Goal: Task Accomplishment & Management: Manage account settings

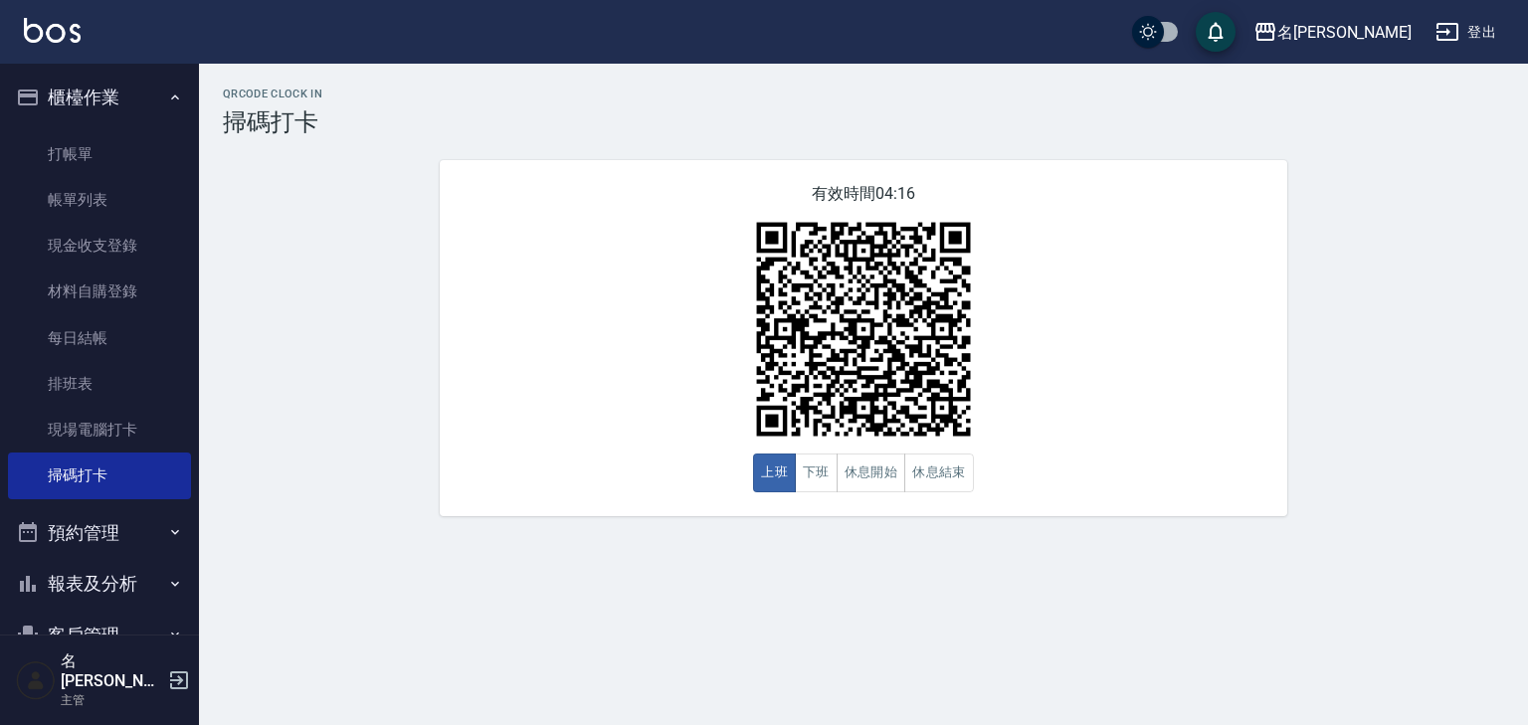
click at [74, 33] on img at bounding box center [52, 30] width 57 height 25
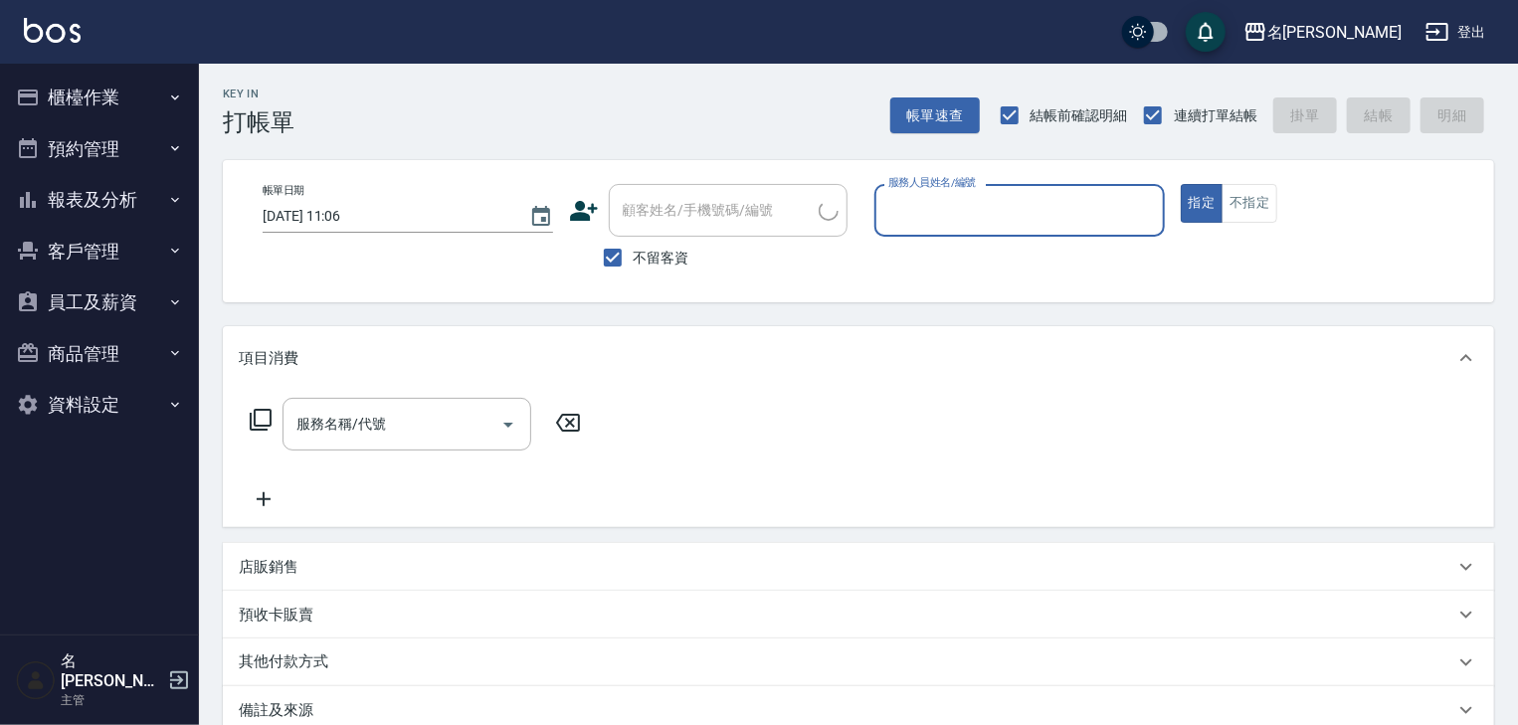
click at [1104, 231] on div "服務人員姓名/編號" at bounding box center [1019, 210] width 290 height 53
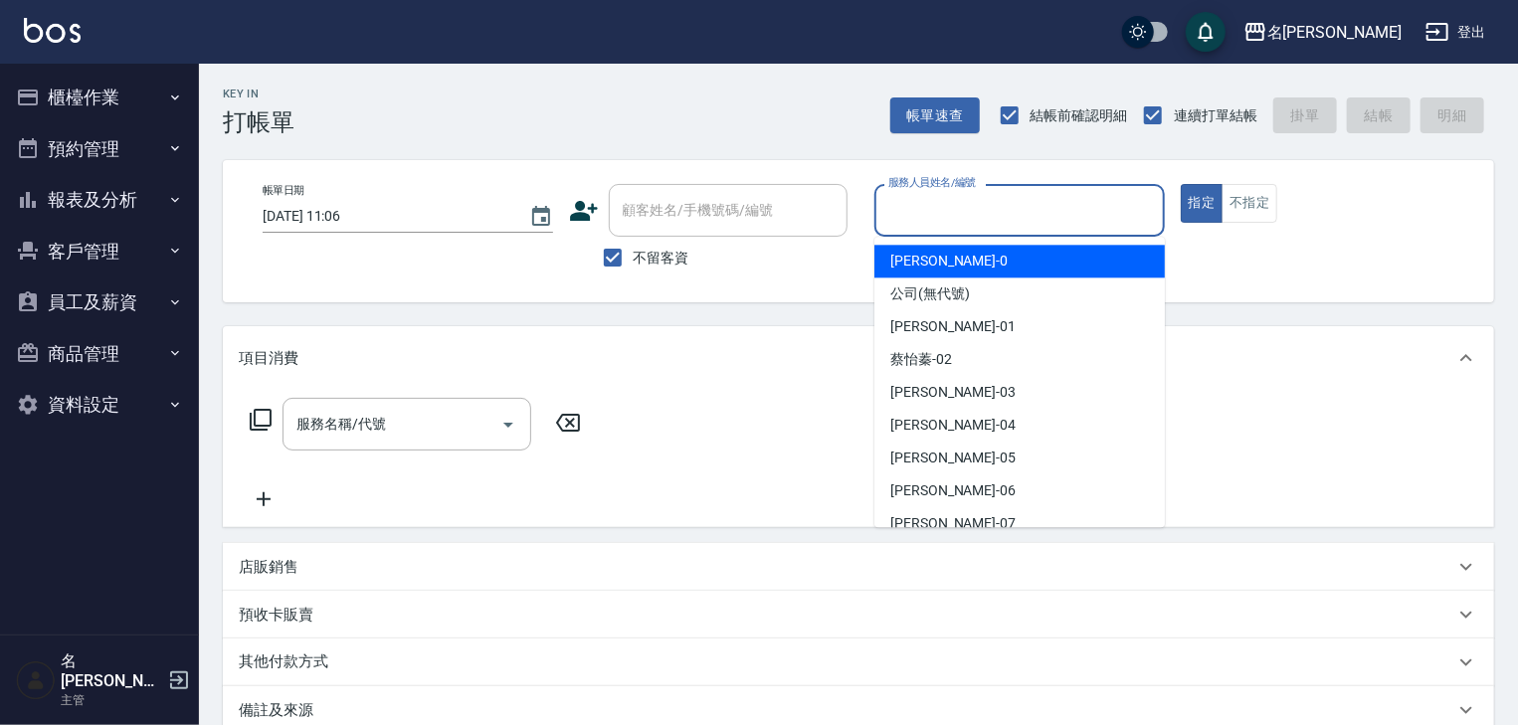
type input "ㄣ"
type input "皮皮-P"
type button "true"
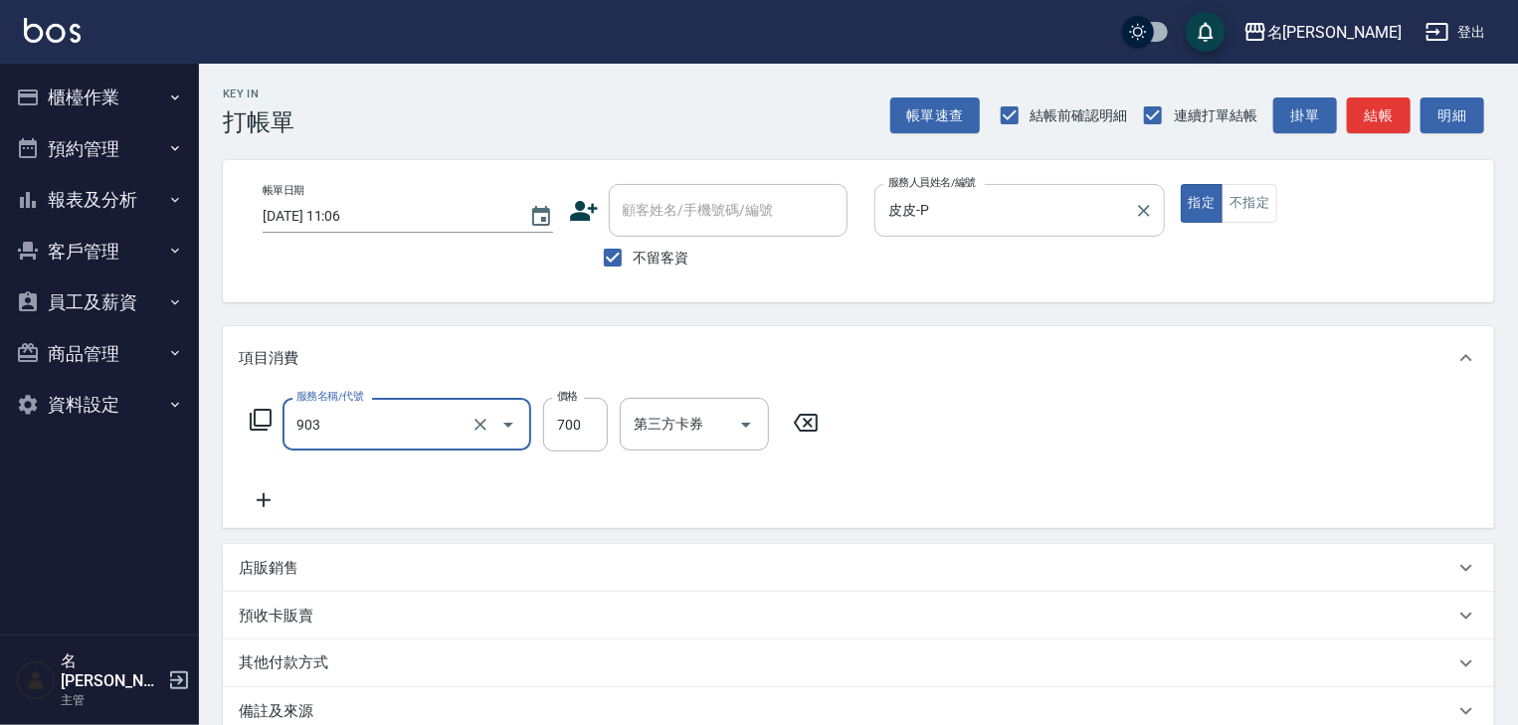
type input "修腳+手(903)"
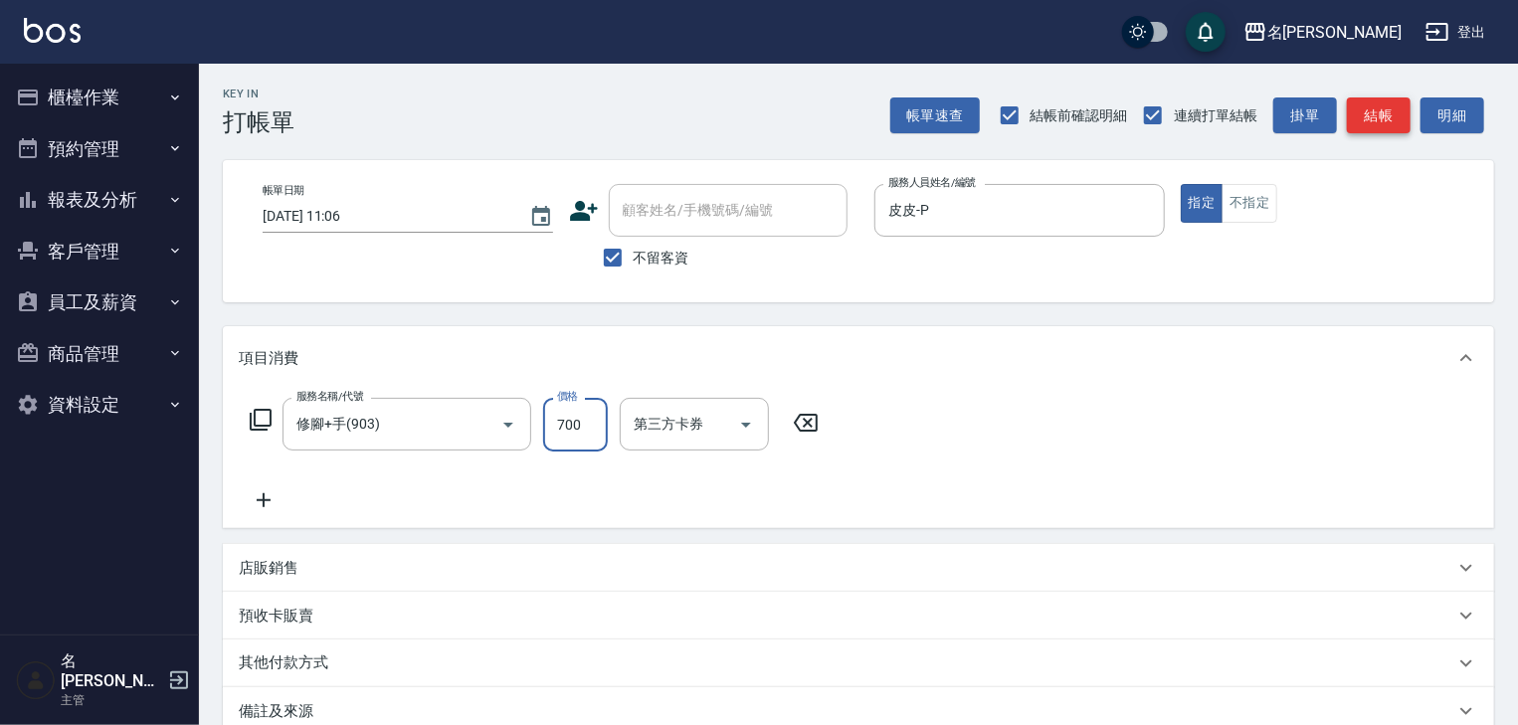
click at [1384, 131] on button "結帳" at bounding box center [1379, 115] width 64 height 37
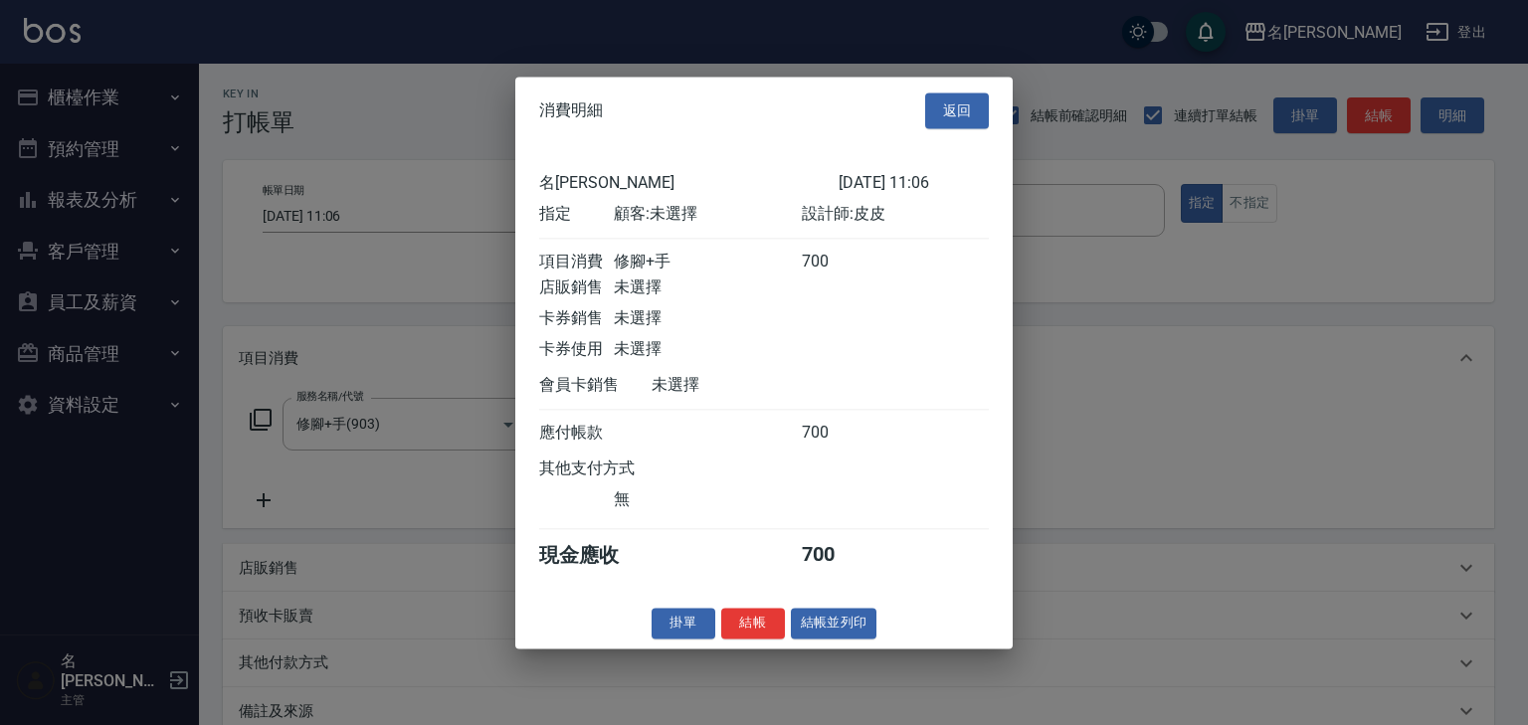
click at [851, 615] on div "消費明細 返回 名留[PERSON_NAME] [DATE] 11:06 指定 顧客: 未選擇 設計師: 皮皮 項目消費 修腳+手 700 店販銷售 未選擇 …" at bounding box center [763, 363] width 497 height 572
click at [851, 622] on button "結帳並列印" at bounding box center [834, 623] width 87 height 31
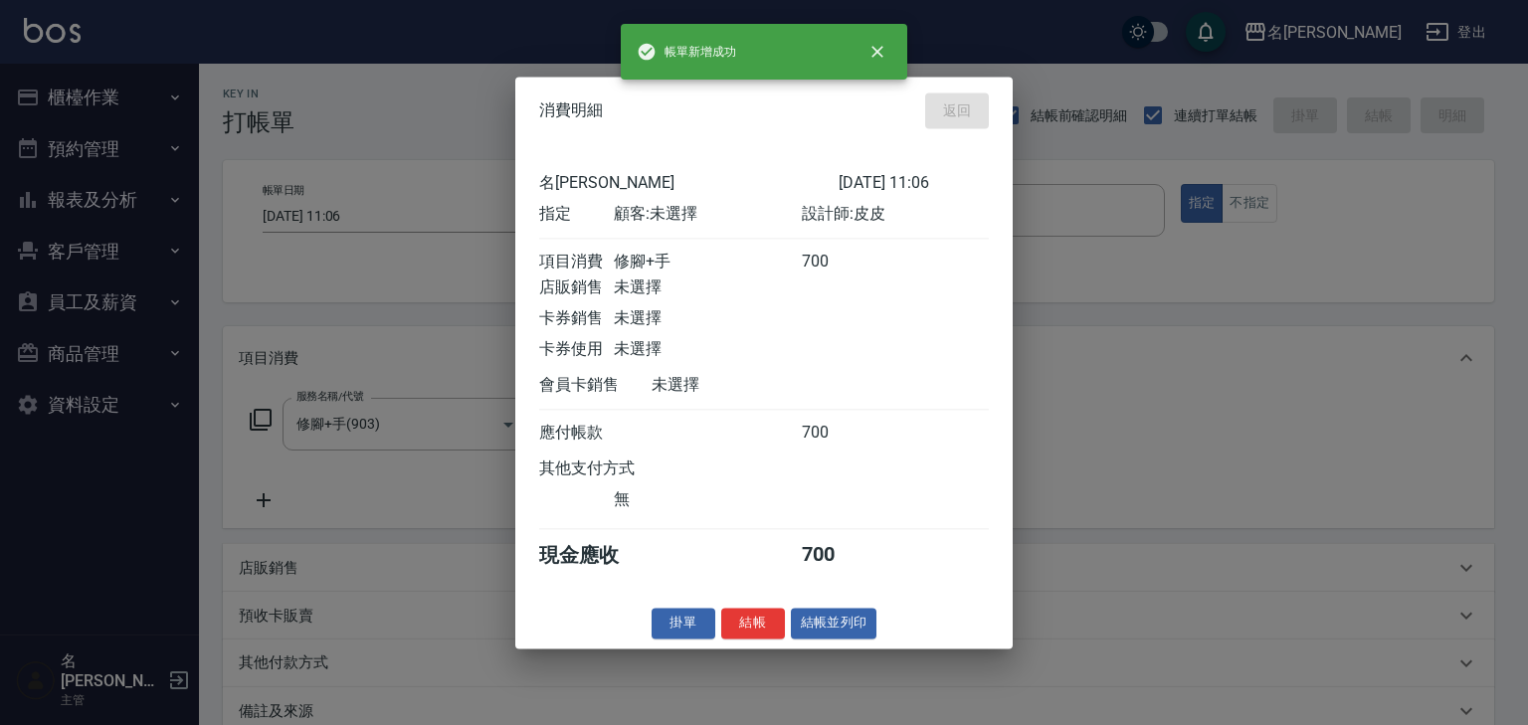
type input "[DATE] 11:07"
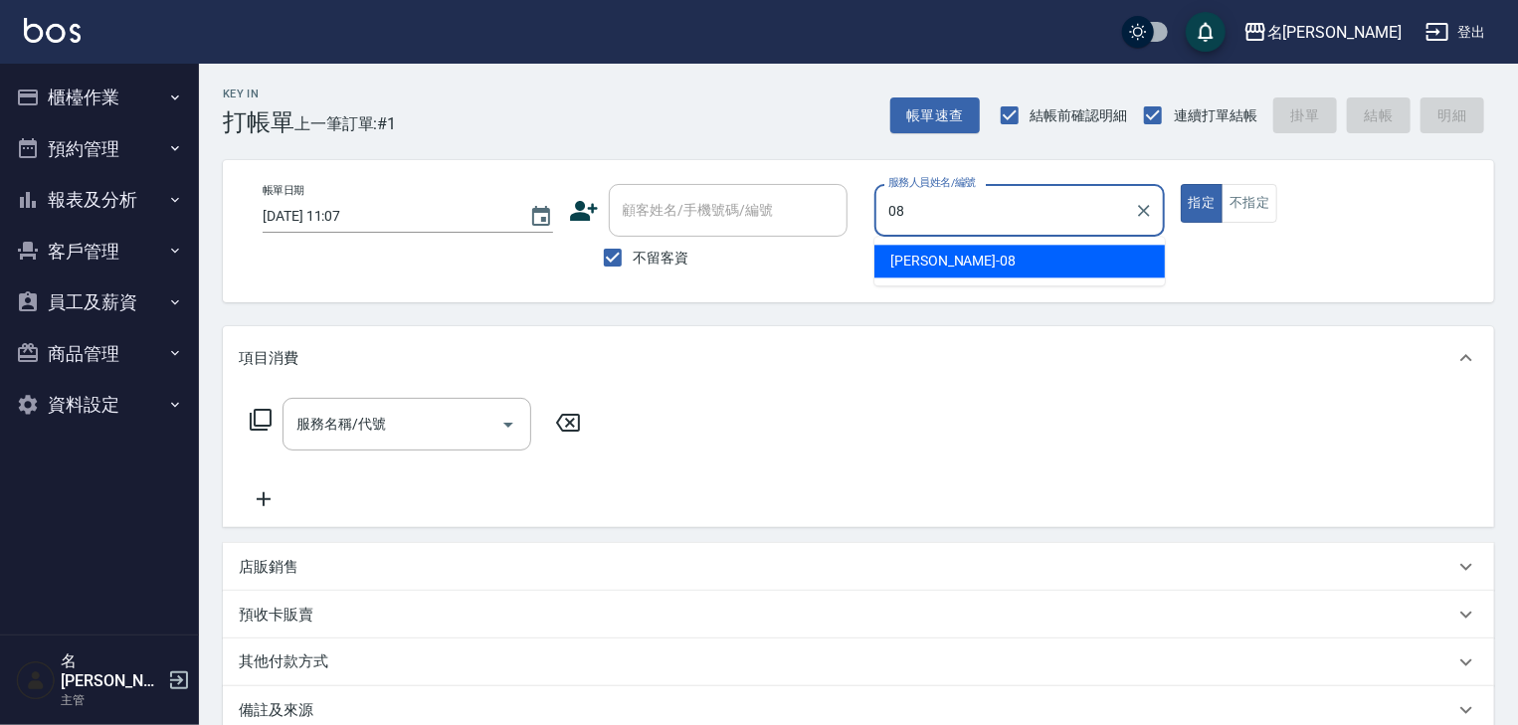
type input "[PERSON_NAME]-08"
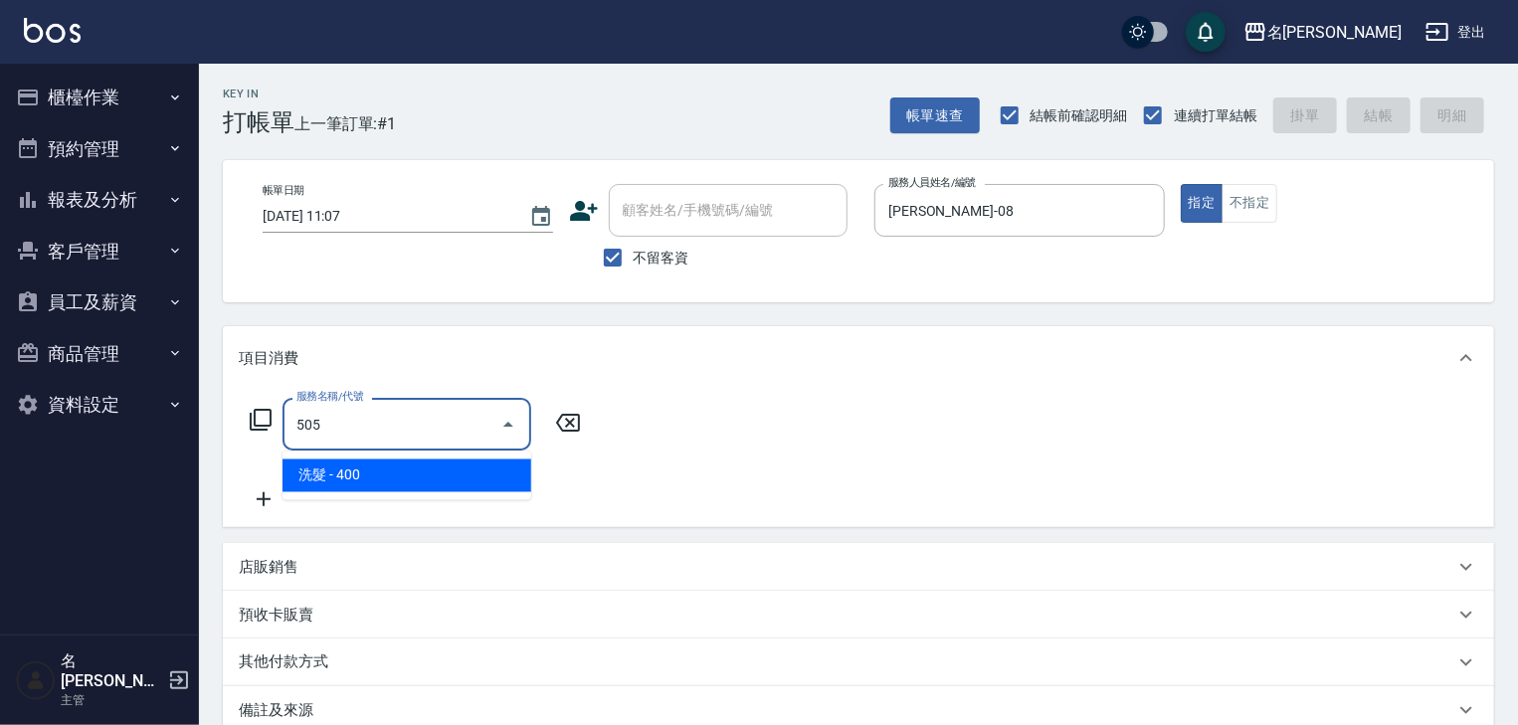
type input "洗髮(505)"
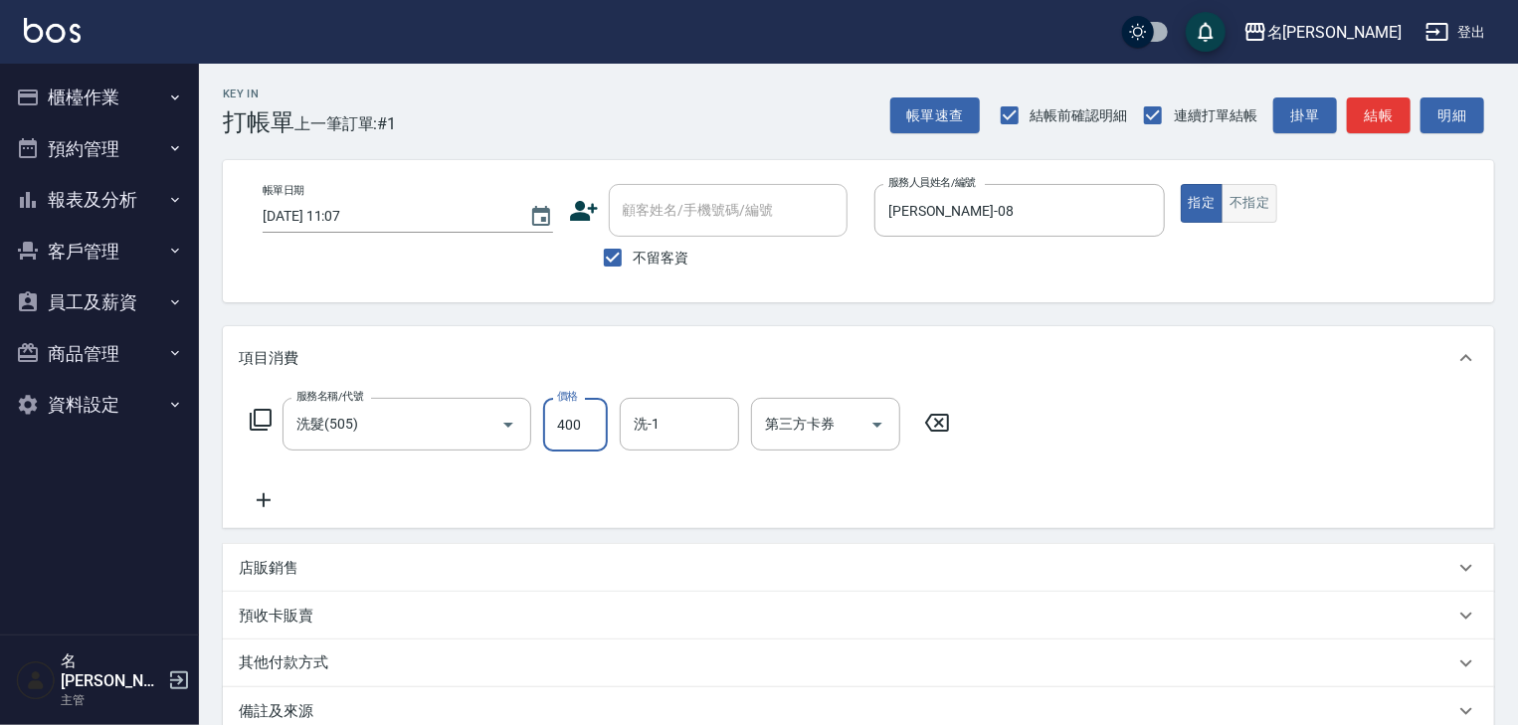
click at [1241, 200] on button "不指定" at bounding box center [1249, 203] width 56 height 39
click at [1378, 139] on div "Key In 打帳單 上一筆訂單:#1 帳單速查 結帳前確認明細 連續打單結帳 掛單 結帳 明細 帳單日期 [DATE] 11:07 顧客姓名/手機號碼/編號…" at bounding box center [858, 507] width 1319 height 887
click at [1379, 124] on button "結帳" at bounding box center [1379, 115] width 64 height 37
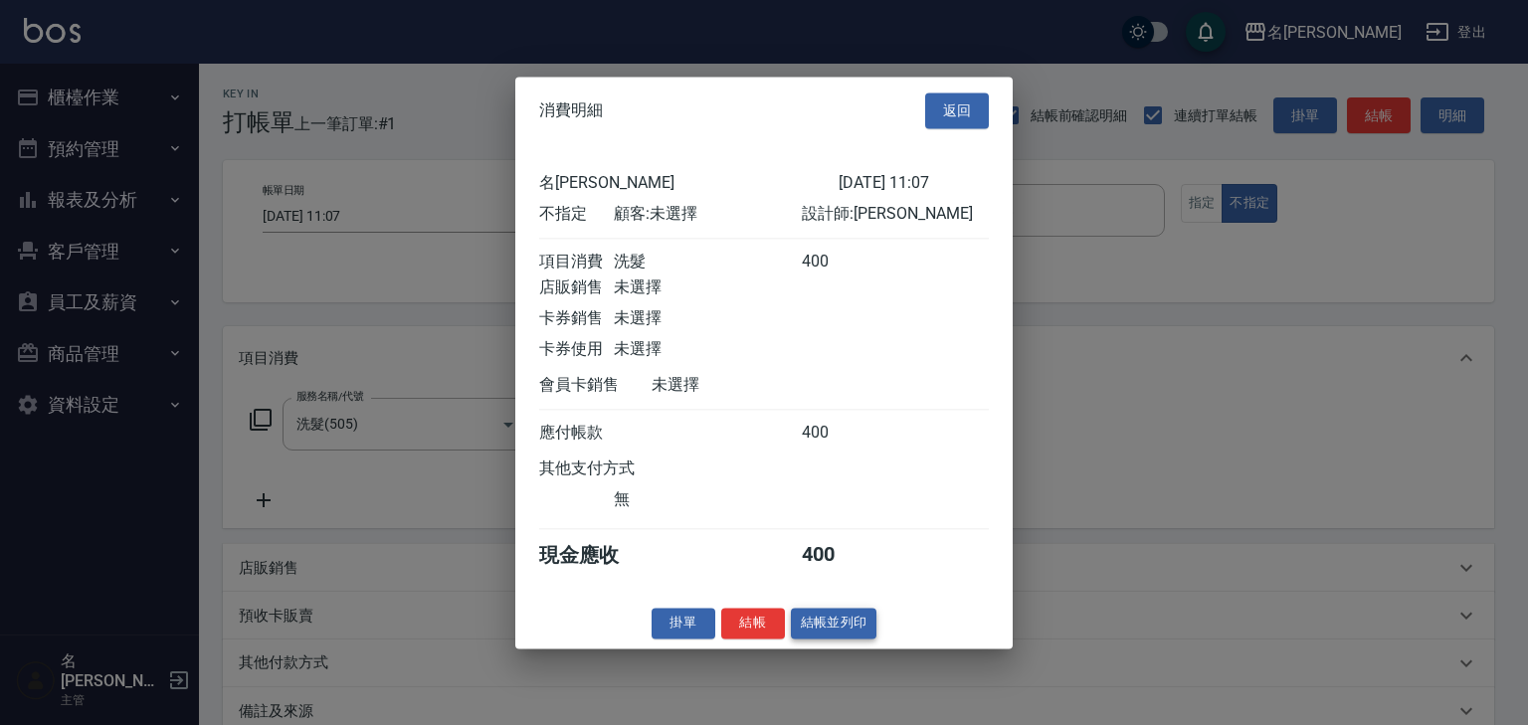
click at [843, 623] on button "結帳並列印" at bounding box center [834, 623] width 87 height 31
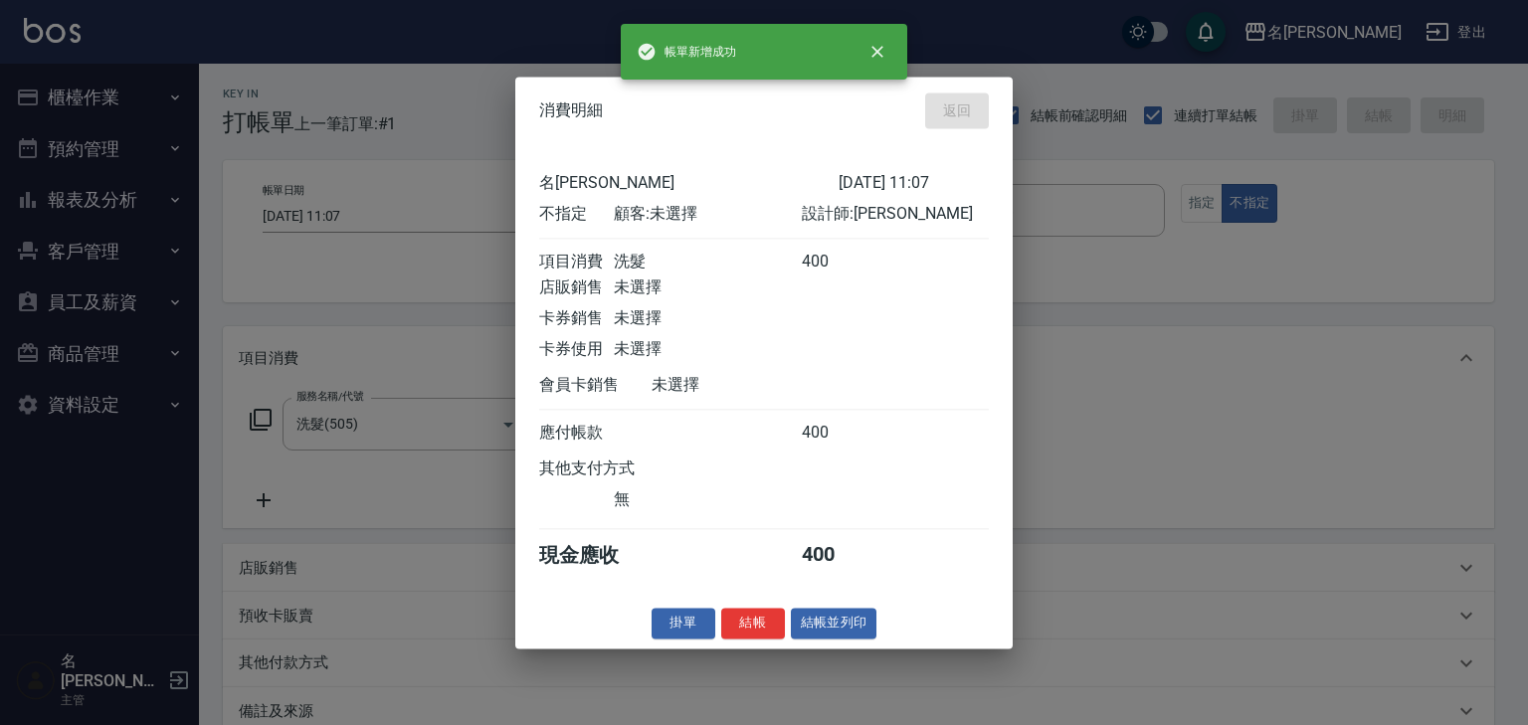
type input "[DATE] 11:15"
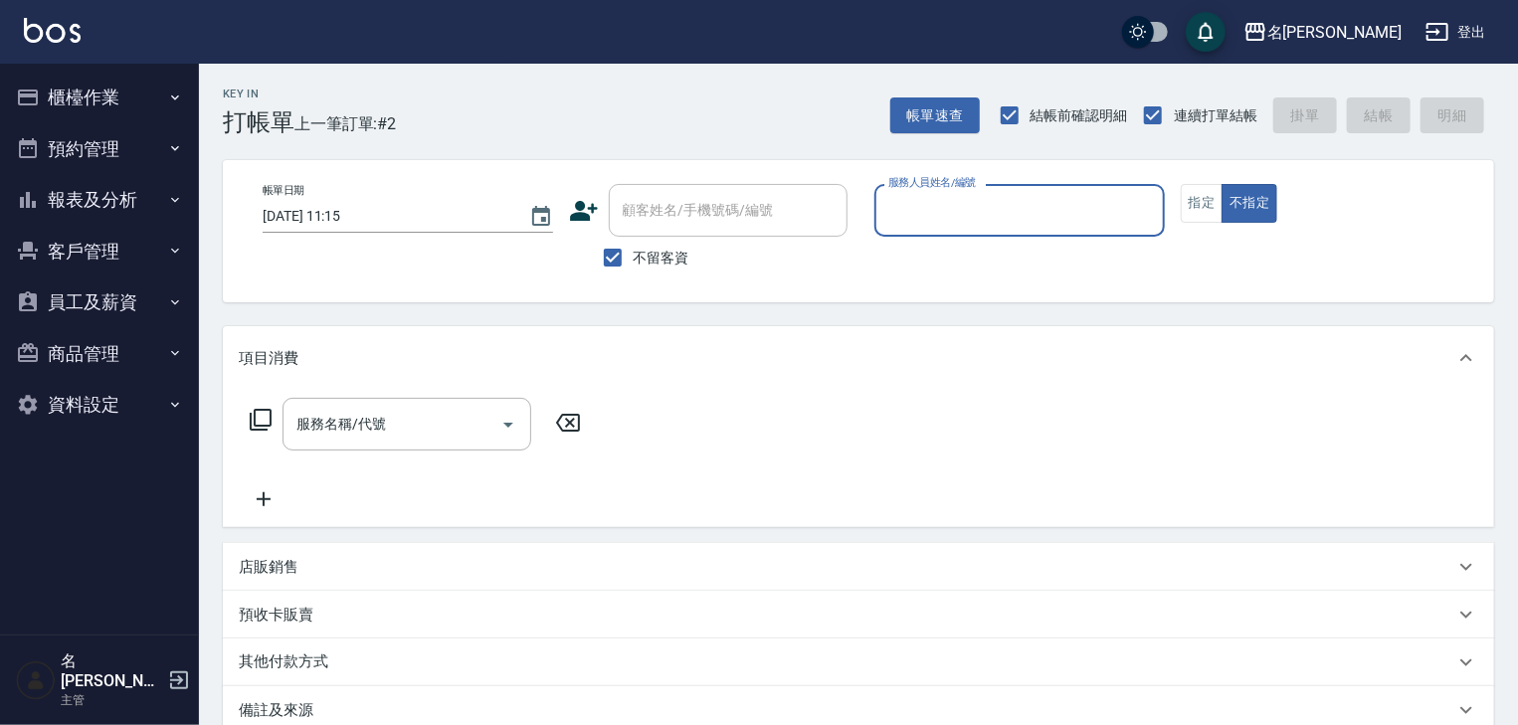
click at [98, 97] on button "櫃檯作業" at bounding box center [99, 98] width 183 height 52
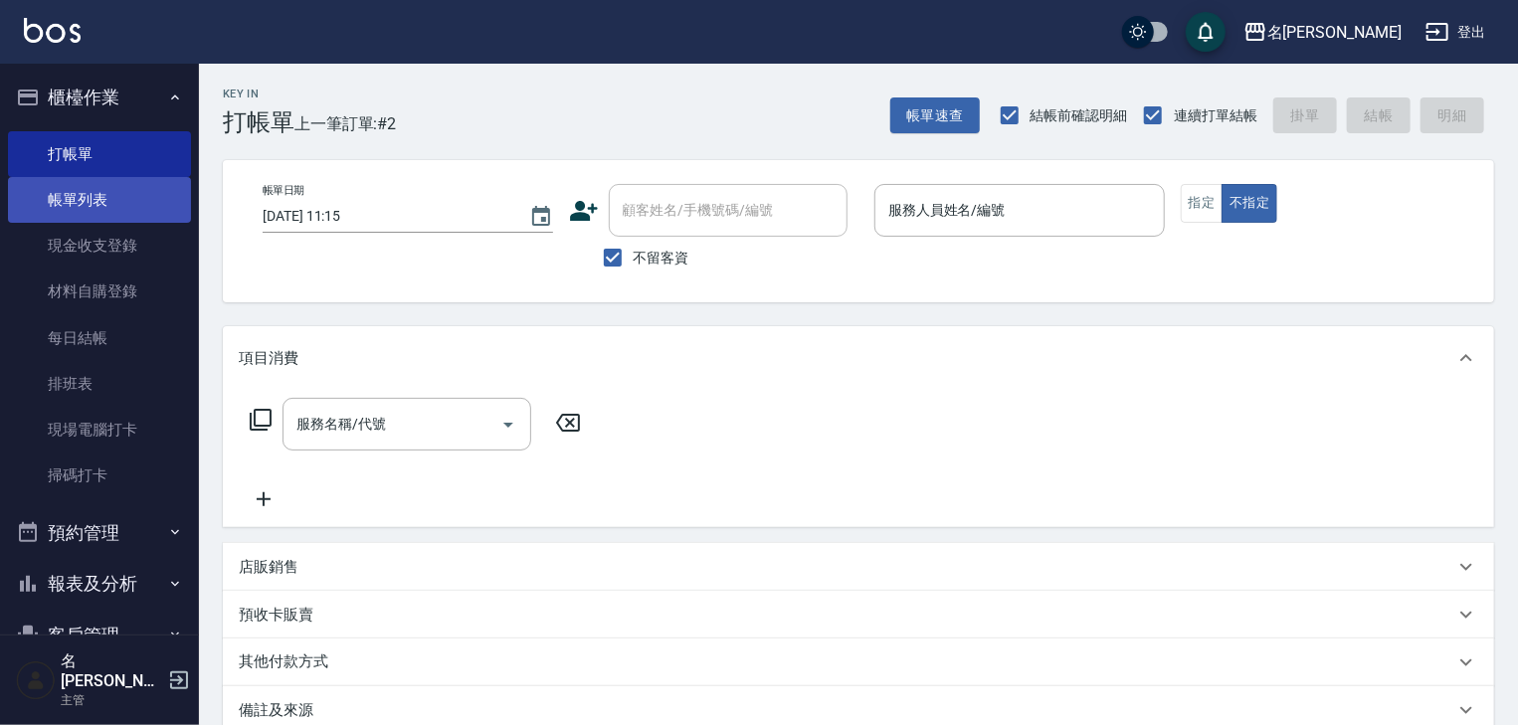
click at [117, 209] on link "帳單列表" at bounding box center [99, 200] width 183 height 46
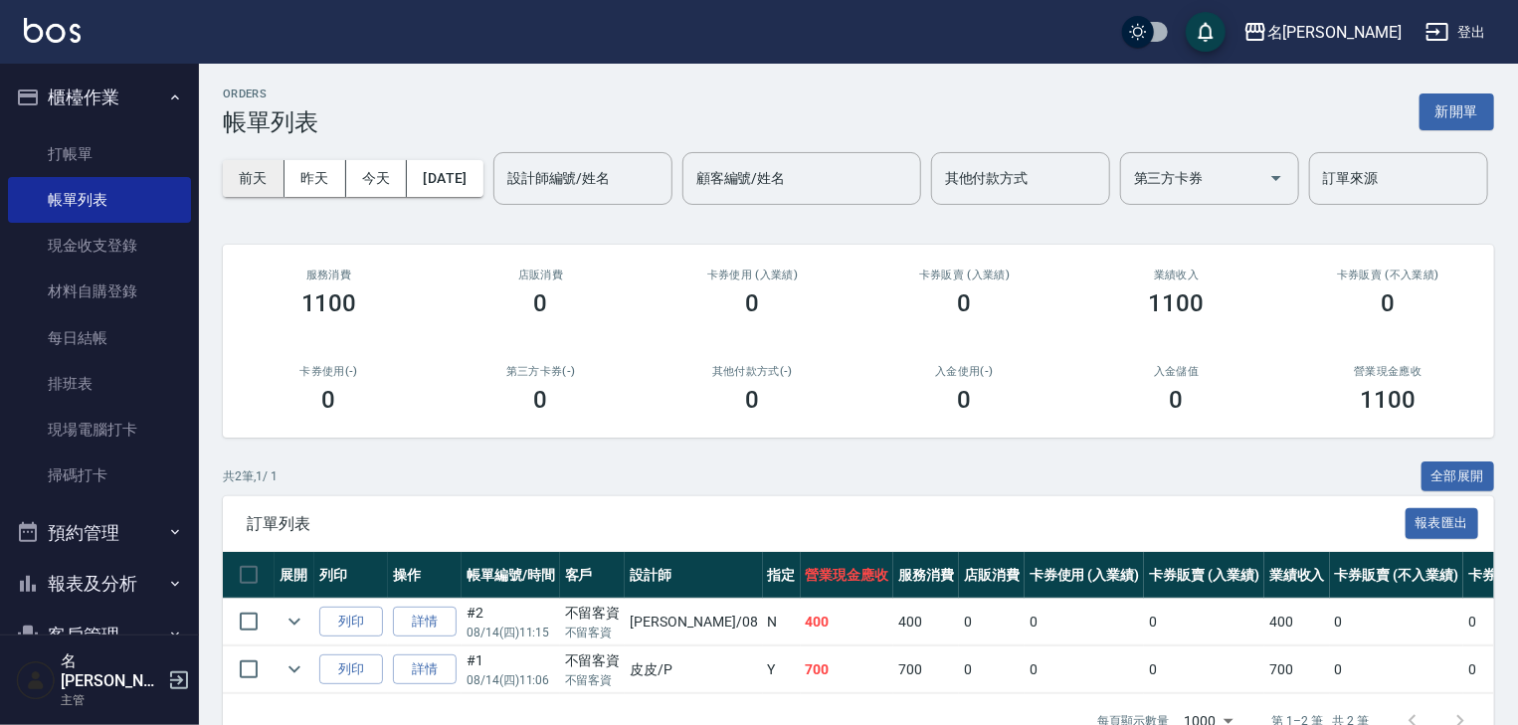
click at [272, 184] on button "前天" at bounding box center [254, 178] width 62 height 37
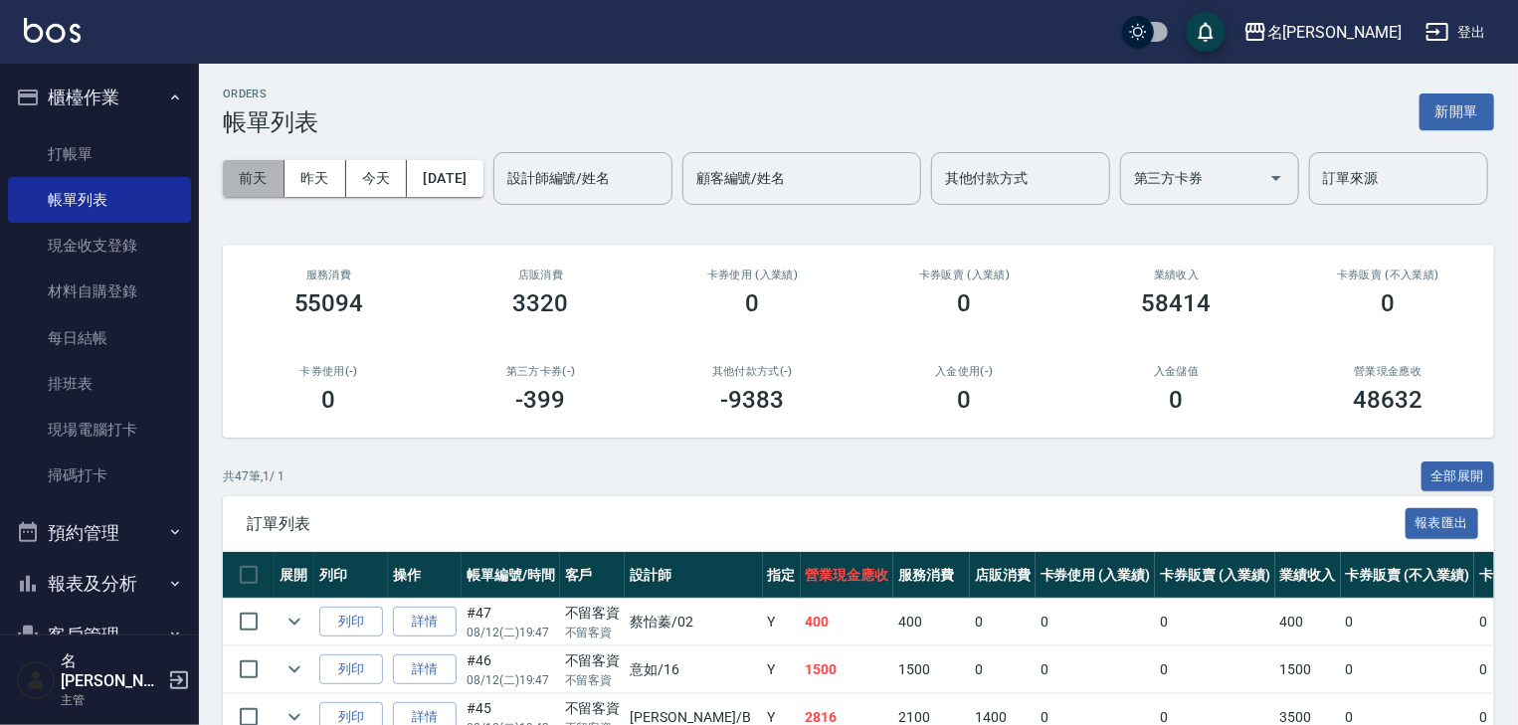
click at [243, 186] on button "前天" at bounding box center [254, 178] width 62 height 37
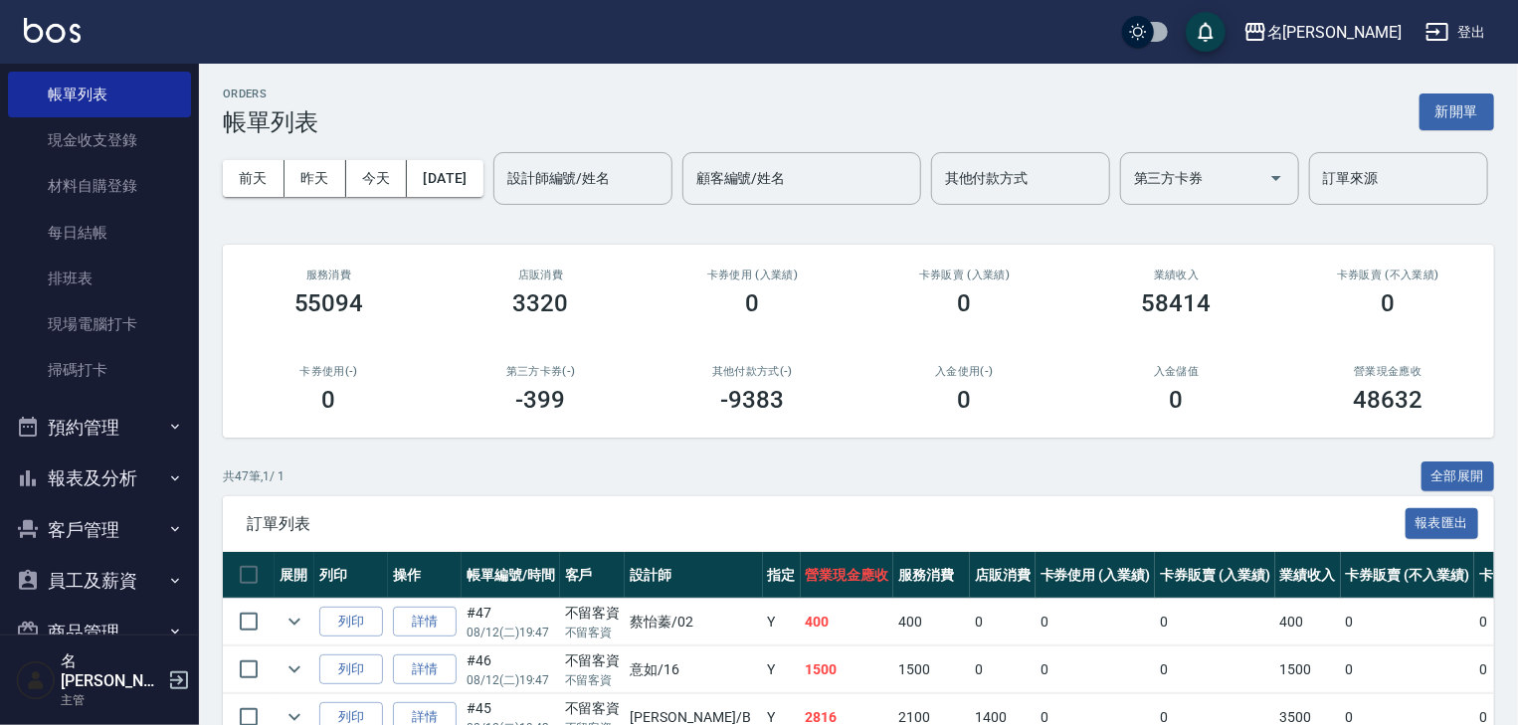
scroll to position [185, 0]
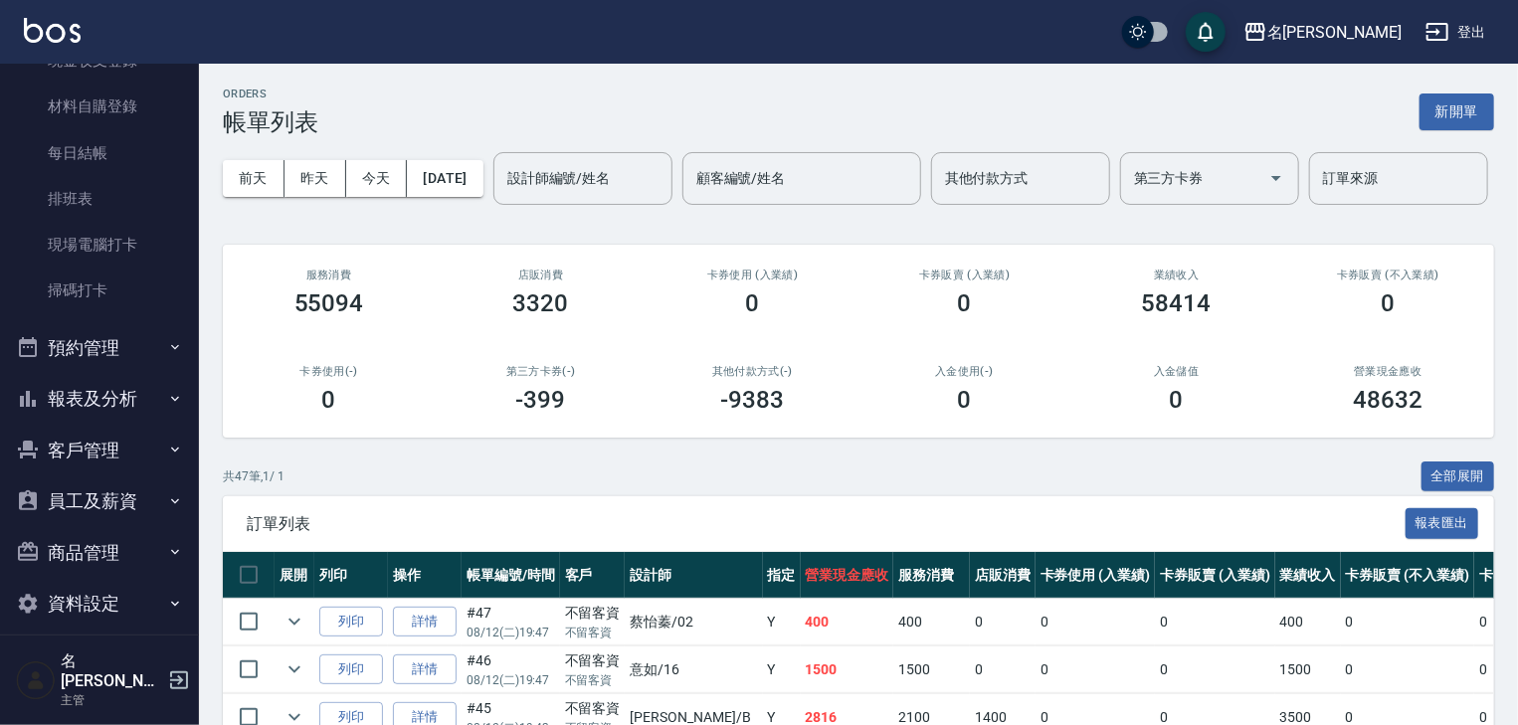
click at [106, 395] on button "報表及分析" at bounding box center [99, 399] width 183 height 52
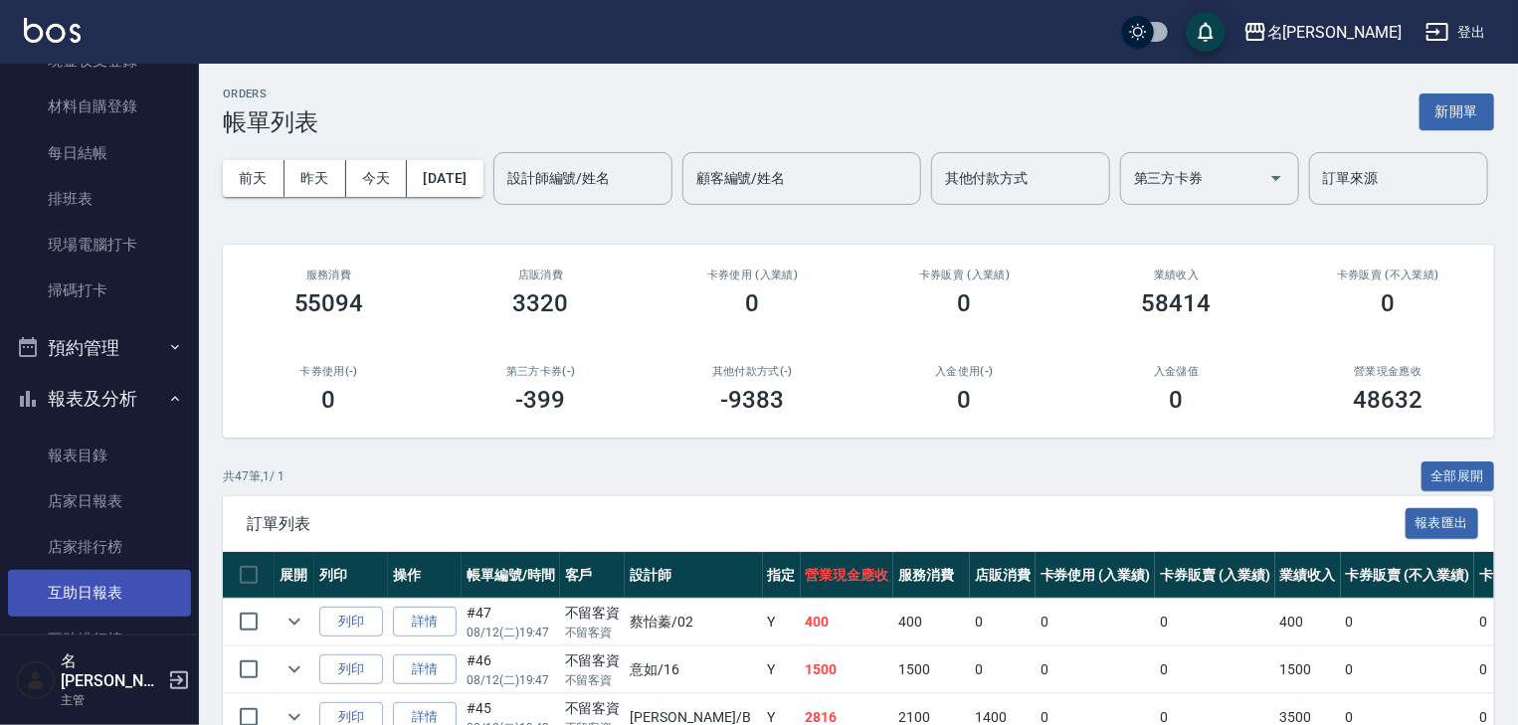
scroll to position [290, 0]
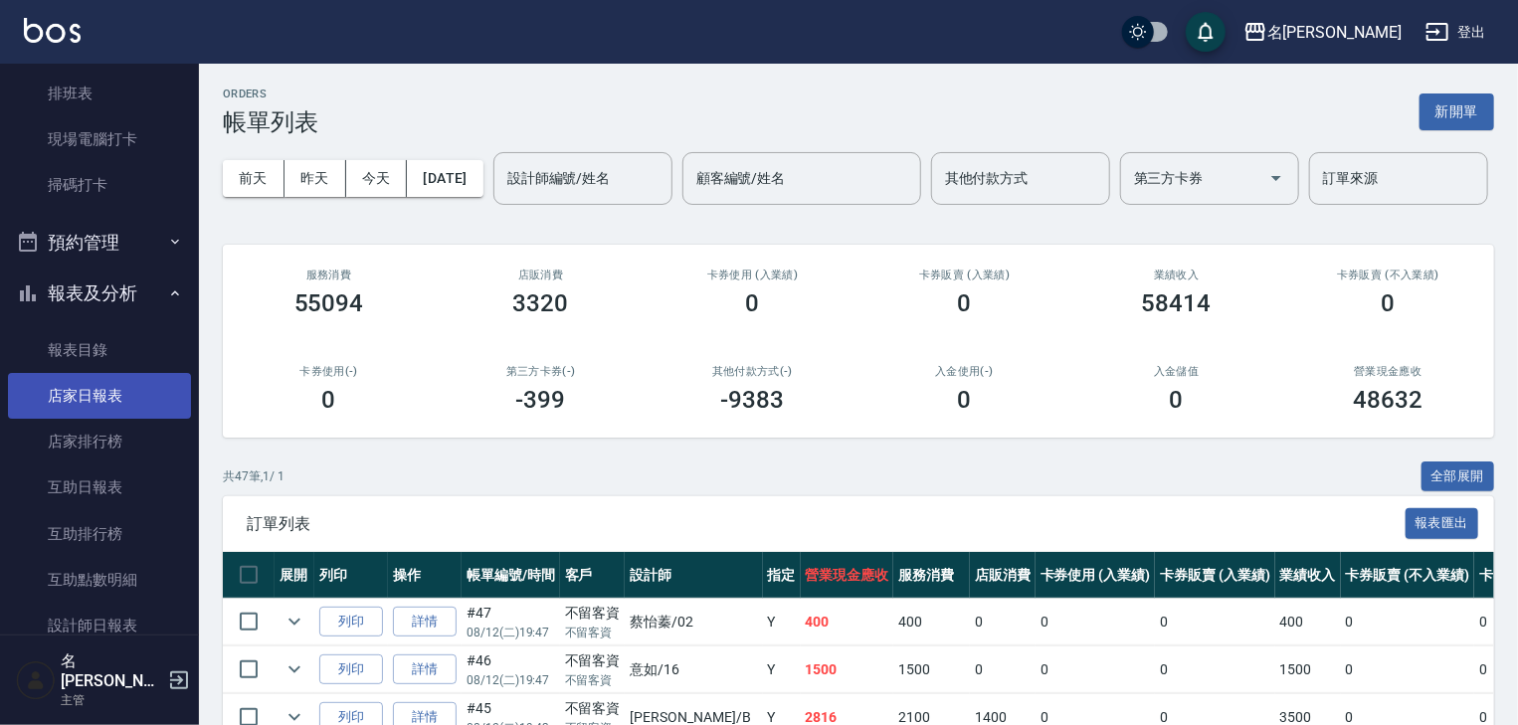
click at [135, 414] on link "店家日報表" at bounding box center [99, 396] width 183 height 46
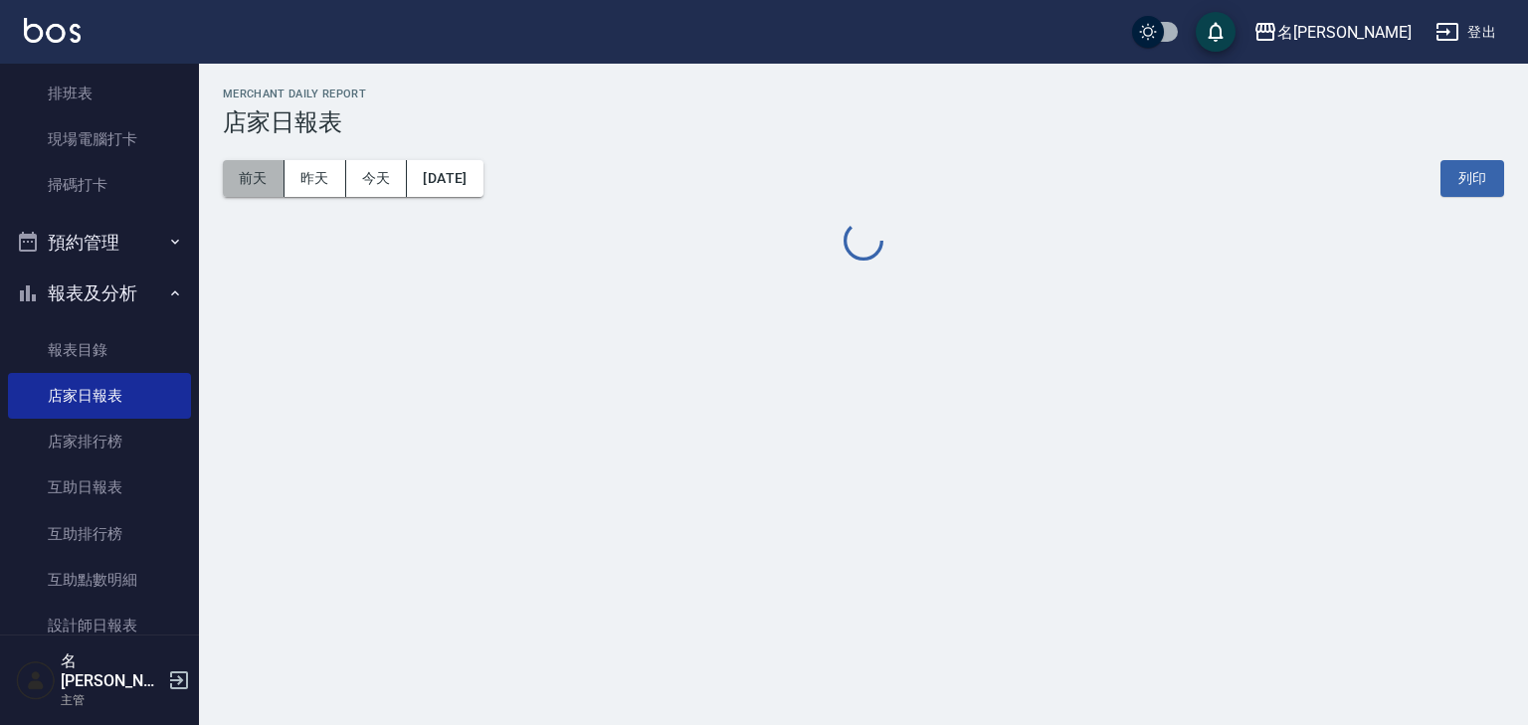
click at [248, 179] on button "前天" at bounding box center [254, 178] width 62 height 37
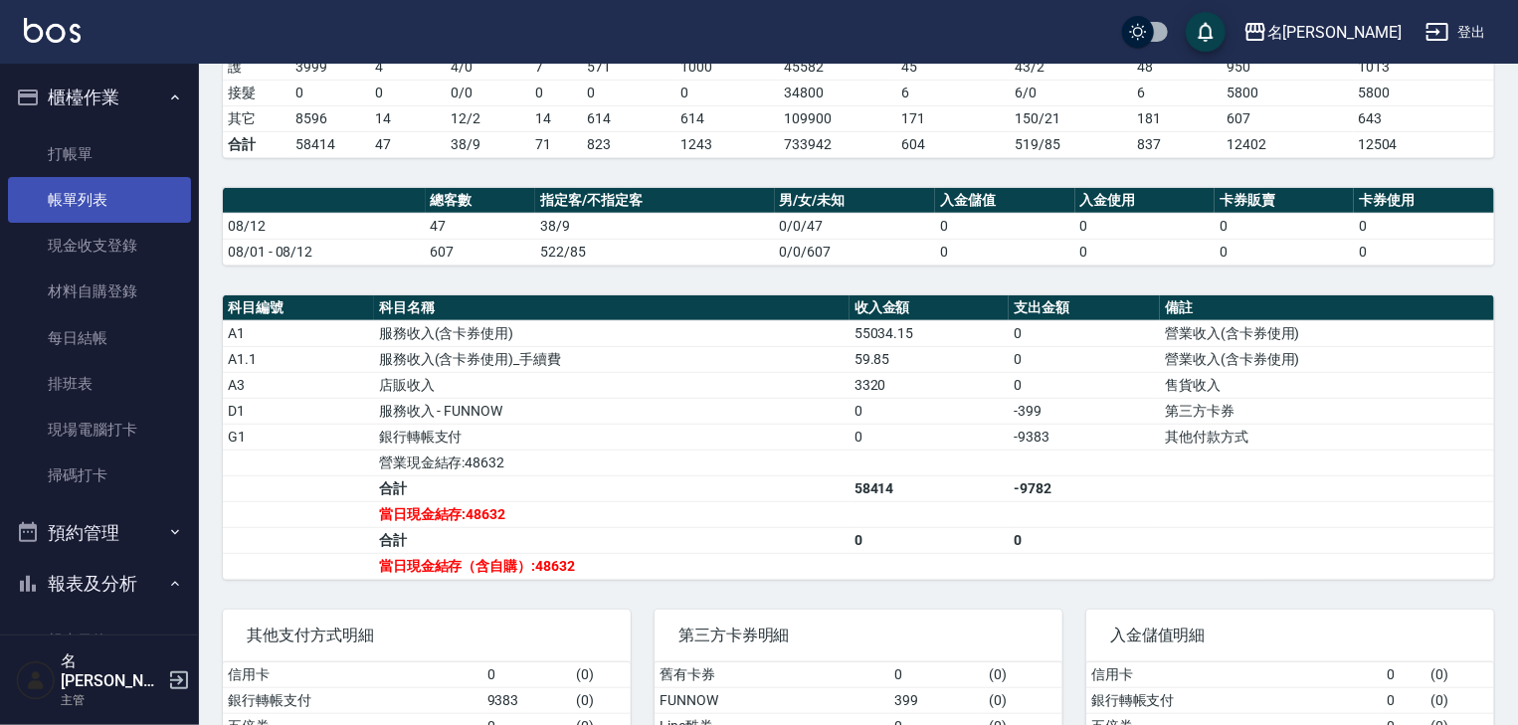
click at [126, 201] on link "帳單列表" at bounding box center [99, 200] width 183 height 46
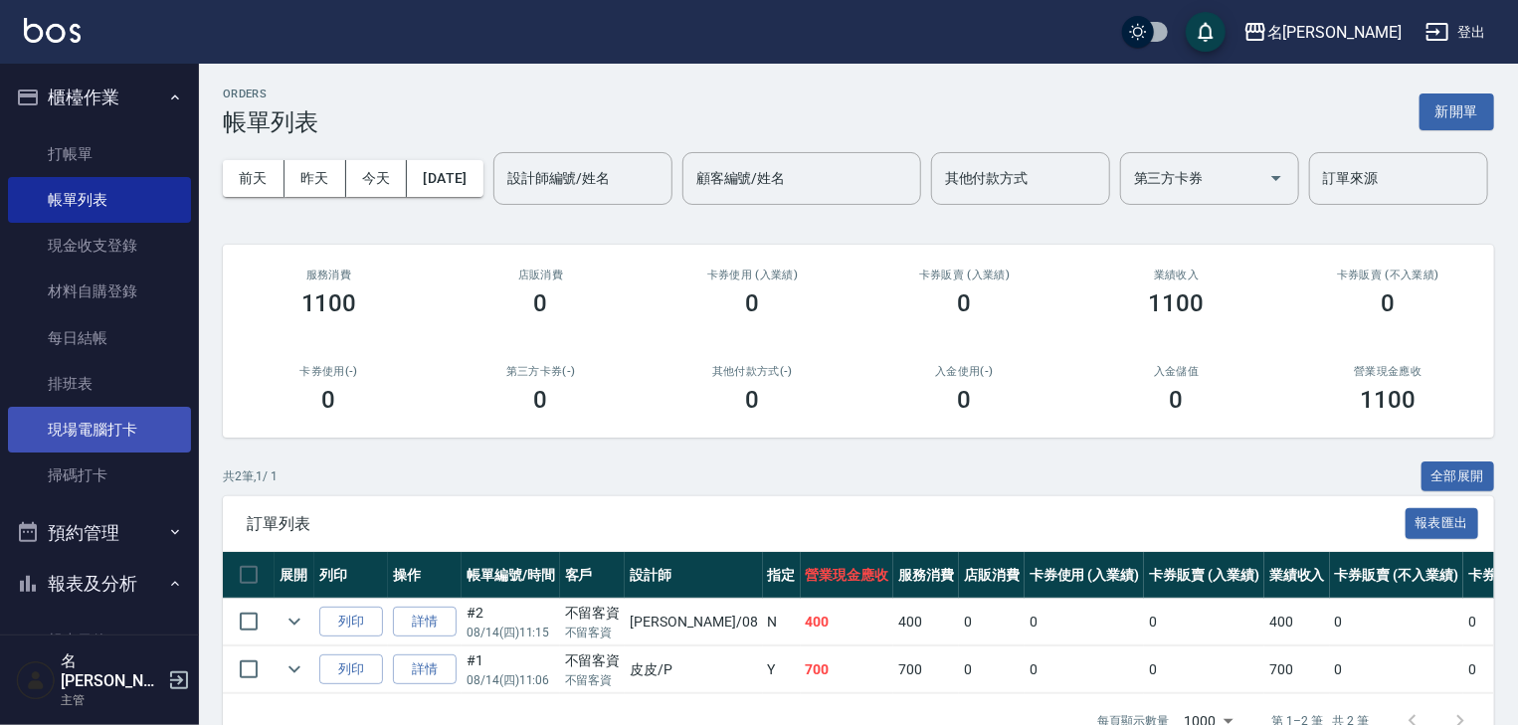
scroll to position [105, 0]
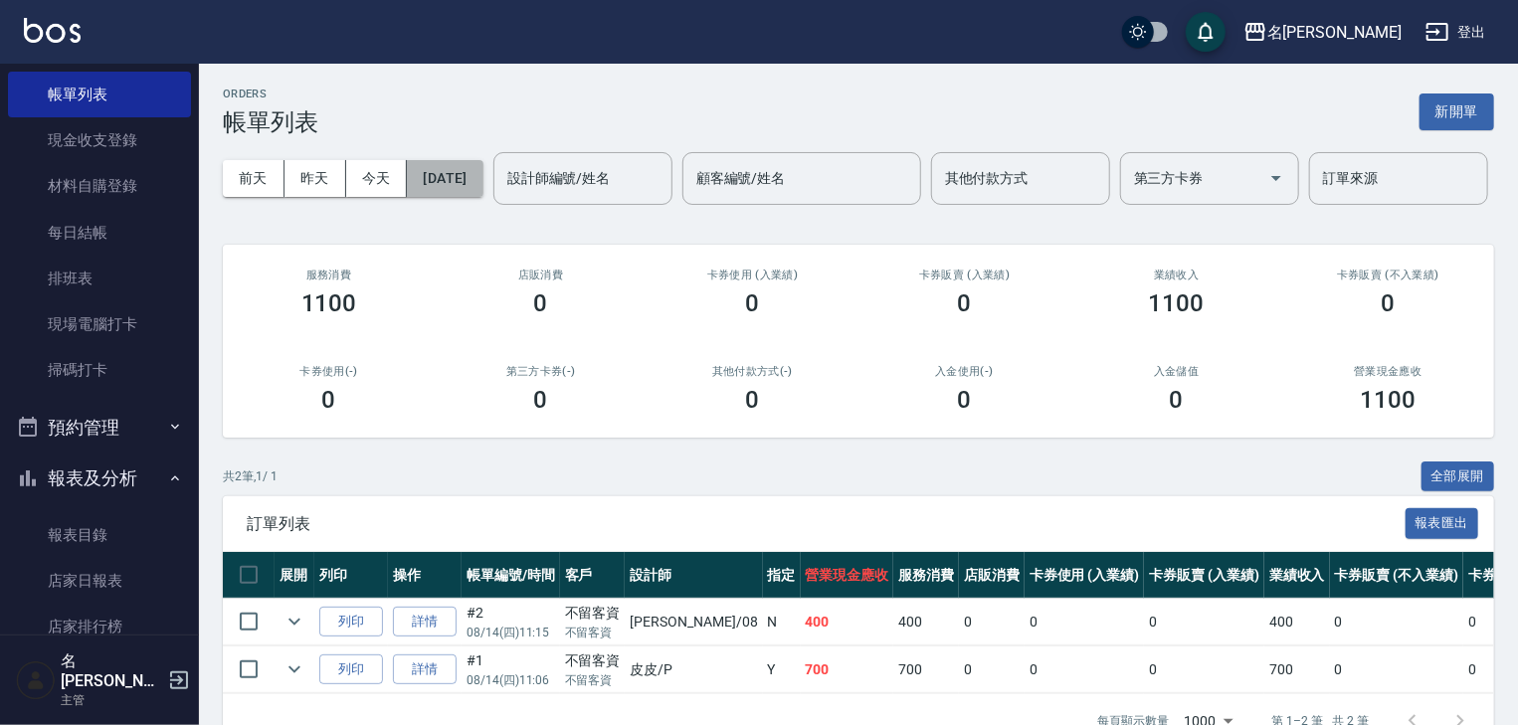
click at [446, 184] on button "[DATE]" at bounding box center [445, 178] width 76 height 37
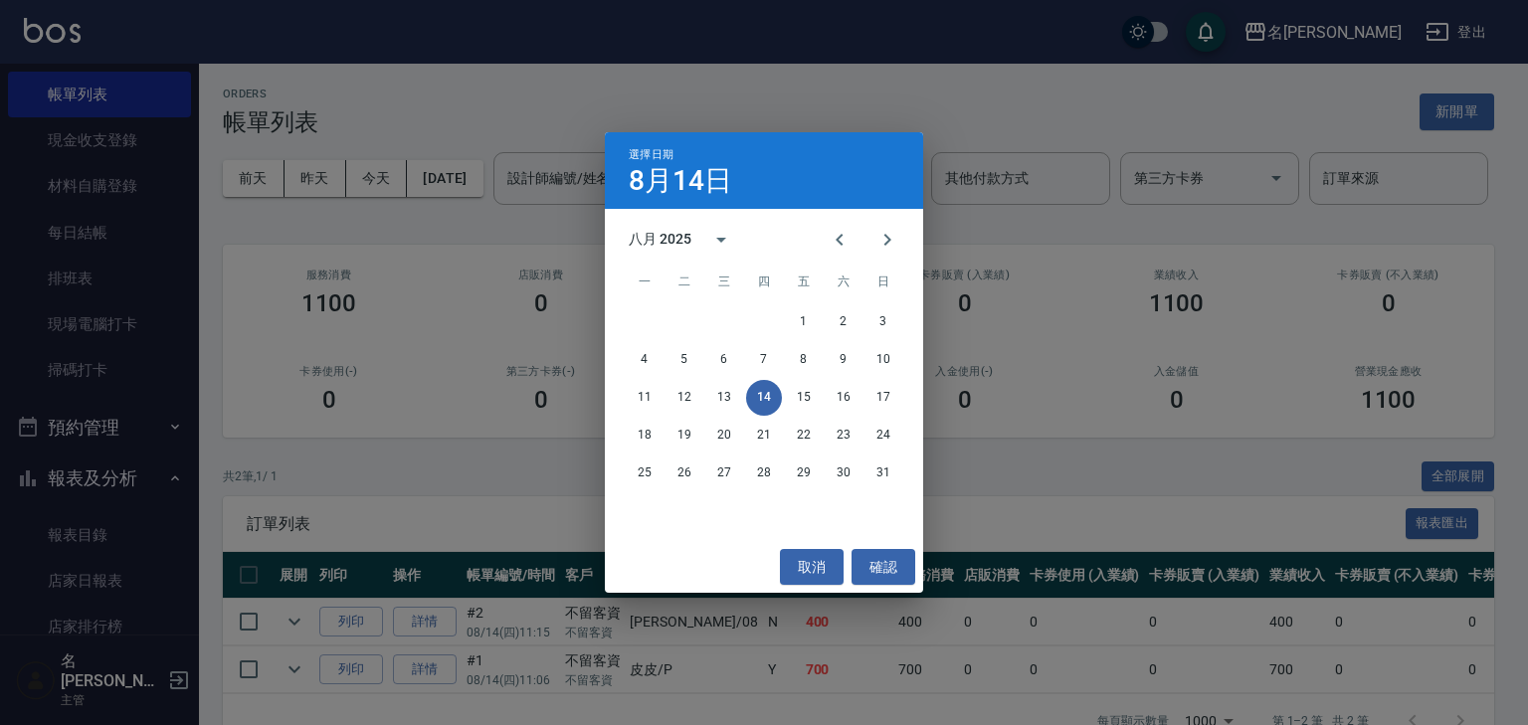
click at [874, 174] on div "8月14日" at bounding box center [764, 181] width 271 height 24
click at [717, 399] on button "13" at bounding box center [724, 398] width 36 height 36
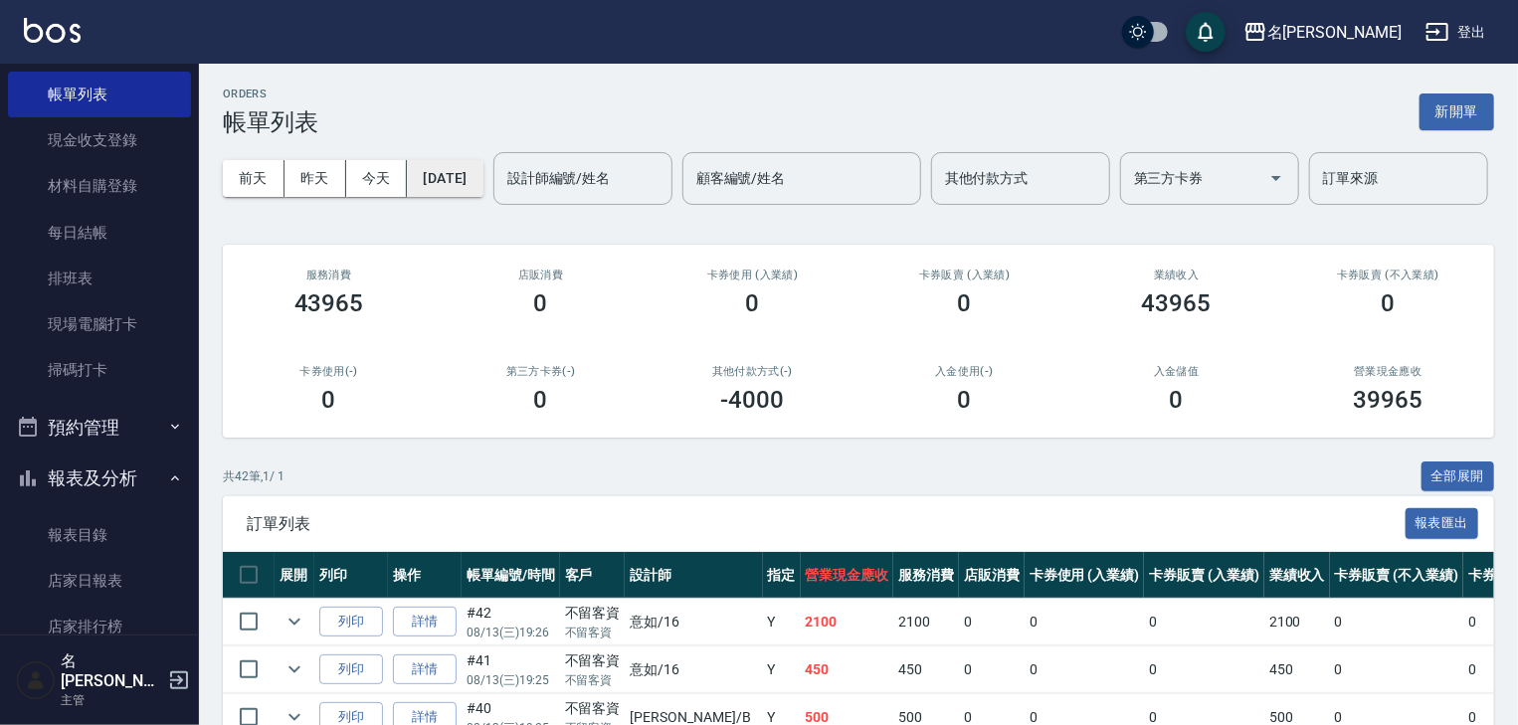
click at [480, 173] on button "[DATE]" at bounding box center [445, 178] width 76 height 37
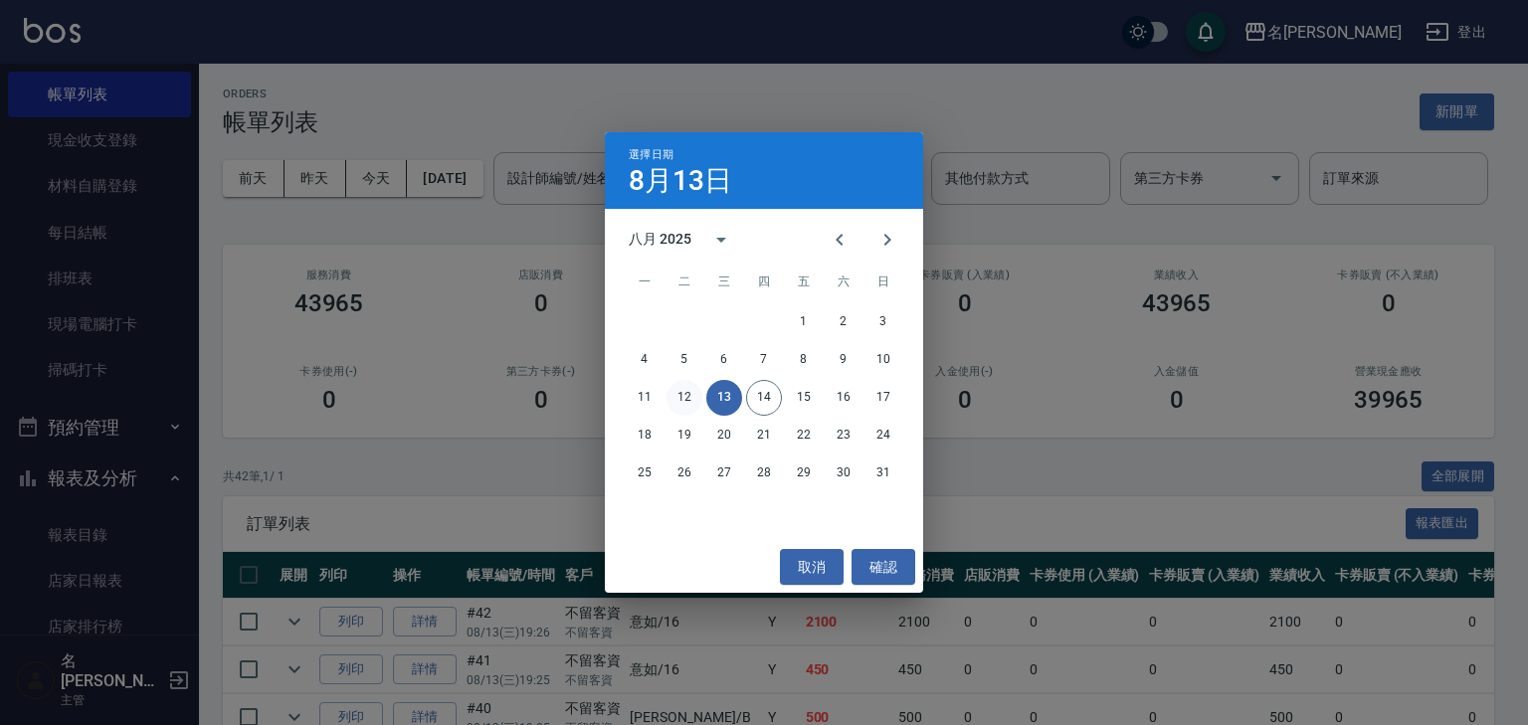
click at [680, 402] on button "12" at bounding box center [684, 398] width 36 height 36
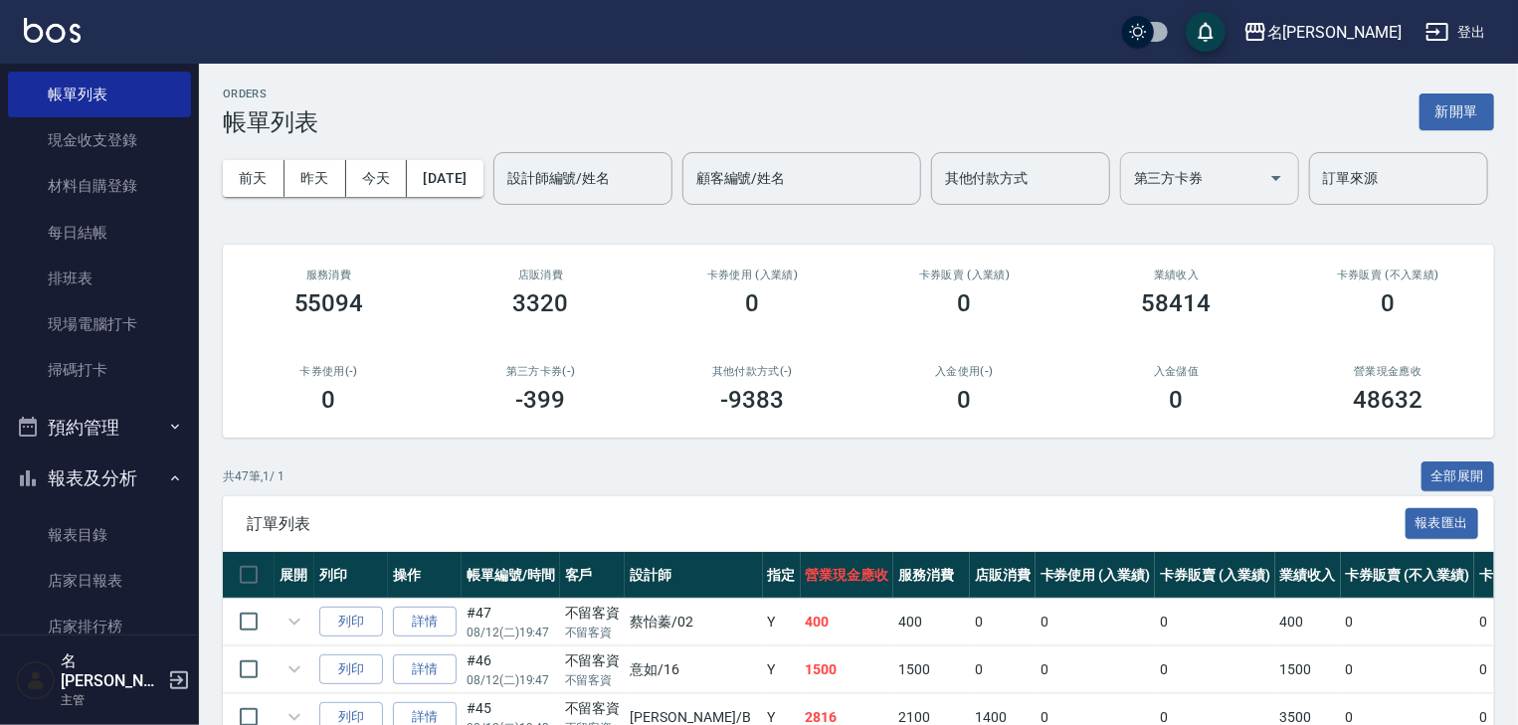
click at [1129, 196] on input "第三方卡券" at bounding box center [1194, 178] width 131 height 35
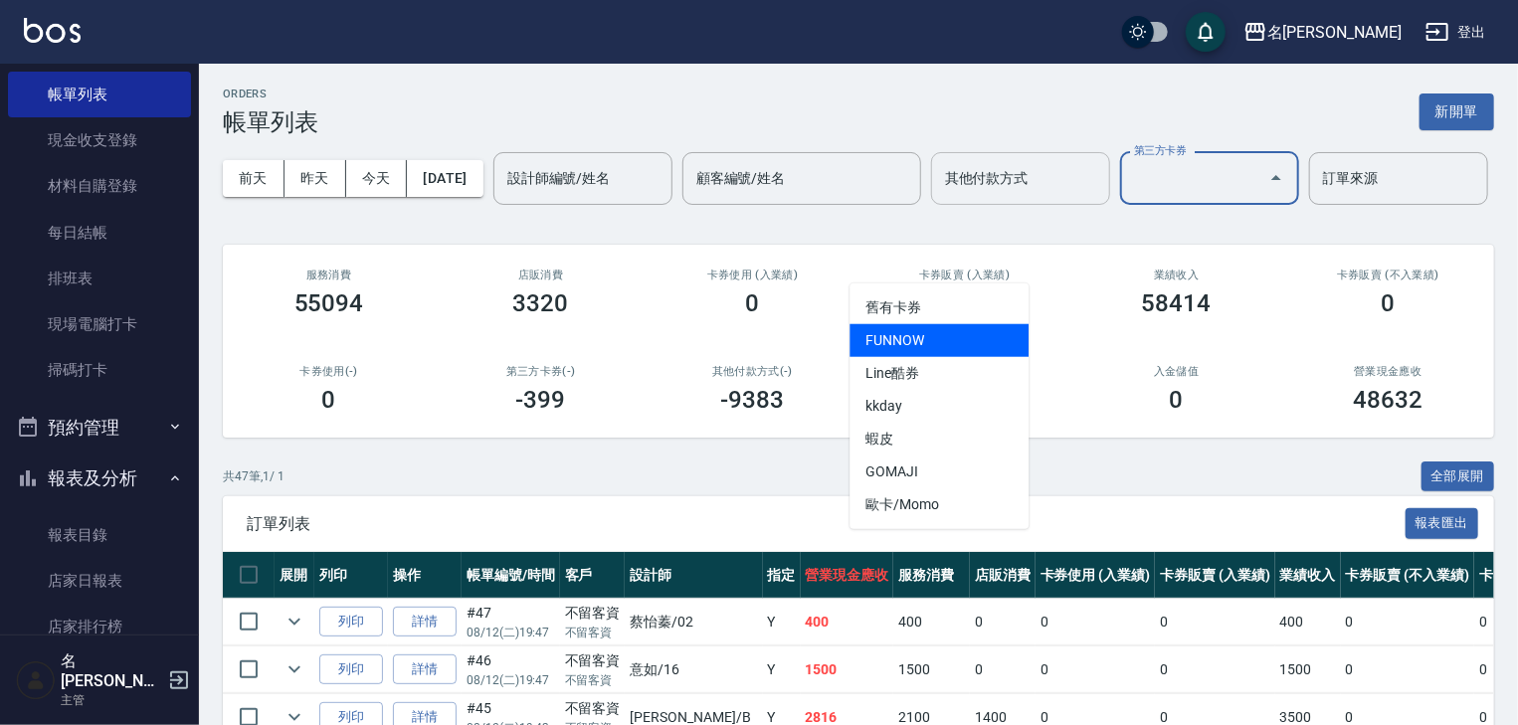
click at [931, 205] on div "其他付款方式" at bounding box center [1020, 178] width 179 height 53
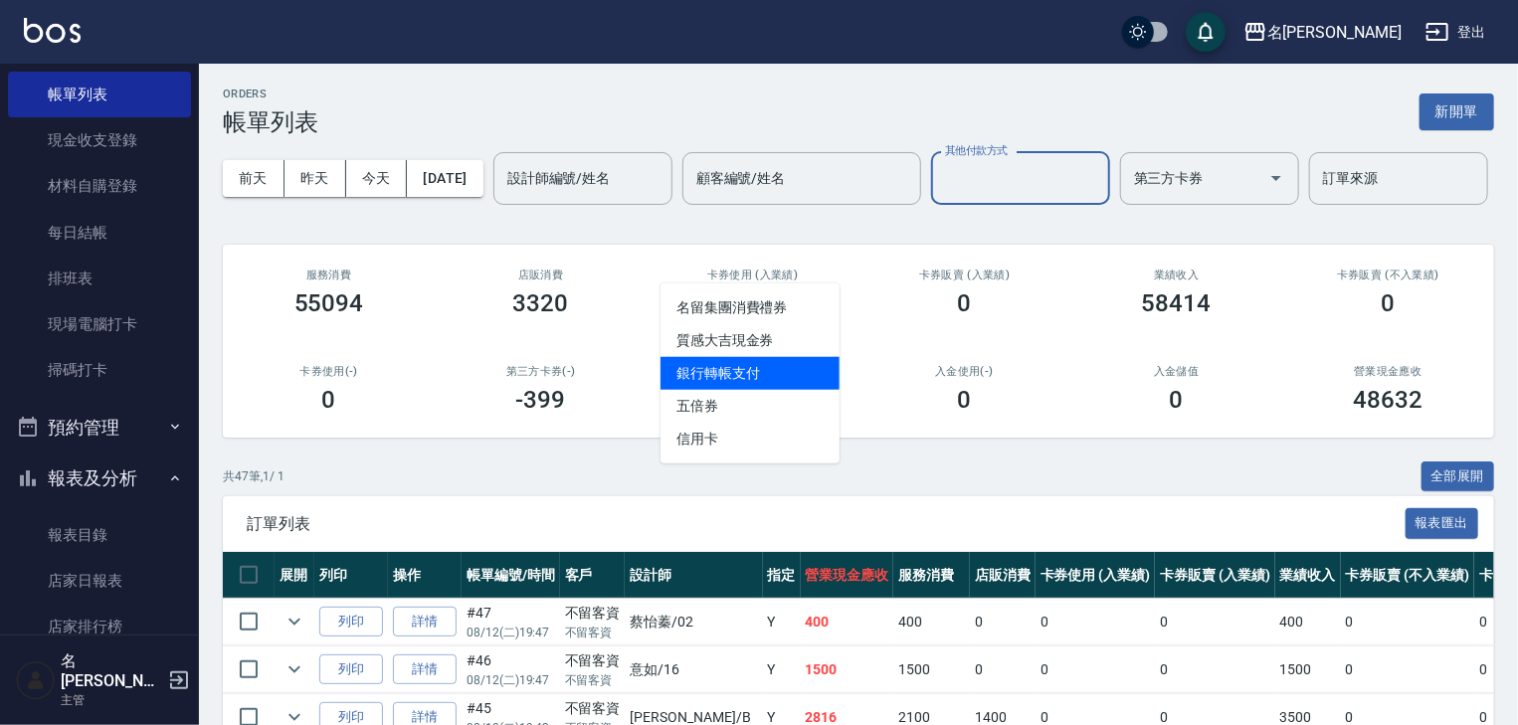
click at [754, 381] on span "銀行轉帳支付" at bounding box center [749, 373] width 179 height 33
type input "銀行轉帳支付"
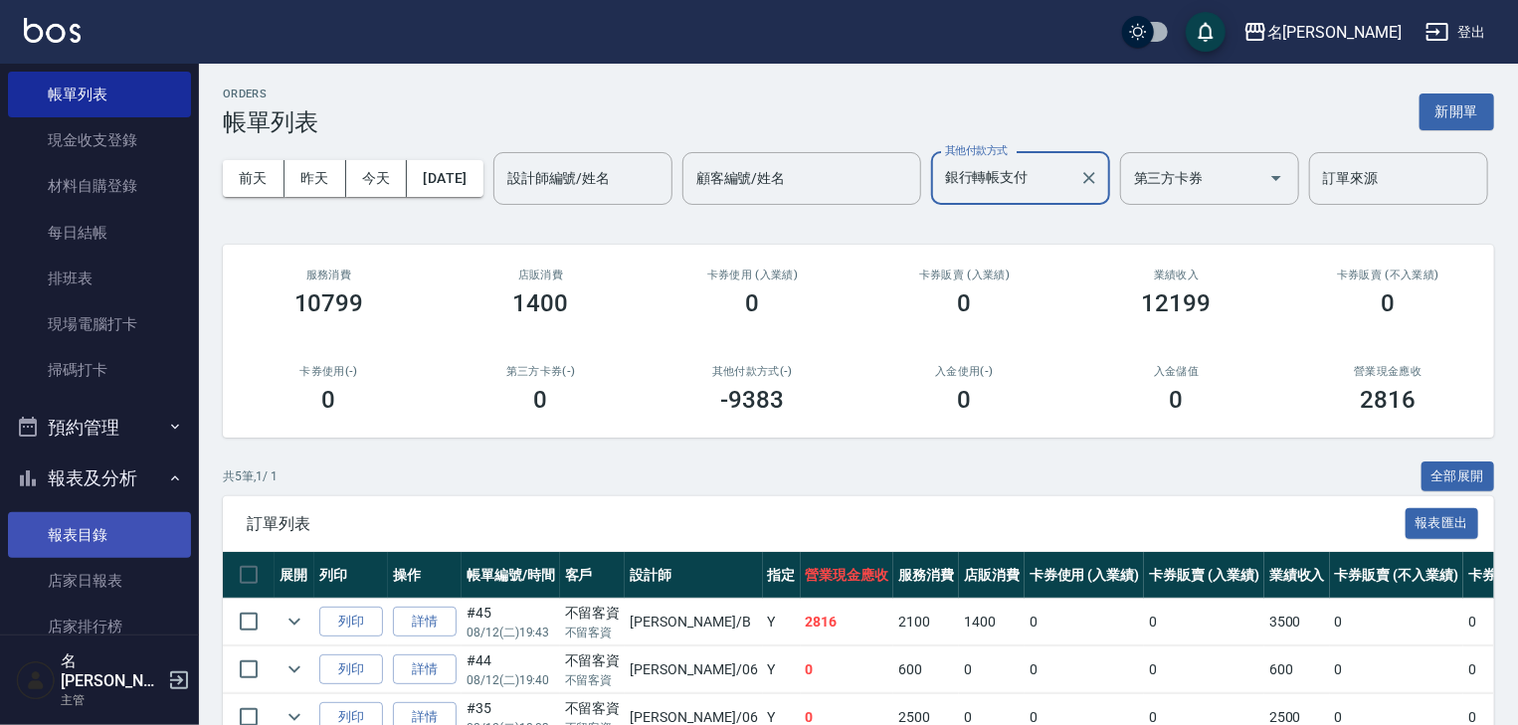
scroll to position [212, 0]
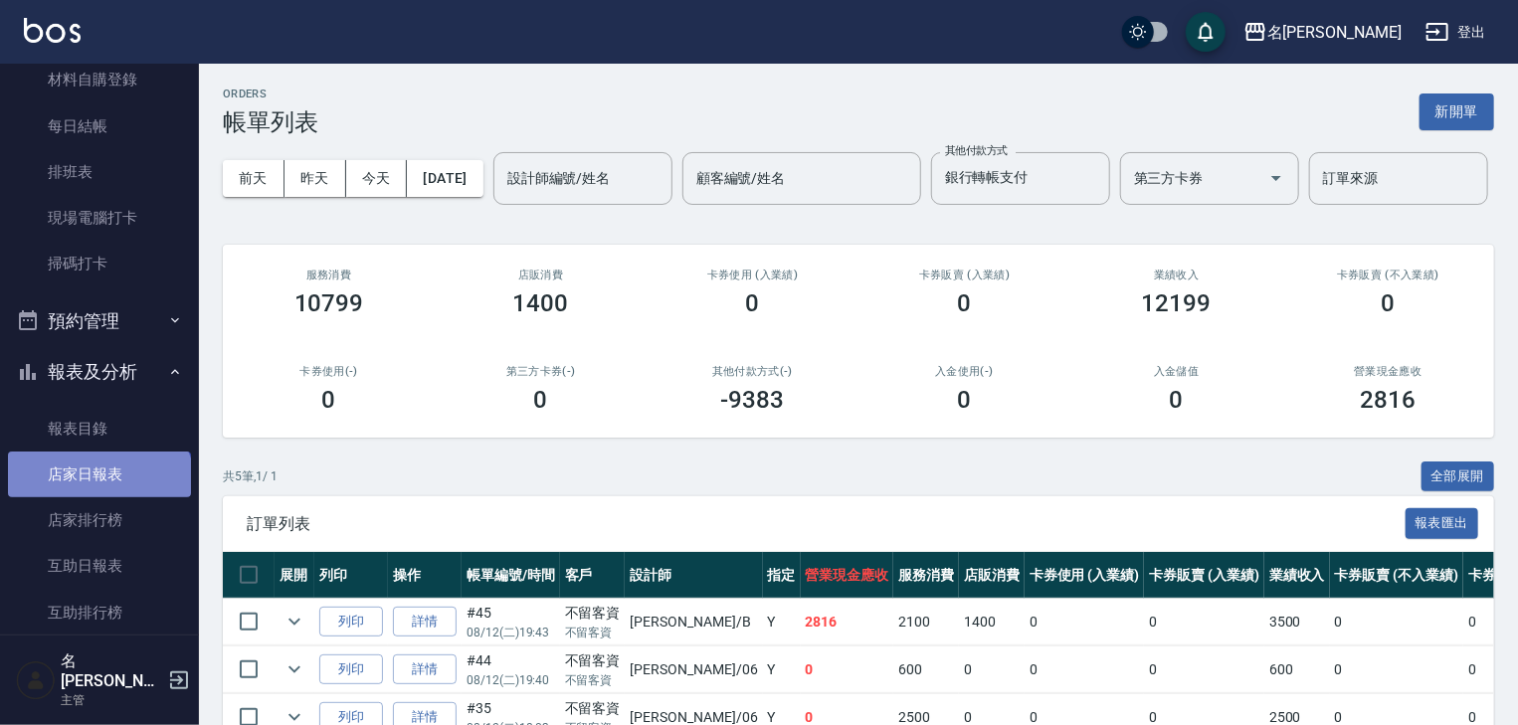
click at [97, 489] on link "店家日報表" at bounding box center [99, 475] width 183 height 46
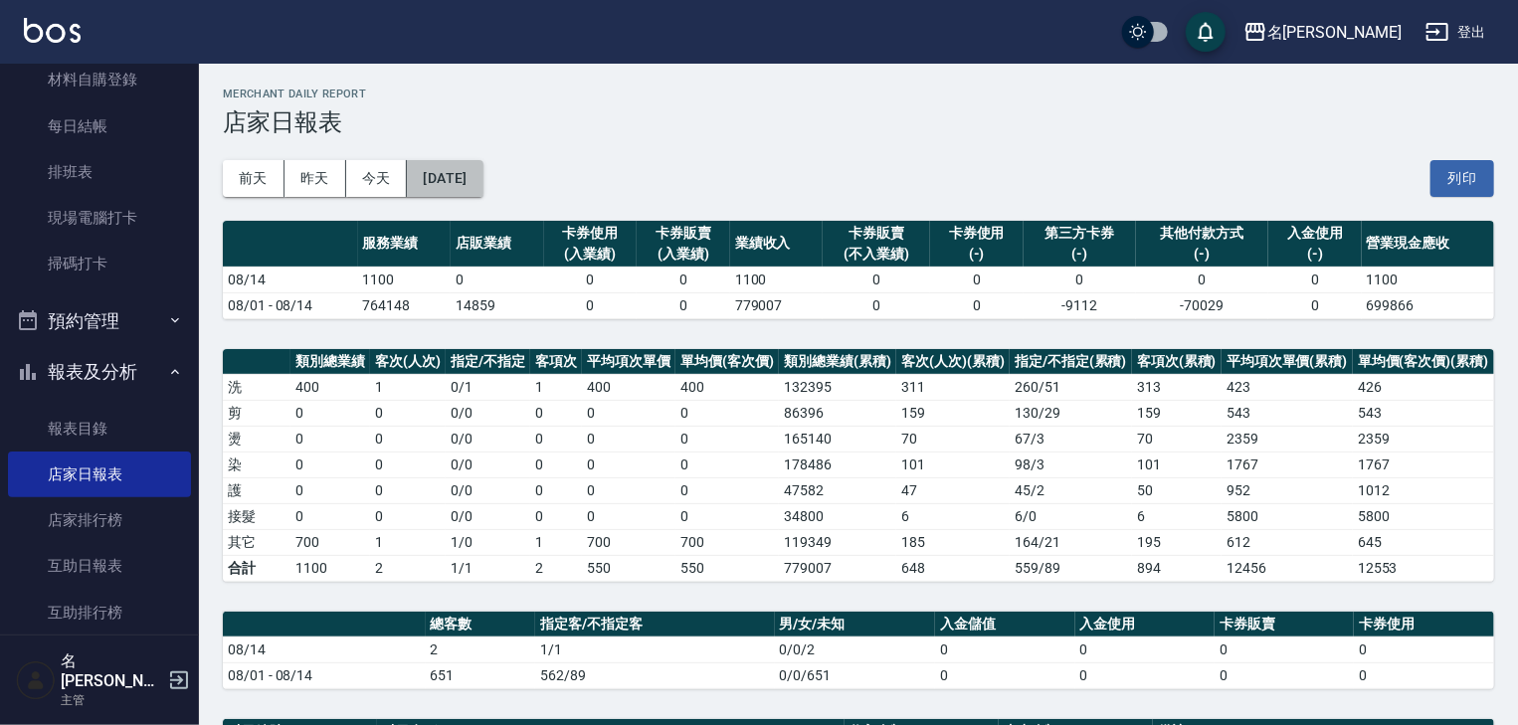
click at [482, 186] on button "[DATE]" at bounding box center [445, 178] width 76 height 37
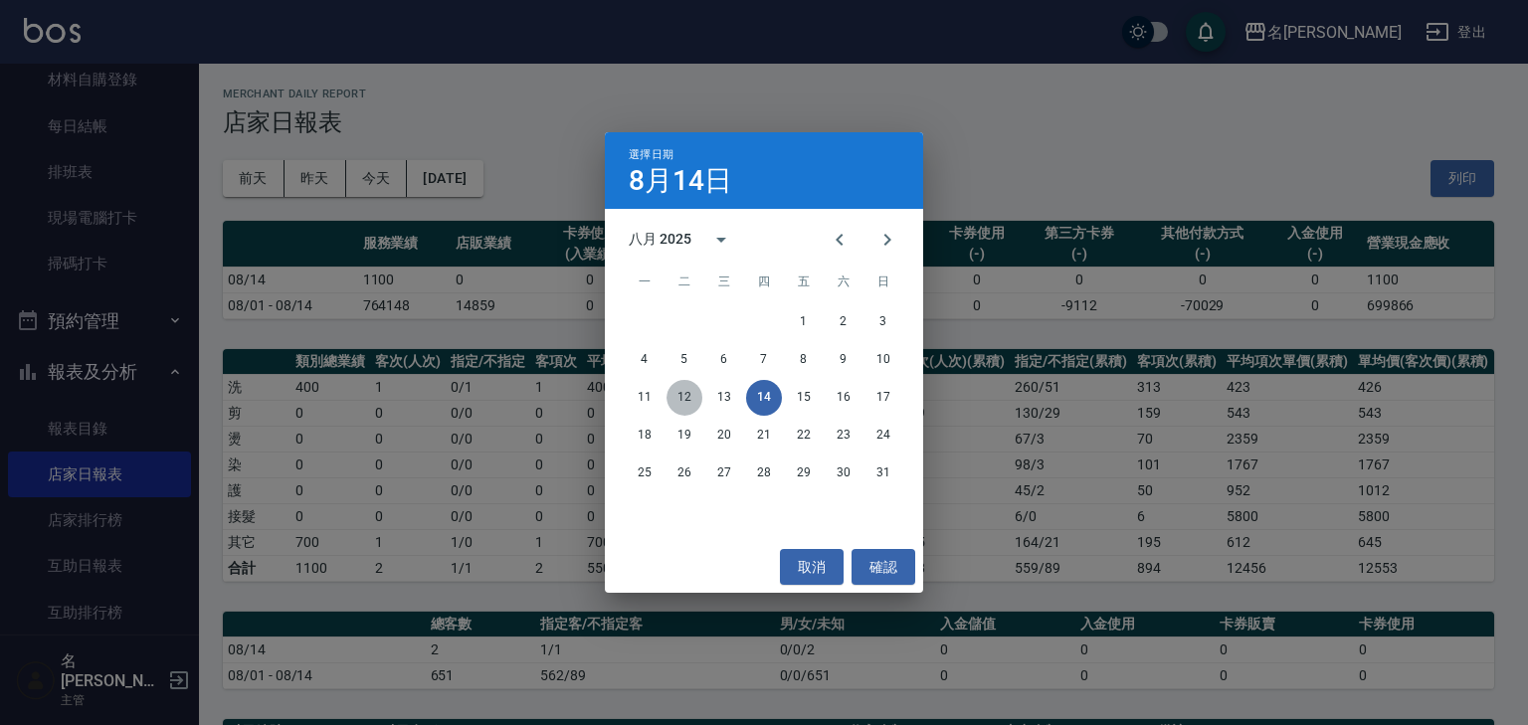
click at [675, 395] on button "12" at bounding box center [684, 398] width 36 height 36
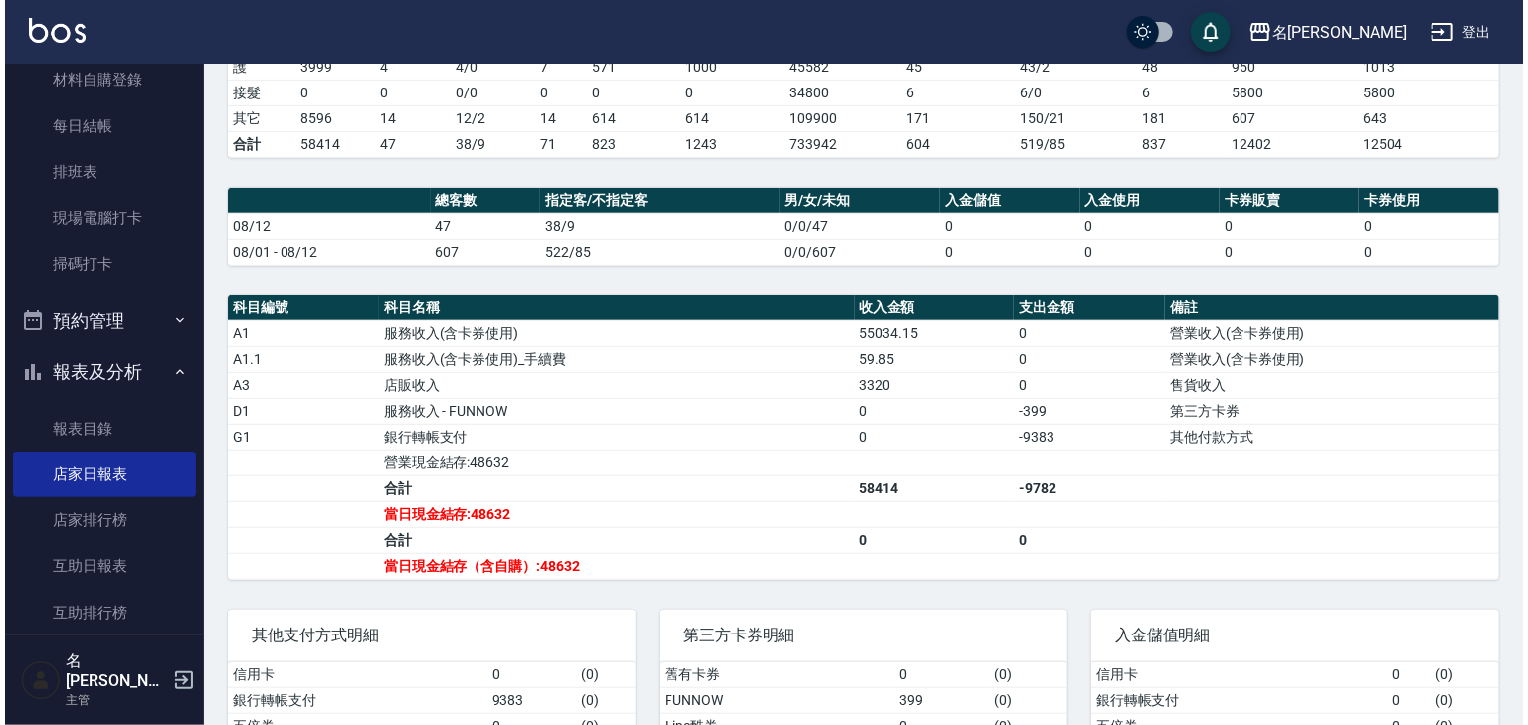
scroll to position [105, 0]
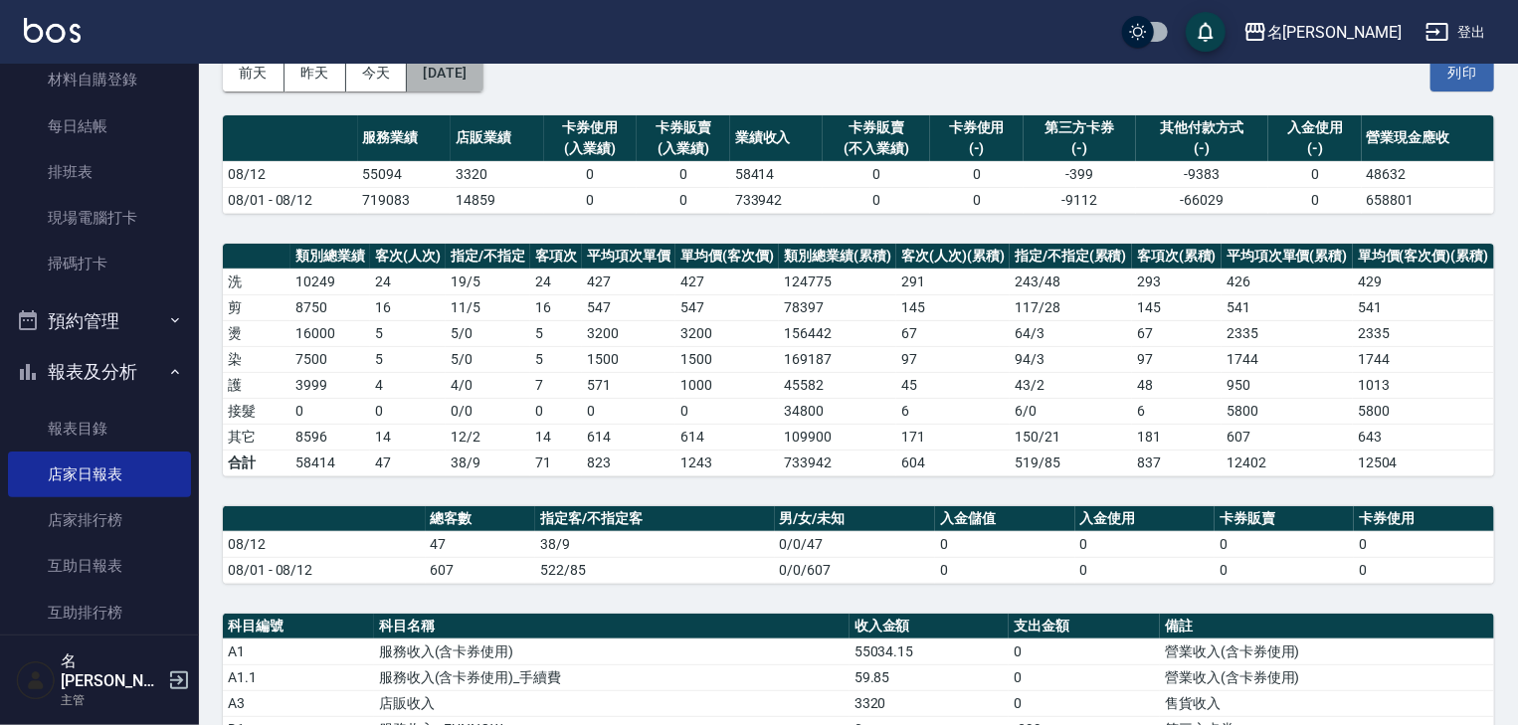
click at [482, 71] on button "[DATE]" at bounding box center [445, 73] width 76 height 37
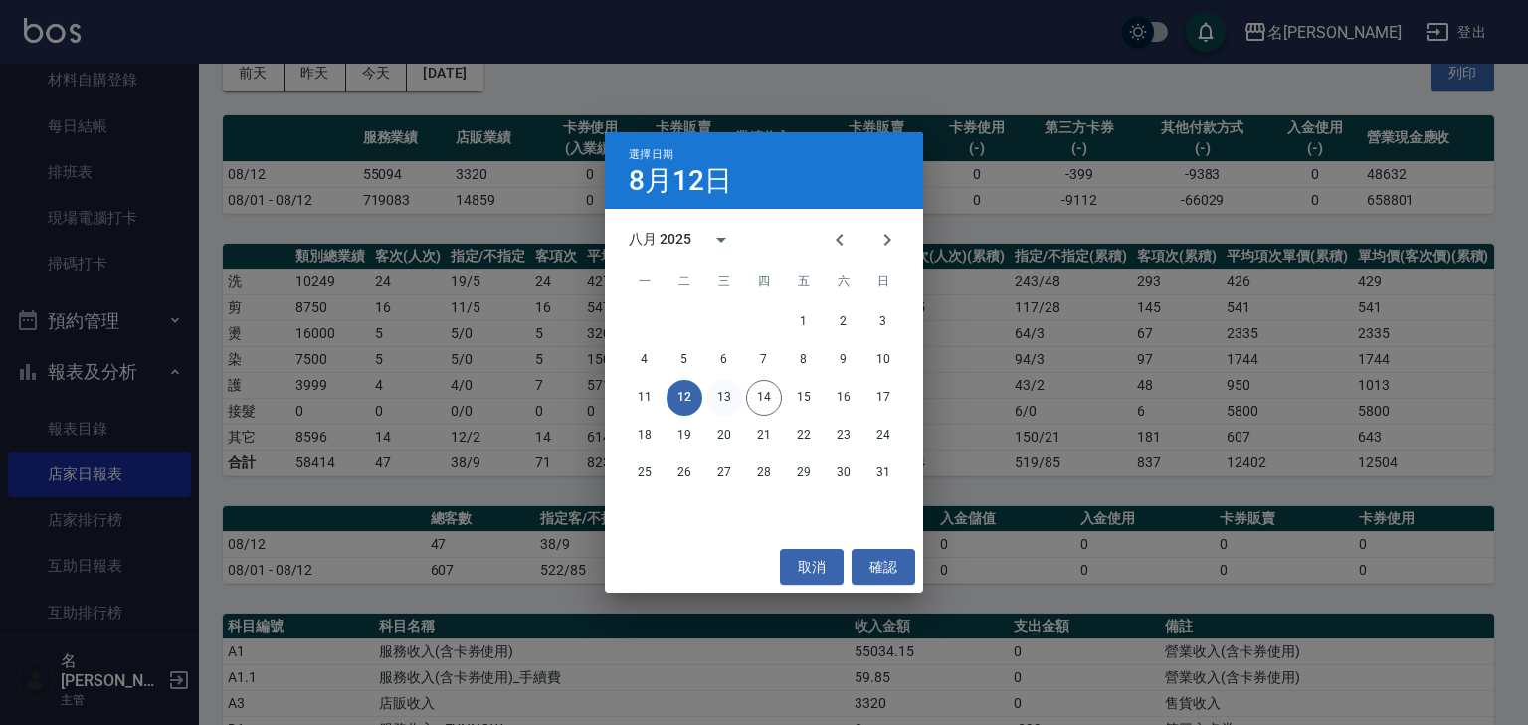
click at [724, 393] on button "13" at bounding box center [724, 398] width 36 height 36
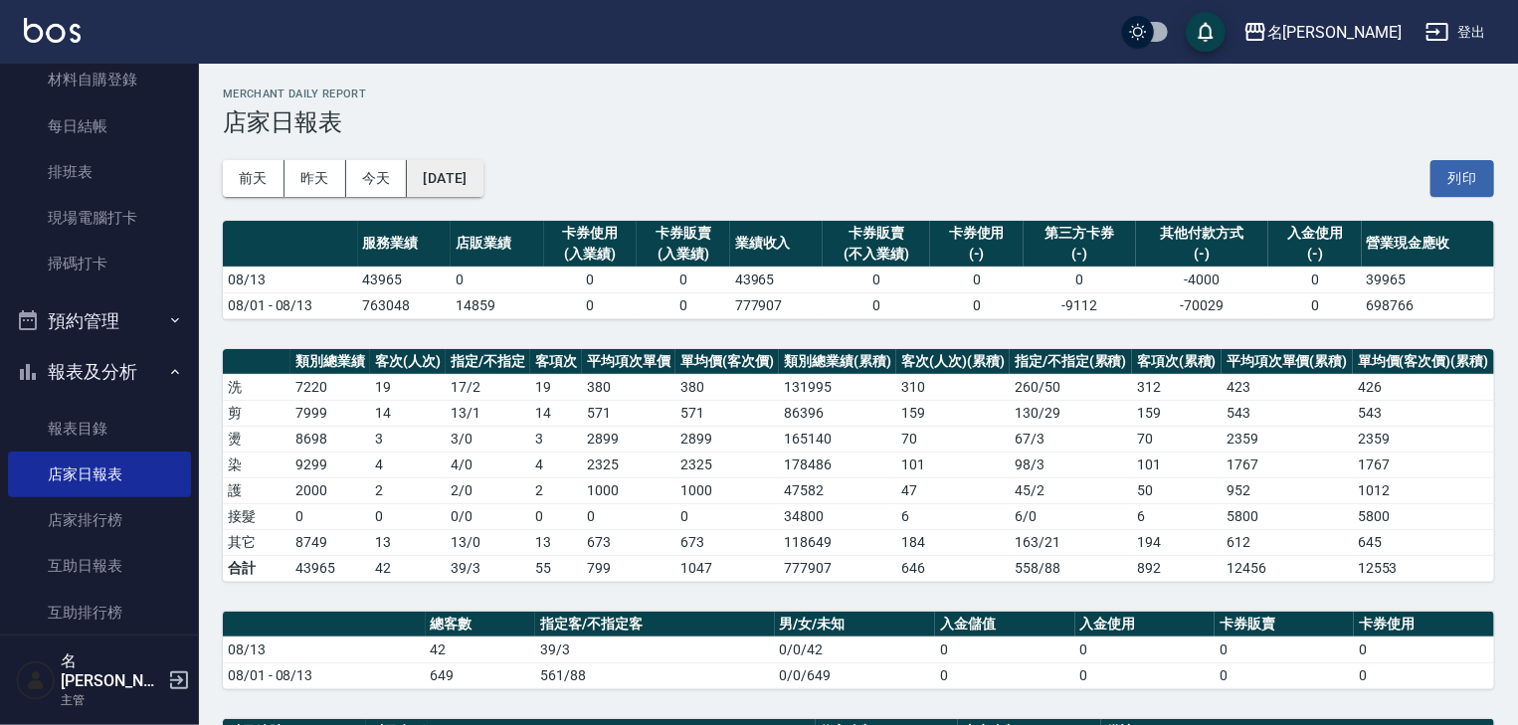
click at [482, 173] on button "[DATE]" at bounding box center [445, 178] width 76 height 37
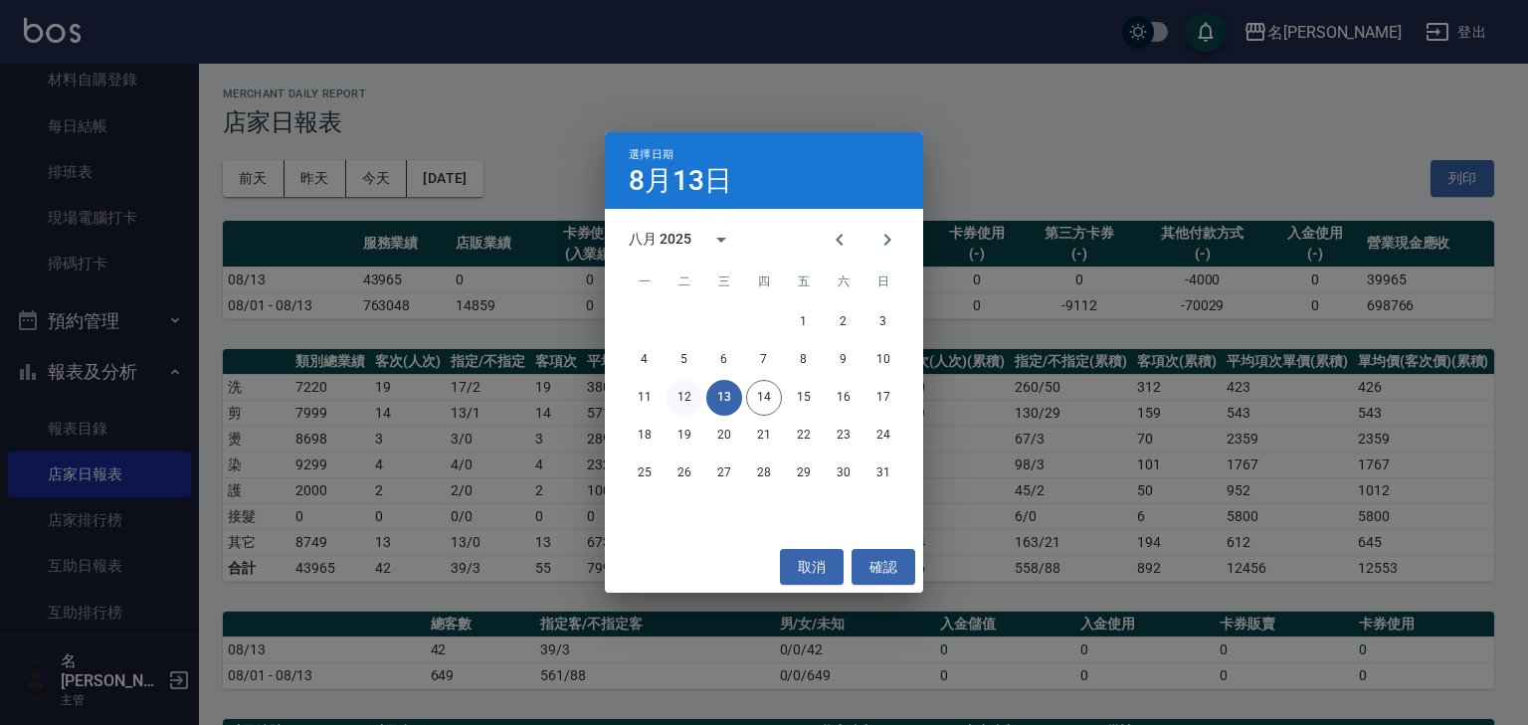
click at [678, 386] on button "12" at bounding box center [684, 398] width 36 height 36
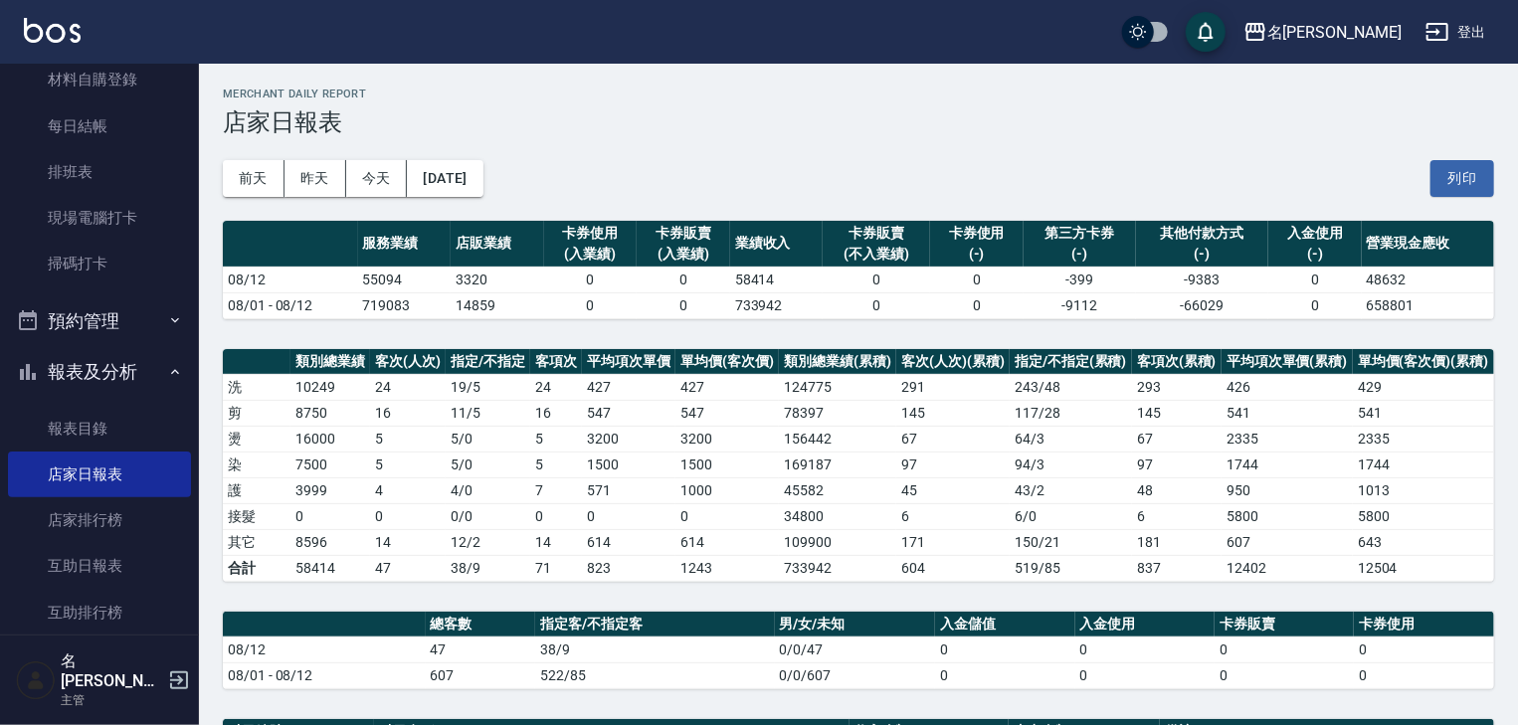
scroll to position [318, 0]
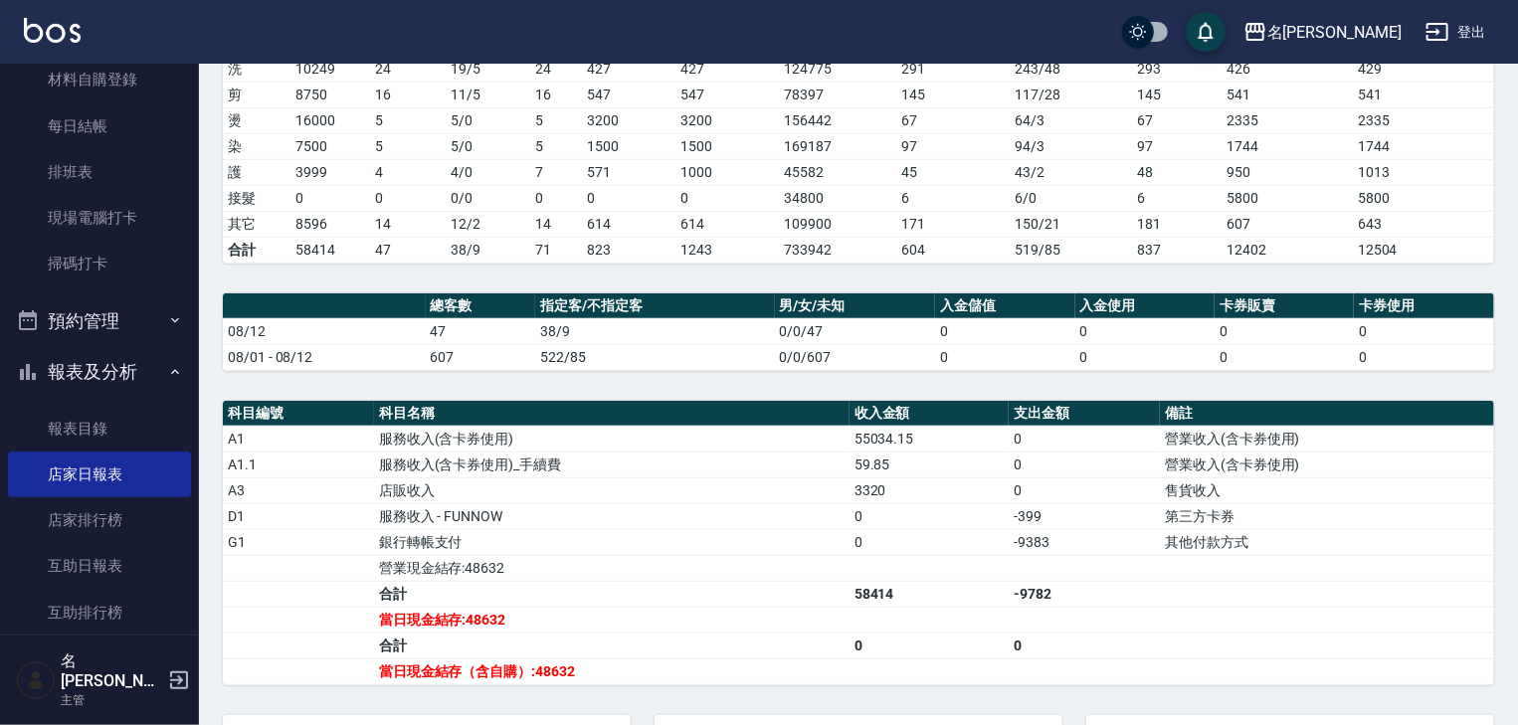
click at [890, 529] on td "0" at bounding box center [929, 516] width 160 height 26
click at [1036, 545] on td "-9383" at bounding box center [1083, 542] width 151 height 26
click at [900, 573] on td "a dense table" at bounding box center [929, 568] width 160 height 26
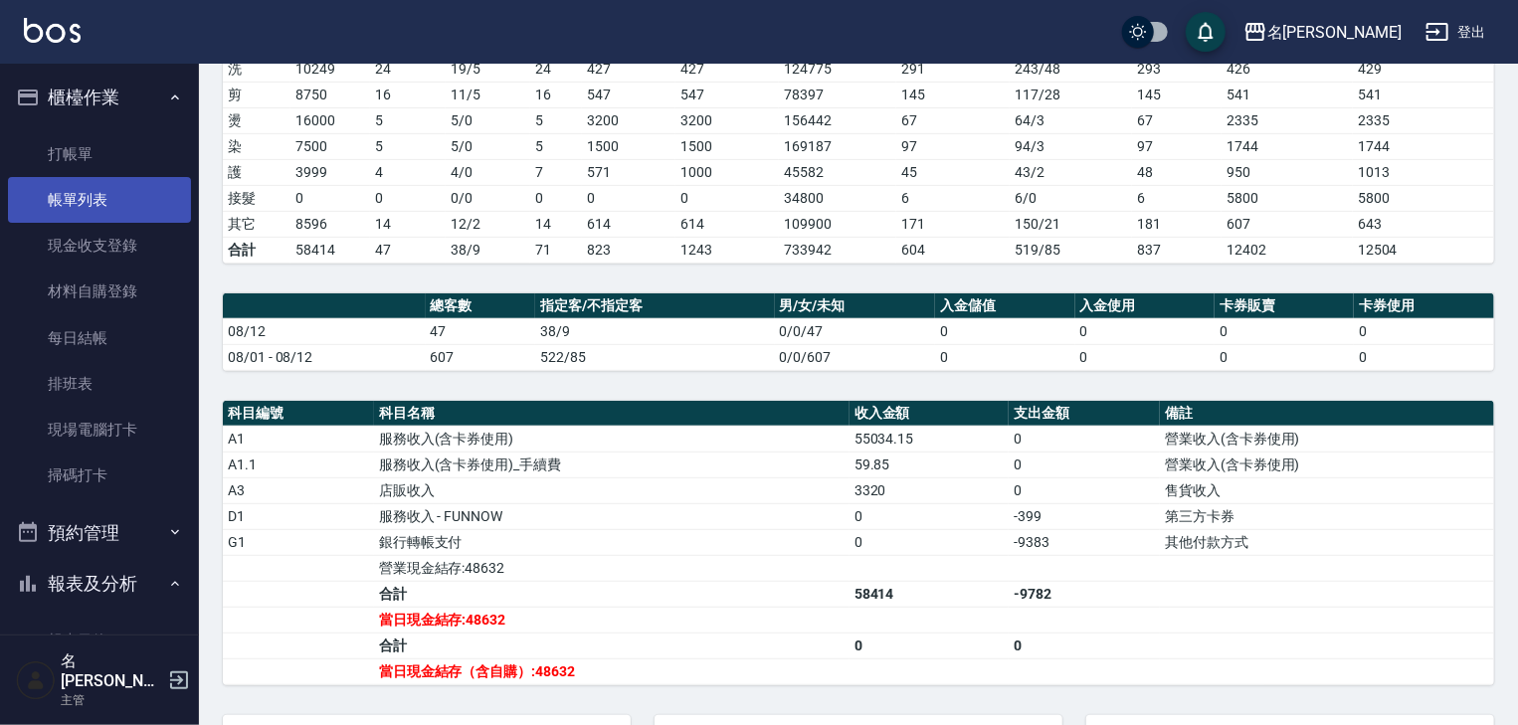
click at [59, 203] on link "帳單列表" at bounding box center [99, 200] width 183 height 46
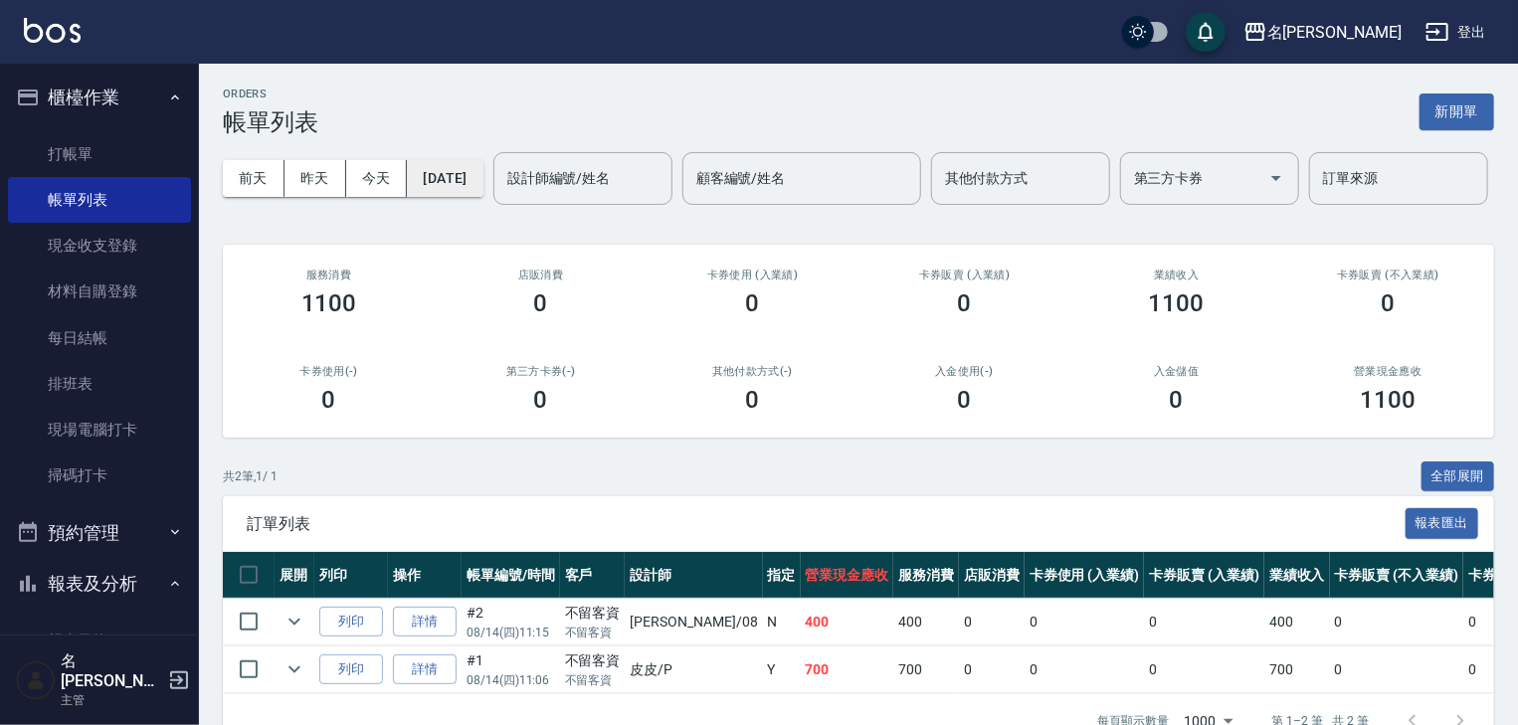
click at [469, 191] on button "[DATE]" at bounding box center [445, 178] width 76 height 37
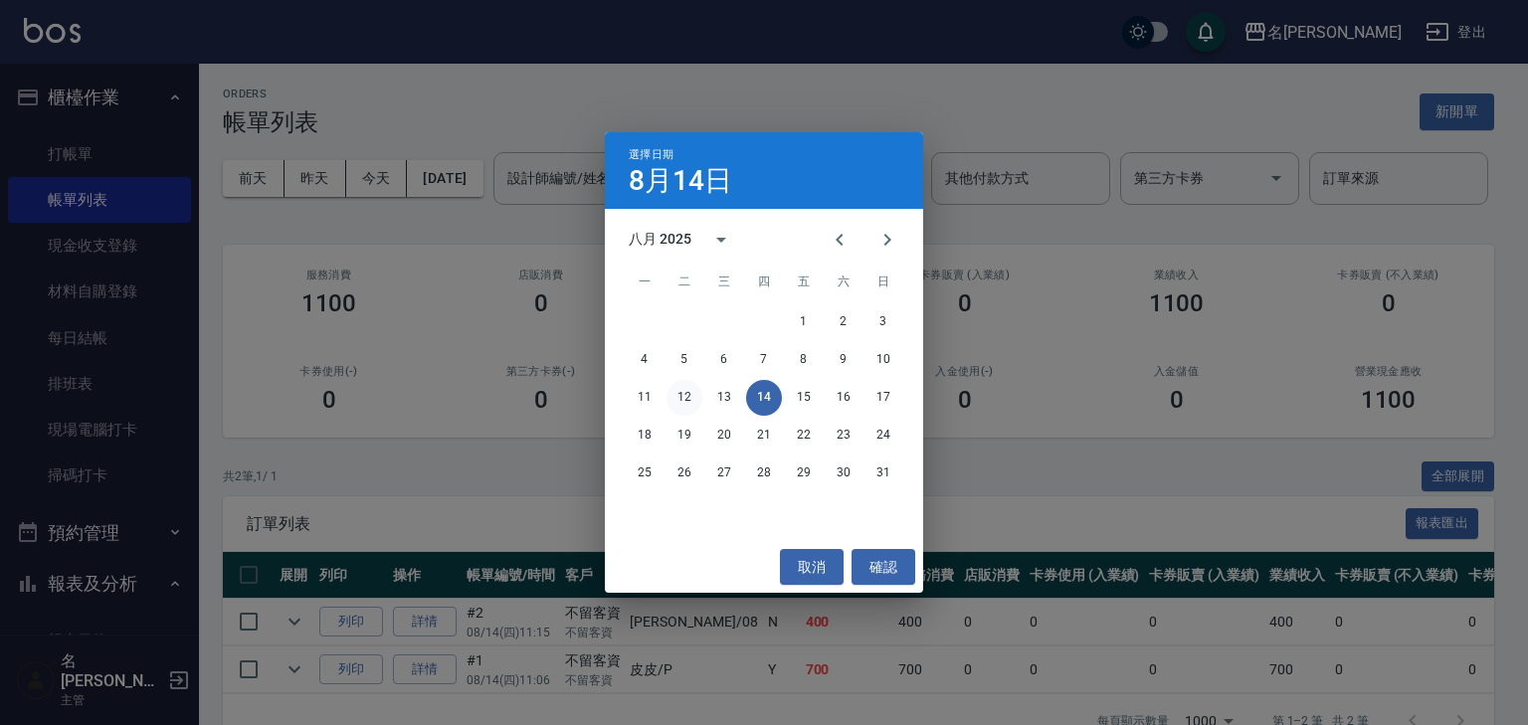
click at [680, 406] on button "12" at bounding box center [684, 398] width 36 height 36
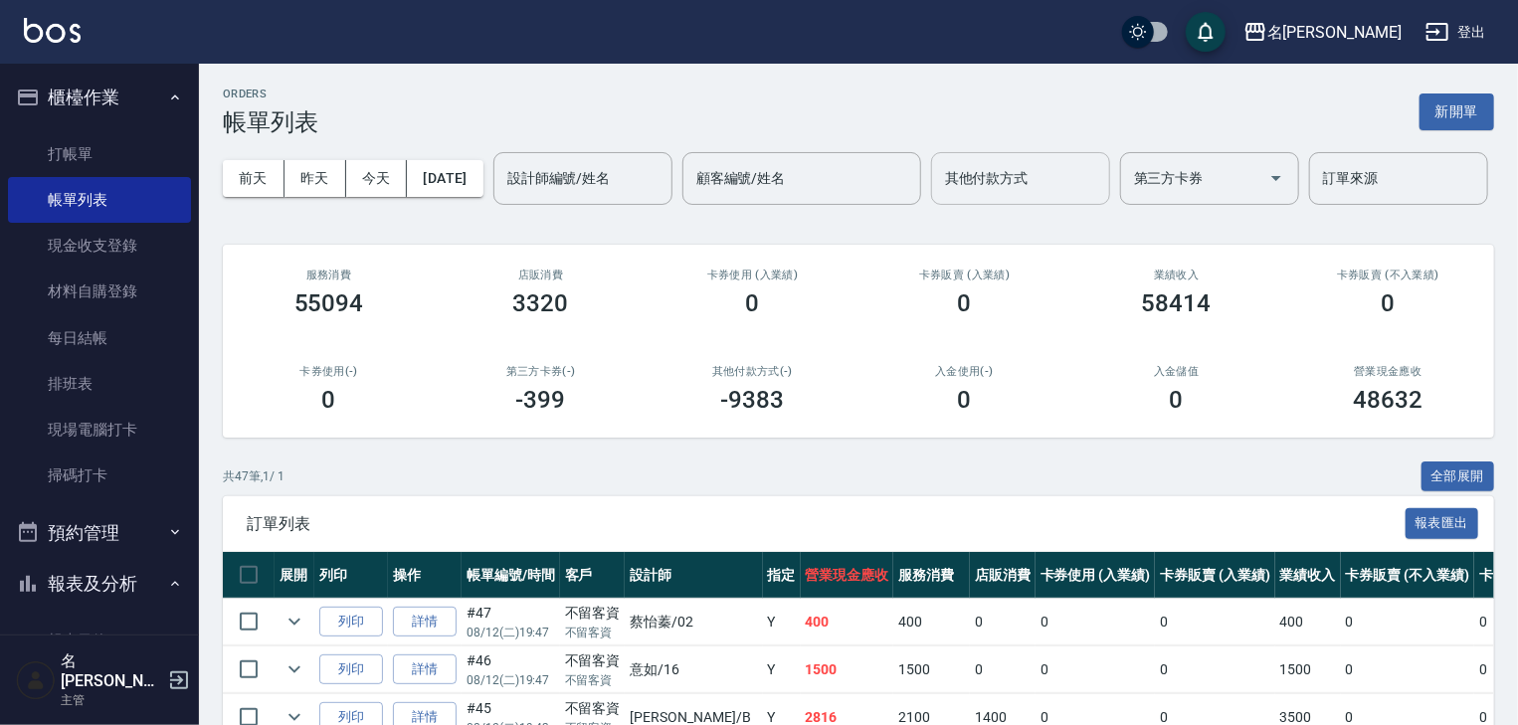
click at [940, 196] on input "其他付款方式" at bounding box center [1020, 178] width 161 height 35
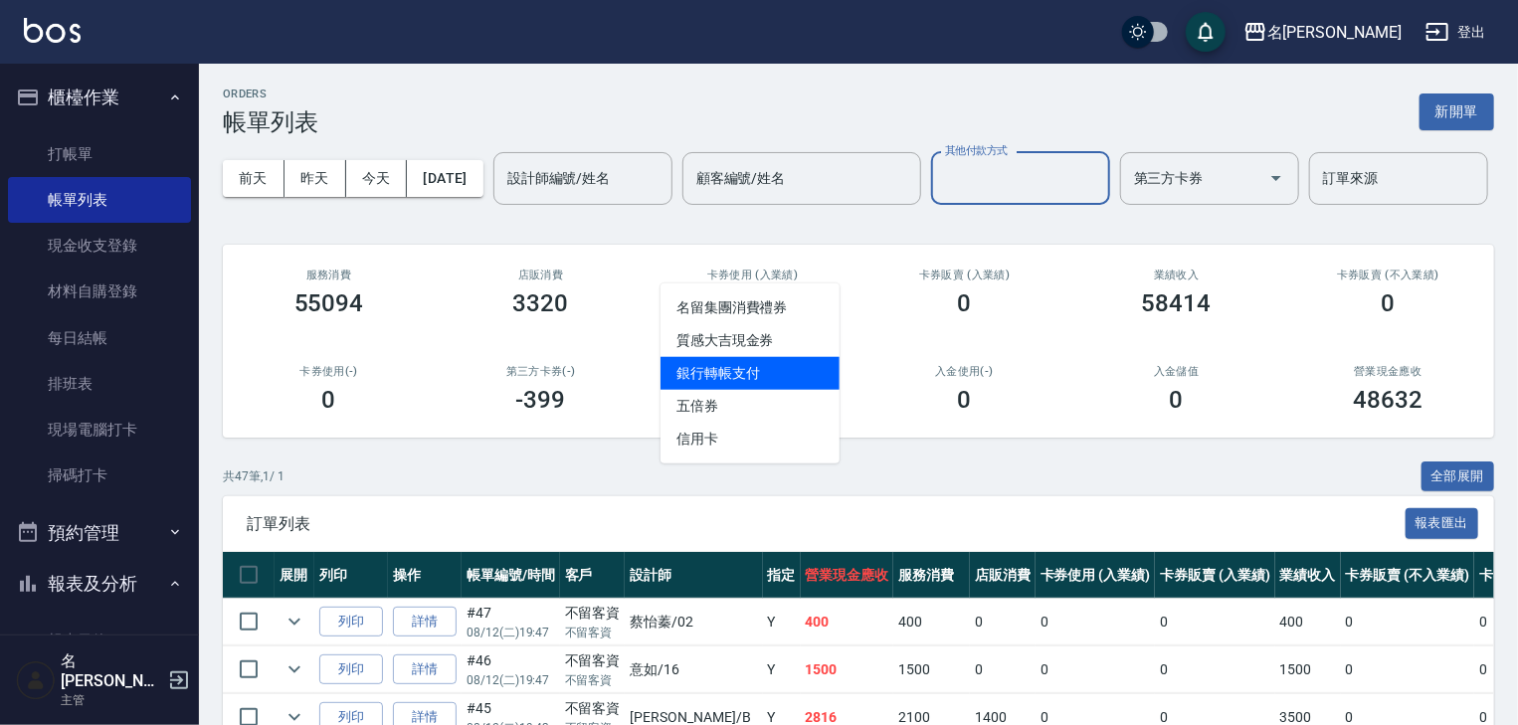
click at [759, 360] on span "銀行轉帳支付" at bounding box center [749, 373] width 179 height 33
type input "銀行轉帳支付"
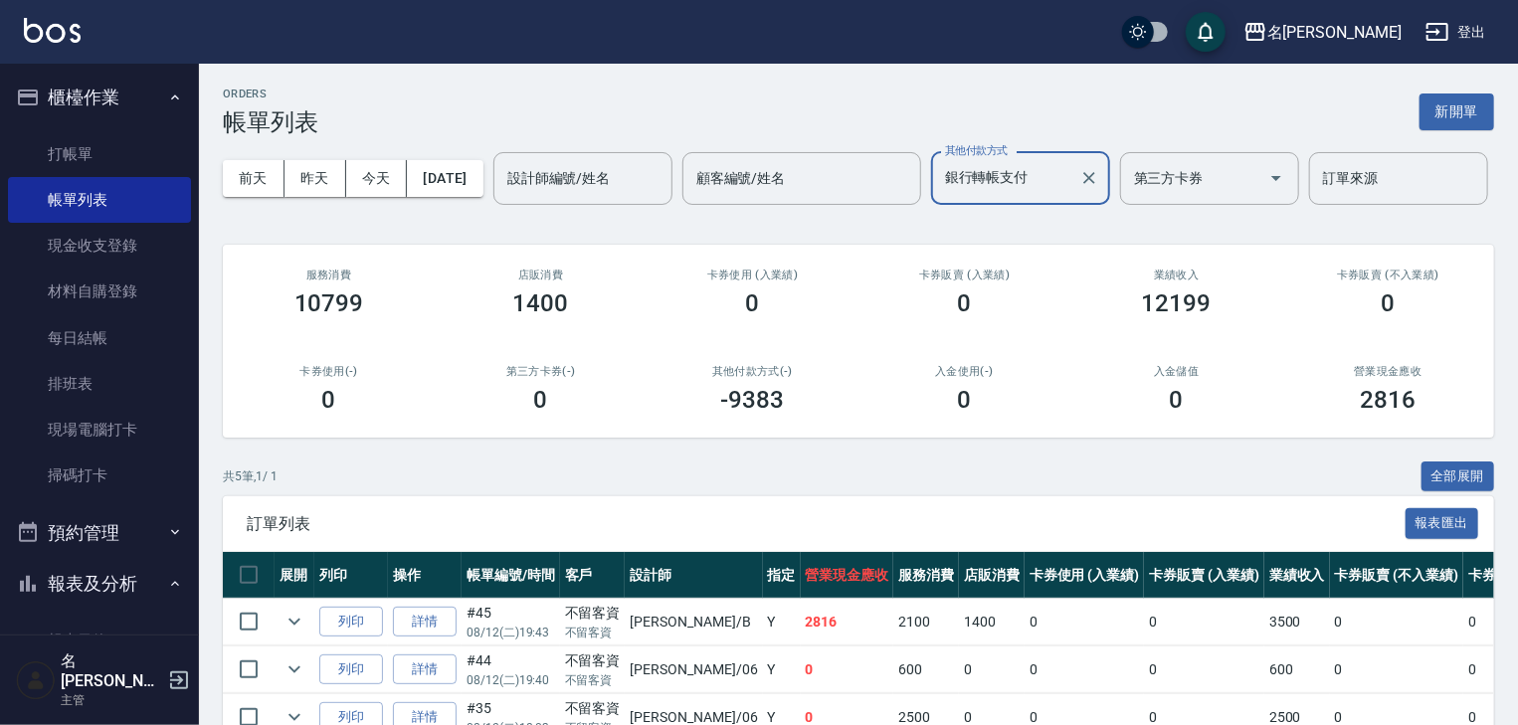
scroll to position [212, 0]
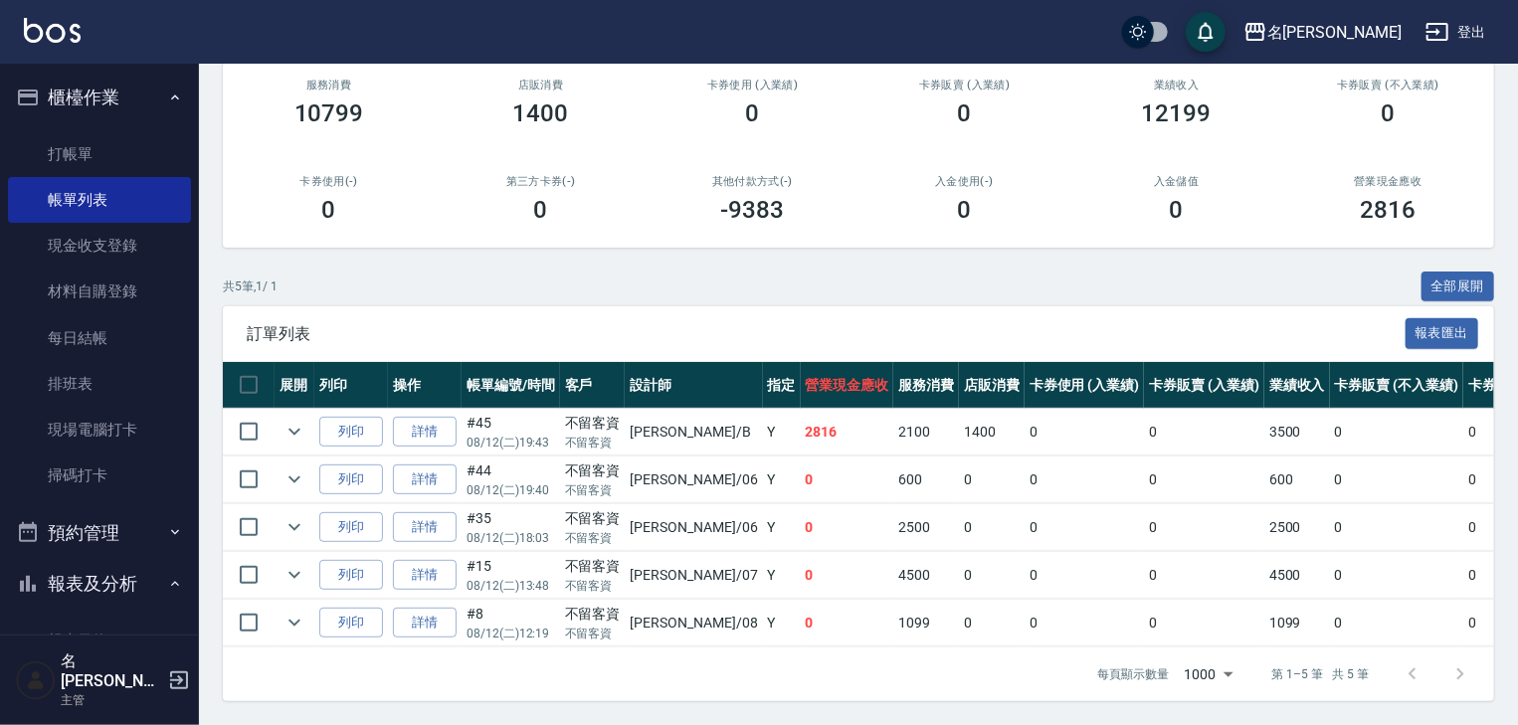
click at [734, 224] on h3 "-9383" at bounding box center [753, 210] width 64 height 28
click at [833, 248] on div "其他付款方式(-) -9383" at bounding box center [752, 199] width 212 height 96
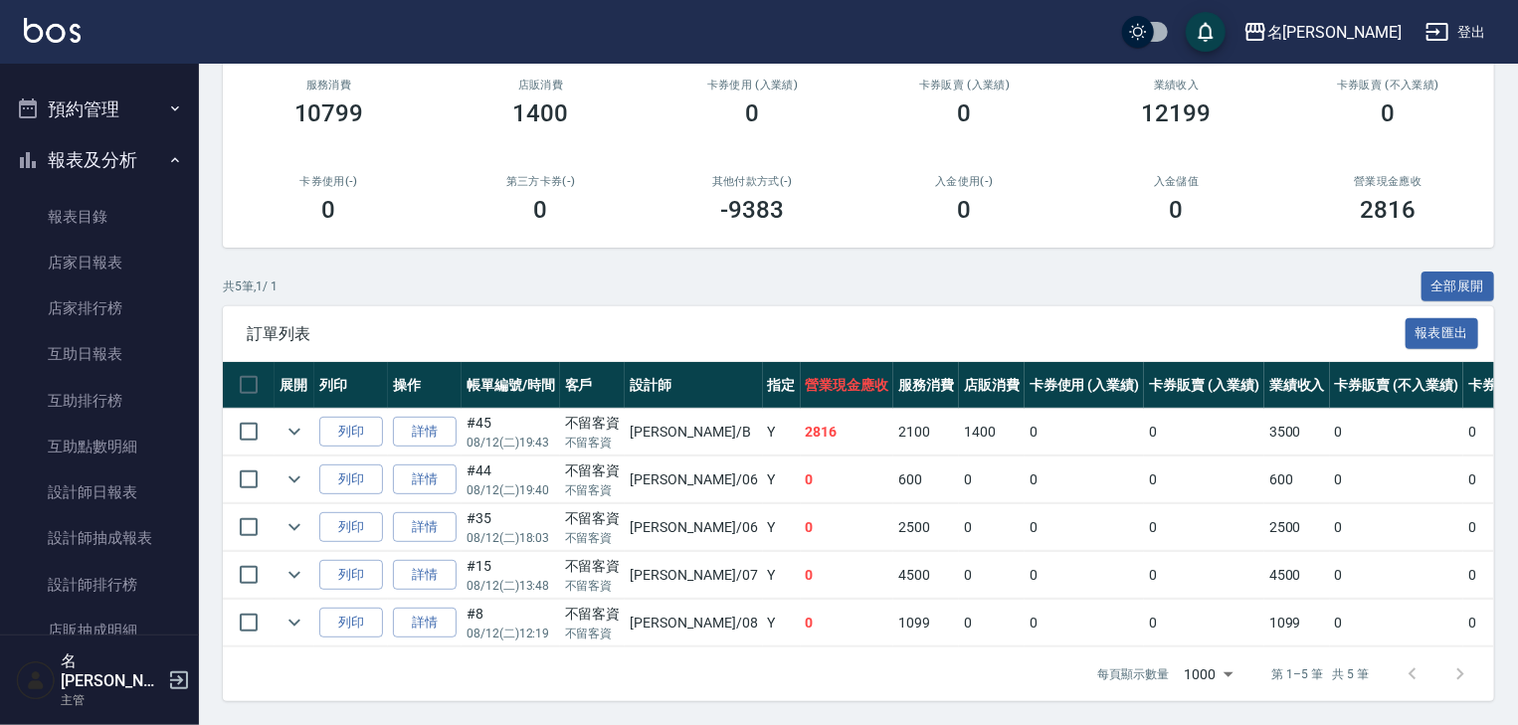
scroll to position [637, 0]
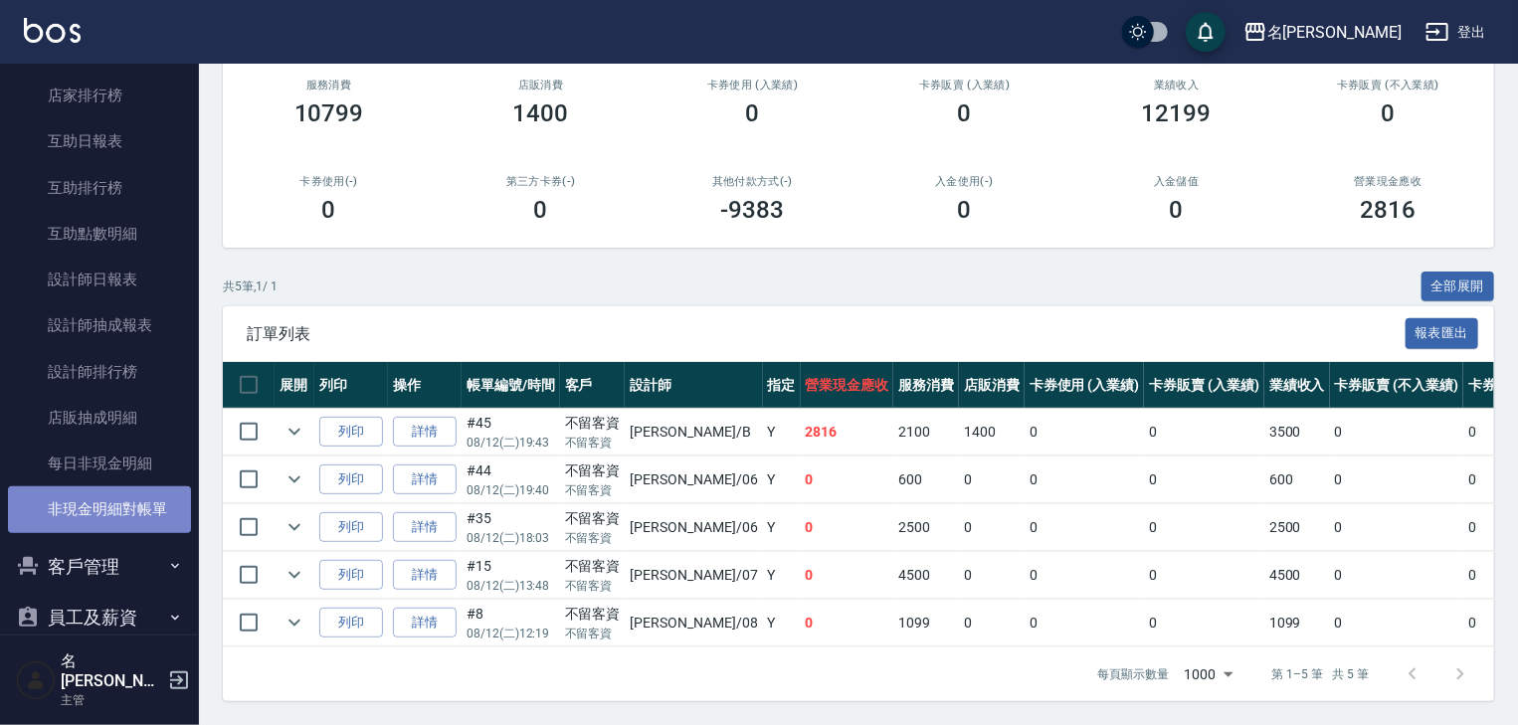
click at [121, 515] on link "非現金明細對帳單" at bounding box center [99, 509] width 183 height 46
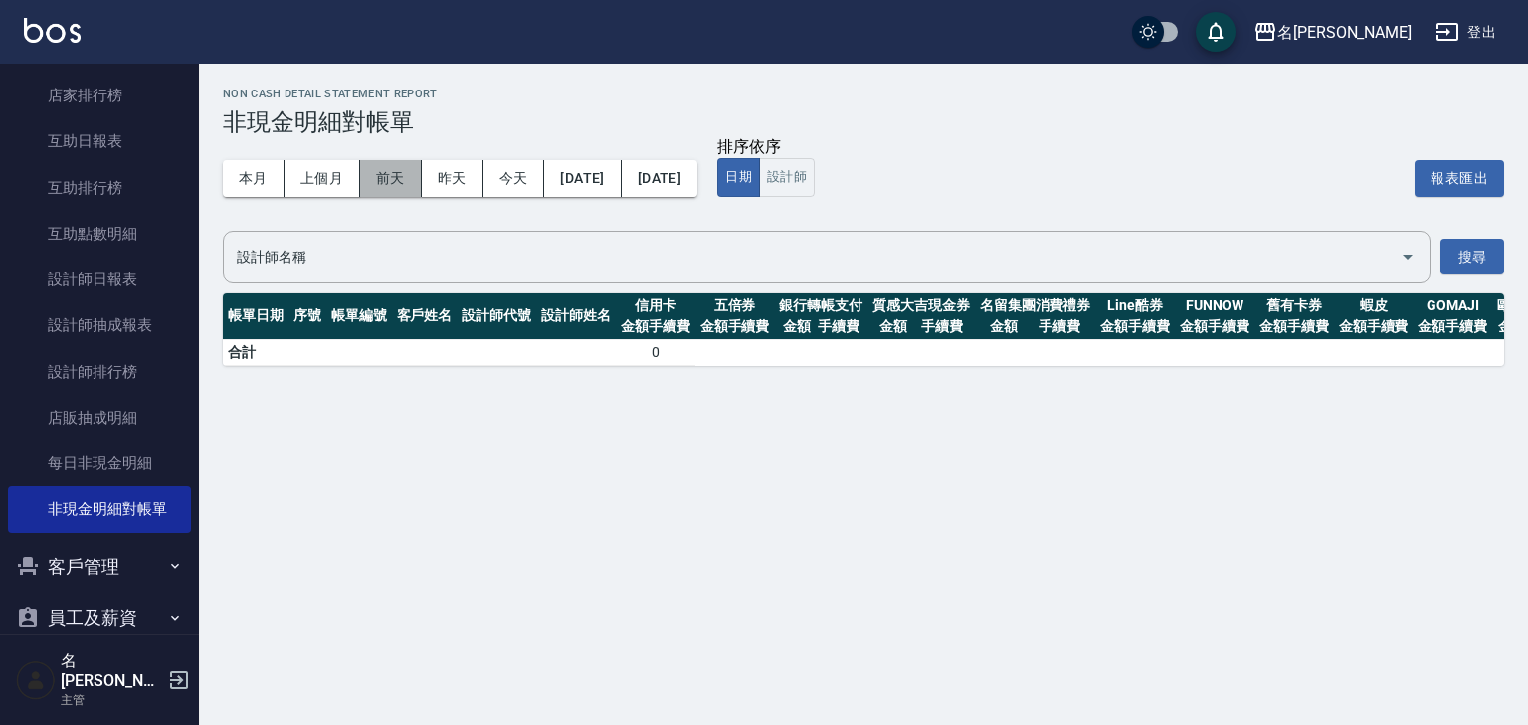
click at [403, 183] on button "前天" at bounding box center [391, 178] width 62 height 37
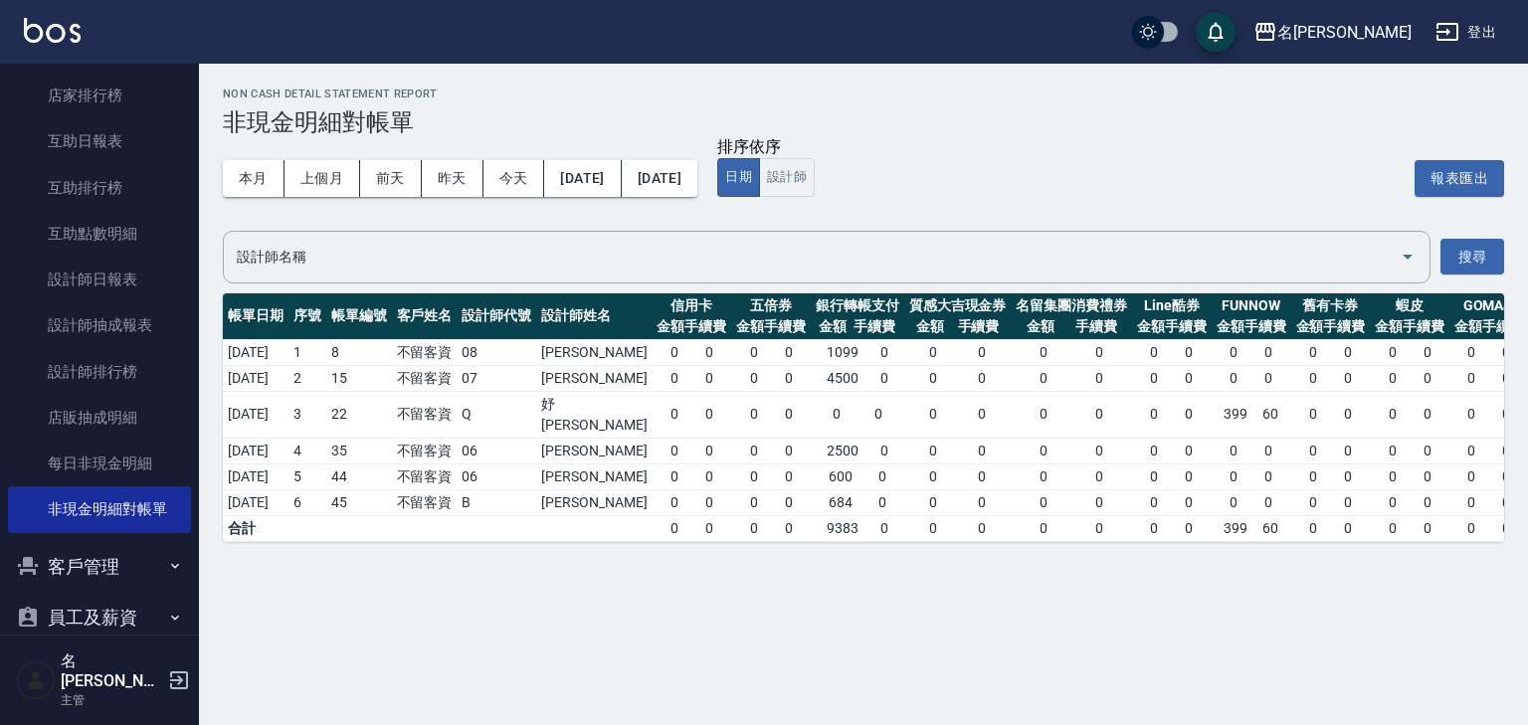
click at [858, 518] on span "9383" at bounding box center [842, 528] width 32 height 21
click at [850, 492] on span "684" at bounding box center [840, 502] width 24 height 21
click at [341, 623] on div "Non Cash Detail Statement Report 非現金明細對帳單 本月 上個月 [DATE] [DATE] [DATE] [DATE] [D…" at bounding box center [764, 362] width 1528 height 725
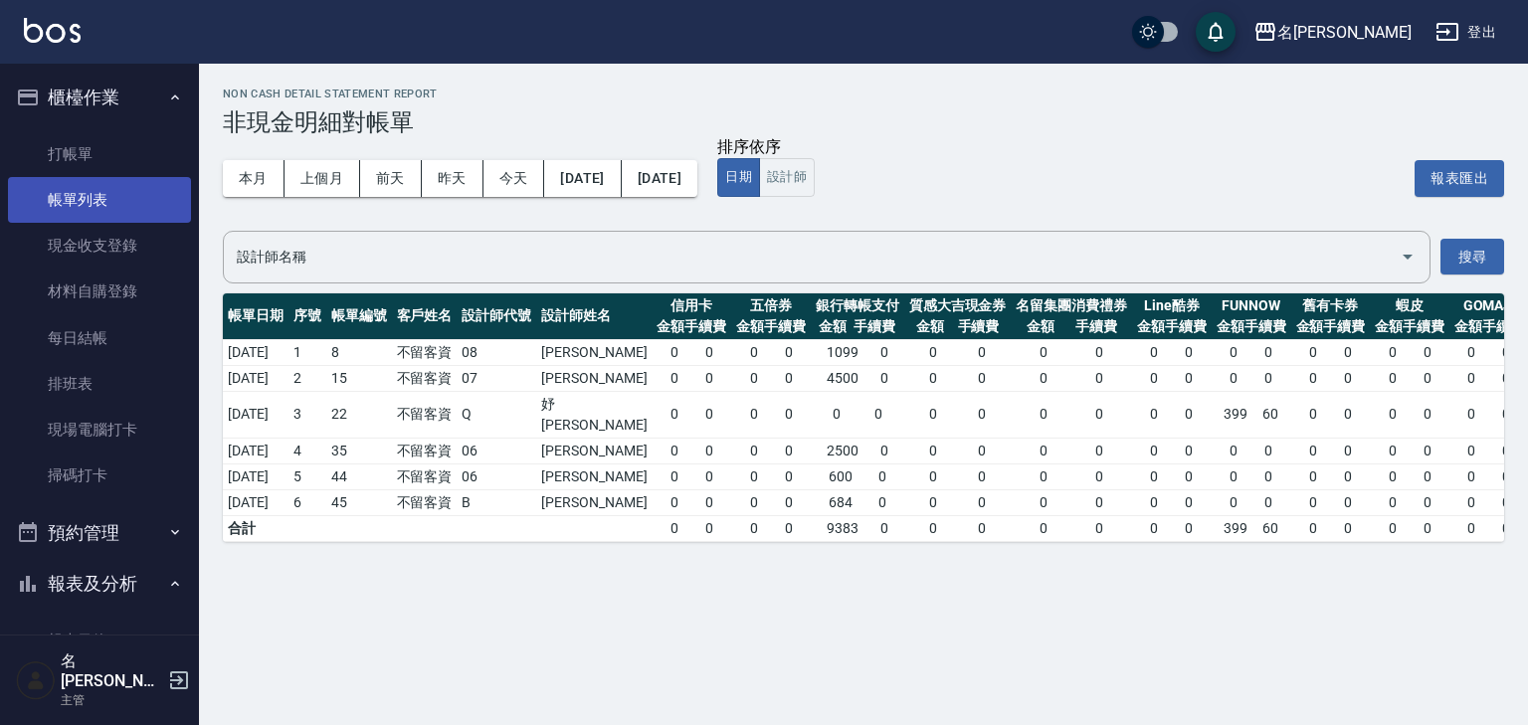
click at [110, 197] on link "帳單列表" at bounding box center [99, 200] width 183 height 46
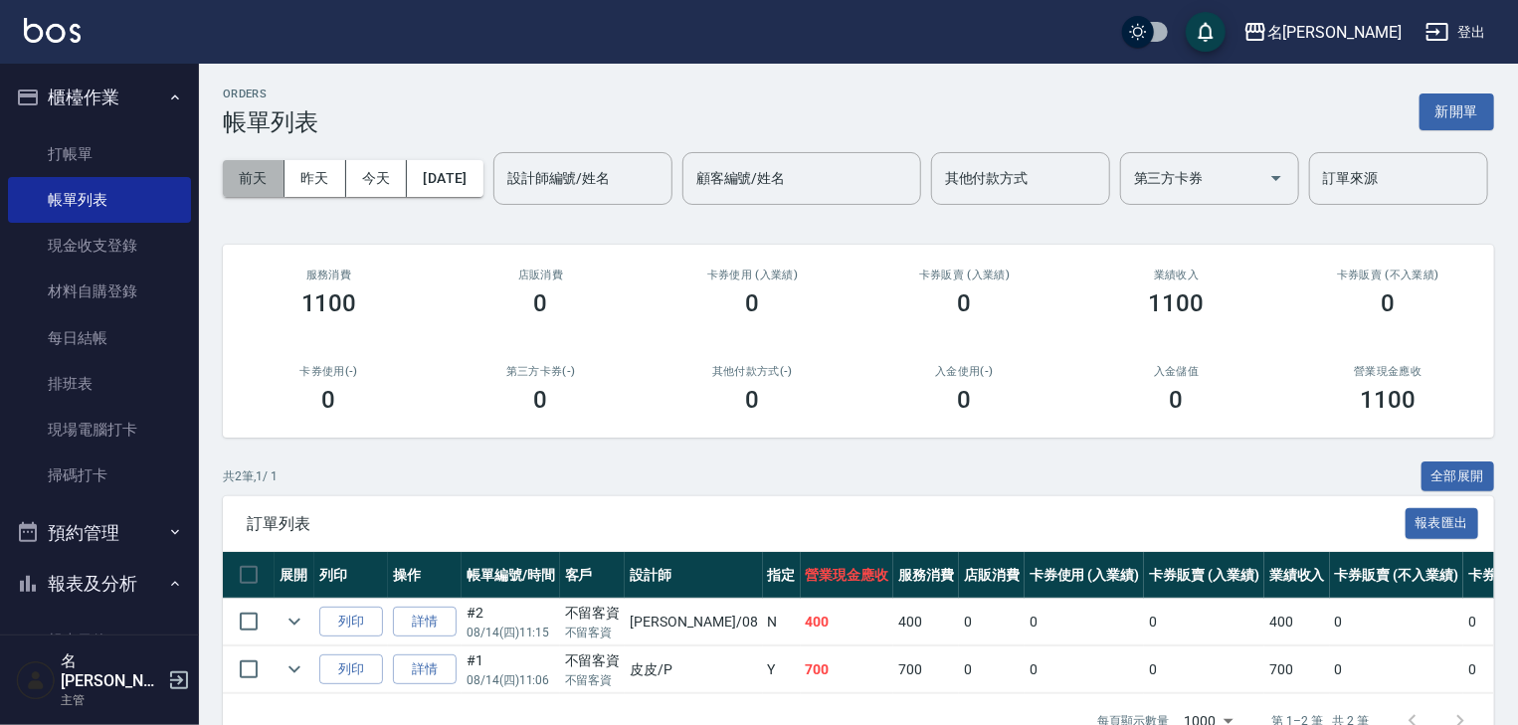
click at [253, 179] on button "前天" at bounding box center [254, 178] width 62 height 37
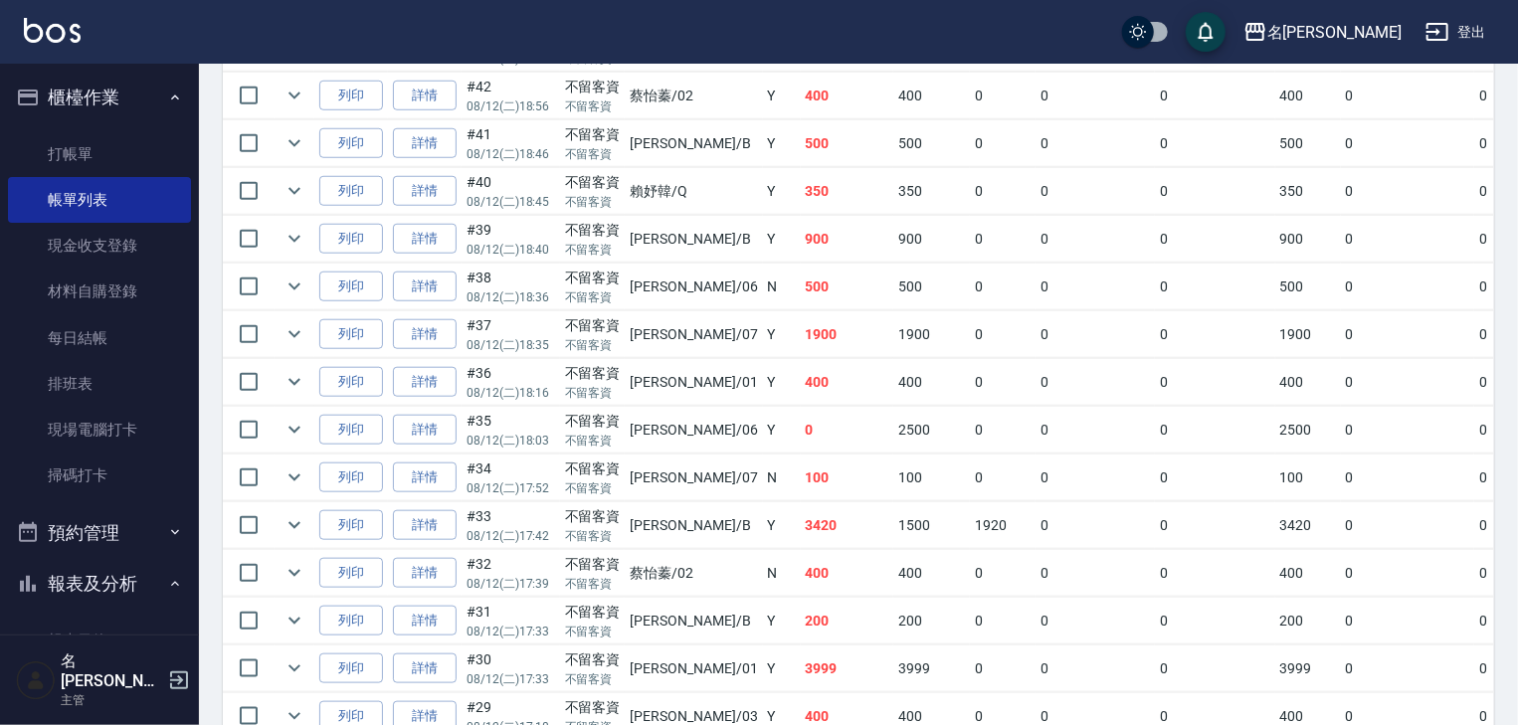
scroll to position [553, 0]
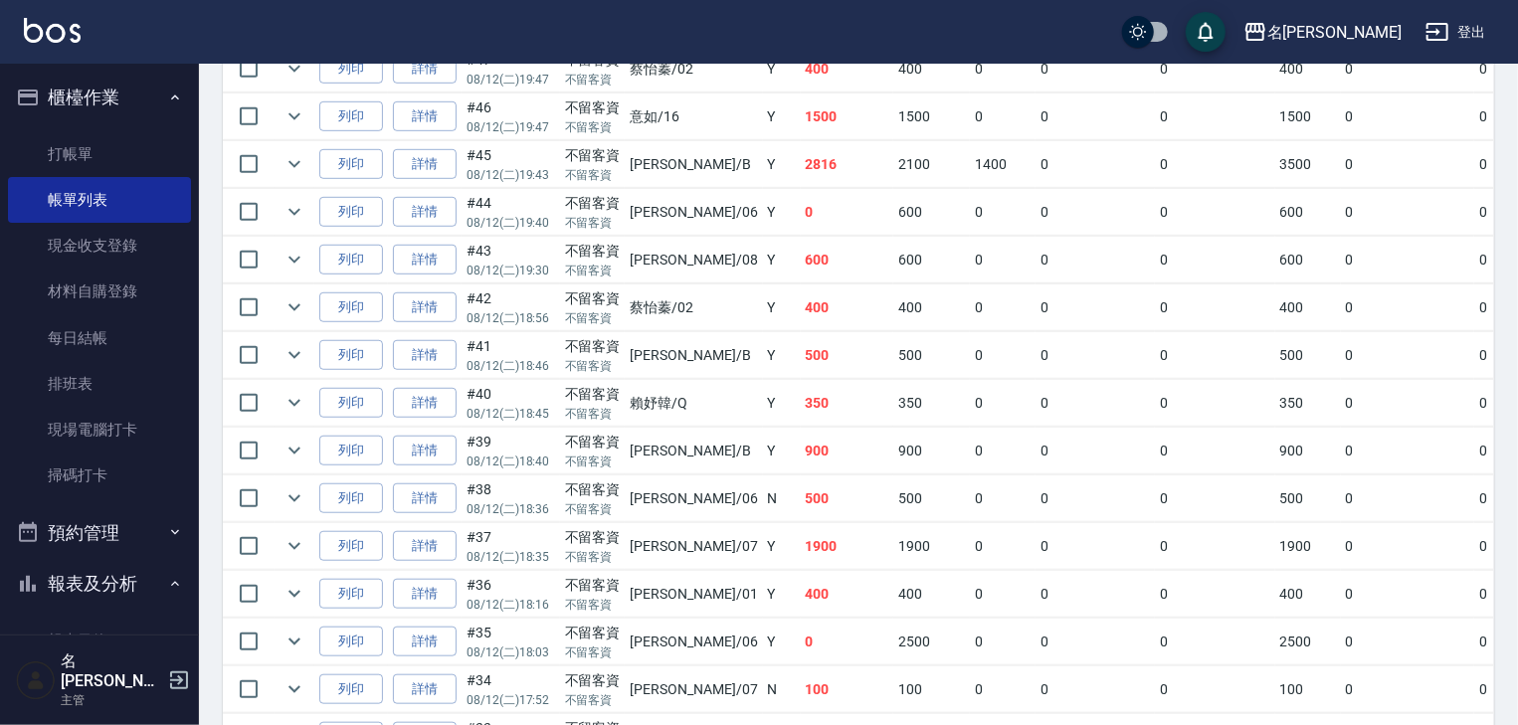
click at [76, 29] on img at bounding box center [52, 30] width 57 height 25
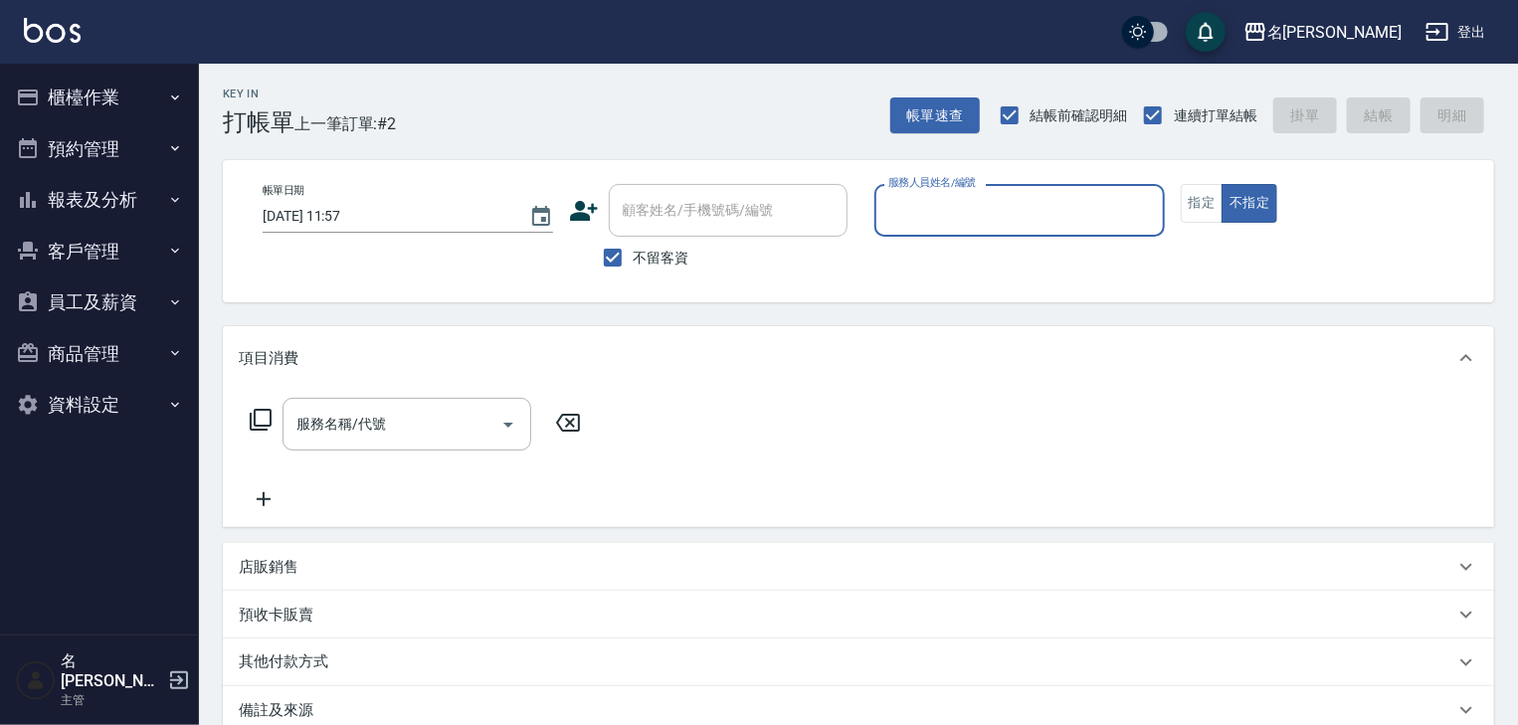
click at [1008, 185] on div "服務人員姓名/編號" at bounding box center [1019, 210] width 290 height 53
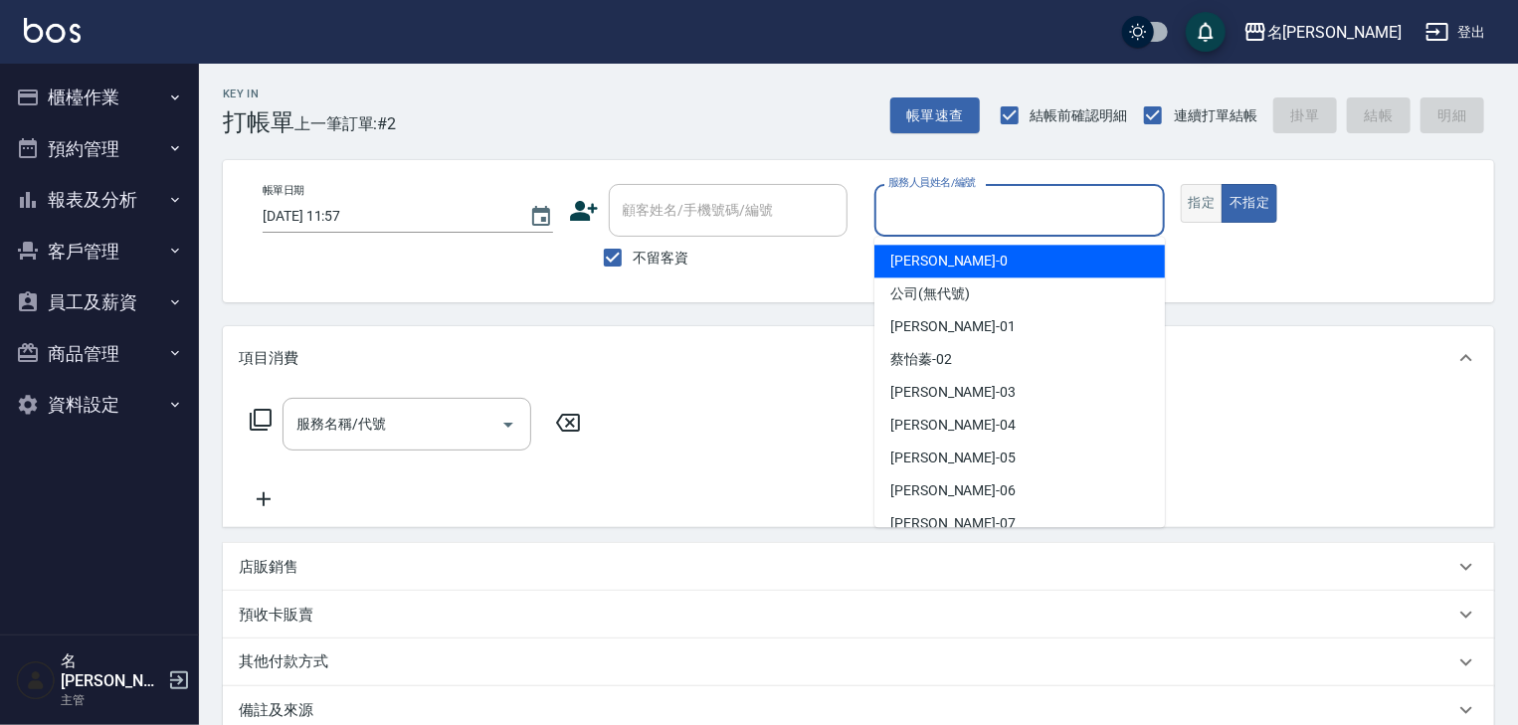
click at [1185, 213] on button "指定" at bounding box center [1202, 203] width 43 height 39
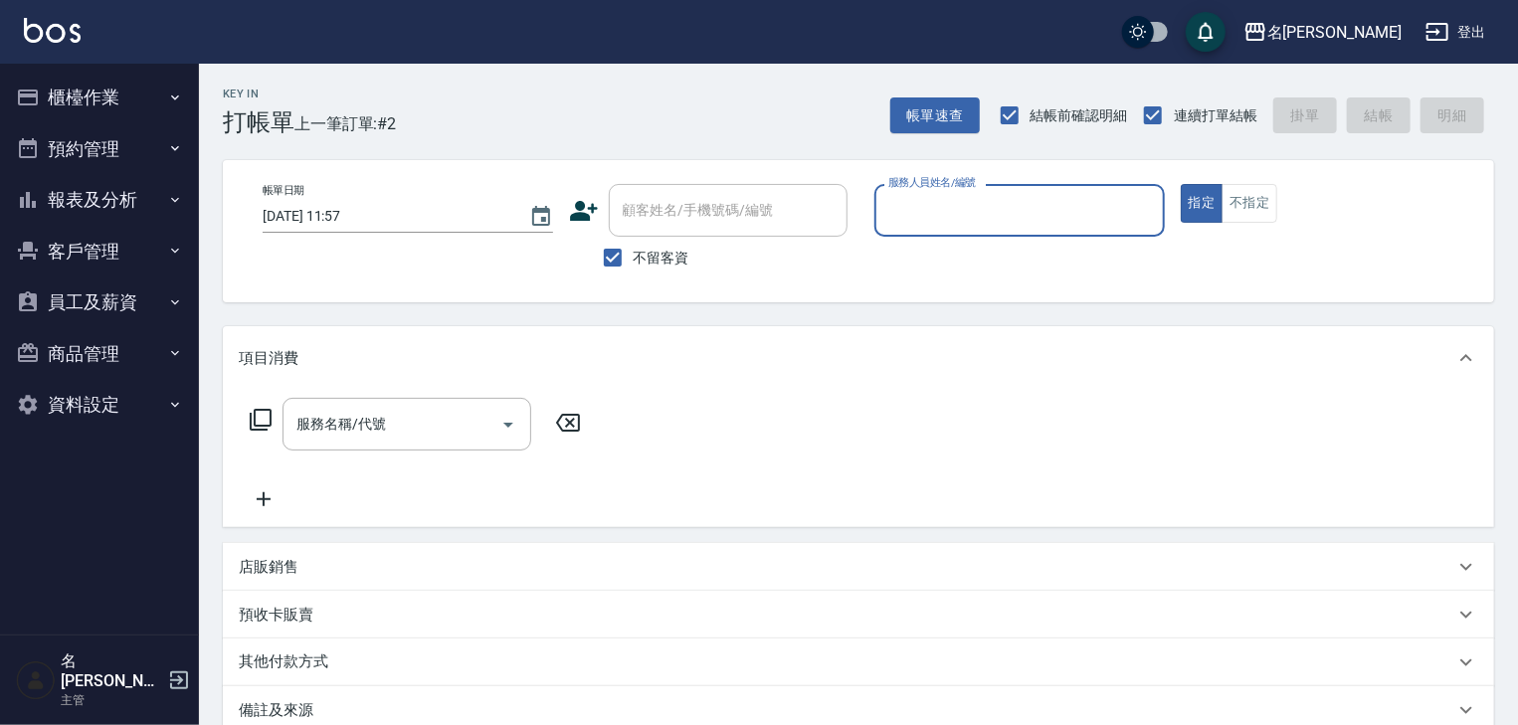
click at [1106, 218] on input "服務人員姓名/編號" at bounding box center [1019, 210] width 273 height 35
type input "[PERSON_NAME]-12"
type button "true"
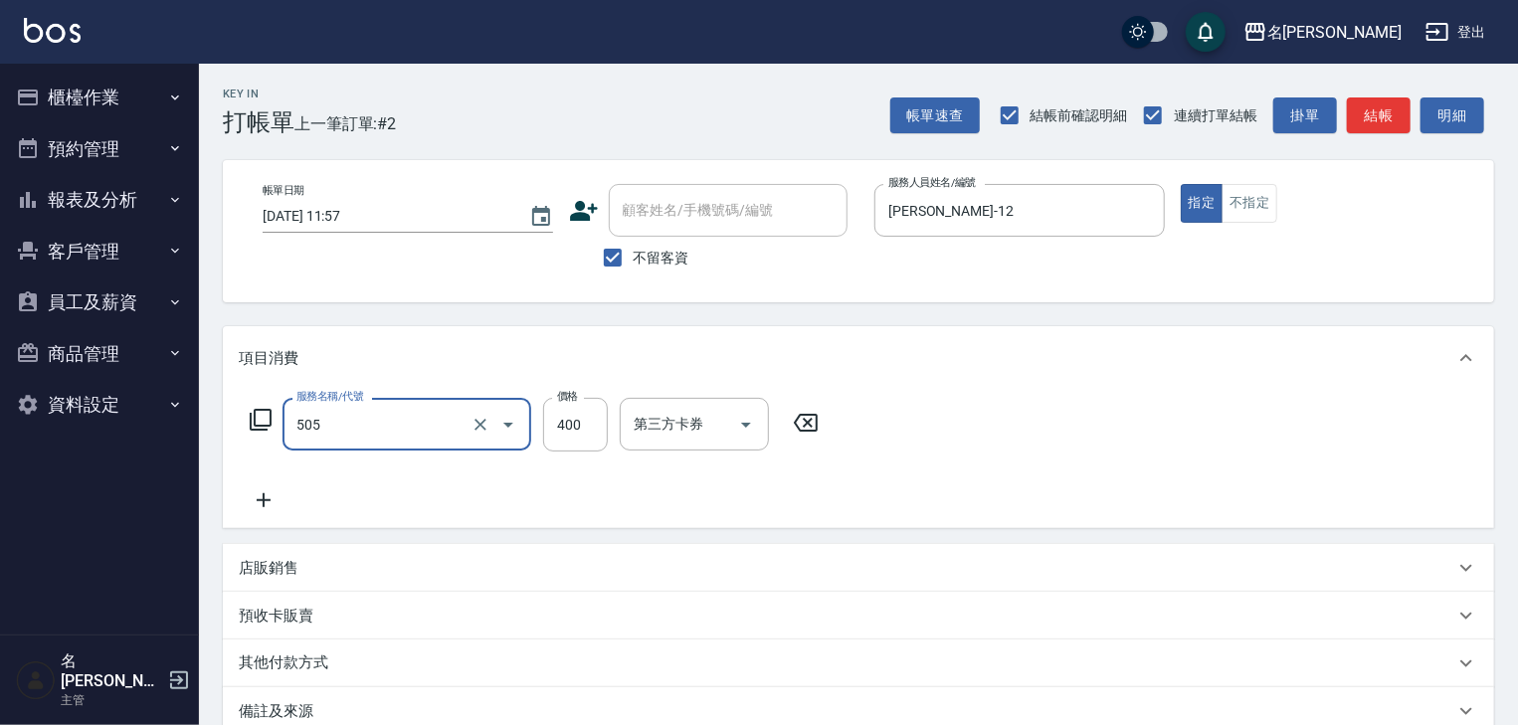
type input "洗髮(505)"
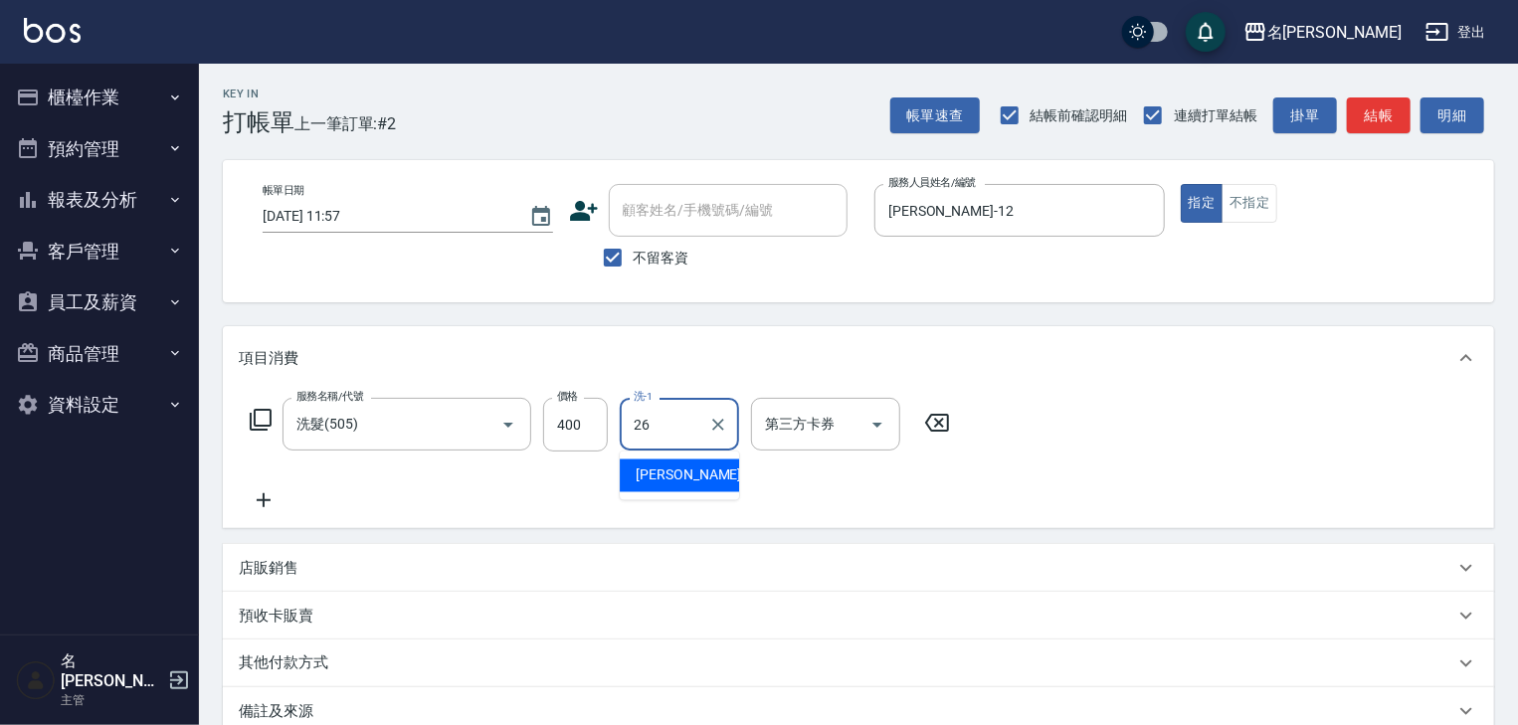
type input "[PERSON_NAME]筑-26"
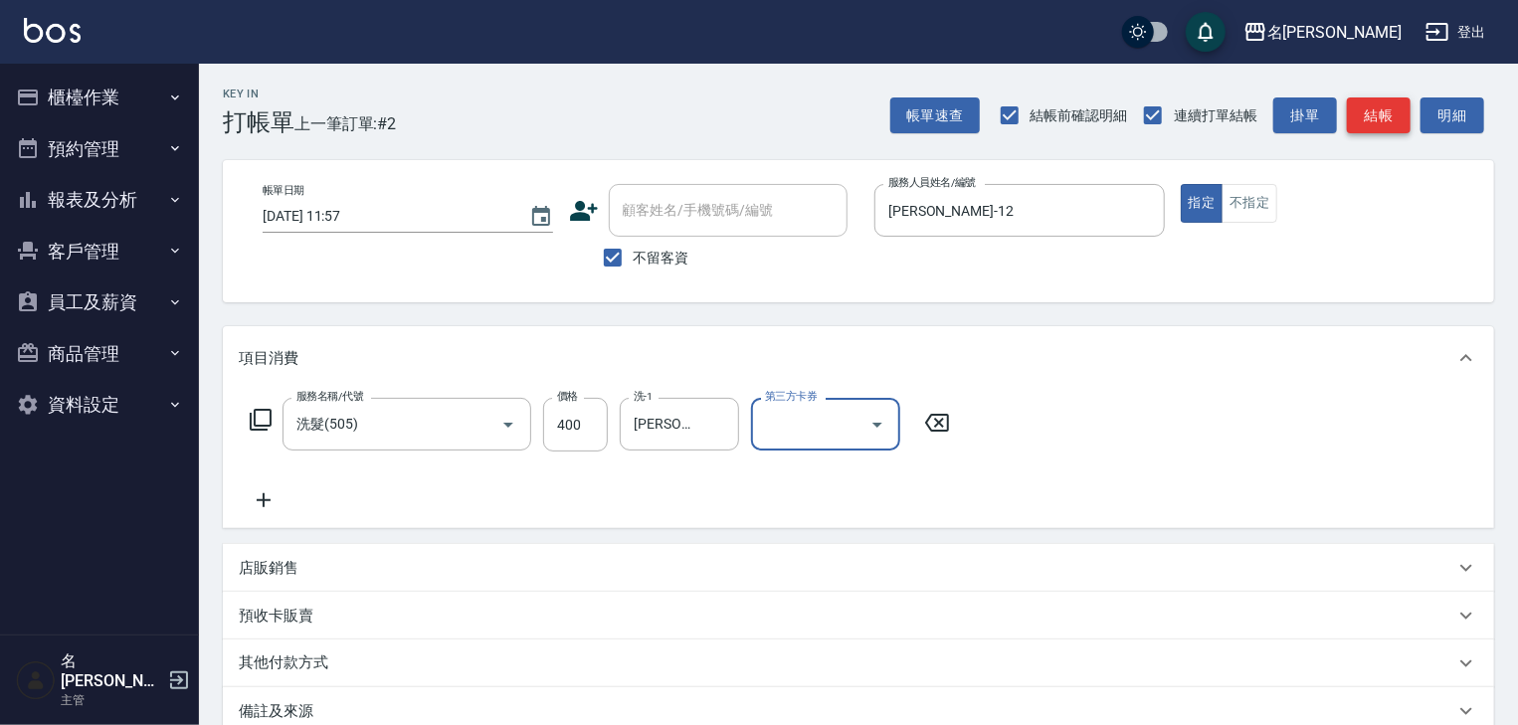
click at [1397, 120] on button "結帳" at bounding box center [1379, 115] width 64 height 37
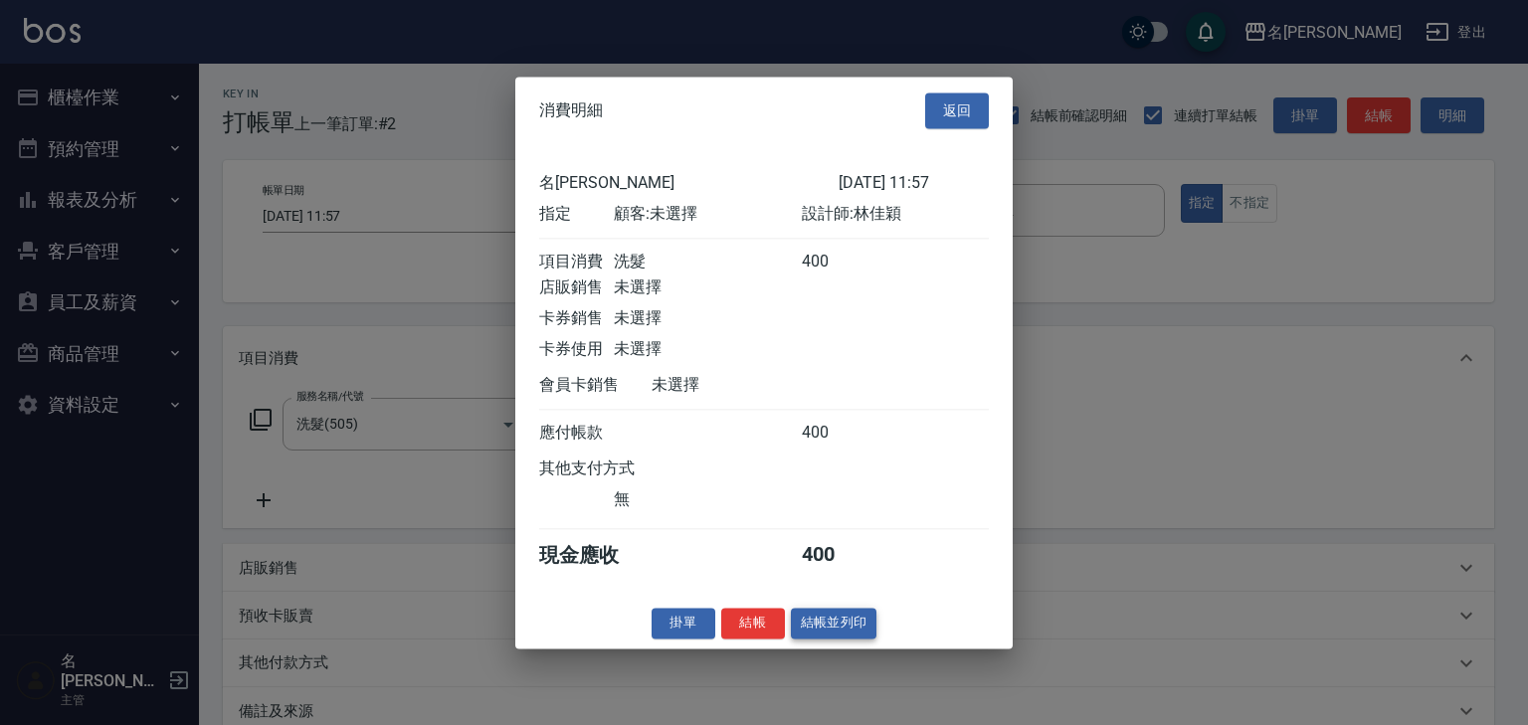
click at [824, 637] on button "結帳並列印" at bounding box center [834, 623] width 87 height 31
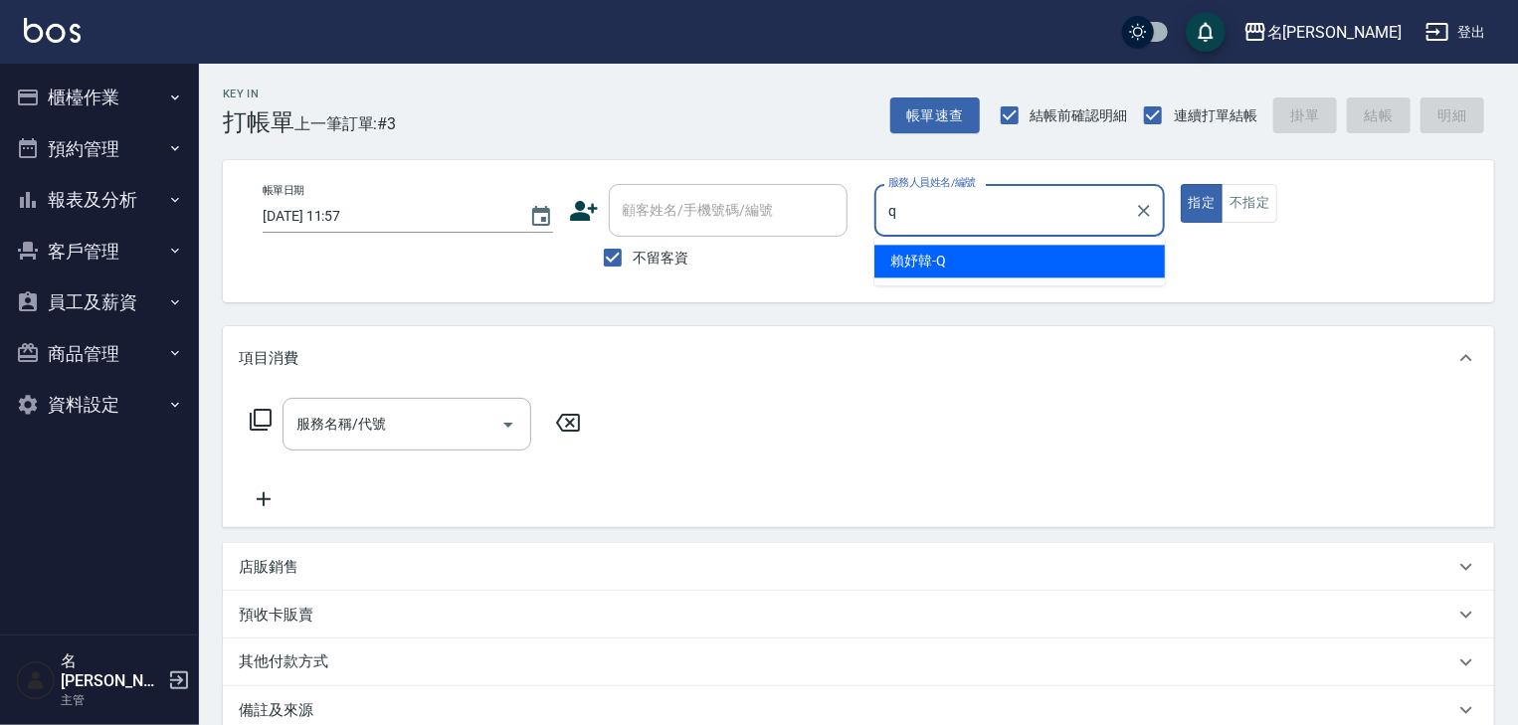
type input "[PERSON_NAME]"
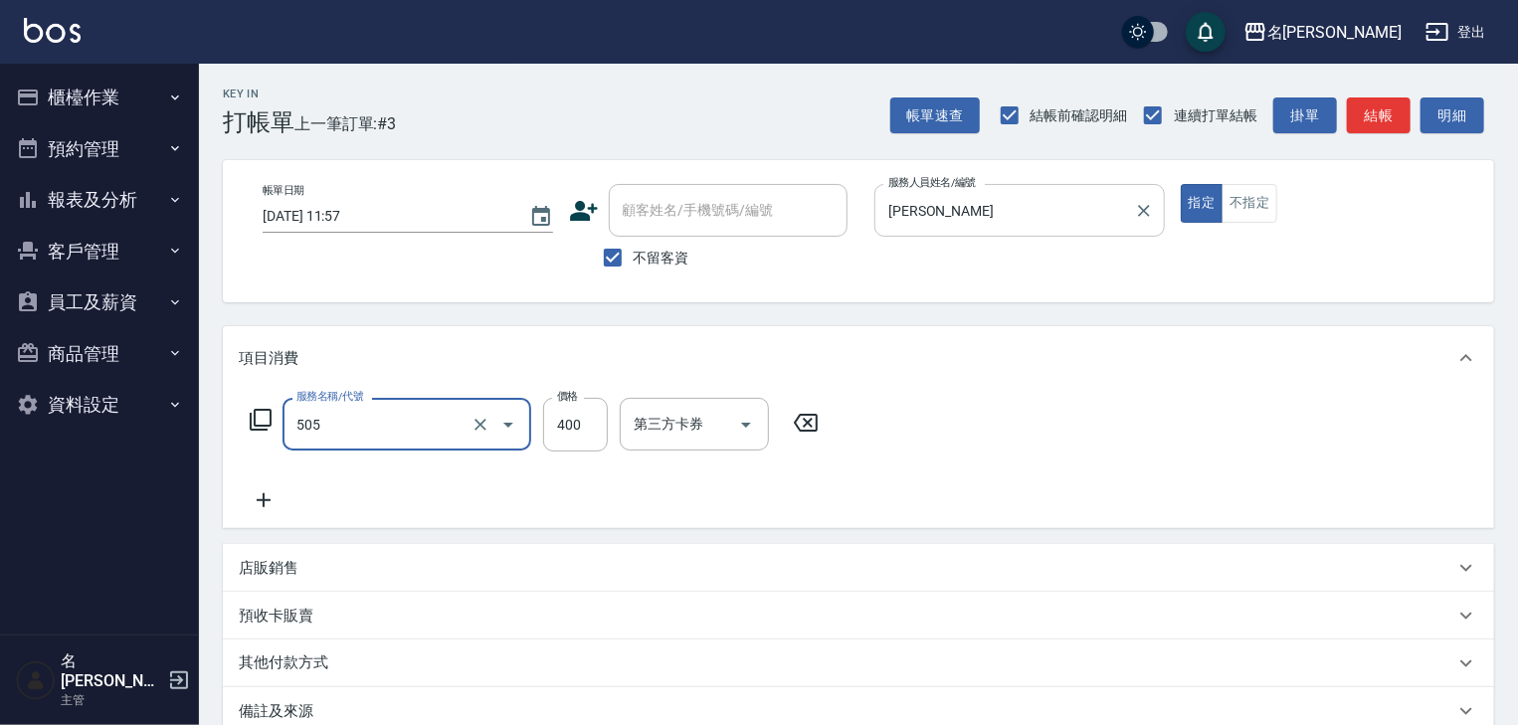
type input "洗髮(505)"
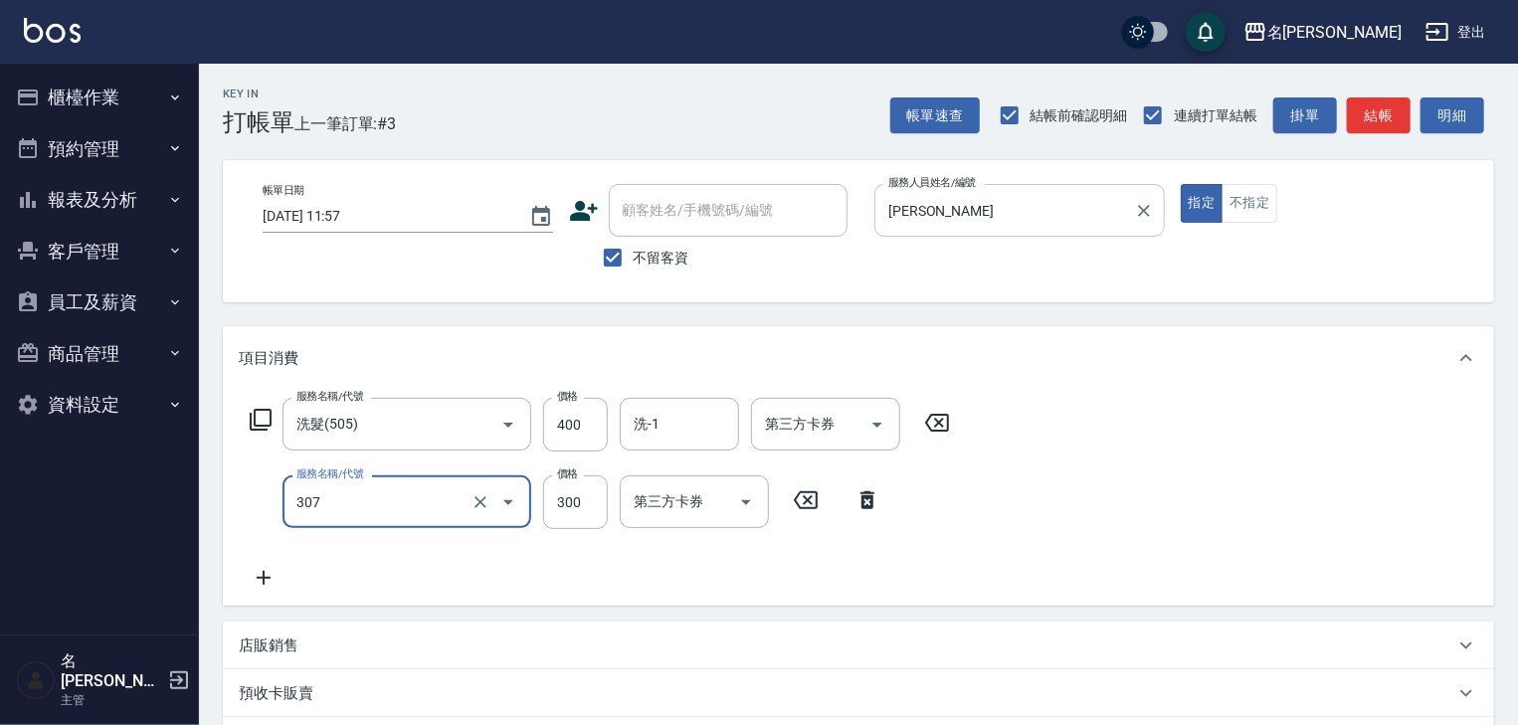
type input "剪髮(307)"
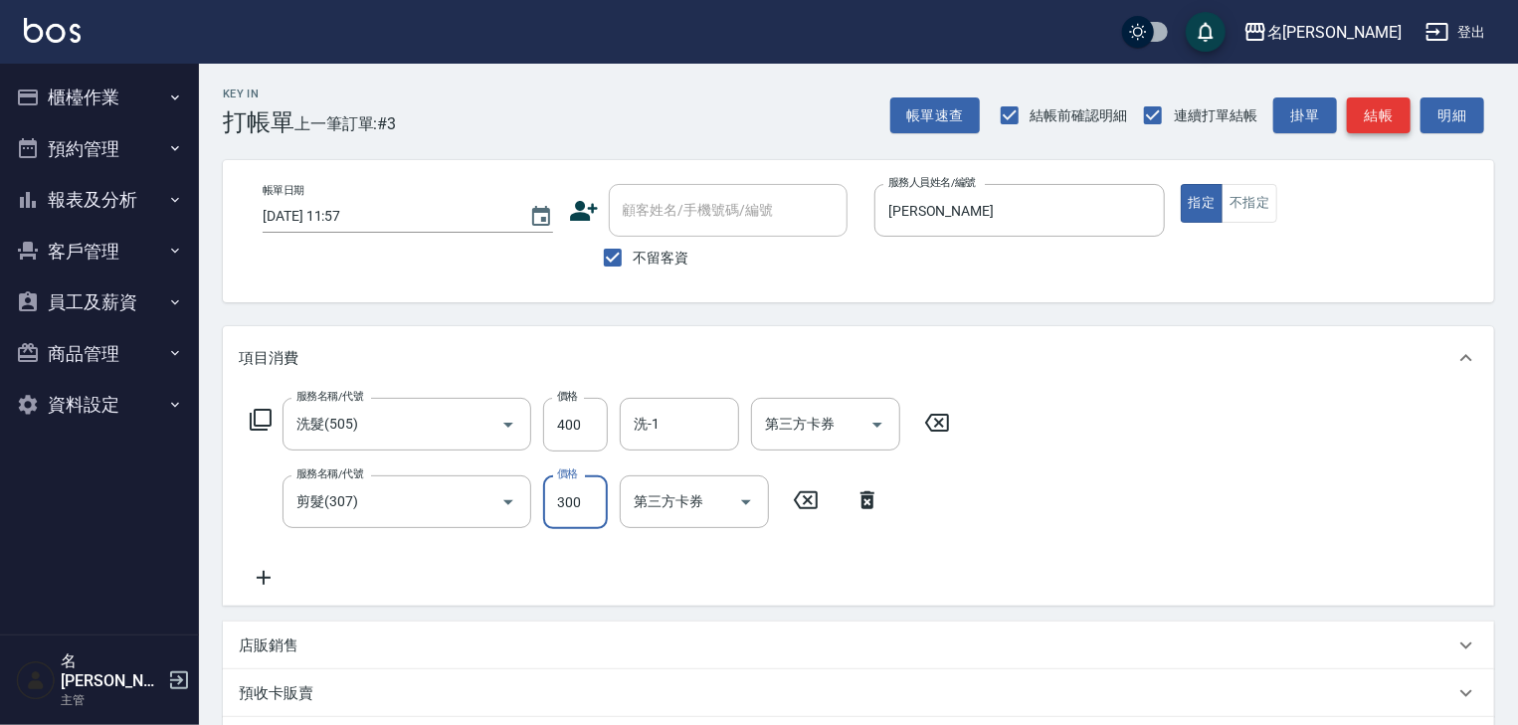
click at [1376, 121] on button "結帳" at bounding box center [1379, 115] width 64 height 37
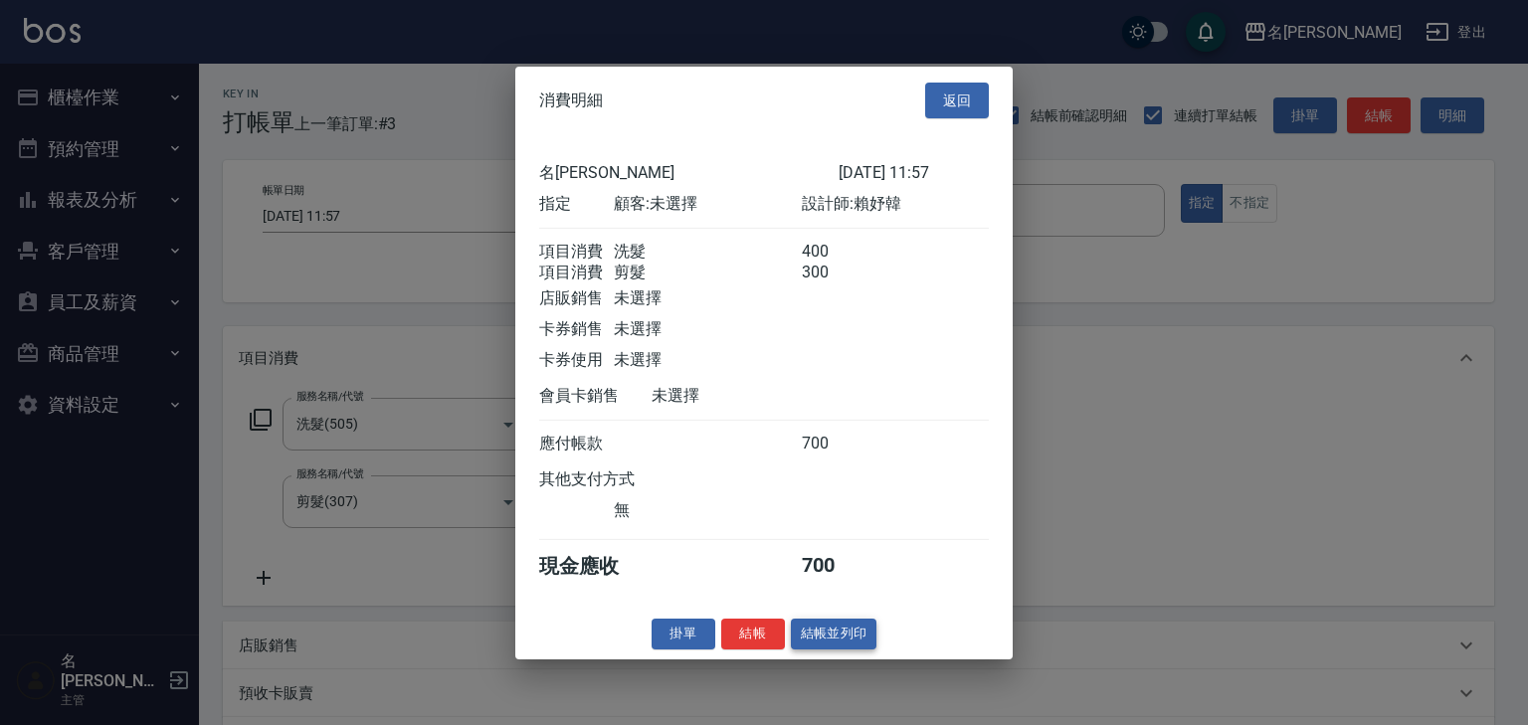
click at [865, 649] on button "結帳並列印" at bounding box center [834, 634] width 87 height 31
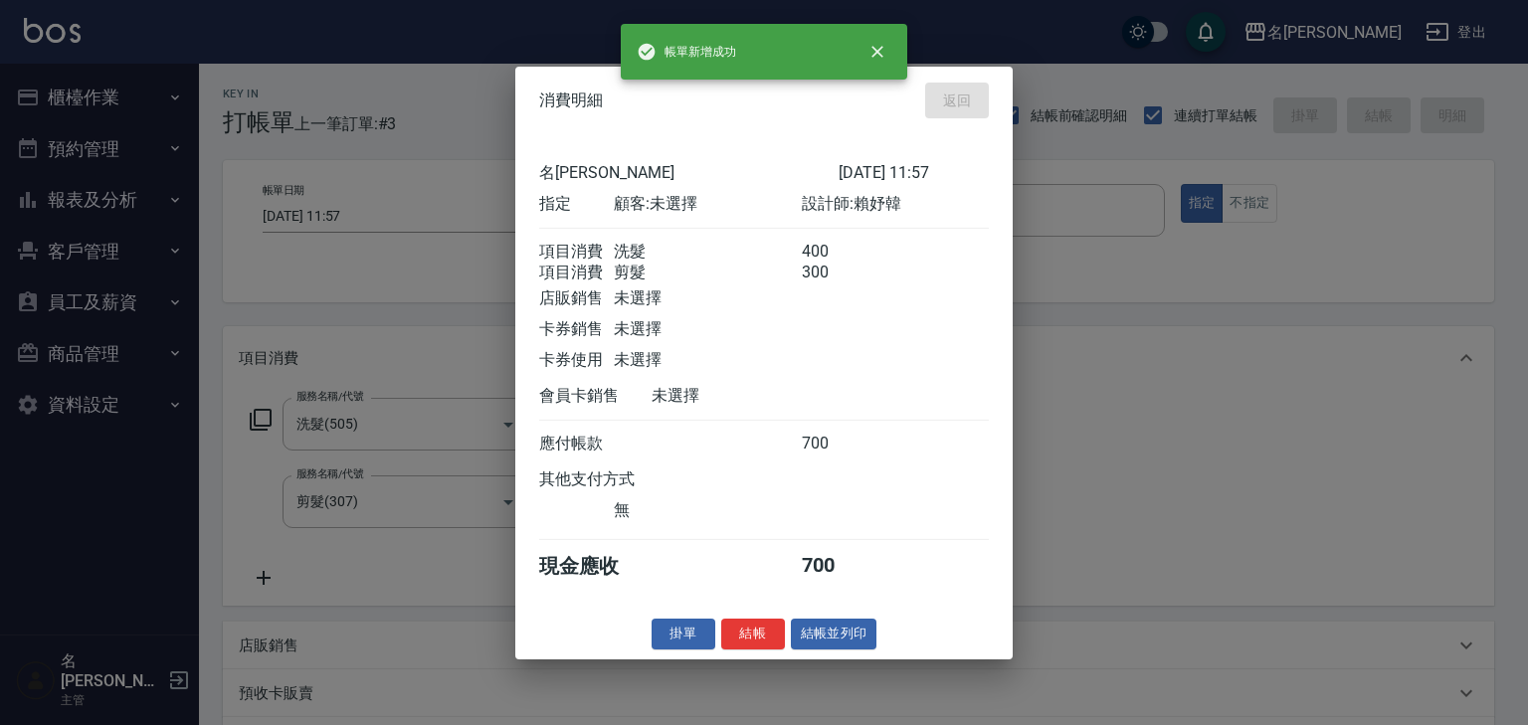
type input "[DATE] 11:58"
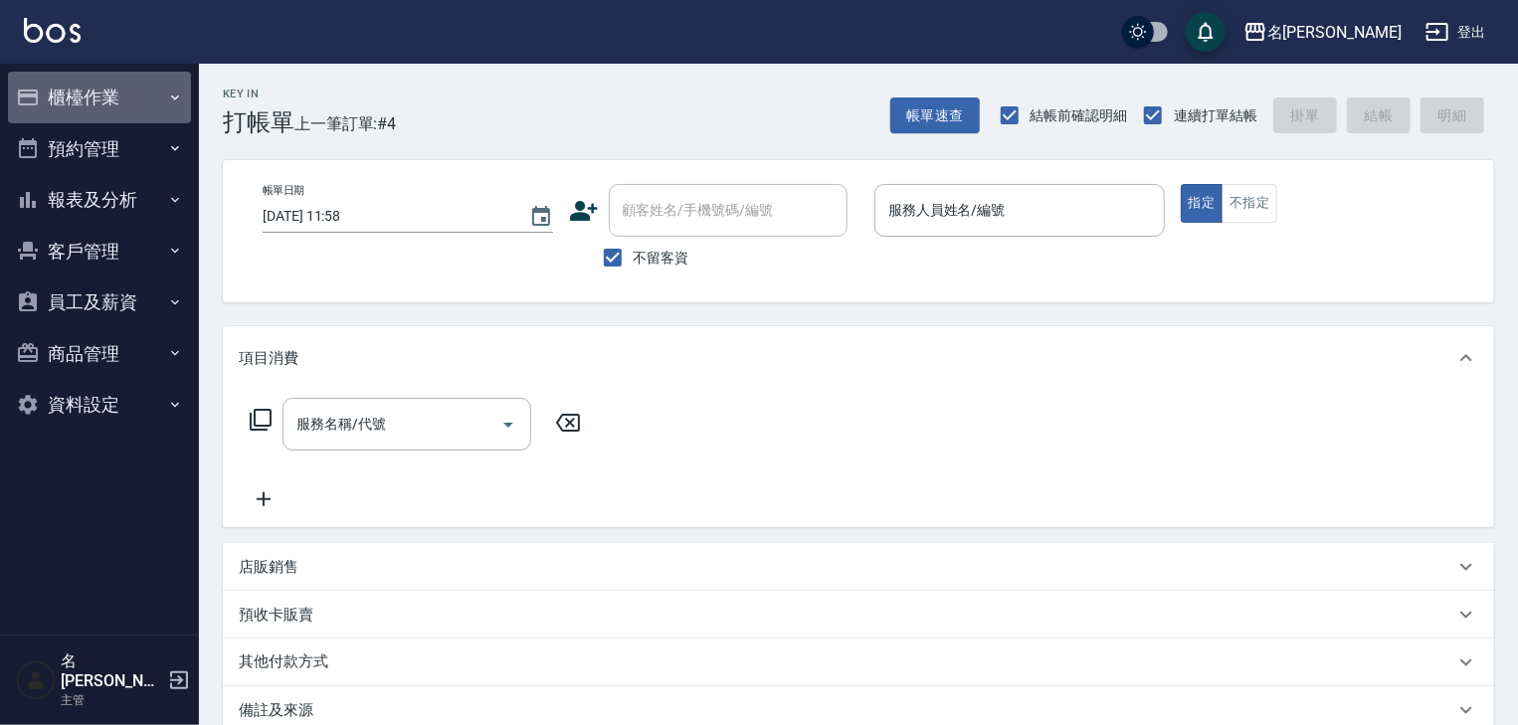
click at [113, 108] on button "櫃檯作業" at bounding box center [99, 98] width 183 height 52
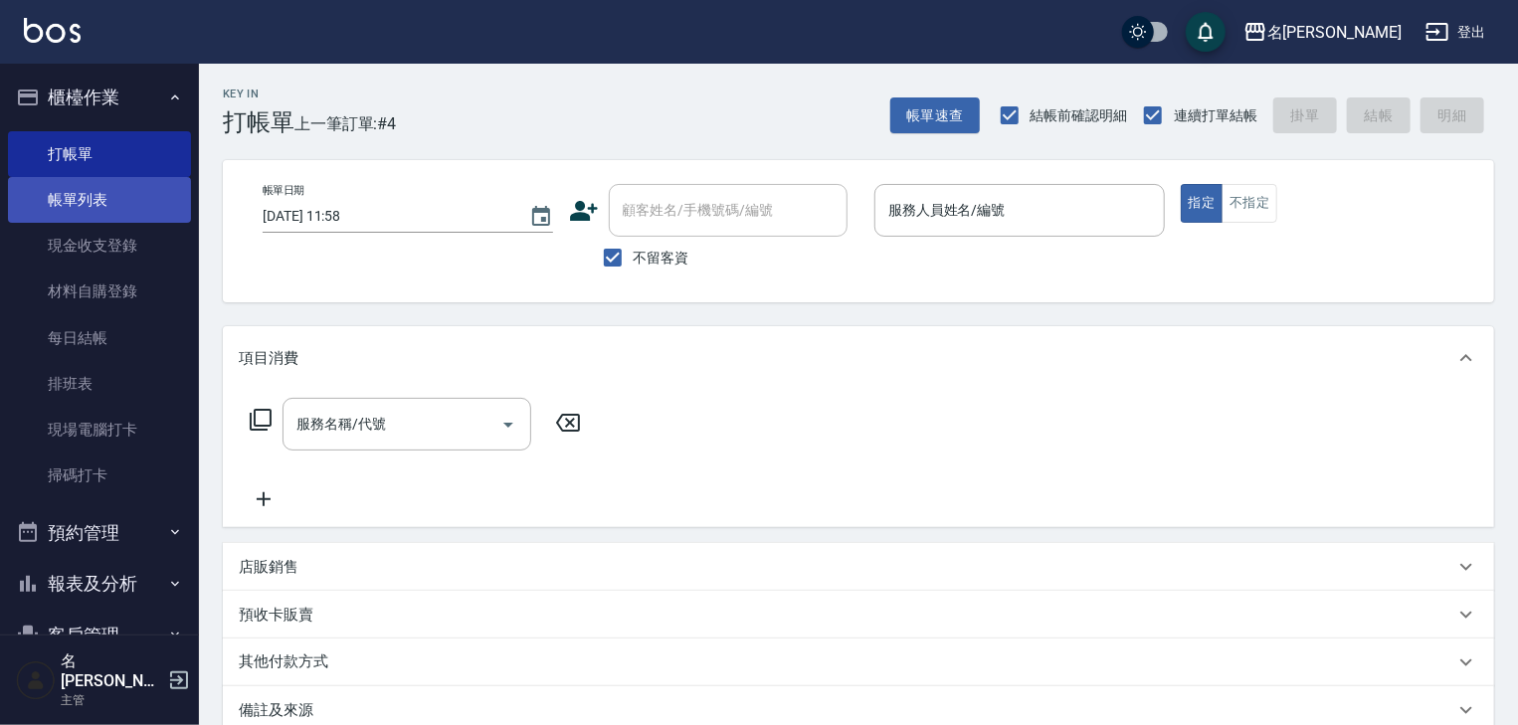
click at [91, 188] on link "帳單列表" at bounding box center [99, 200] width 183 height 46
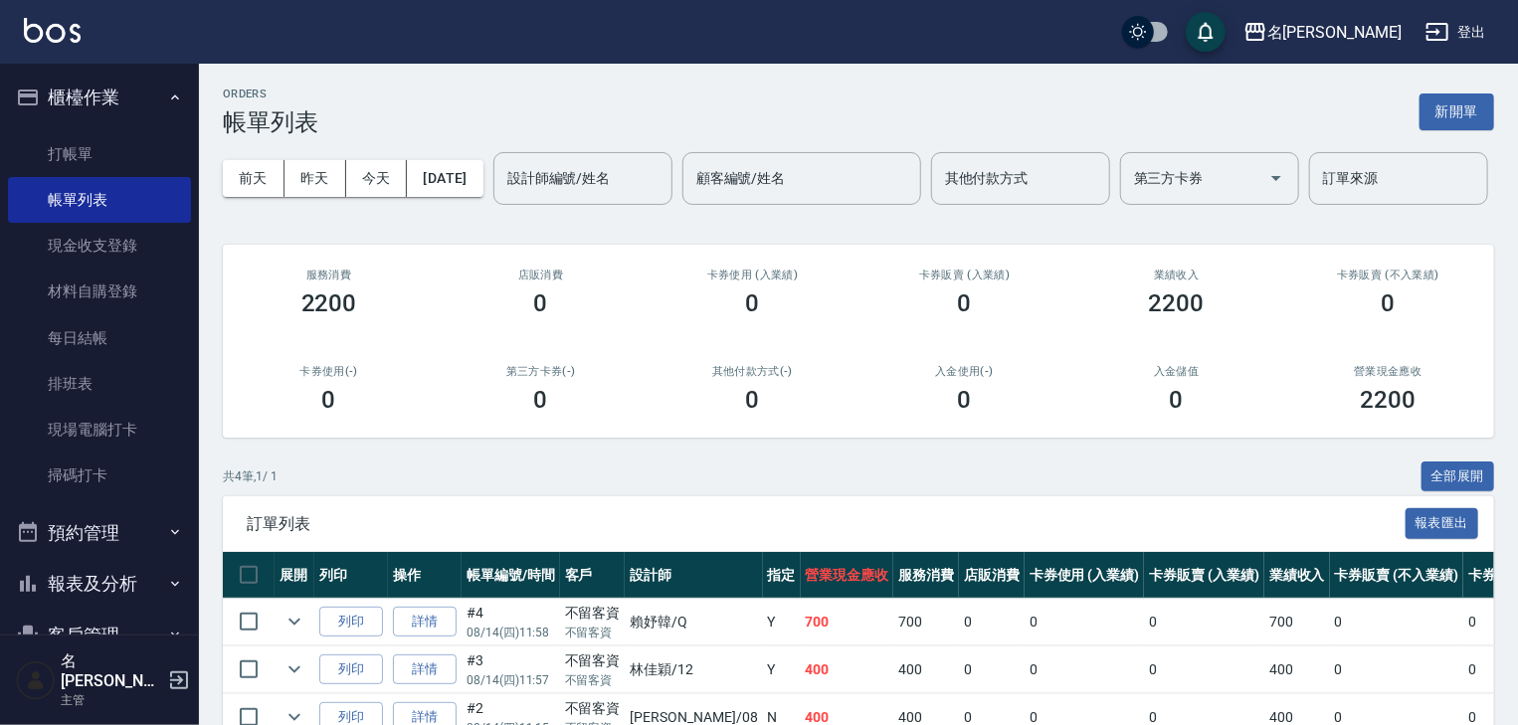
scroll to position [185, 0]
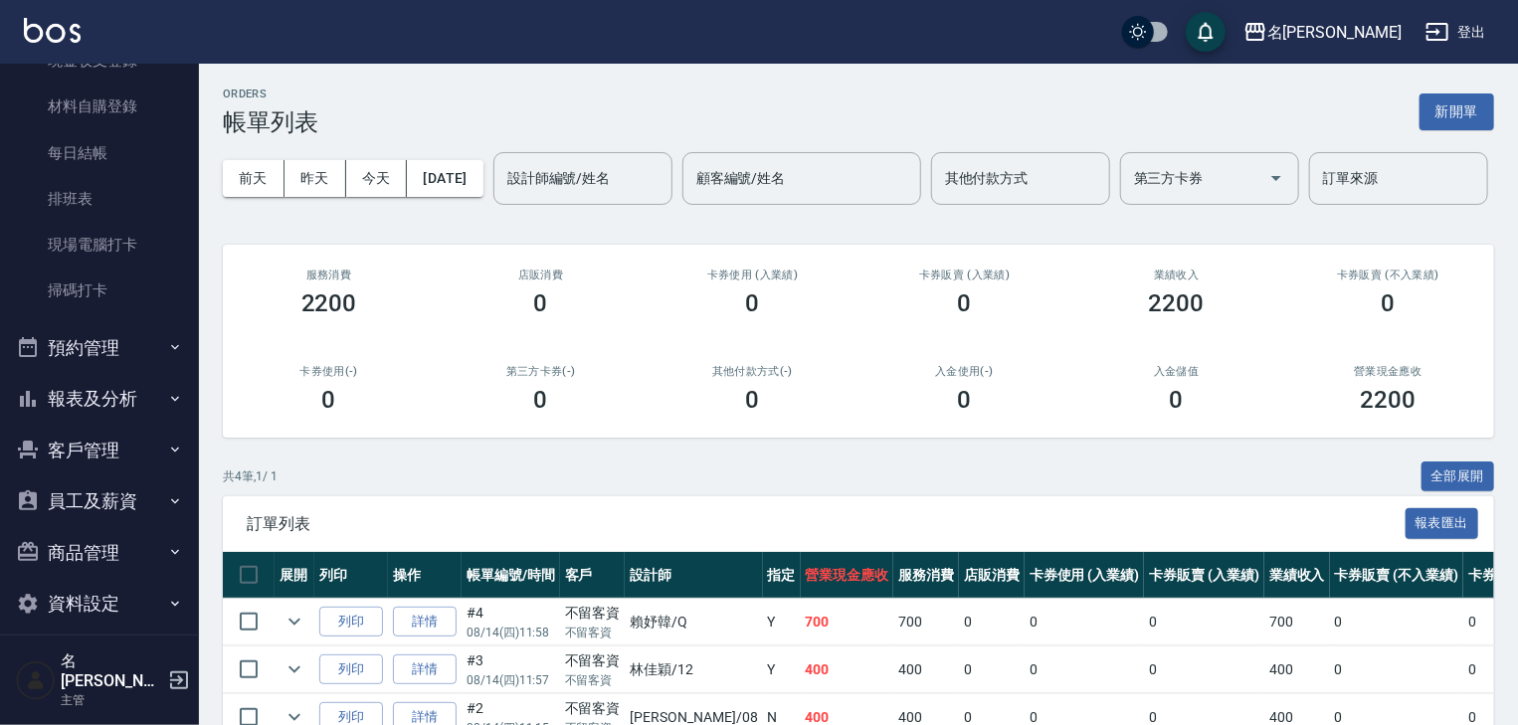
click at [105, 399] on button "報表及分析" at bounding box center [99, 399] width 183 height 52
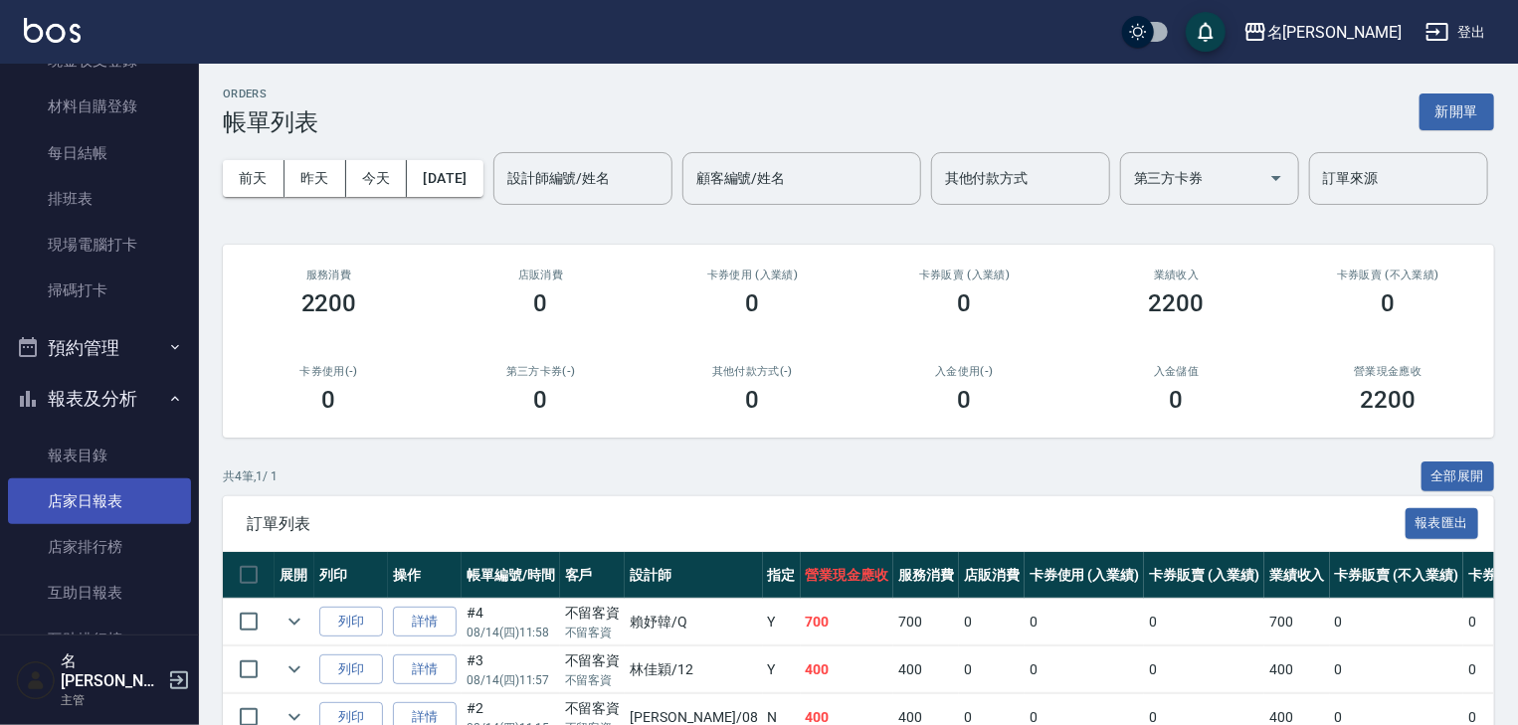
click at [123, 509] on link "店家日報表" at bounding box center [99, 501] width 183 height 46
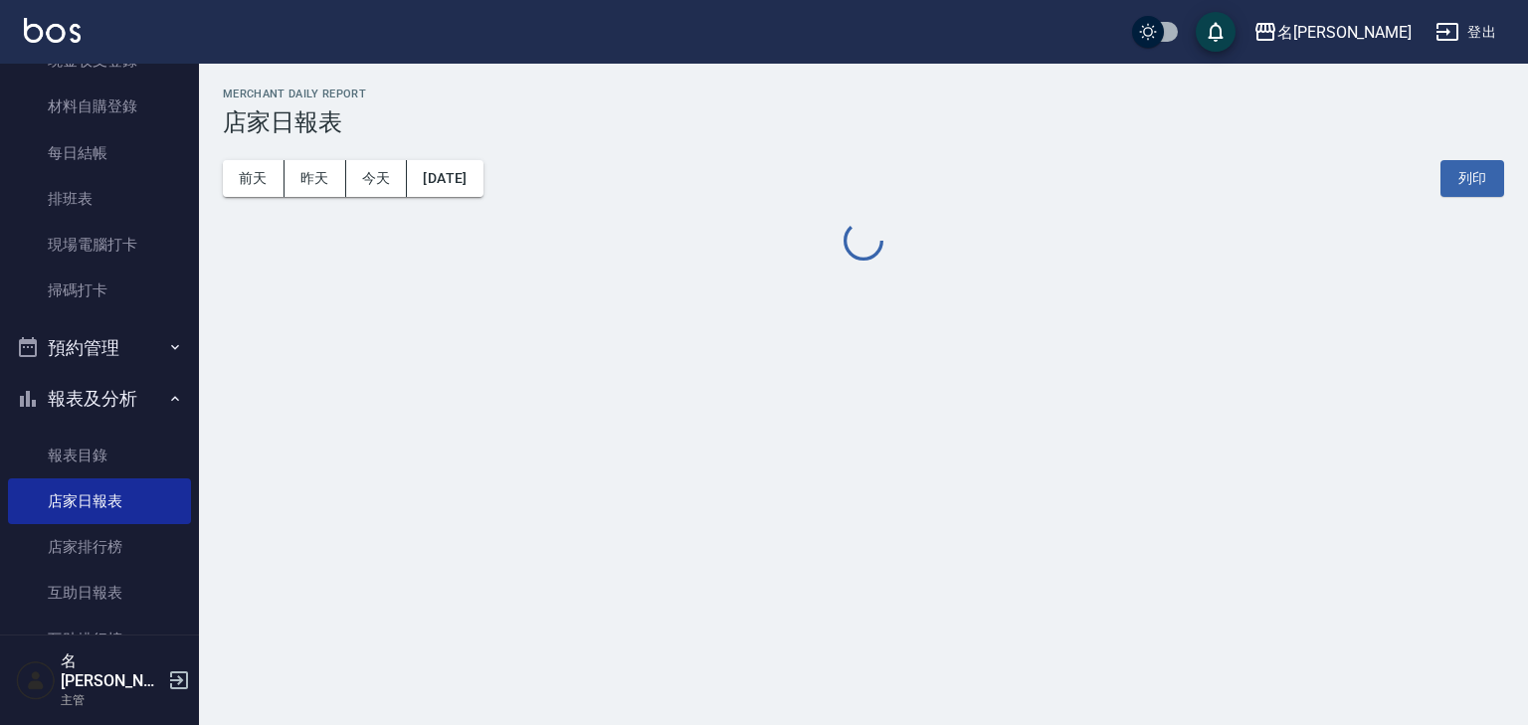
click at [482, 182] on button "[DATE]" at bounding box center [445, 178] width 76 height 37
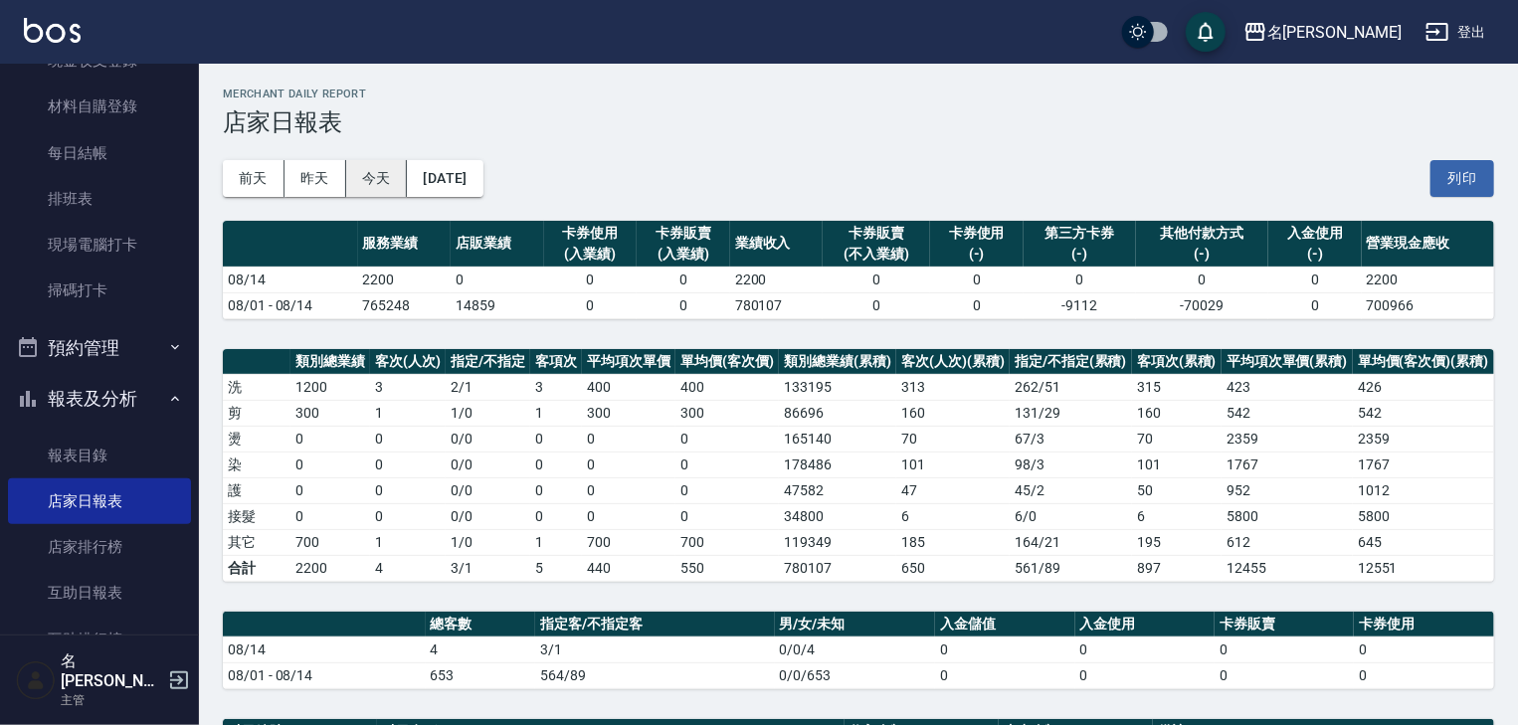
click at [378, 182] on button "今天" at bounding box center [377, 178] width 62 height 37
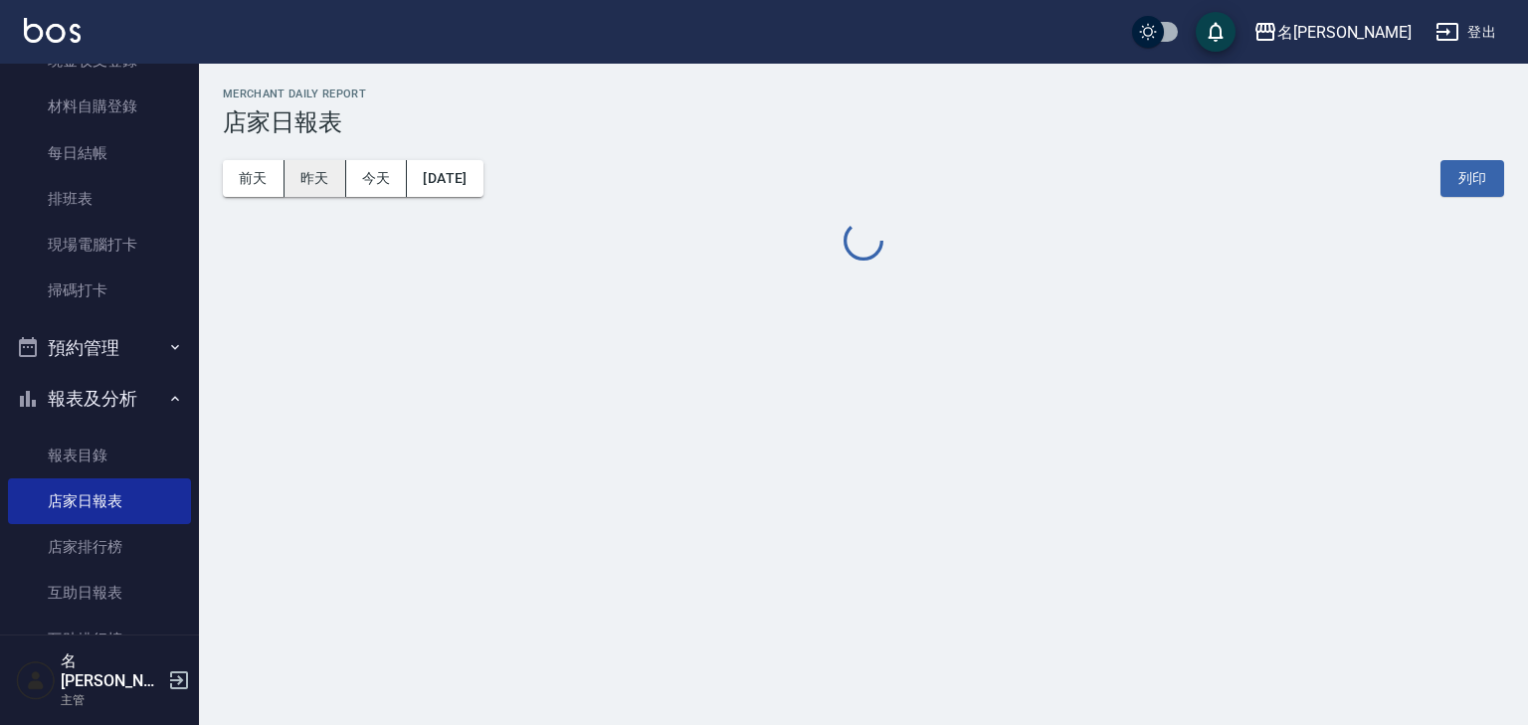
click at [308, 175] on button "昨天" at bounding box center [315, 178] width 62 height 37
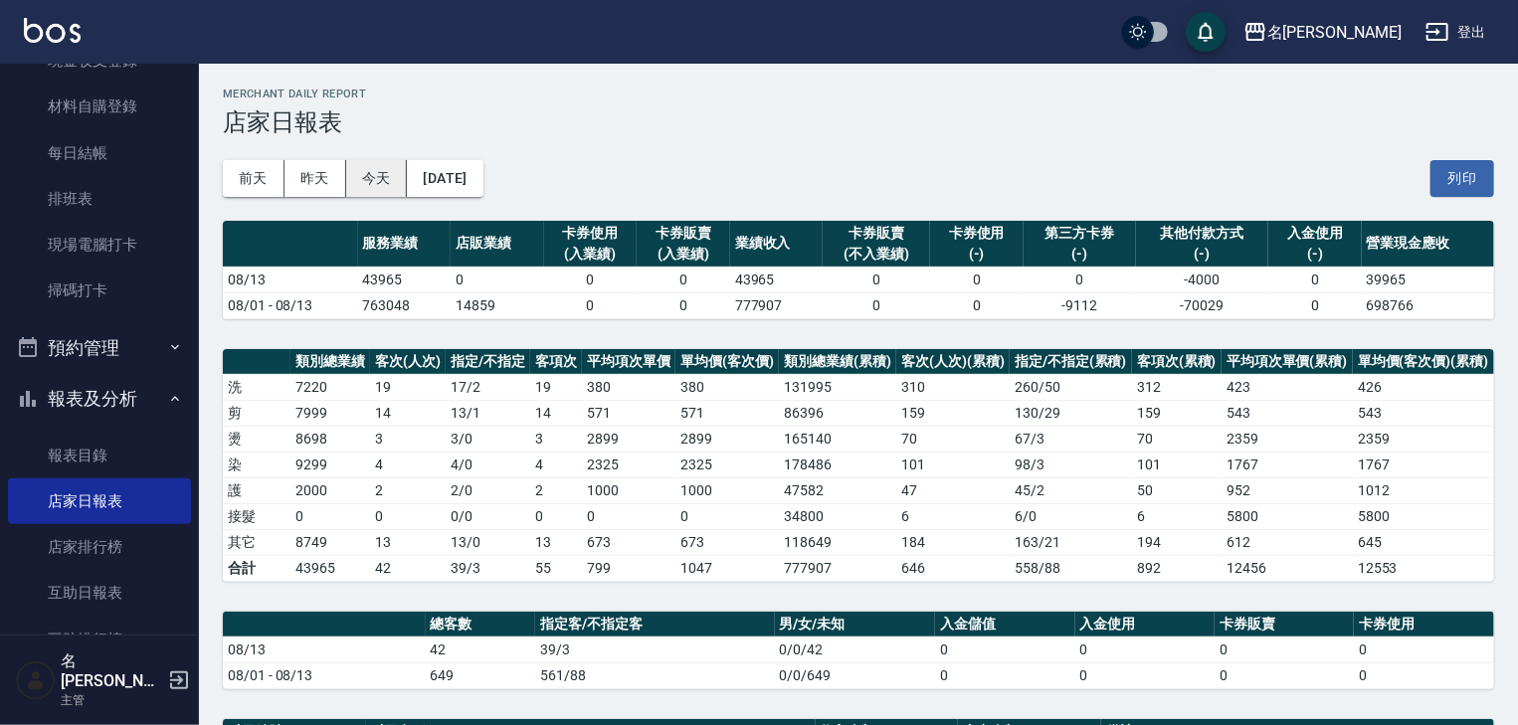
click at [365, 194] on button "今天" at bounding box center [377, 178] width 62 height 37
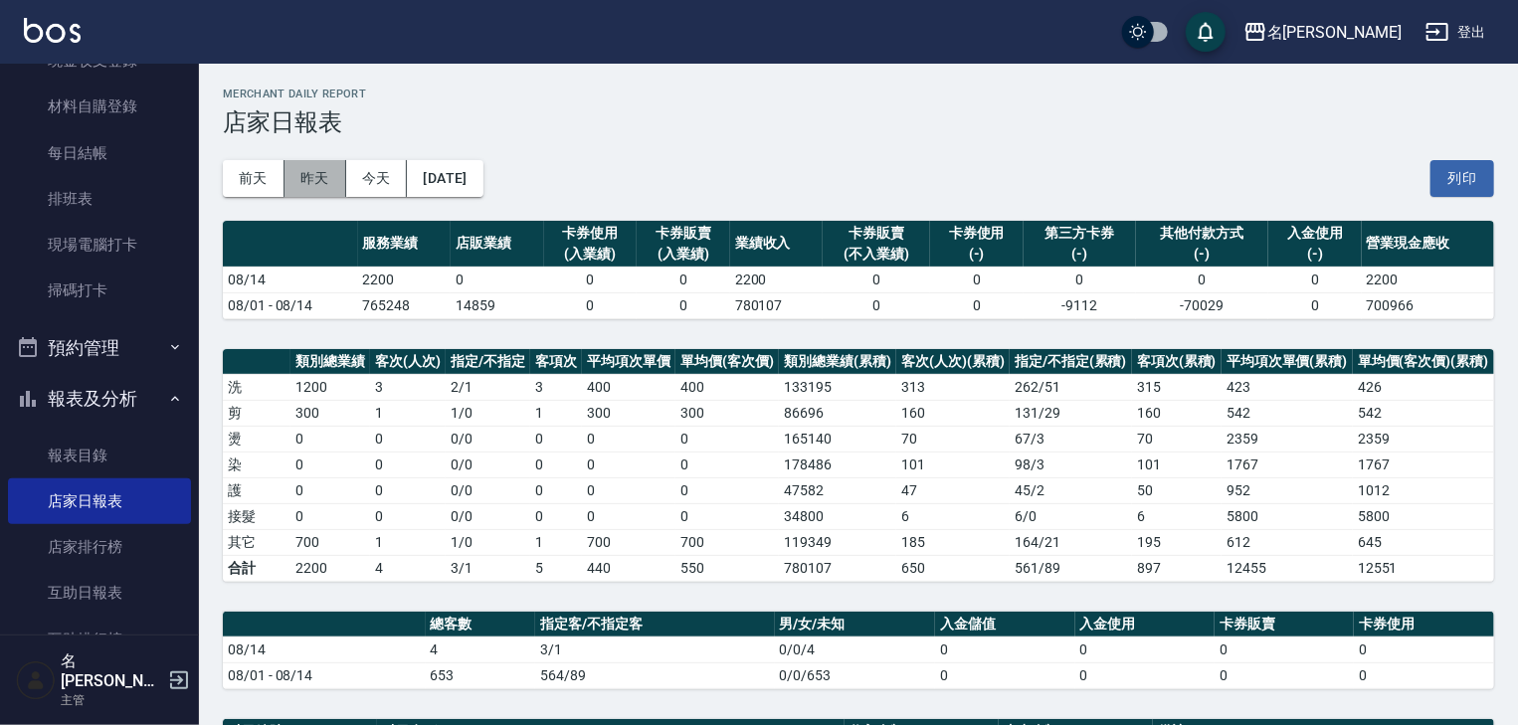
click at [304, 187] on button "昨天" at bounding box center [315, 178] width 62 height 37
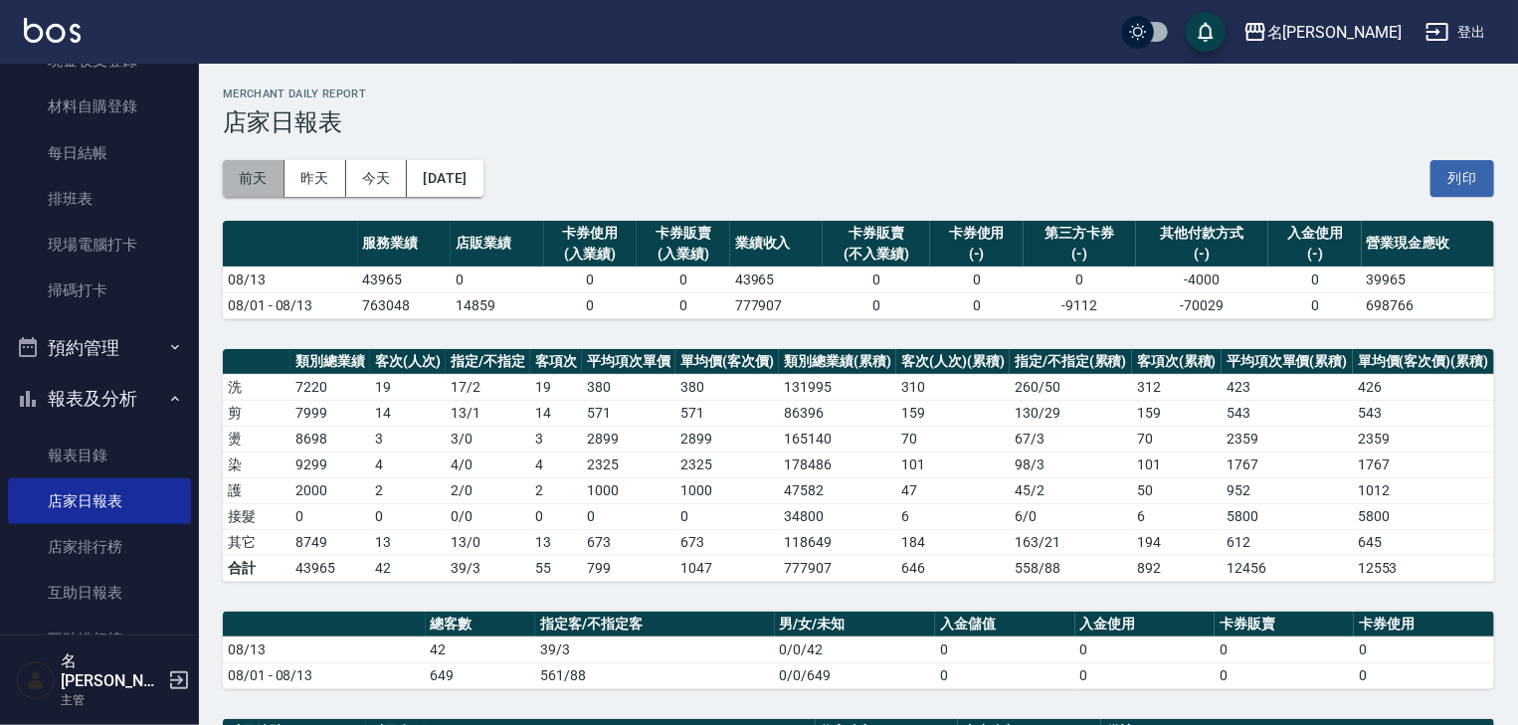
click at [267, 177] on button "前天" at bounding box center [254, 178] width 62 height 37
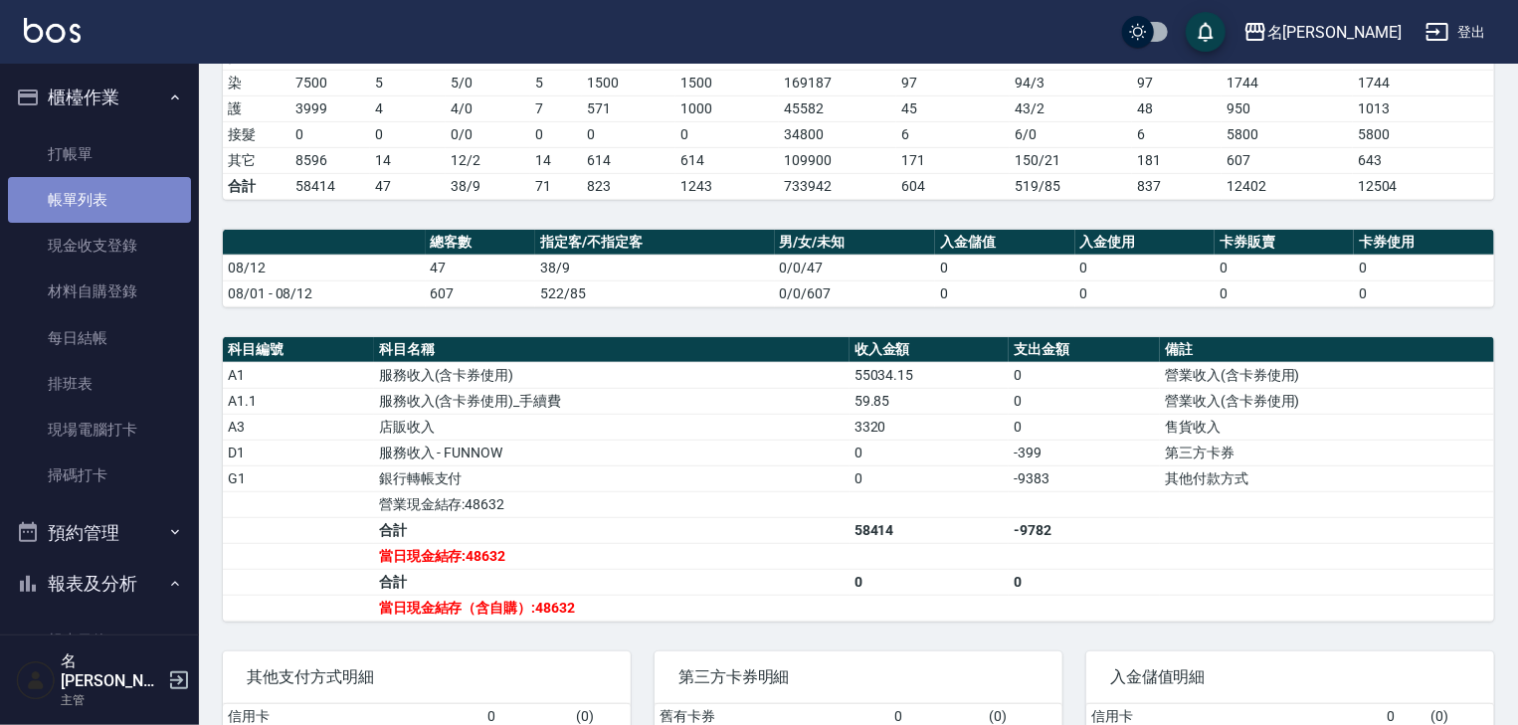
click at [111, 204] on link "帳單列表" at bounding box center [99, 200] width 183 height 46
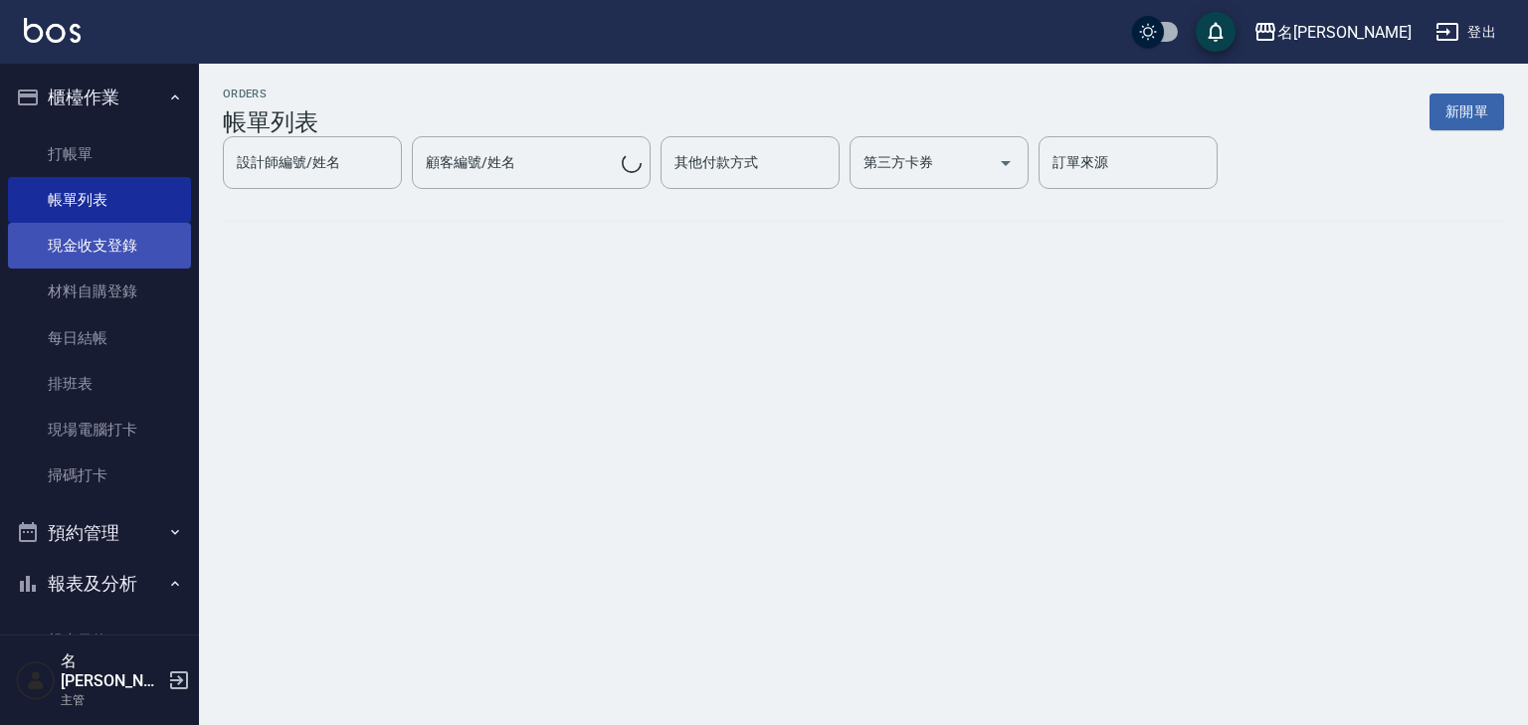
click at [117, 257] on link "現金收支登錄" at bounding box center [99, 246] width 183 height 46
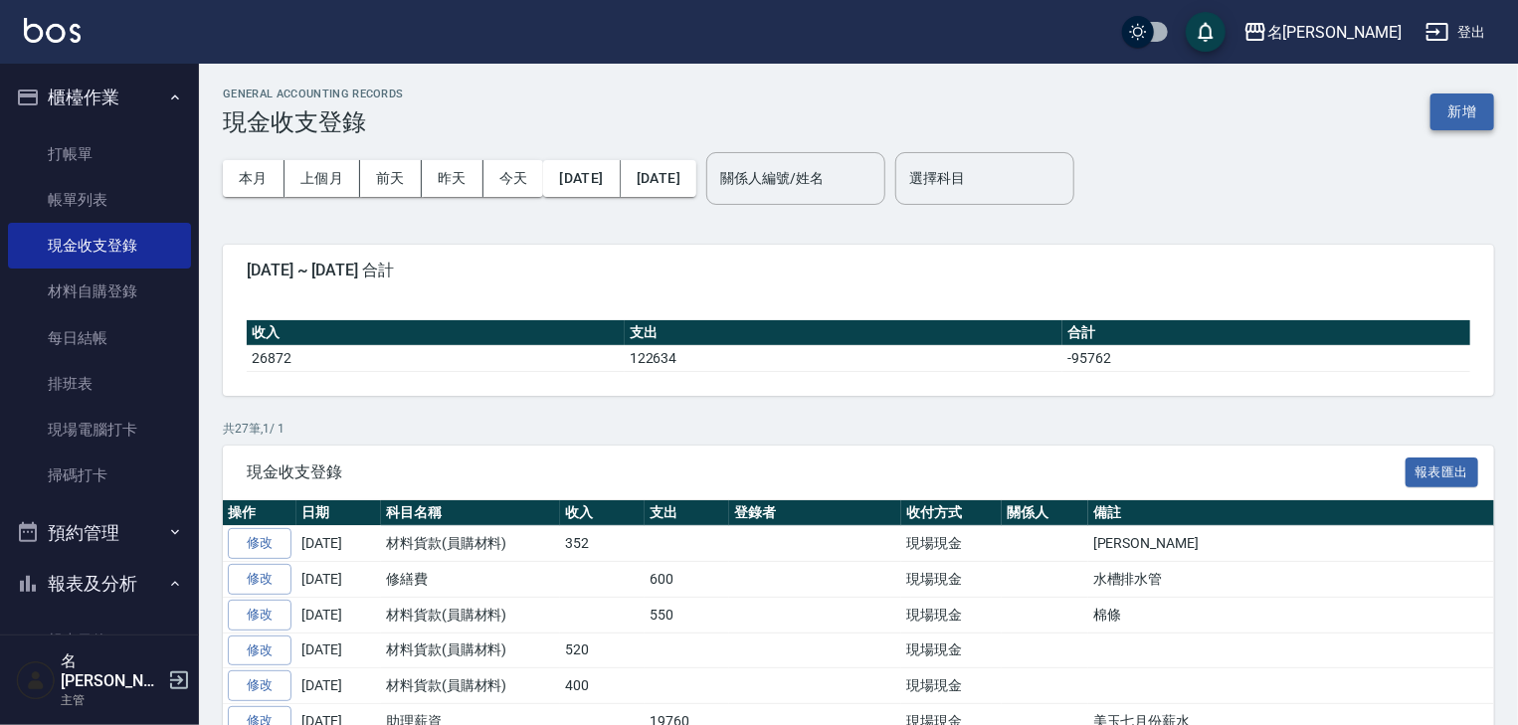
drag, startPoint x: 1480, startPoint y: 151, endPoint x: 1471, endPoint y: 109, distance: 42.7
click at [1480, 151] on div "本月 上個月 [DATE] [DATE] [DATE] [DATE] [DATE] 關係人編號/姓名 關係人編號/姓名 選擇科目 選擇科目" at bounding box center [858, 178] width 1271 height 85
click at [1471, 108] on button "新增" at bounding box center [1462, 111] width 64 height 37
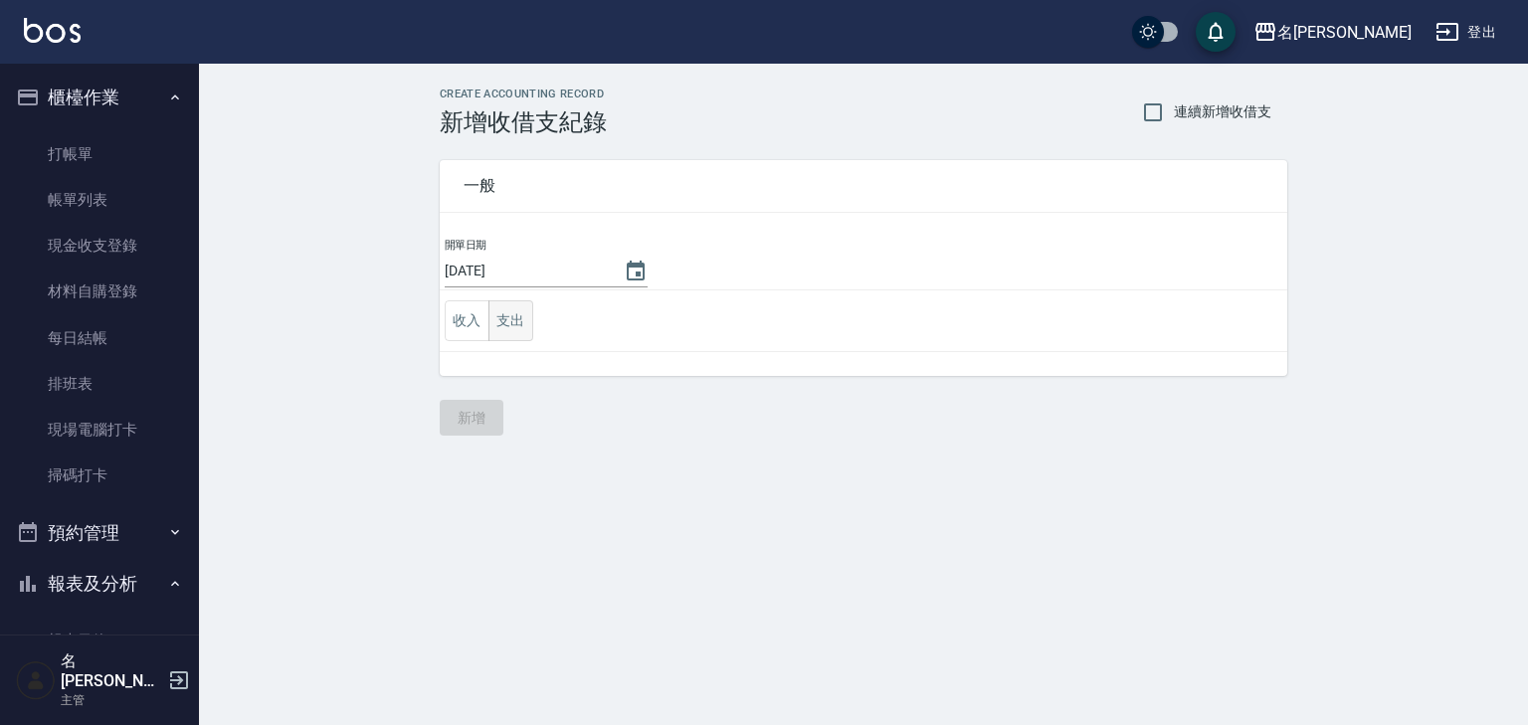
click at [511, 326] on button "支出" at bounding box center [510, 320] width 45 height 41
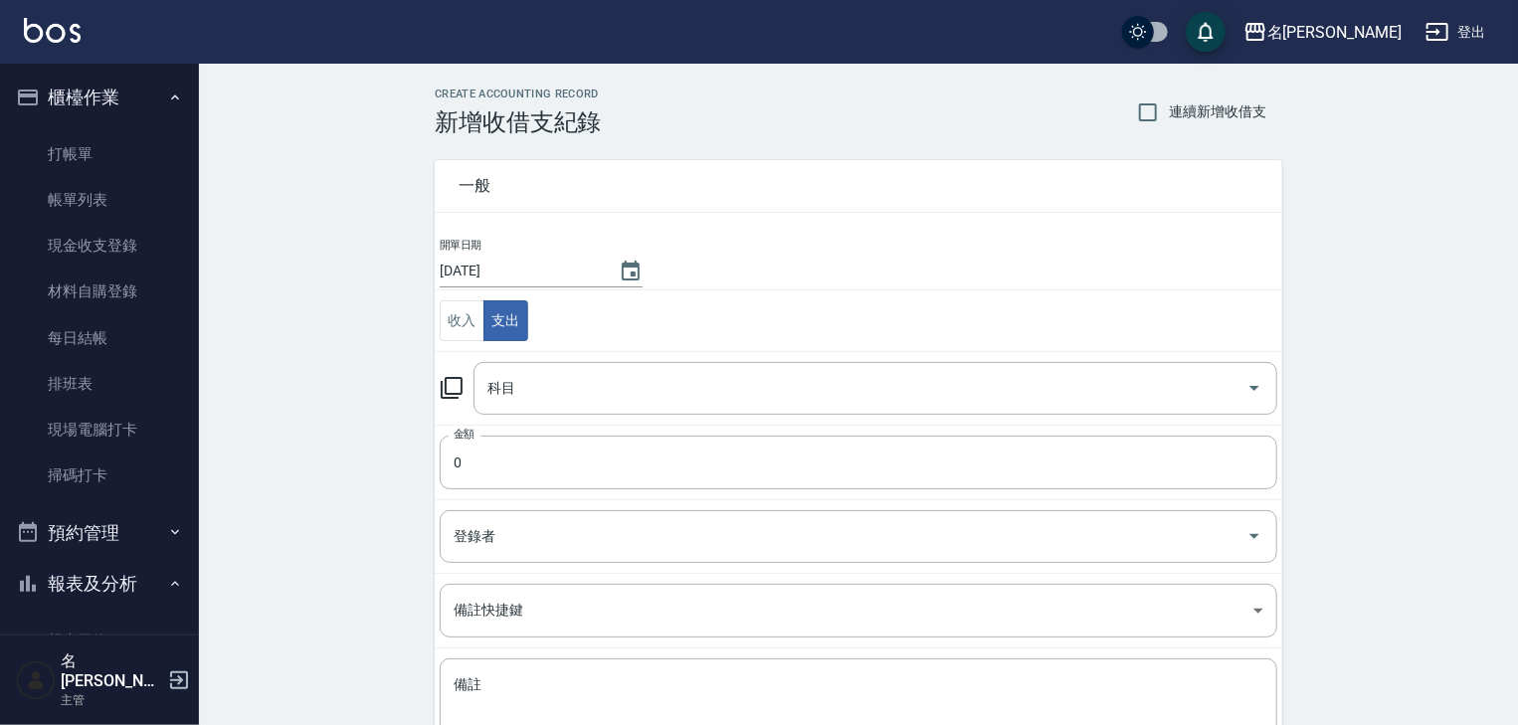
click at [453, 386] on icon at bounding box center [452, 388] width 24 height 24
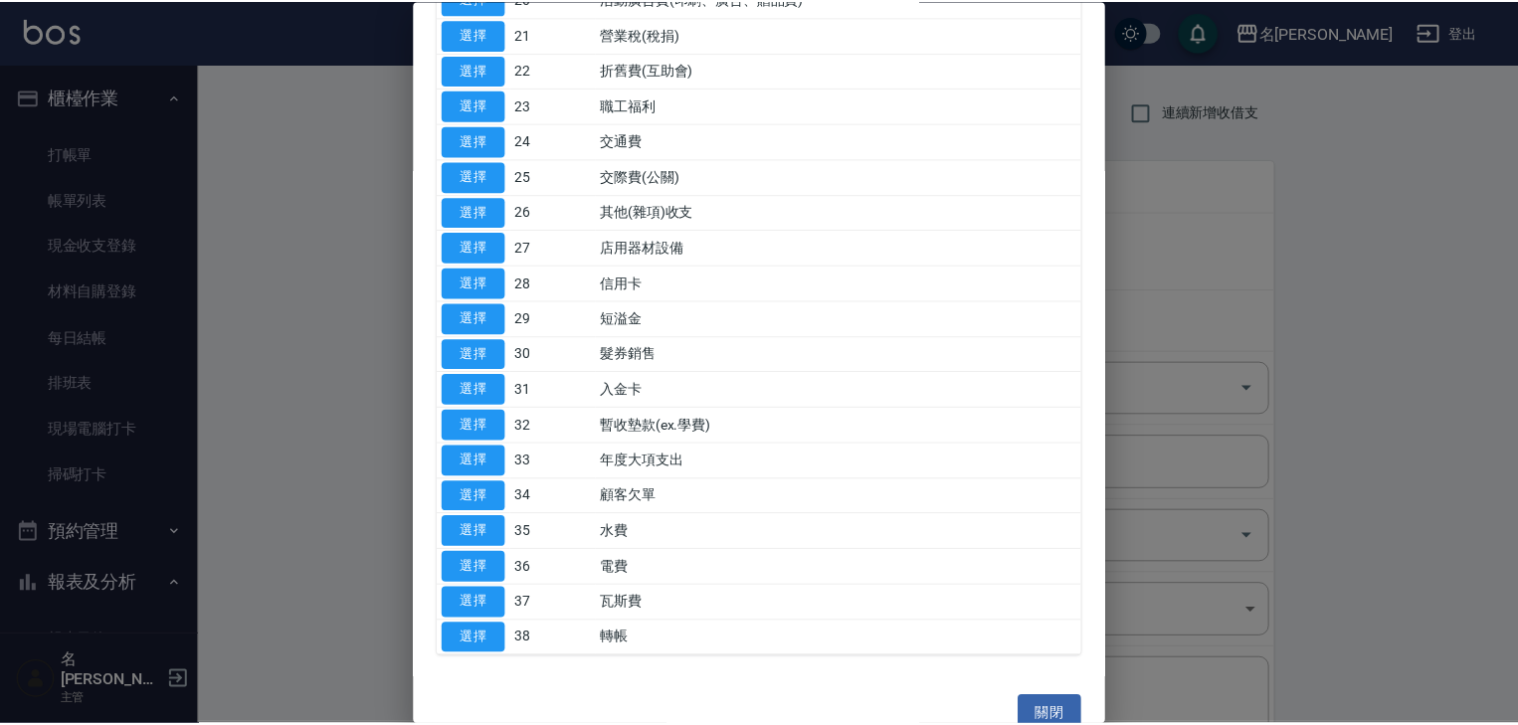
scroll to position [863, 0]
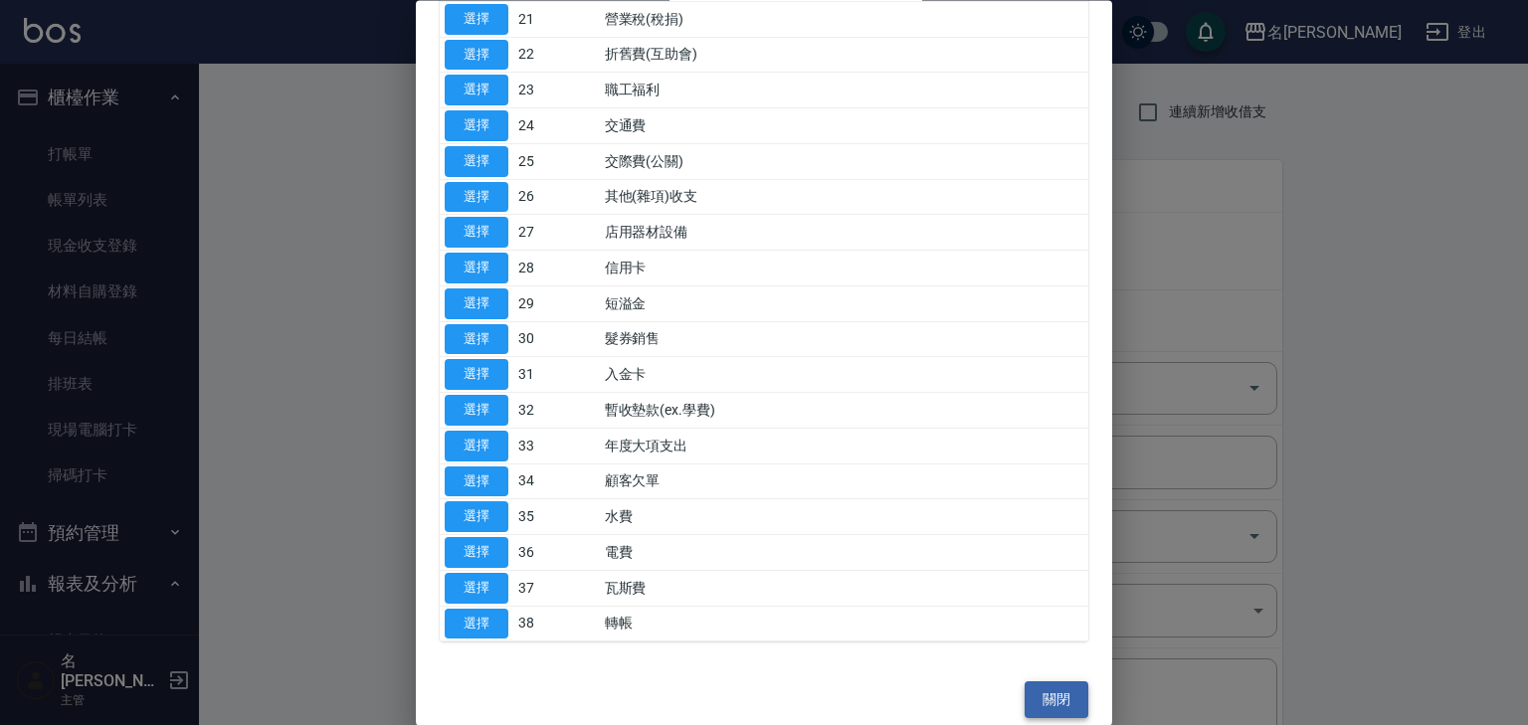
click at [1035, 705] on button "關閉" at bounding box center [1056, 700] width 64 height 37
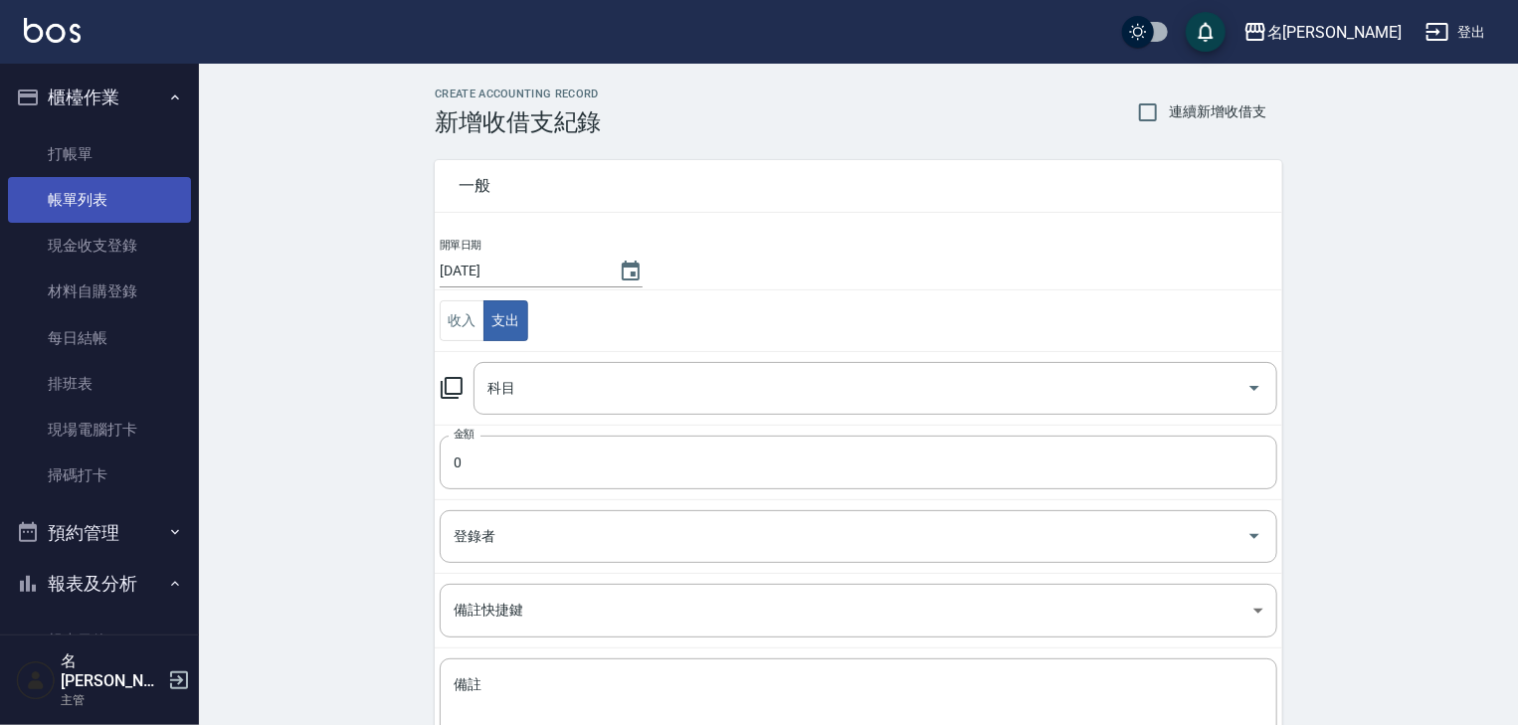
click at [64, 219] on link "帳單列表" at bounding box center [99, 200] width 183 height 46
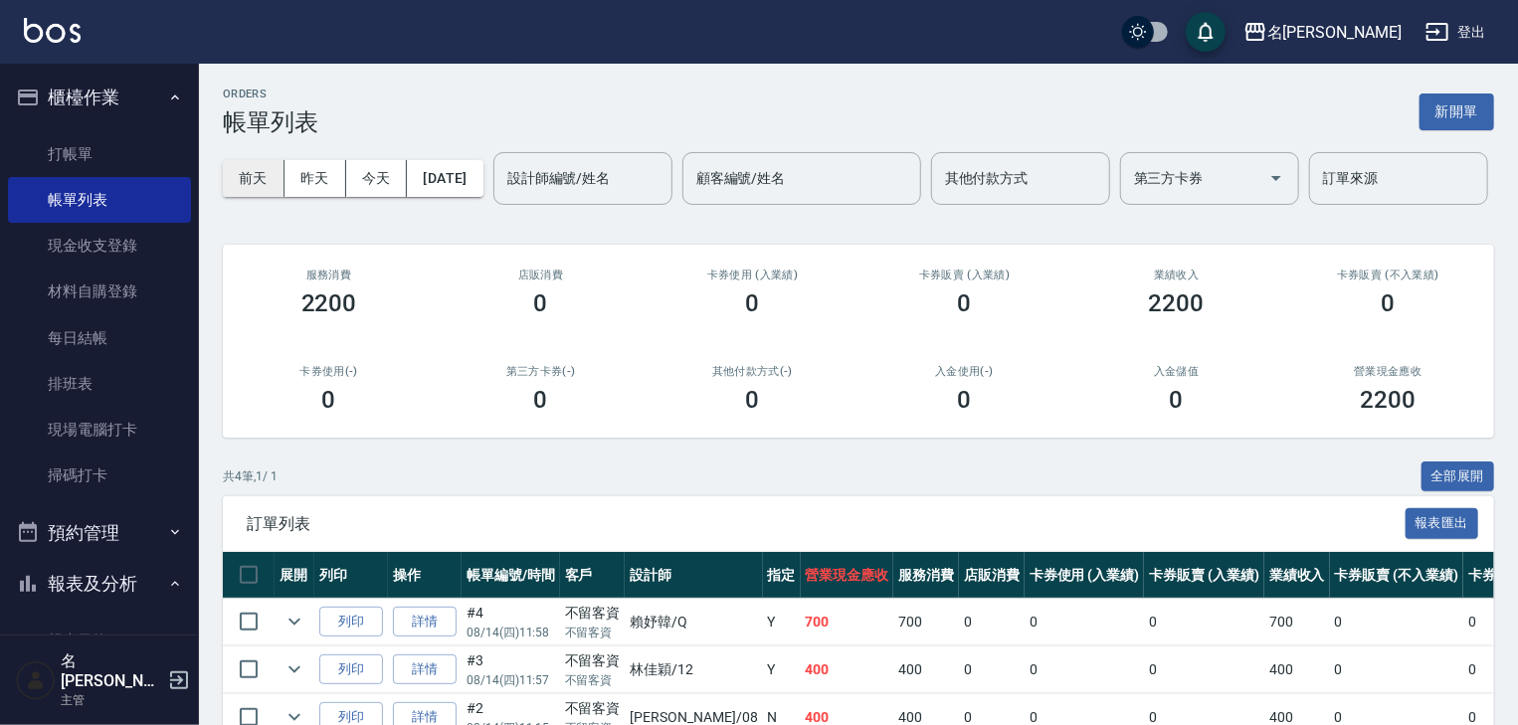
click at [263, 190] on button "前天" at bounding box center [254, 178] width 62 height 37
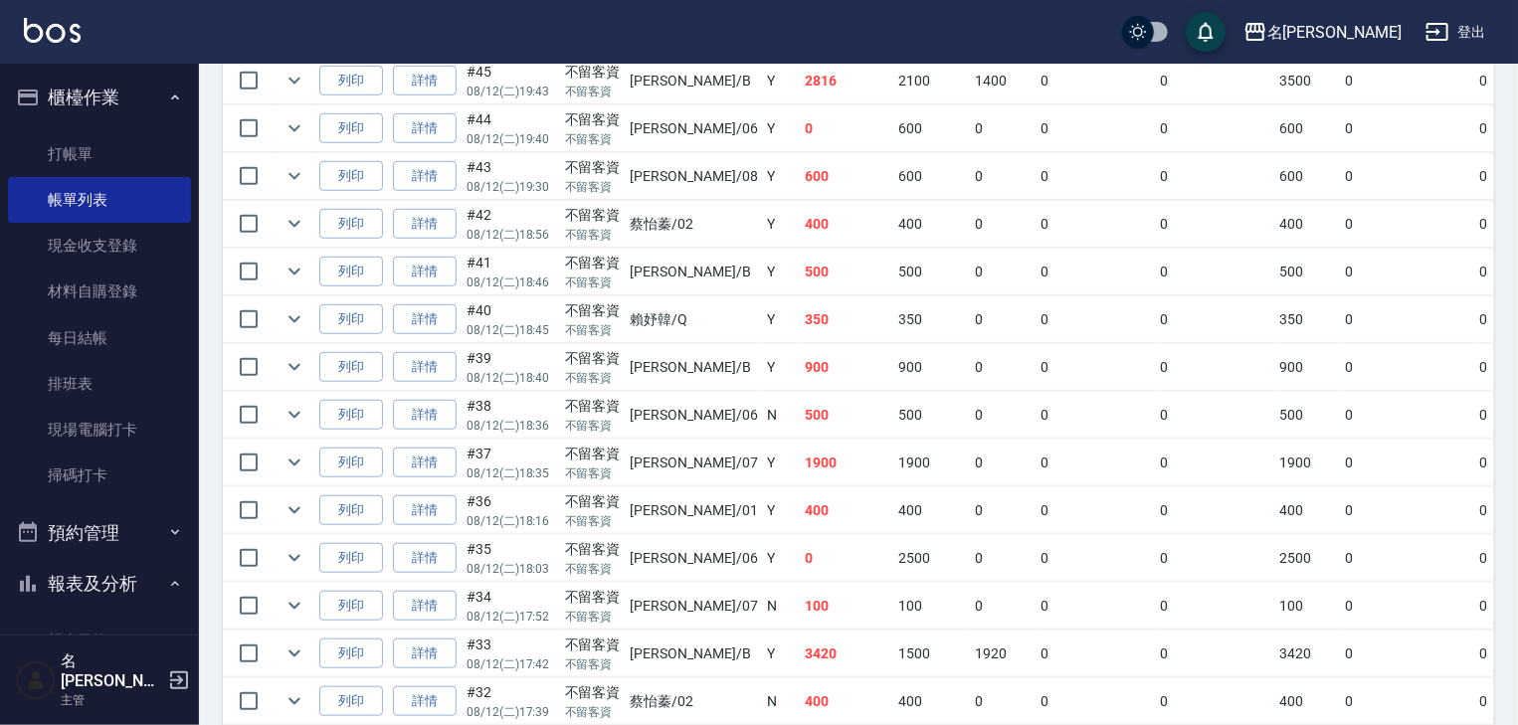
scroll to position [105, 0]
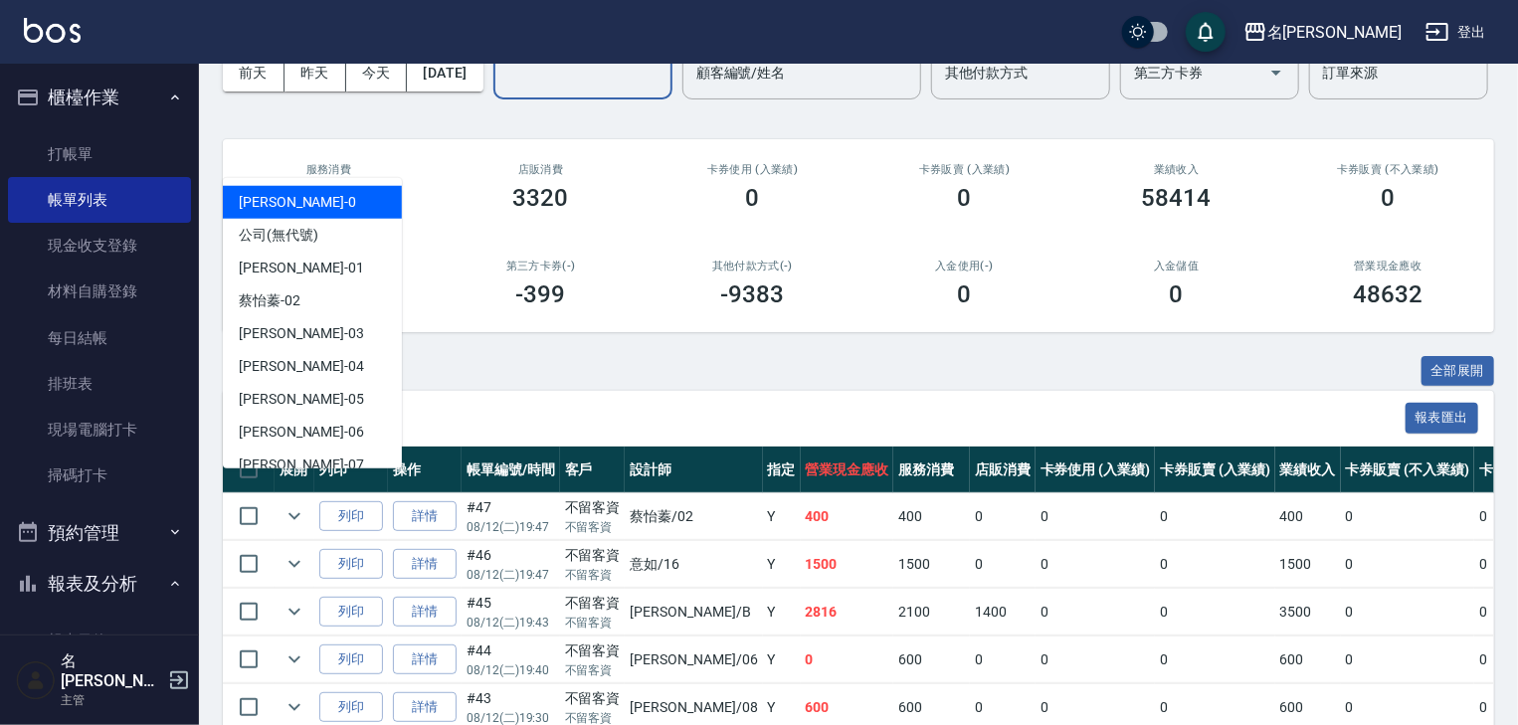
click at [493, 99] on div "設計師編號/姓名 設計師編號/姓名" at bounding box center [582, 73] width 179 height 53
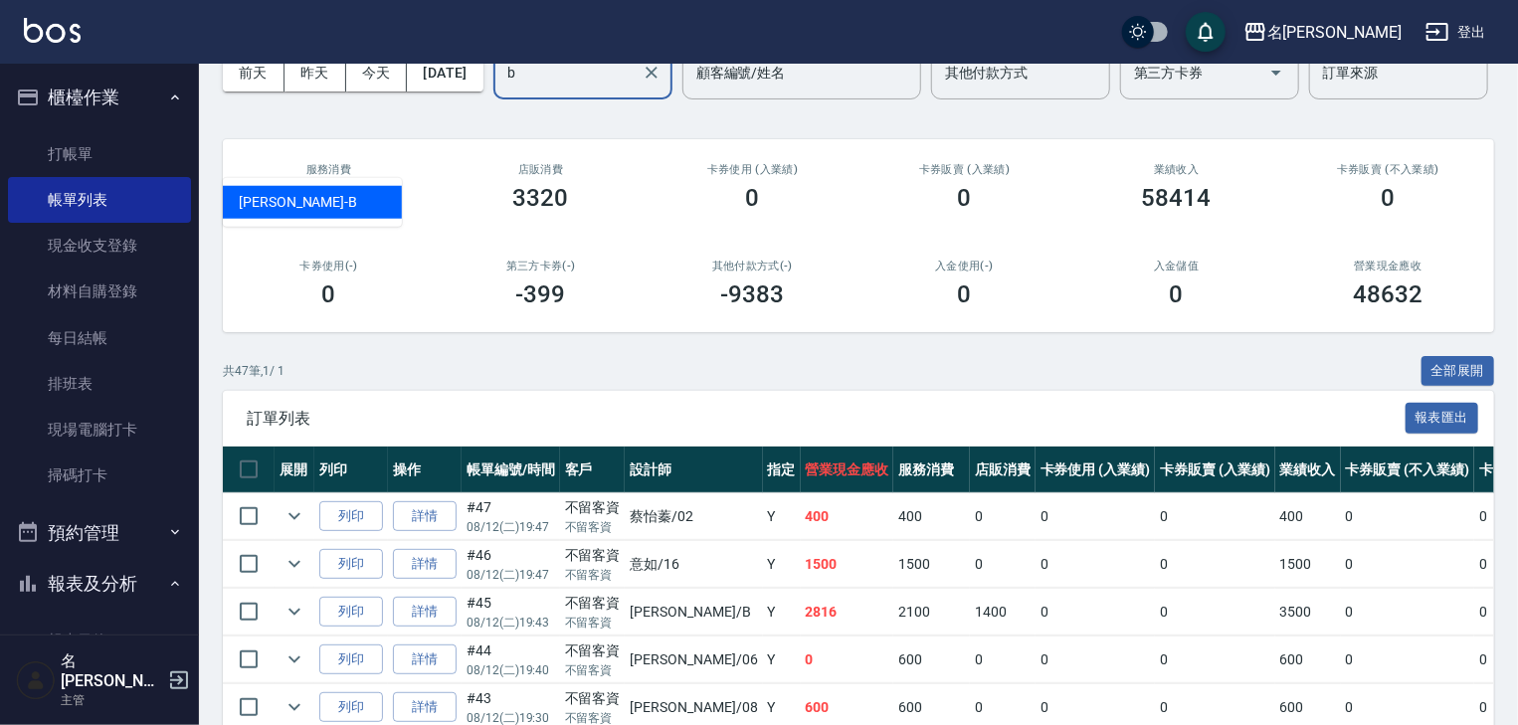
click at [286, 205] on span "[PERSON_NAME]" at bounding box center [298, 202] width 118 height 21
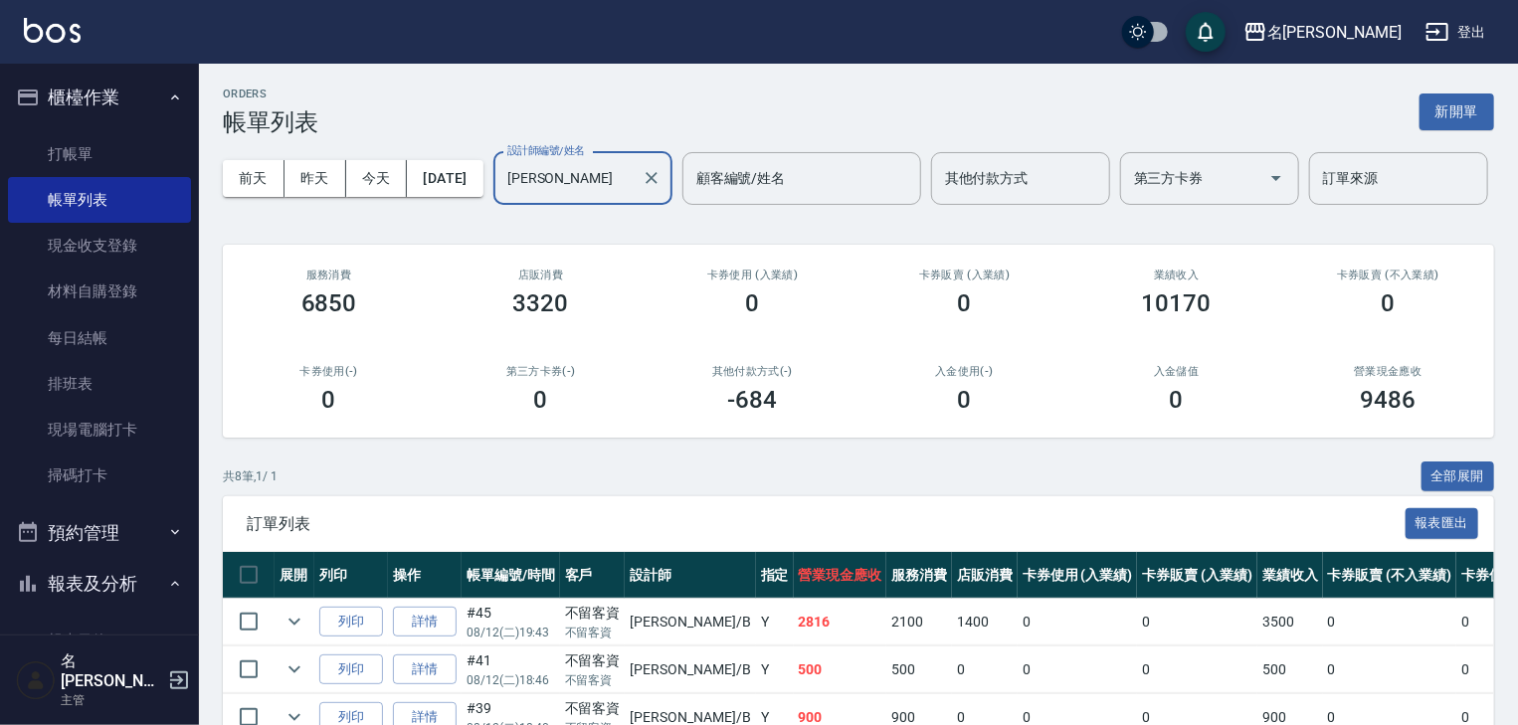
scroll to position [405, 0]
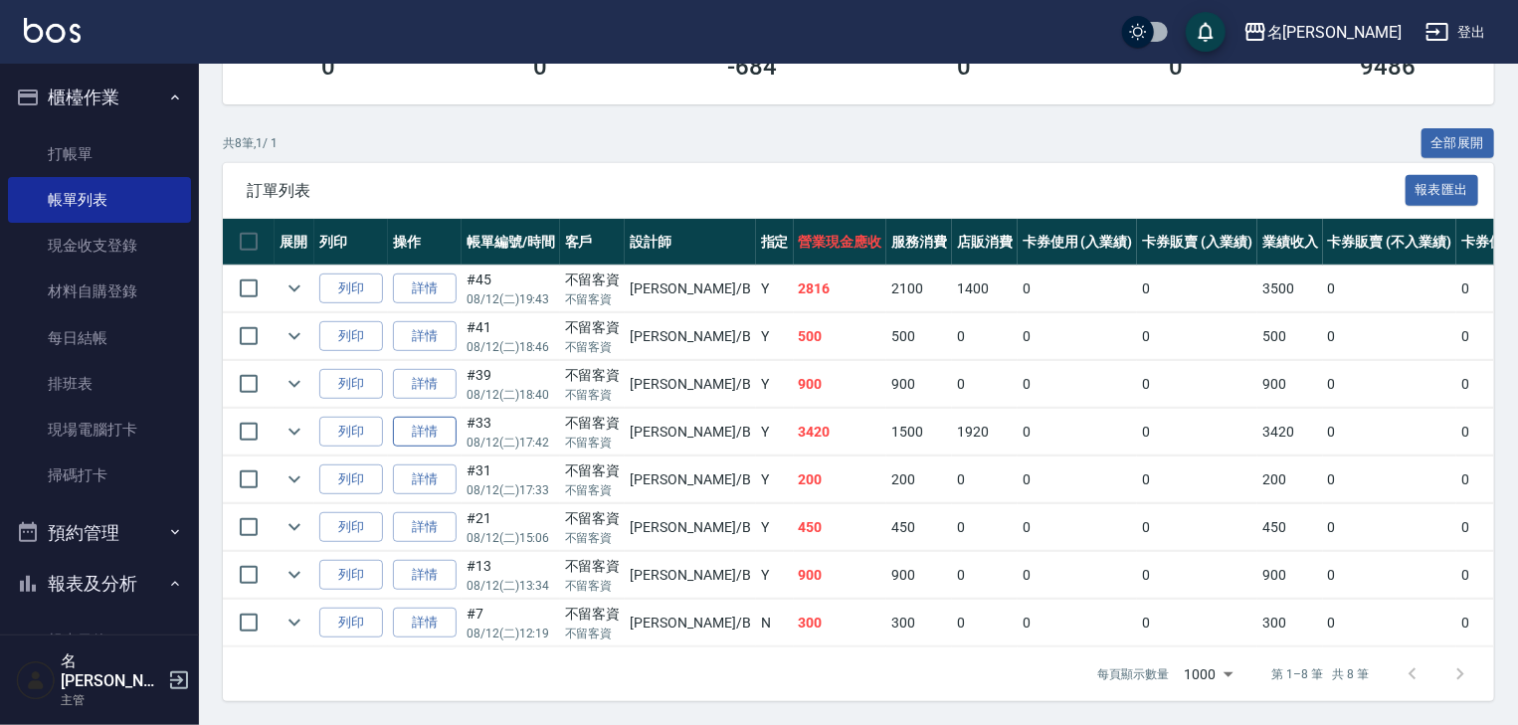
type input "[PERSON_NAME]"
click at [453, 418] on link "詳情" at bounding box center [425, 432] width 64 height 31
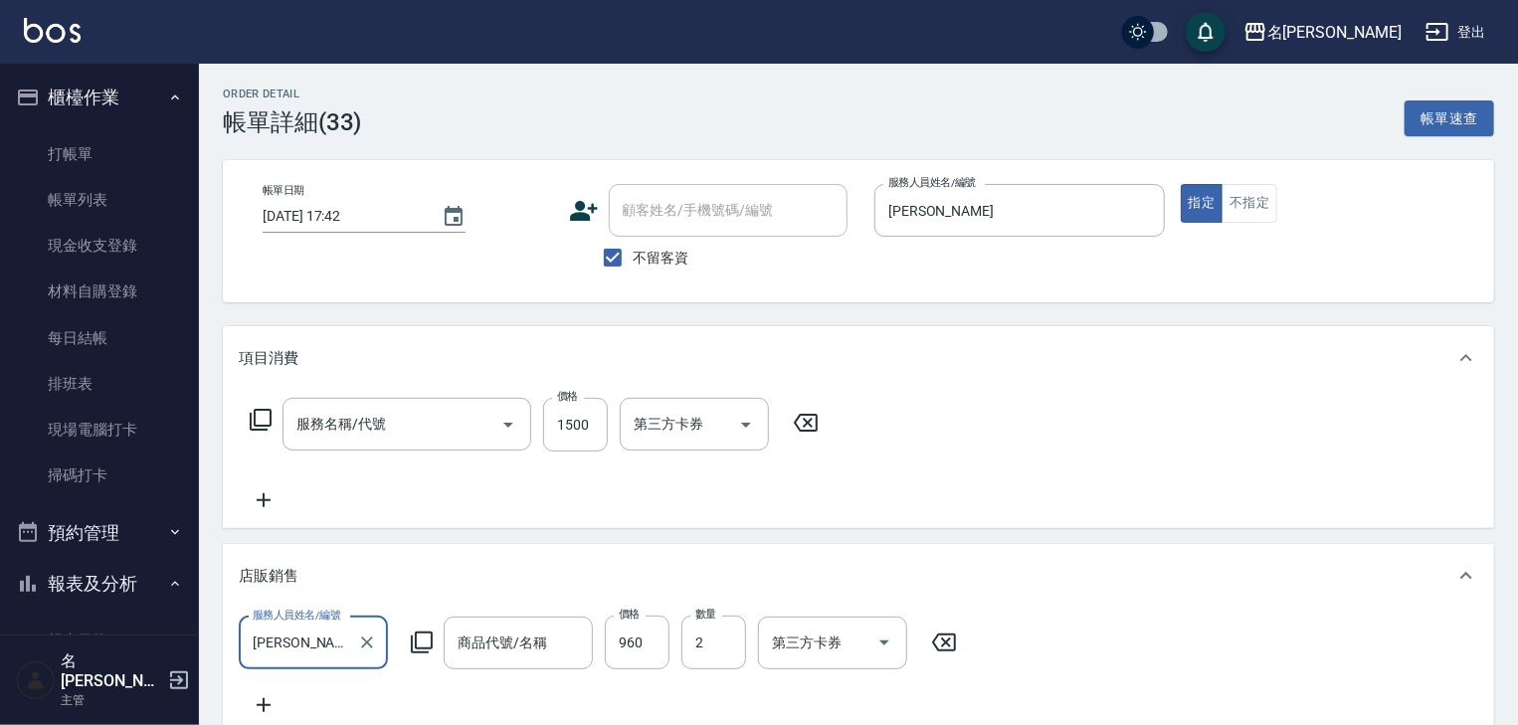
type input "[DATE] 17:42"
checkbox input "true"
type input "[PERSON_NAME]"
type input "muyo洗+頭皮(全套)(137)"
type input "棉花糖補色慕斯"
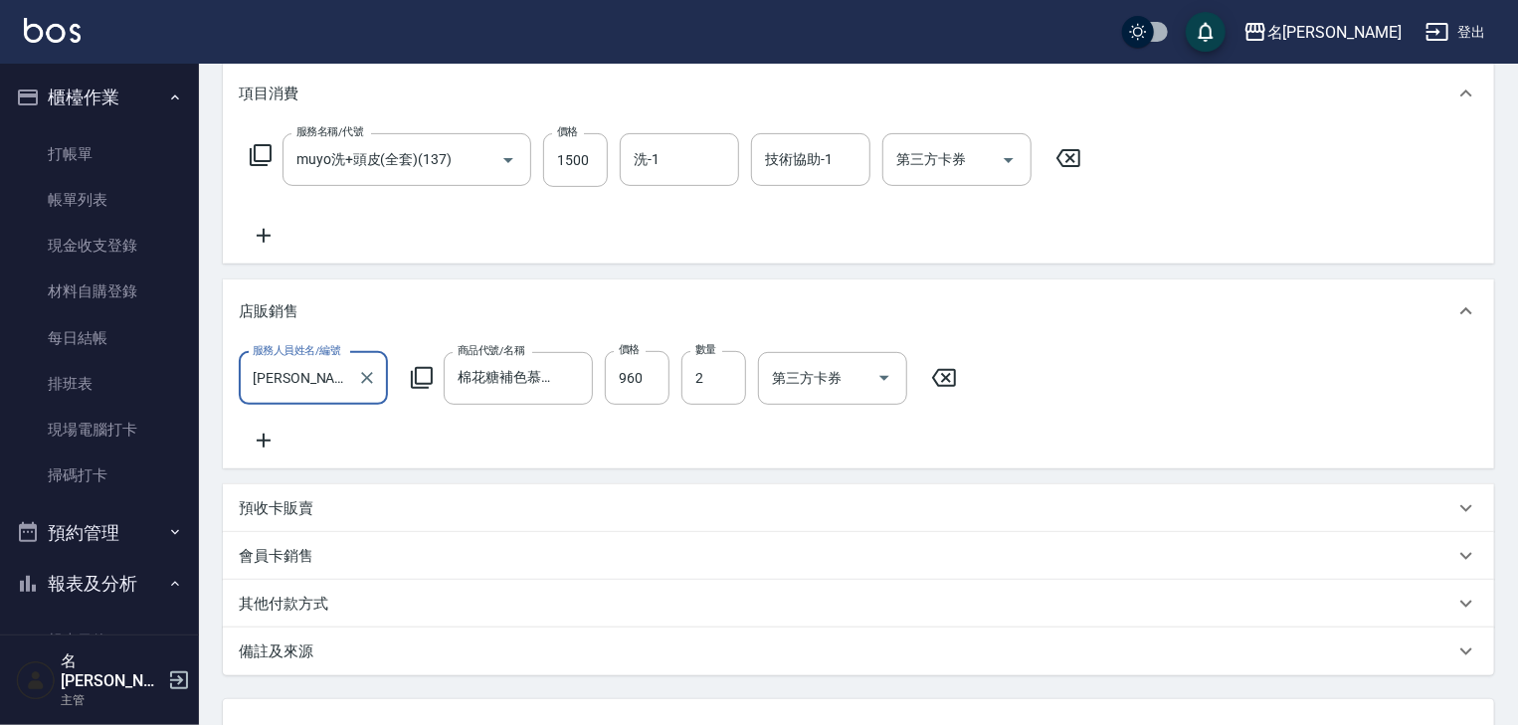
scroll to position [440, 0]
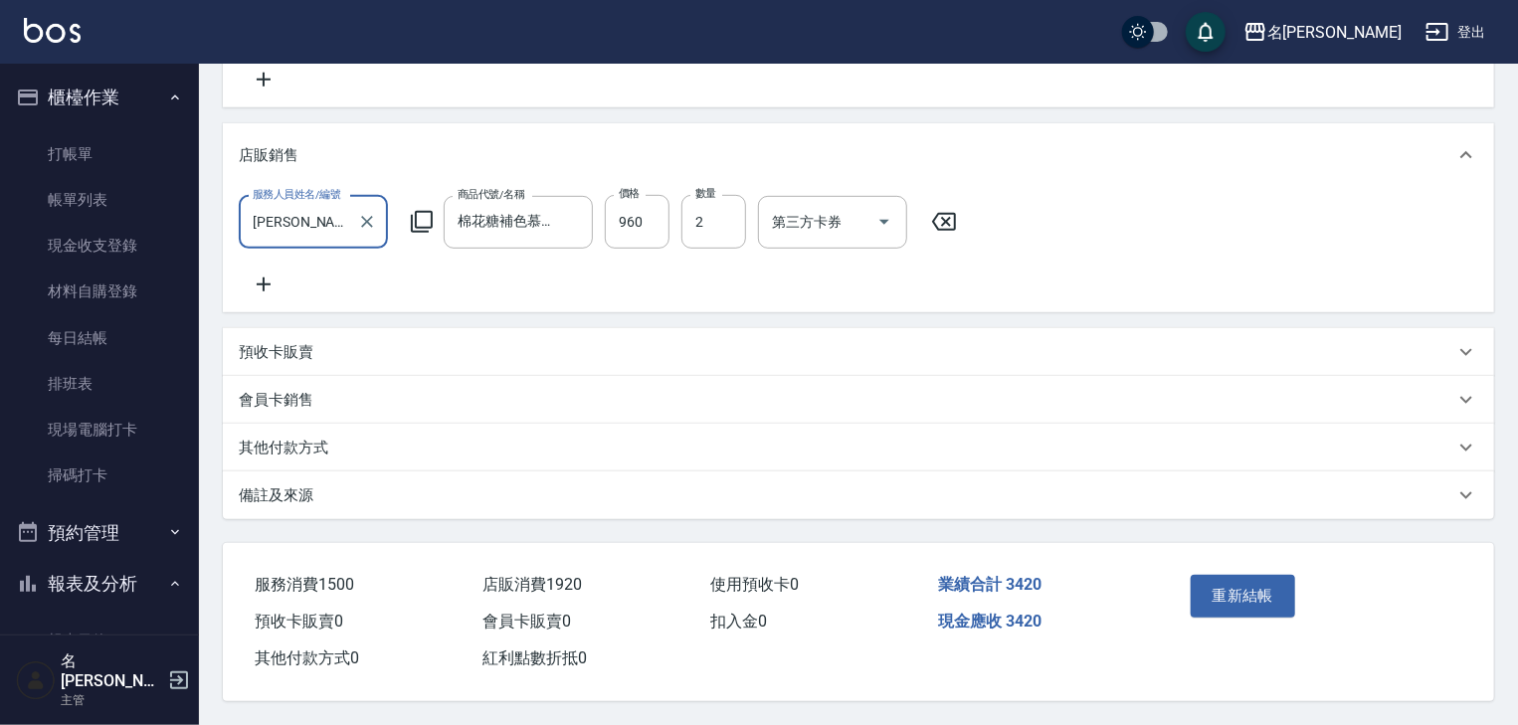
click at [326, 438] on p "其他付款方式" at bounding box center [284, 448] width 90 height 21
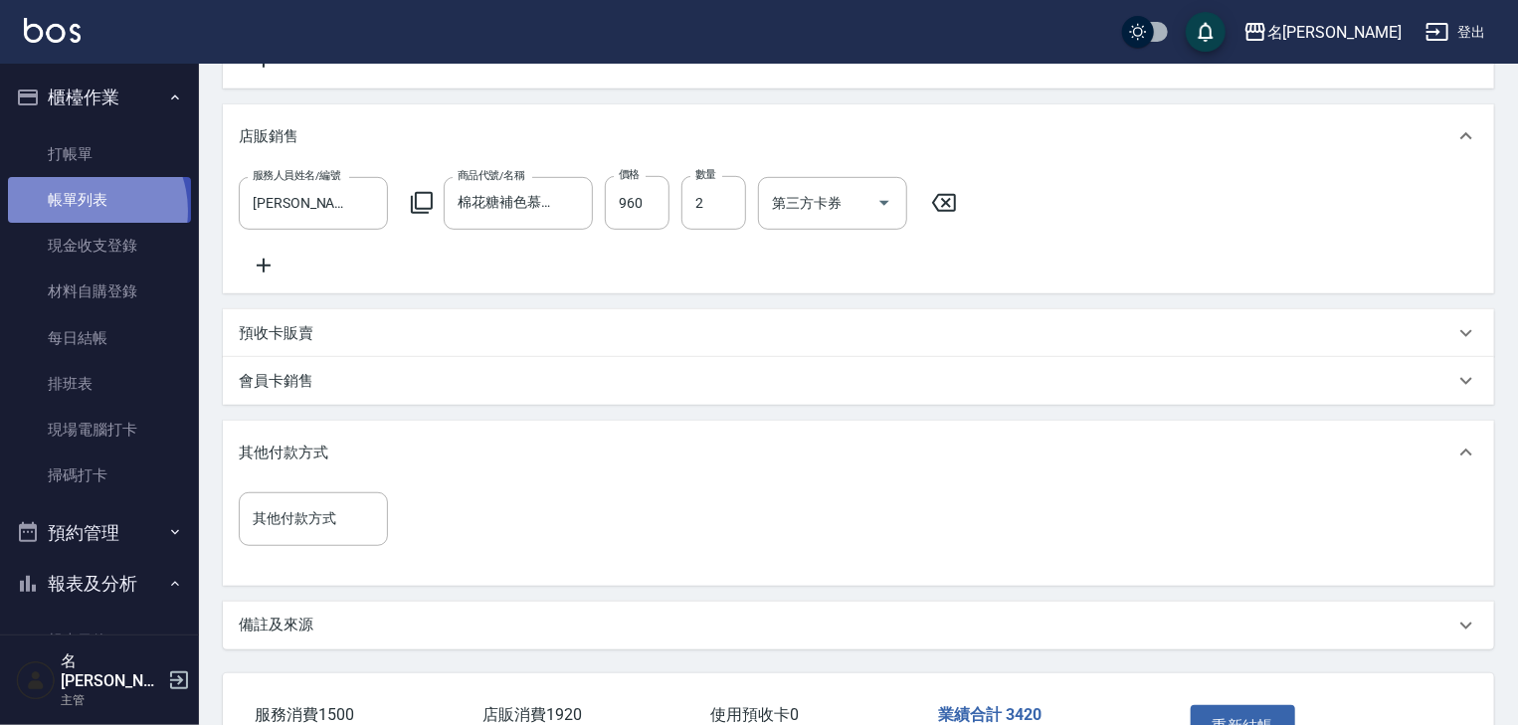
click at [80, 211] on link "帳單列表" at bounding box center [99, 200] width 183 height 46
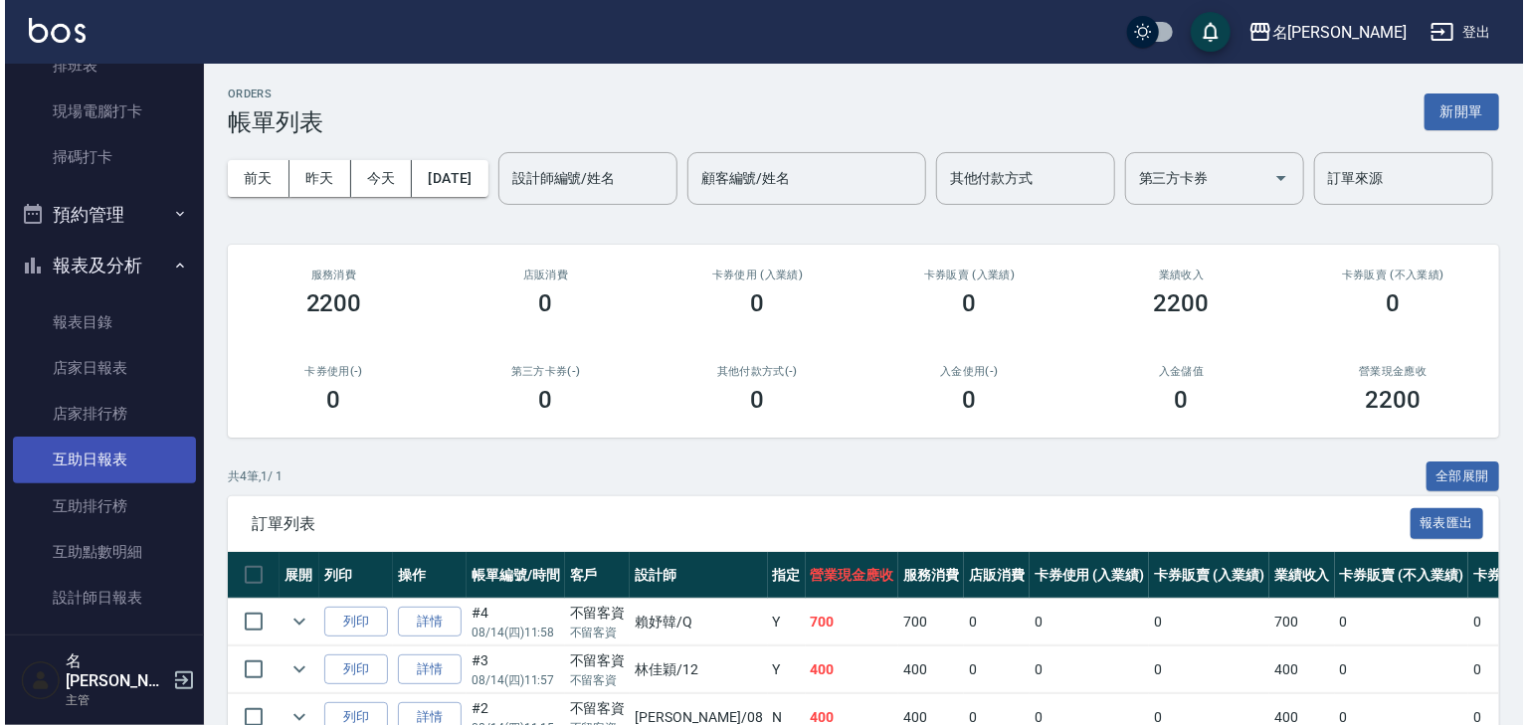
scroll to position [742, 0]
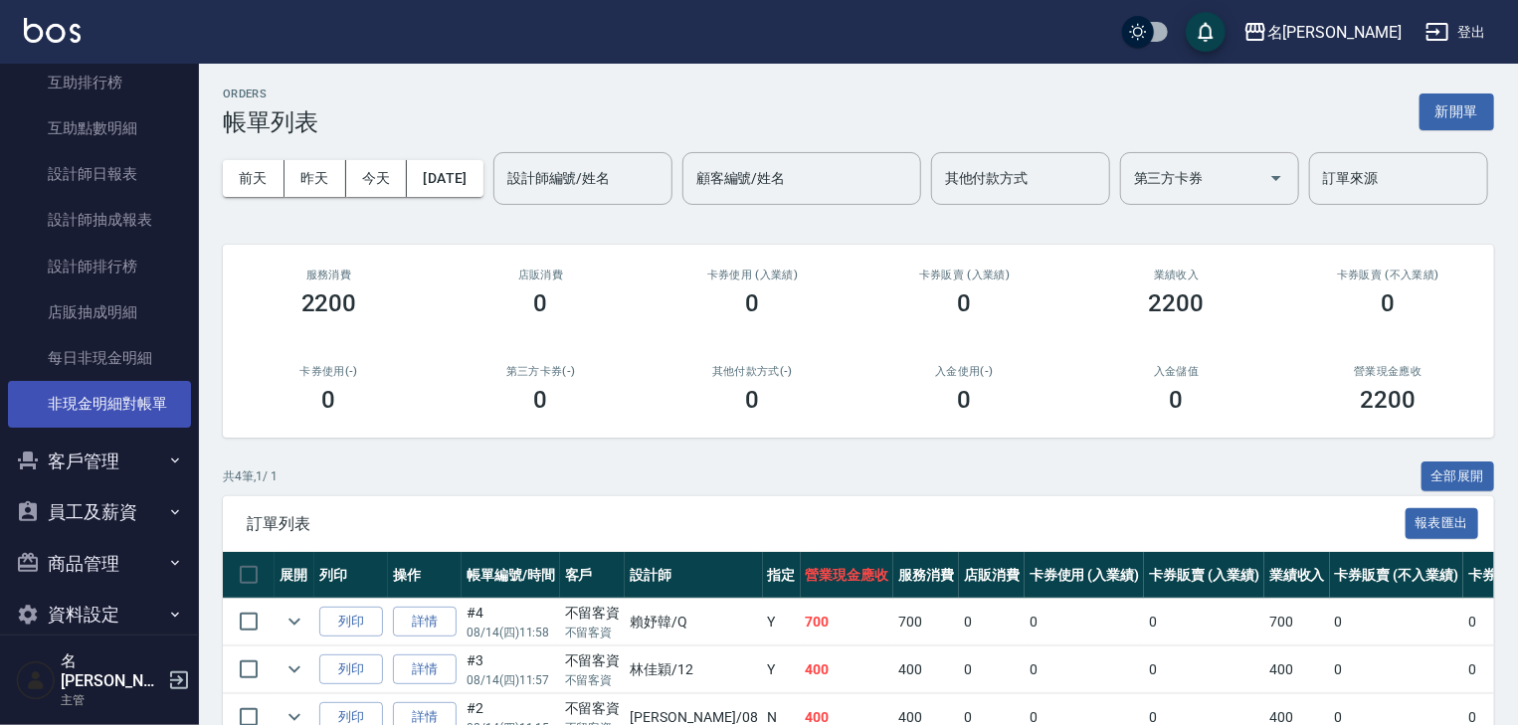
click at [99, 415] on link "非現金明細對帳單" at bounding box center [99, 404] width 183 height 46
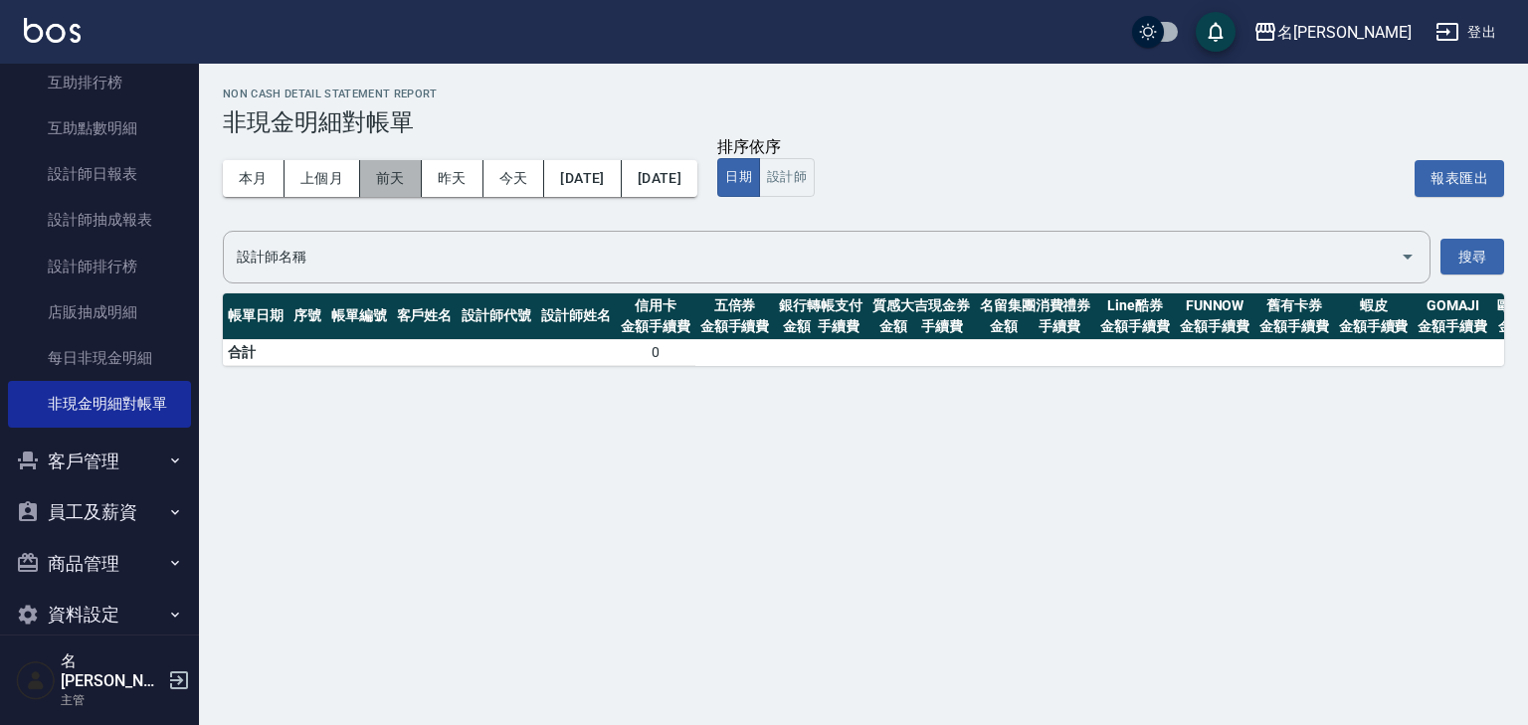
click at [388, 177] on button "前天" at bounding box center [391, 178] width 62 height 37
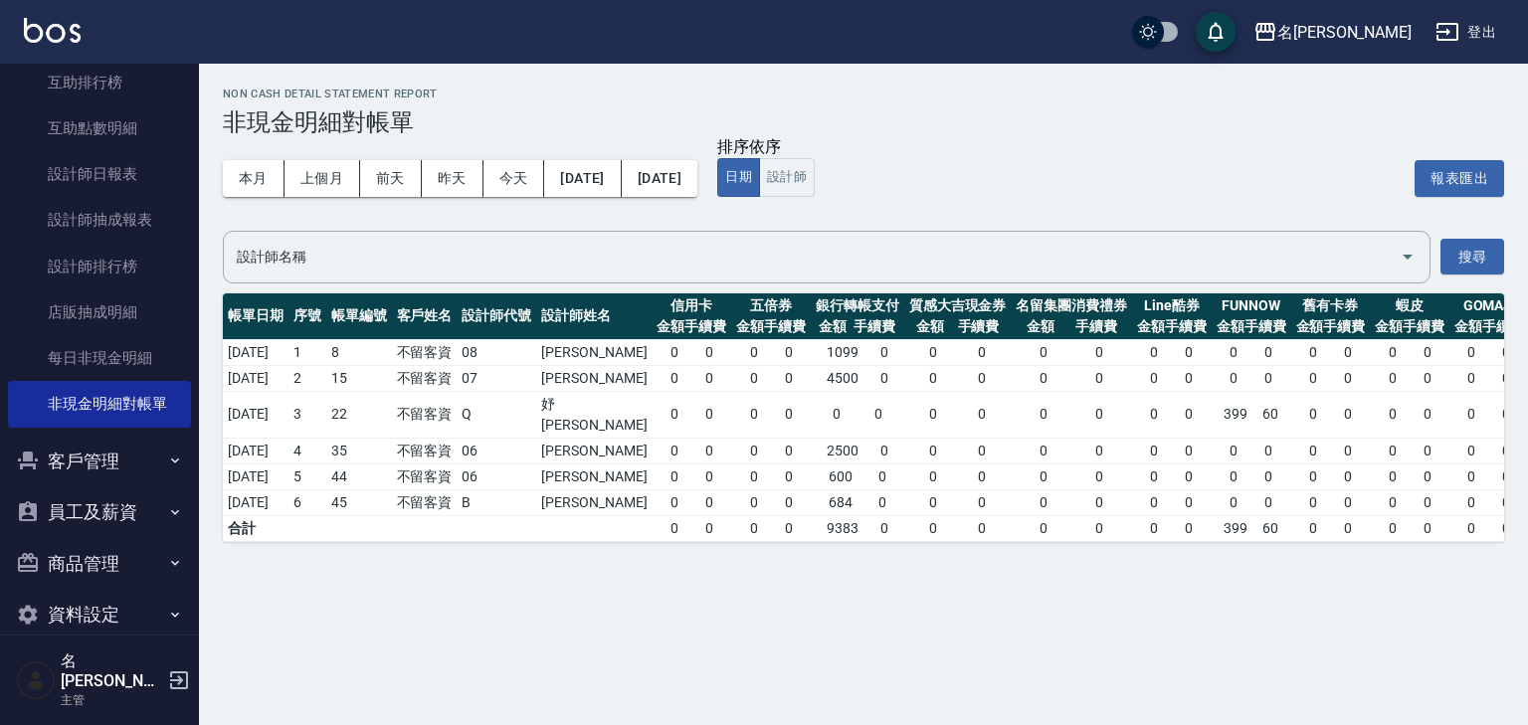
click at [852, 492] on span "684" at bounding box center [840, 502] width 24 height 21
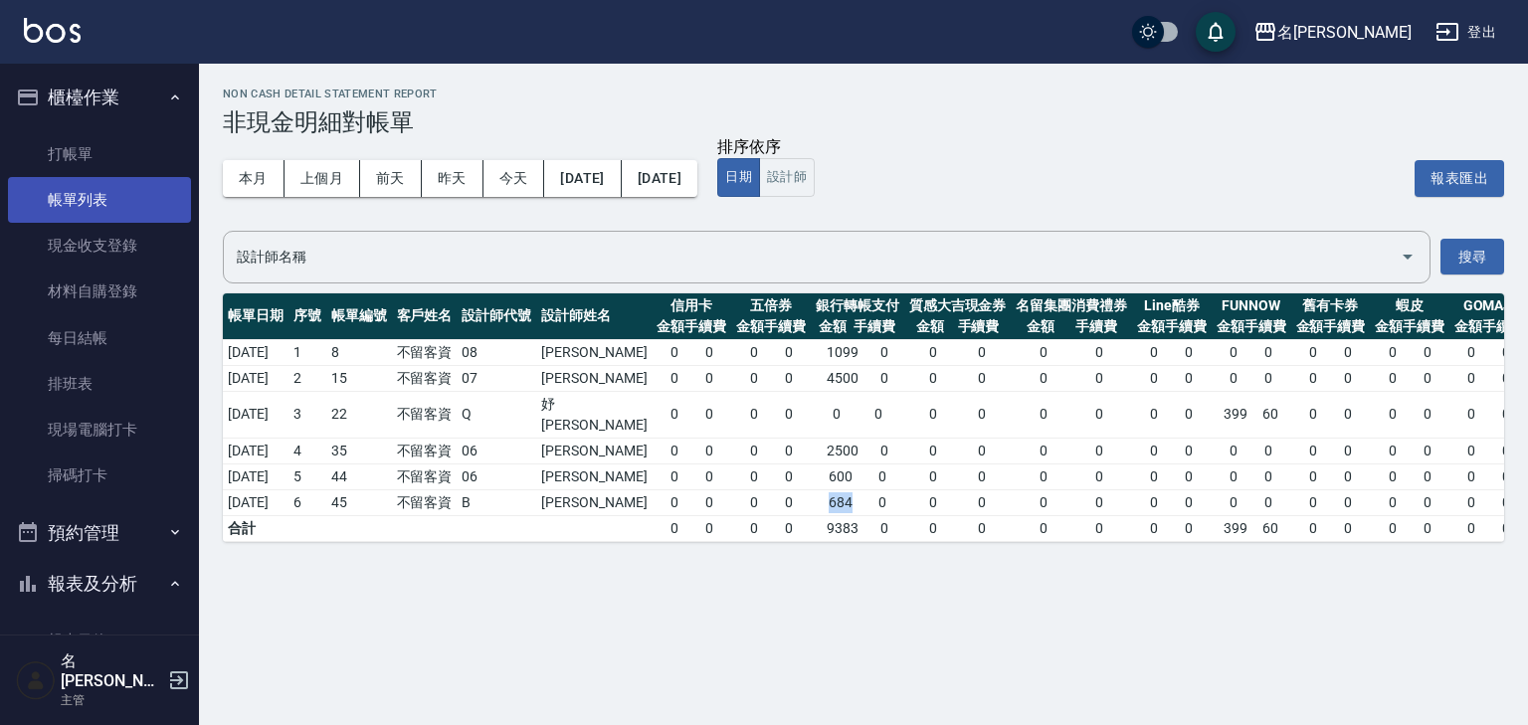
click at [90, 202] on link "帳單列表" at bounding box center [99, 200] width 183 height 46
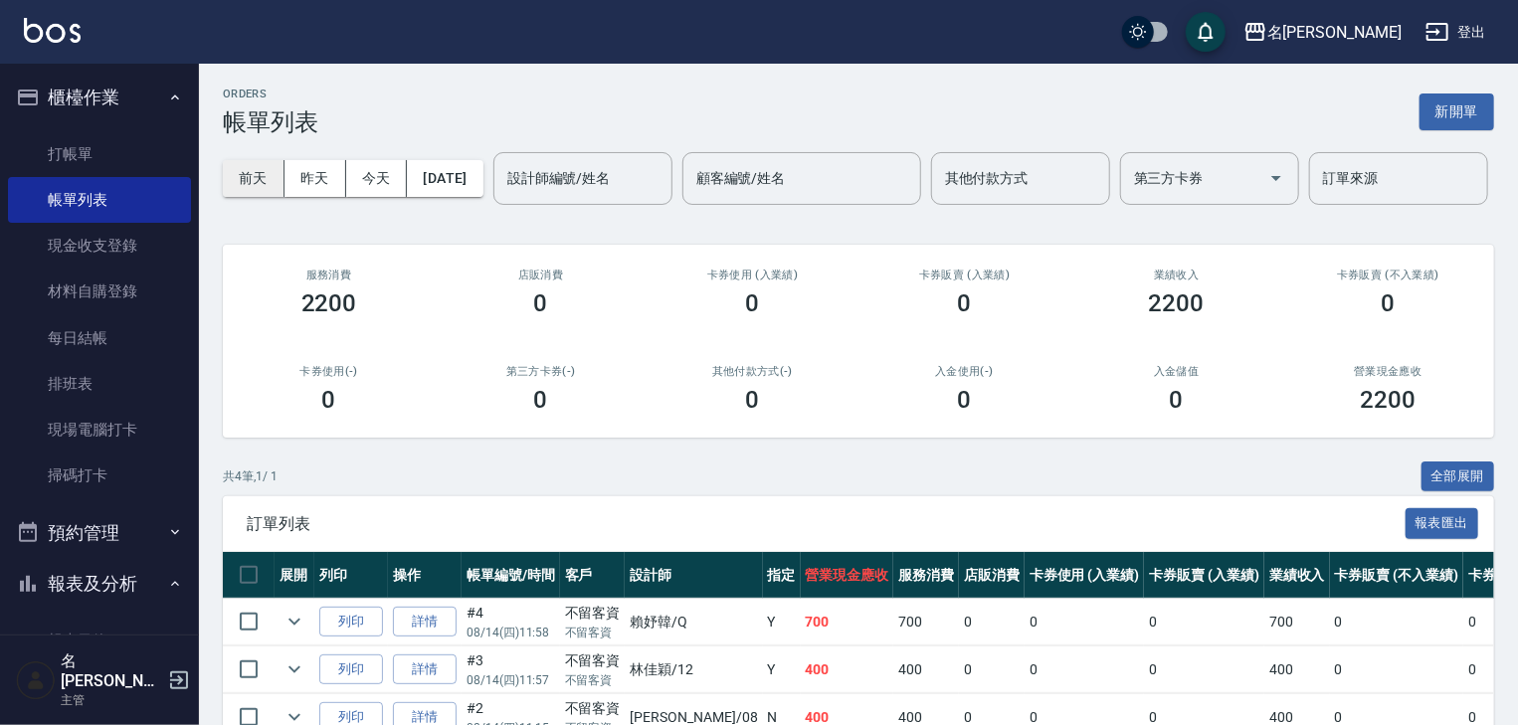
click at [254, 183] on button "前天" at bounding box center [254, 178] width 62 height 37
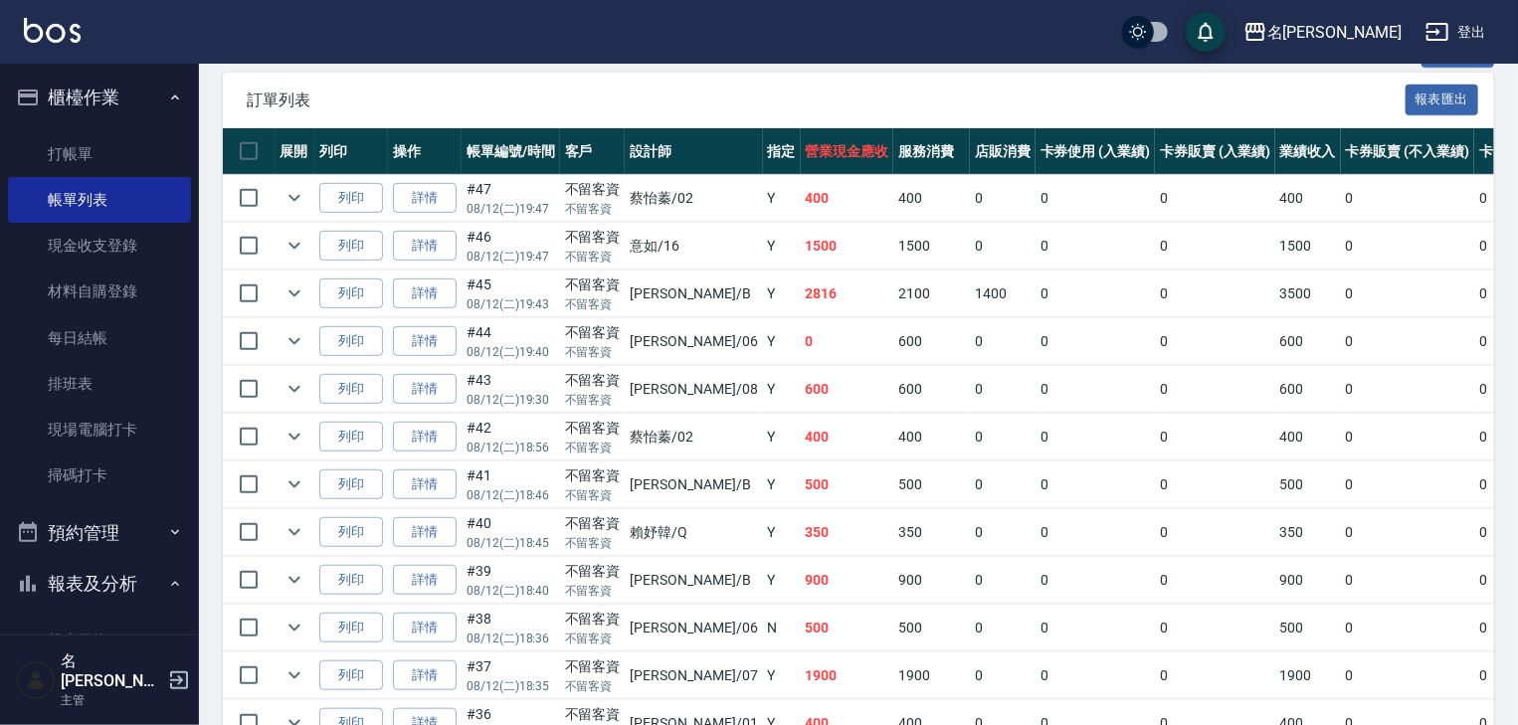
scroll to position [530, 0]
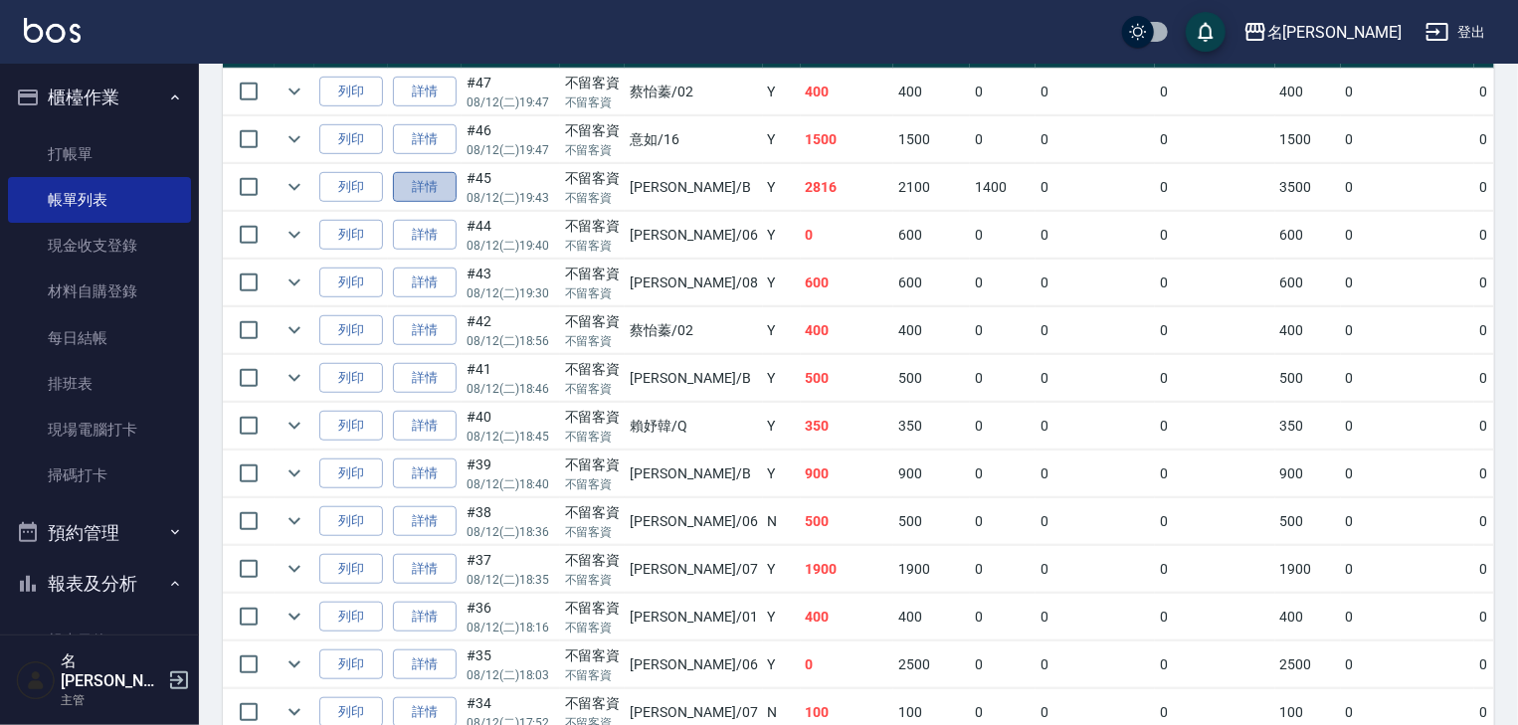
click at [424, 203] on link "詳情" at bounding box center [425, 187] width 64 height 31
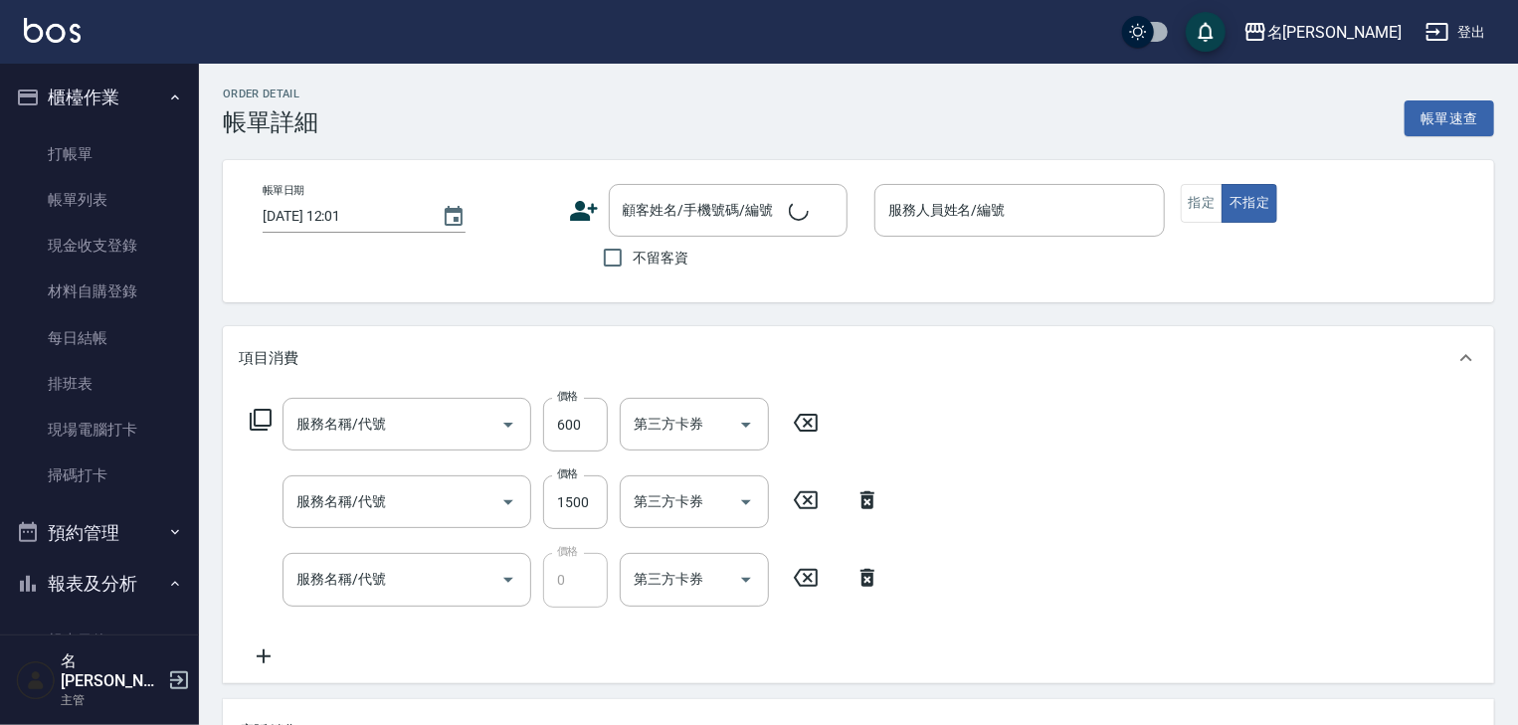
scroll to position [35, 0]
type input "[DATE] 19:43"
checkbox input "true"
type input "[PERSON_NAME]"
type input "基礎活氧健康洗/何首烏(109)"
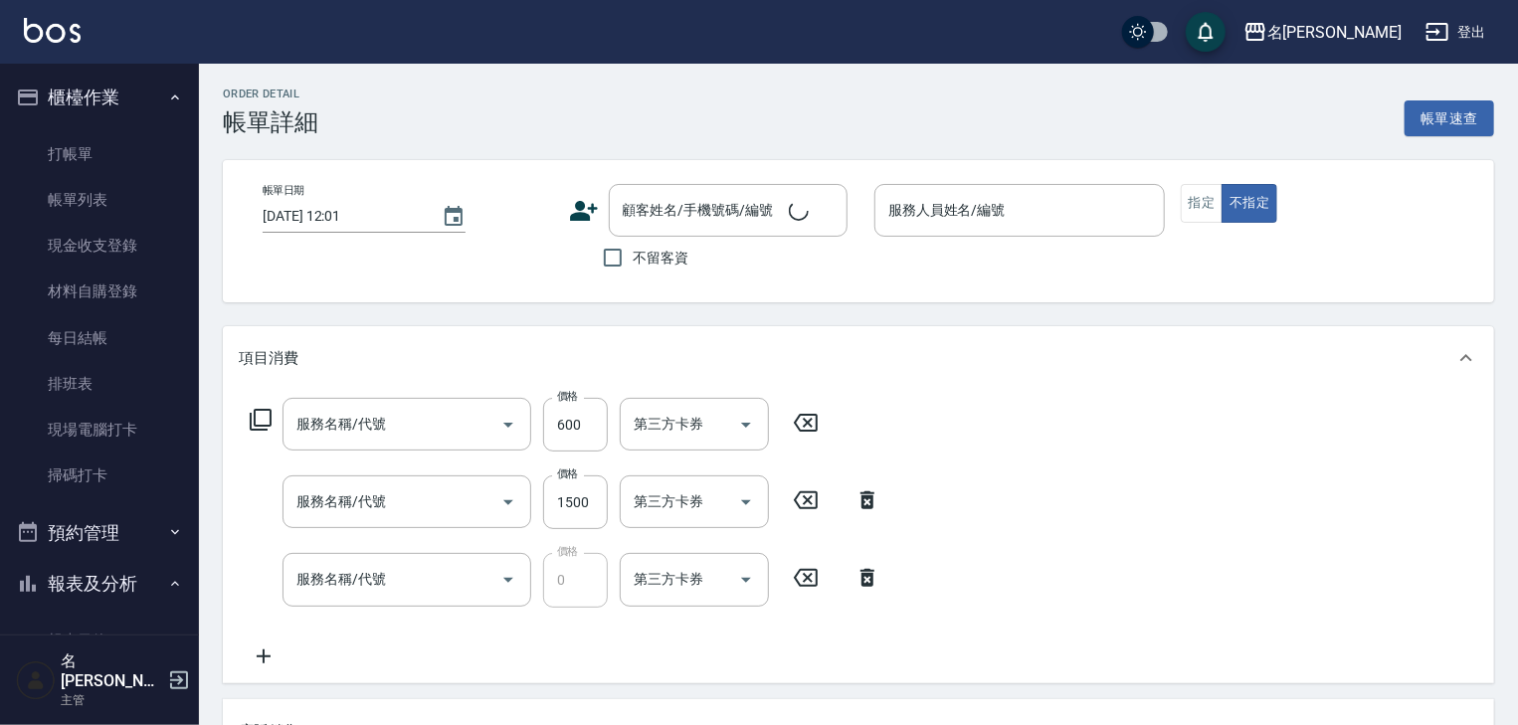
type input "剪髮(307)"
type input "頭皮、護髮免費卡(新)(655)"
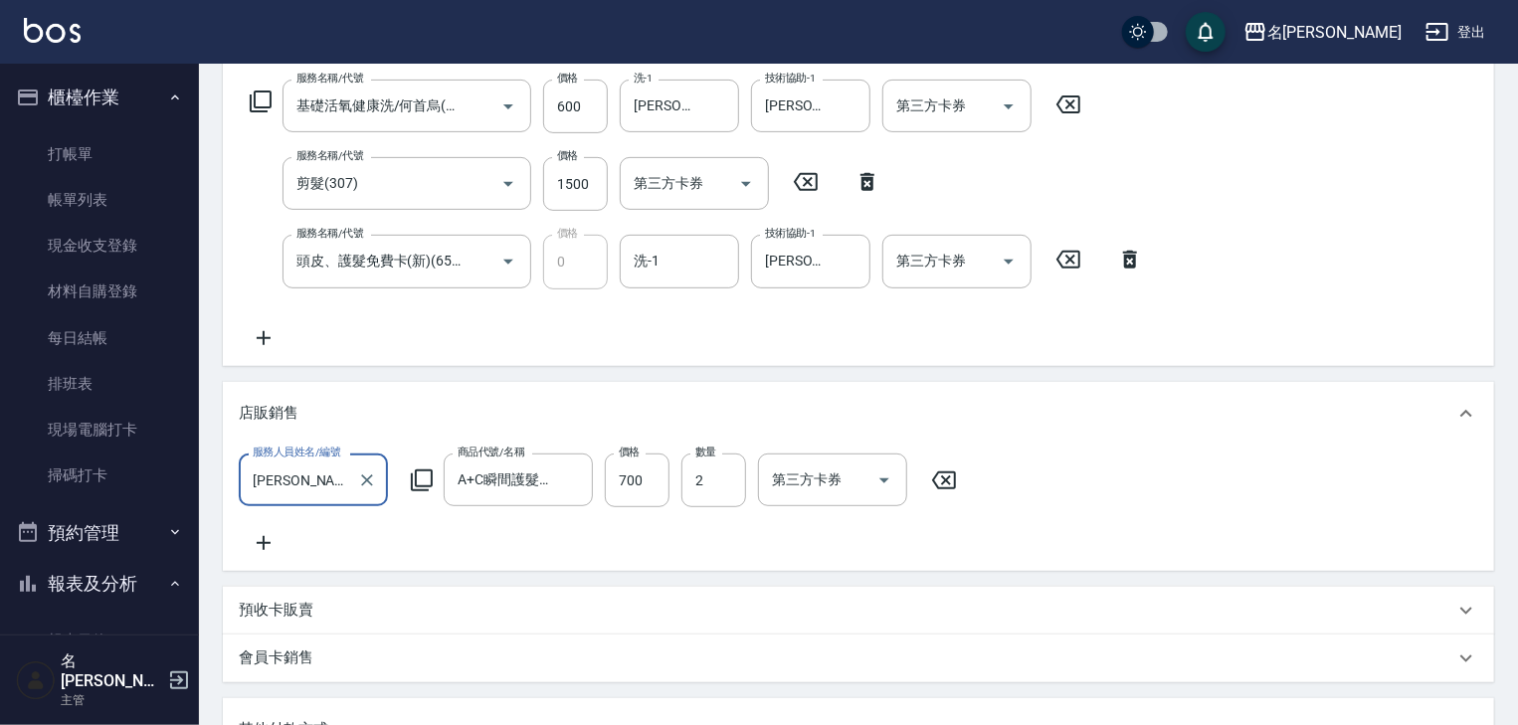
scroll to position [530, 0]
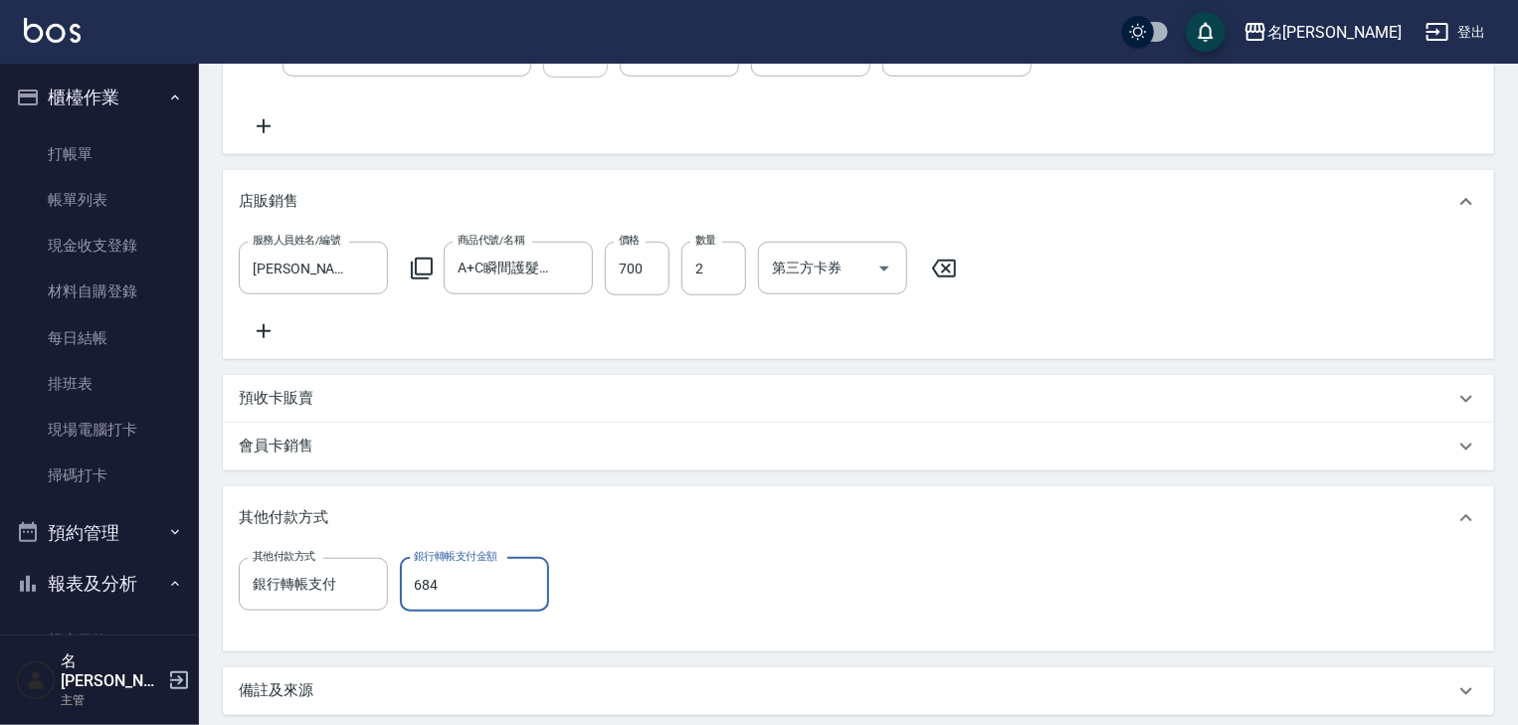
click at [445, 595] on input "684" at bounding box center [474, 585] width 149 height 54
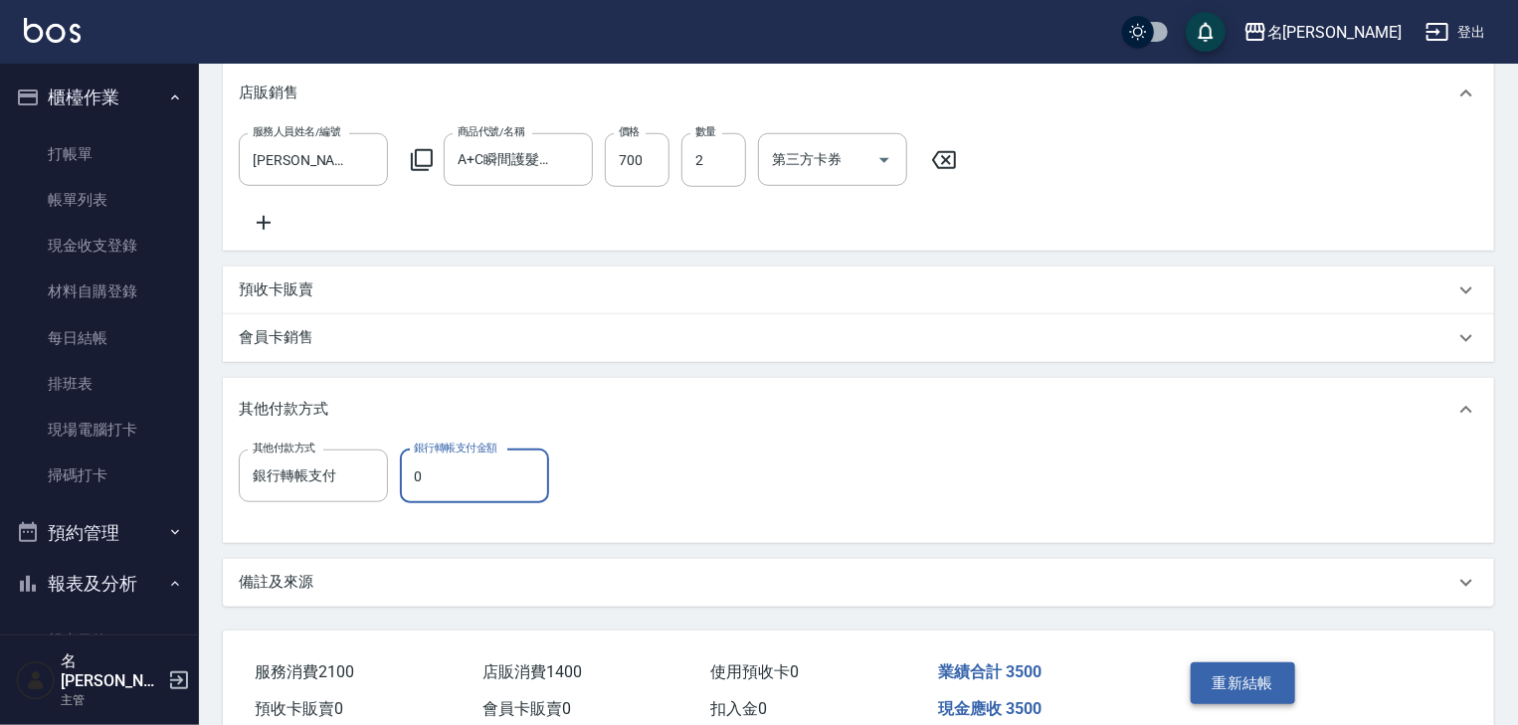
scroll to position [744, 0]
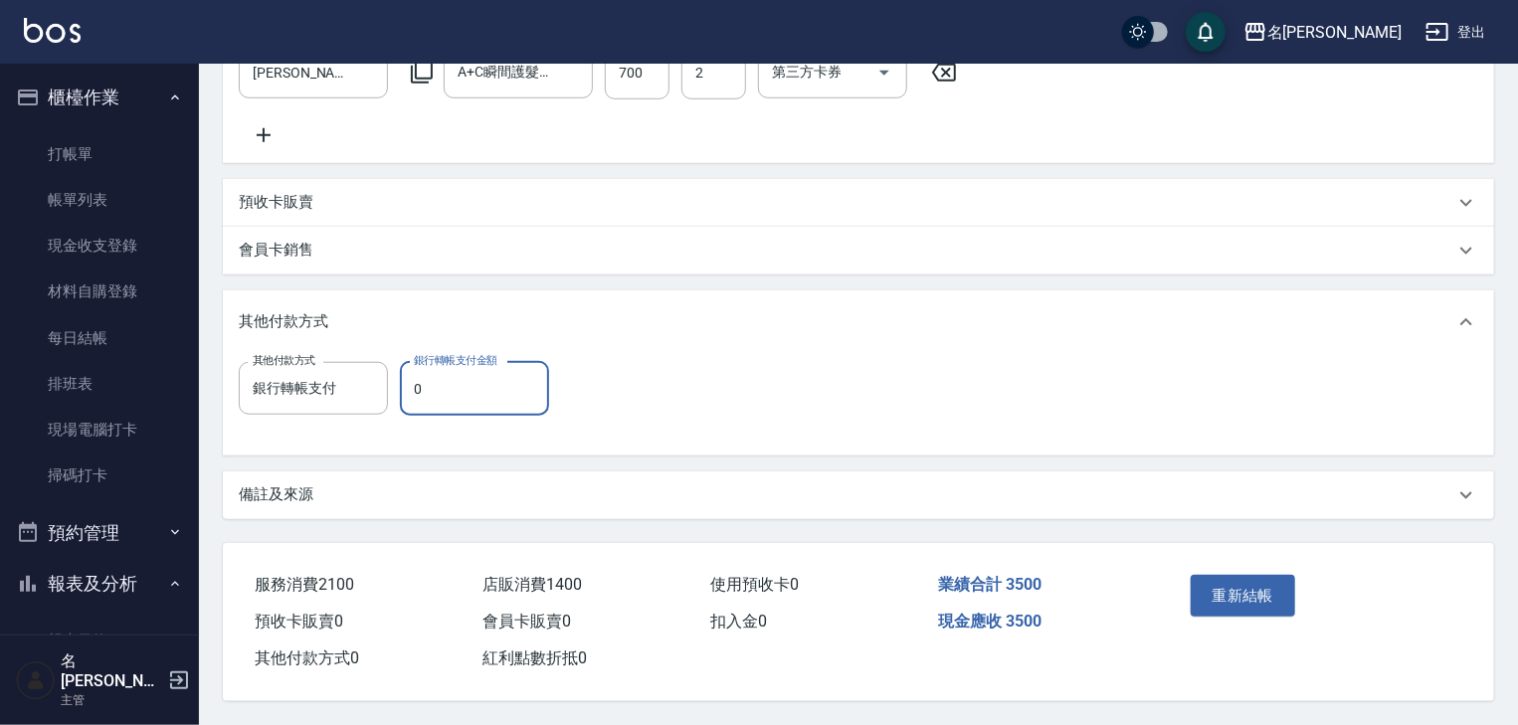
type input "0"
click at [1254, 614] on div "重新結帳" at bounding box center [1249, 610] width 132 height 87
click at [1256, 594] on button "重新結帳" at bounding box center [1242, 596] width 105 height 42
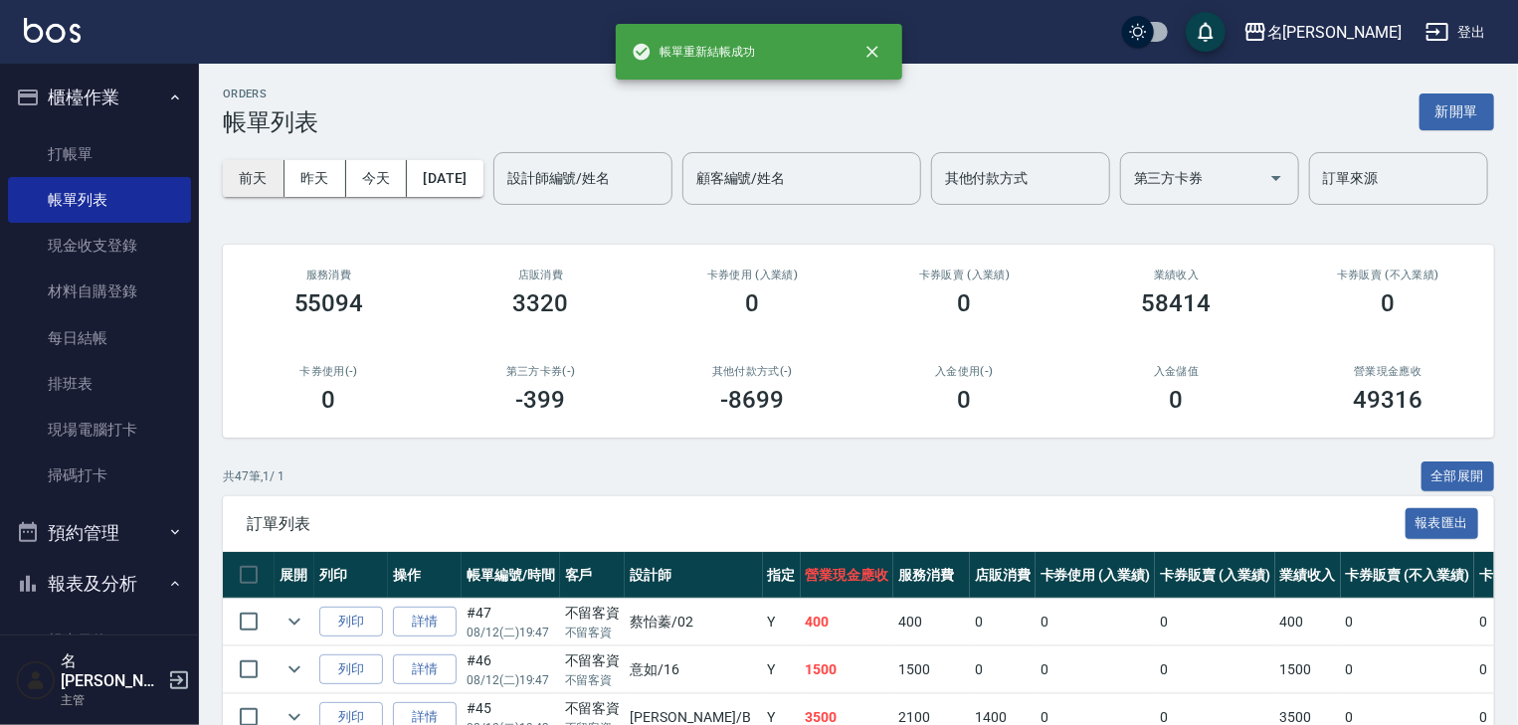
click at [255, 176] on button "前天" at bounding box center [254, 178] width 62 height 37
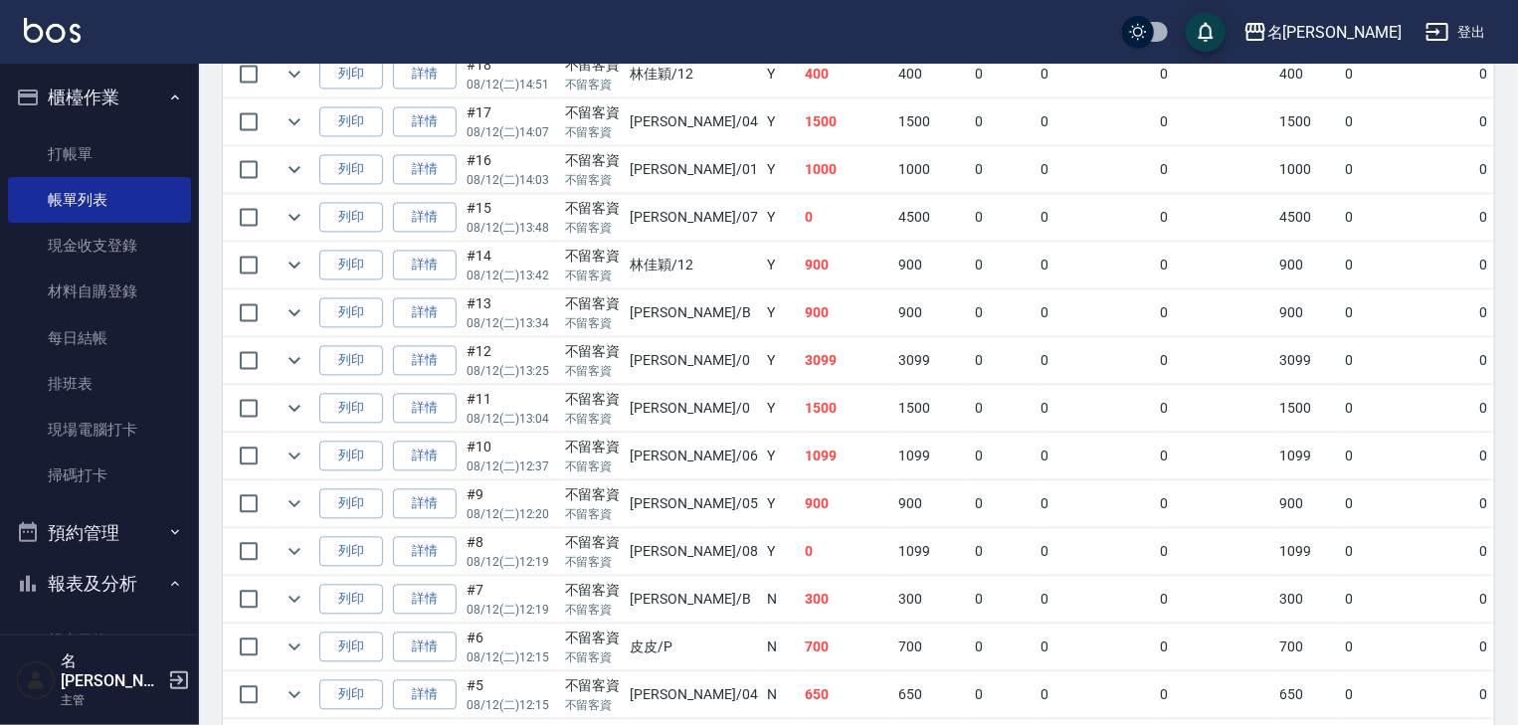
scroll to position [2251, 0]
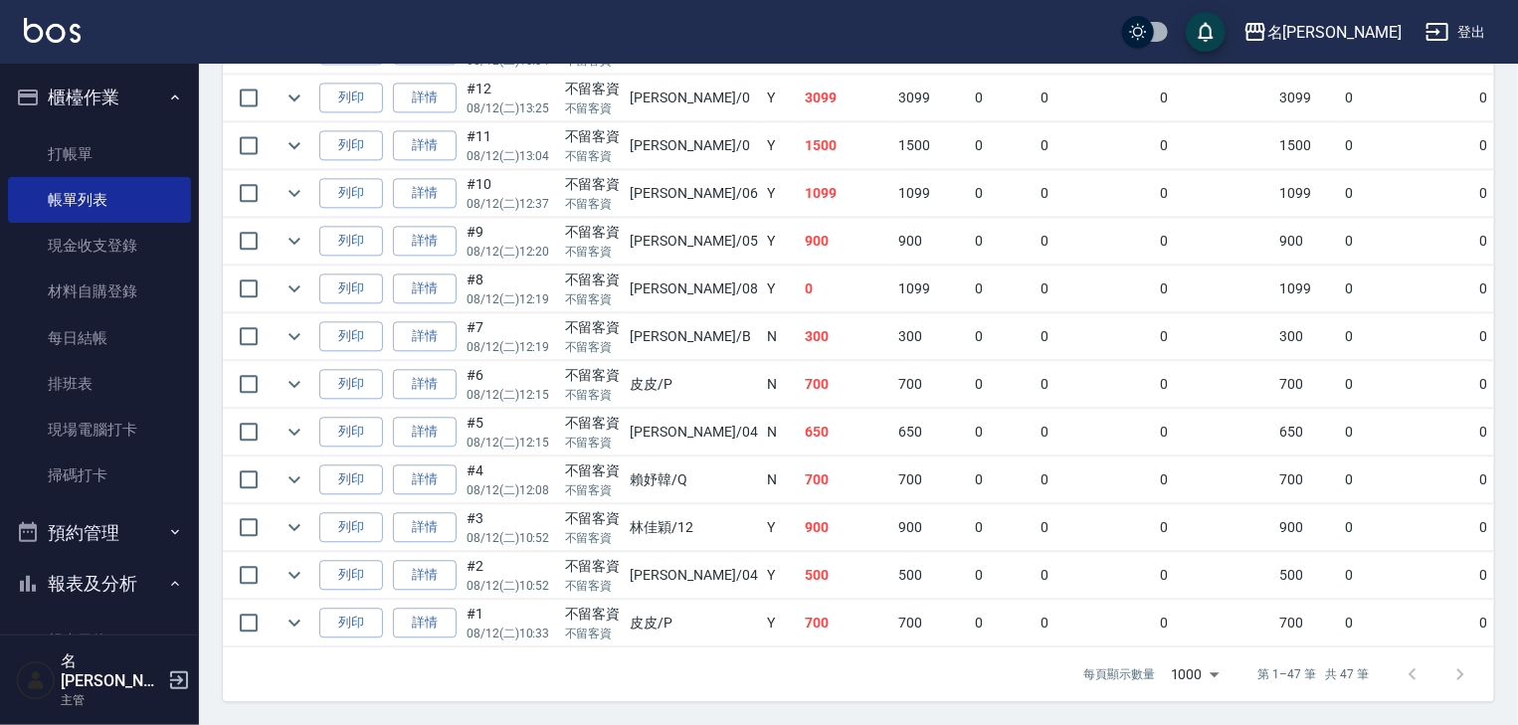
click at [55, 31] on img at bounding box center [52, 30] width 57 height 25
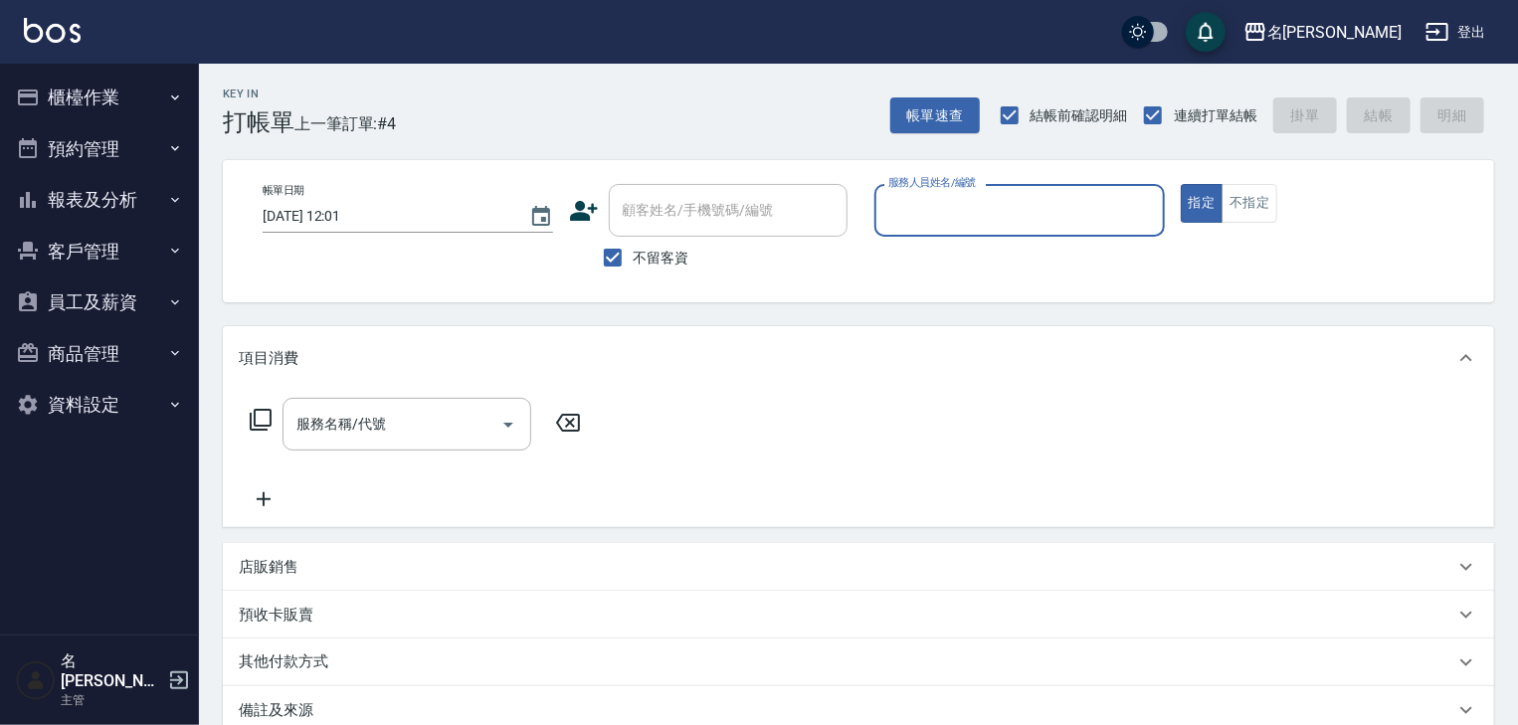
click at [141, 110] on button "櫃檯作業" at bounding box center [99, 98] width 183 height 52
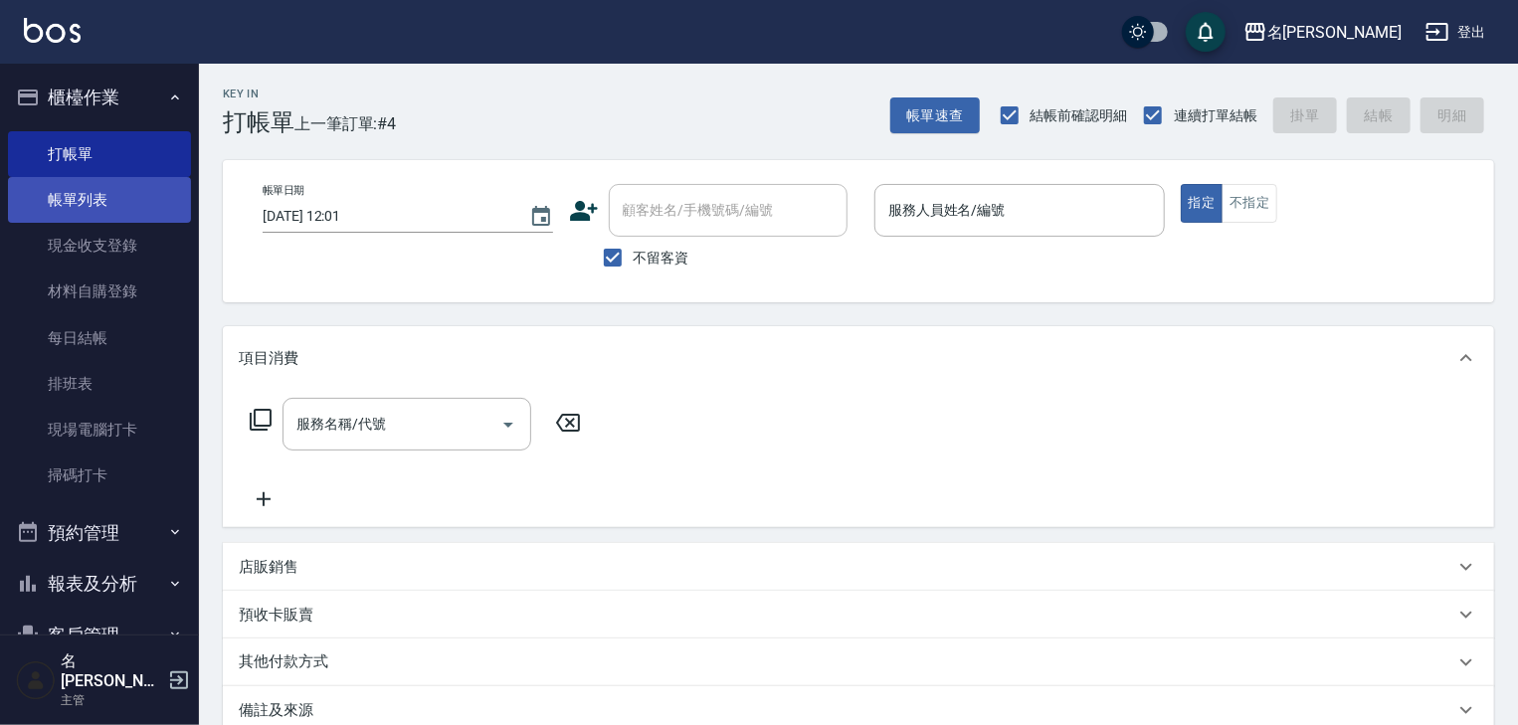
click at [115, 195] on link "帳單列表" at bounding box center [99, 200] width 183 height 46
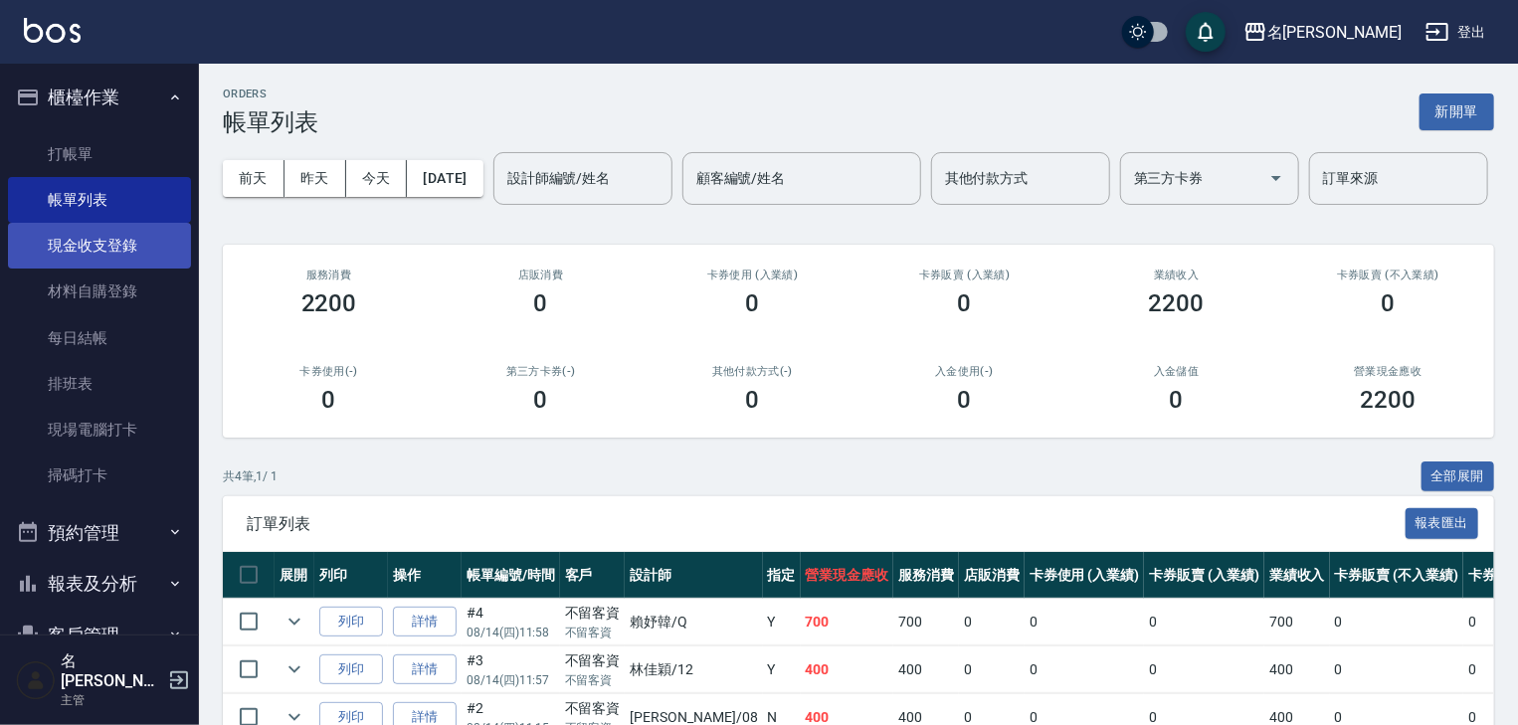
click at [154, 267] on link "現金收支登錄" at bounding box center [99, 246] width 183 height 46
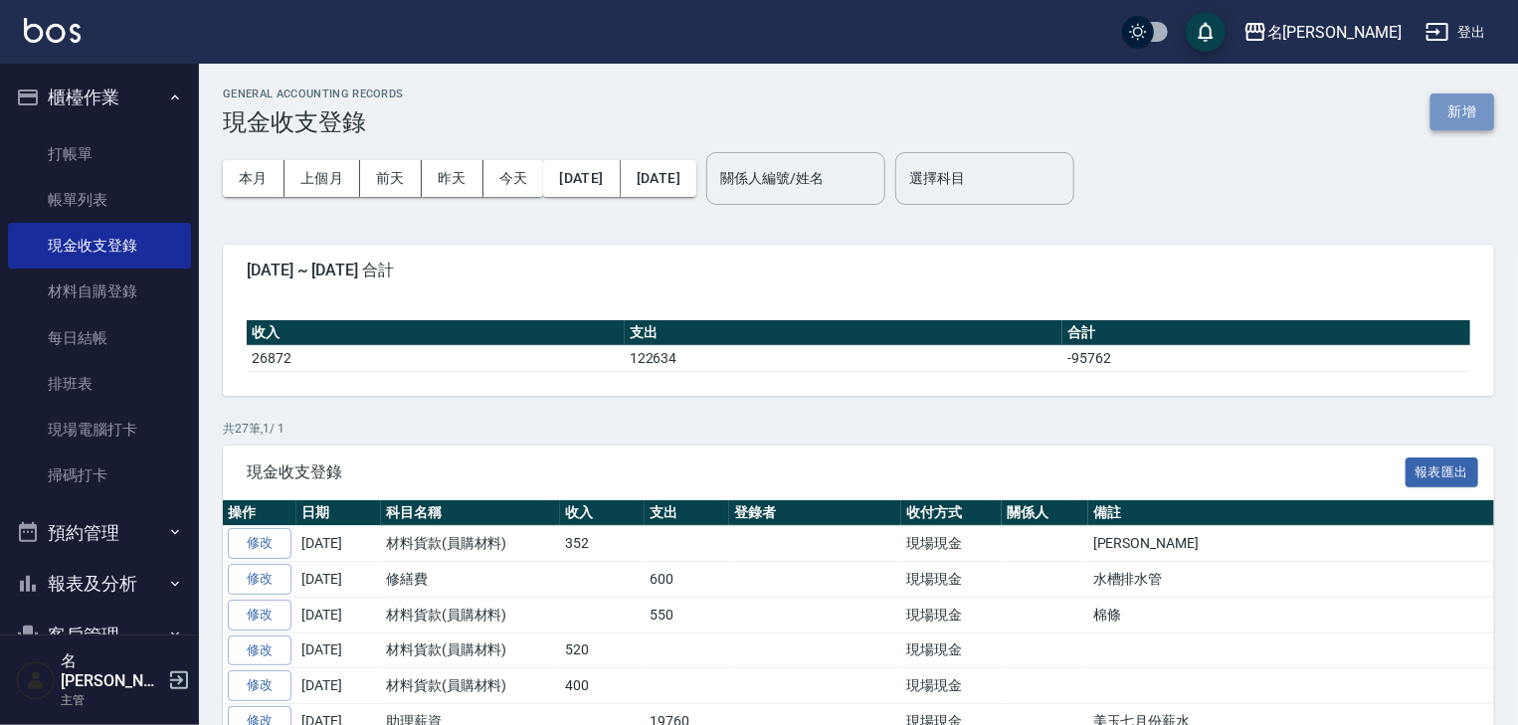
click at [1475, 116] on button "新增" at bounding box center [1462, 111] width 64 height 37
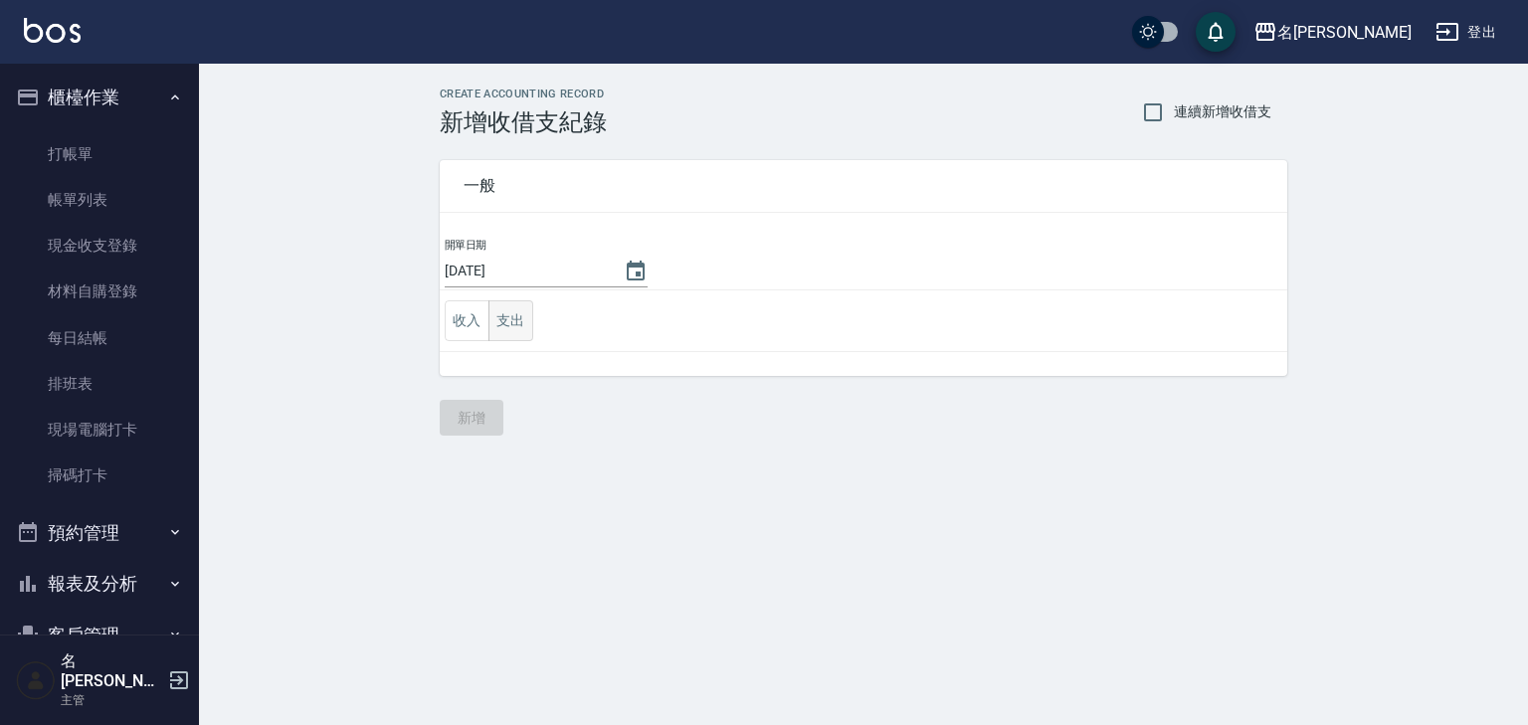
click at [529, 325] on button "支出" at bounding box center [510, 320] width 45 height 41
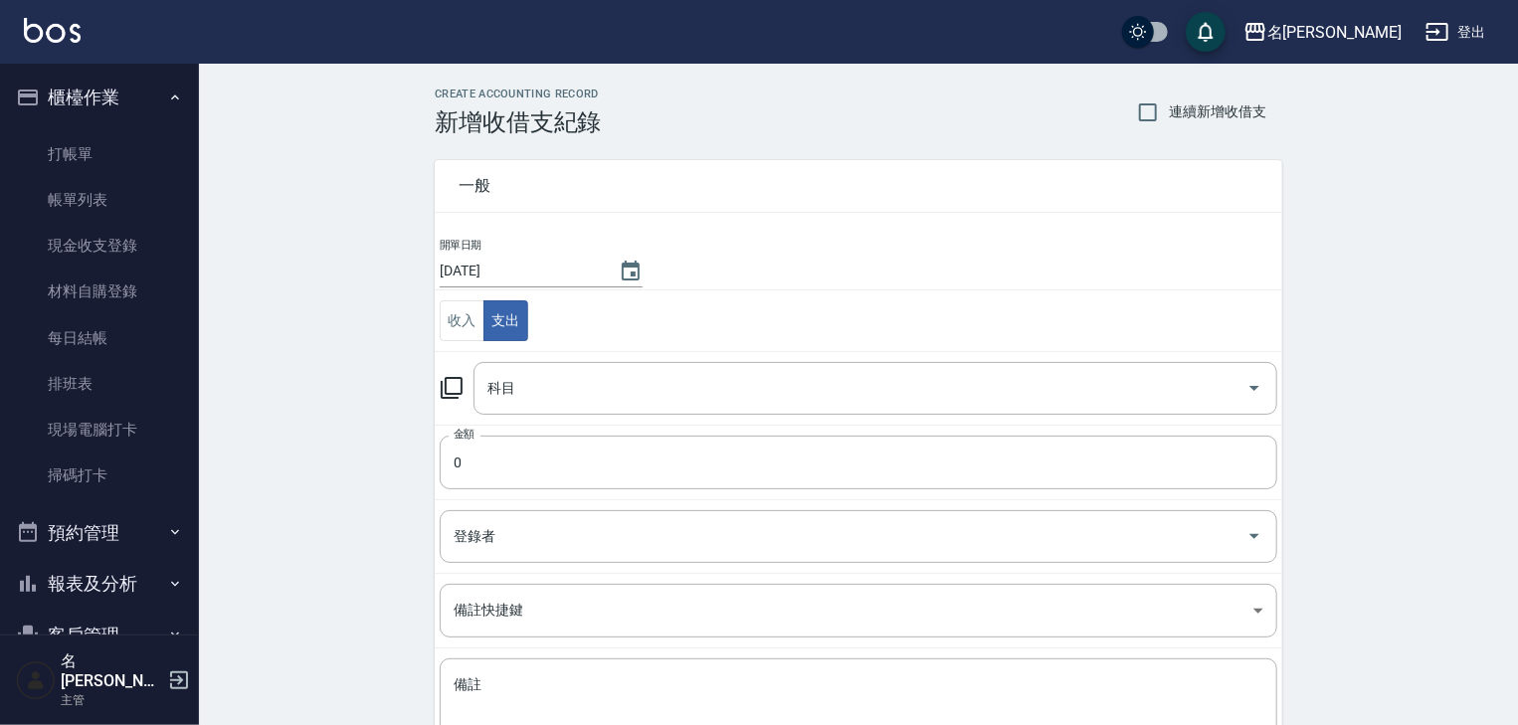
click at [74, 45] on link at bounding box center [52, 32] width 57 height 29
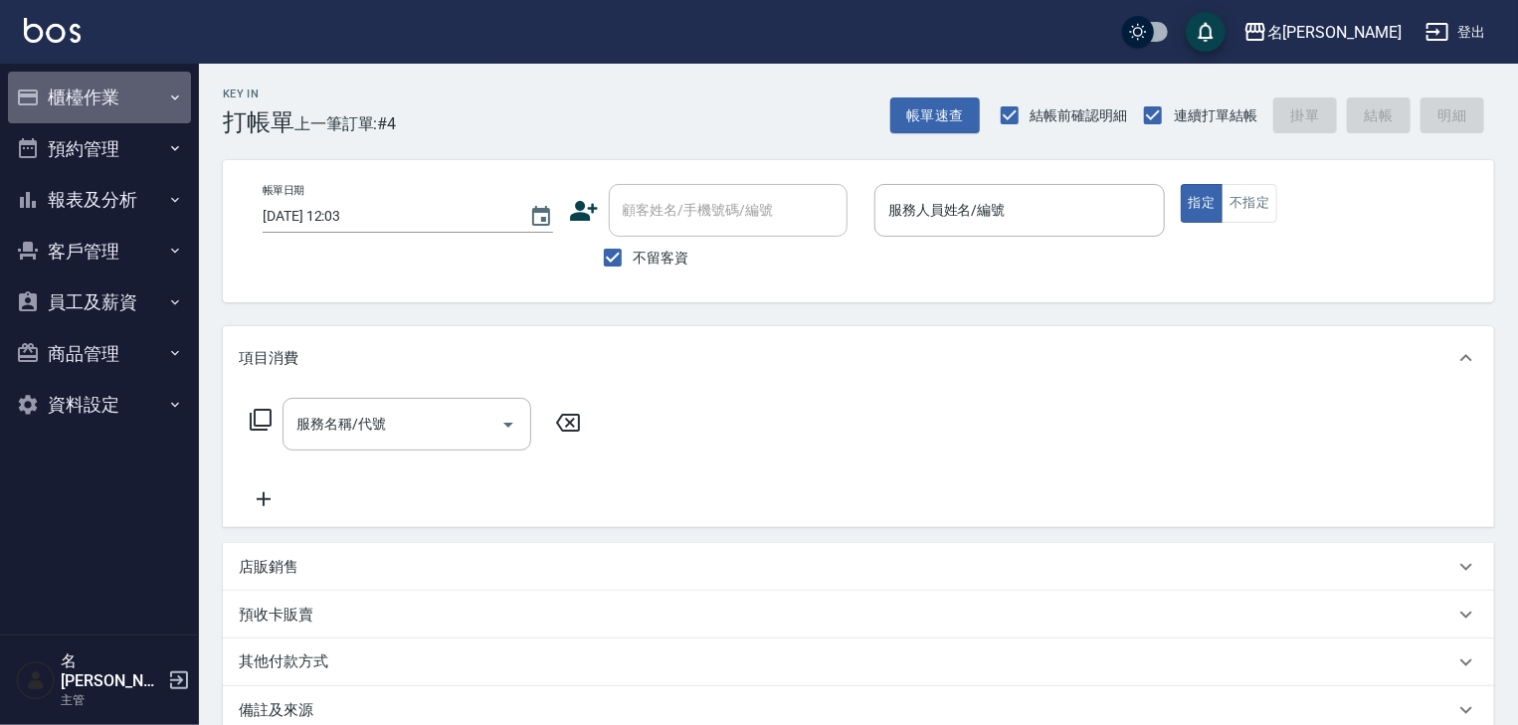
click at [118, 105] on button "櫃檯作業" at bounding box center [99, 98] width 183 height 52
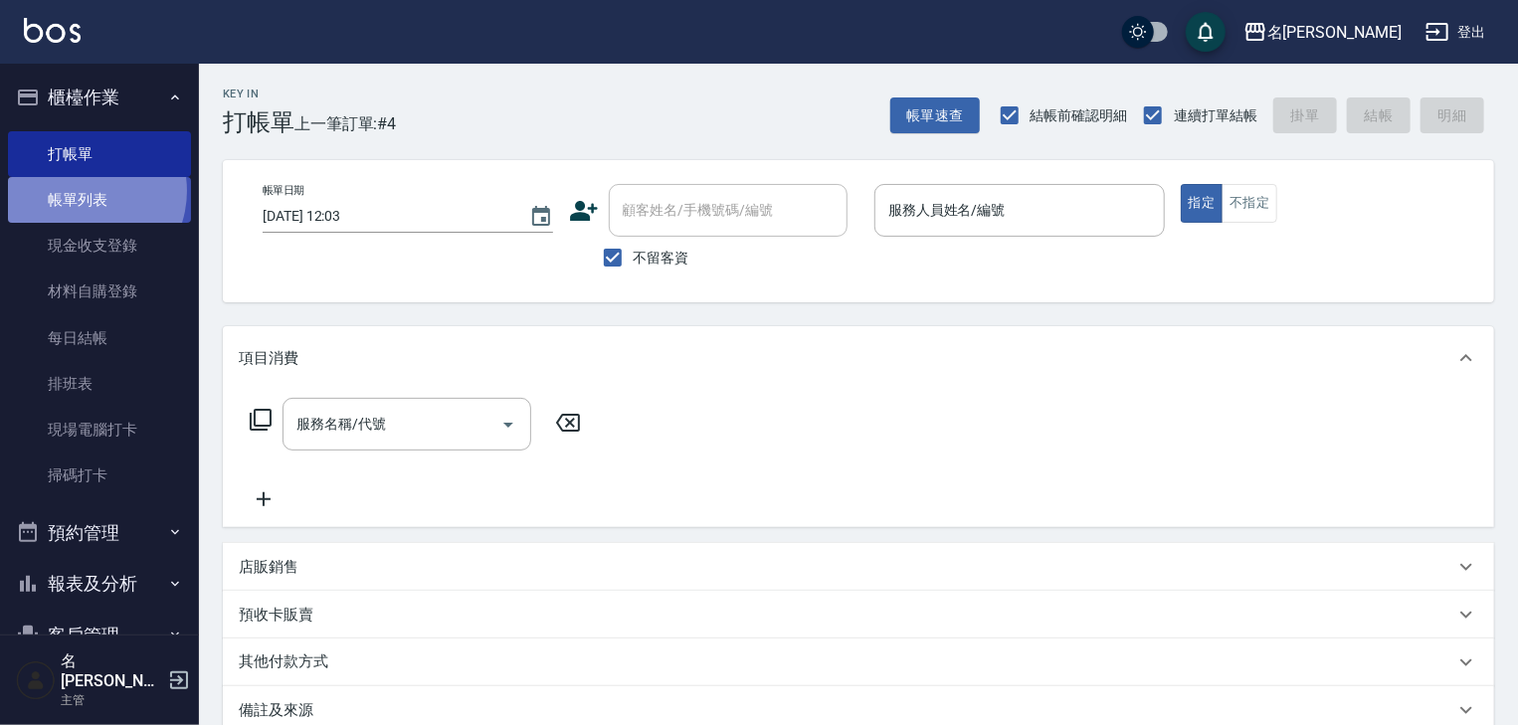
click at [81, 191] on link "帳單列表" at bounding box center [99, 200] width 183 height 46
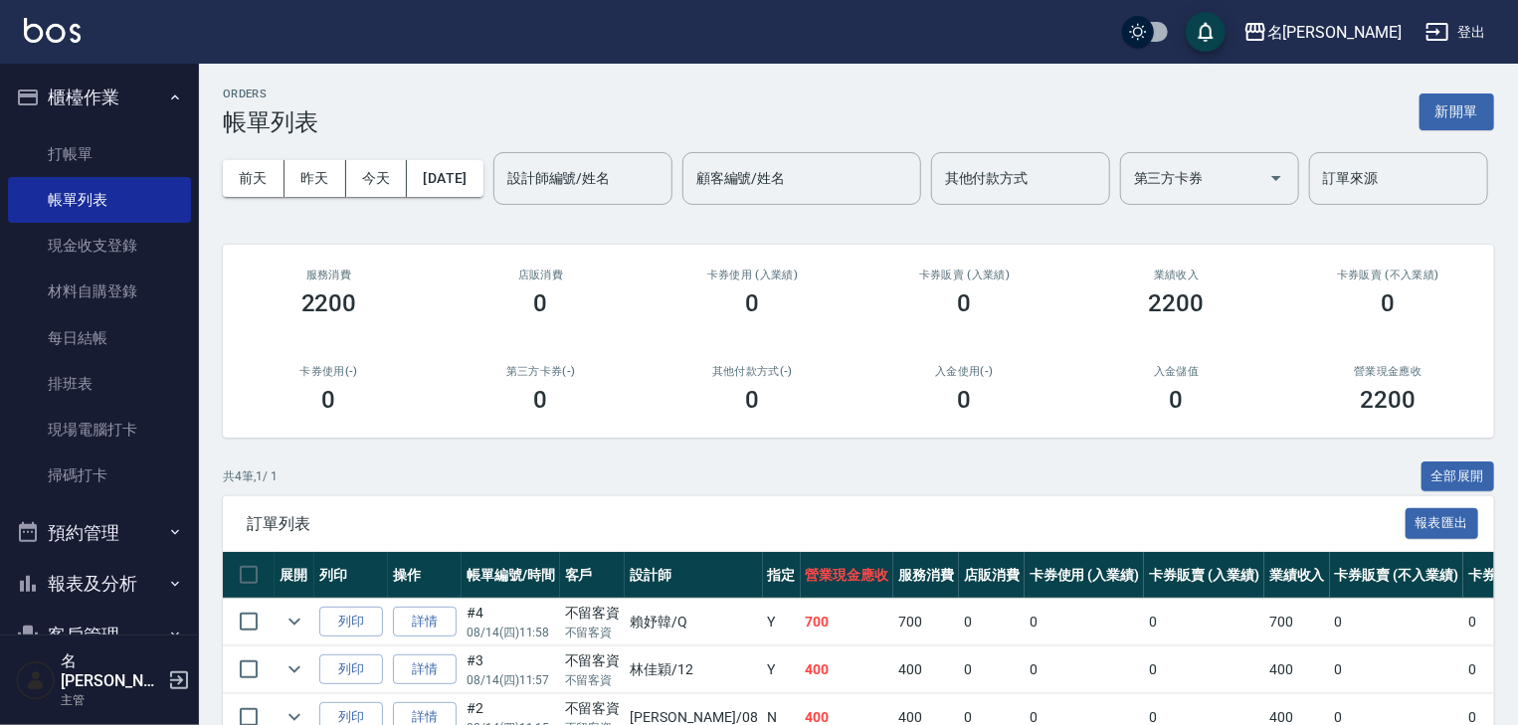
scroll to position [105, 0]
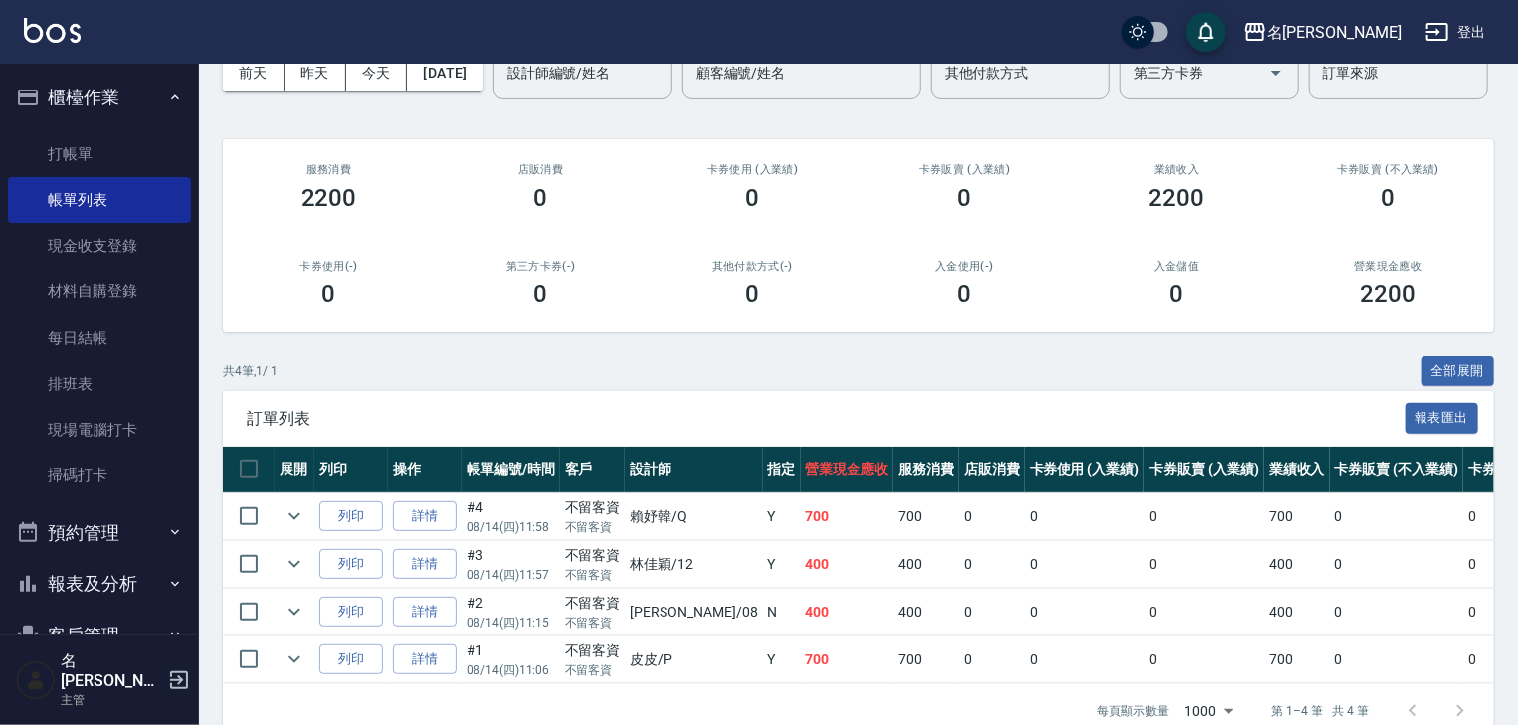
click at [453, 415] on div "ORDERS 帳單列表 新開單 [DATE] [DATE] [DATE] [DATE] 設計師編號/姓名 設計師編號/姓名 顧客編號/姓名 顧客編號/姓名 其…" at bounding box center [858, 360] width 1319 height 804
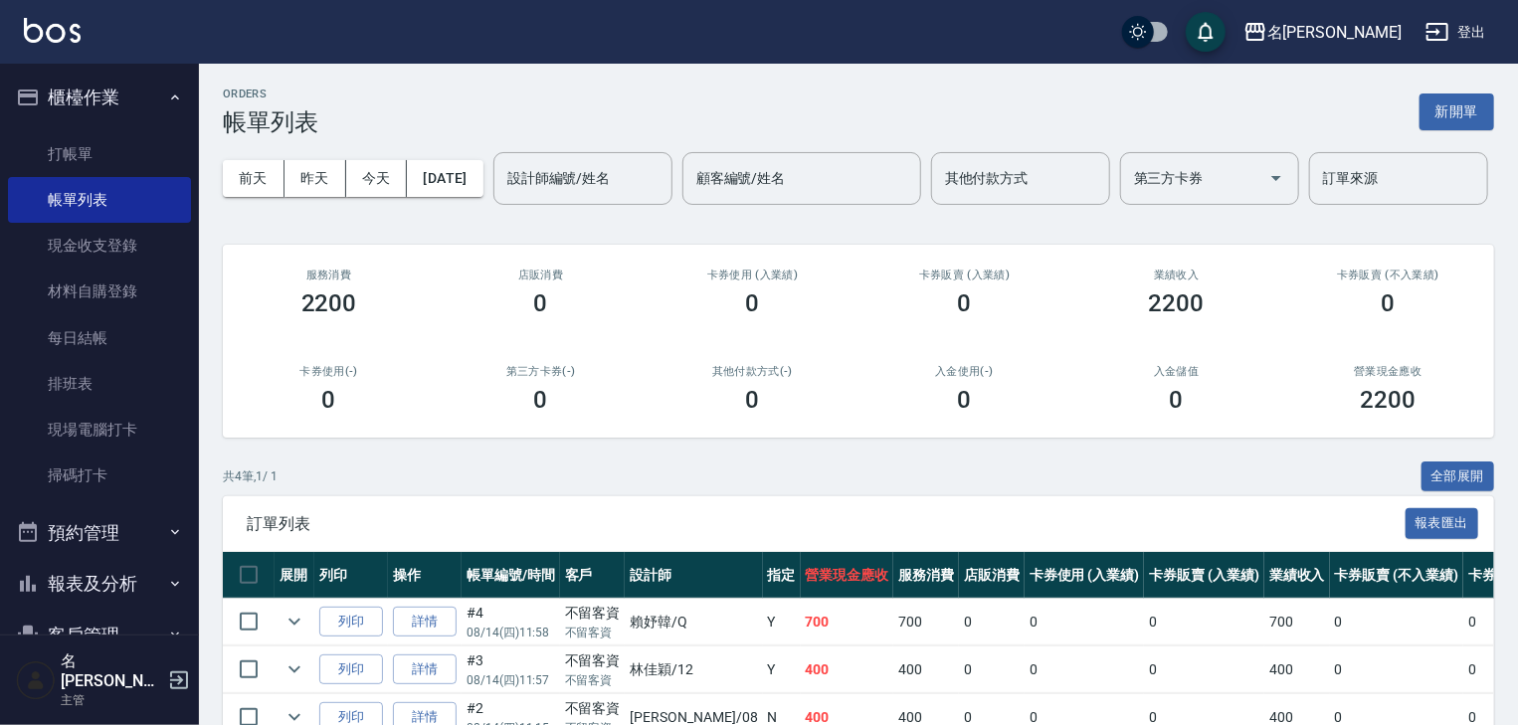
scroll to position [185, 0]
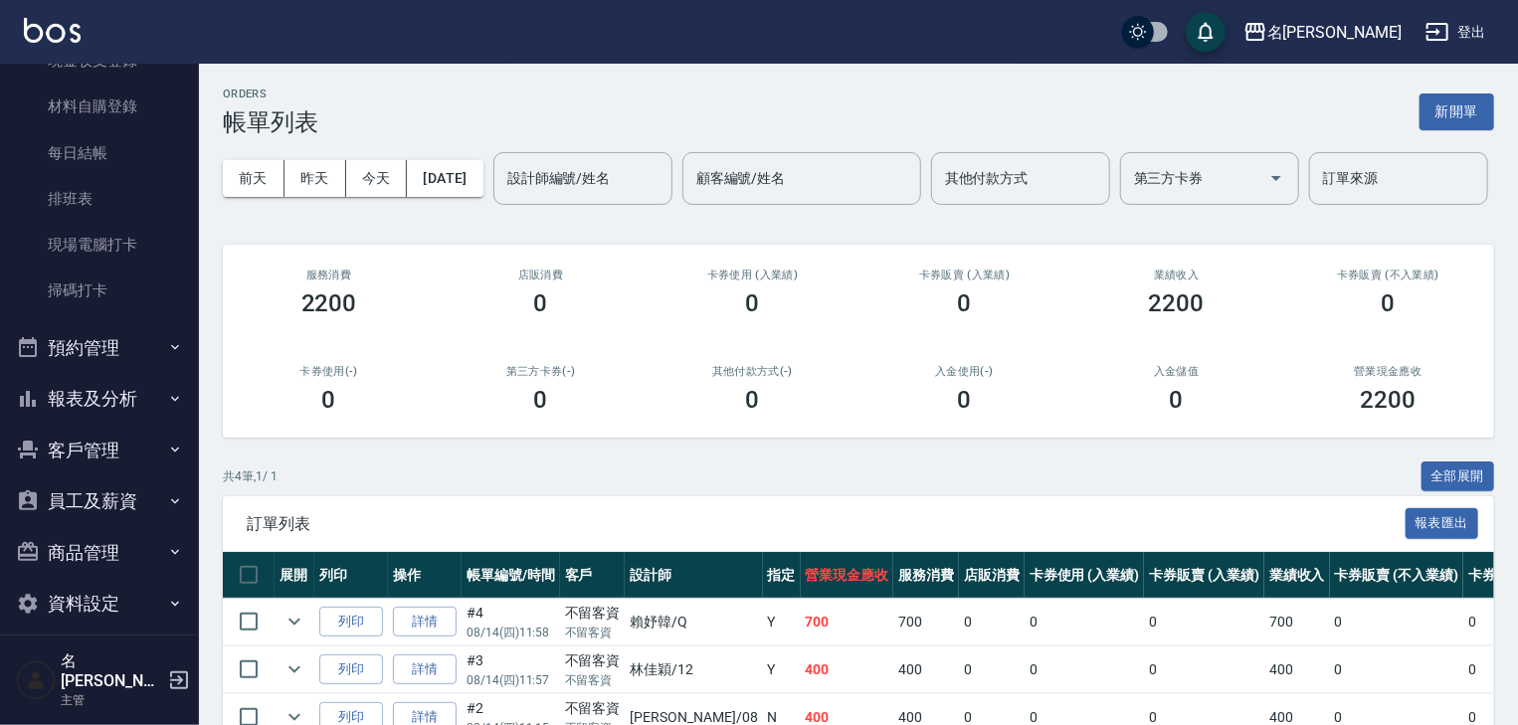
click at [77, 400] on button "報表及分析" at bounding box center [99, 399] width 183 height 52
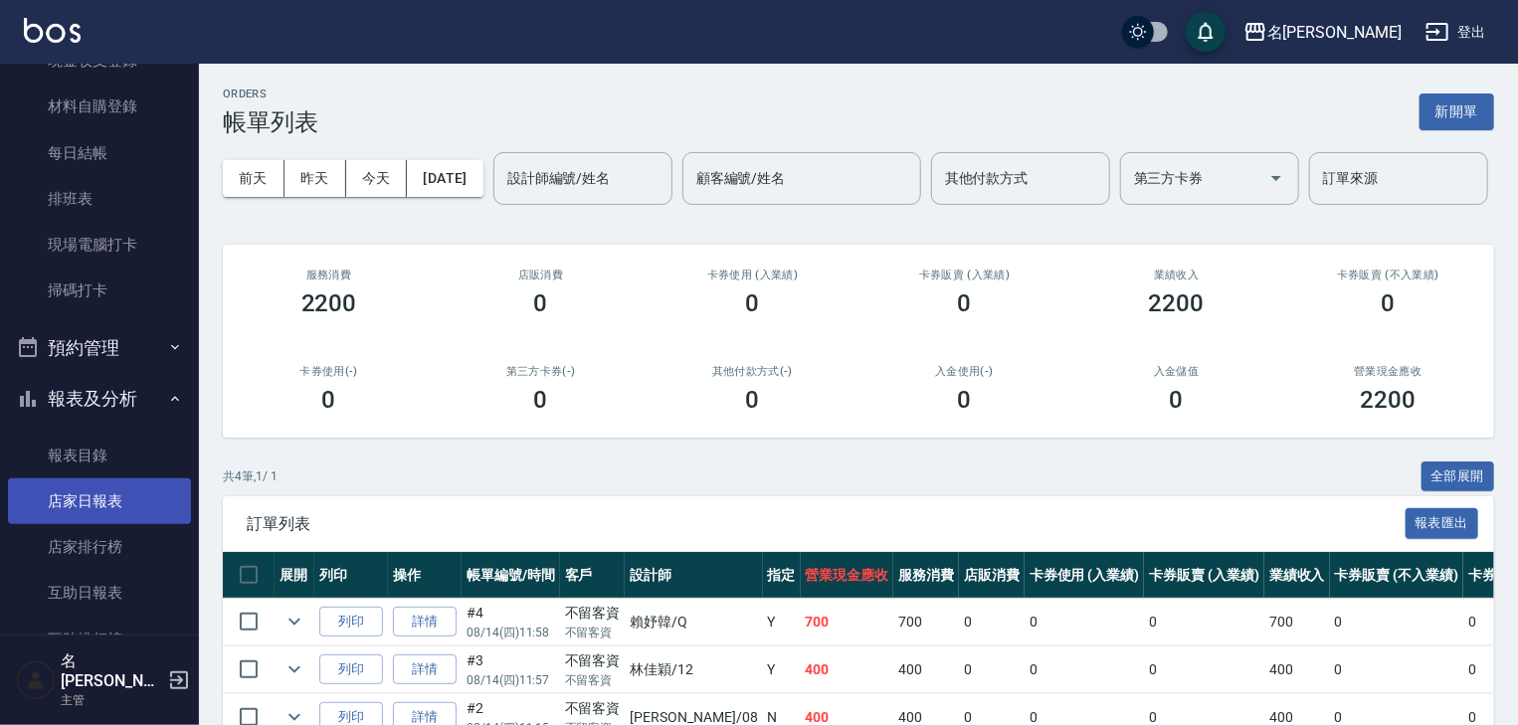
click at [99, 488] on link "店家日報表" at bounding box center [99, 501] width 183 height 46
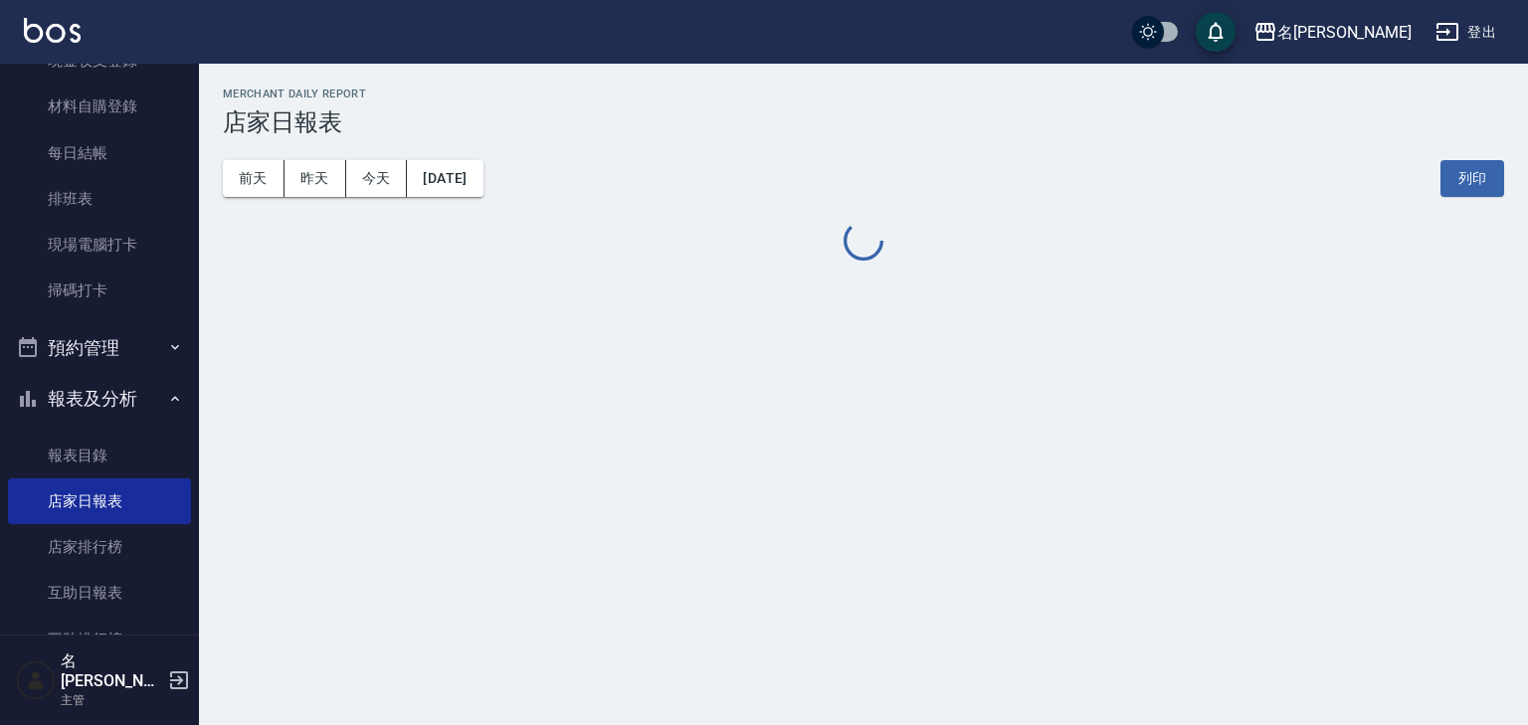
click at [461, 188] on button "[DATE]" at bounding box center [445, 178] width 76 height 37
click at [446, 176] on button "[DATE]" at bounding box center [445, 178] width 76 height 37
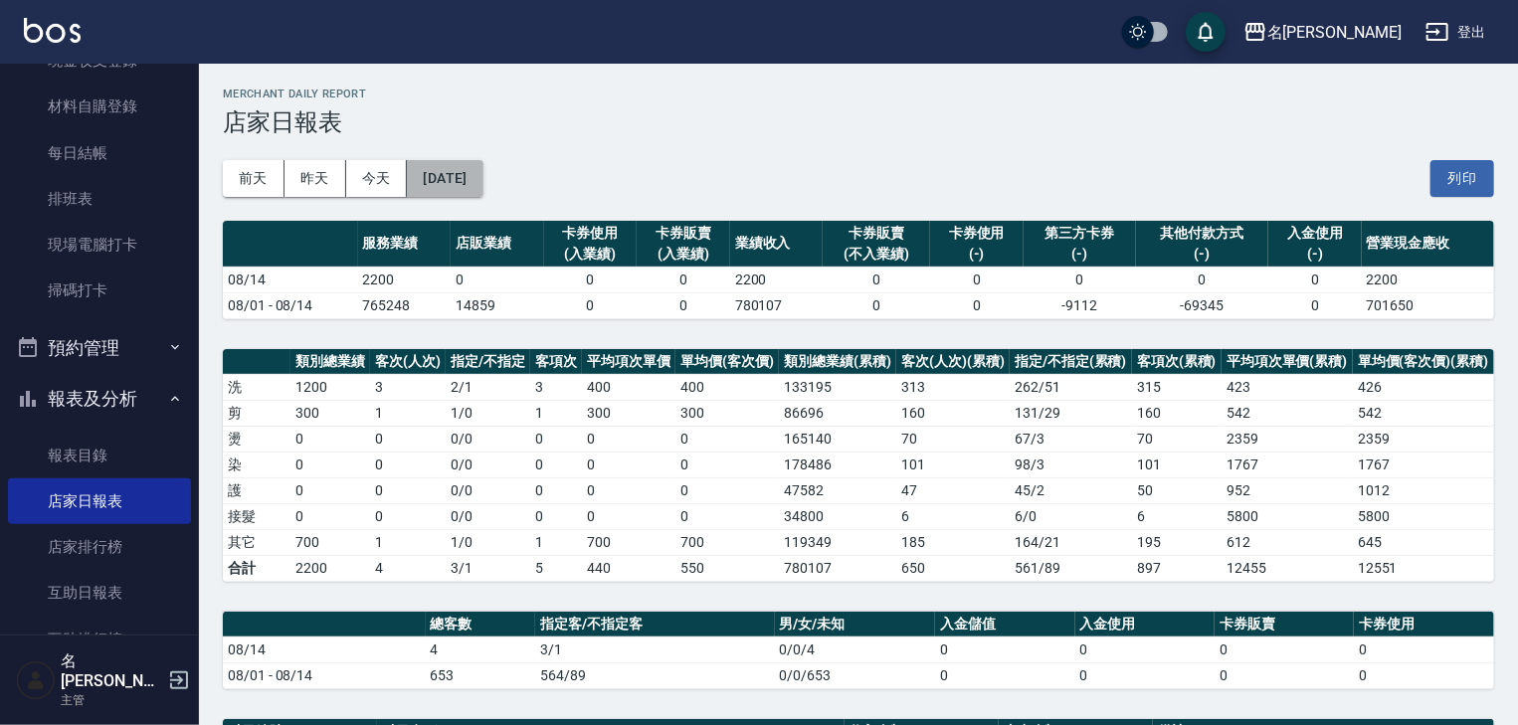
click at [459, 191] on button "[DATE]" at bounding box center [445, 178] width 76 height 37
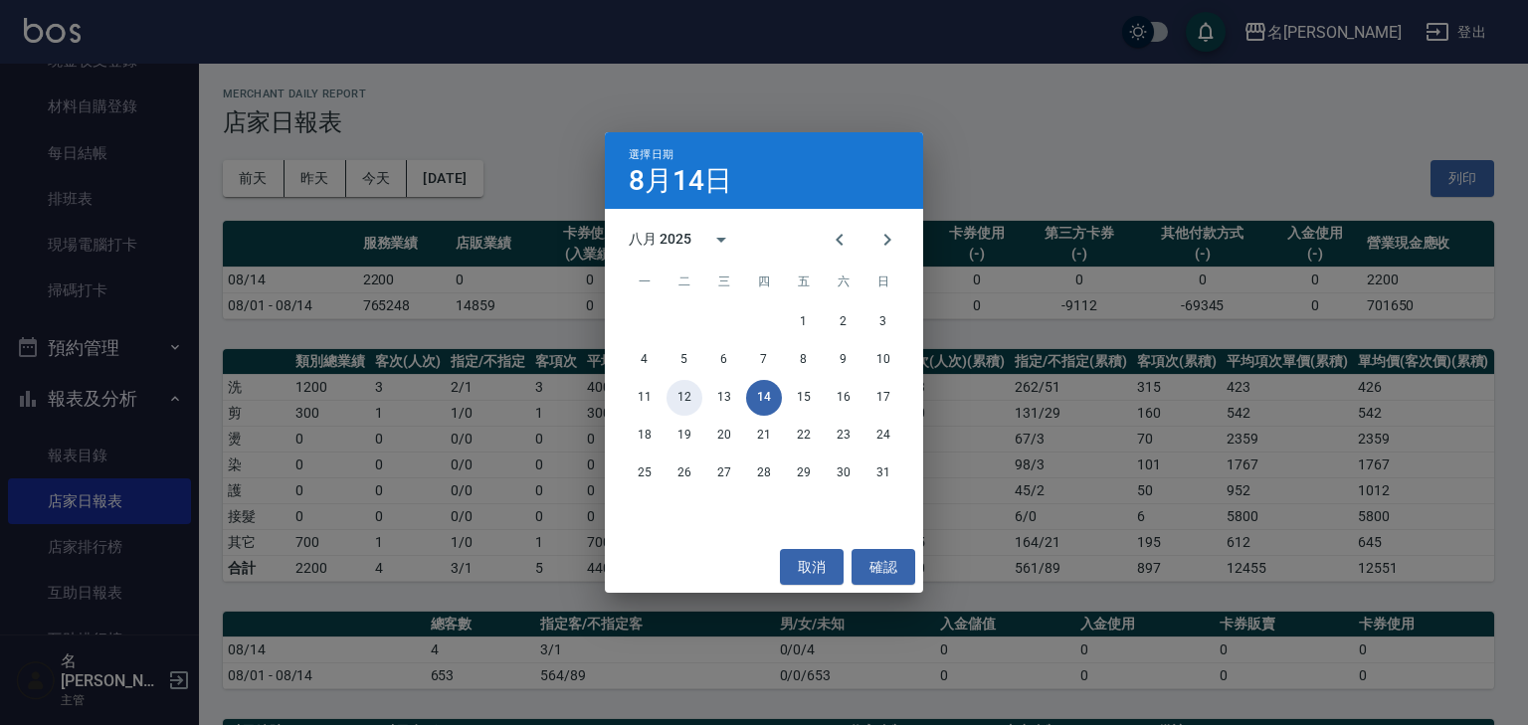
click at [688, 399] on button "12" at bounding box center [684, 398] width 36 height 36
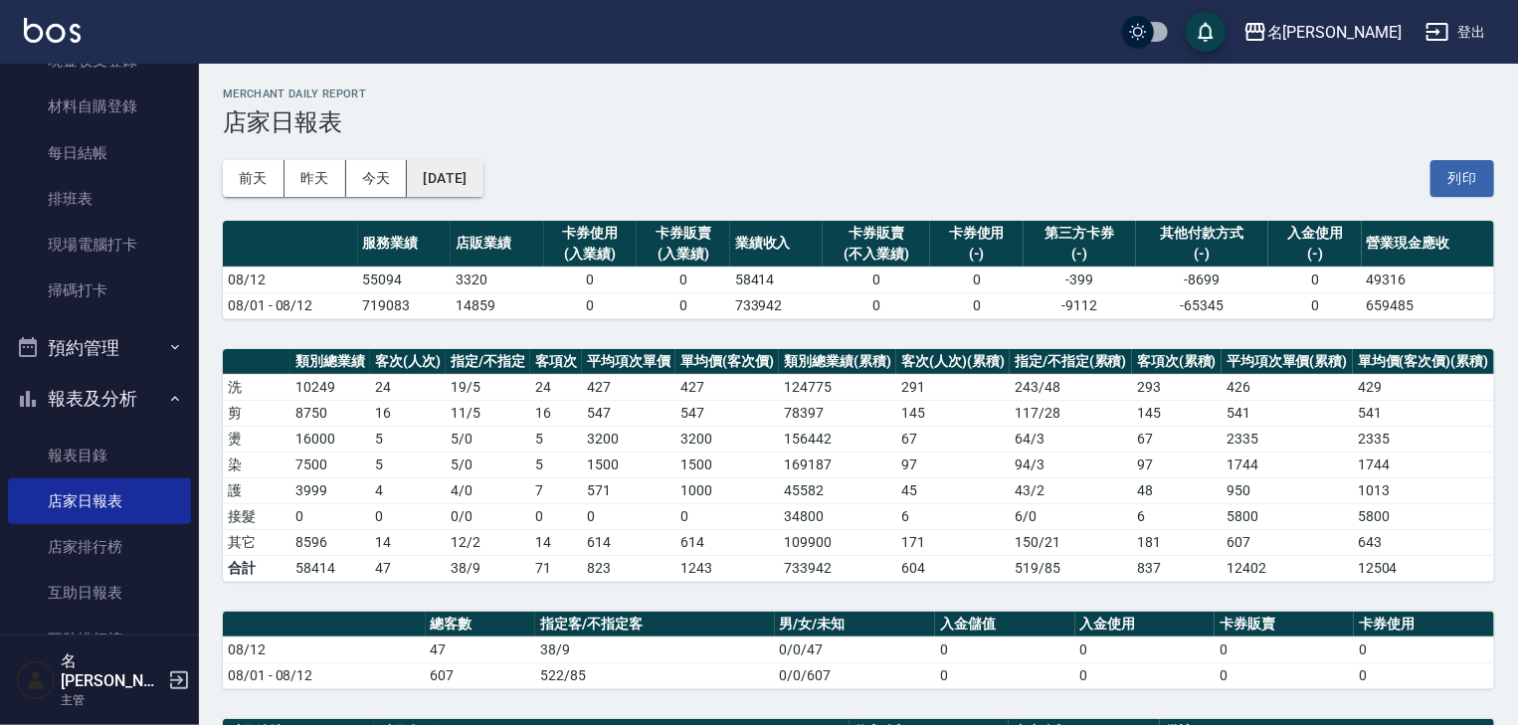
click at [480, 185] on button "[DATE]" at bounding box center [445, 178] width 76 height 37
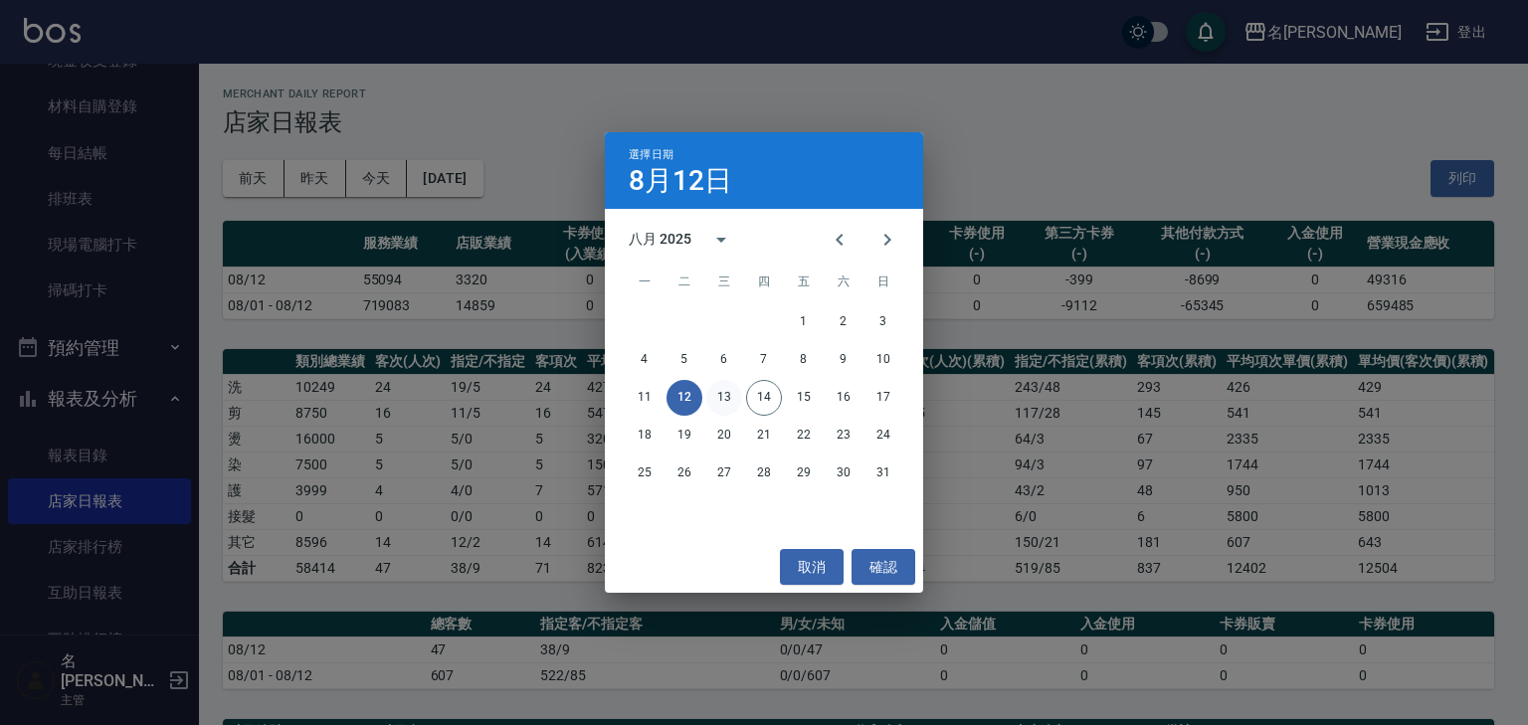
click at [715, 396] on button "13" at bounding box center [724, 398] width 36 height 36
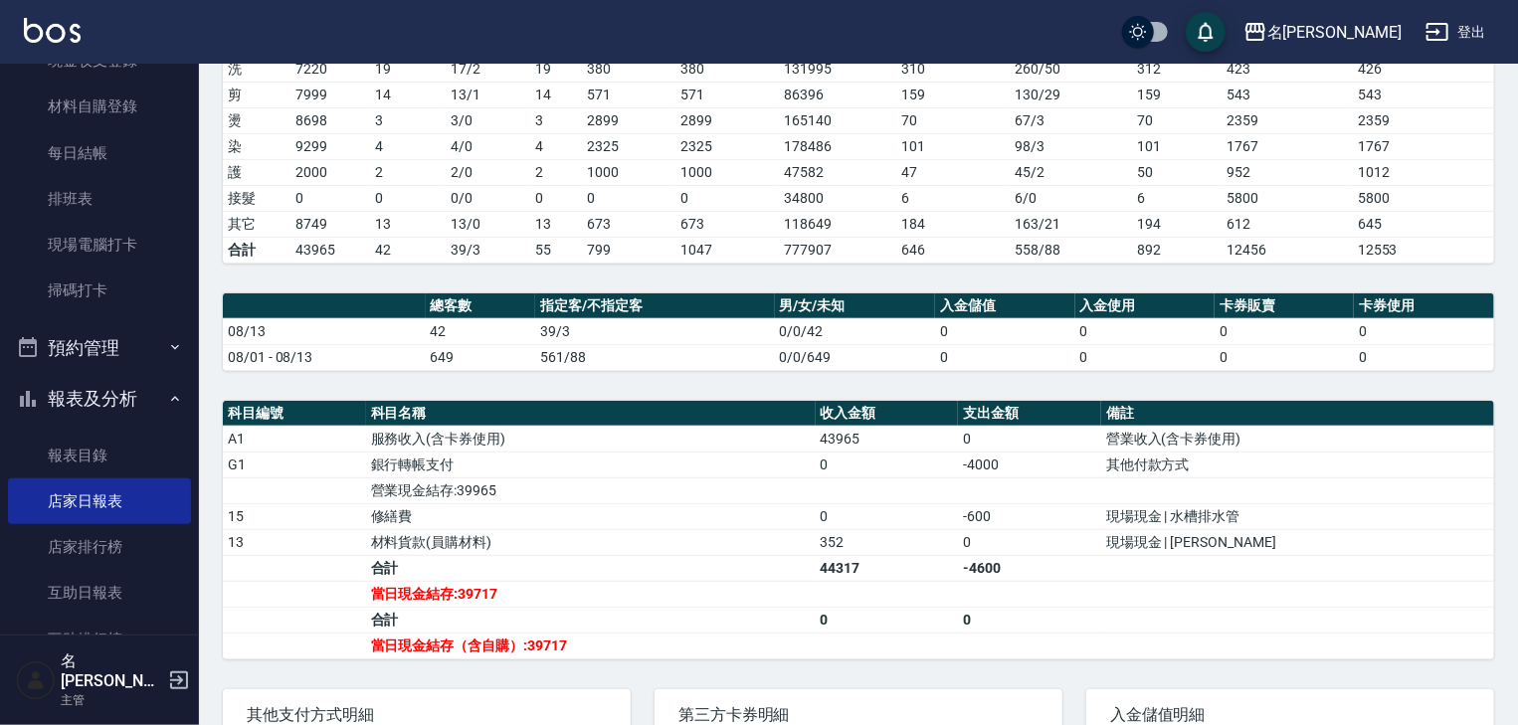
scroll to position [424, 0]
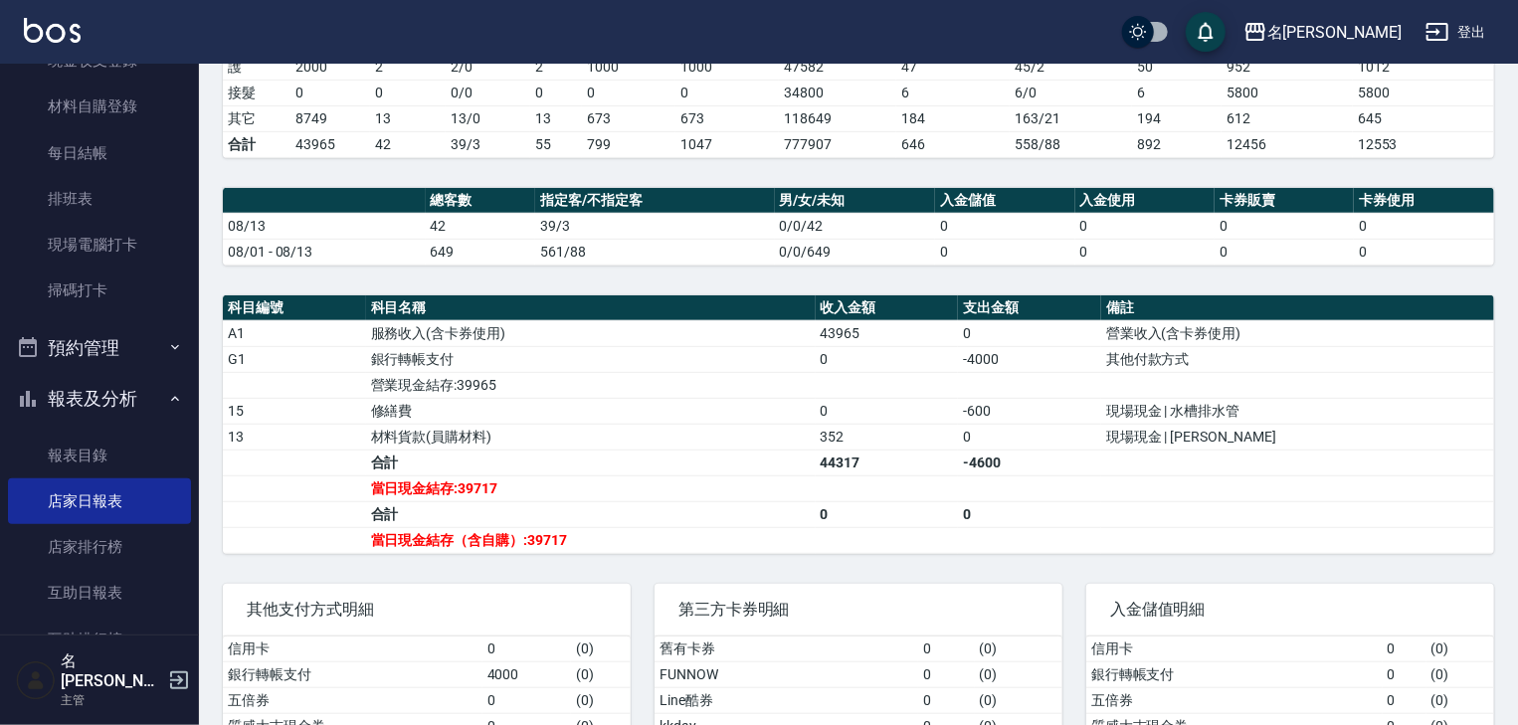
click at [64, 43] on link at bounding box center [52, 32] width 57 height 29
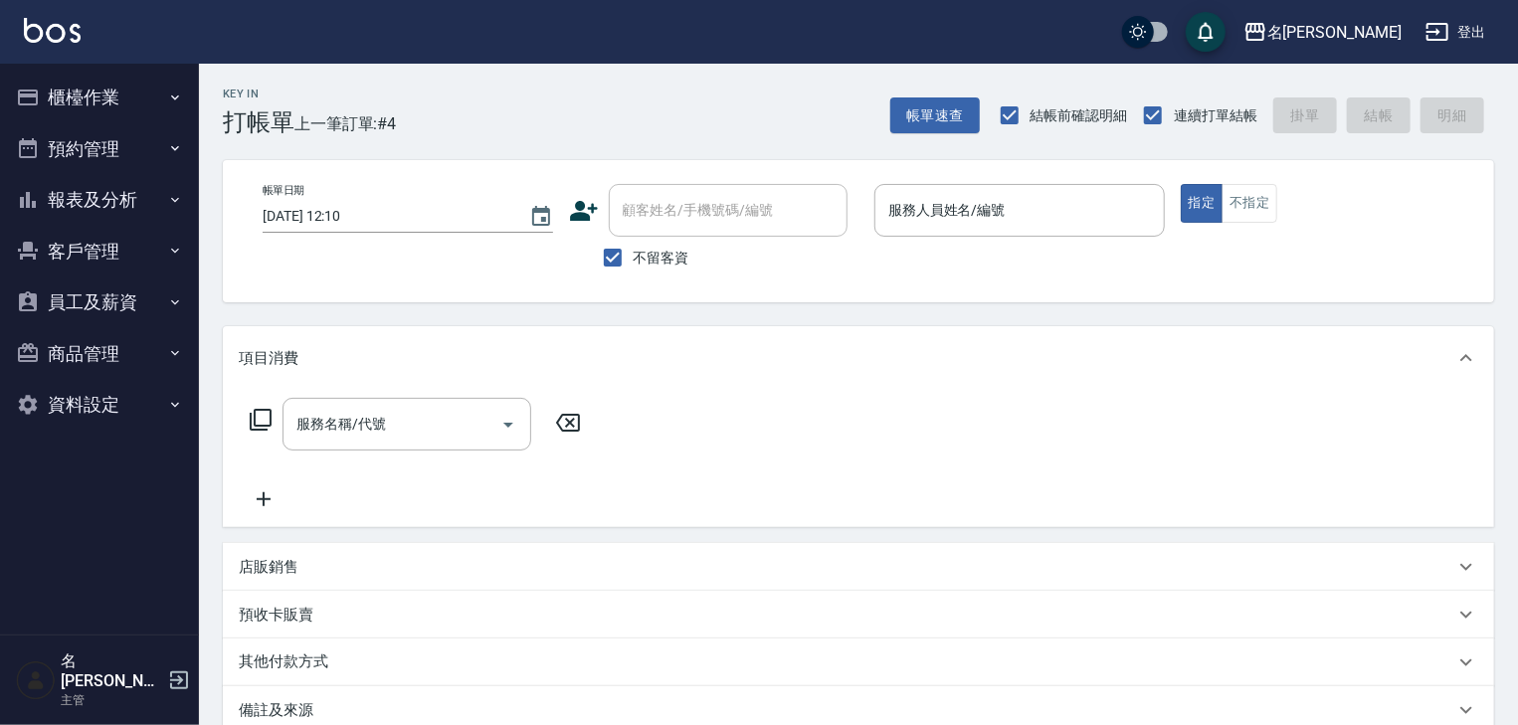
click at [75, 43] on link at bounding box center [52, 32] width 57 height 29
click at [372, 52] on div "名[PERSON_NAME]出" at bounding box center [759, 32] width 1518 height 64
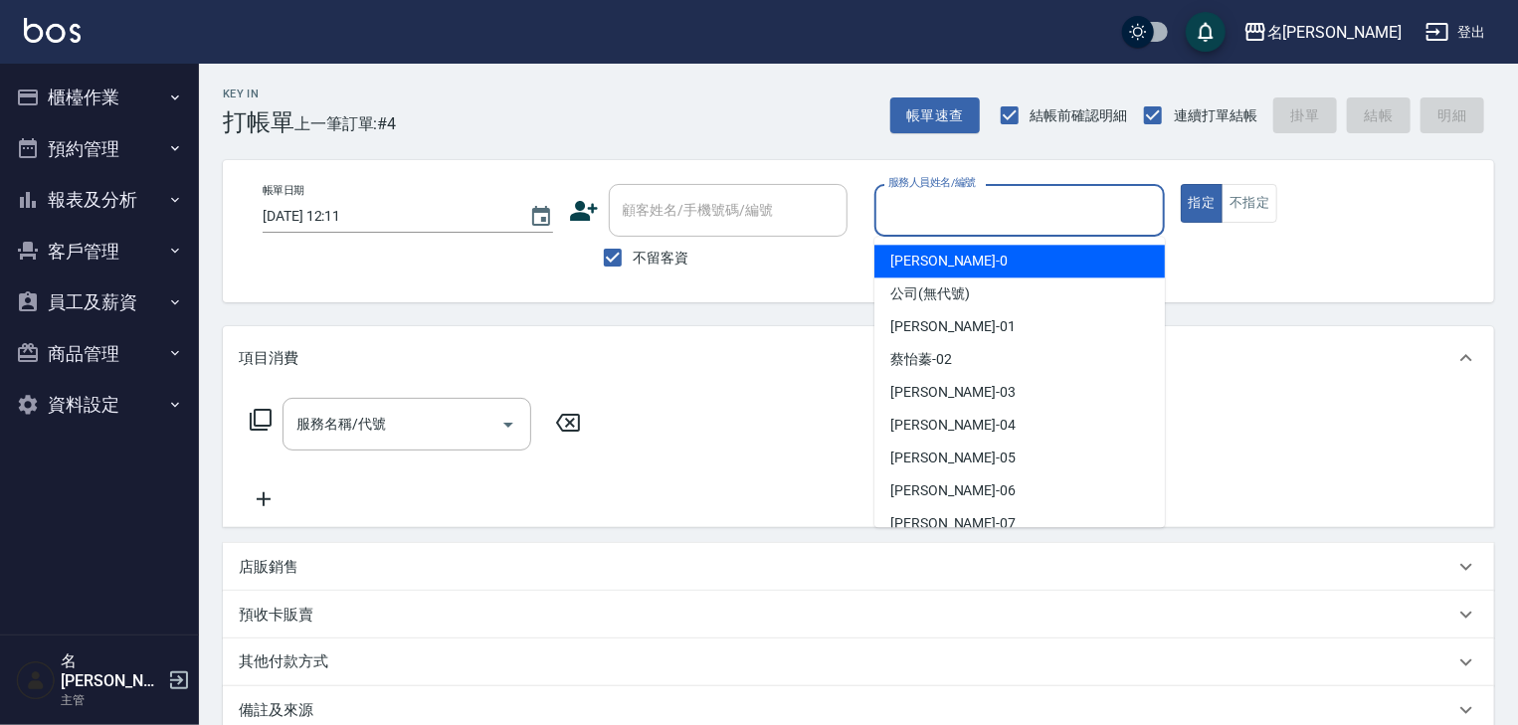
click at [991, 217] on input "服務人員姓名/編號" at bounding box center [1019, 210] width 273 height 35
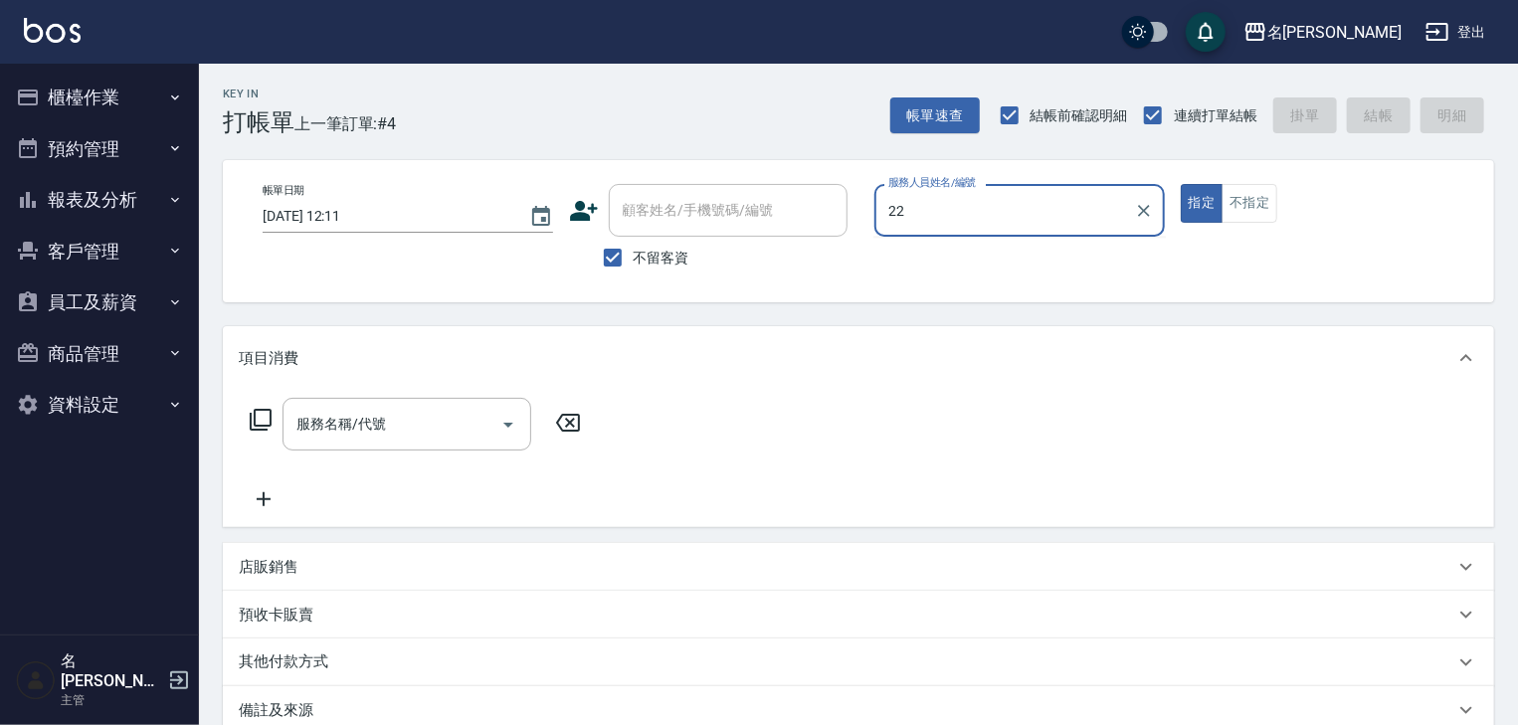
type input "[PERSON_NAME]-22"
type button "true"
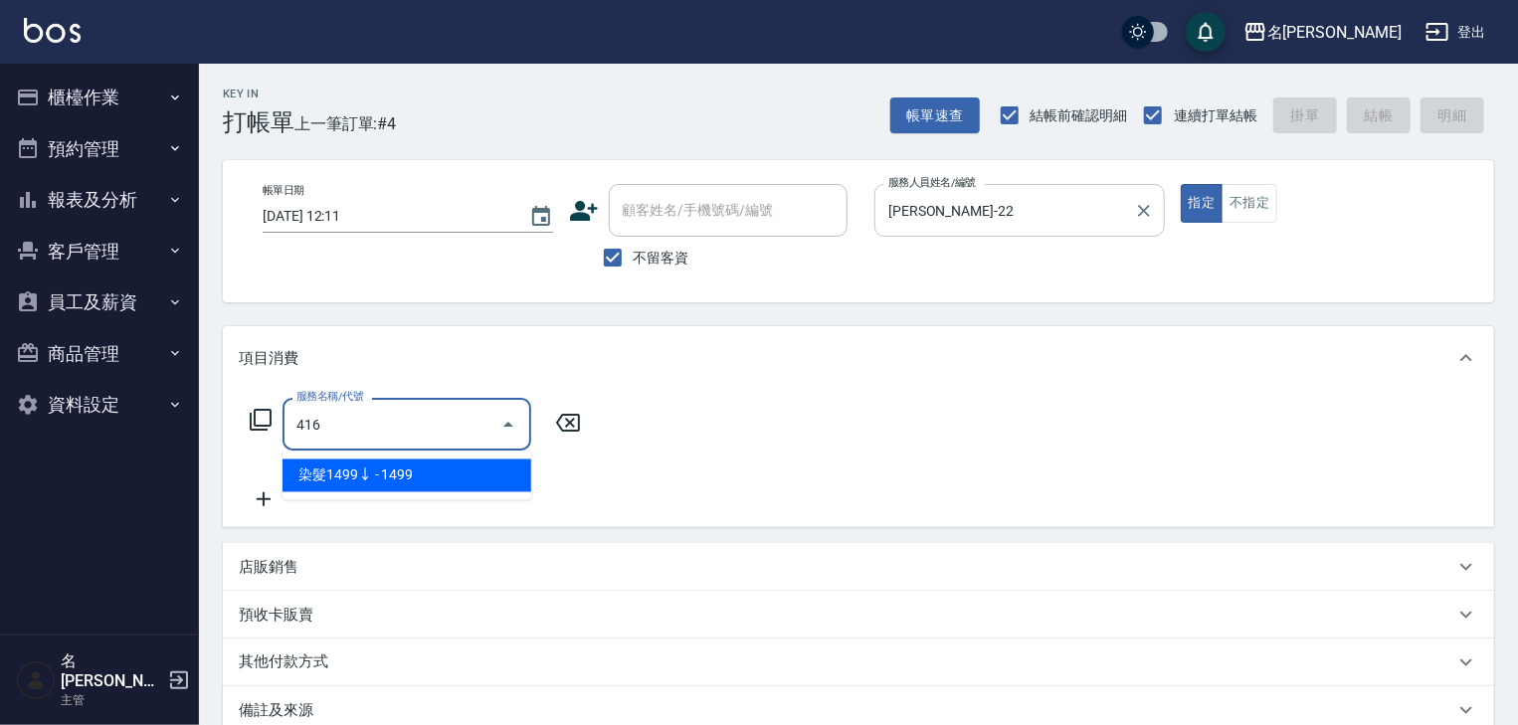
type input "染髮1499↓(416)"
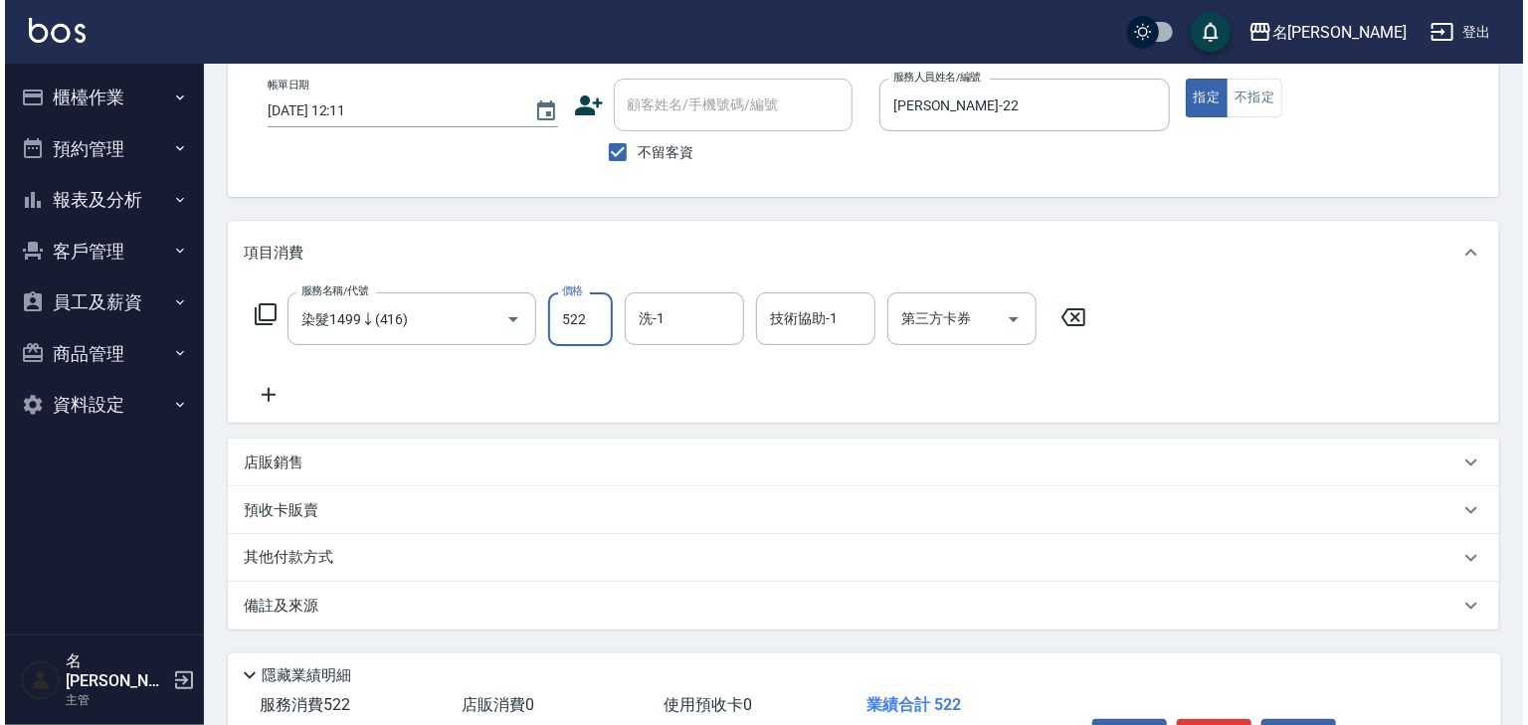
scroll to position [233, 0]
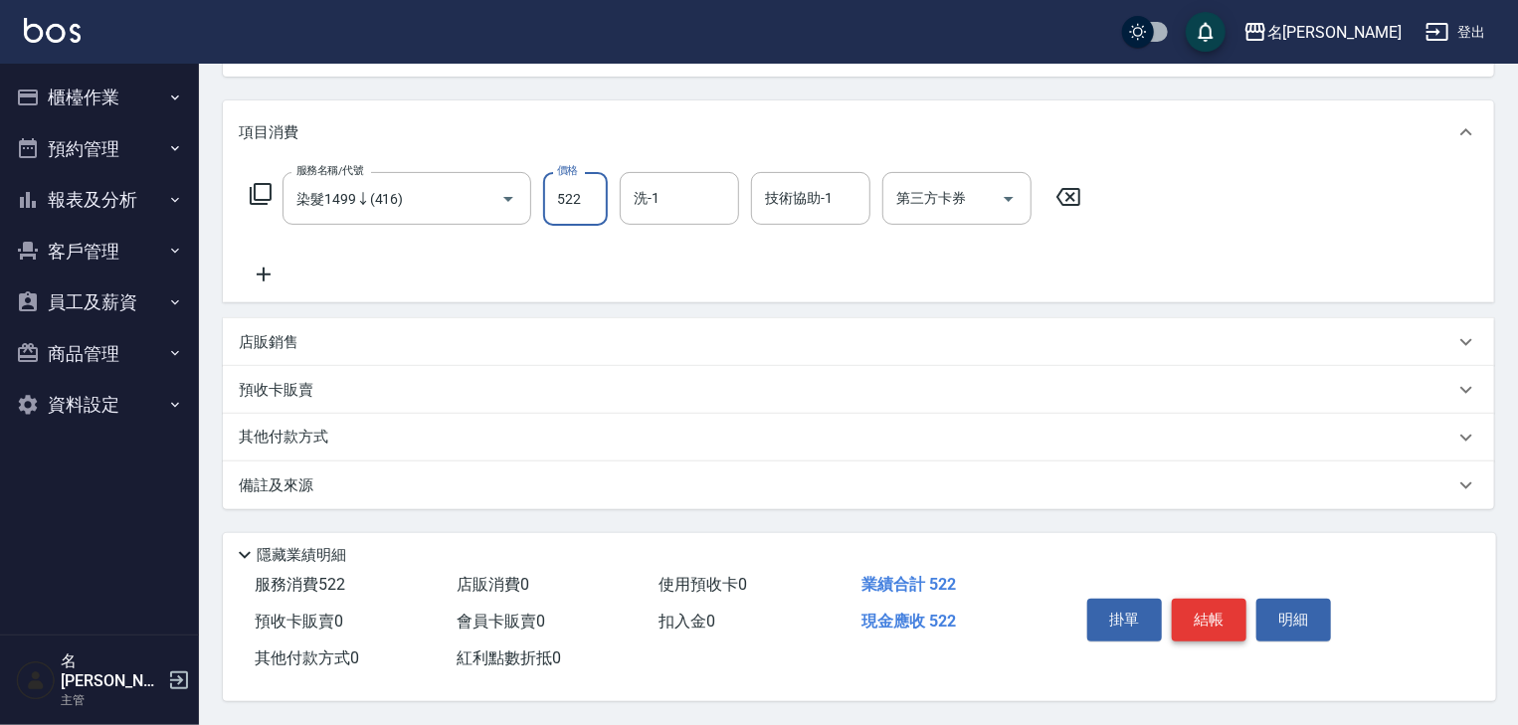
type input "522"
click at [1202, 629] on button "結帳" at bounding box center [1209, 620] width 75 height 42
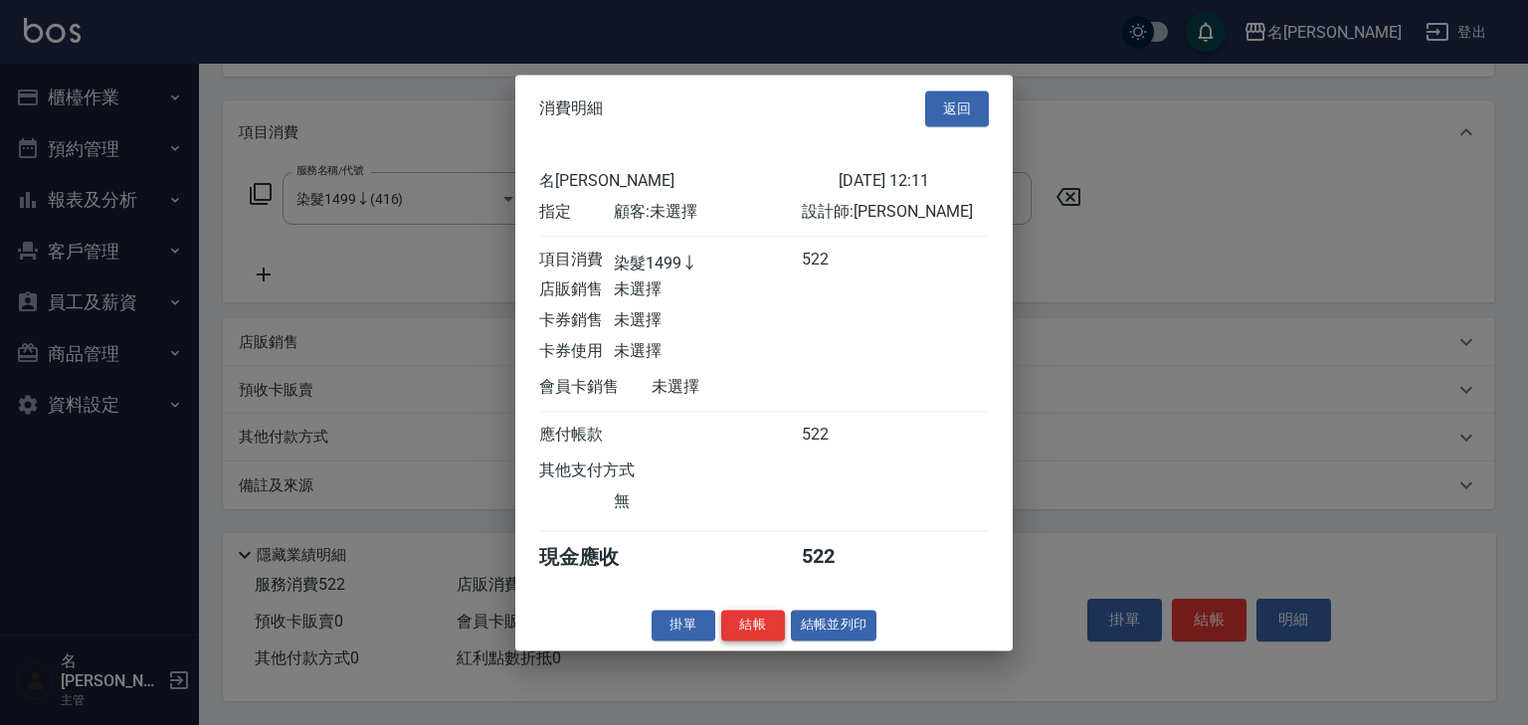
click at [765, 637] on button "結帳" at bounding box center [753, 625] width 64 height 31
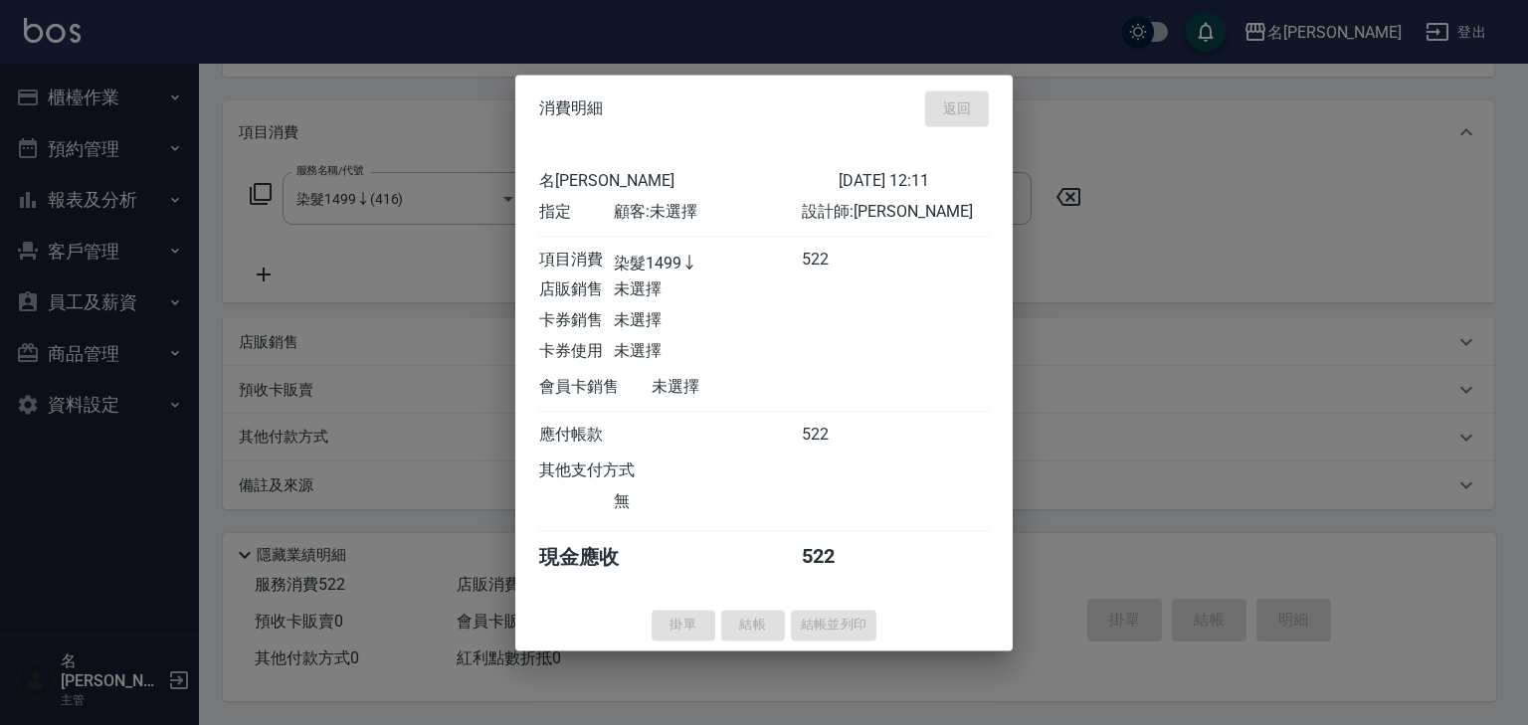
type input "[DATE] 12:13"
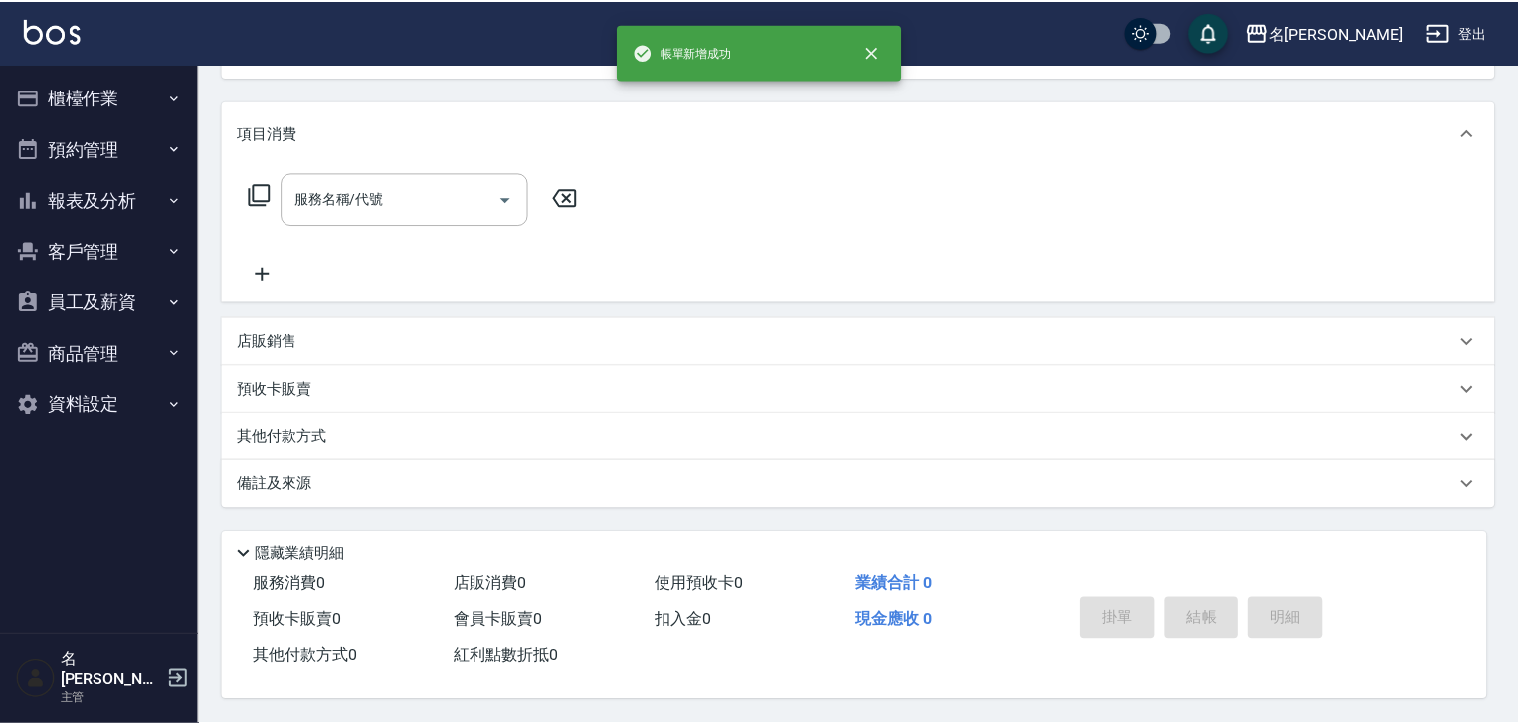
scroll to position [0, 0]
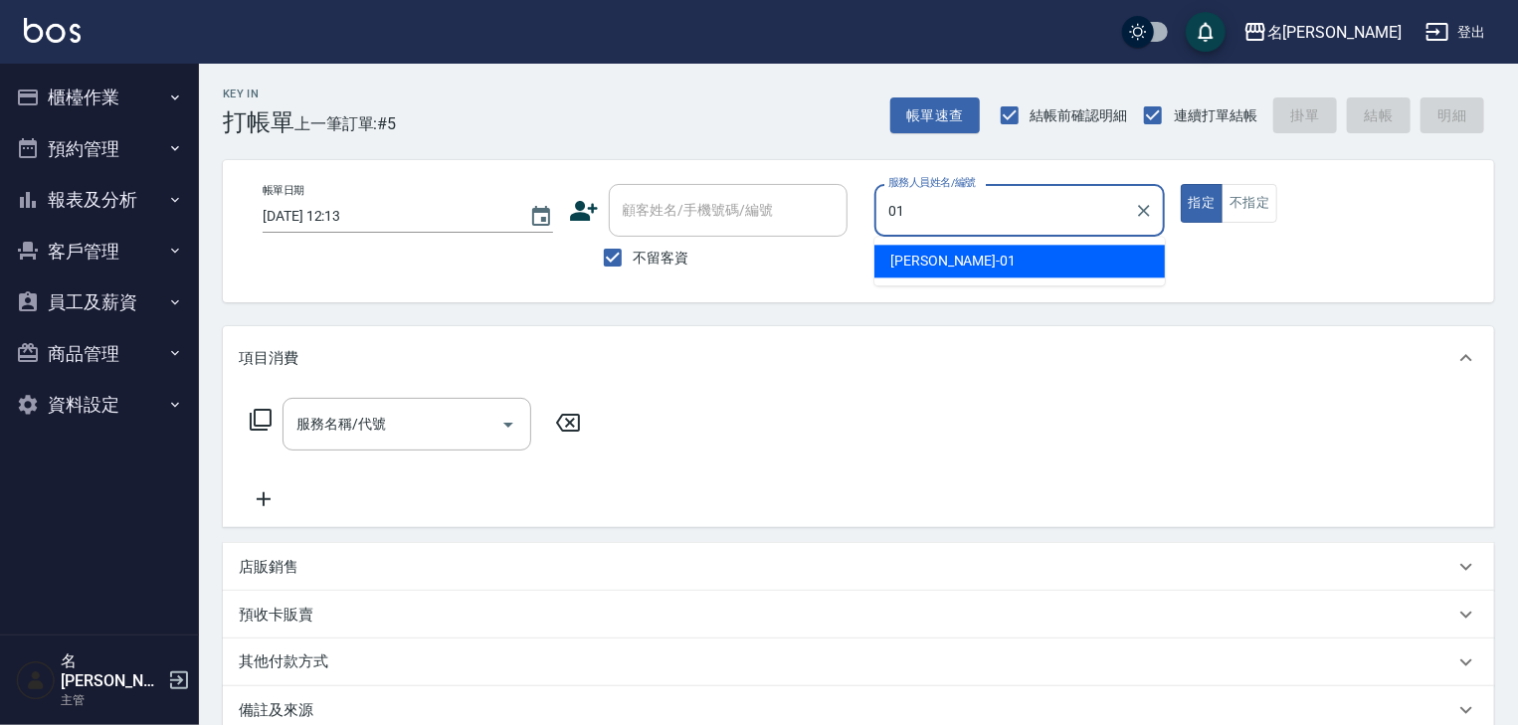
type input "[PERSON_NAME]-01"
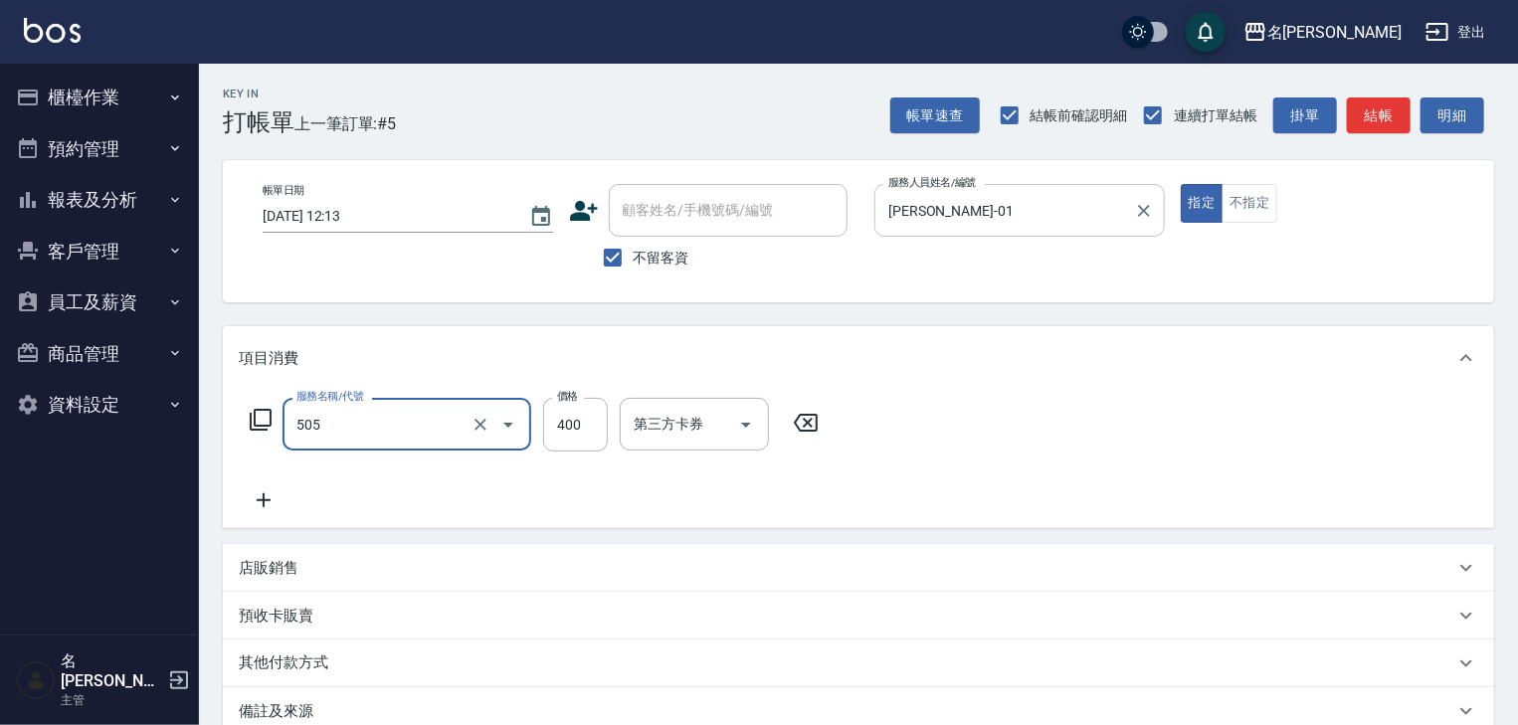
type input "洗髮(505)"
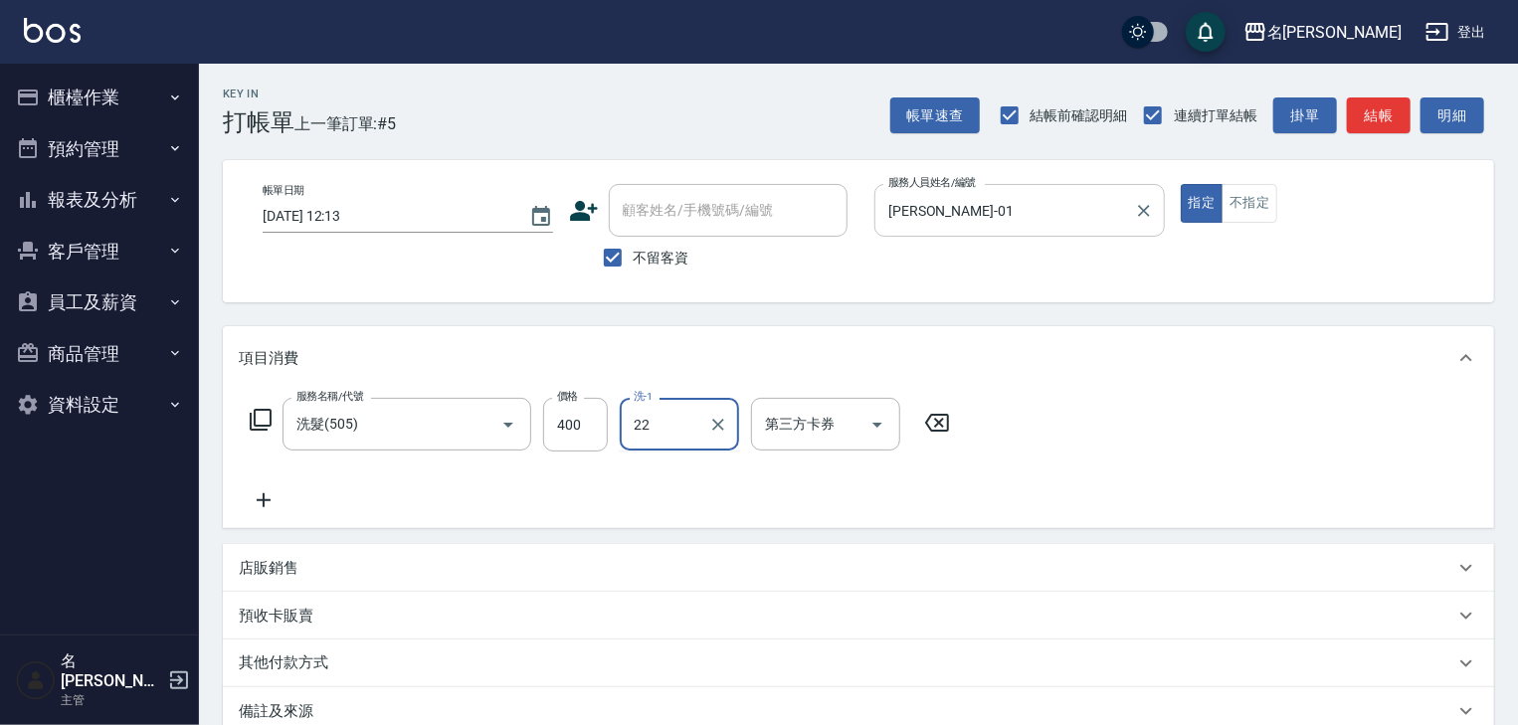
type input "[PERSON_NAME]-22"
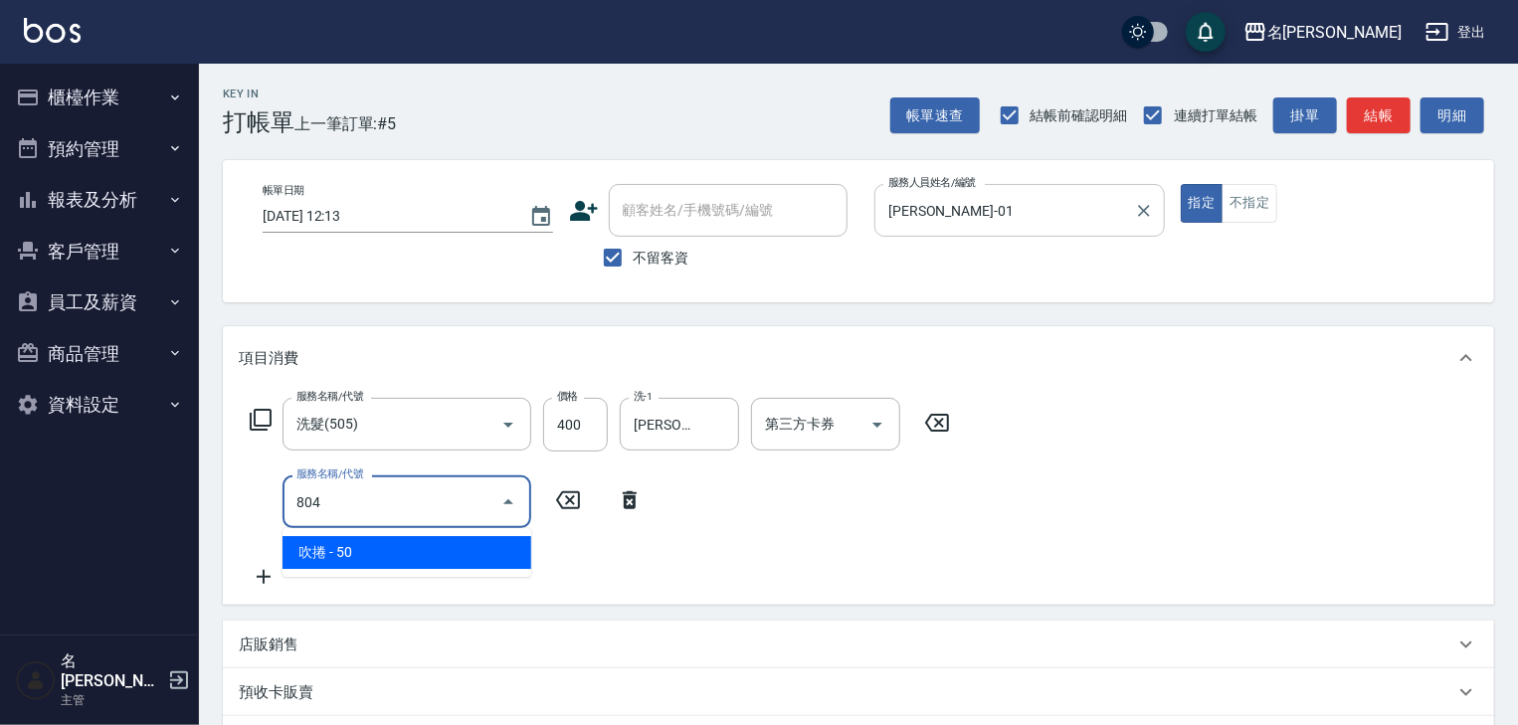
type input "吹捲(804)"
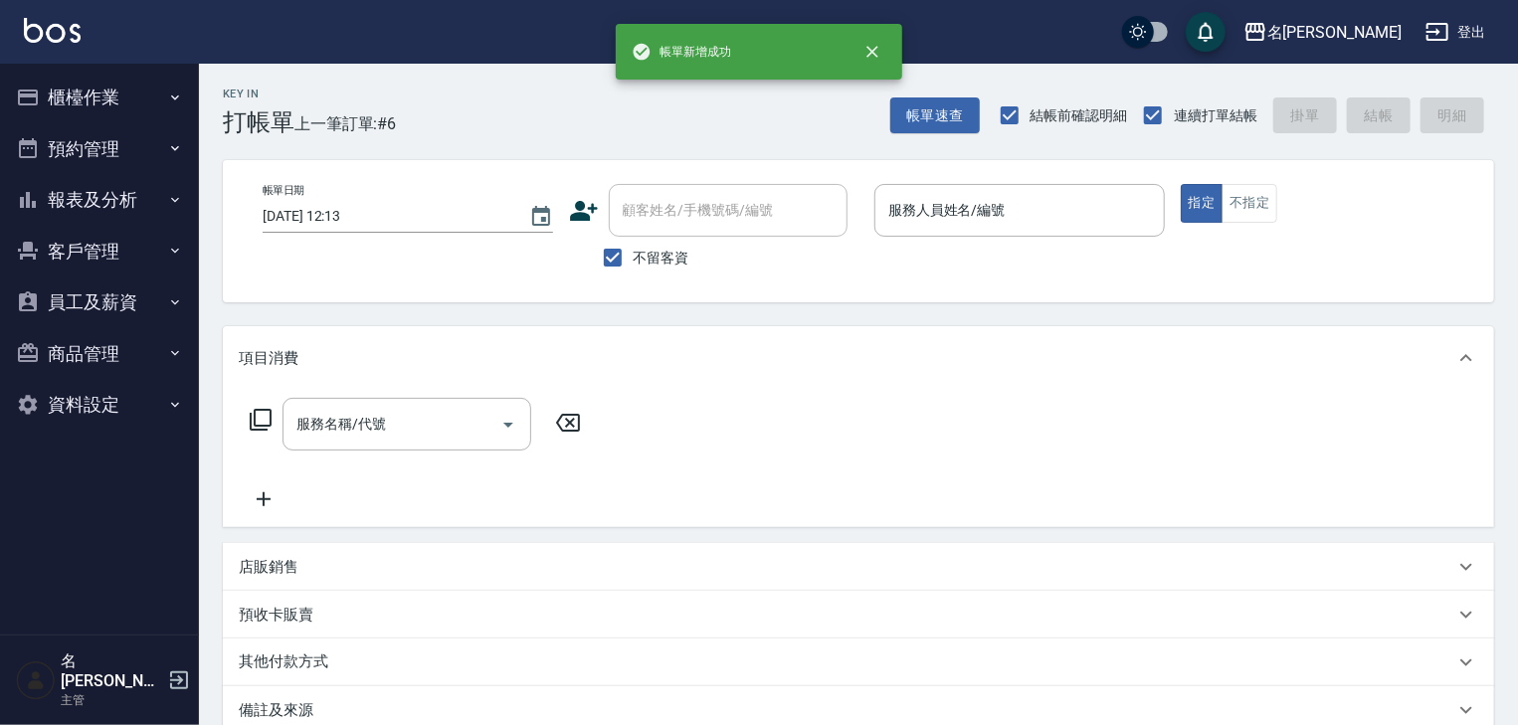
click at [1085, 314] on div "Key In 打帳單 上一筆訂單:#6 帳單速查 結帳前確認明細 連續打單結帳 掛單 結帳 明細 帳單日期 [DATE] 12:13 顧客姓名/手機號碼/編號…" at bounding box center [858, 507] width 1319 height 886
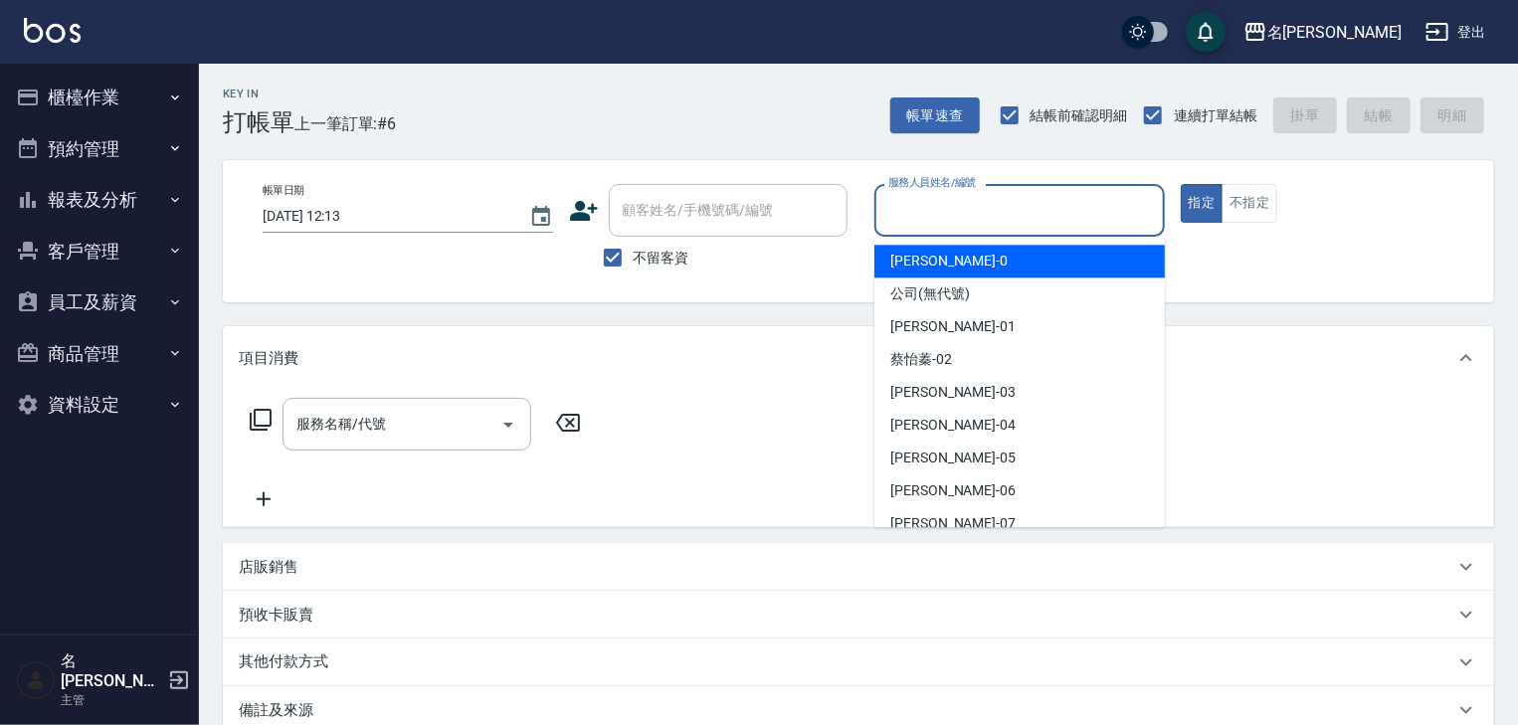
click at [1025, 215] on input "服務人員姓名/編號" at bounding box center [1019, 210] width 273 height 35
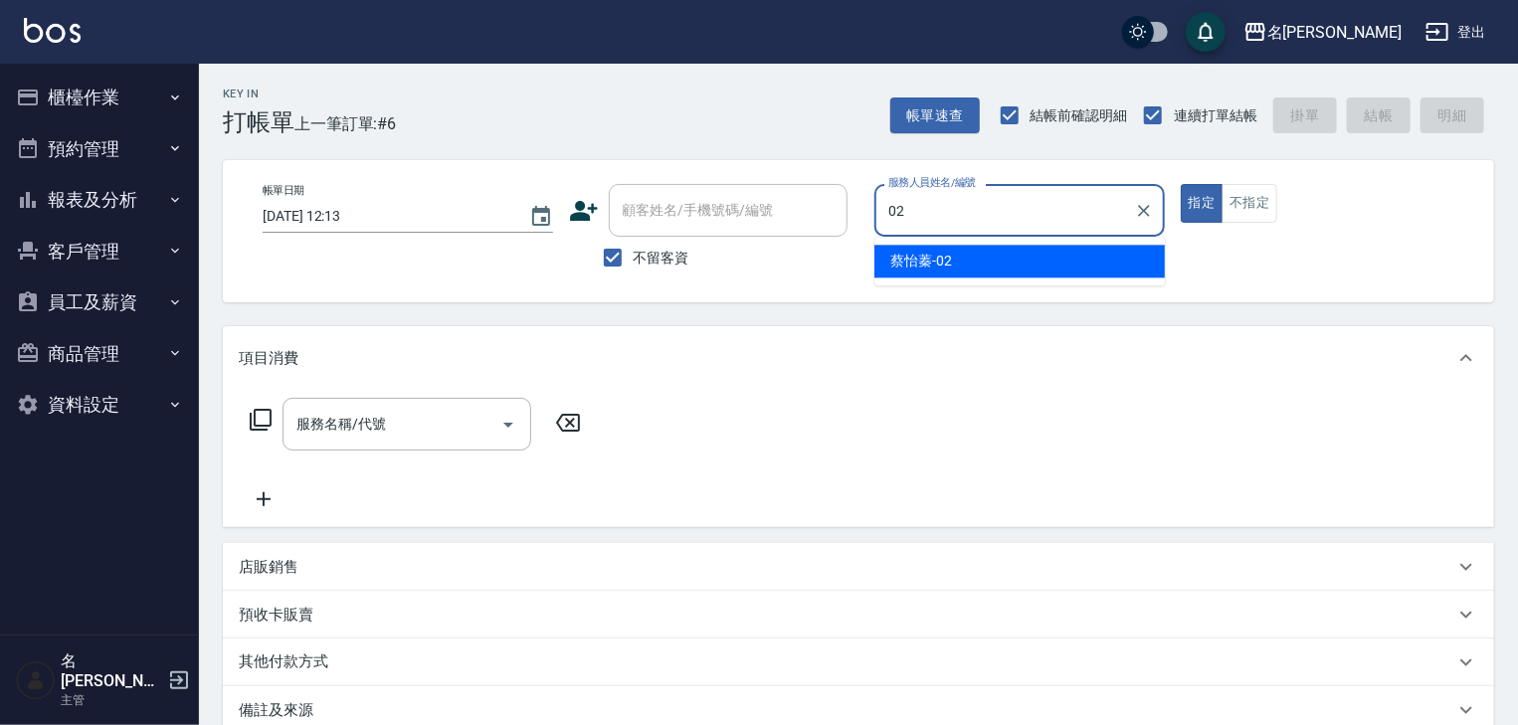
type input "[PERSON_NAME]-02"
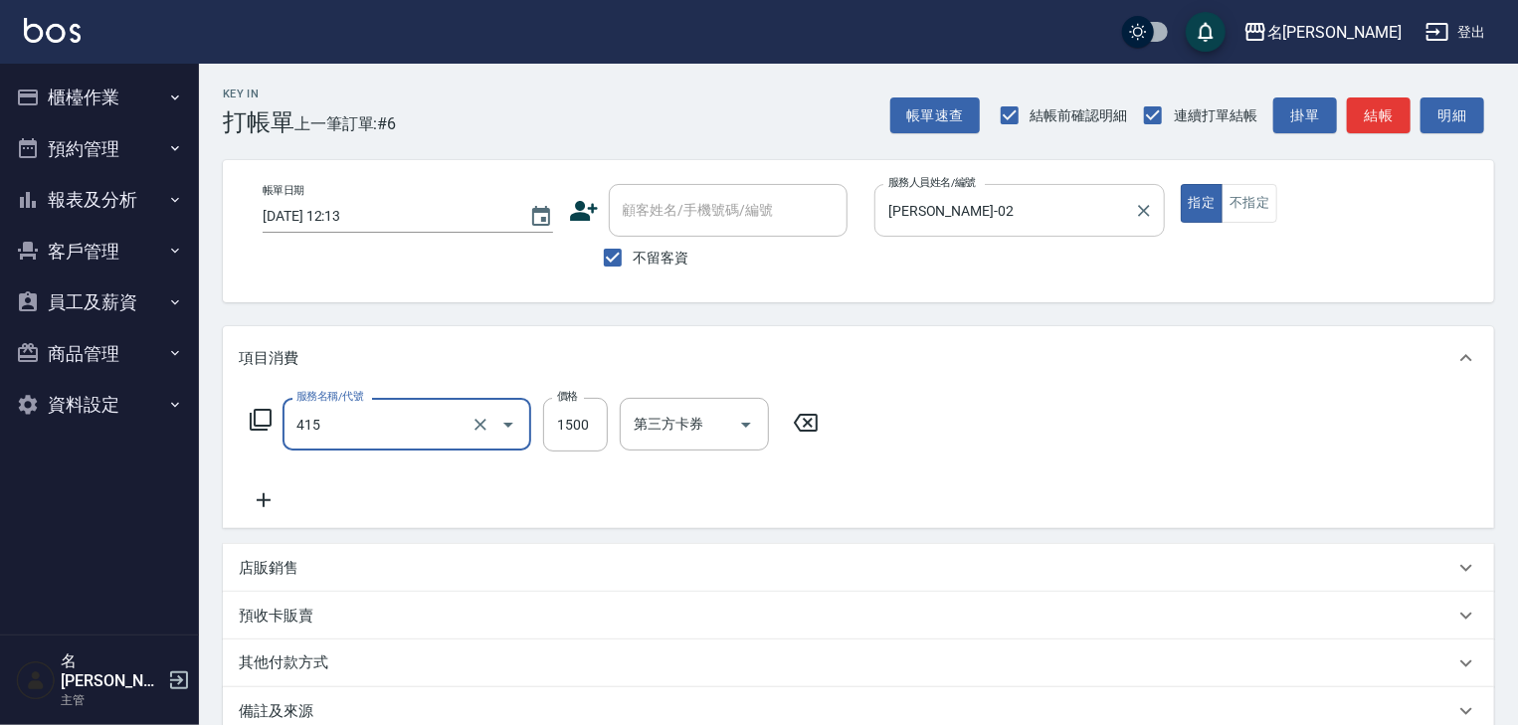
type input "染髮1500↑(415)"
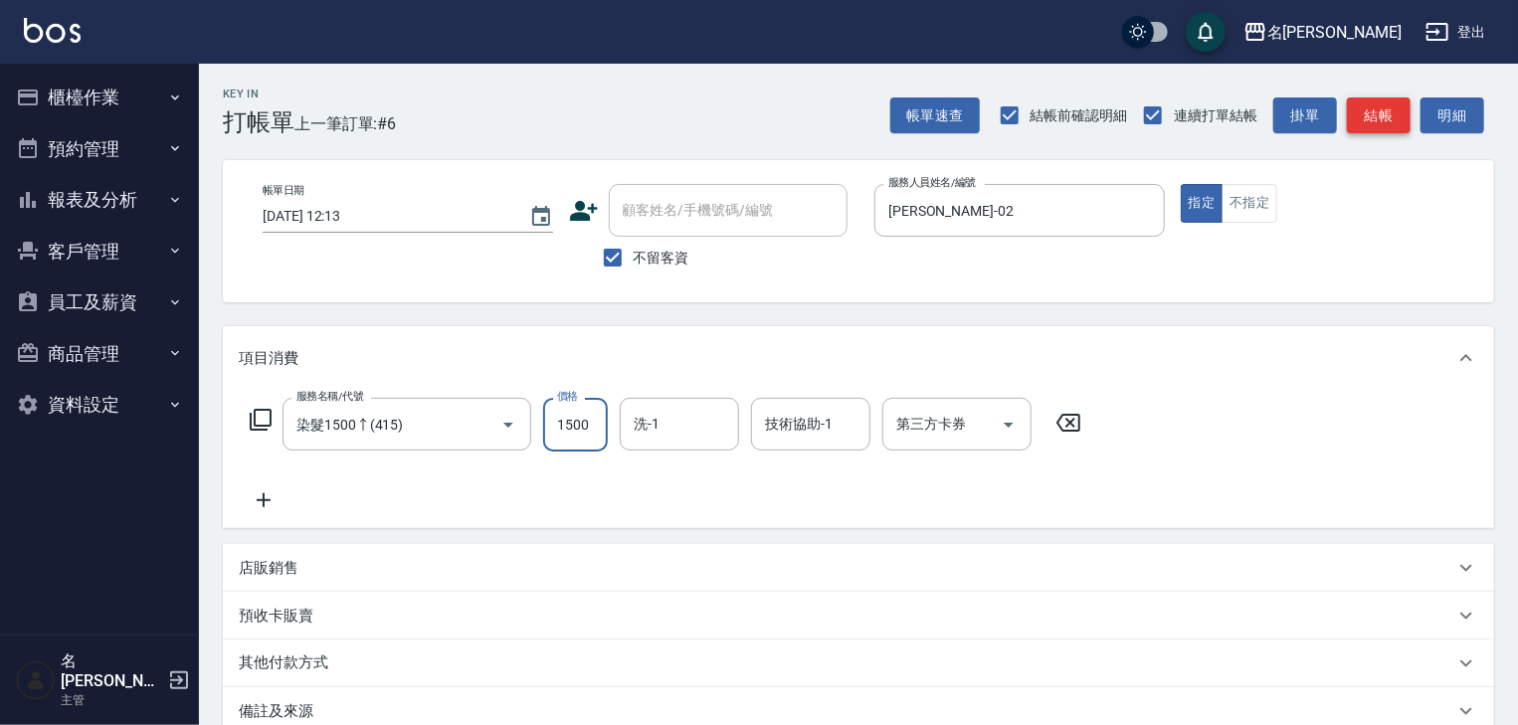
click at [1391, 121] on button "結帳" at bounding box center [1379, 115] width 64 height 37
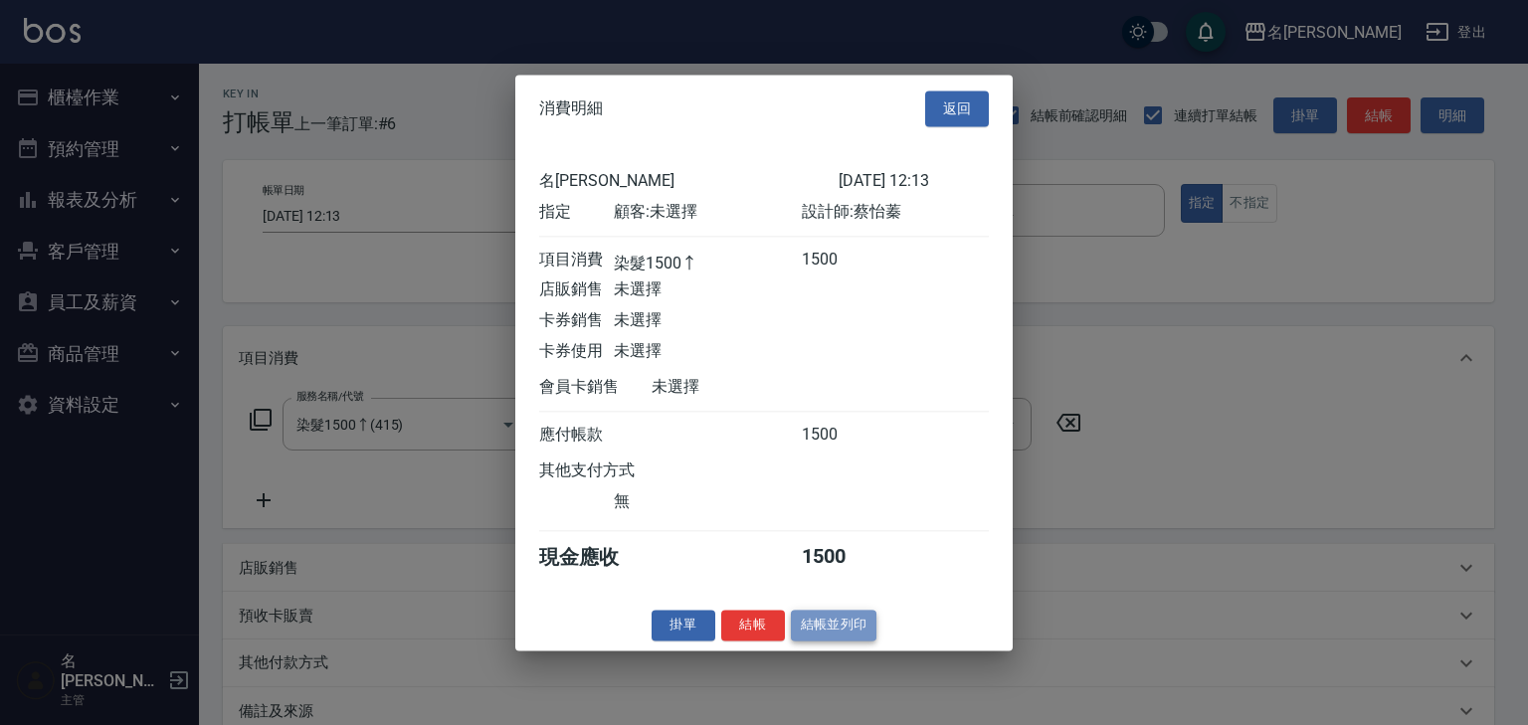
click at [819, 631] on button "結帳並列印" at bounding box center [834, 625] width 87 height 31
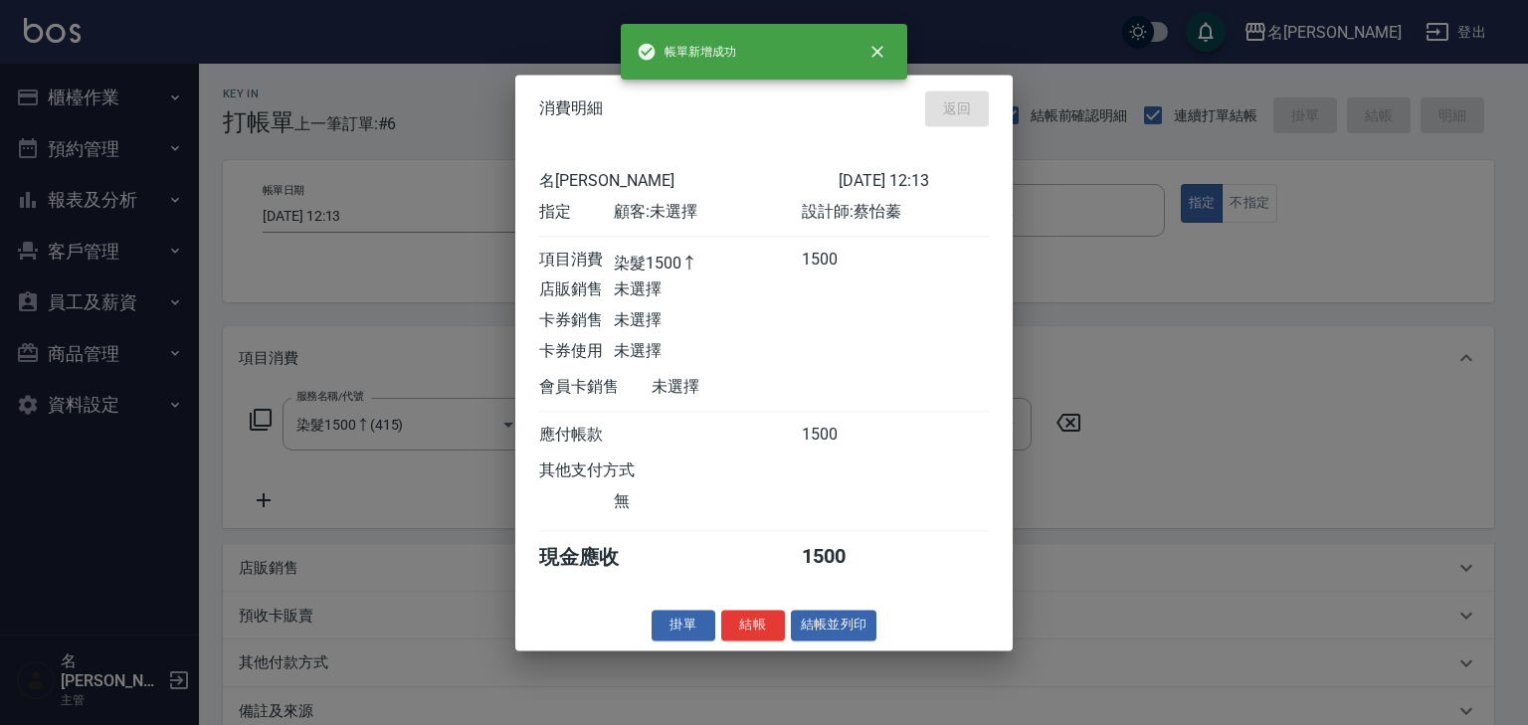
type input "[DATE] 12:19"
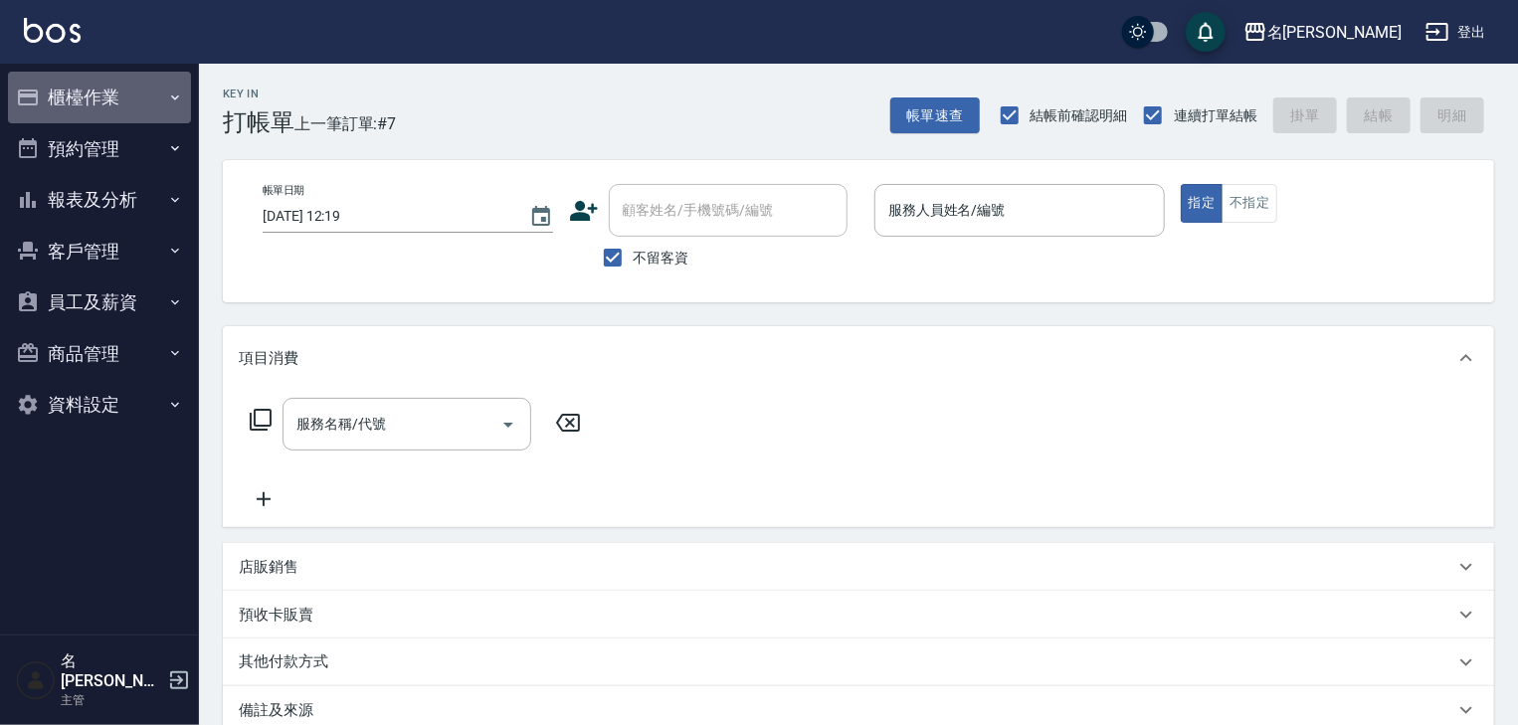
click at [164, 102] on button "櫃檯作業" at bounding box center [99, 98] width 183 height 52
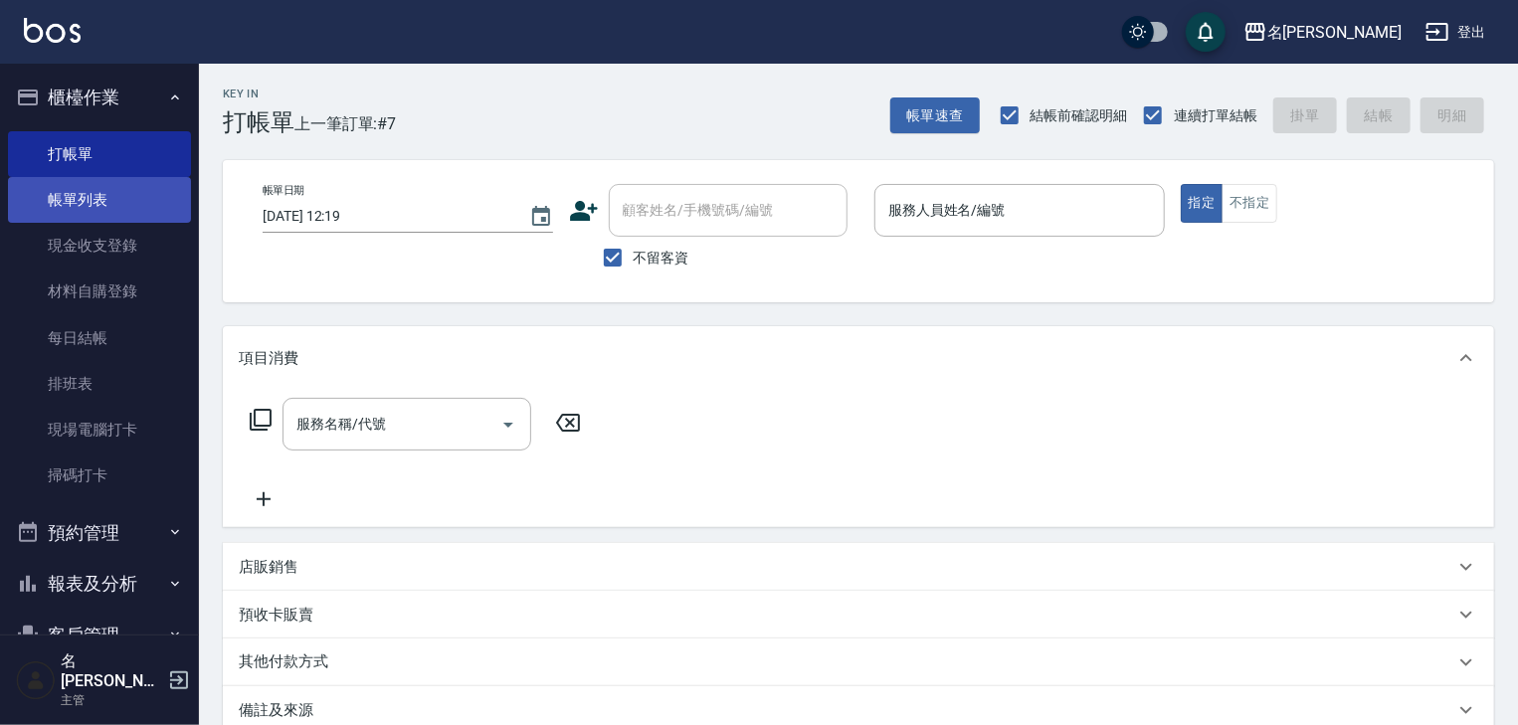
click at [88, 201] on link "帳單列表" at bounding box center [99, 200] width 183 height 46
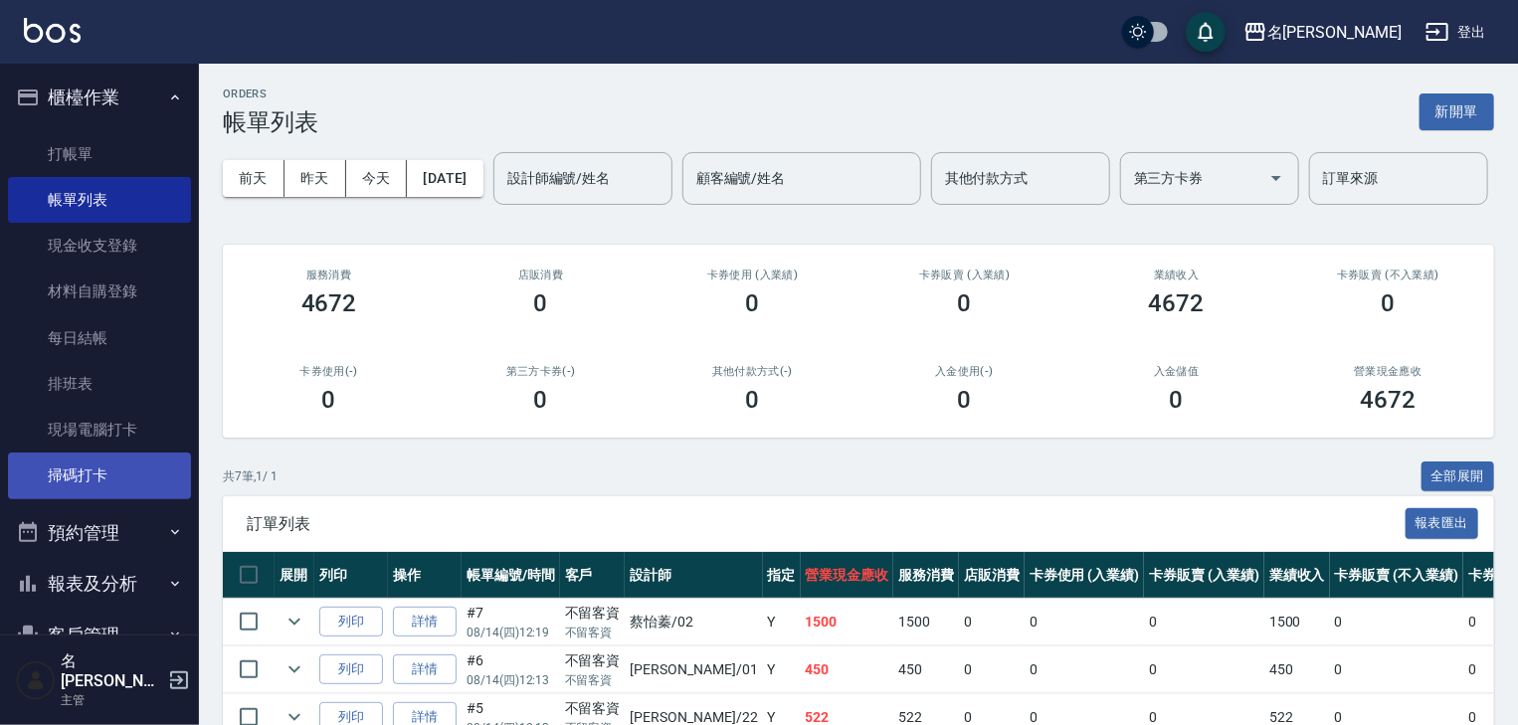
scroll to position [105, 0]
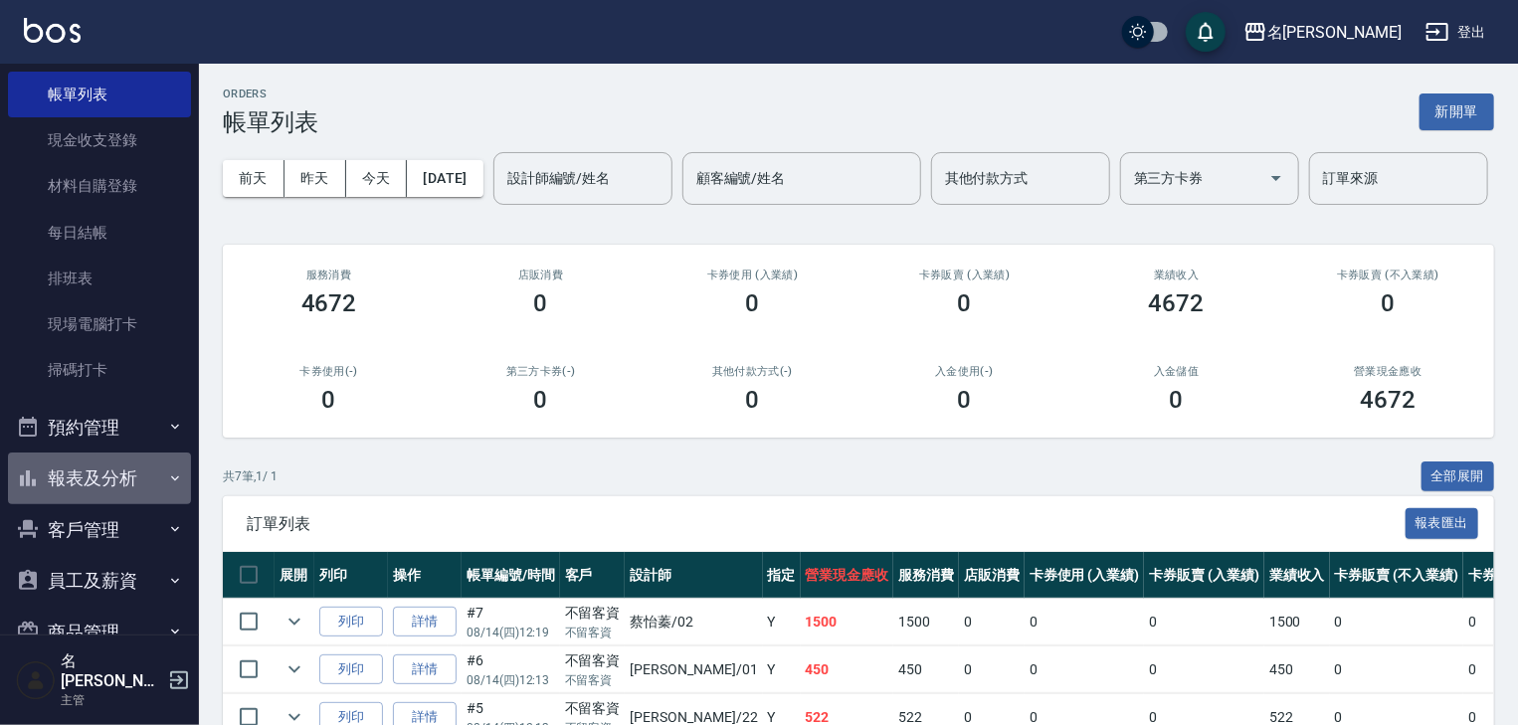
click at [119, 473] on button "報表及分析" at bounding box center [99, 479] width 183 height 52
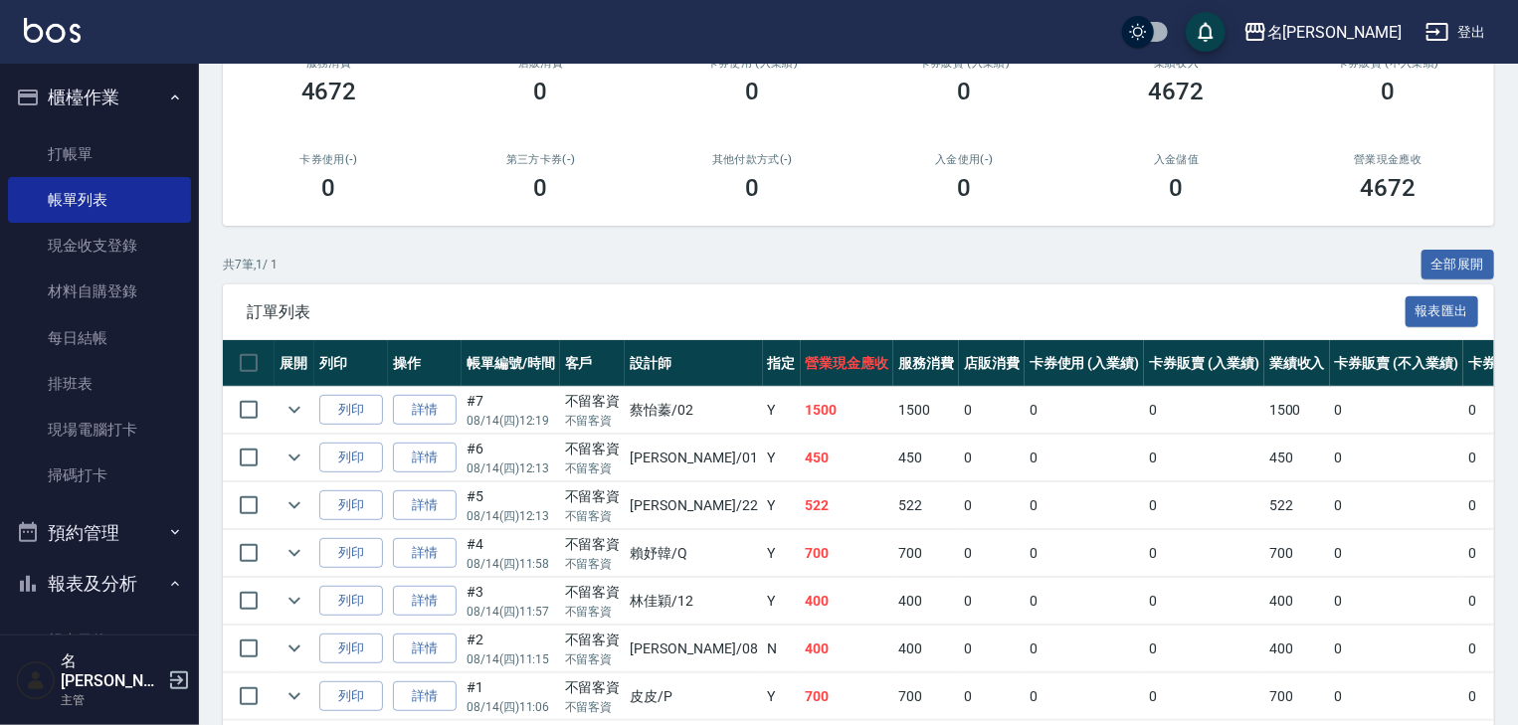
scroll to position [0, 0]
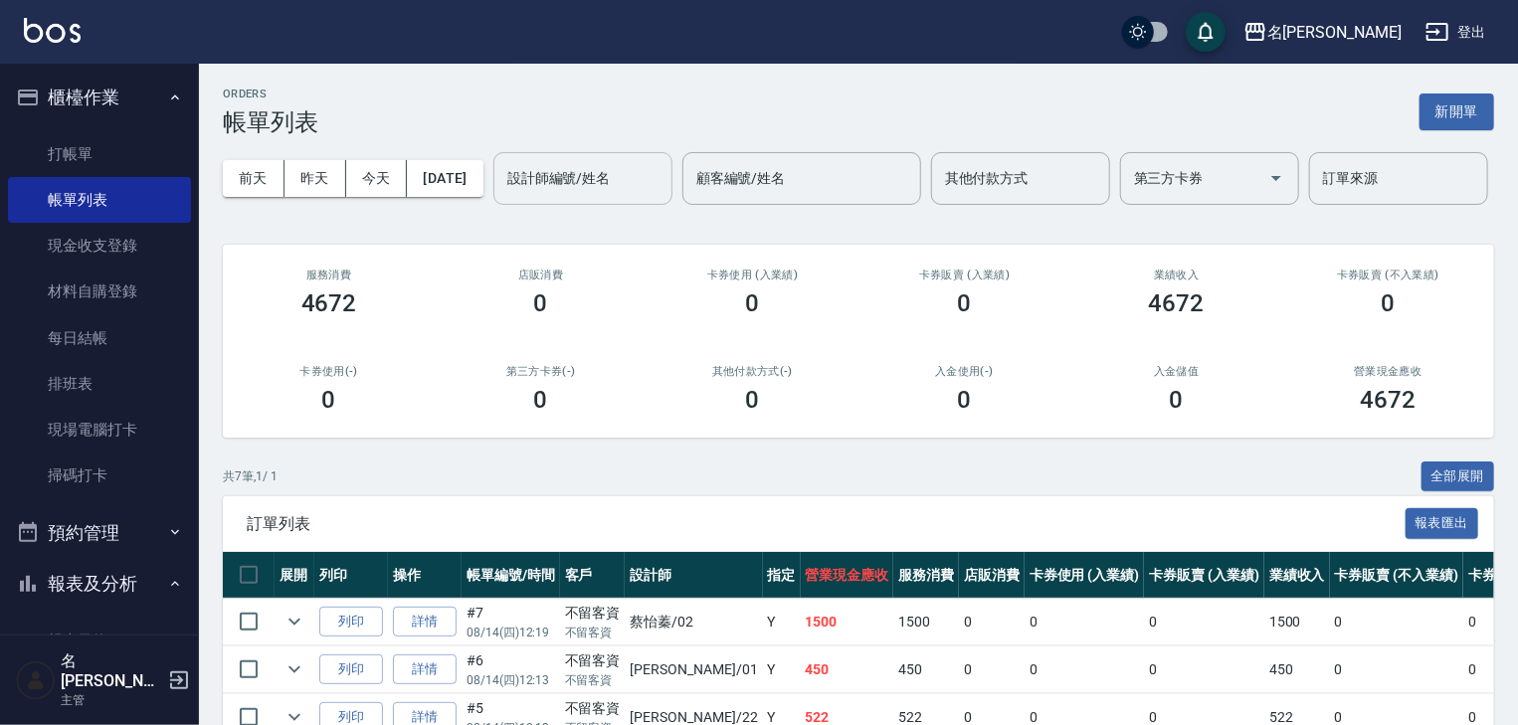
click at [493, 205] on div "設計師編號/姓名" at bounding box center [582, 178] width 179 height 53
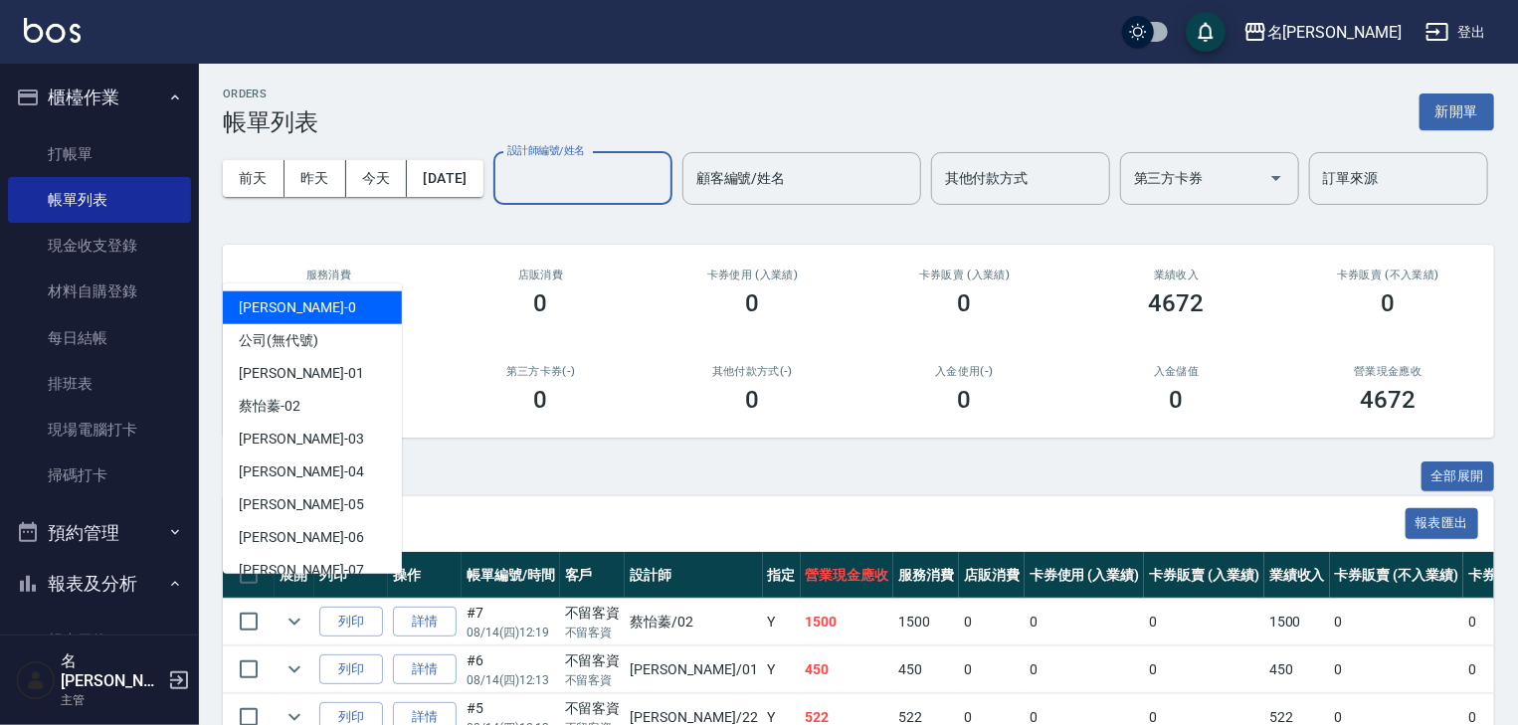
click at [723, 180] on div "[DATE] [DATE] [DATE] [DATE] 設計師編號/姓名 設計師編號/姓名 顧客編號/姓名 顧客編號/姓名 其他付款方式 其他付款方式 第三方…" at bounding box center [858, 178] width 1271 height 85
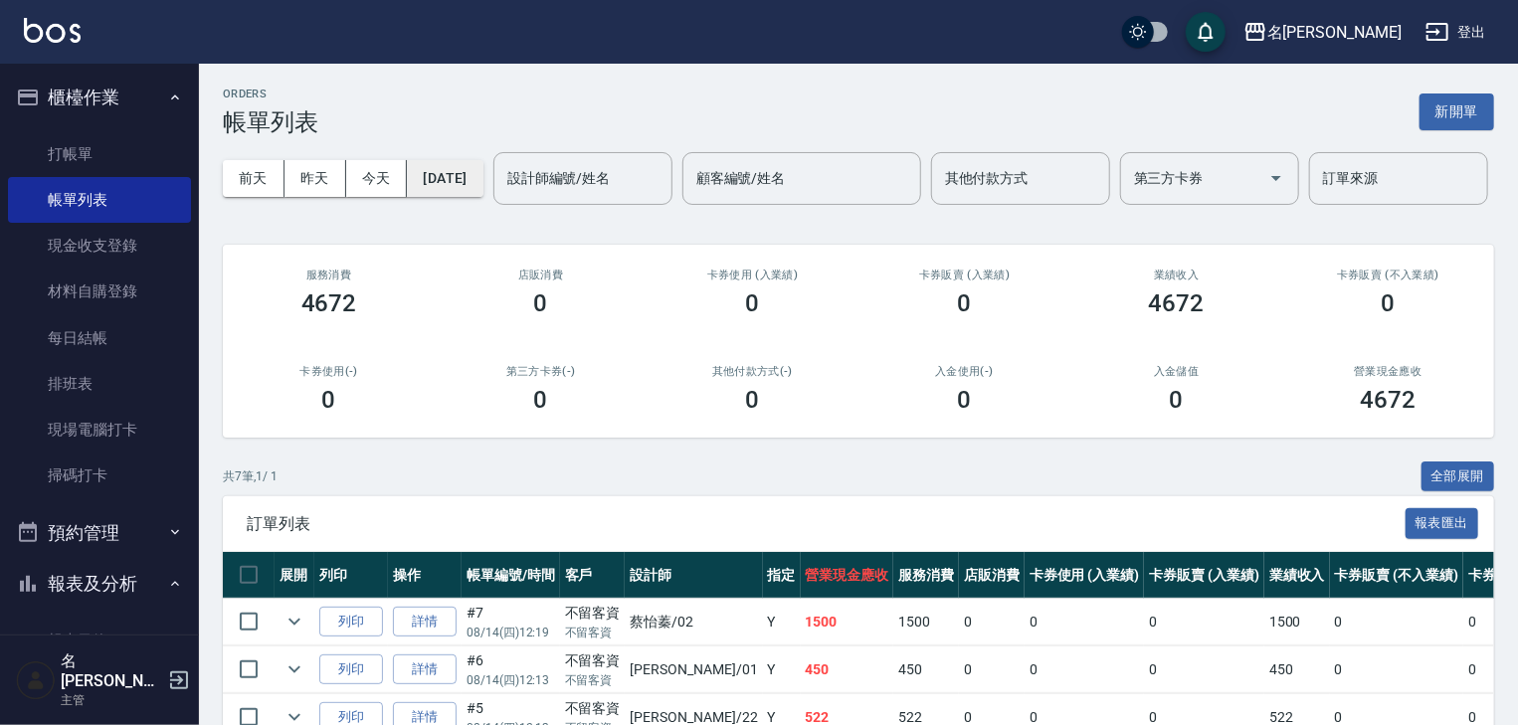
click at [482, 180] on button "[DATE]" at bounding box center [445, 178] width 76 height 37
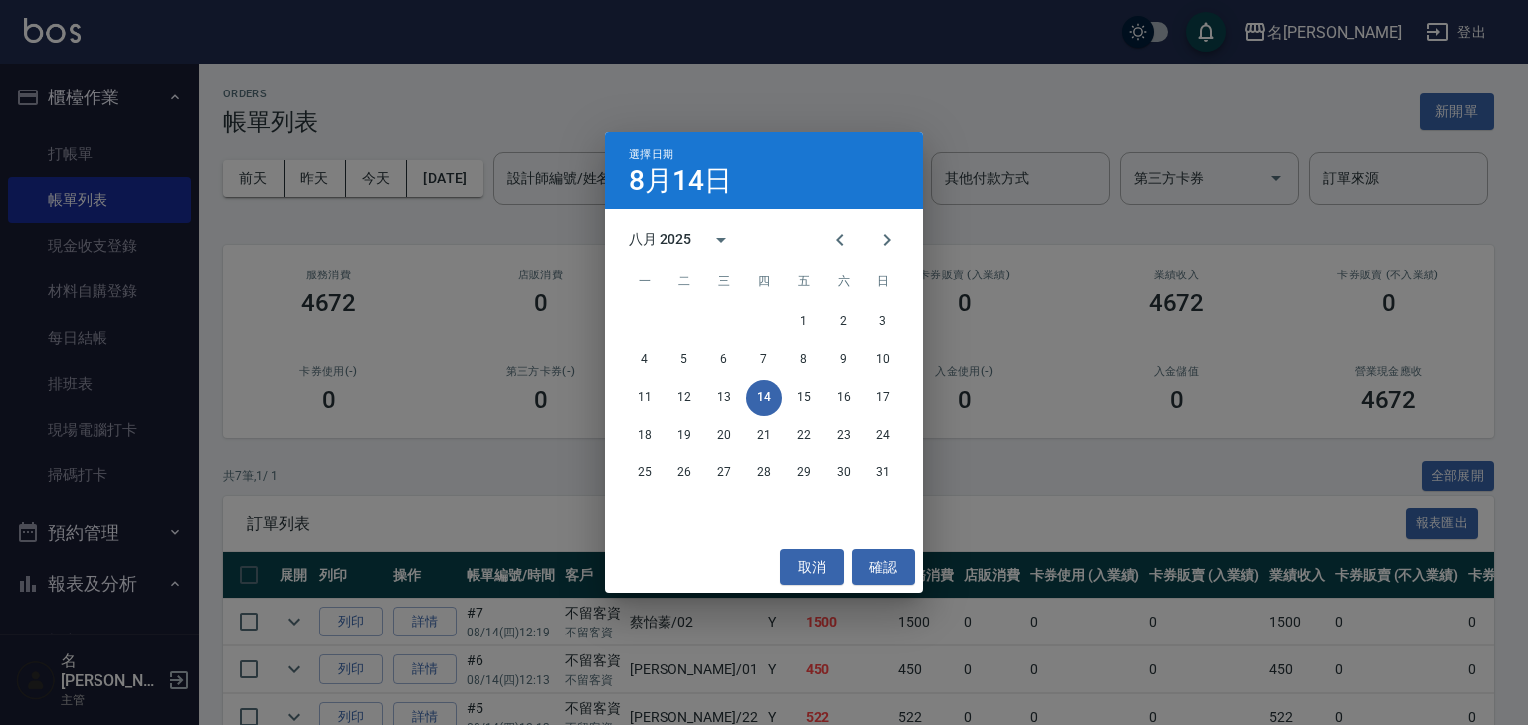
click at [737, 525] on div "1 2 3 4 5 6 7 8 9 10 11 12 13 14 15 16 17 18 19 20 21 22 23 24 25 26 27 28 29 3…" at bounding box center [764, 421] width 318 height 239
click at [793, 564] on button "取消" at bounding box center [812, 567] width 64 height 37
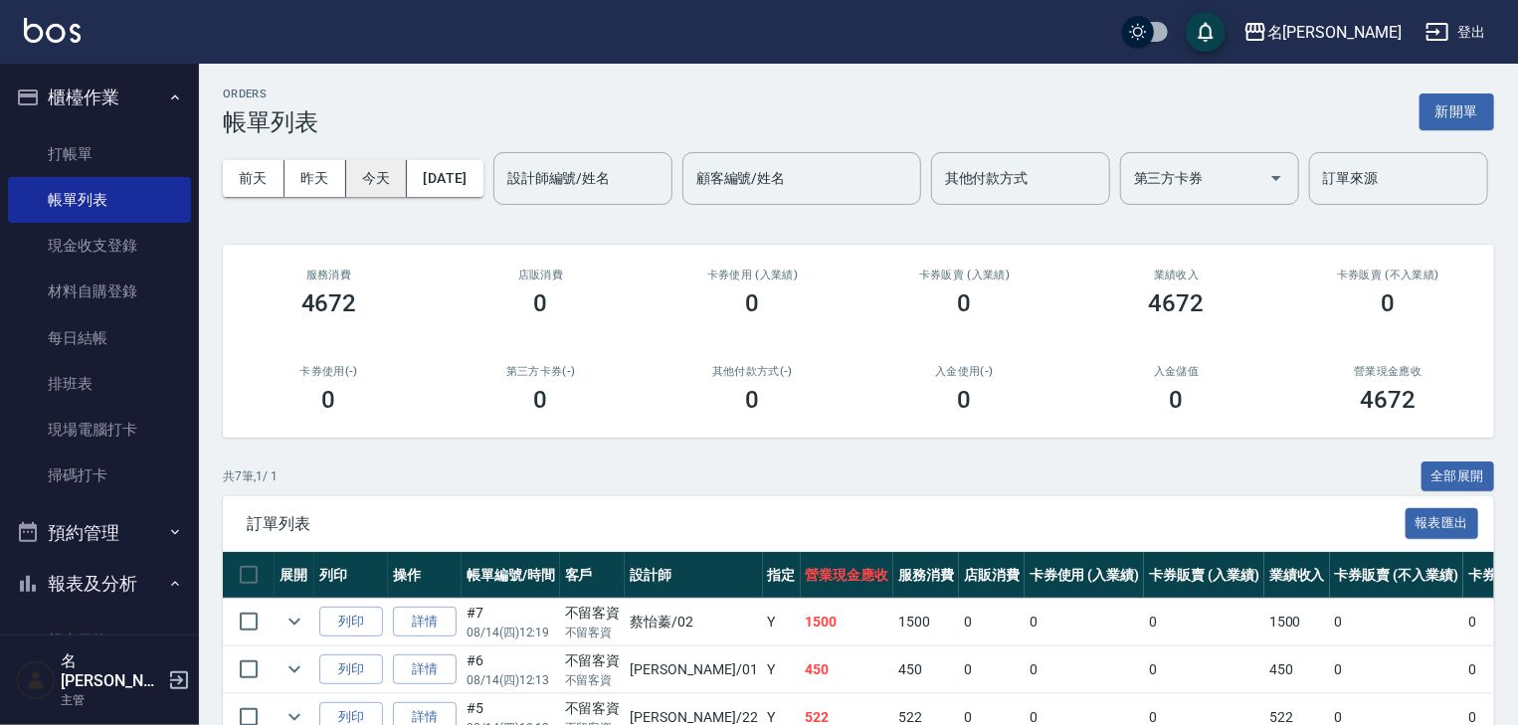
click at [408, 189] on button "今天" at bounding box center [377, 178] width 62 height 37
click at [482, 194] on button "[DATE]" at bounding box center [445, 178] width 76 height 37
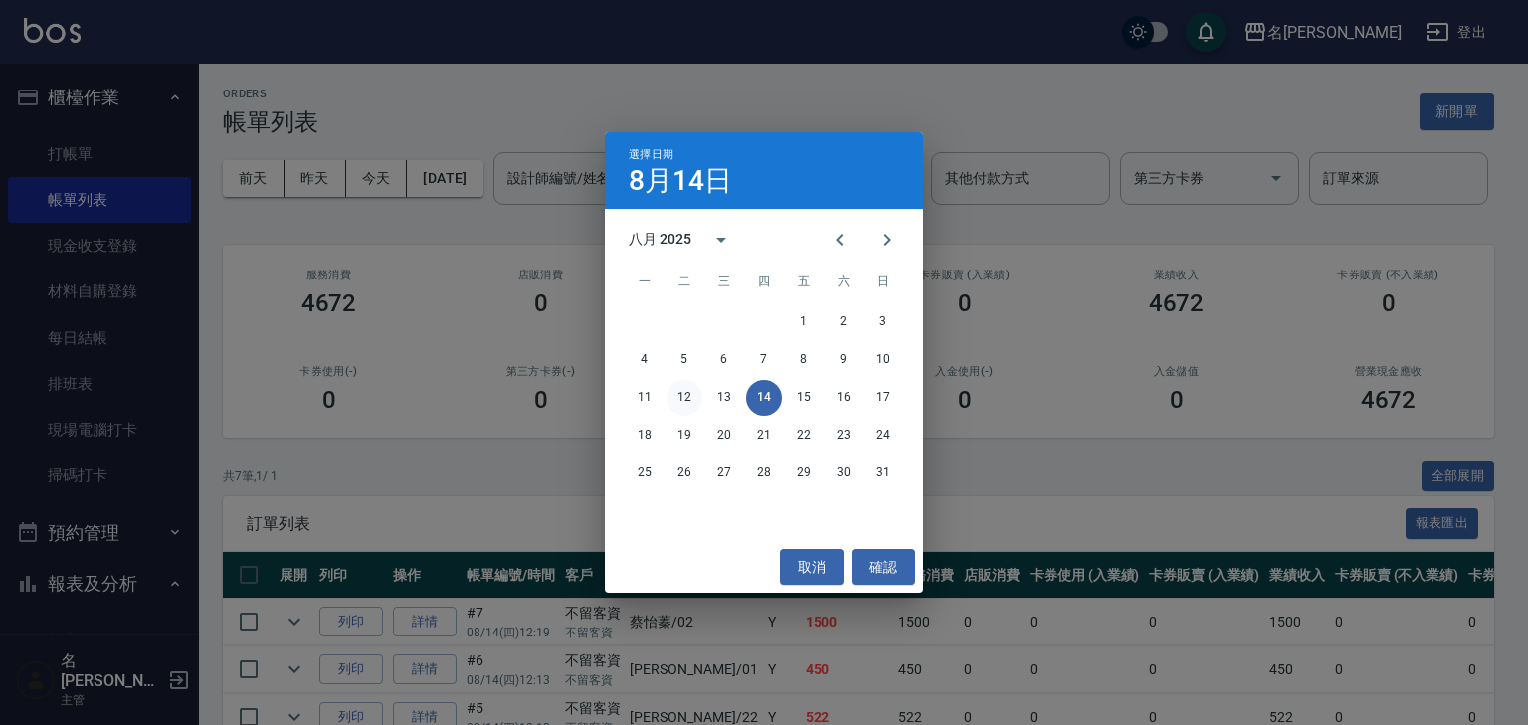
click at [681, 401] on button "12" at bounding box center [684, 398] width 36 height 36
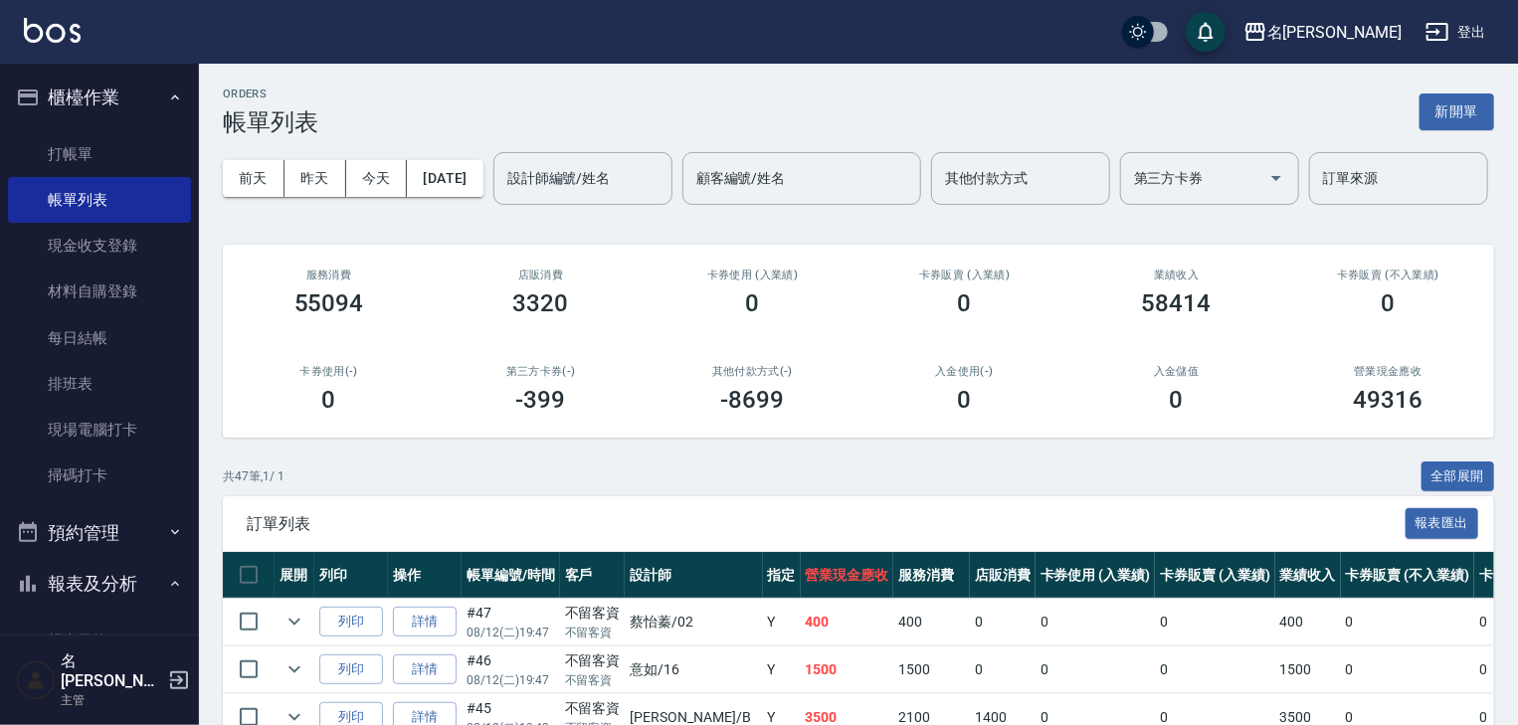
click at [473, 155] on div "[DATE] [DATE] [DATE] [DATE] 設計師編號/姓名 設計師編號/姓名 顧客編號/姓名 顧客編號/姓名 其他付款方式 其他付款方式 第三方…" at bounding box center [858, 178] width 1271 height 85
click at [485, 198] on div "[DATE] [DATE] [DATE] [DATE] 設計師編號/姓名 設計師編號/姓名 顧客編號/姓名 顧客編號/姓名 其他付款方式 其他付款方式 第三方…" at bounding box center [858, 178] width 1271 height 85
click at [488, 201] on div "[DATE] [DATE] [DATE] [DATE] 設計師編號/姓名 設計師編號/姓名 顧客編號/姓名 顧客編號/姓名 其他付款方式 其他付款方式 第三方…" at bounding box center [858, 178] width 1271 height 85
click at [482, 188] on button "[DATE]" at bounding box center [445, 178] width 76 height 37
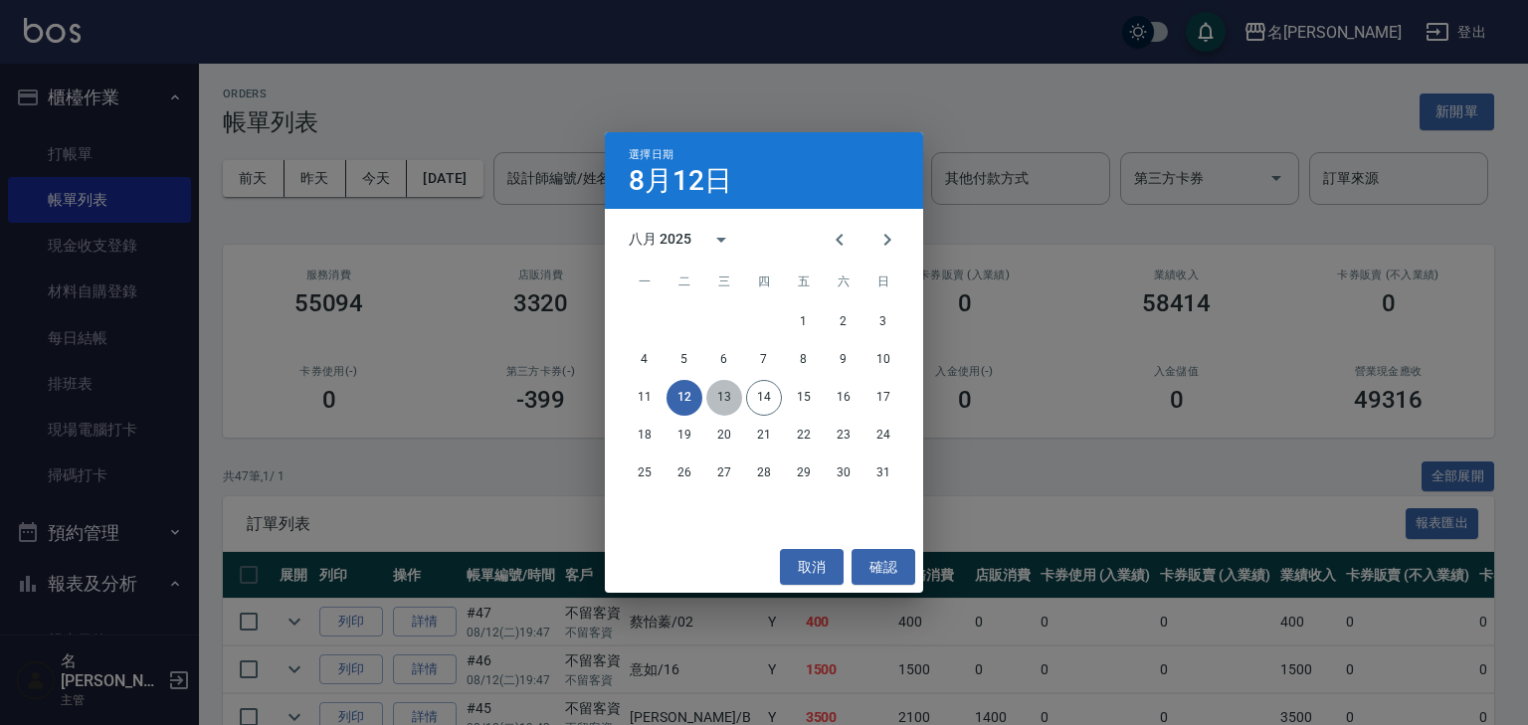
click at [737, 402] on button "13" at bounding box center [724, 398] width 36 height 36
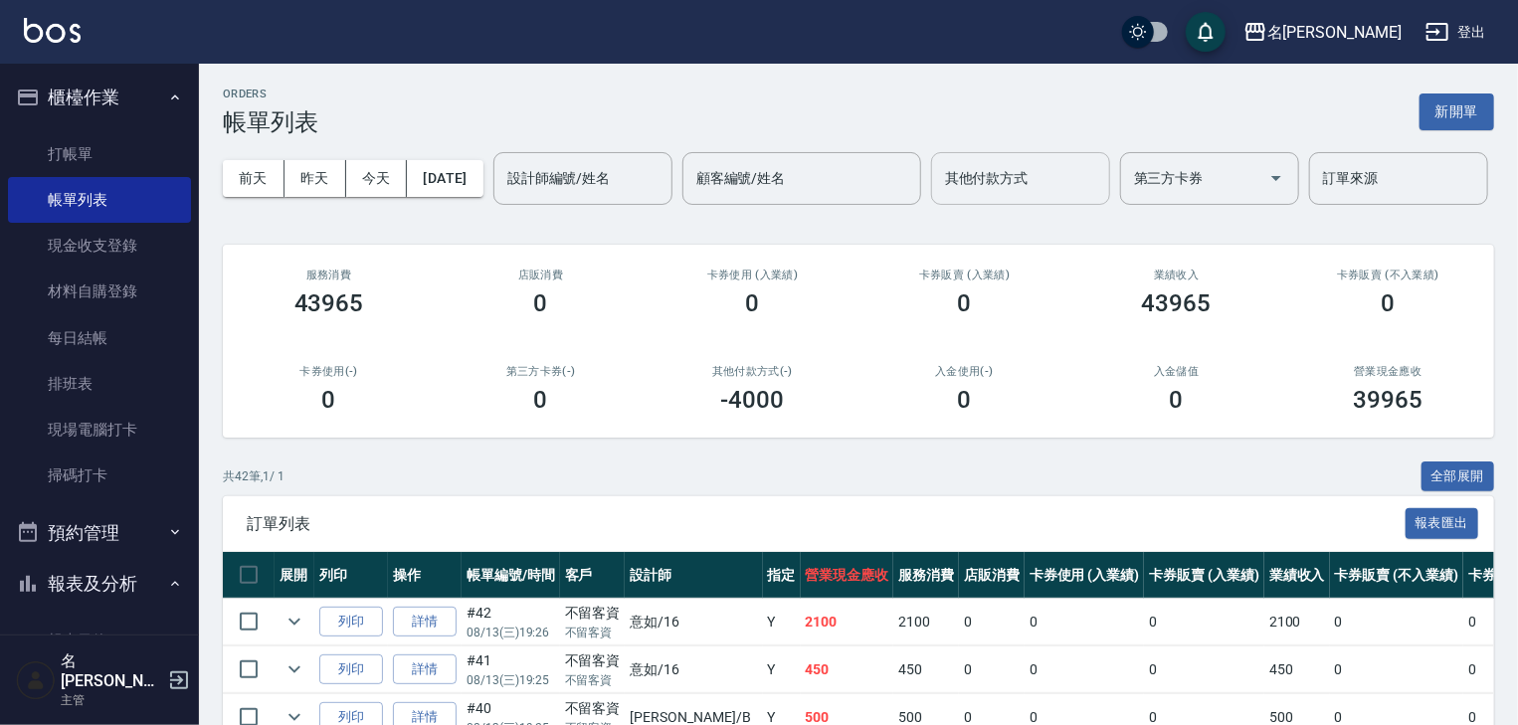
click at [931, 205] on div "其他付款方式" at bounding box center [1020, 178] width 179 height 53
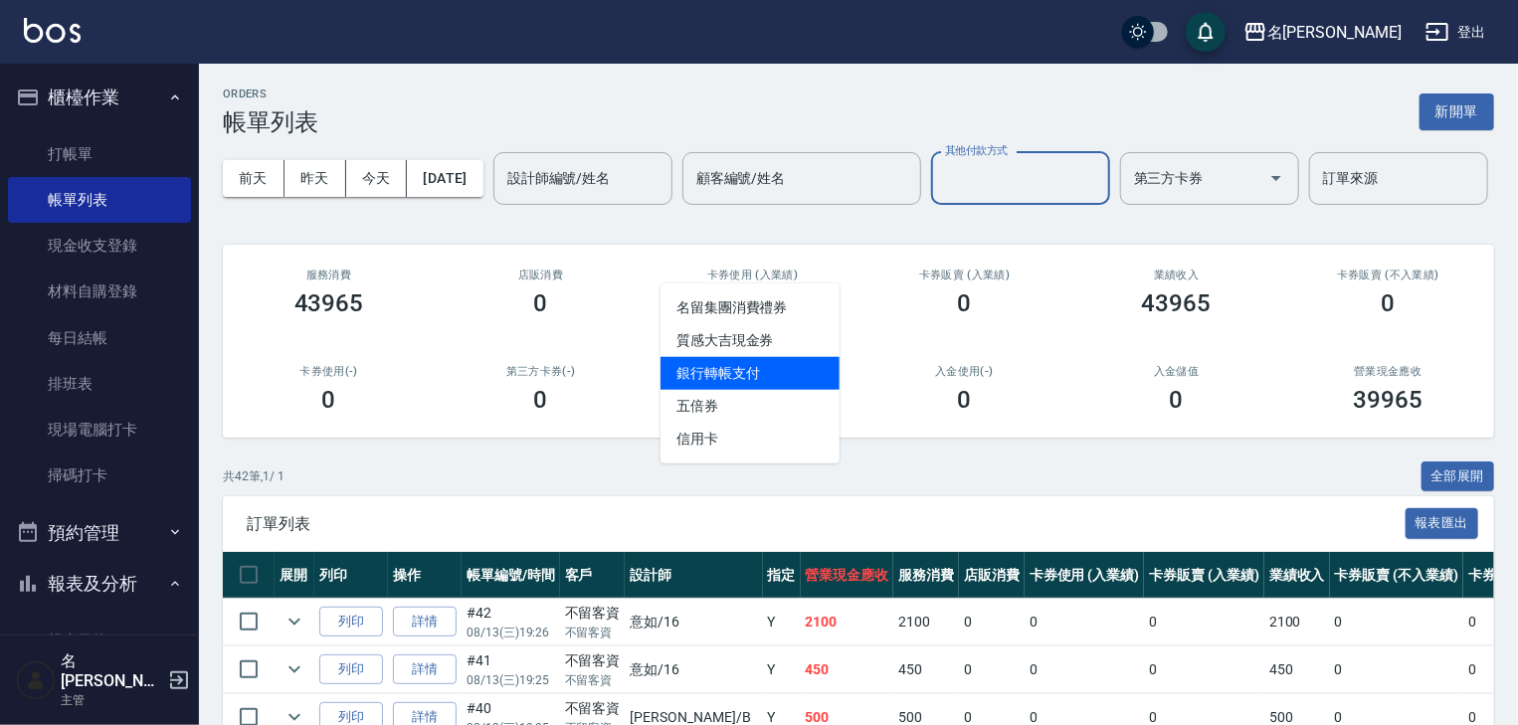
click at [777, 368] on span "銀行轉帳支付" at bounding box center [749, 373] width 179 height 33
type input "銀行轉帳支付"
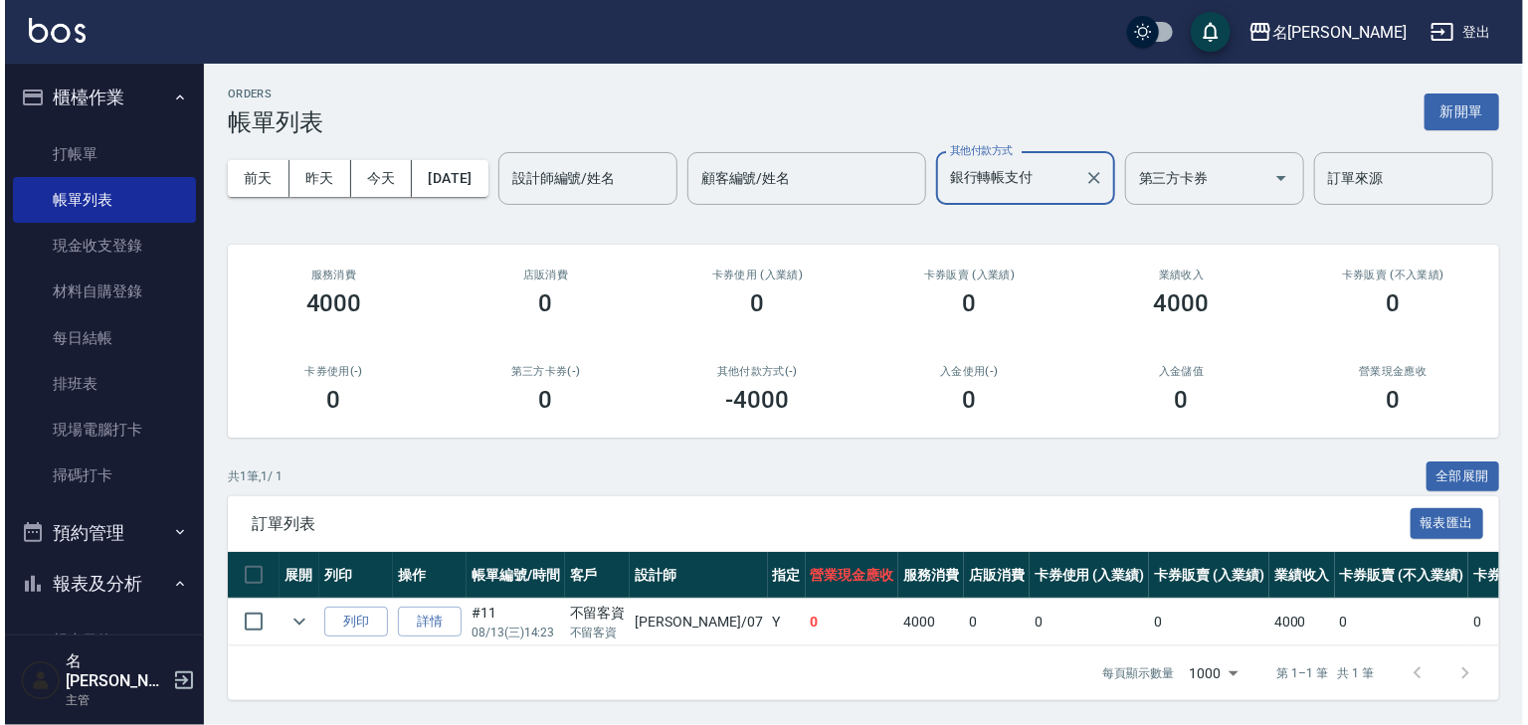
scroll to position [73, 0]
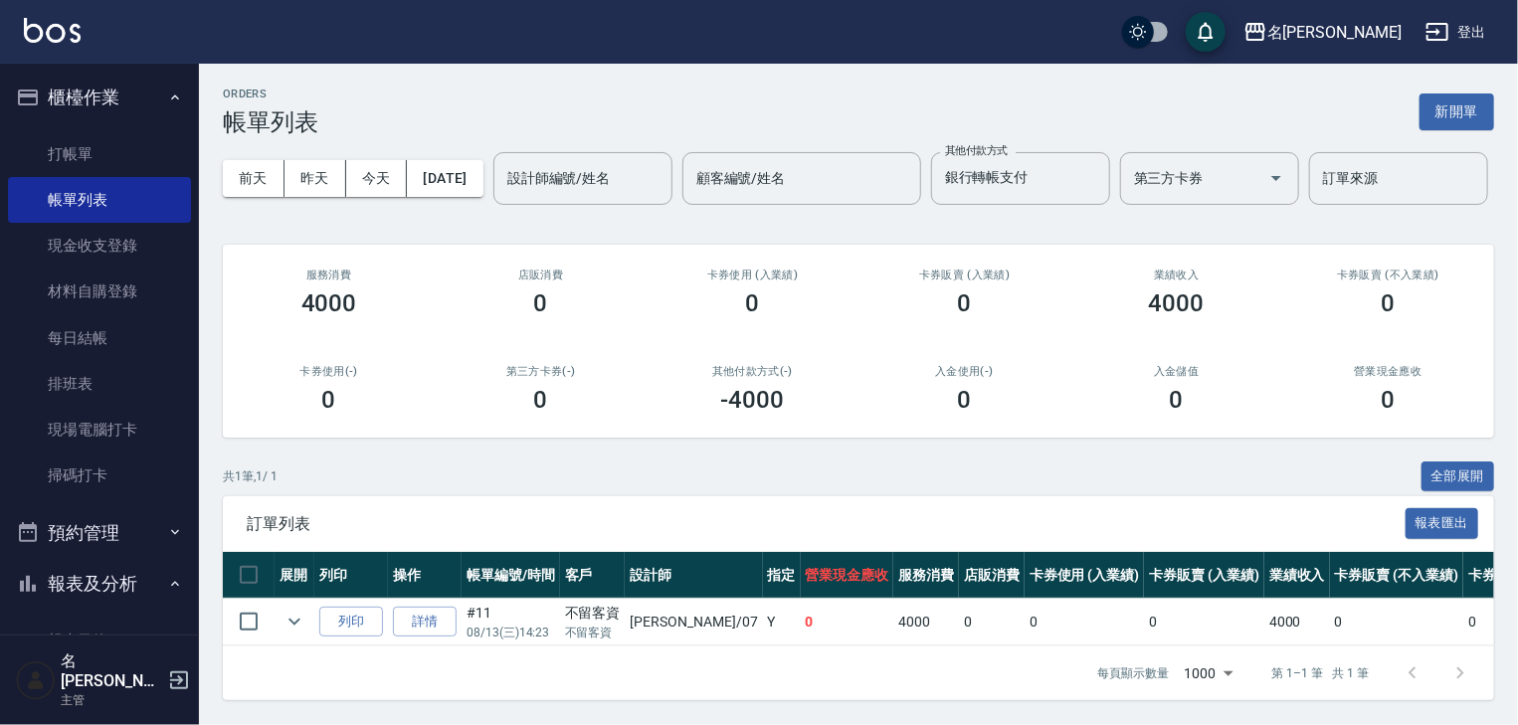
click at [1138, 136] on div "[DATE] [DATE] [DATE] [DATE] 設計師編號/姓名 設計師編號/姓名 顧客編號/姓名 顧客編號/姓名 其他付款方式 銀行轉帳支付 其他付…" at bounding box center [858, 178] width 1271 height 85
click at [482, 160] on button "[DATE]" at bounding box center [445, 178] width 76 height 37
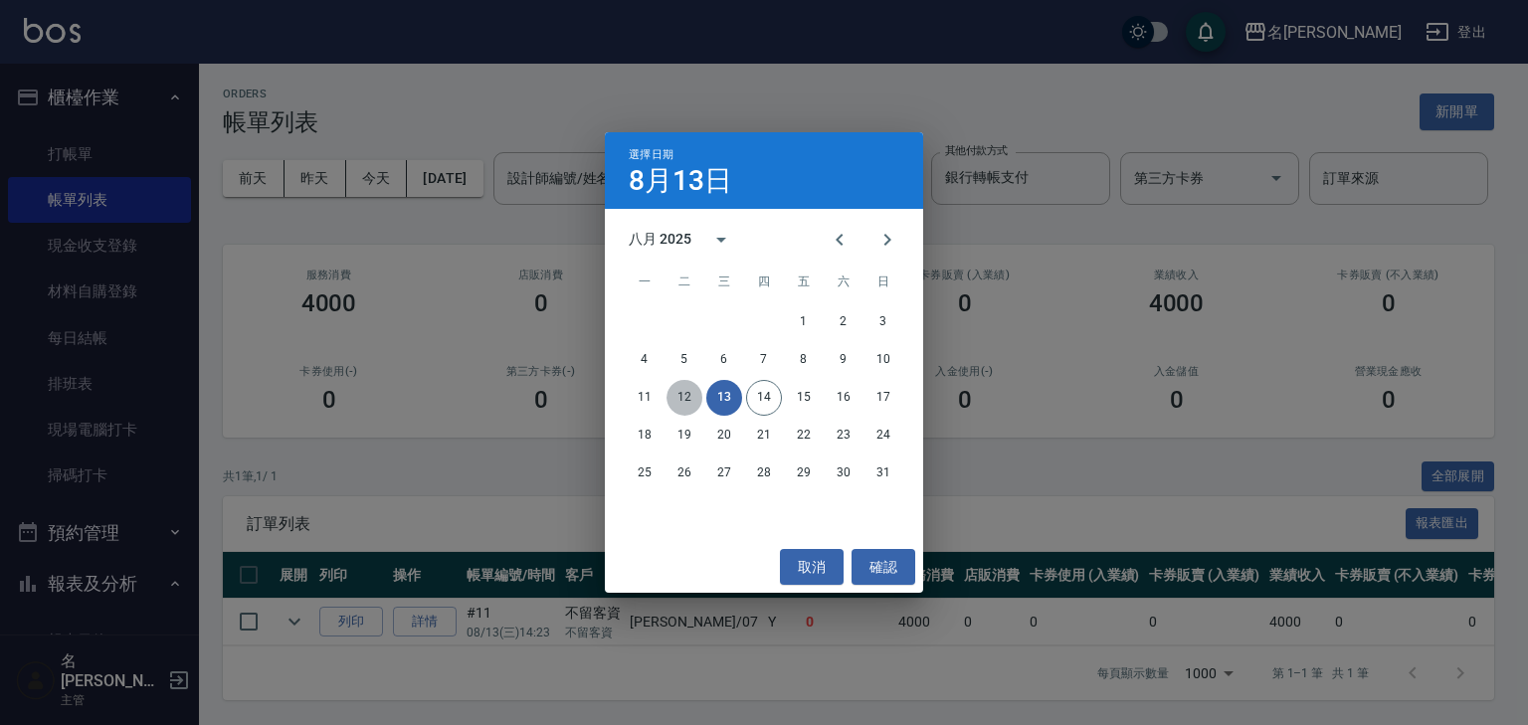
click at [688, 386] on button "12" at bounding box center [684, 398] width 36 height 36
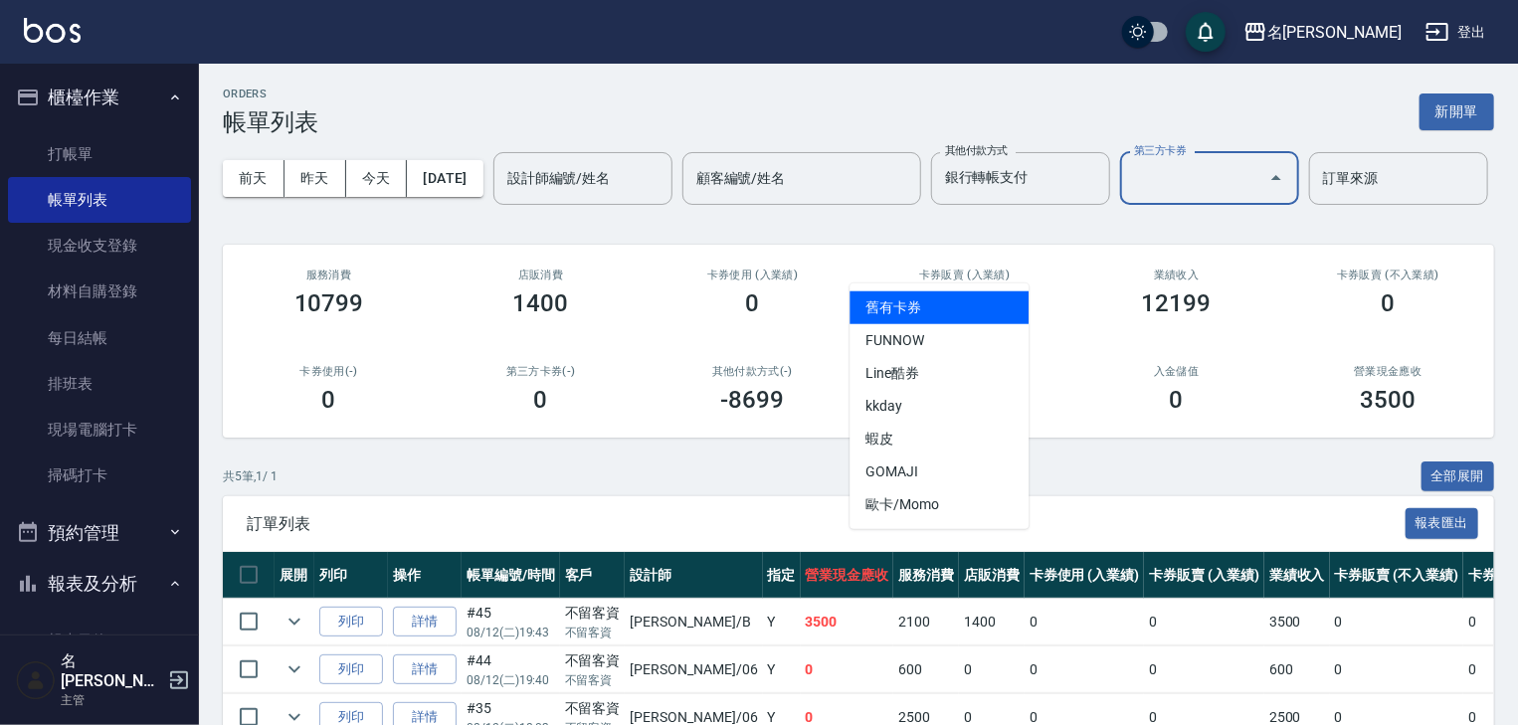
click at [1129, 196] on input "第三方卡券" at bounding box center [1194, 178] width 131 height 35
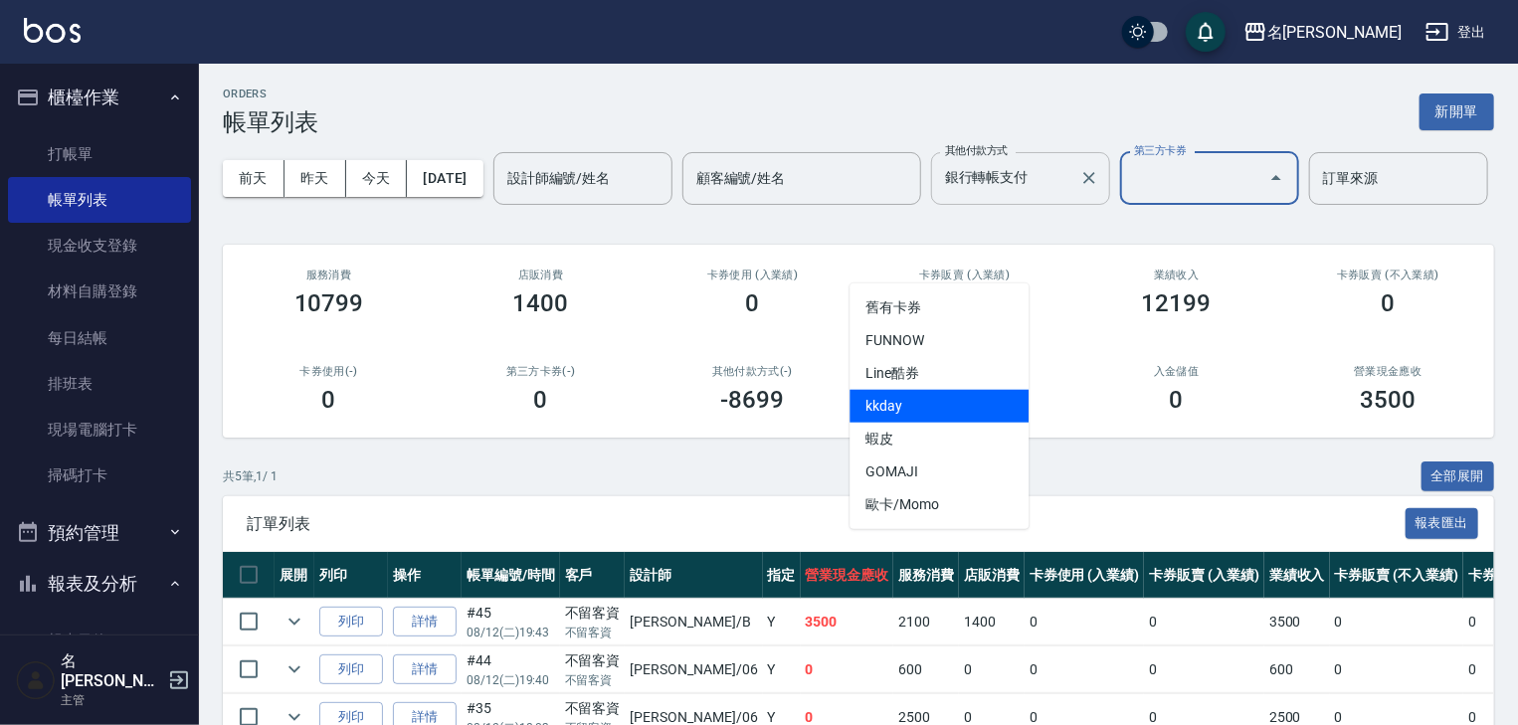
click at [940, 196] on input "銀行轉帳支付" at bounding box center [1005, 178] width 131 height 35
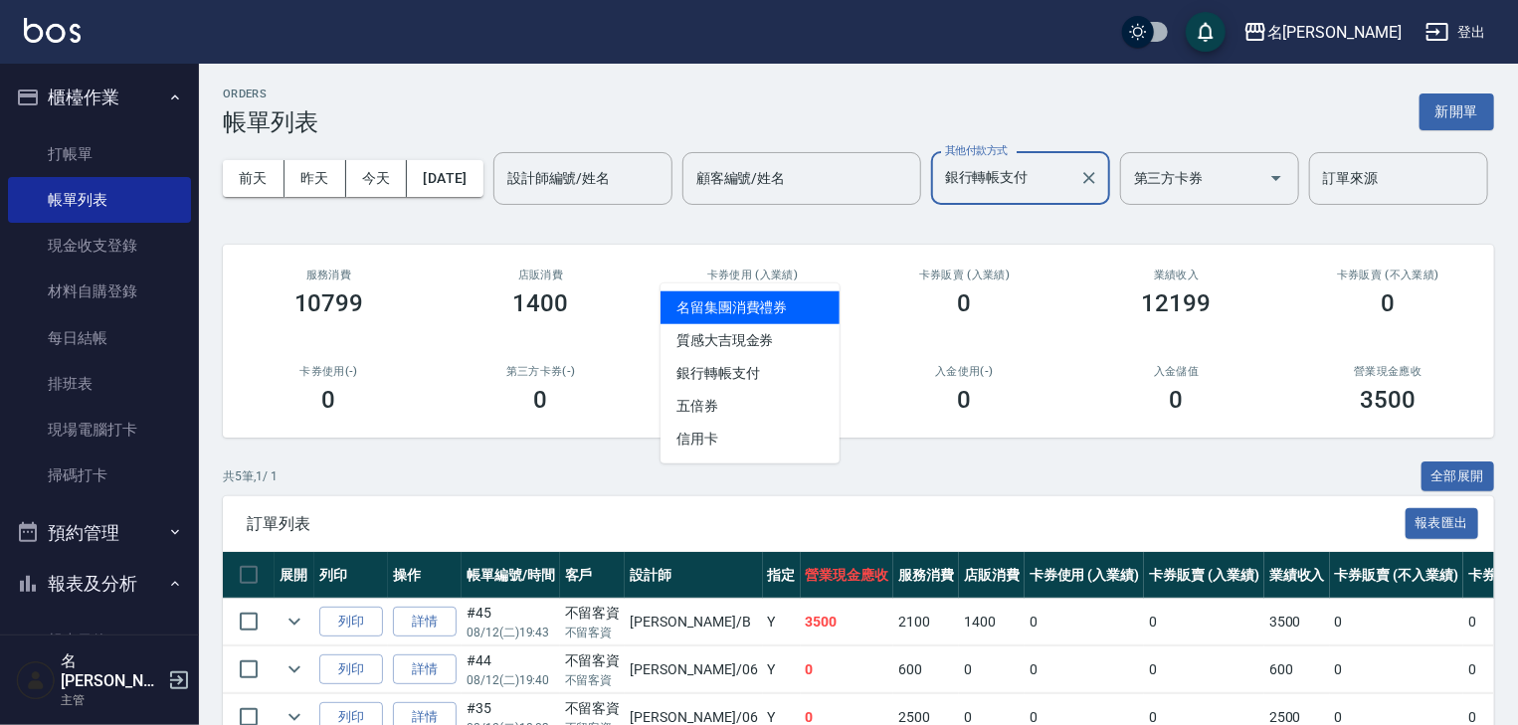
click at [1099, 131] on div "ORDERS 帳單列表 新開單" at bounding box center [858, 112] width 1271 height 49
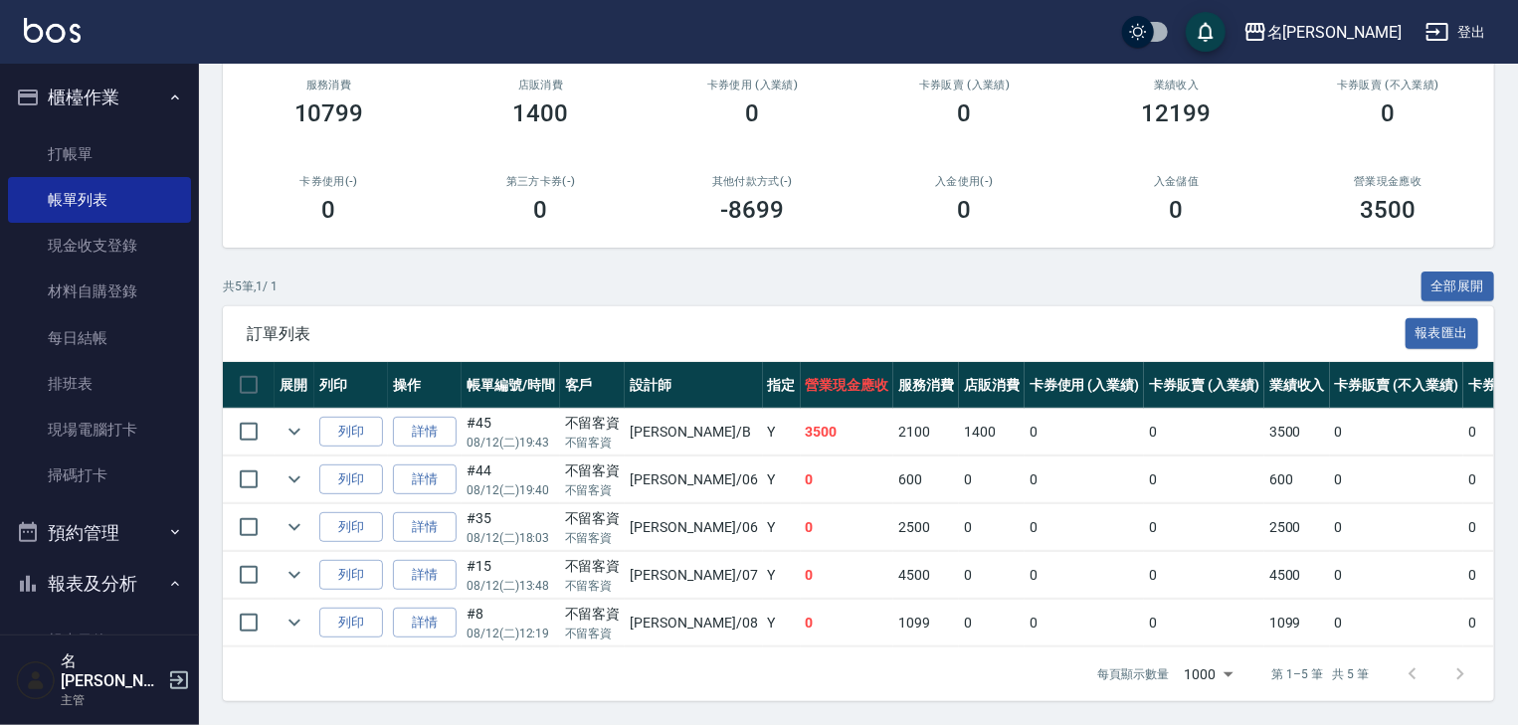
scroll to position [50, 0]
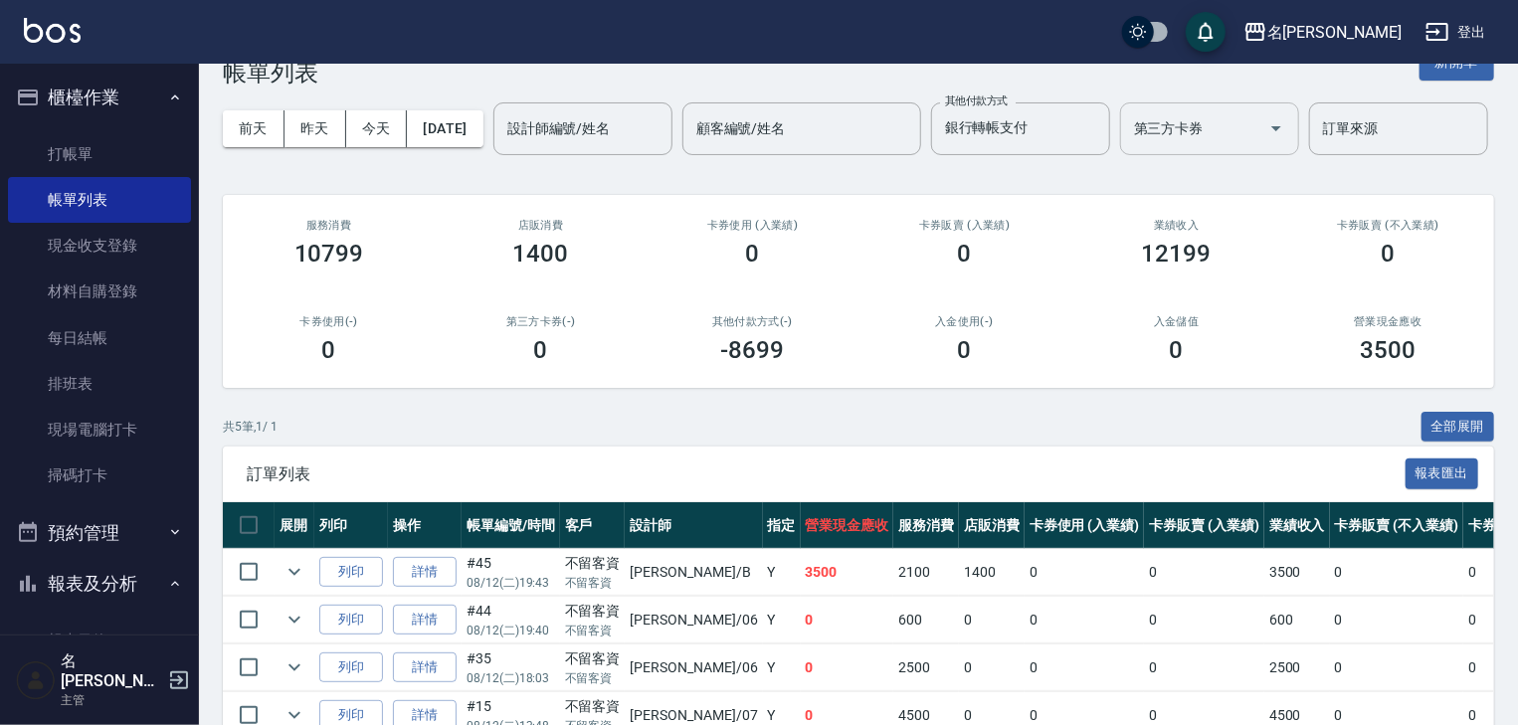
click at [1129, 146] on input "第三方卡券" at bounding box center [1194, 128] width 131 height 35
click at [940, 146] on input "銀行轉帳支付" at bounding box center [1005, 128] width 131 height 35
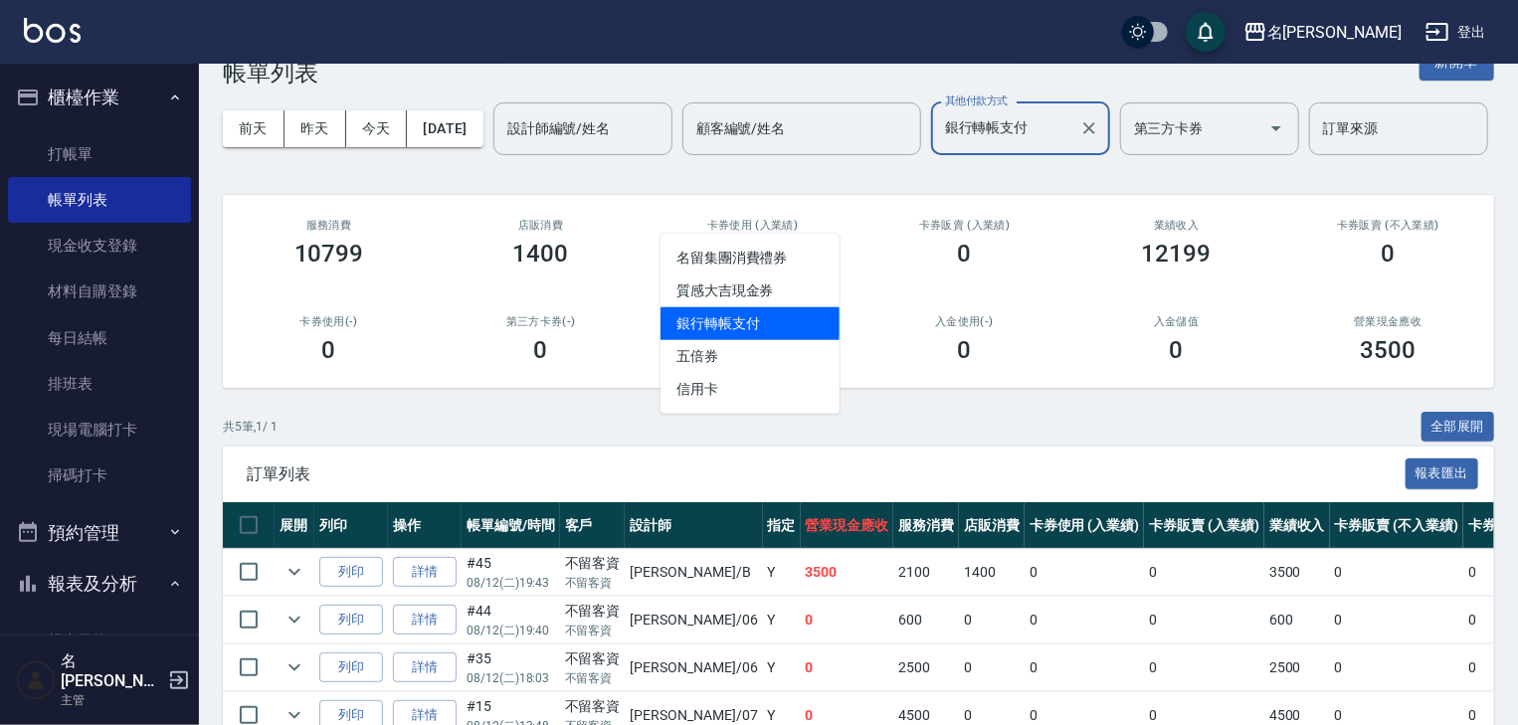
click at [757, 324] on span "銀行轉帳支付" at bounding box center [749, 323] width 179 height 33
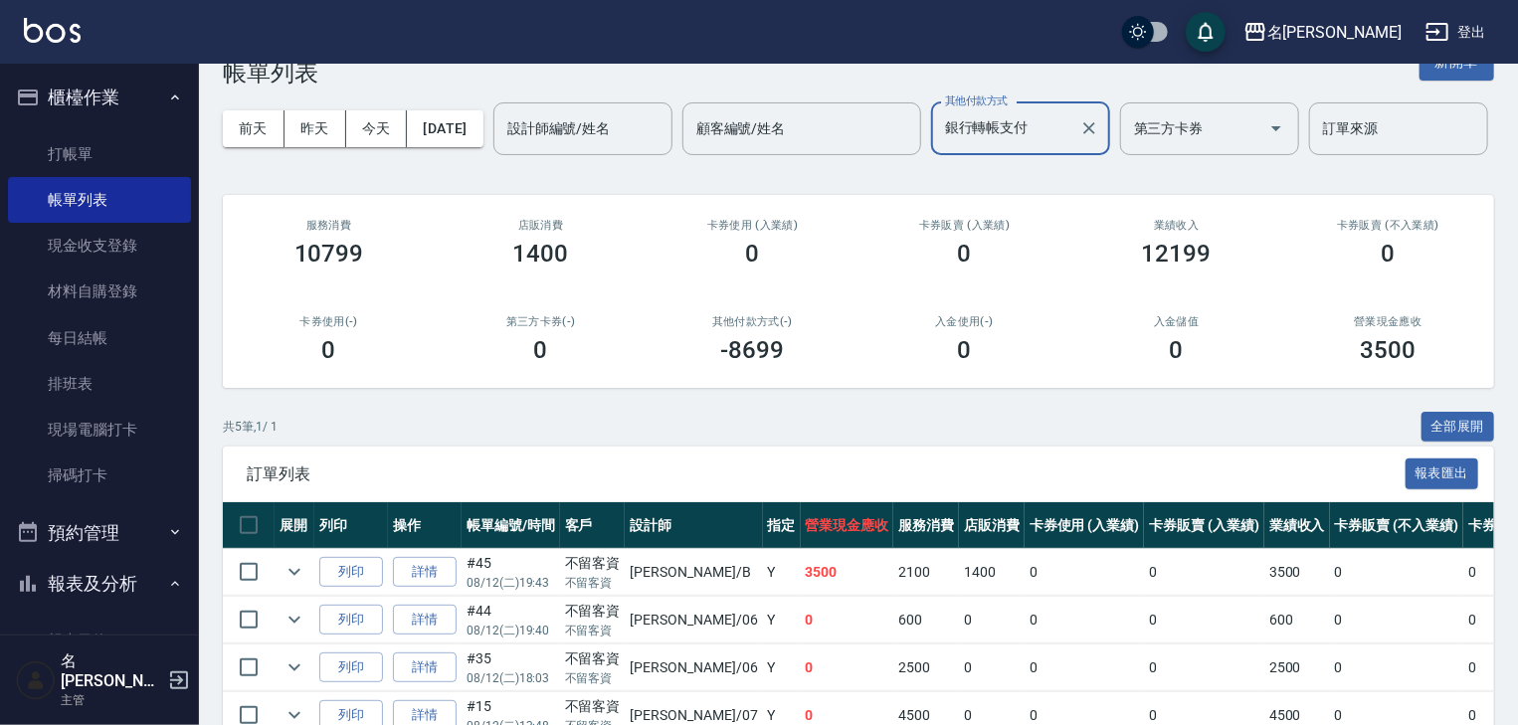
scroll to position [263, 0]
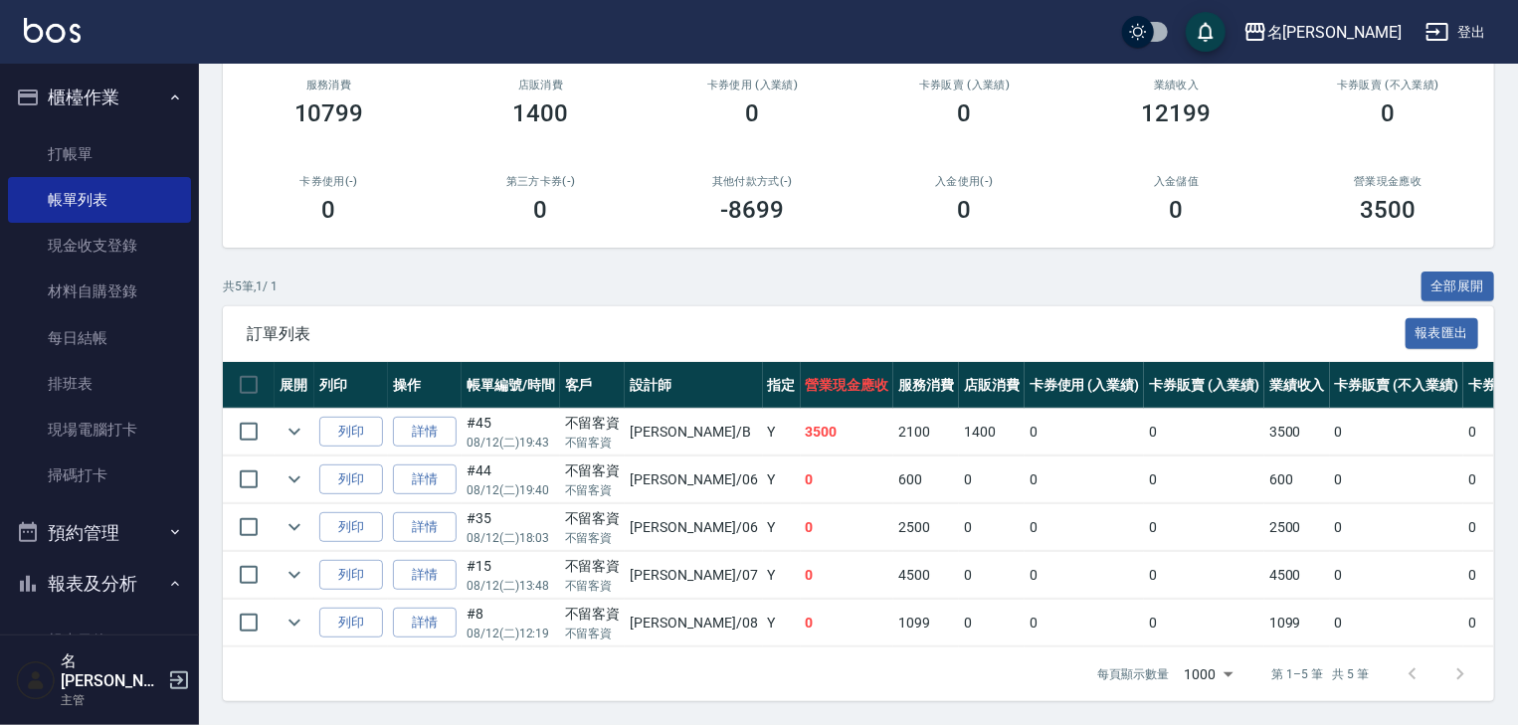
click at [1066, 272] on div "共 5 筆, 1 / 1 全部展開" at bounding box center [858, 287] width 1271 height 31
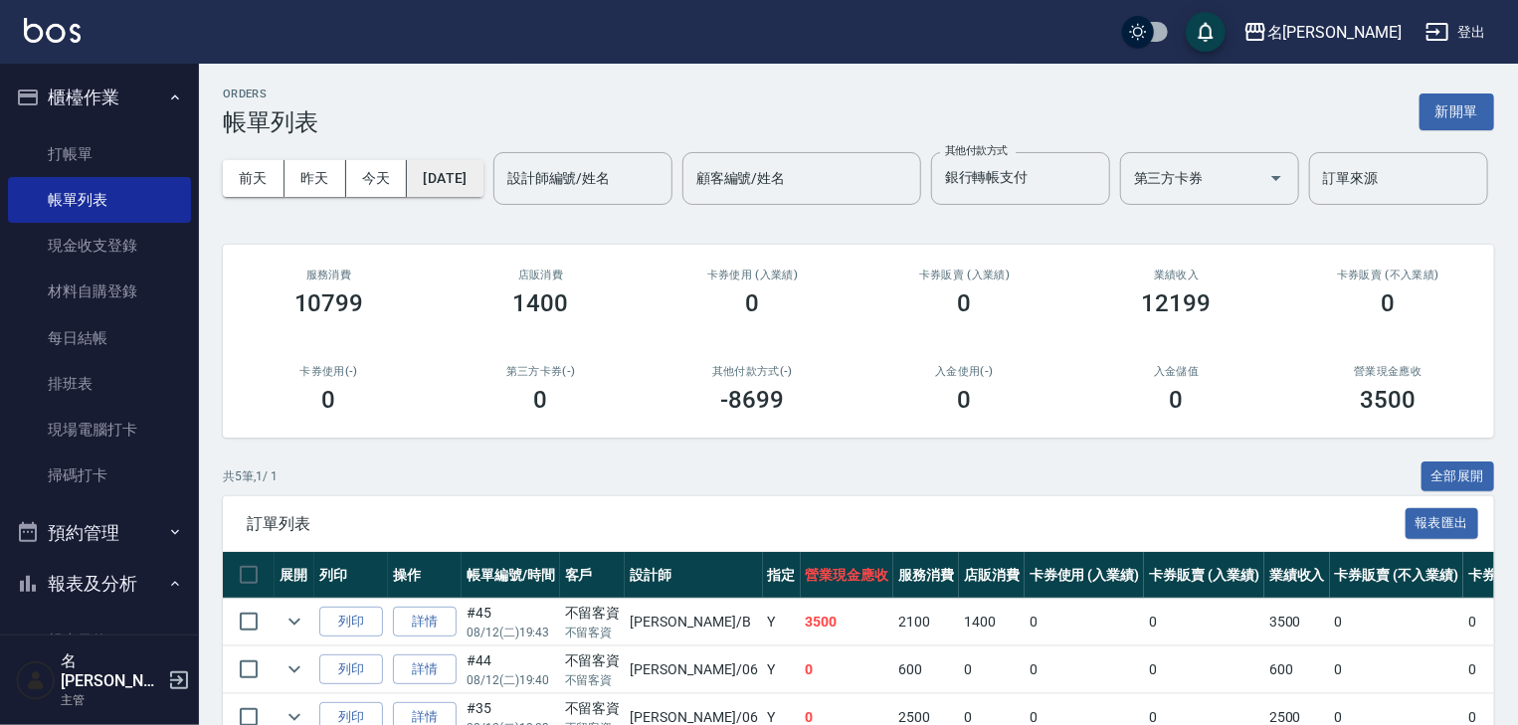
click at [482, 175] on button "[DATE]" at bounding box center [445, 178] width 76 height 37
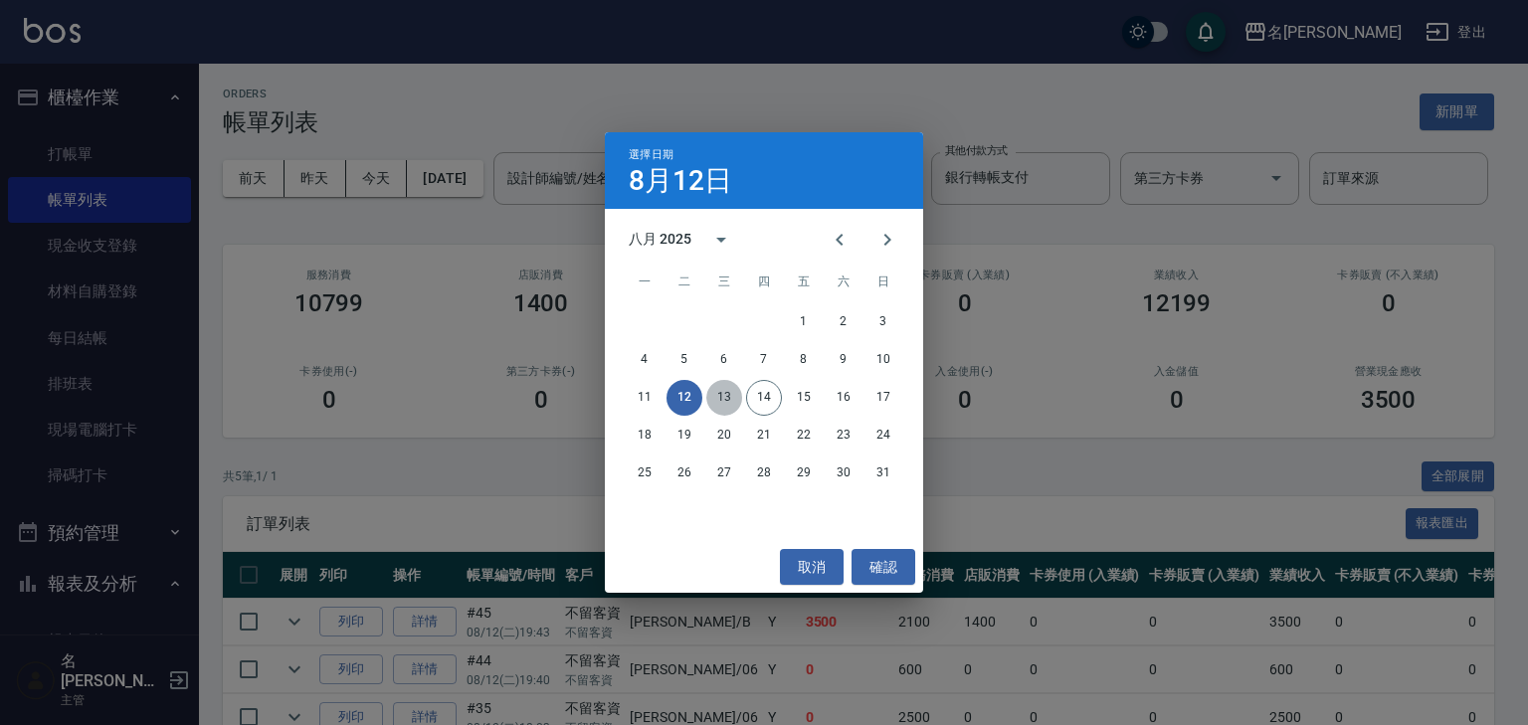
click at [727, 395] on button "13" at bounding box center [724, 398] width 36 height 36
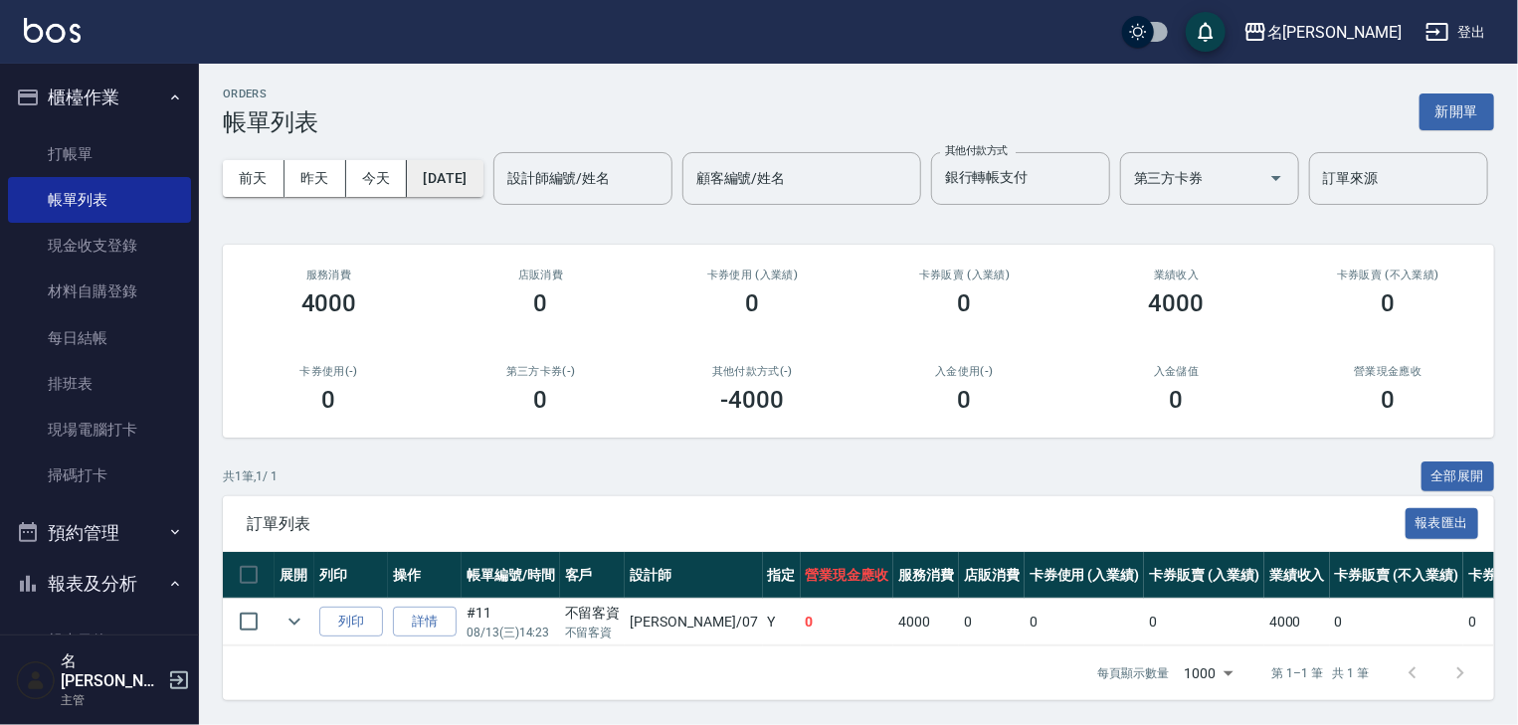
click at [482, 188] on button "[DATE]" at bounding box center [445, 178] width 76 height 37
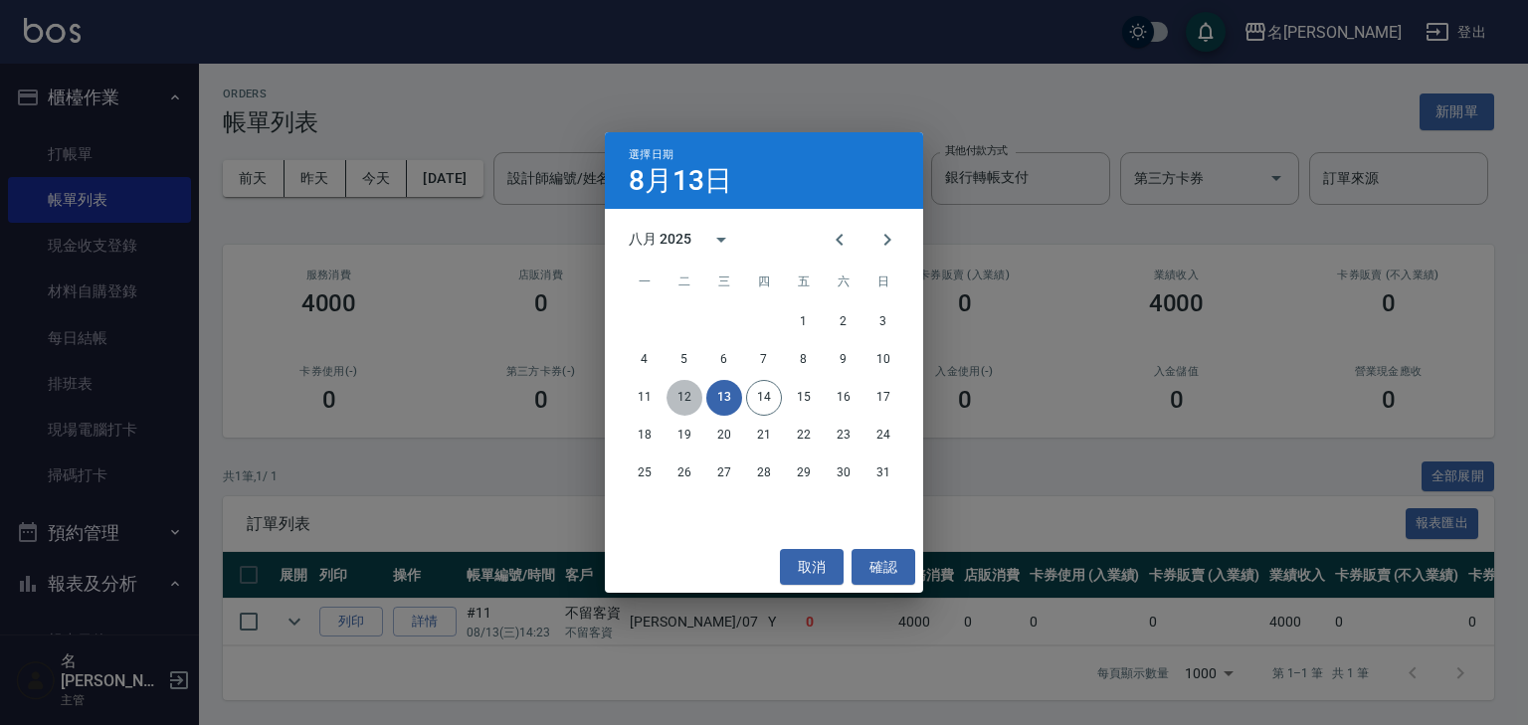
click at [680, 396] on button "12" at bounding box center [684, 398] width 36 height 36
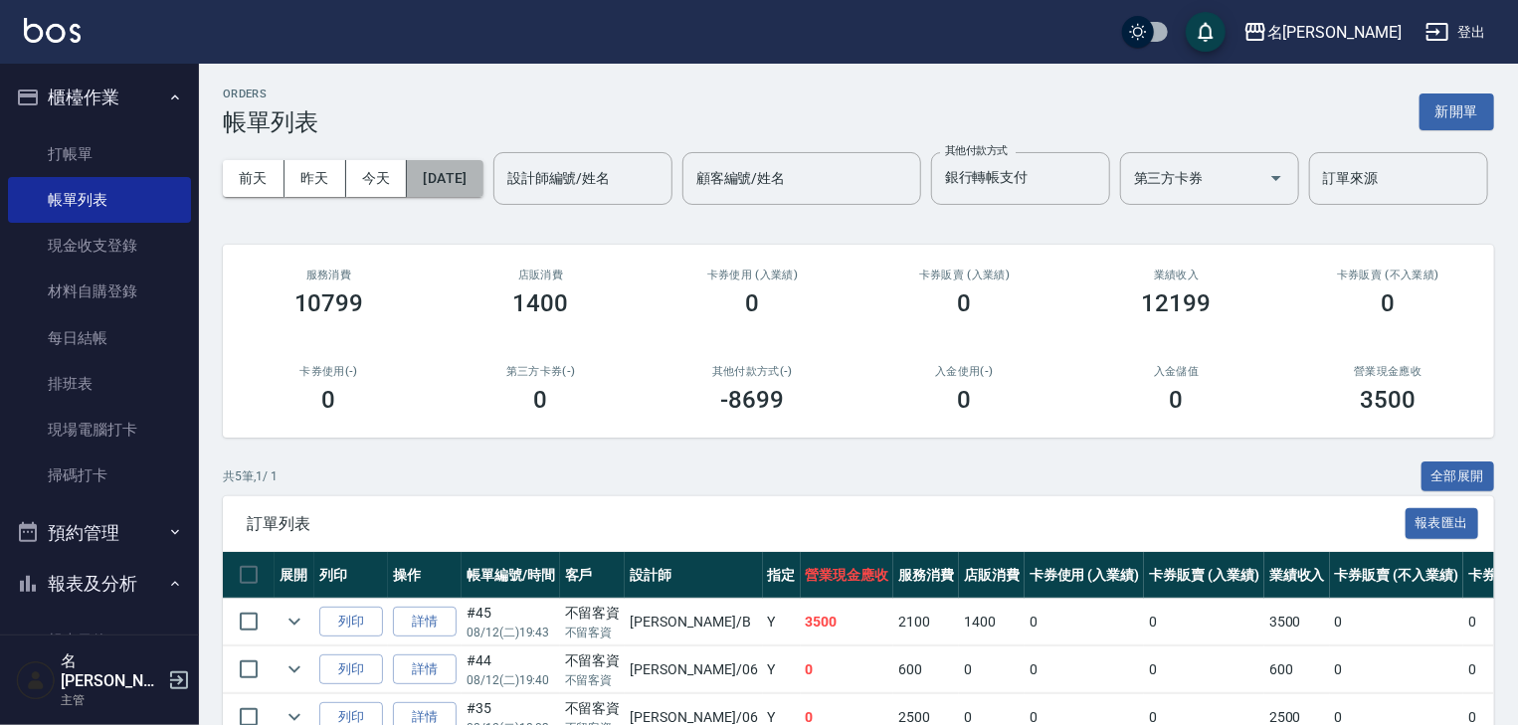
click at [482, 175] on button "[DATE]" at bounding box center [445, 178] width 76 height 37
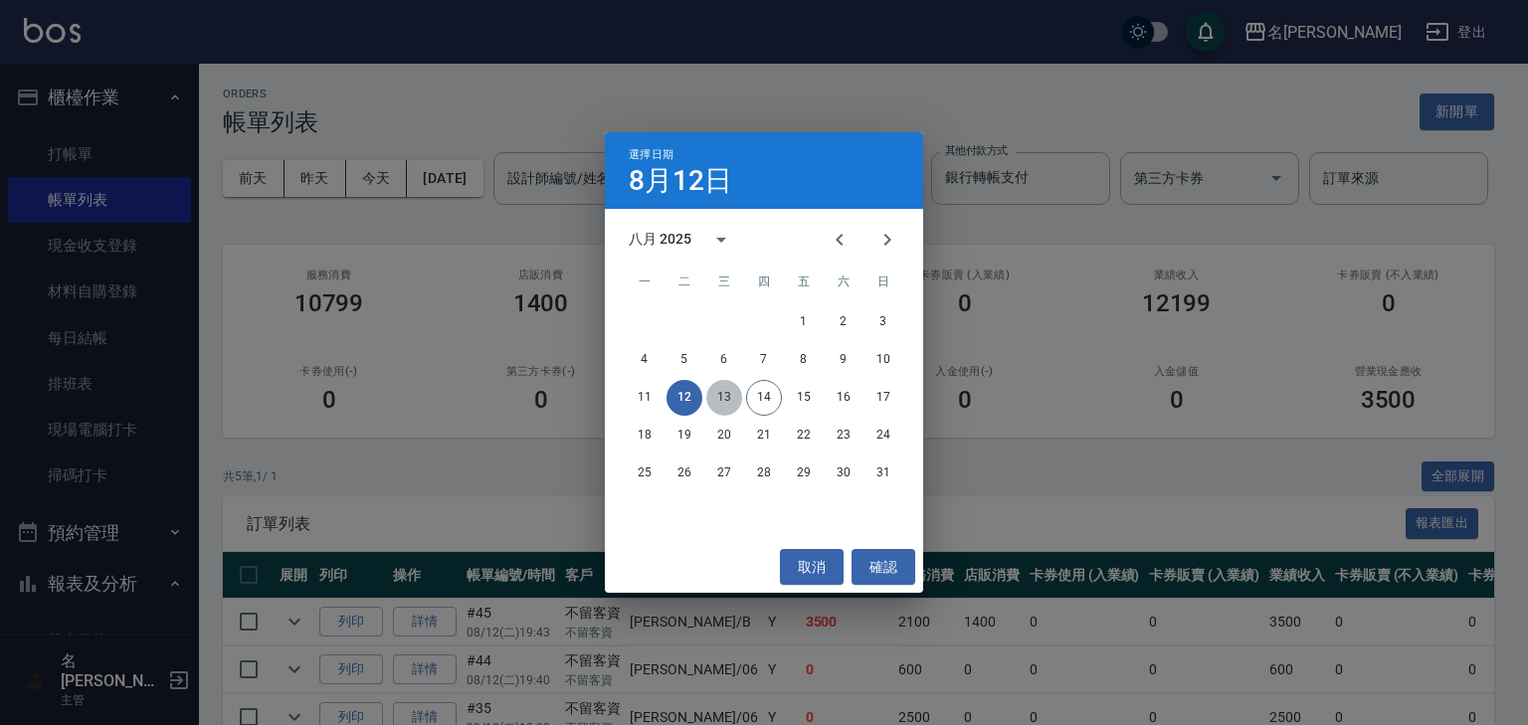
click at [728, 401] on button "13" at bounding box center [724, 398] width 36 height 36
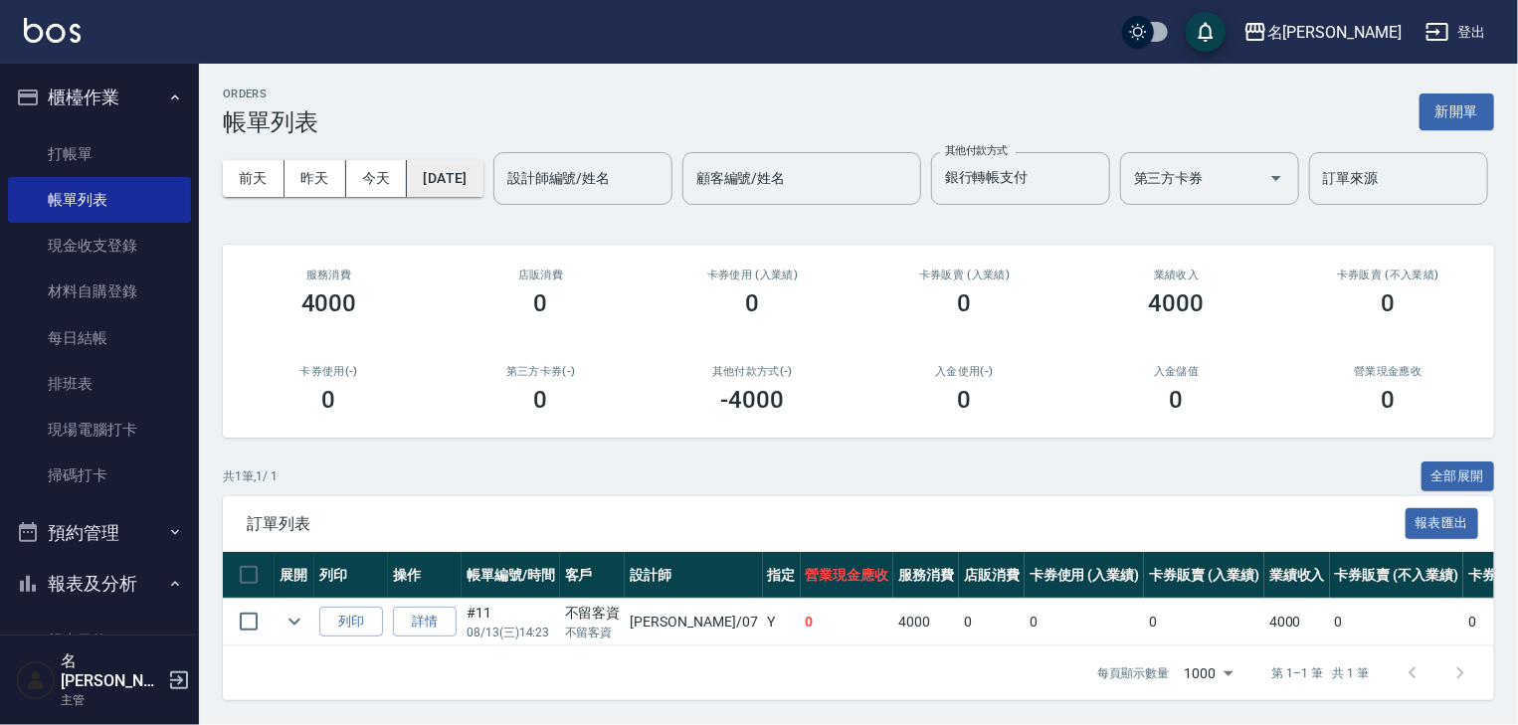
click at [482, 193] on button "[DATE]" at bounding box center [445, 178] width 76 height 37
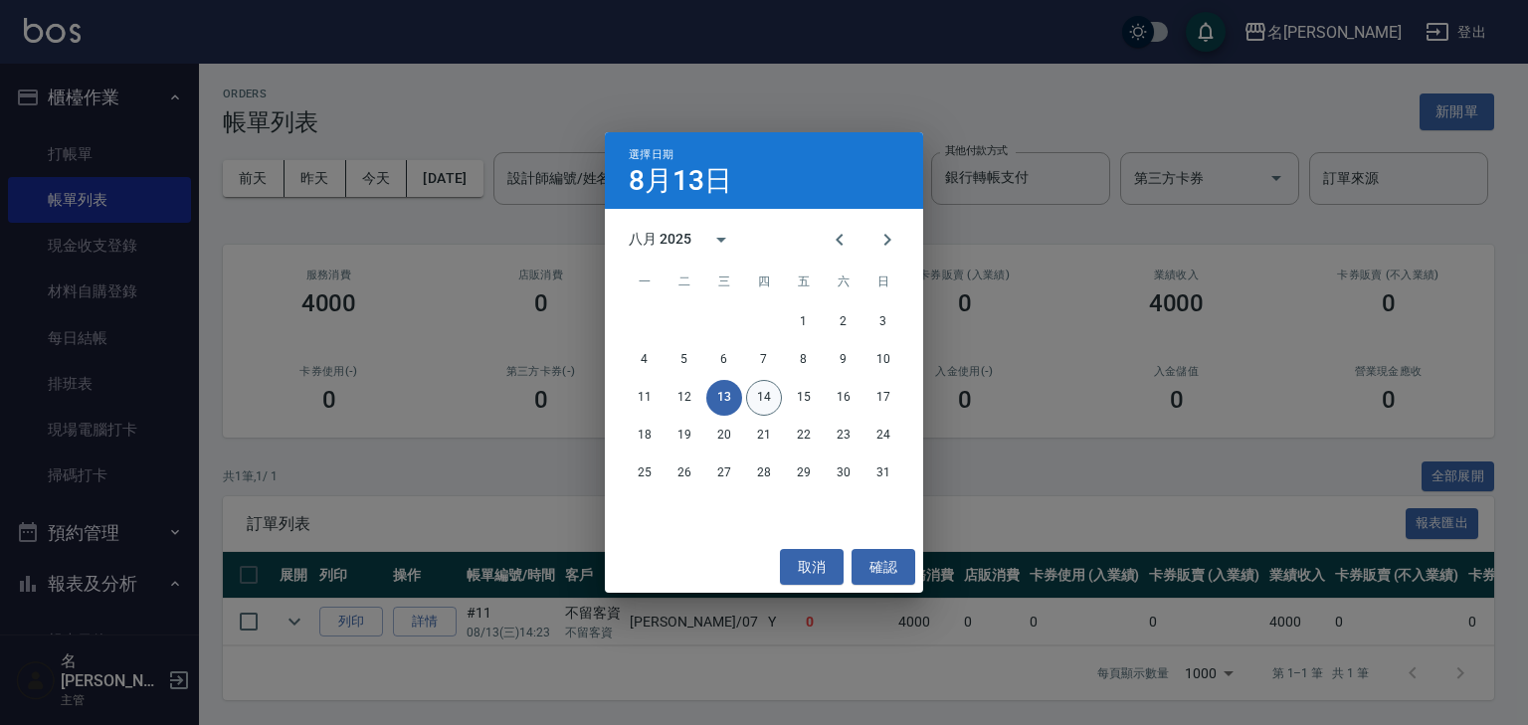
click at [762, 396] on button "14" at bounding box center [764, 398] width 36 height 36
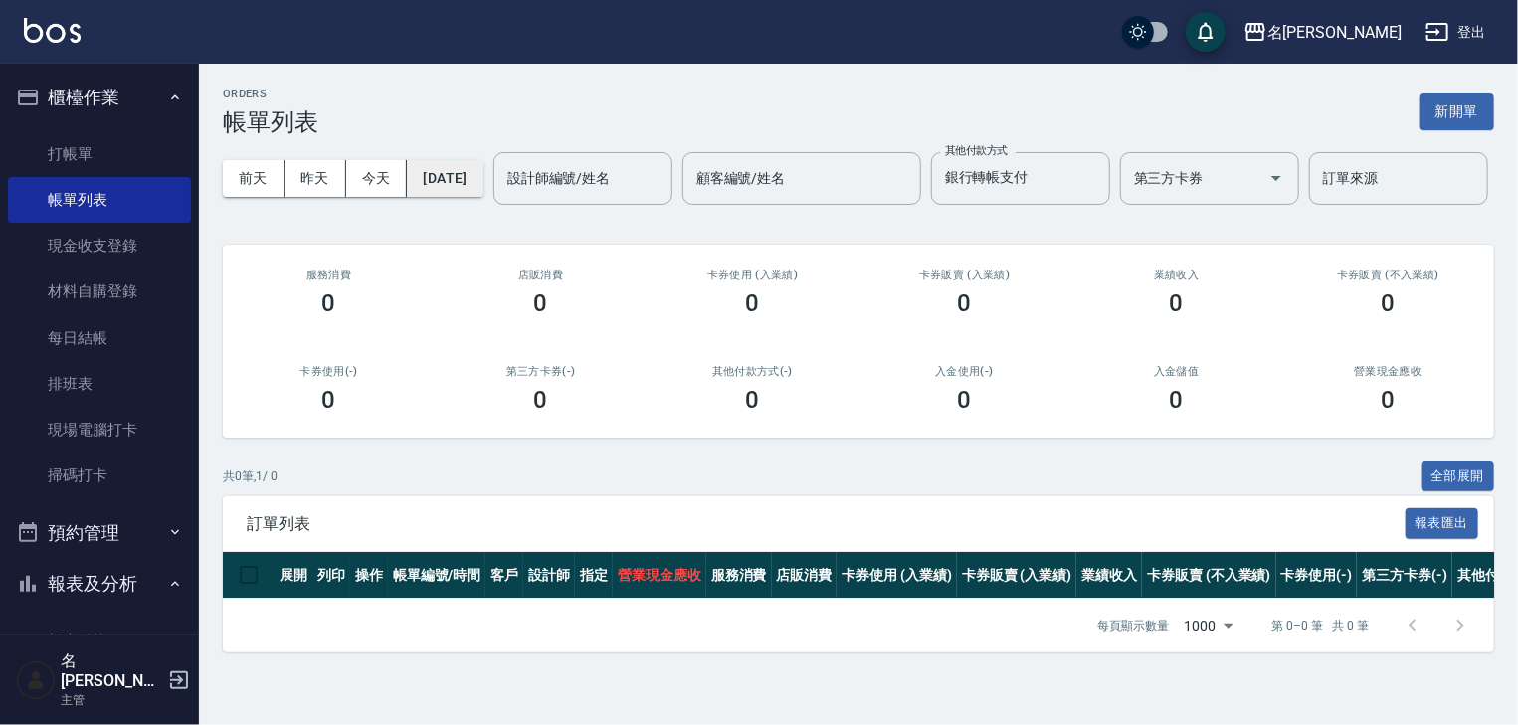
click at [475, 187] on button "[DATE]" at bounding box center [445, 178] width 76 height 37
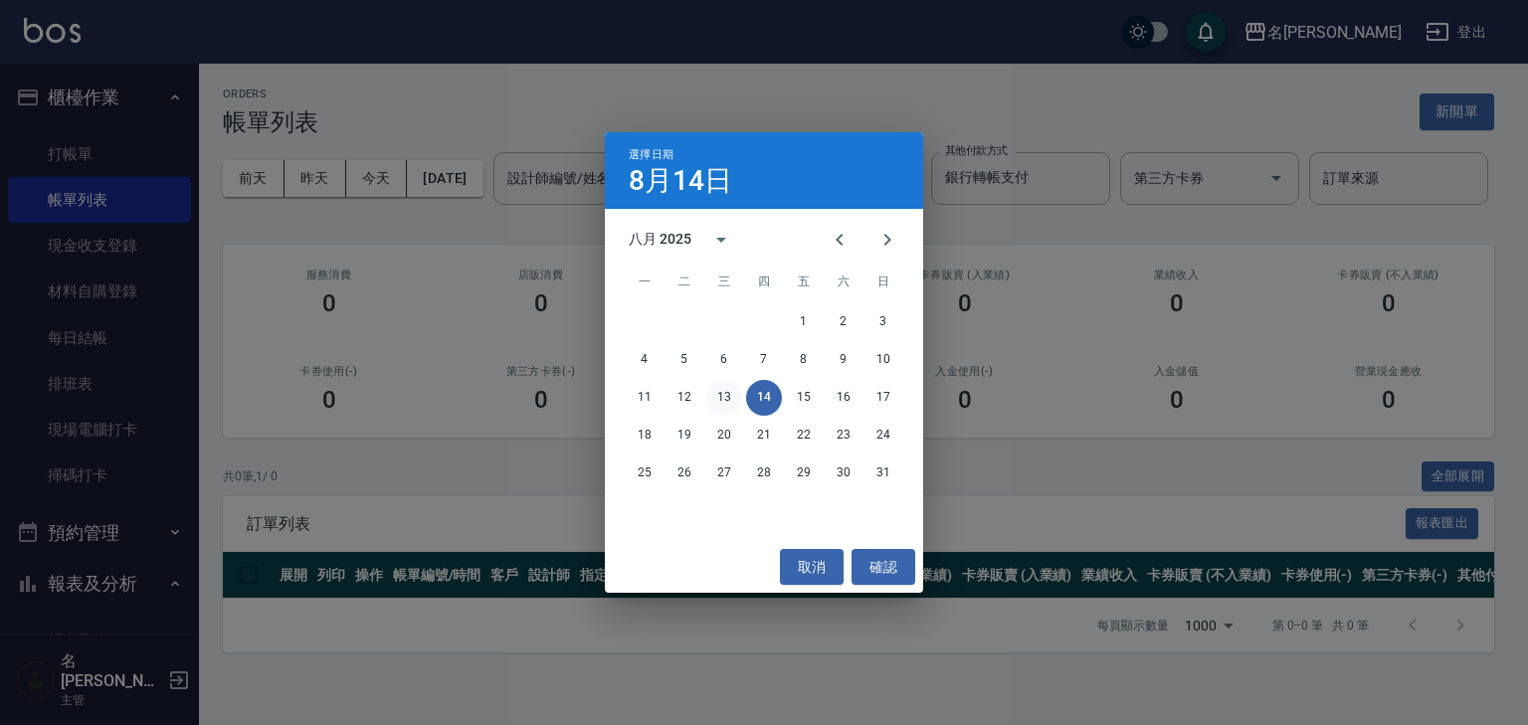
click at [720, 401] on button "13" at bounding box center [724, 398] width 36 height 36
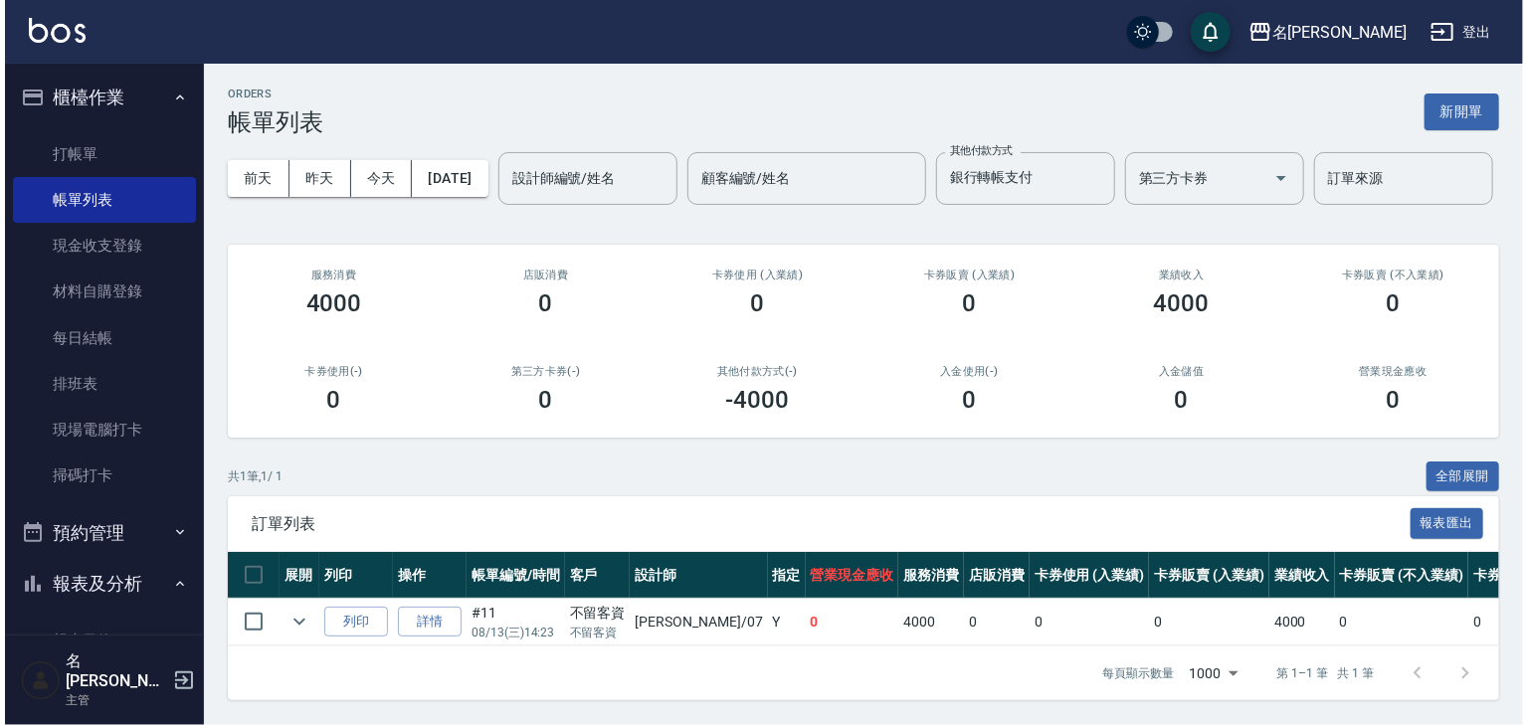
scroll to position [73, 0]
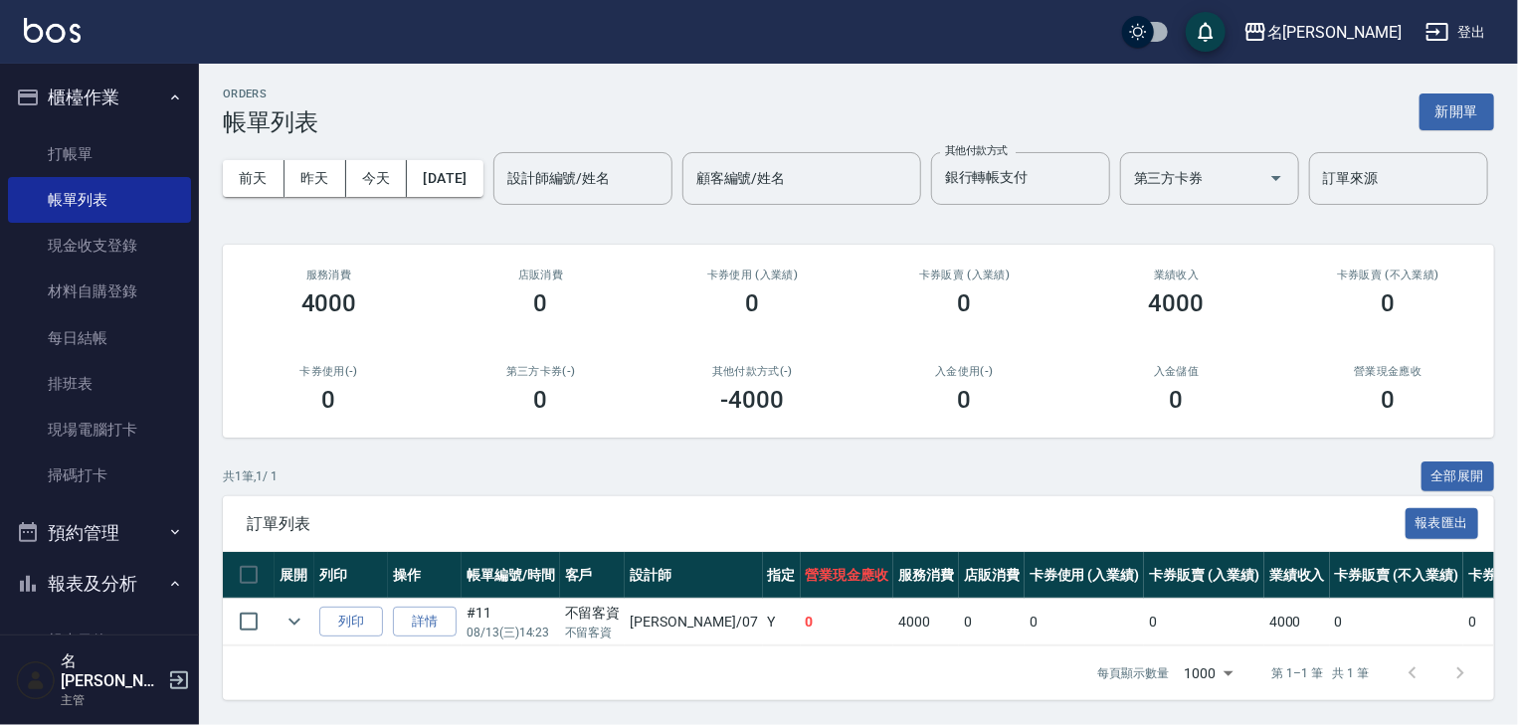
click at [483, 136] on div "[DATE] [DATE] [DATE] [DATE] 設計師編號/姓名 設計師編號/姓名 顧客編號/姓名 顧客編號/姓名 其他付款方式 銀行轉帳支付 其他付…" at bounding box center [858, 178] width 1271 height 85
click at [482, 160] on button "[DATE]" at bounding box center [445, 178] width 76 height 37
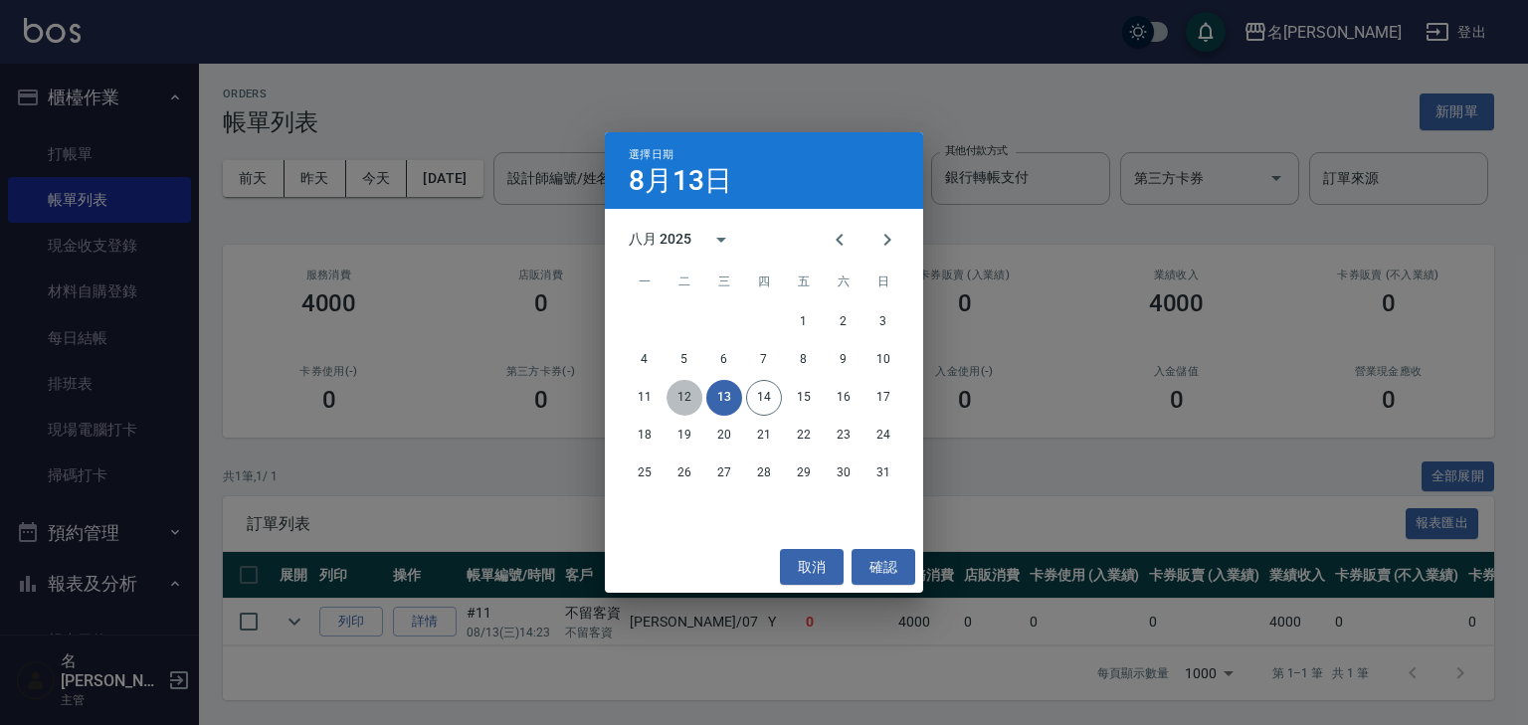
click at [676, 396] on button "12" at bounding box center [684, 398] width 36 height 36
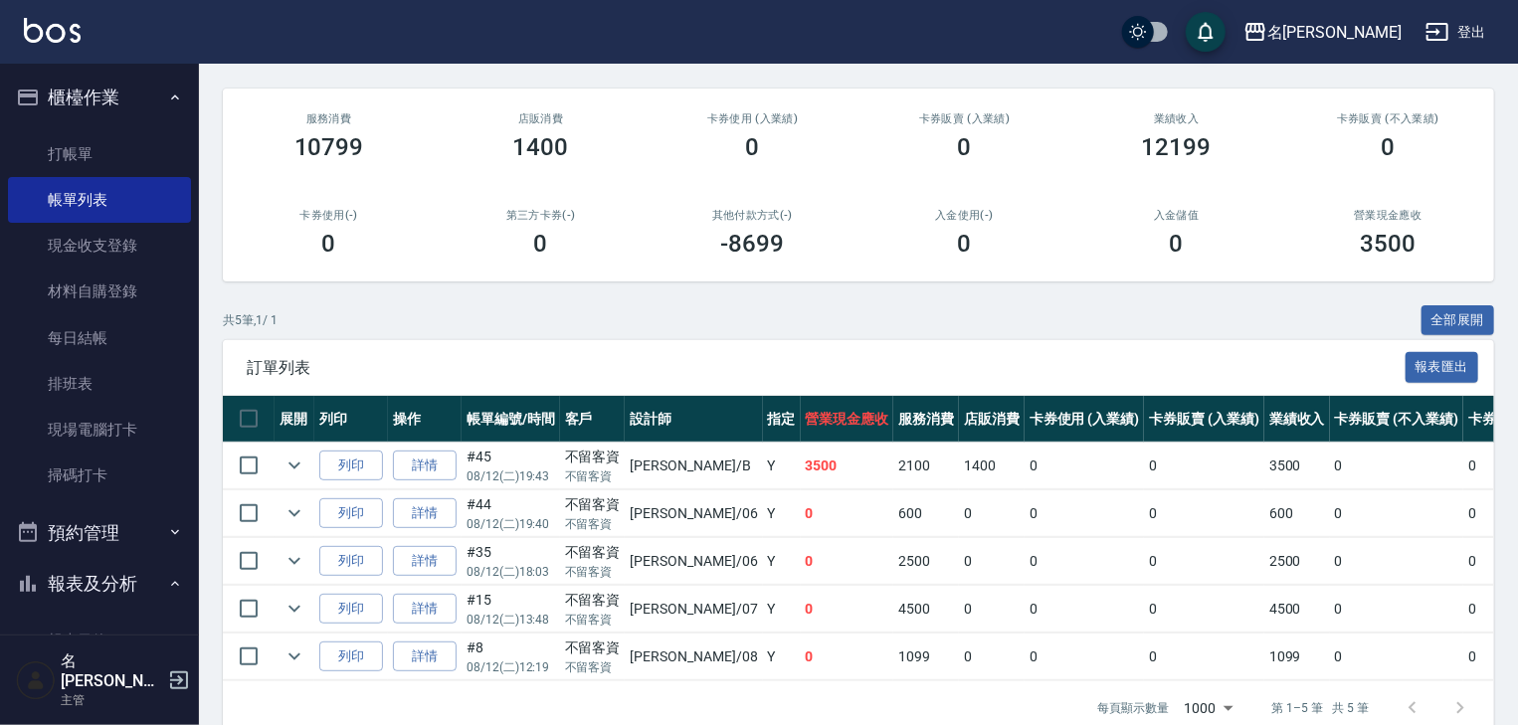
scroll to position [50, 0]
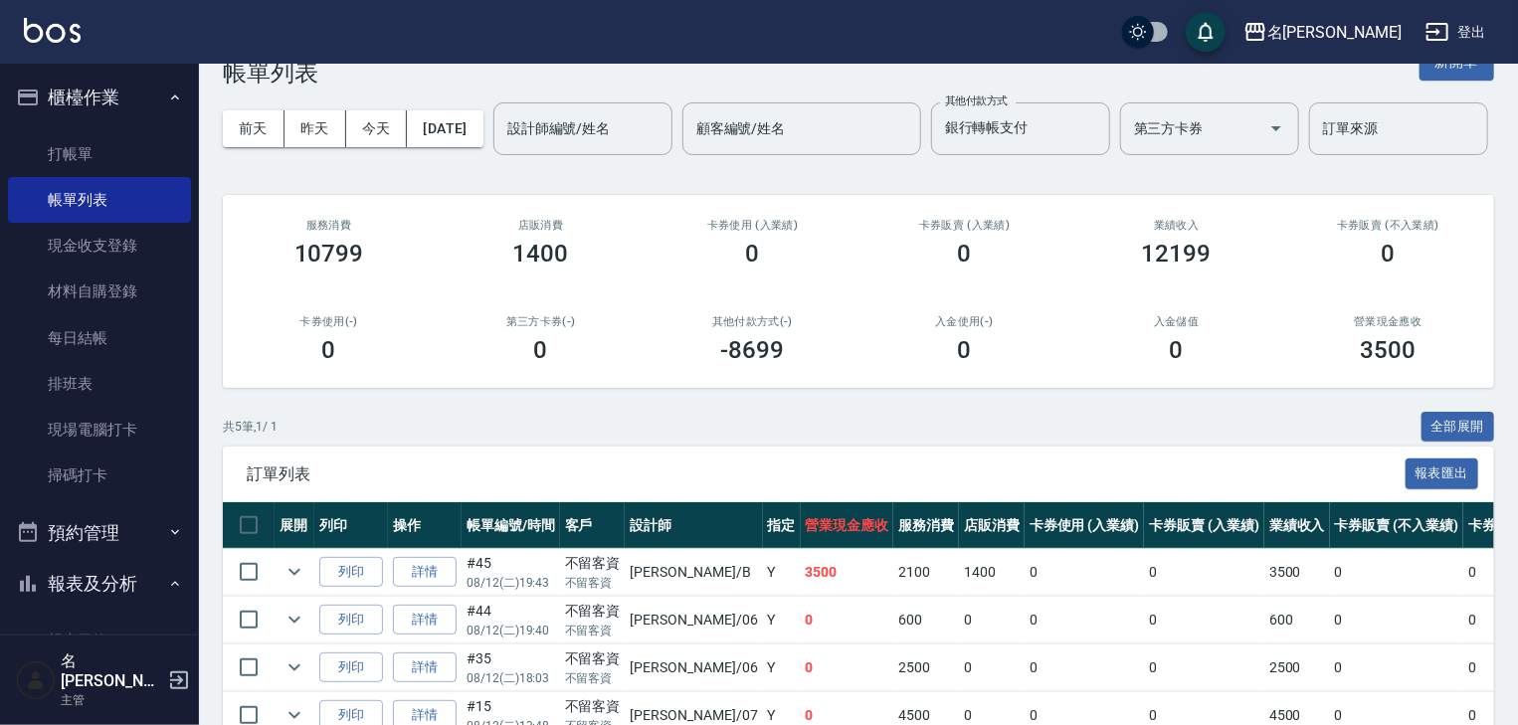
click at [1064, 443] on div "共 5 筆, 1 / 1 全部展開" at bounding box center [858, 427] width 1271 height 31
click at [76, 24] on img at bounding box center [52, 30] width 57 height 25
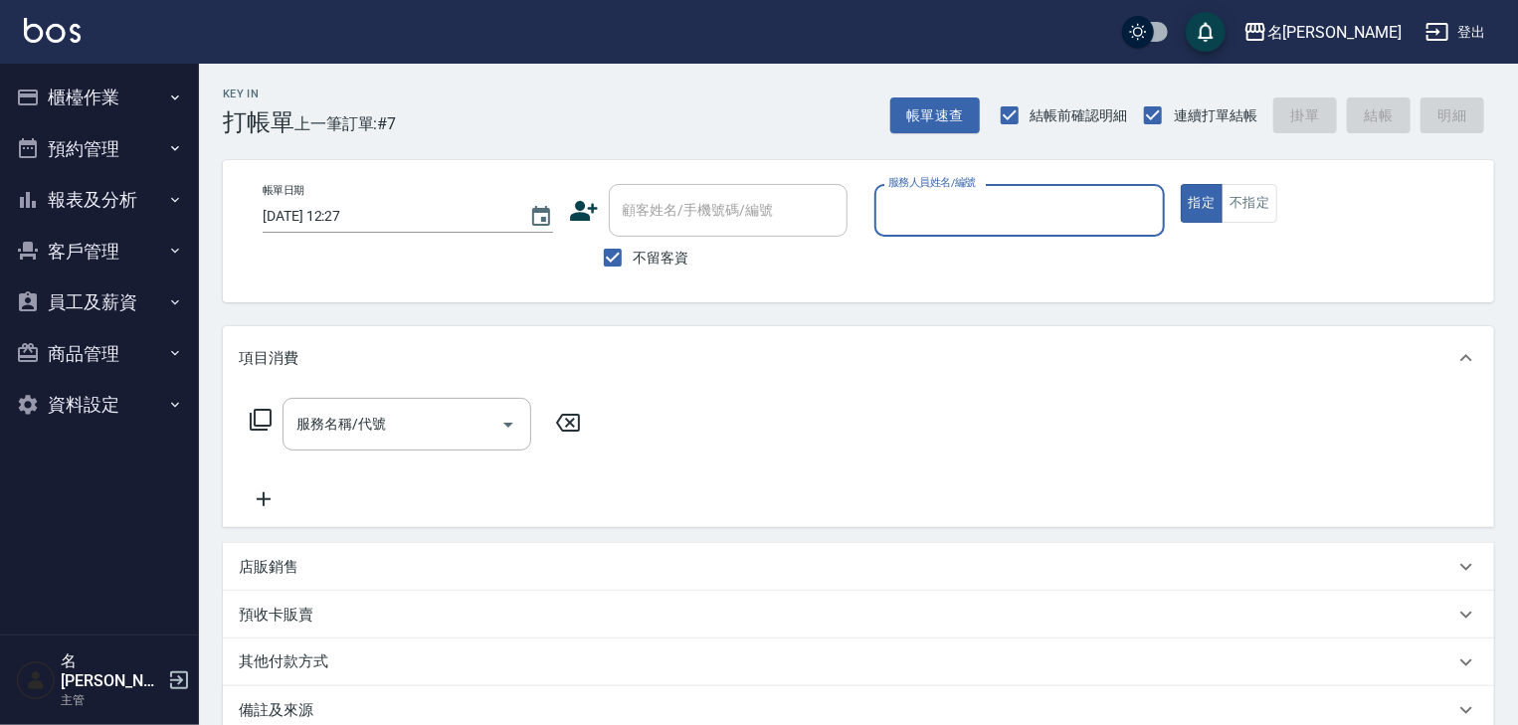
click at [88, 96] on button "櫃檯作業" at bounding box center [99, 98] width 183 height 52
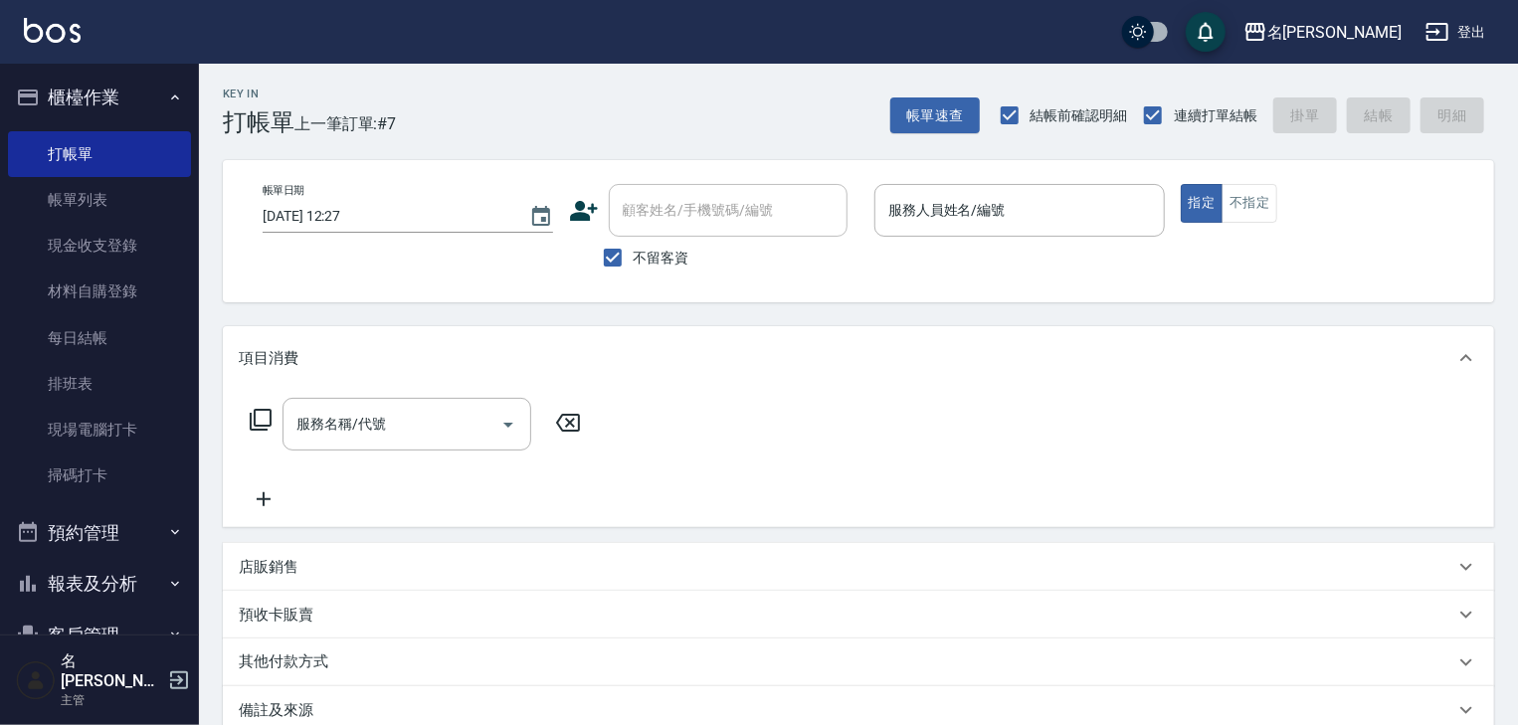
click at [126, 571] on button "報表及分析" at bounding box center [99, 584] width 183 height 52
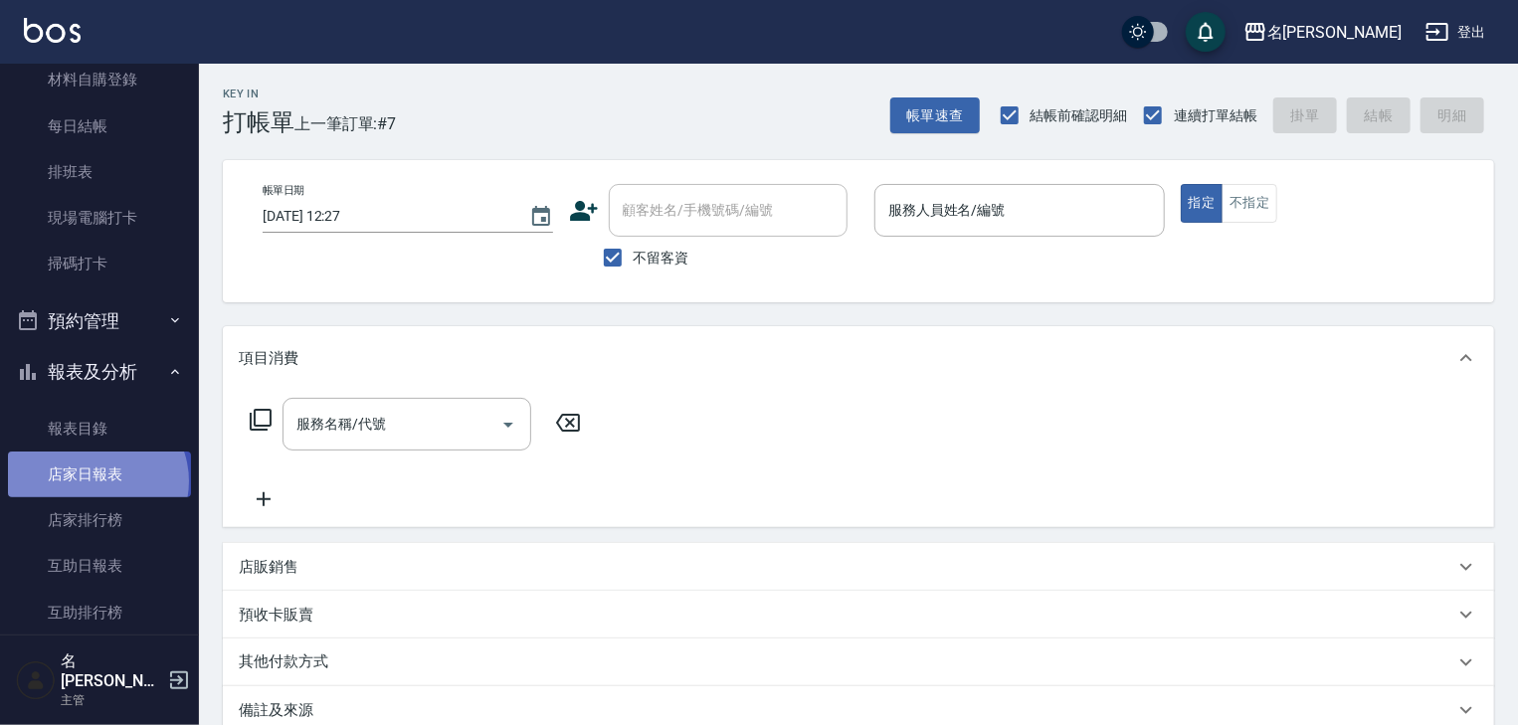
click at [95, 480] on link "店家日報表" at bounding box center [99, 475] width 183 height 46
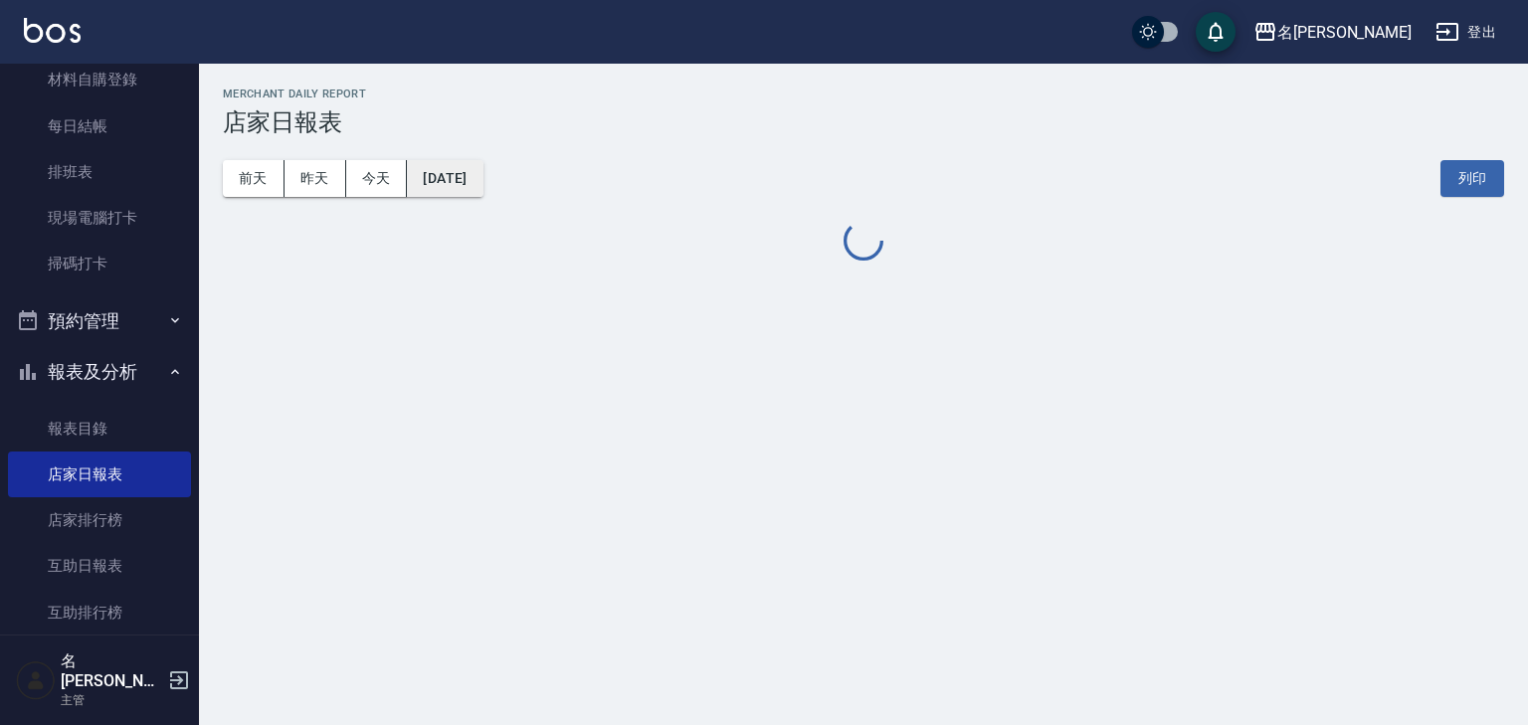
click at [481, 171] on button "[DATE]" at bounding box center [445, 178] width 76 height 37
click at [481, 194] on button "[DATE]" at bounding box center [445, 178] width 76 height 37
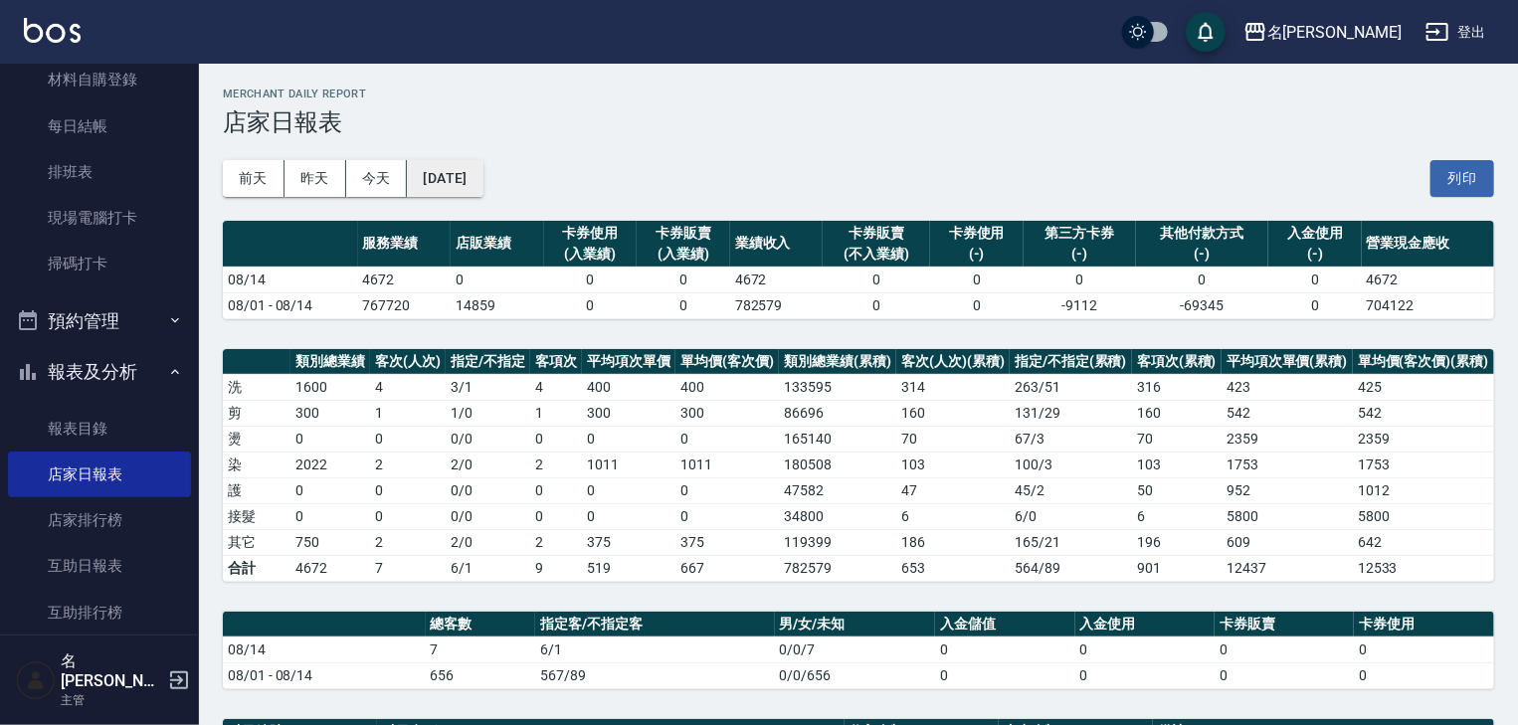
click at [482, 173] on button "[DATE]" at bounding box center [445, 178] width 76 height 37
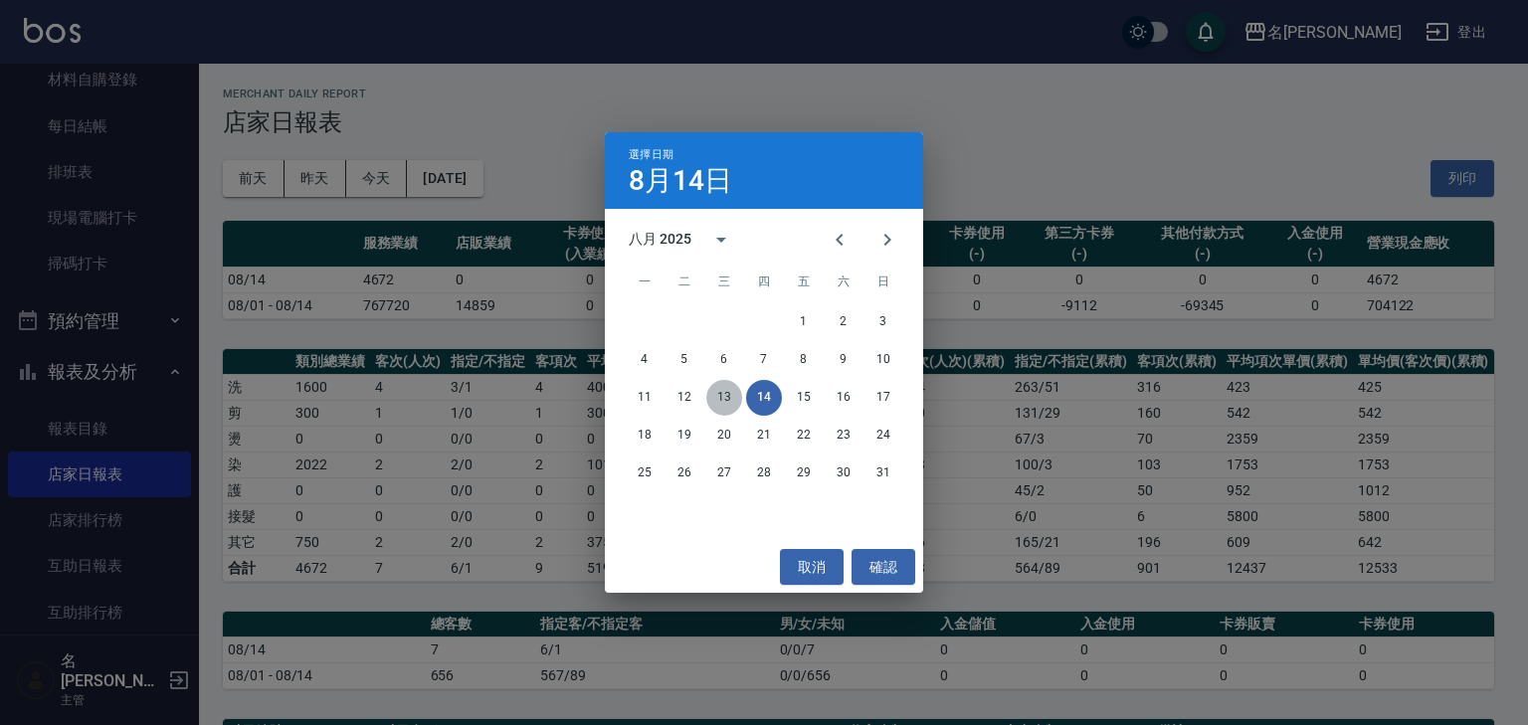
click at [729, 401] on button "13" at bounding box center [724, 398] width 36 height 36
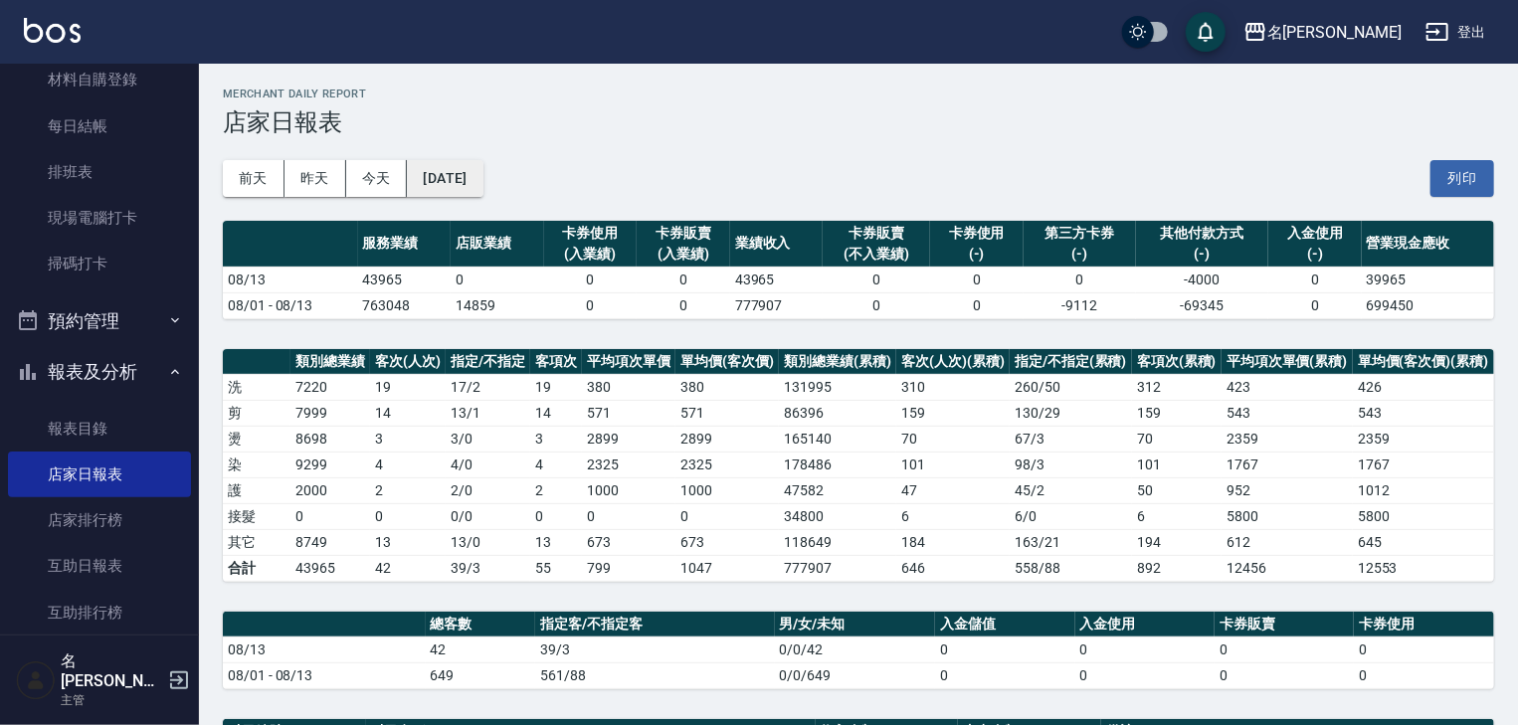
click at [469, 174] on button "[DATE]" at bounding box center [445, 178] width 76 height 37
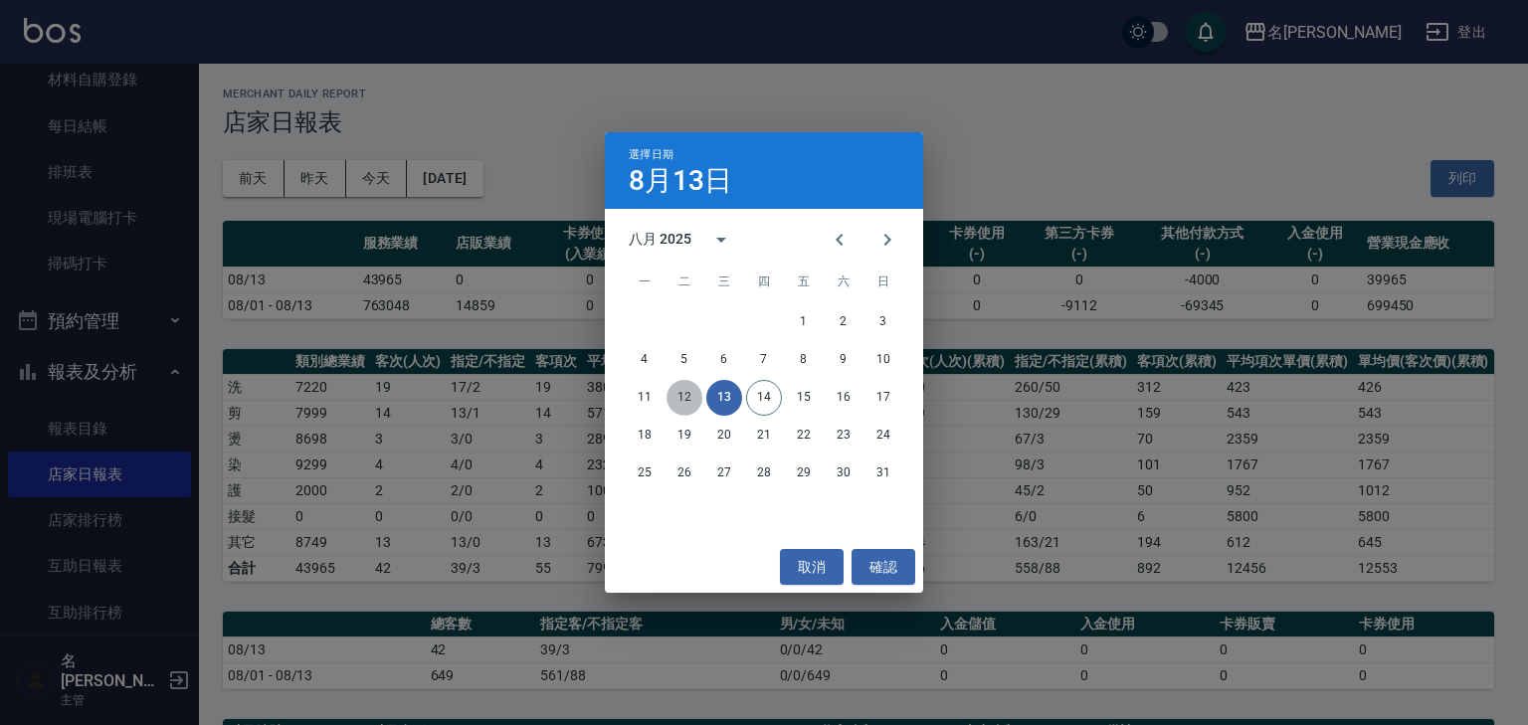
click at [692, 398] on button "12" at bounding box center [684, 398] width 36 height 36
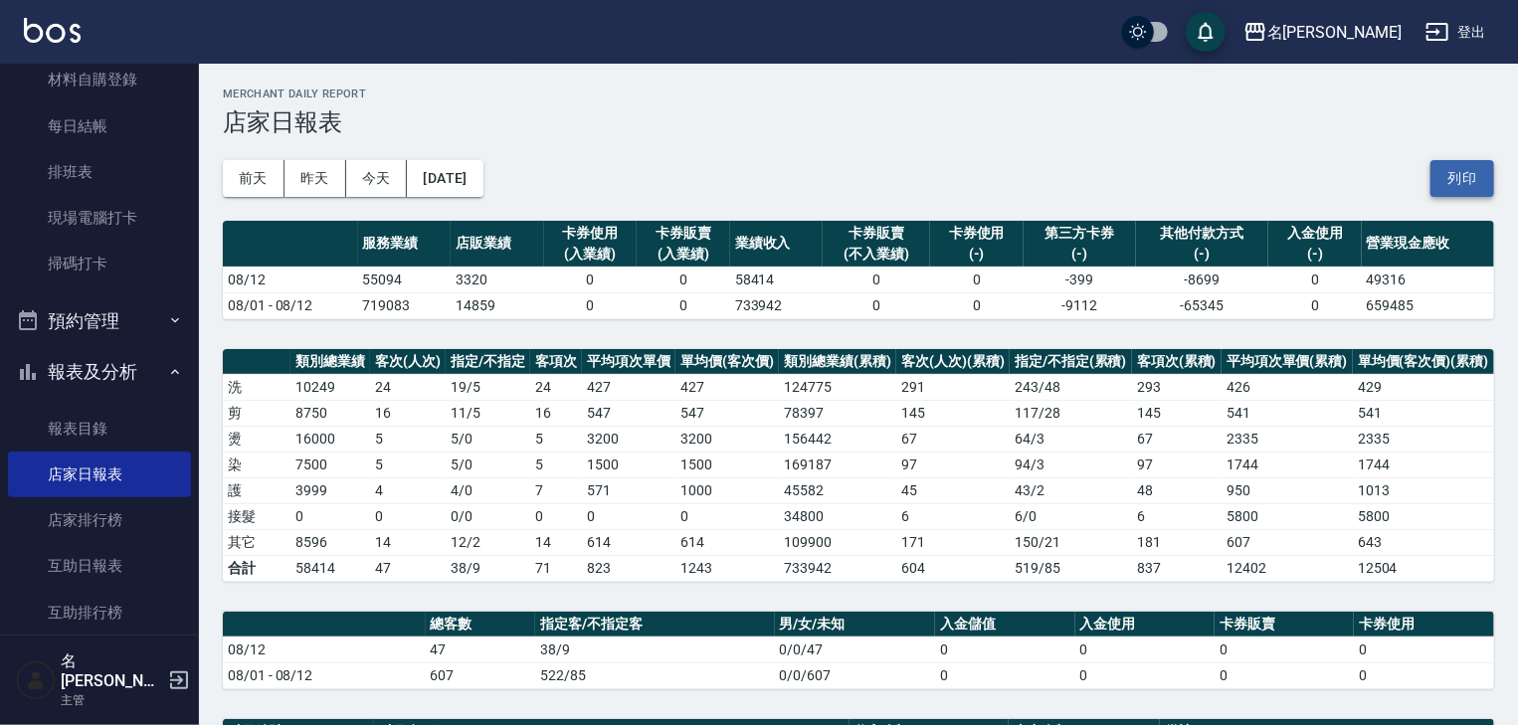
click at [1457, 183] on button "列印" at bounding box center [1462, 178] width 64 height 37
click at [273, 187] on button "前天" at bounding box center [254, 178] width 62 height 37
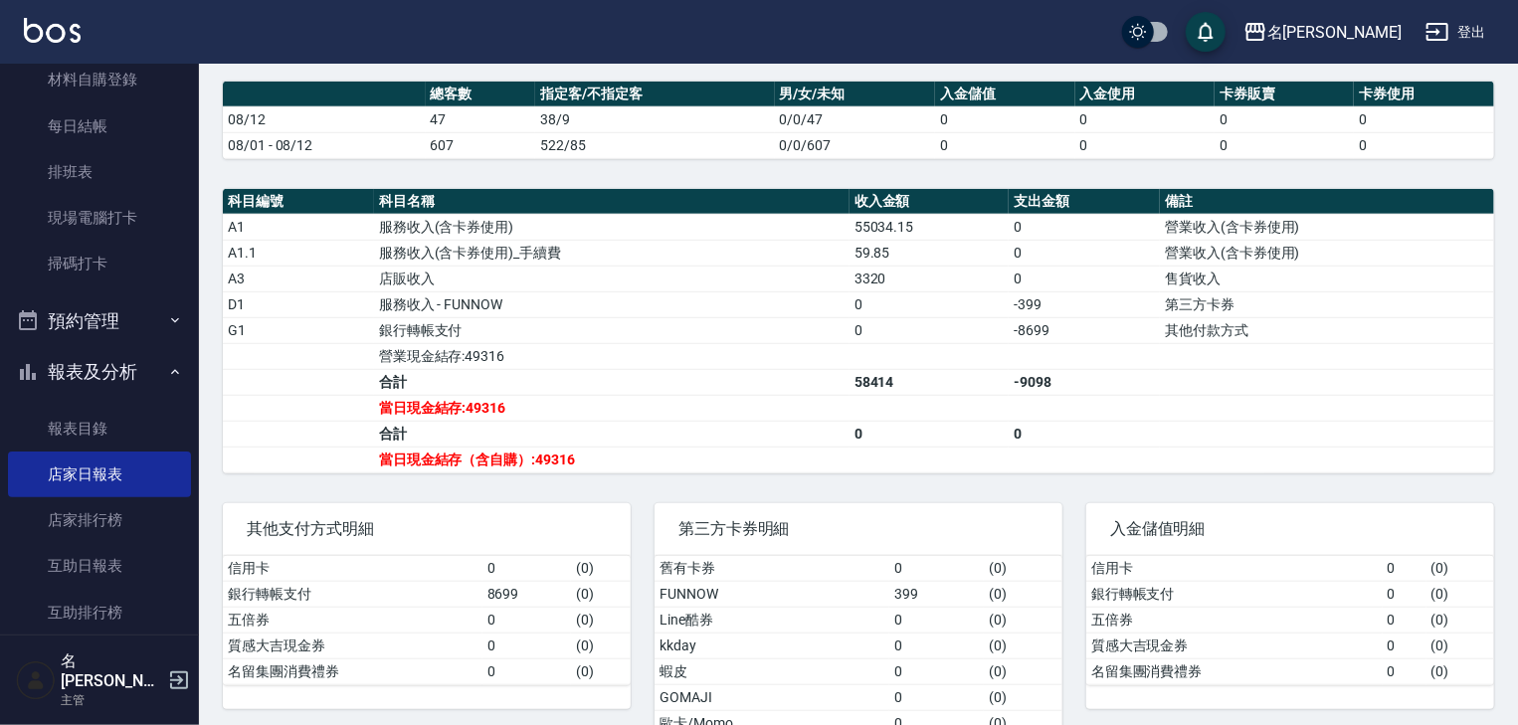
scroll to position [212, 0]
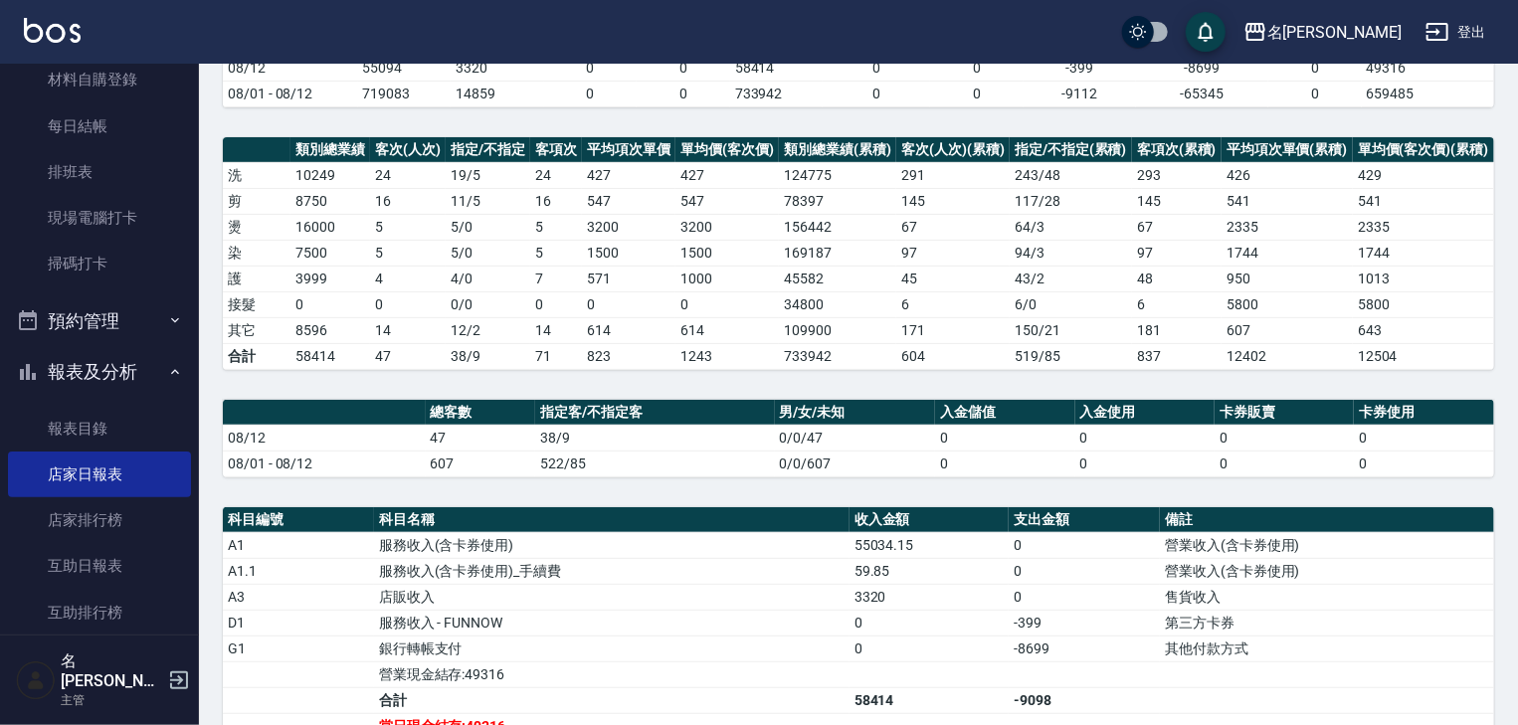
click at [59, 40] on img at bounding box center [52, 30] width 57 height 25
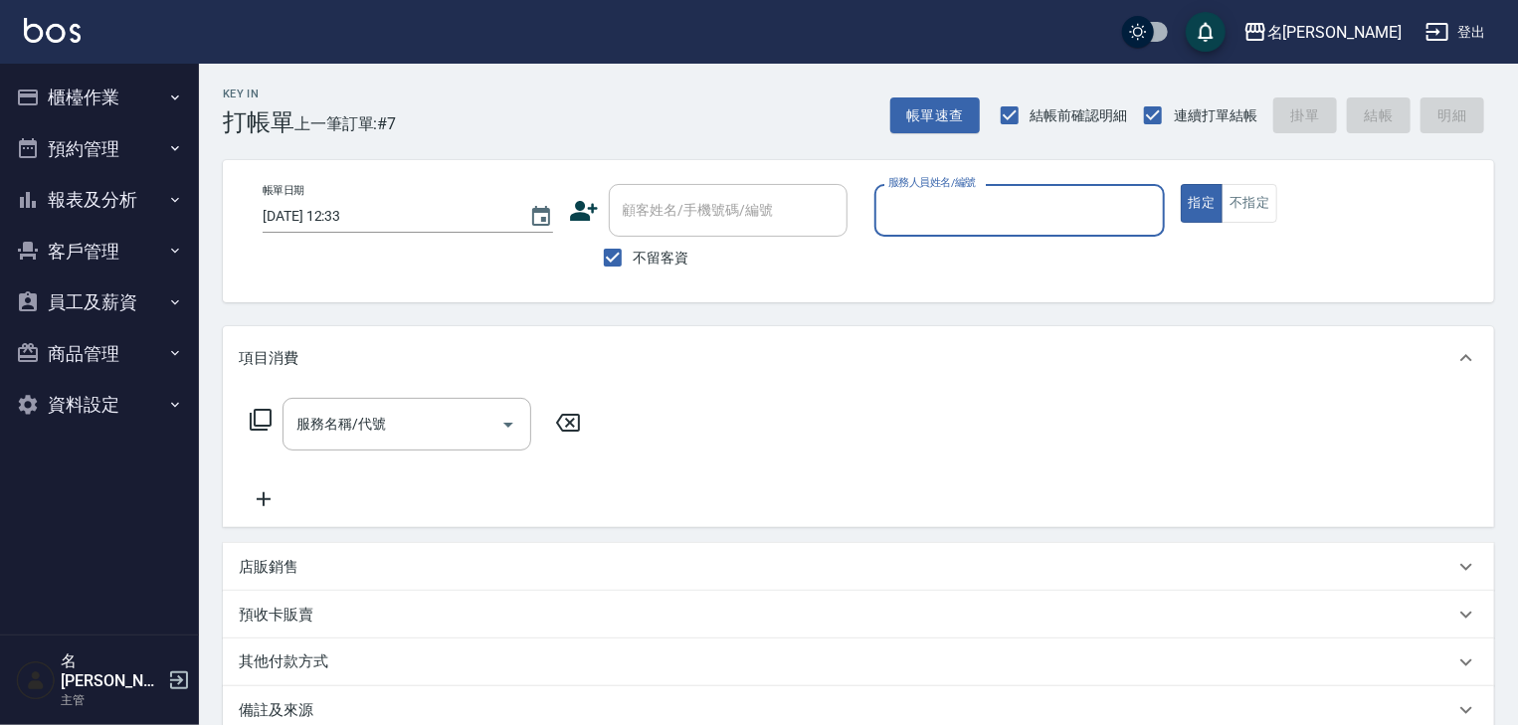
click at [128, 196] on button "報表及分析" at bounding box center [99, 200] width 183 height 52
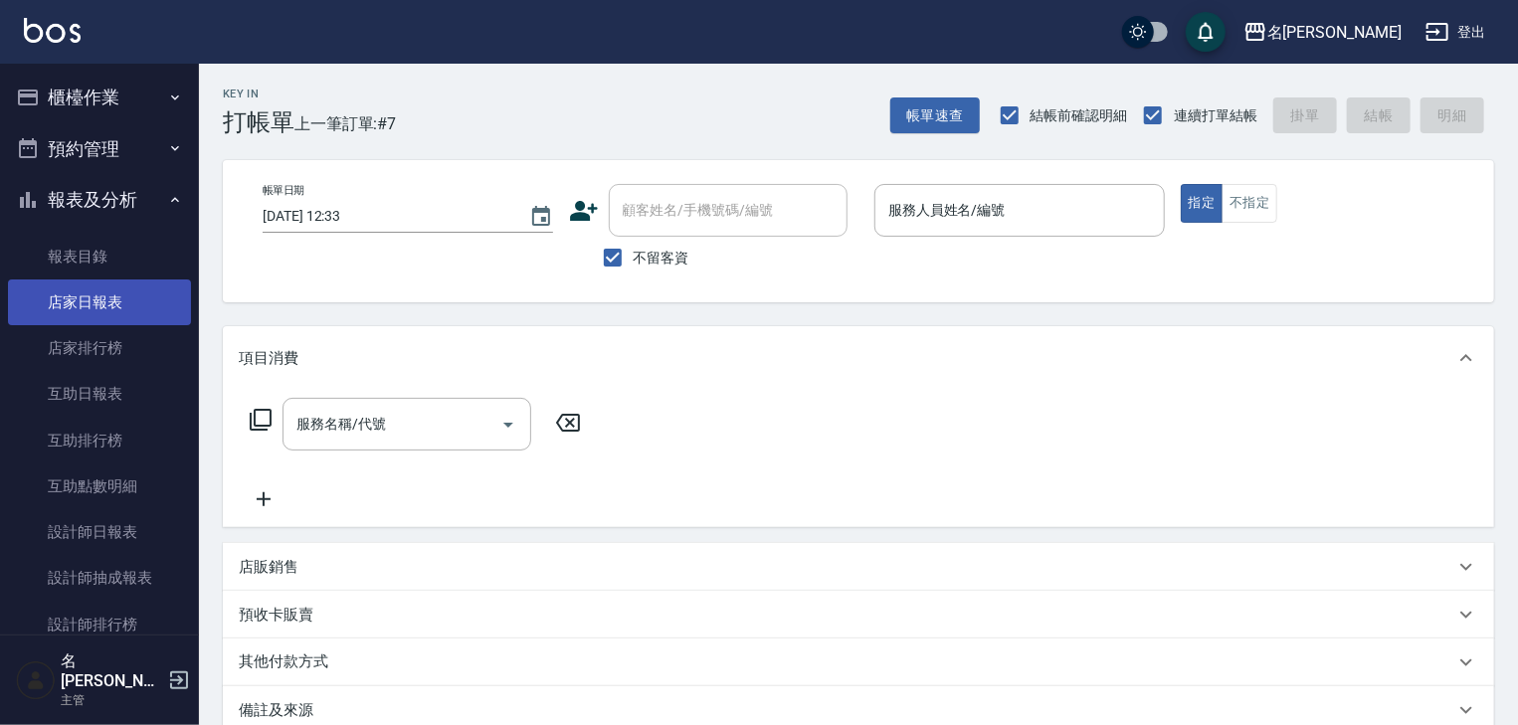
click at [118, 306] on link "店家日報表" at bounding box center [99, 302] width 183 height 46
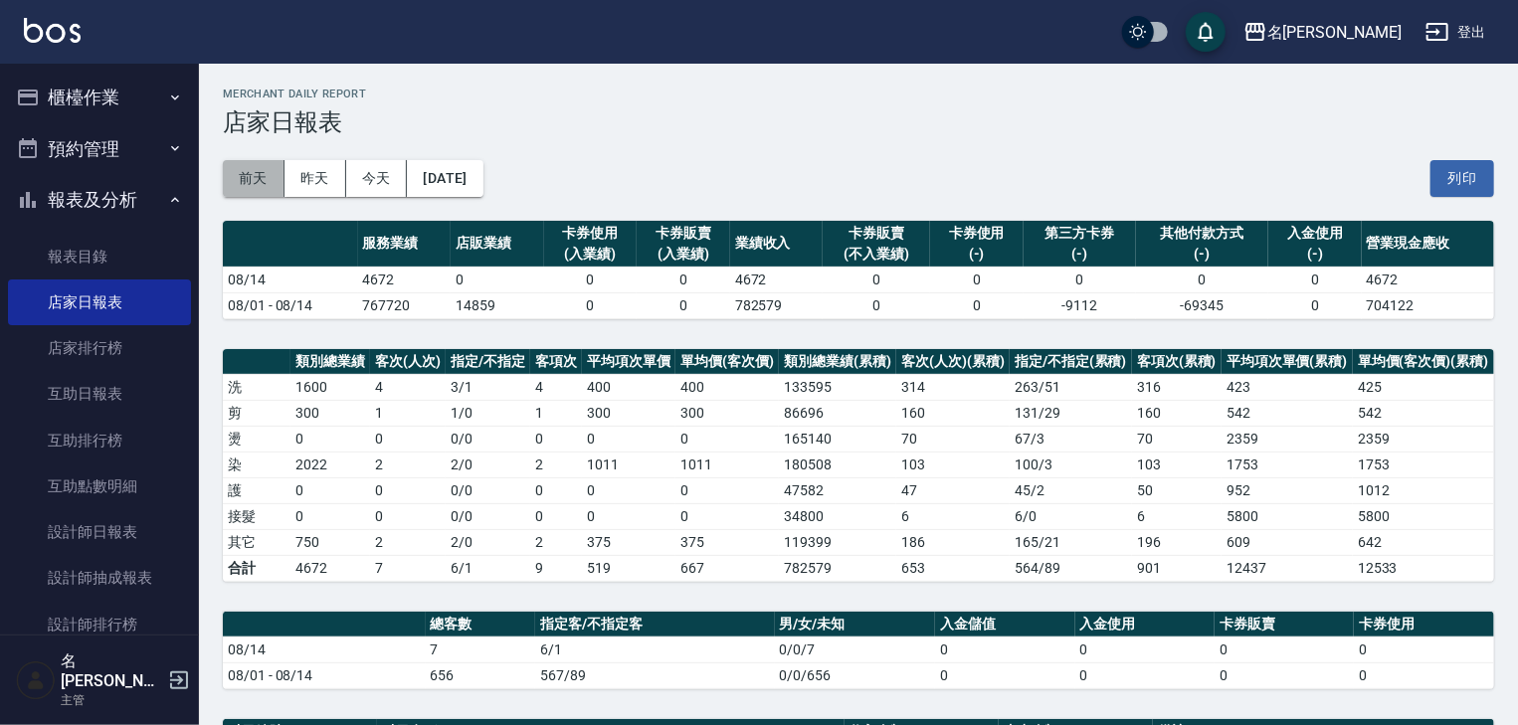
click at [272, 188] on button "前天" at bounding box center [254, 178] width 62 height 37
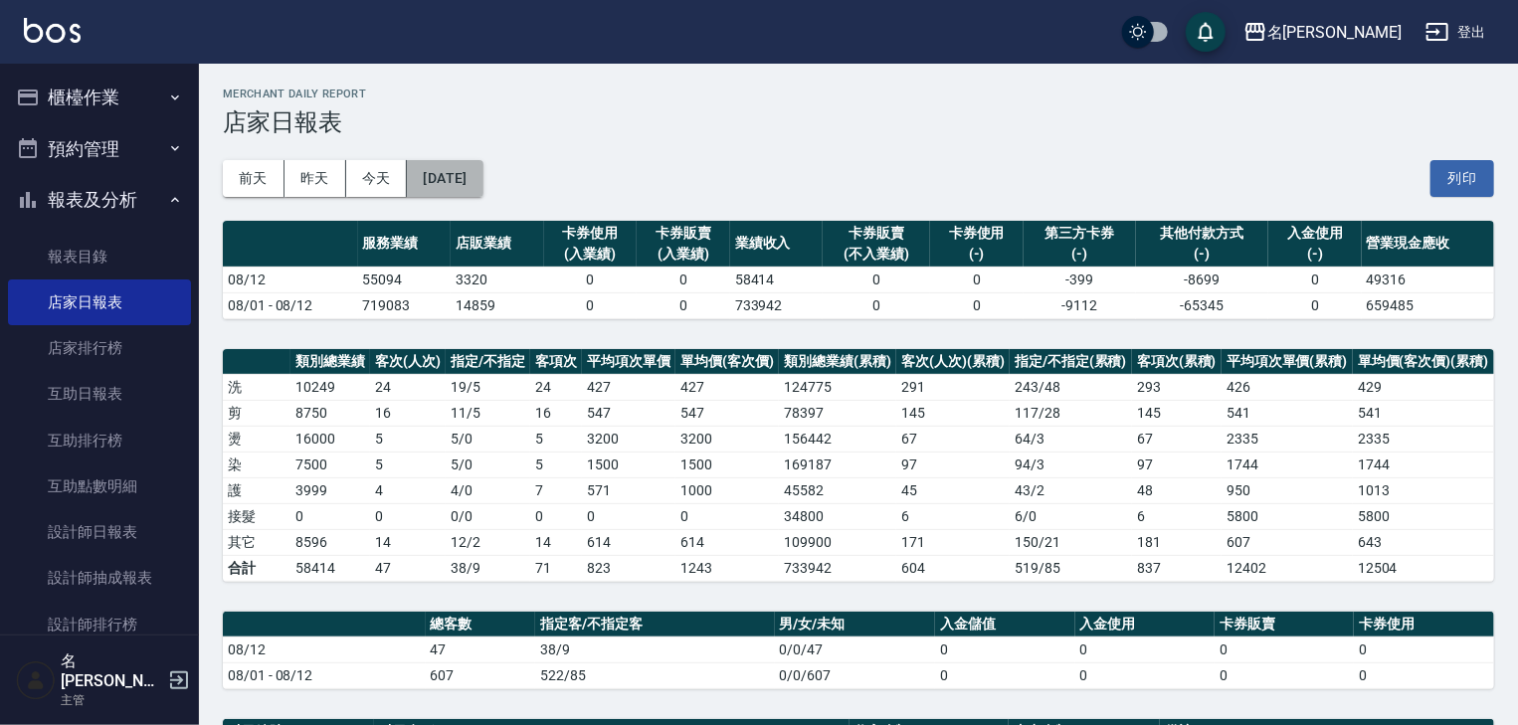
click at [473, 186] on button "[DATE]" at bounding box center [445, 178] width 76 height 37
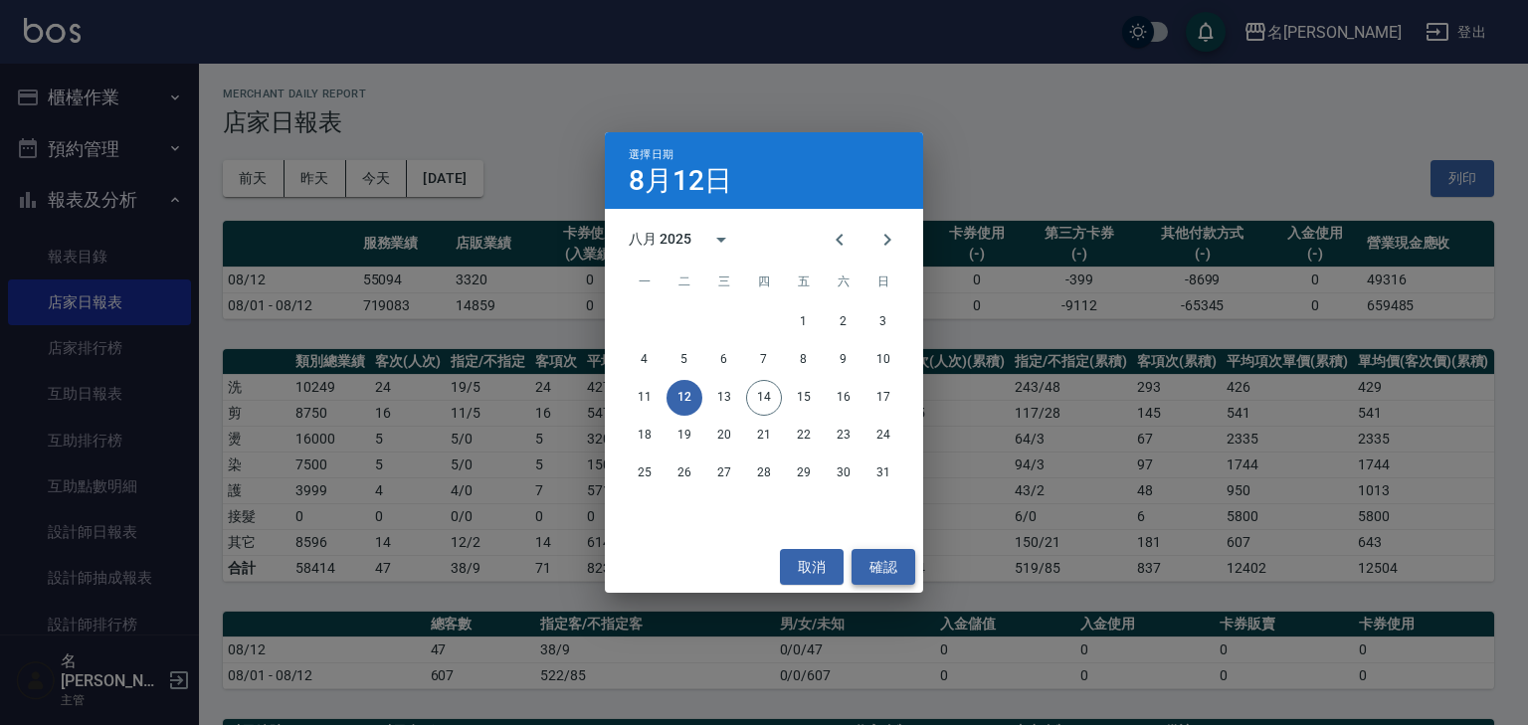
click at [893, 579] on button "確認" at bounding box center [883, 567] width 64 height 37
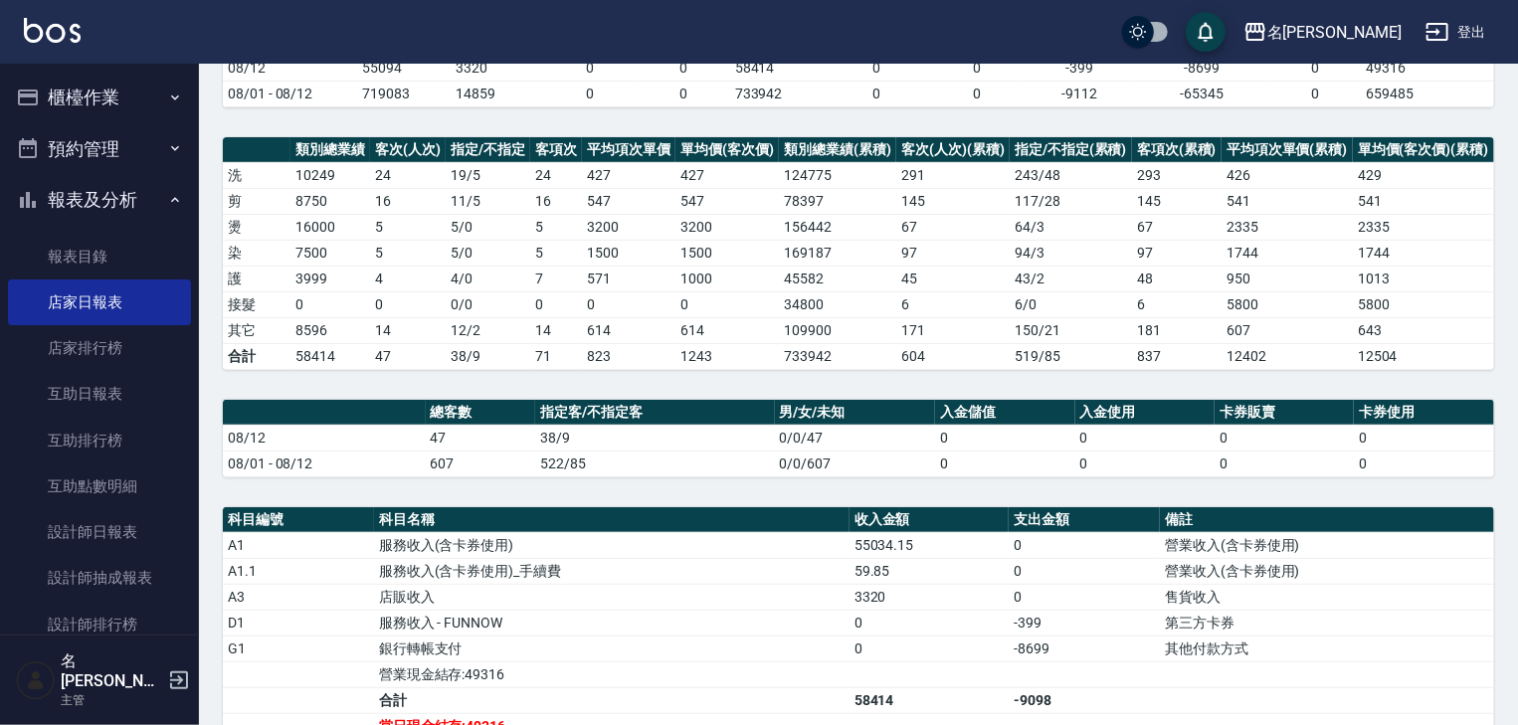
scroll to position [318, 0]
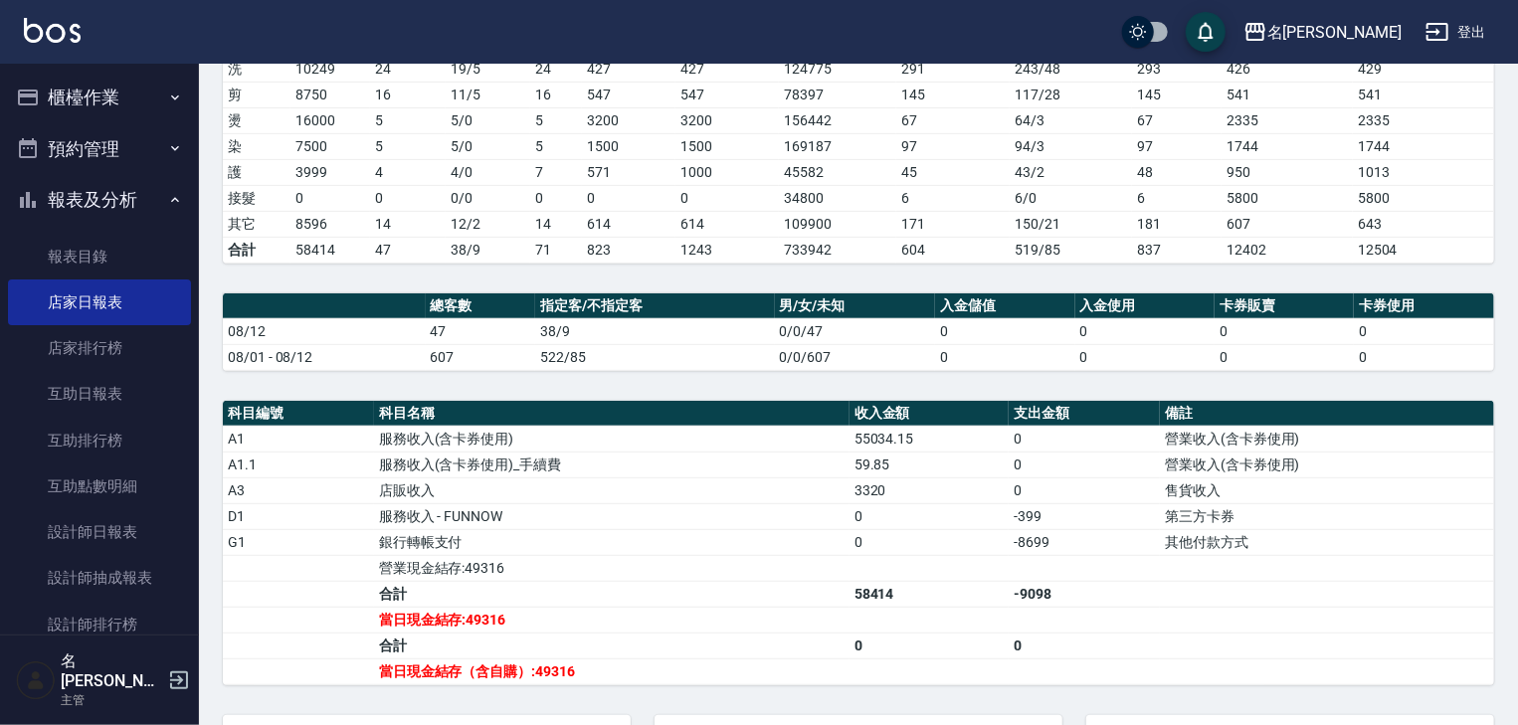
click at [58, 35] on img at bounding box center [52, 30] width 57 height 25
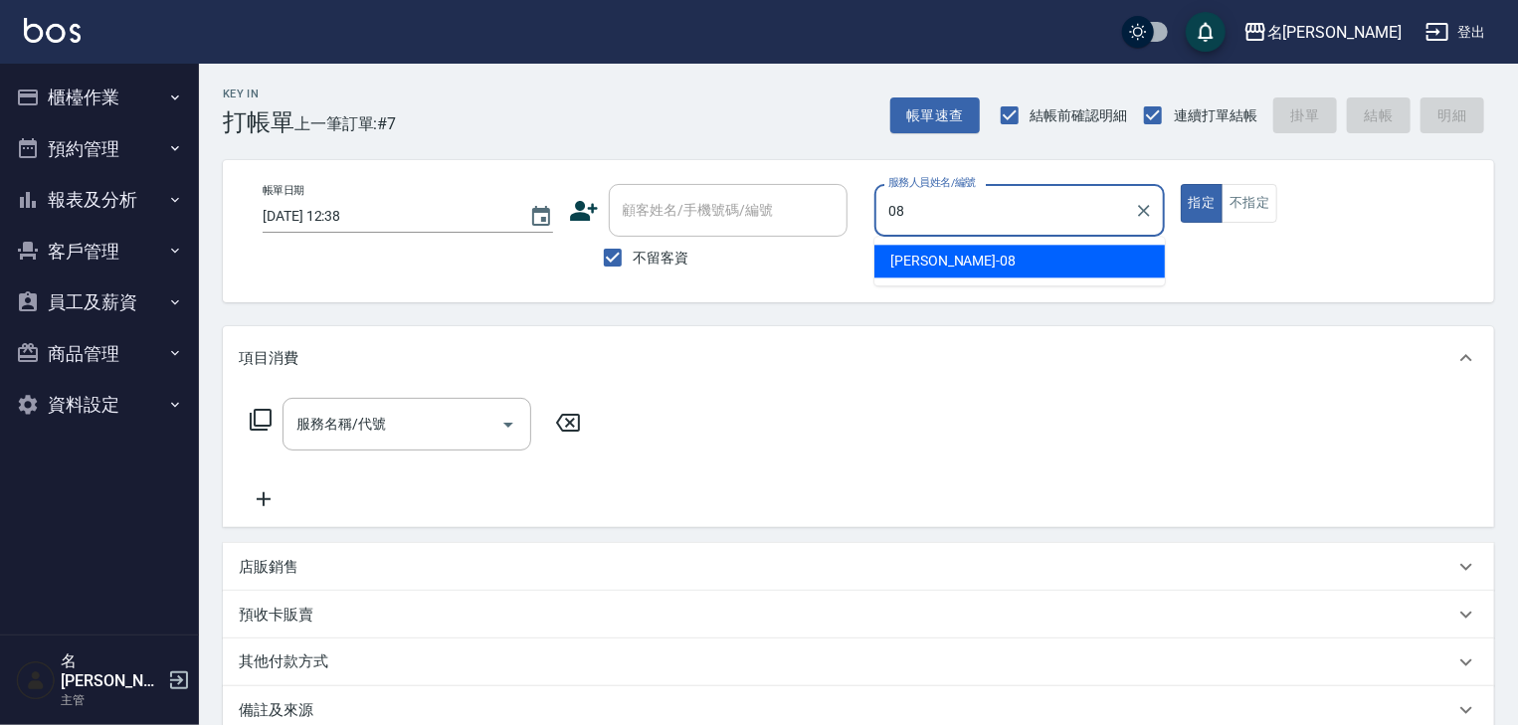
type input "[PERSON_NAME]-08"
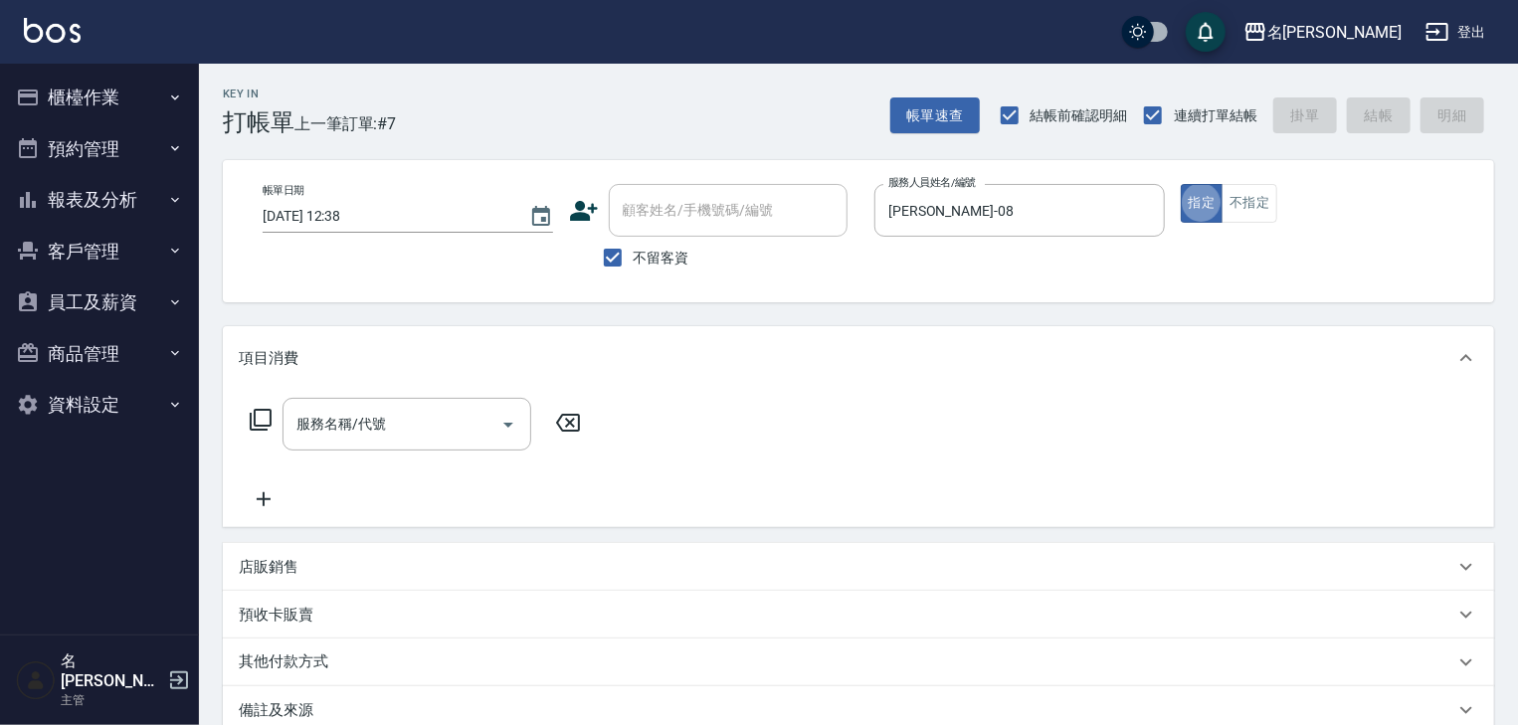
type button "true"
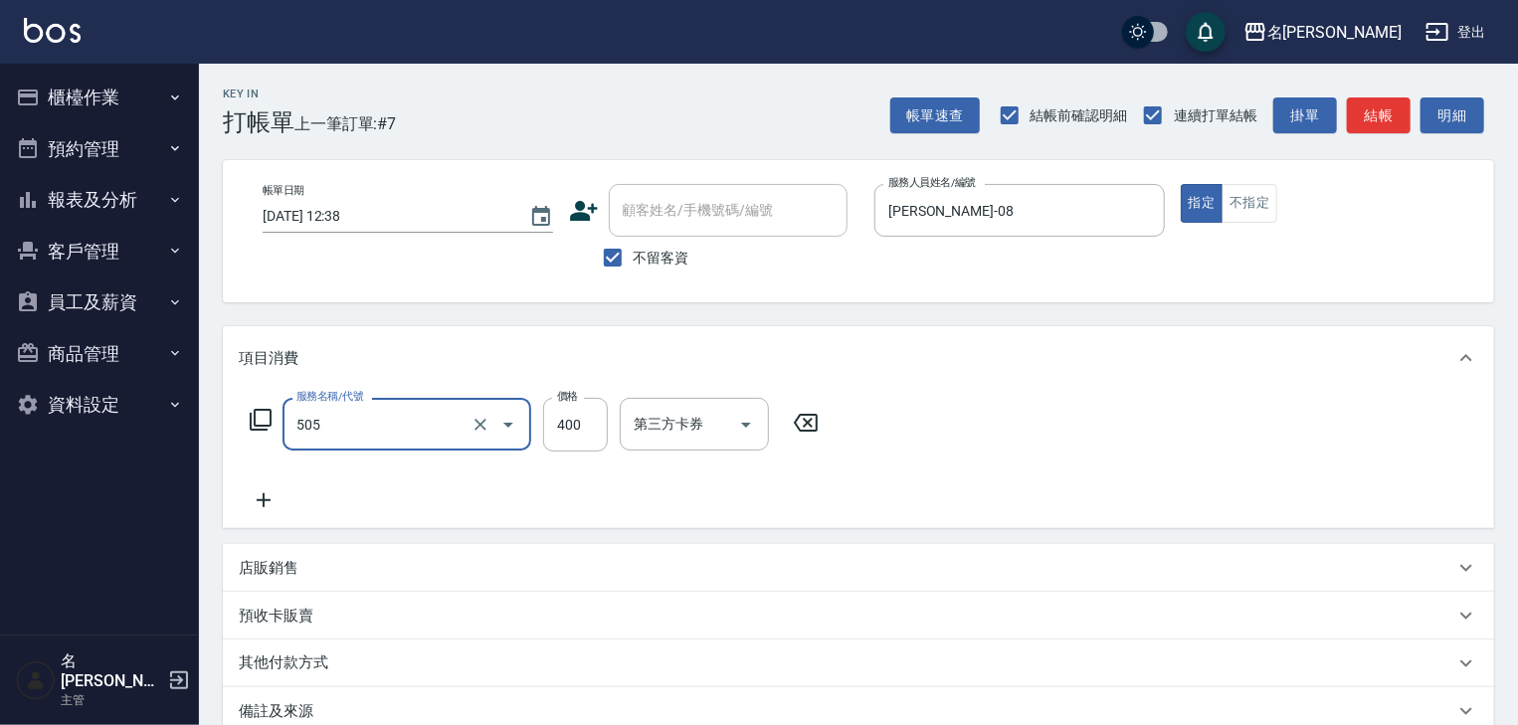
type input "洗髮(505)"
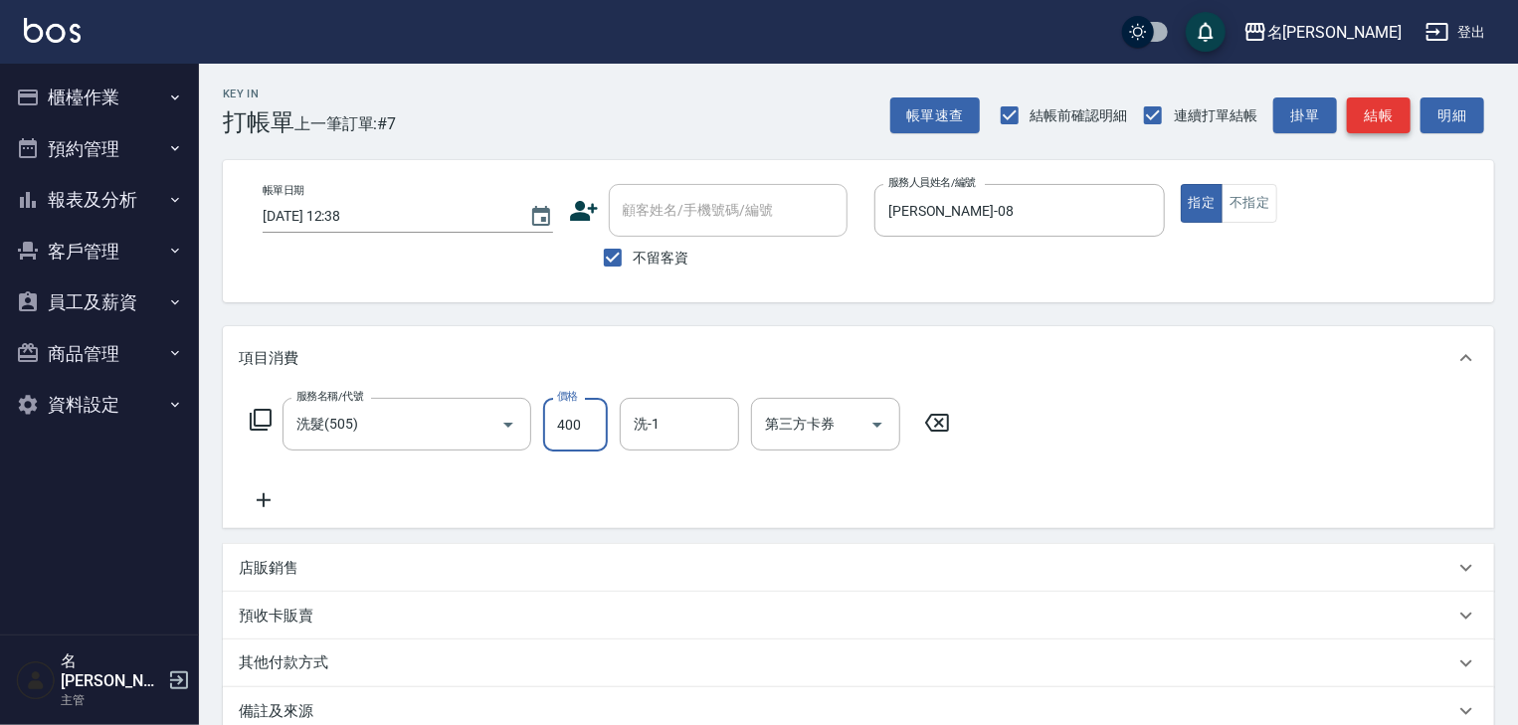
click at [1380, 114] on button "結帳" at bounding box center [1379, 115] width 64 height 37
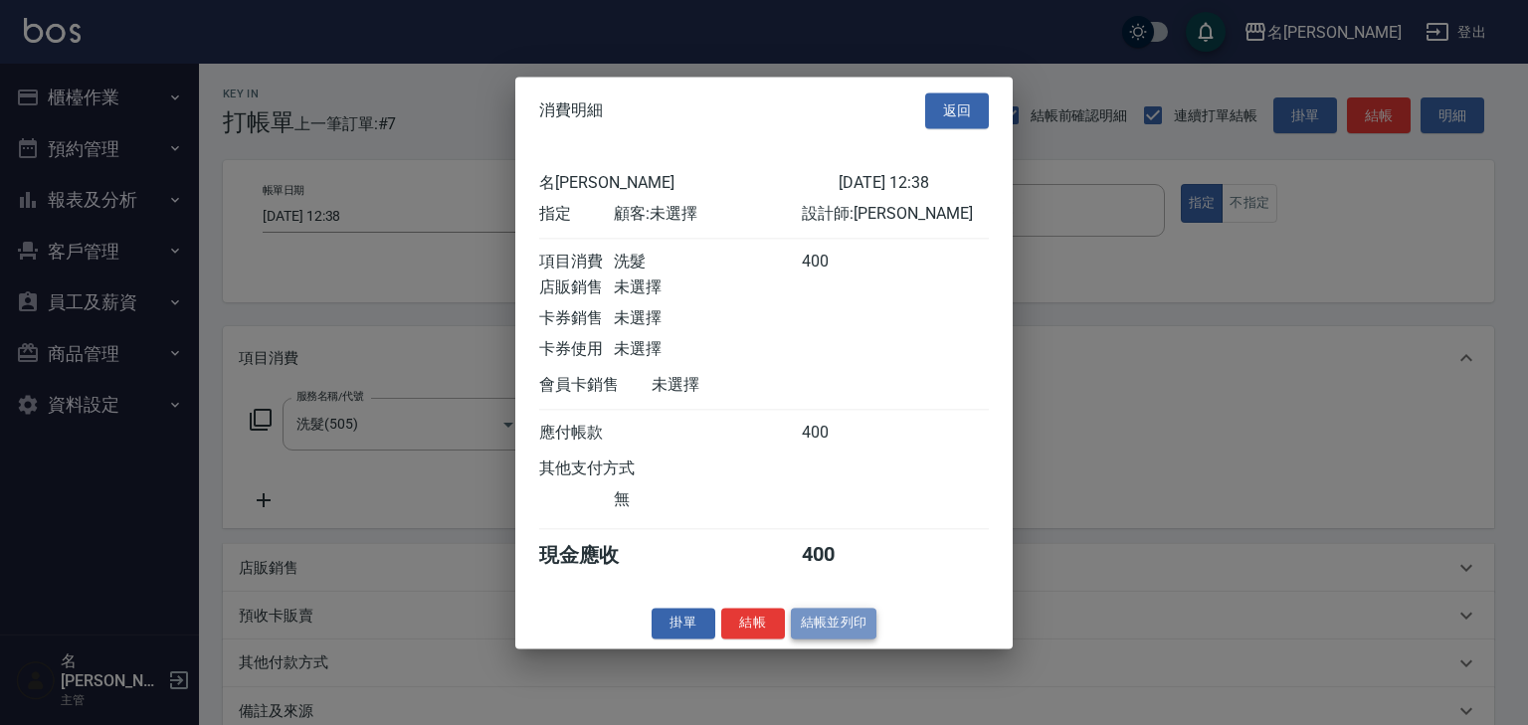
click at [839, 633] on button "結帳並列印" at bounding box center [834, 623] width 87 height 31
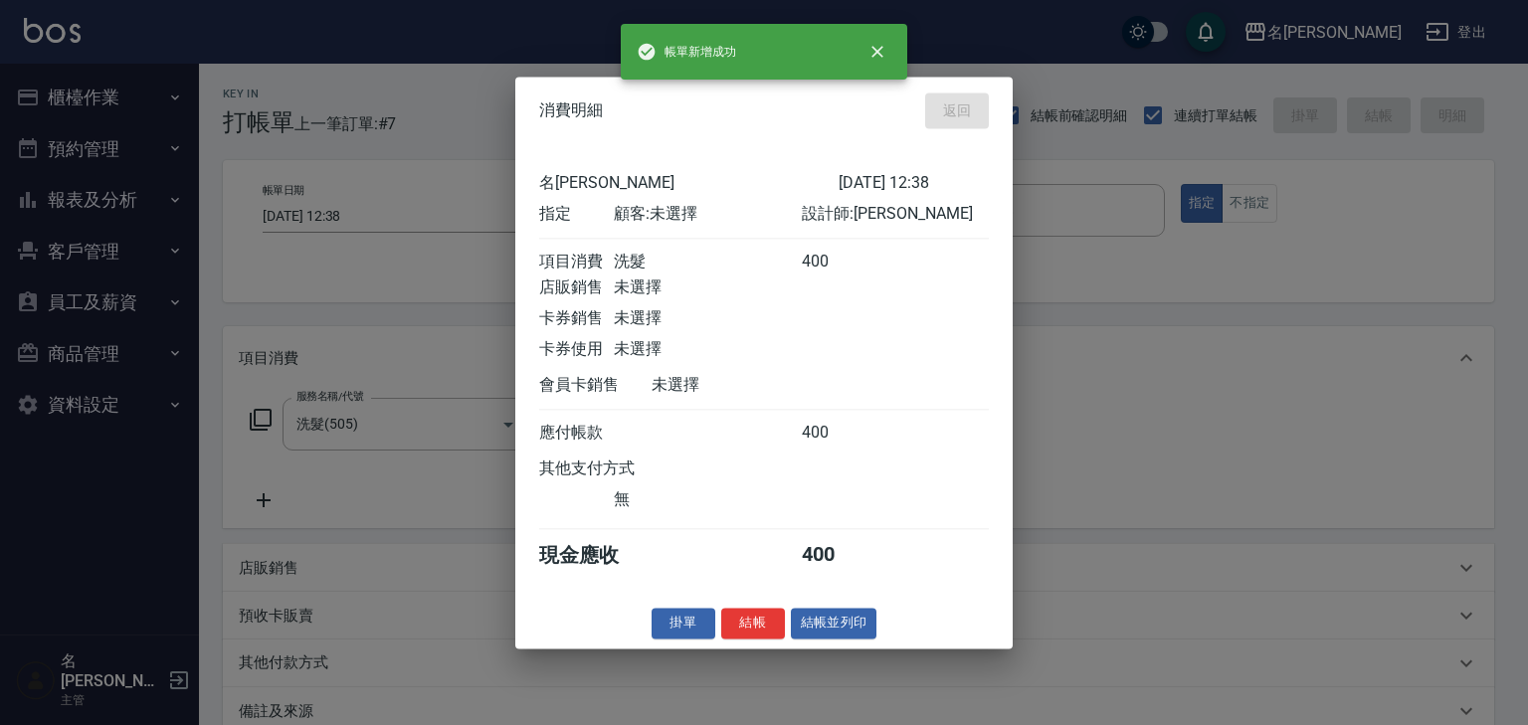
type input "[DATE] 12:48"
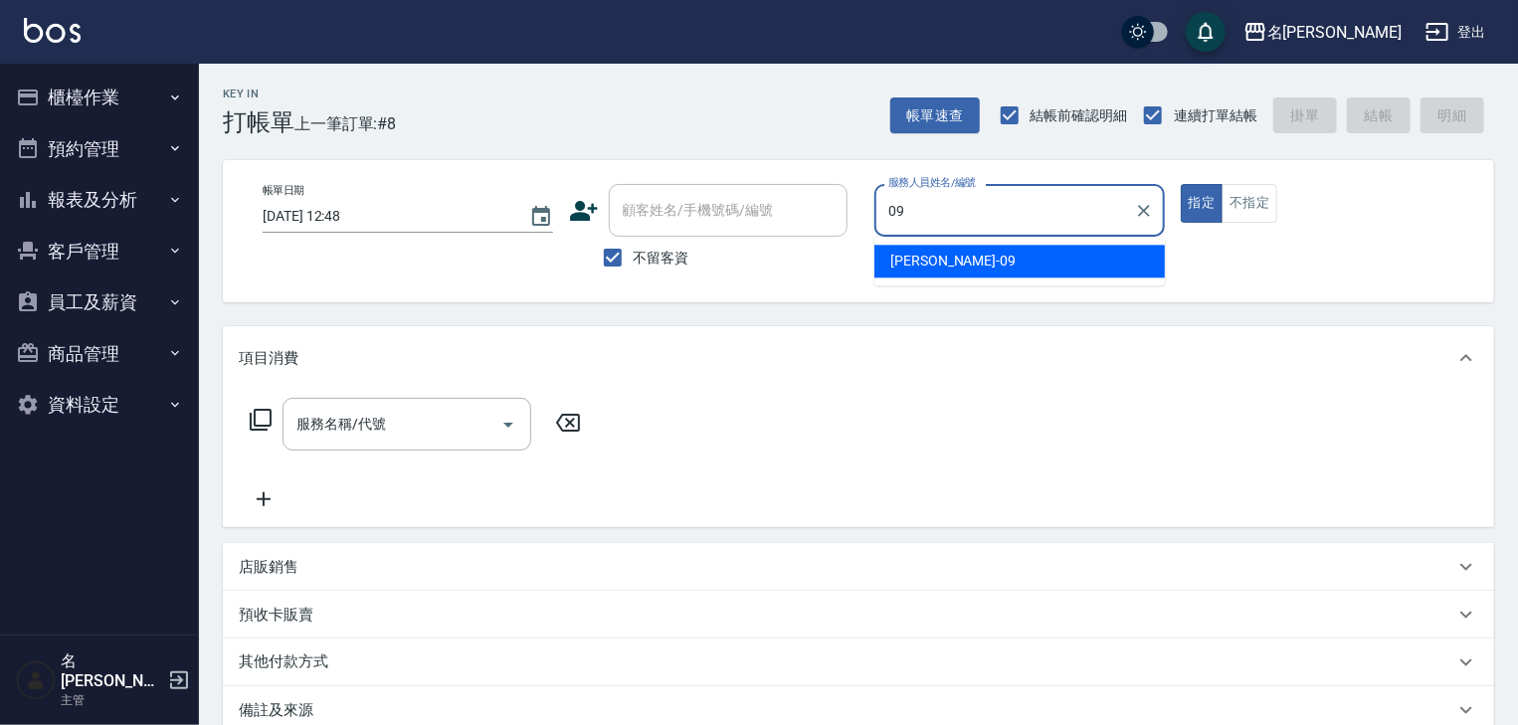
type input "[PERSON_NAME]-09"
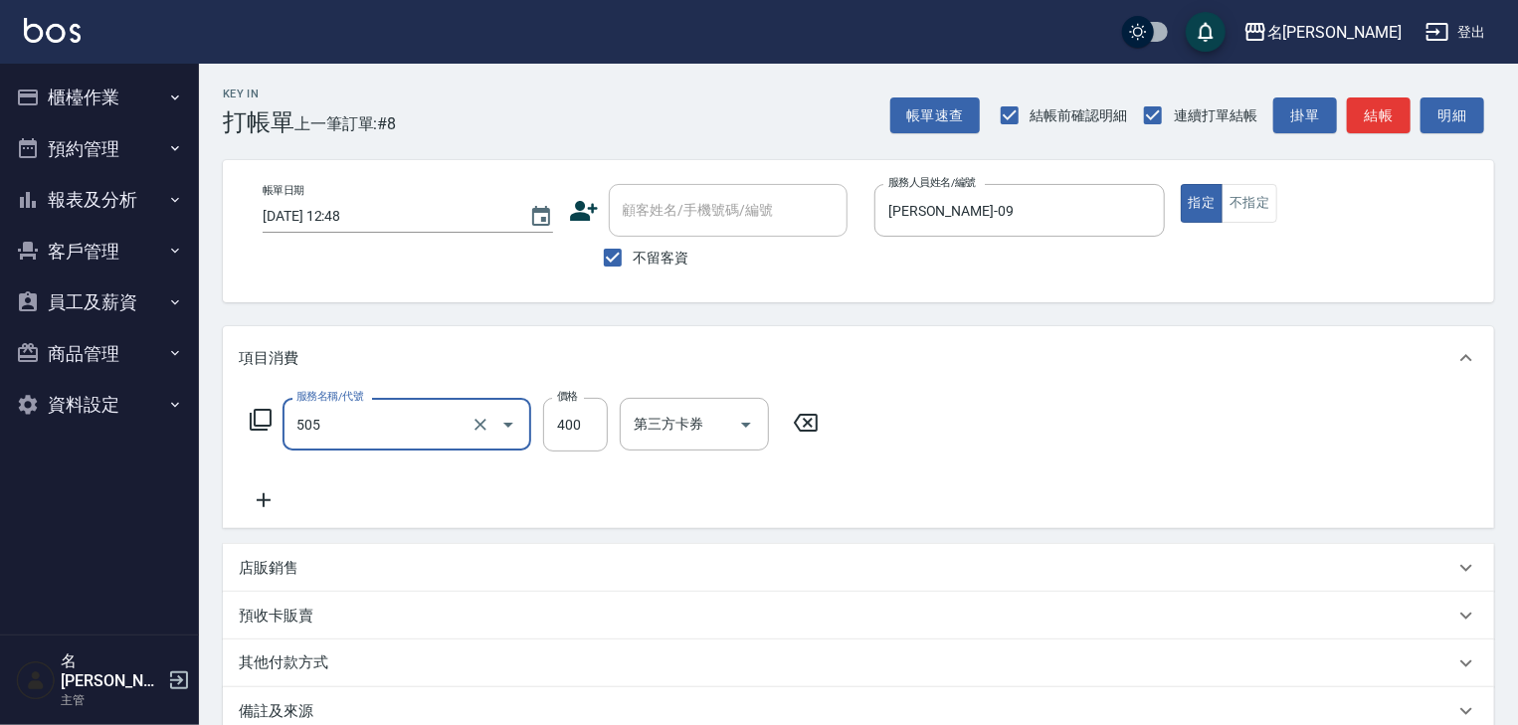
type input "洗髮(505)"
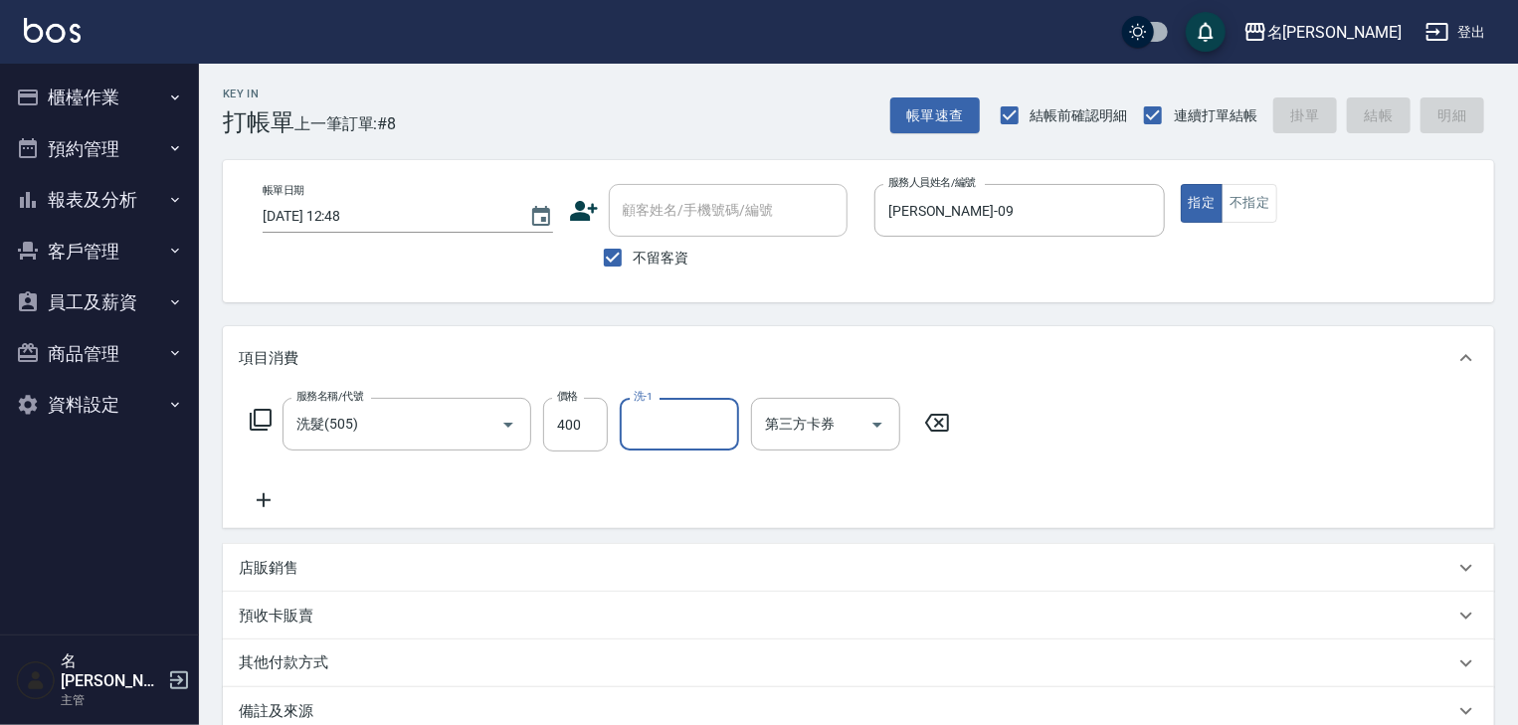
type input "[DATE] 12:54"
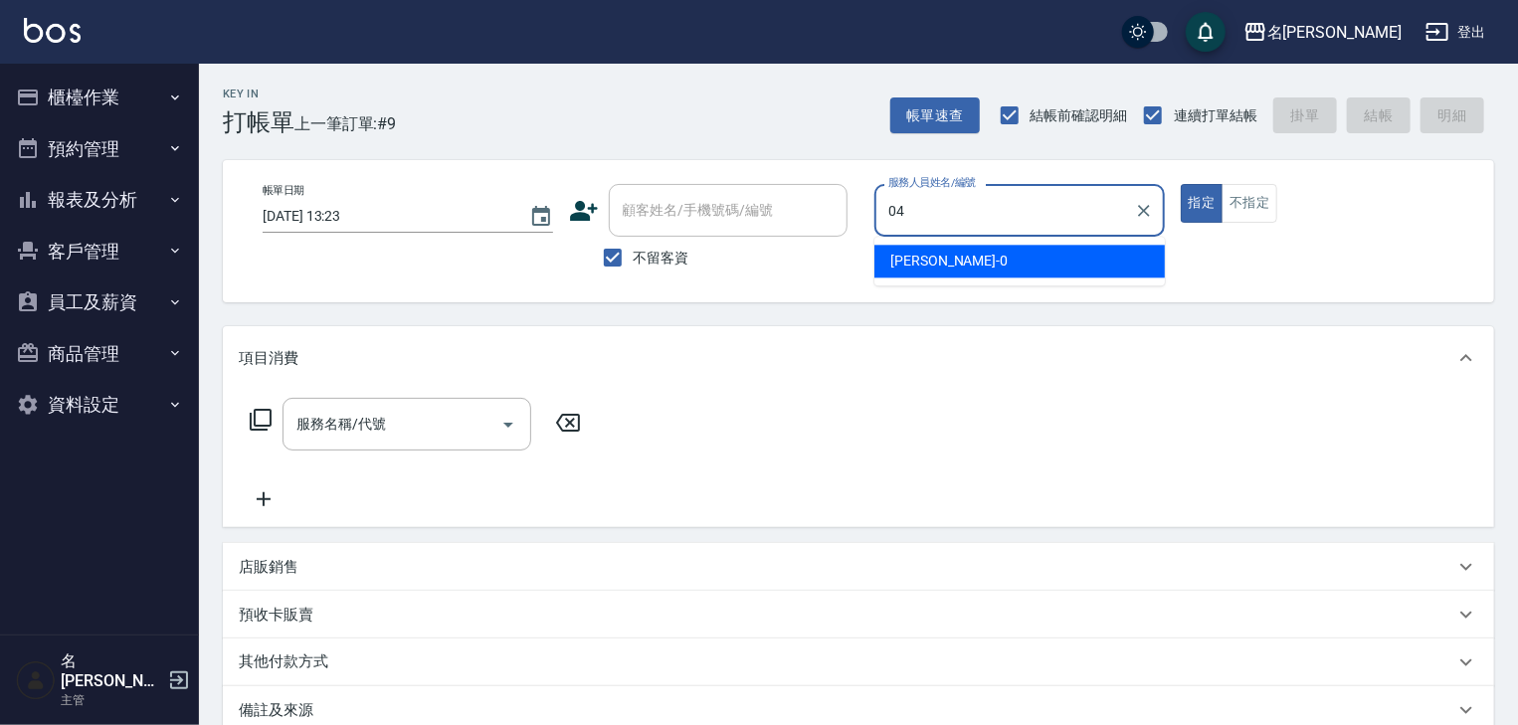
type input "許貴珍-04"
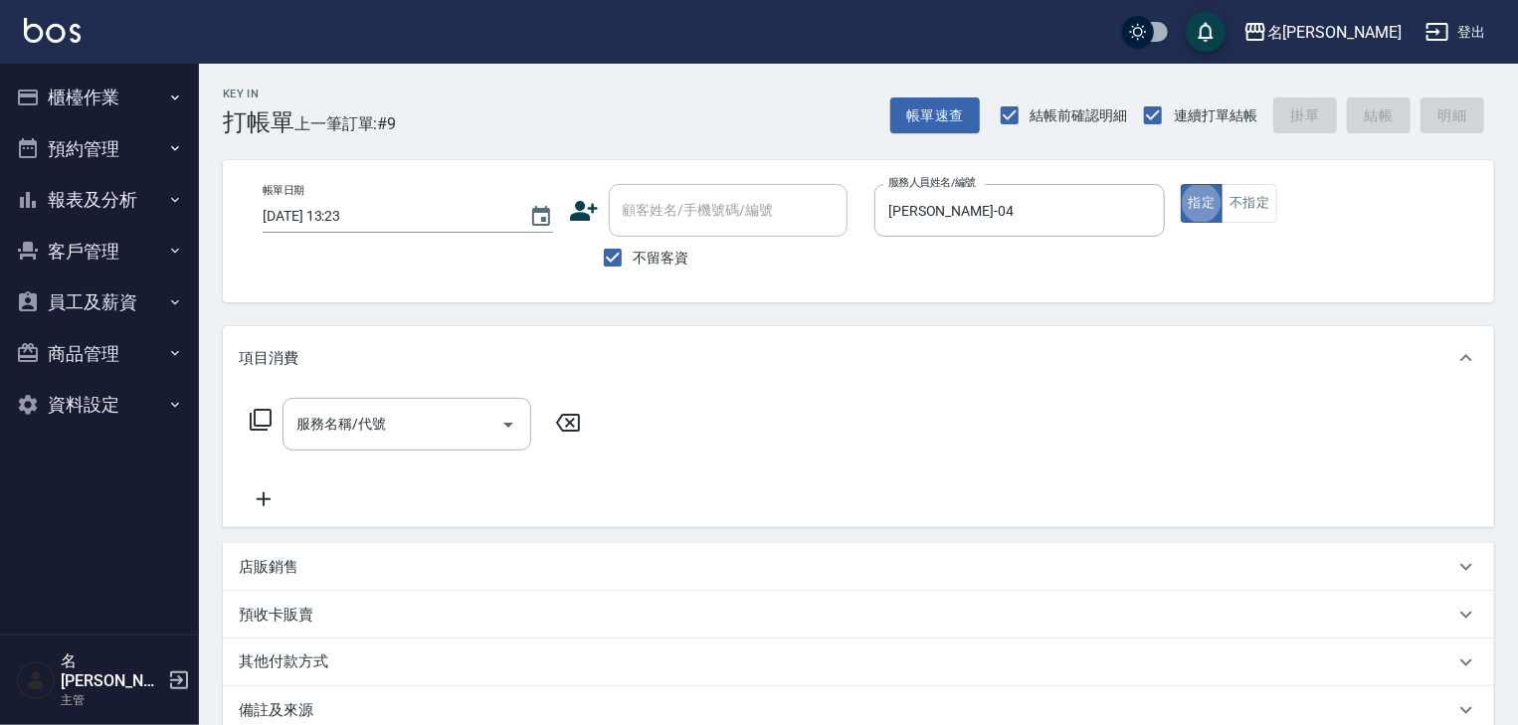
type button "true"
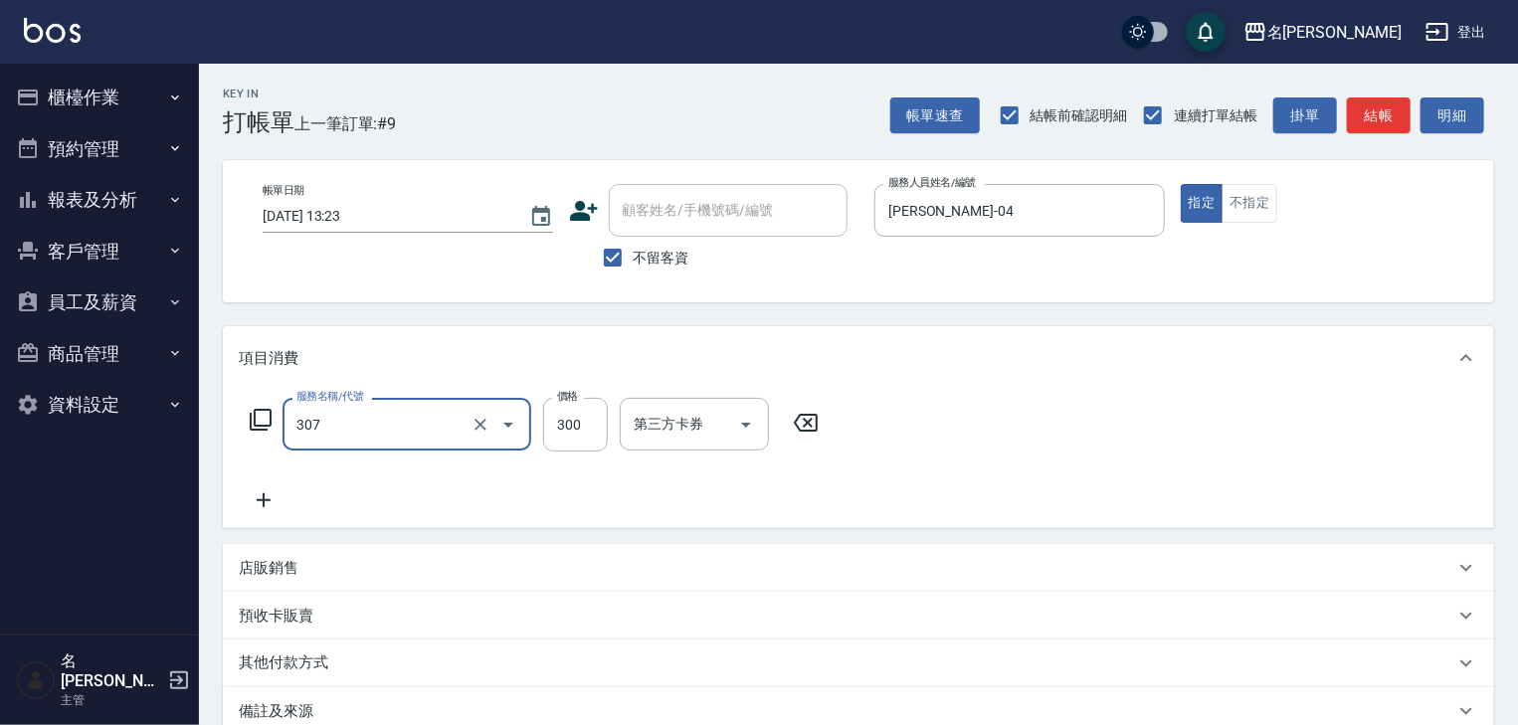
type input "剪髮(307)"
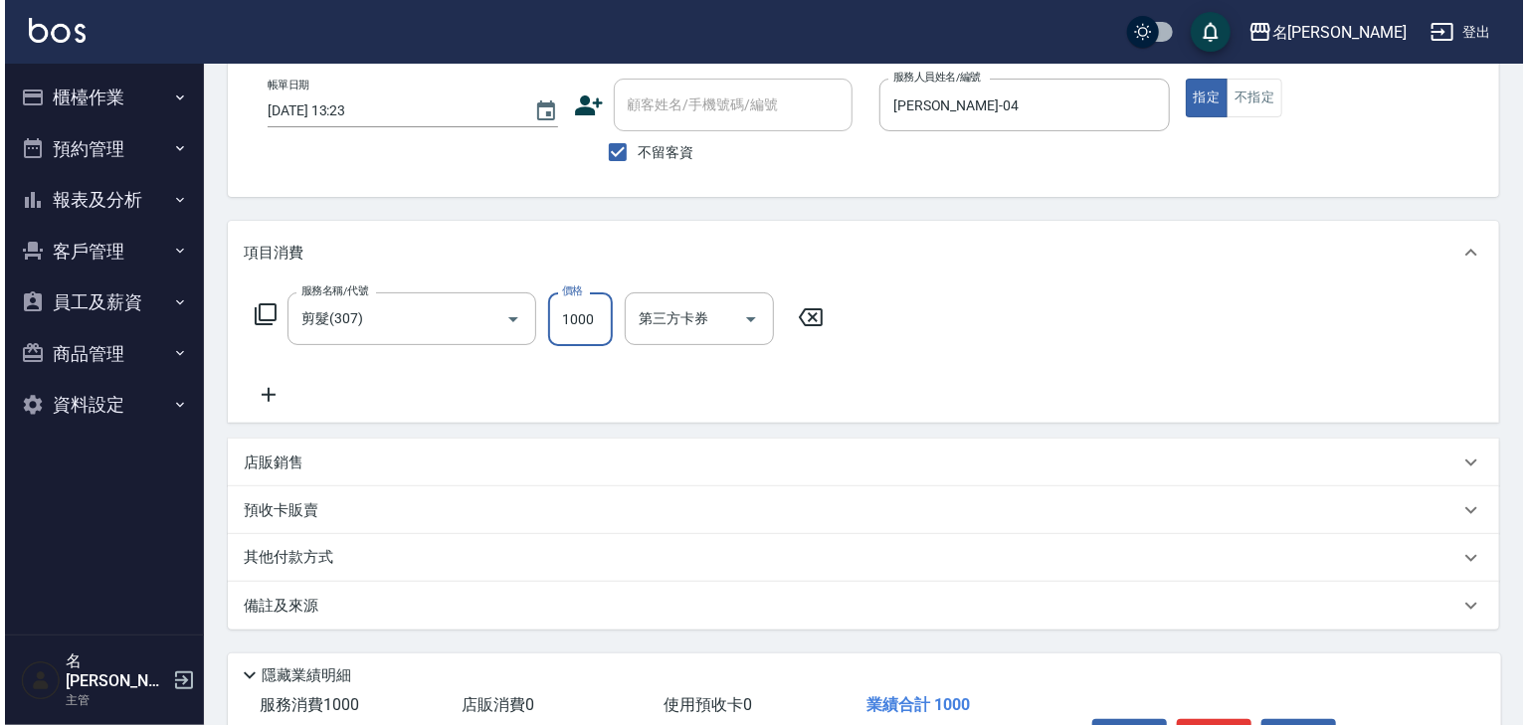
scroll to position [233, 0]
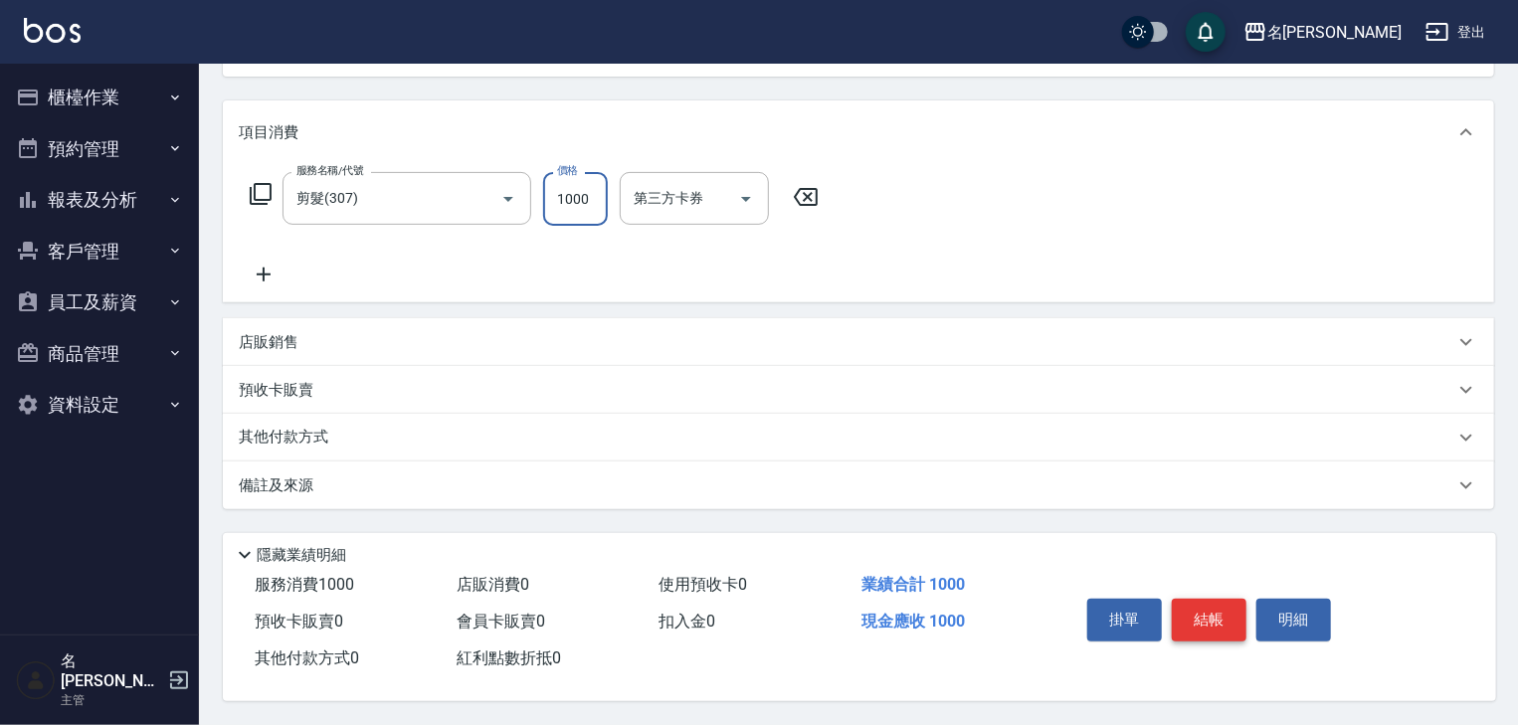
type input "1000"
click at [1197, 601] on button "結帳" at bounding box center [1209, 620] width 75 height 42
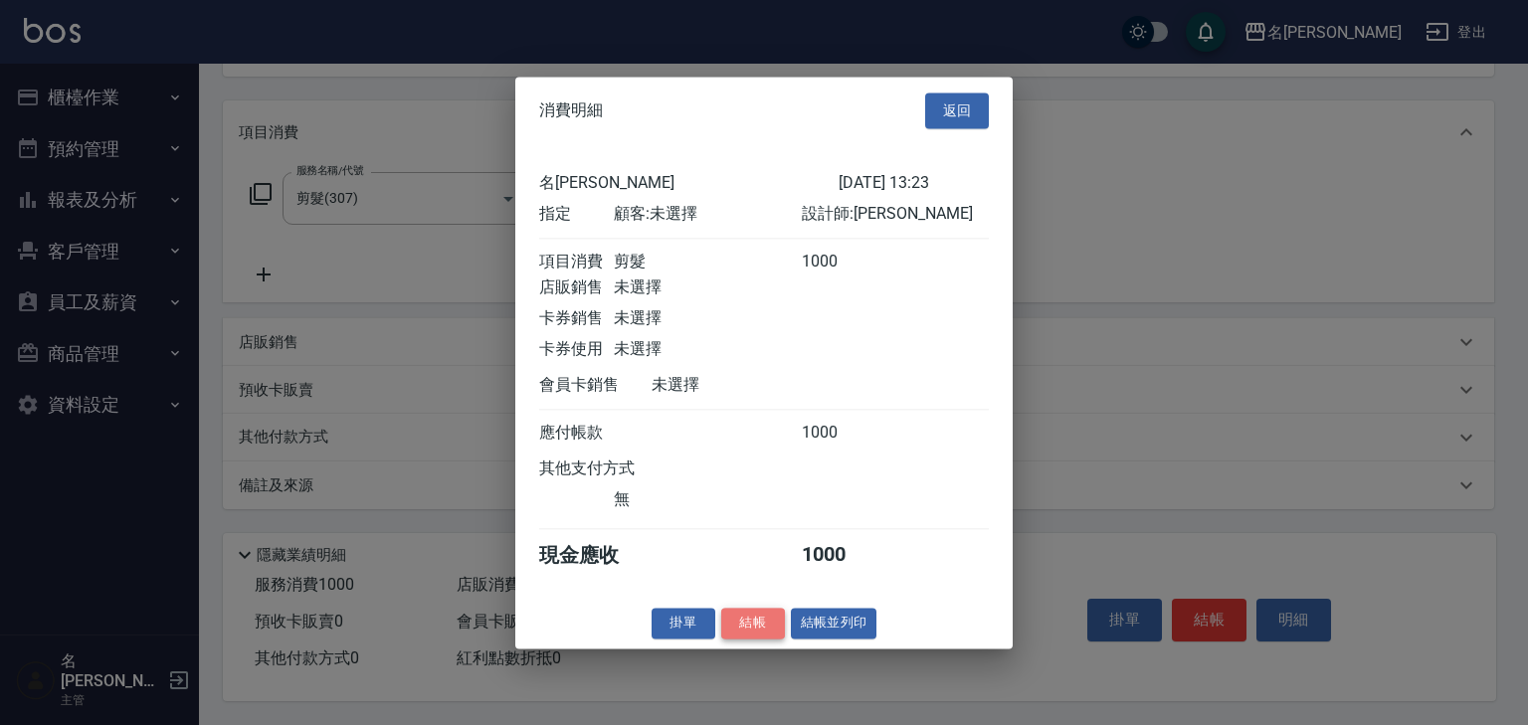
click at [746, 637] on button "結帳" at bounding box center [753, 623] width 64 height 31
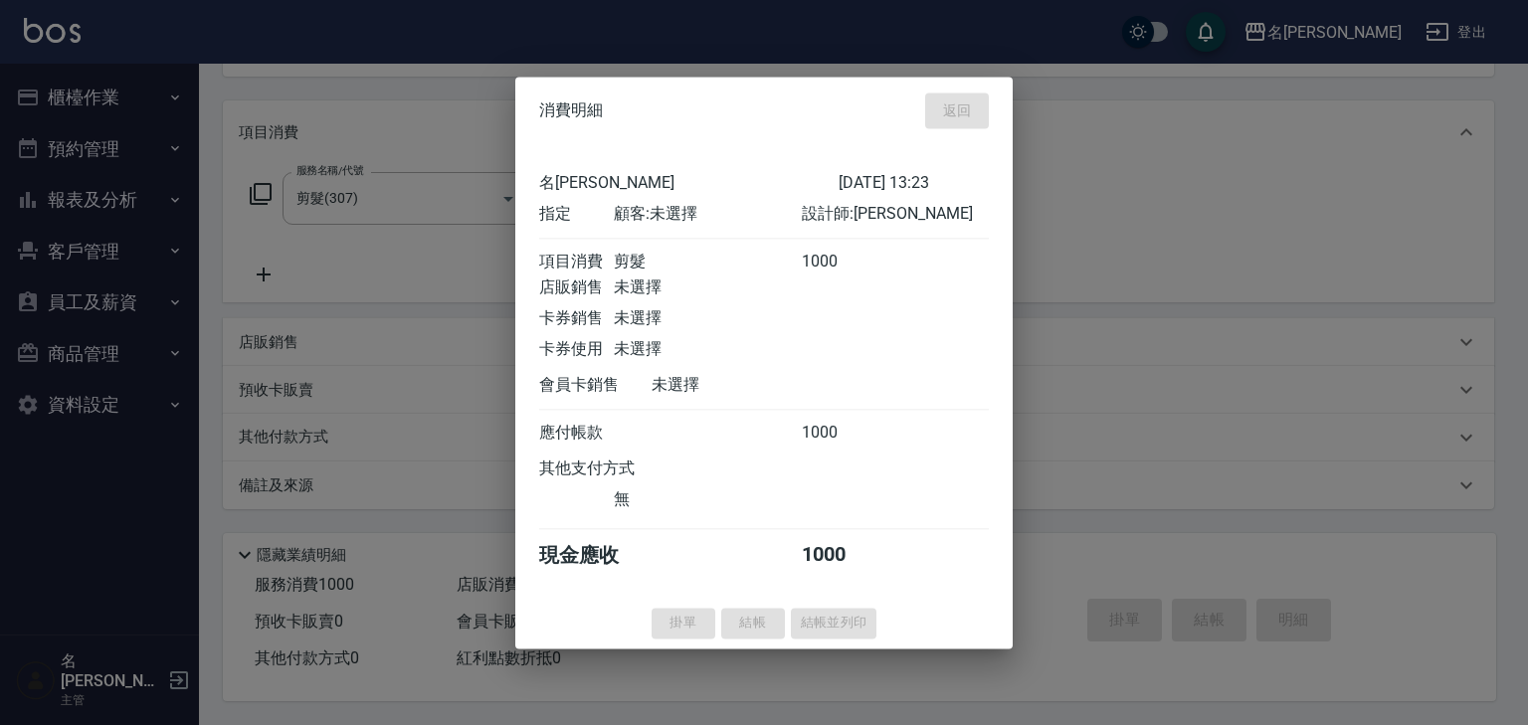
type input "2025/08/14 13:24"
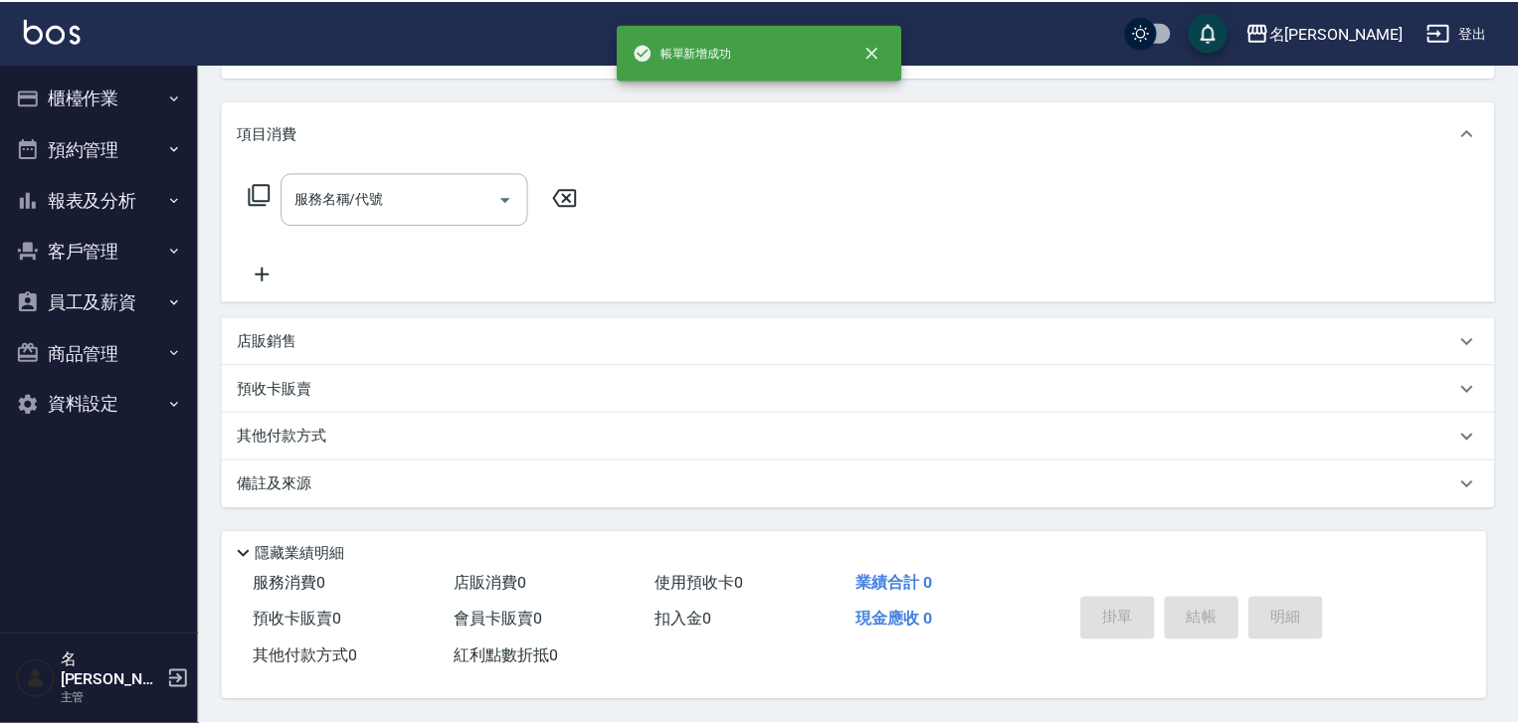
scroll to position [0, 0]
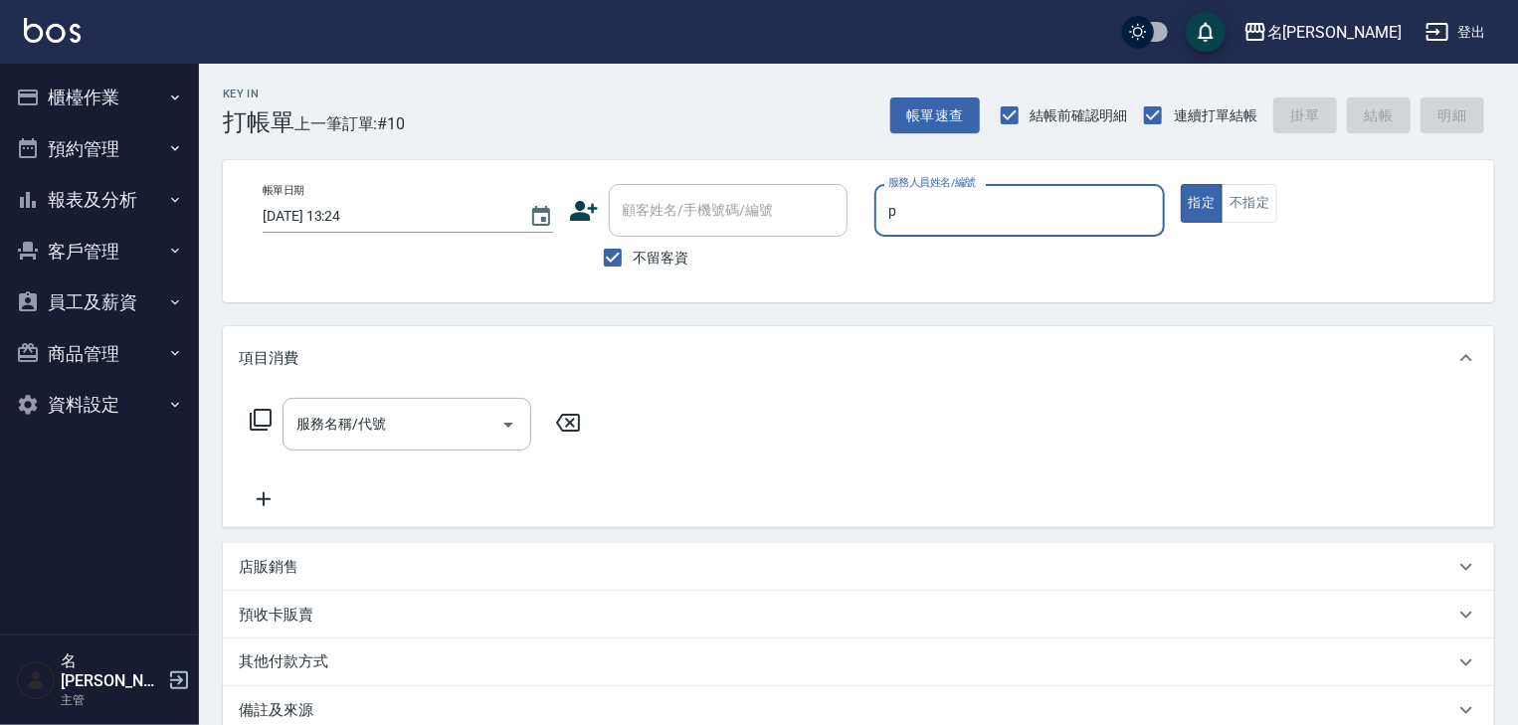
type input "皮皮-P"
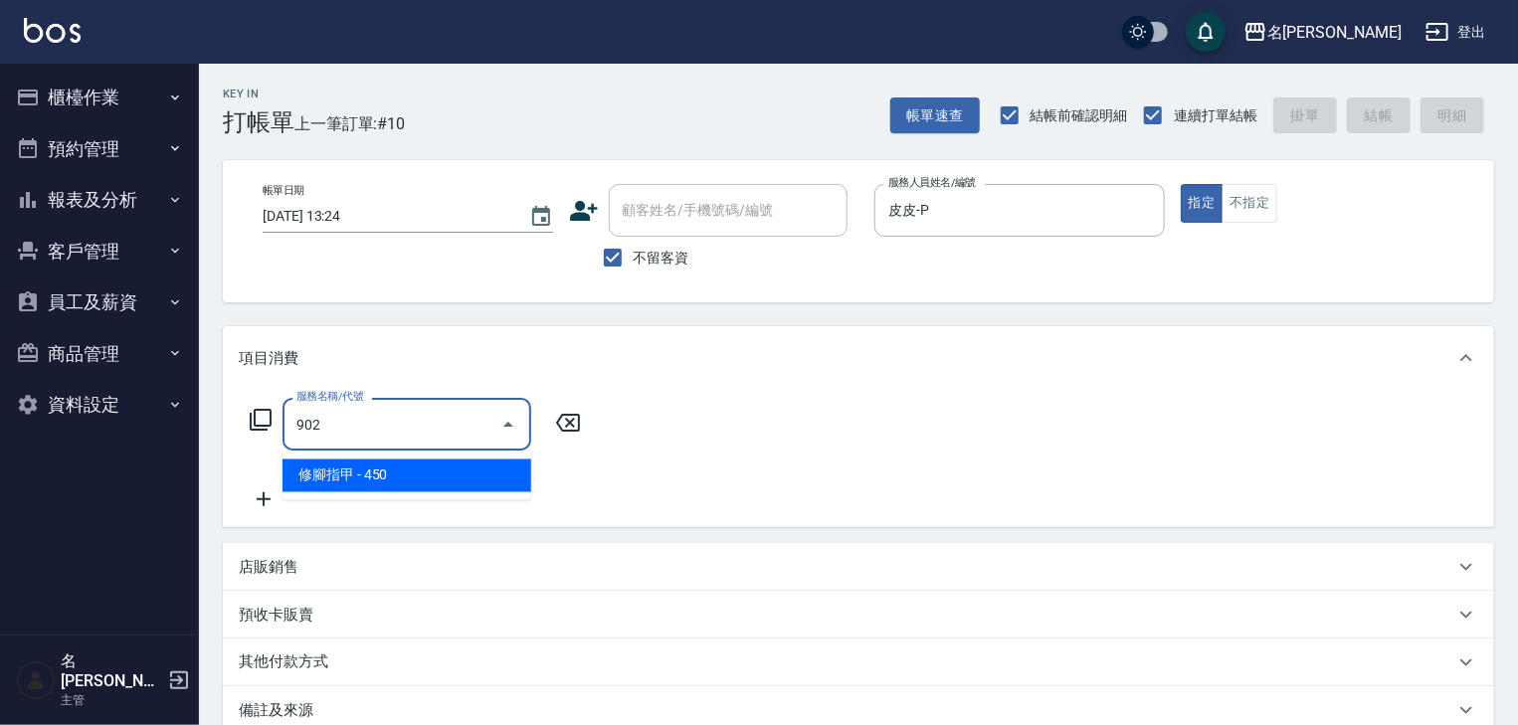
type input "修腳指甲(902)"
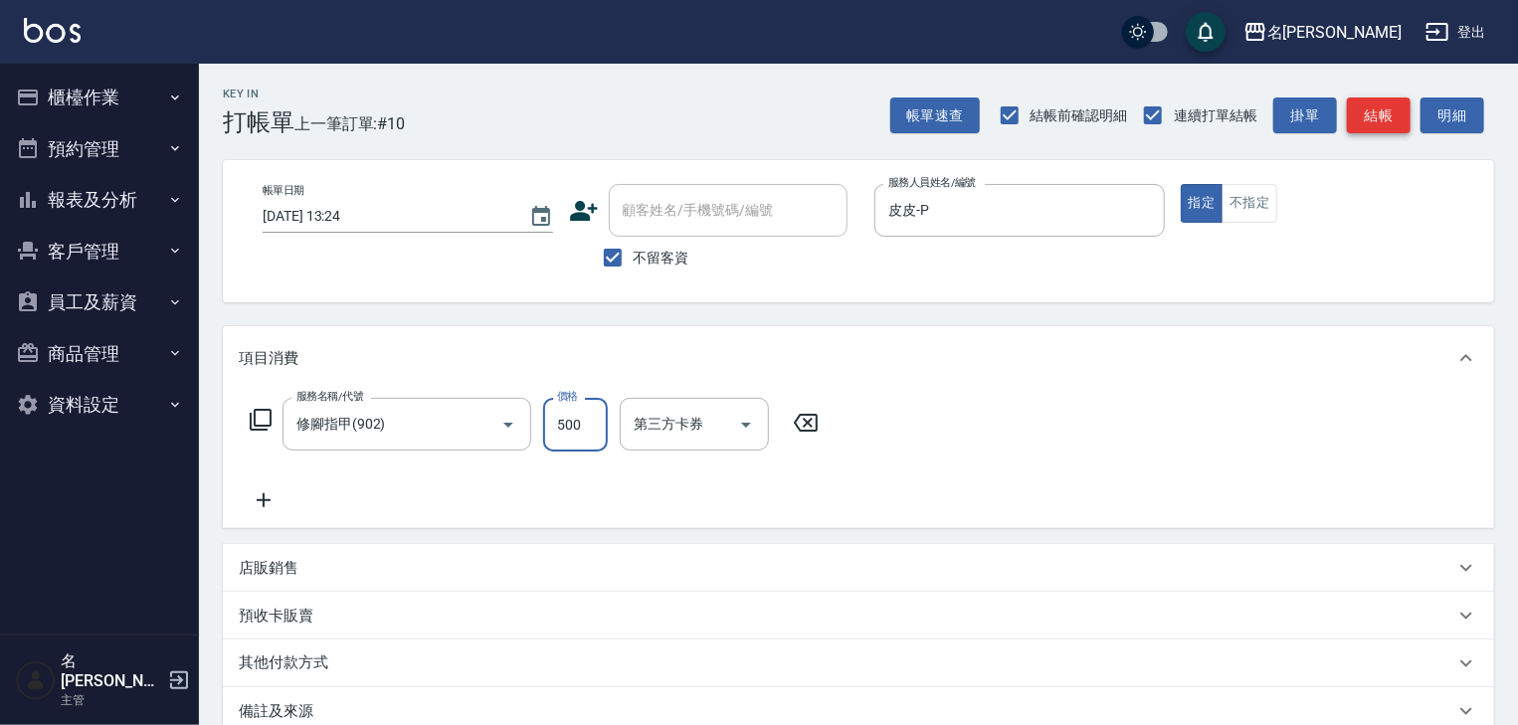
type input "500"
click at [1355, 117] on button "結帳" at bounding box center [1379, 115] width 64 height 37
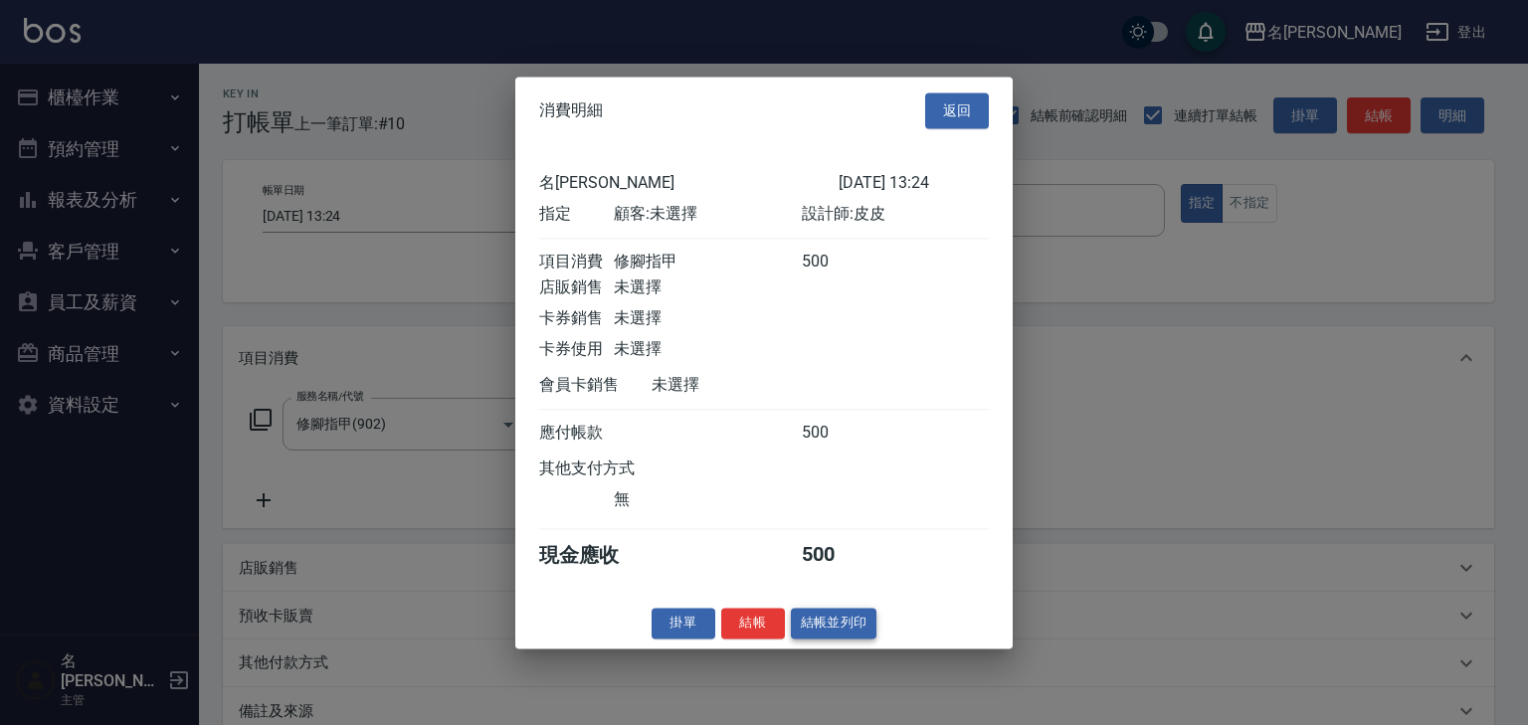
click at [843, 633] on button "結帳並列印" at bounding box center [834, 623] width 87 height 31
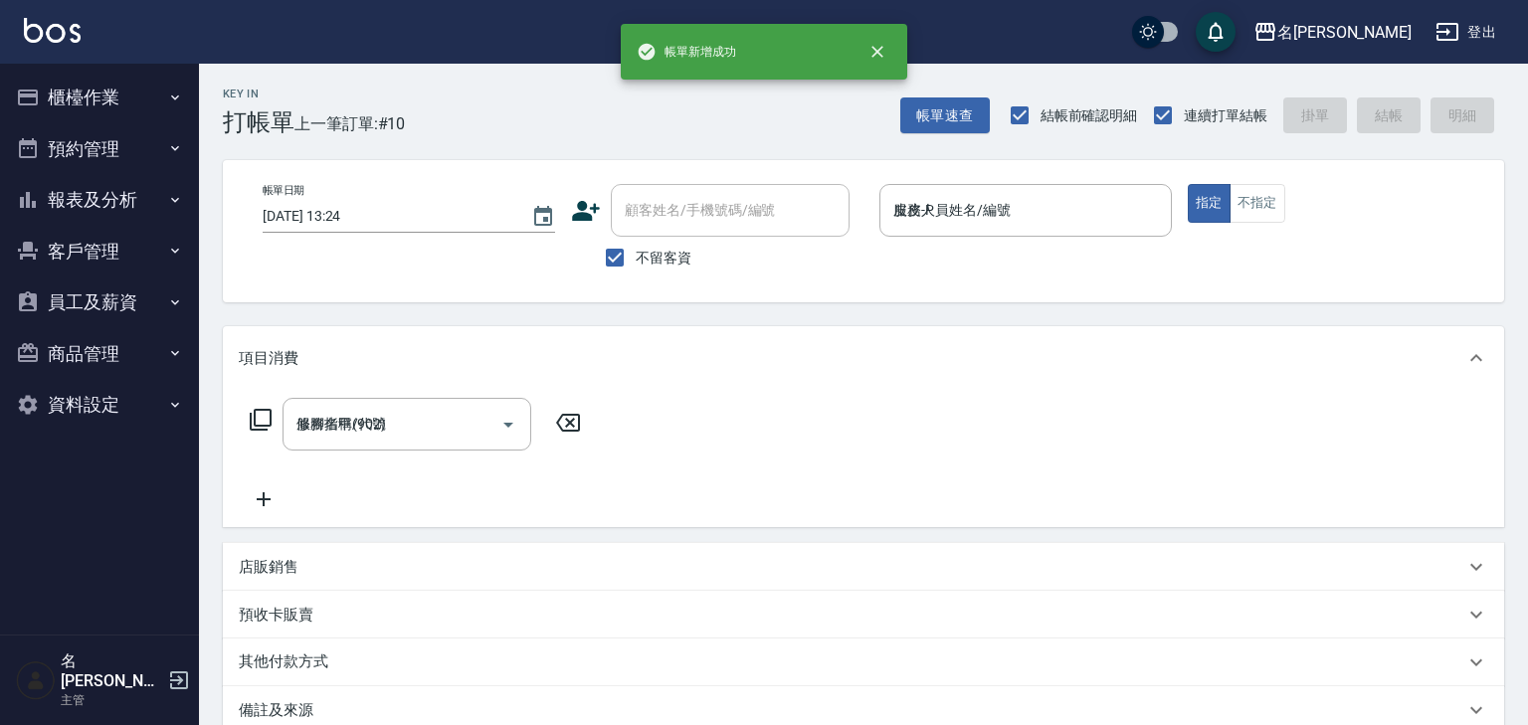
type input "2025/08/14 13:33"
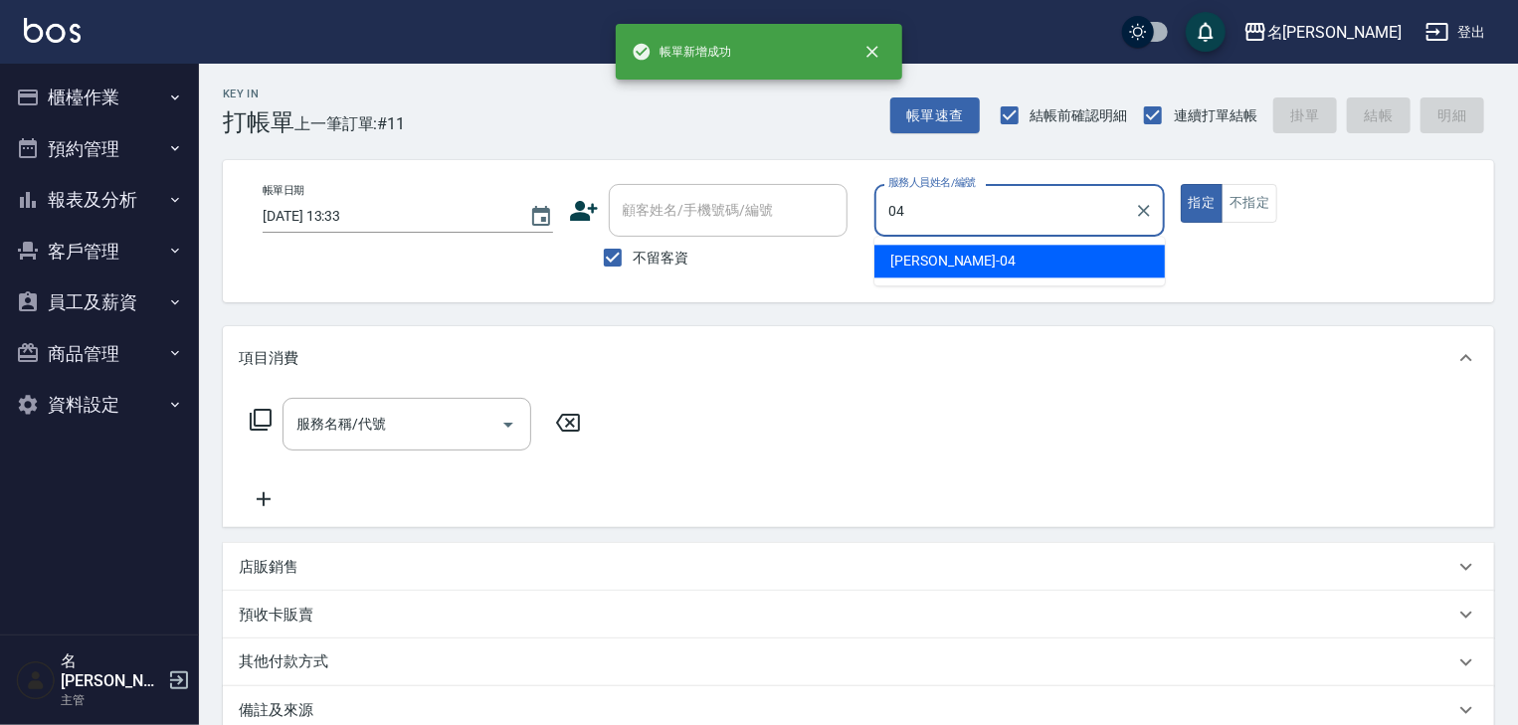
type input "許貴珍-04"
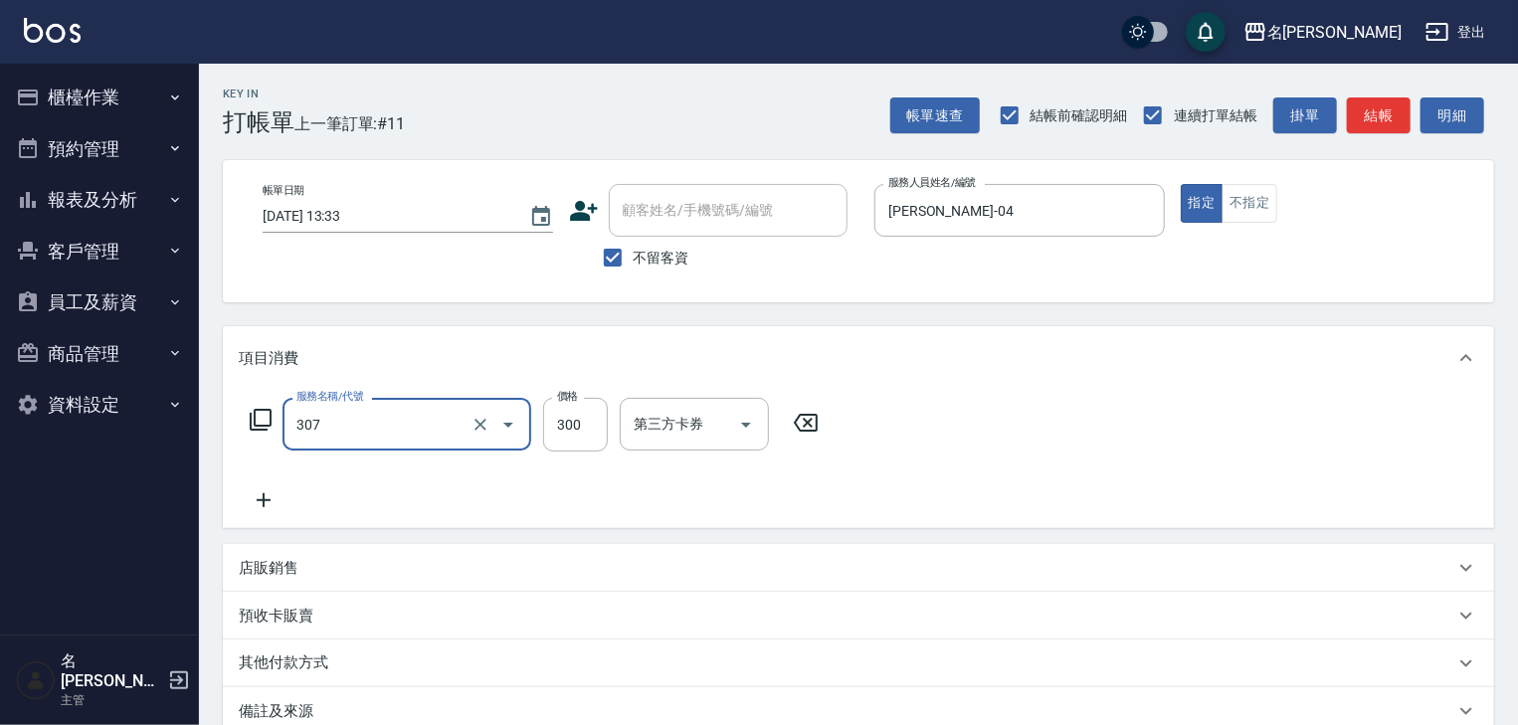
type input "剪髮(307)"
type input "500"
click at [1408, 102] on button "結帳" at bounding box center [1379, 115] width 64 height 37
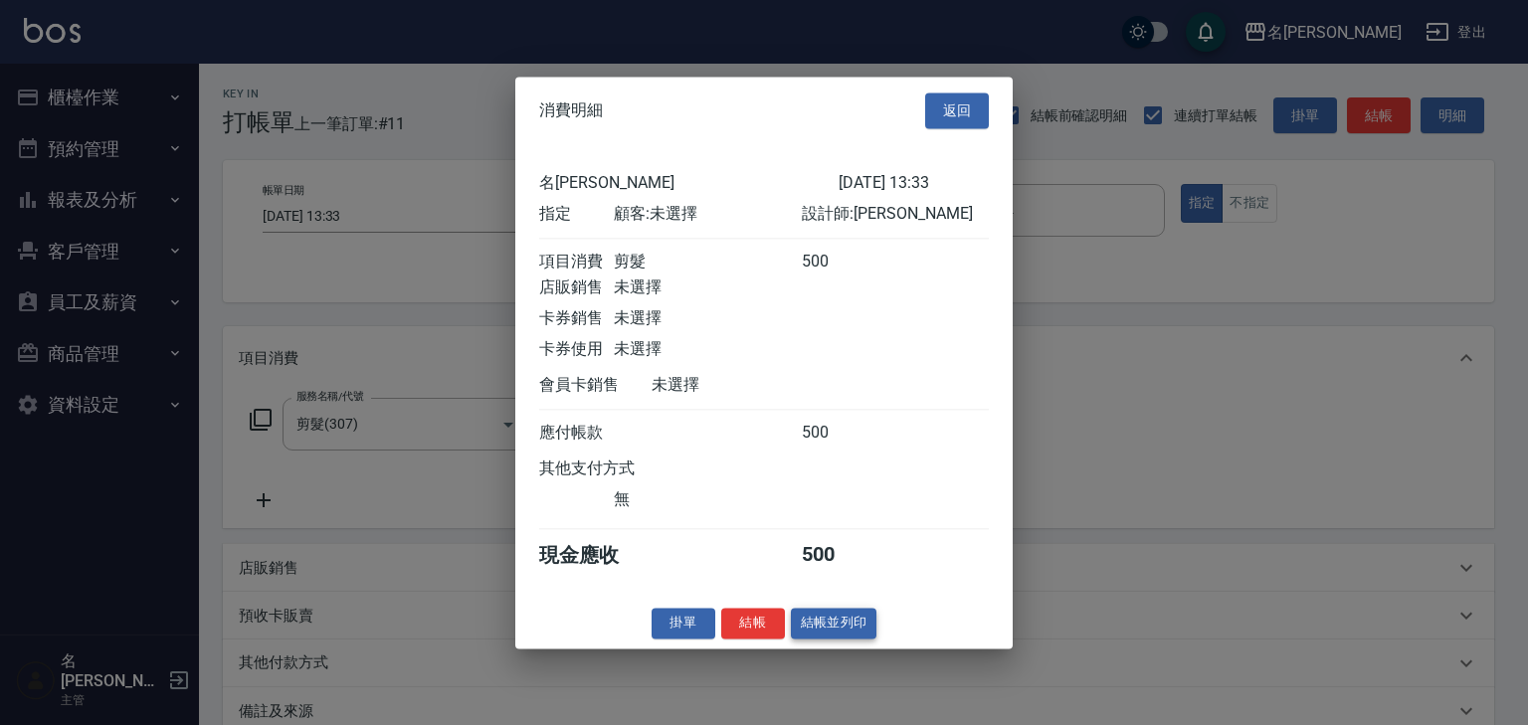
click at [853, 624] on button "結帳並列印" at bounding box center [834, 623] width 87 height 31
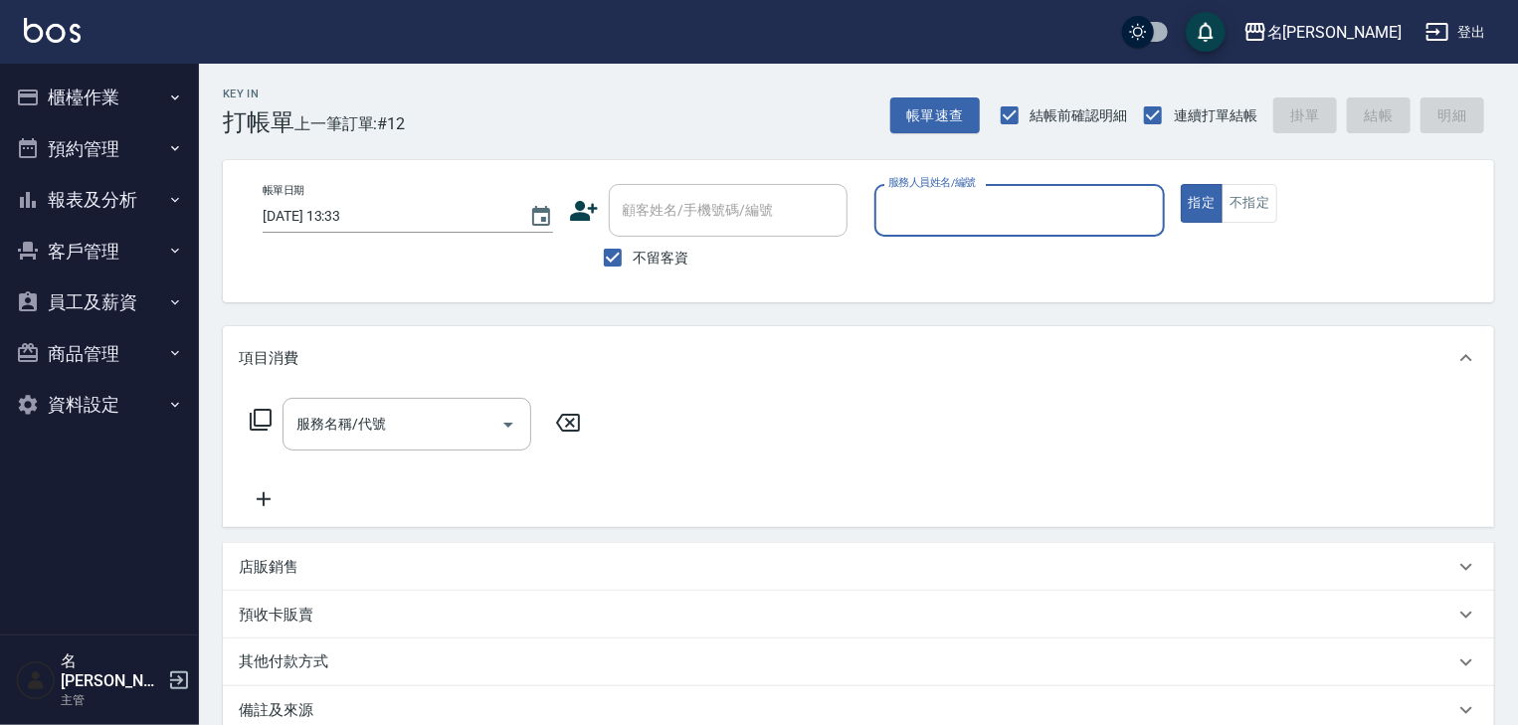
click at [123, 99] on button "櫃檯作業" at bounding box center [99, 98] width 183 height 52
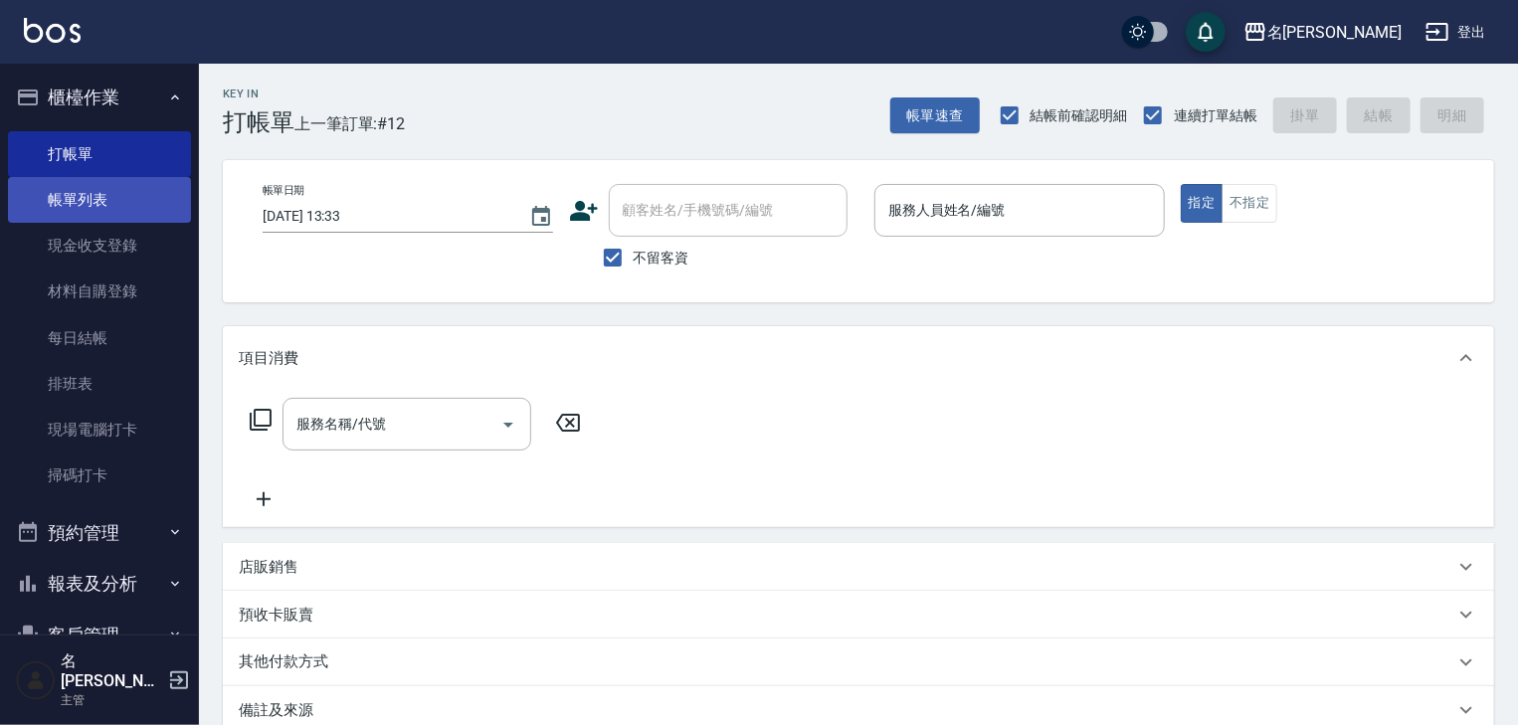
click at [135, 218] on link "帳單列表" at bounding box center [99, 200] width 183 height 46
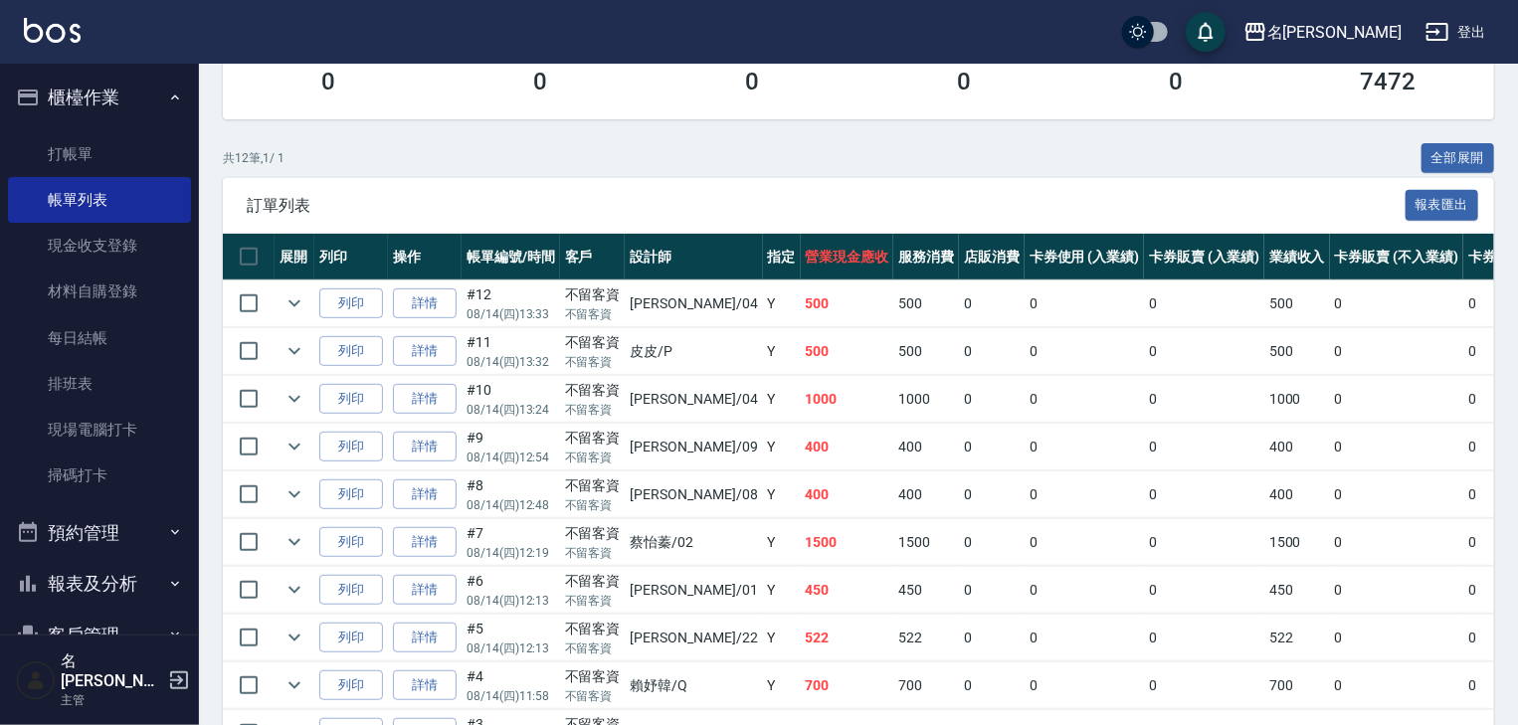
scroll to position [424, 0]
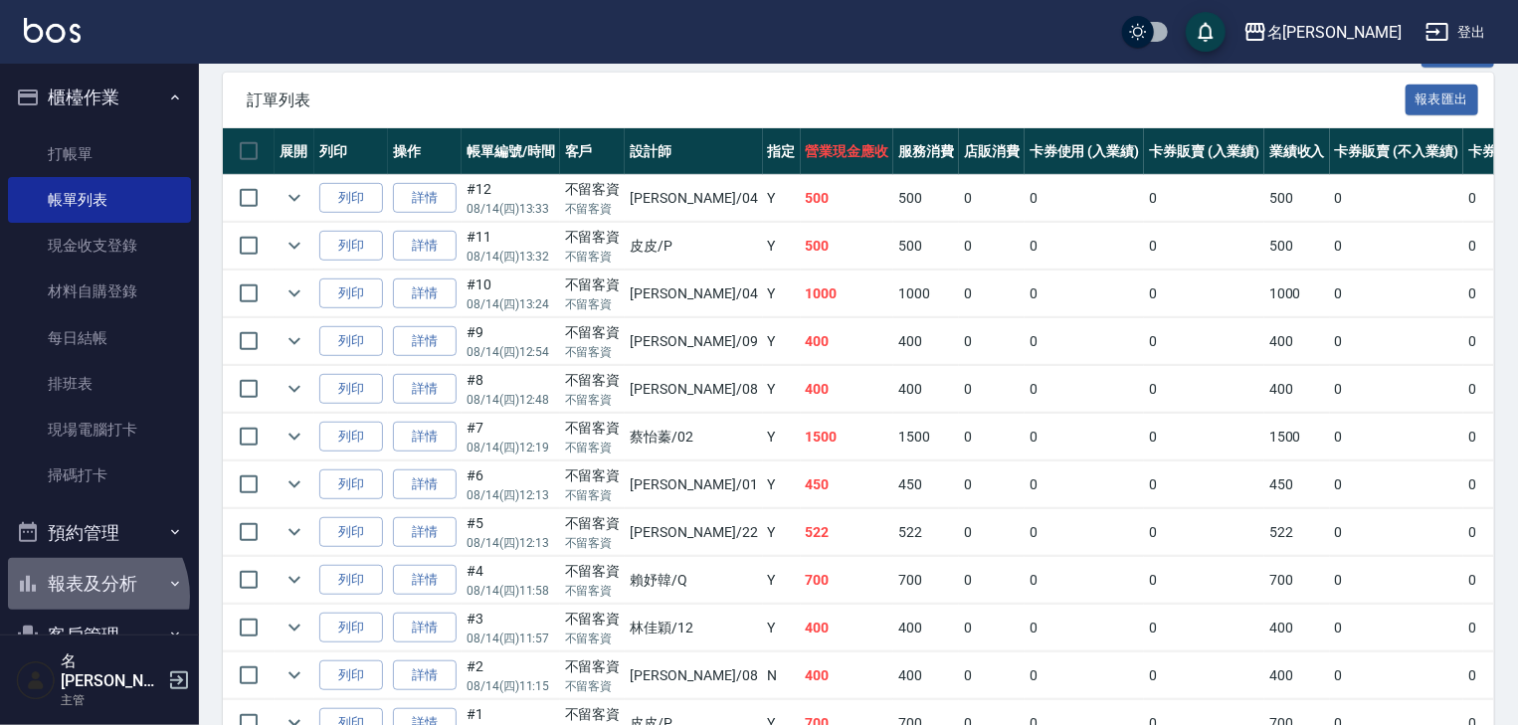
click at [87, 597] on button "報表及分析" at bounding box center [99, 584] width 183 height 52
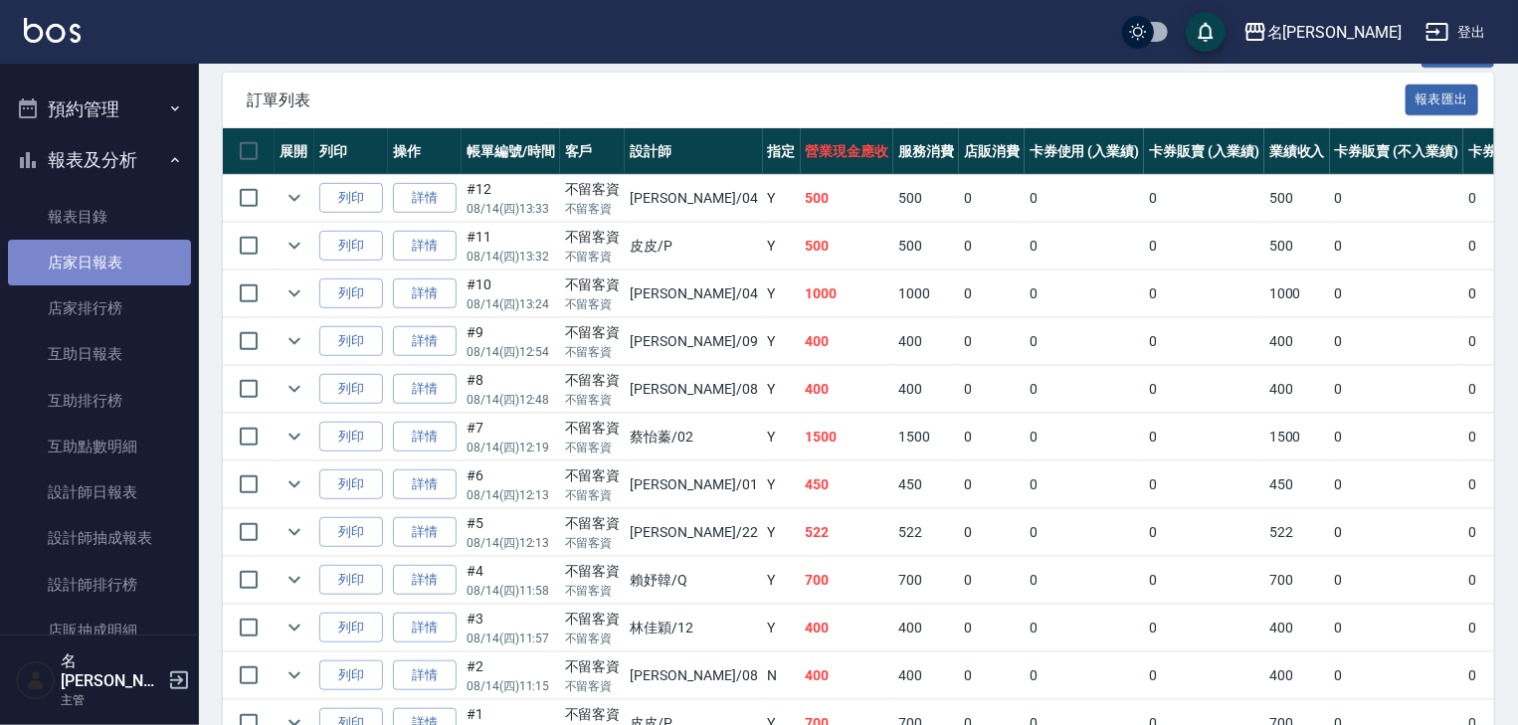
click at [103, 257] on link "店家日報表" at bounding box center [99, 263] width 183 height 46
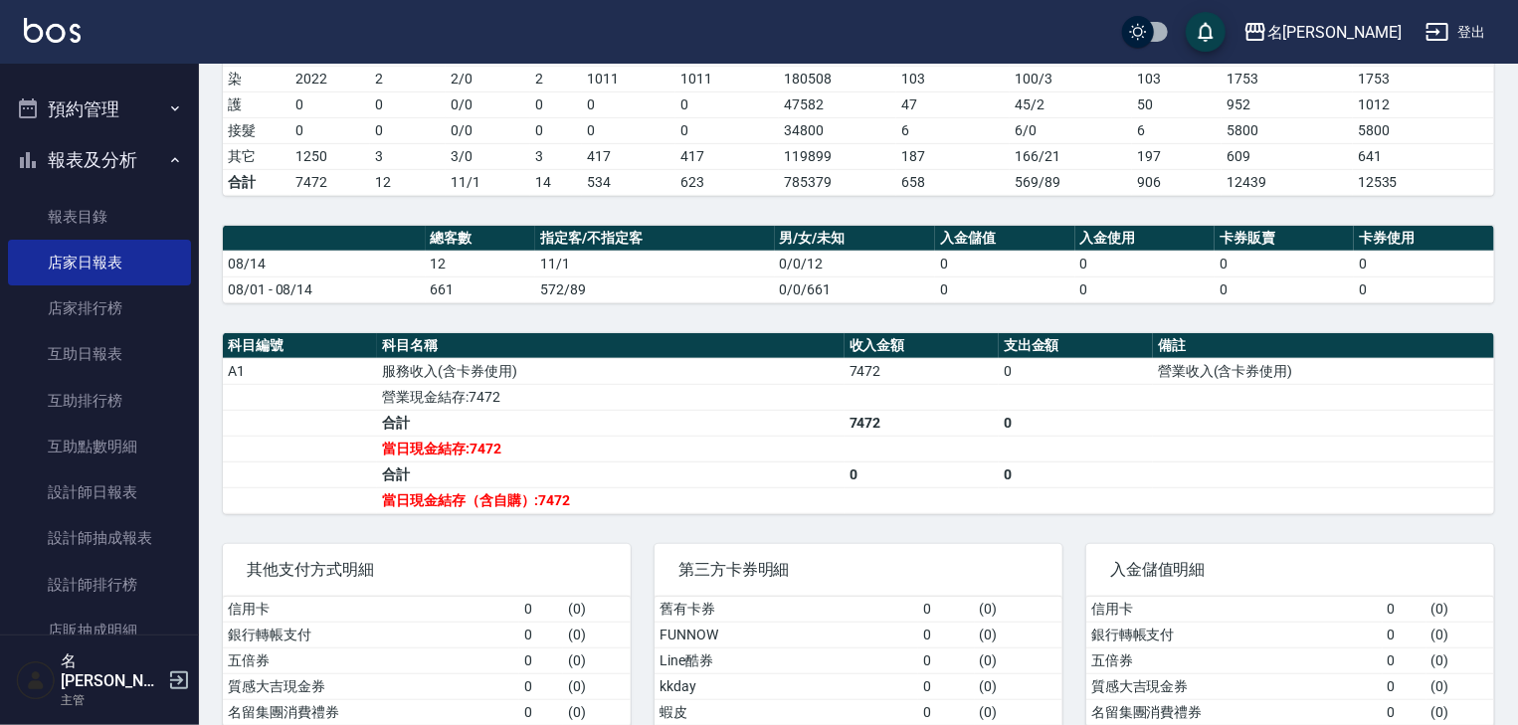
scroll to position [68, 0]
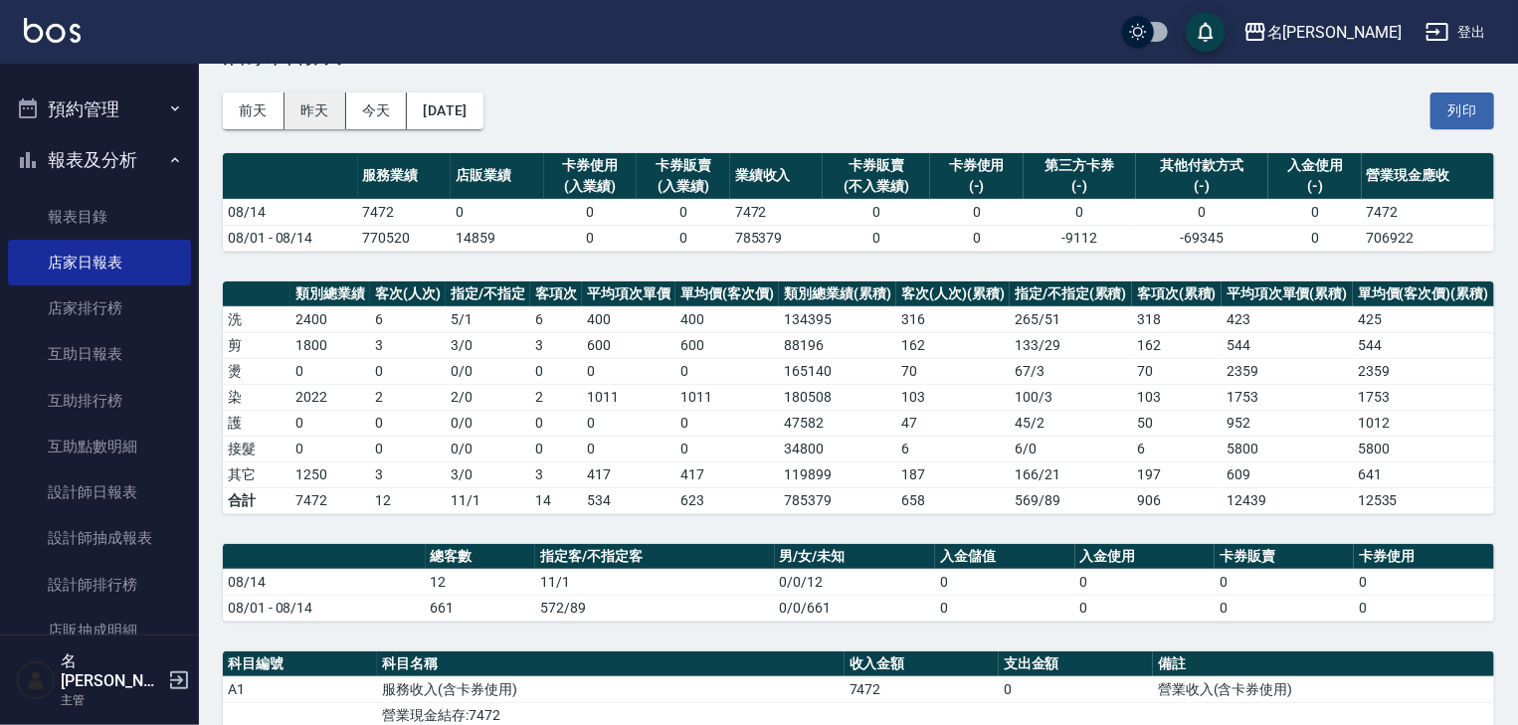
click at [311, 112] on button "昨天" at bounding box center [315, 110] width 62 height 37
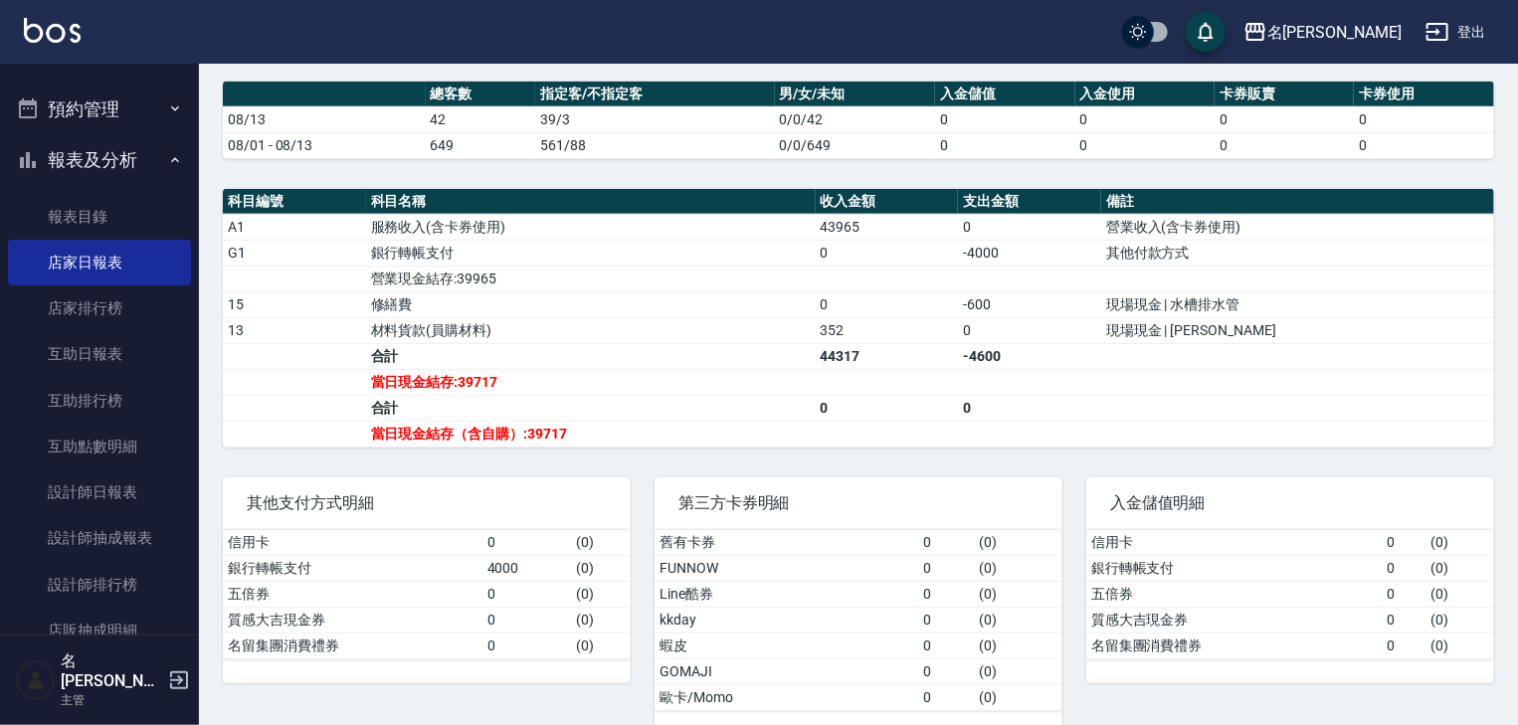
scroll to position [569, 0]
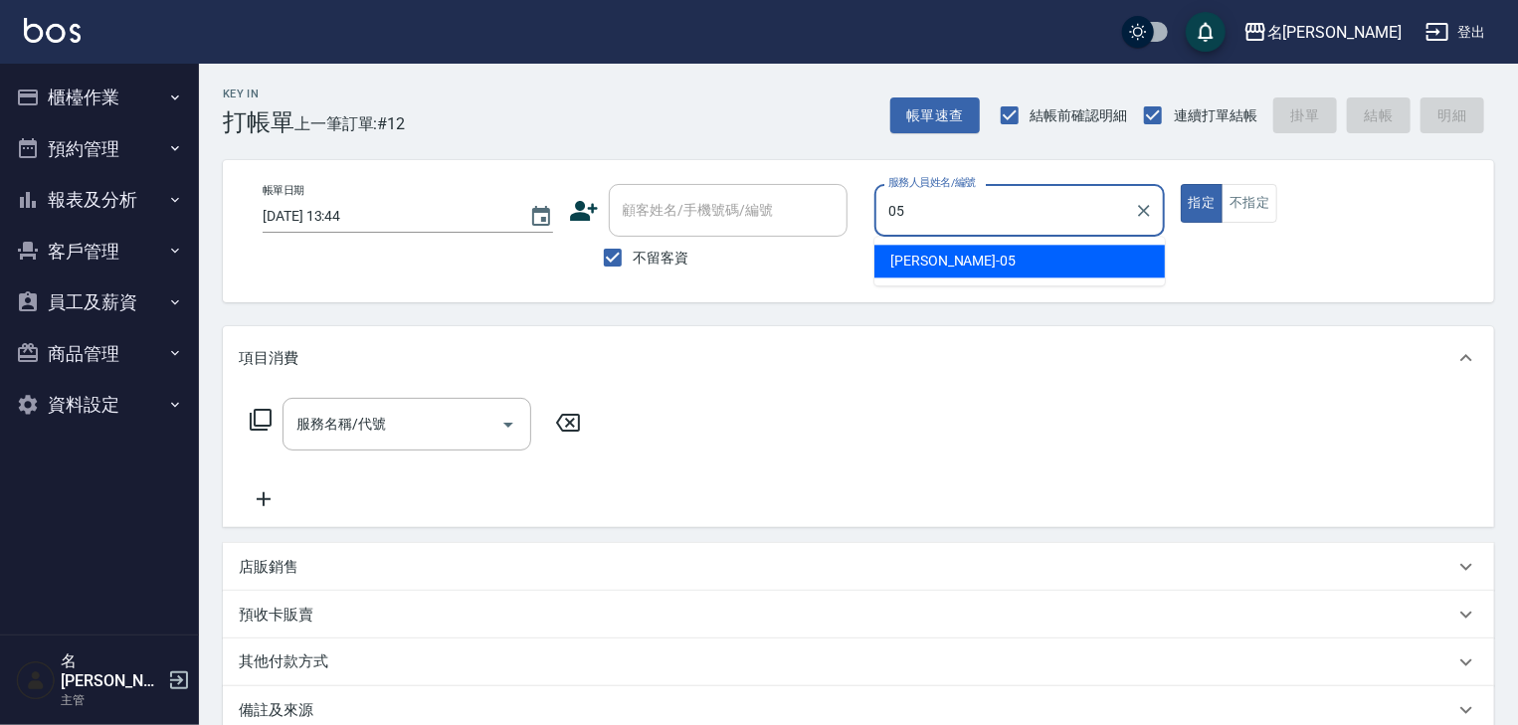
click at [990, 259] on div "[PERSON_NAME]-05" at bounding box center [1019, 261] width 290 height 33
type input "林麗慧-05"
click at [444, 434] on input "服務名稱/代號" at bounding box center [391, 424] width 201 height 35
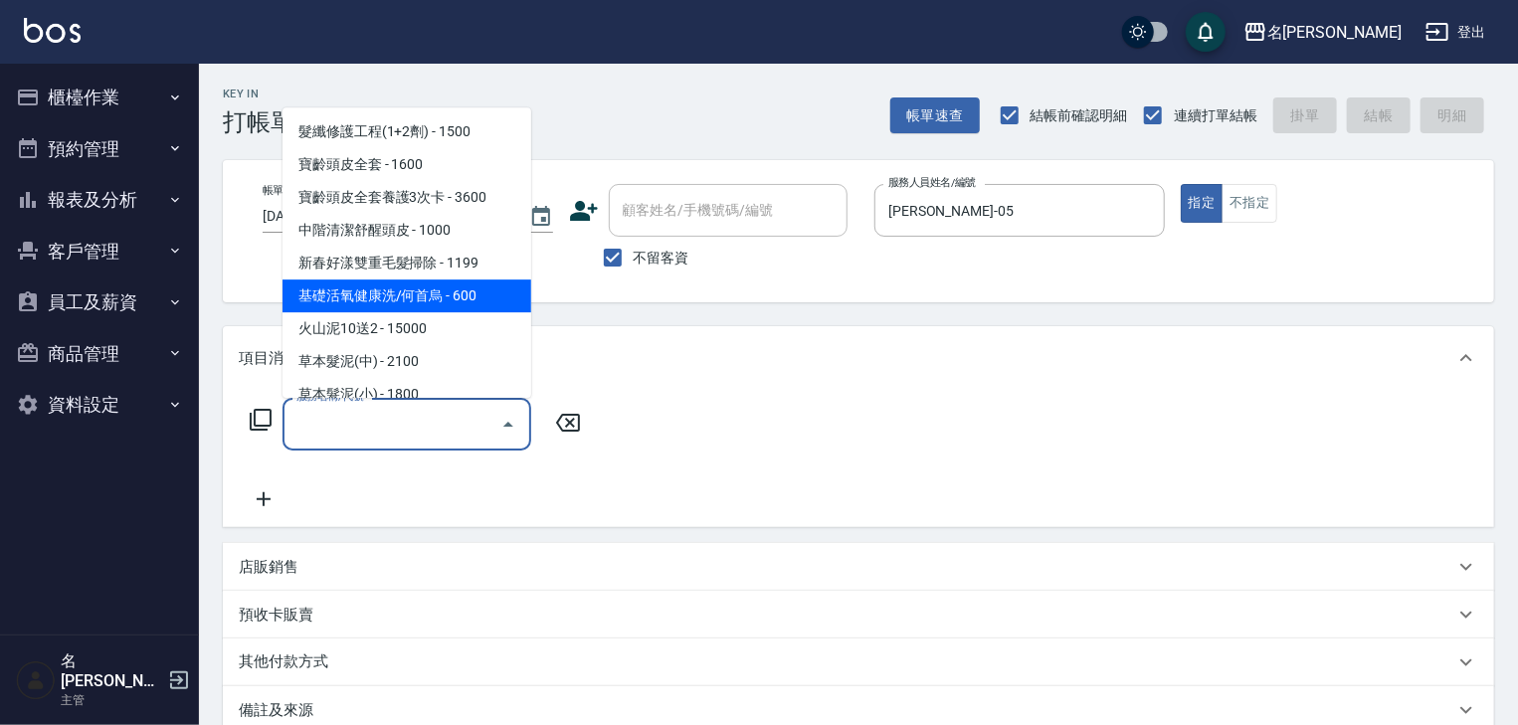
click at [422, 300] on span "基礎活氧健康洗/何首烏 - 600" at bounding box center [406, 296] width 249 height 33
type input "基礎活氧健康洗/何首烏(109)"
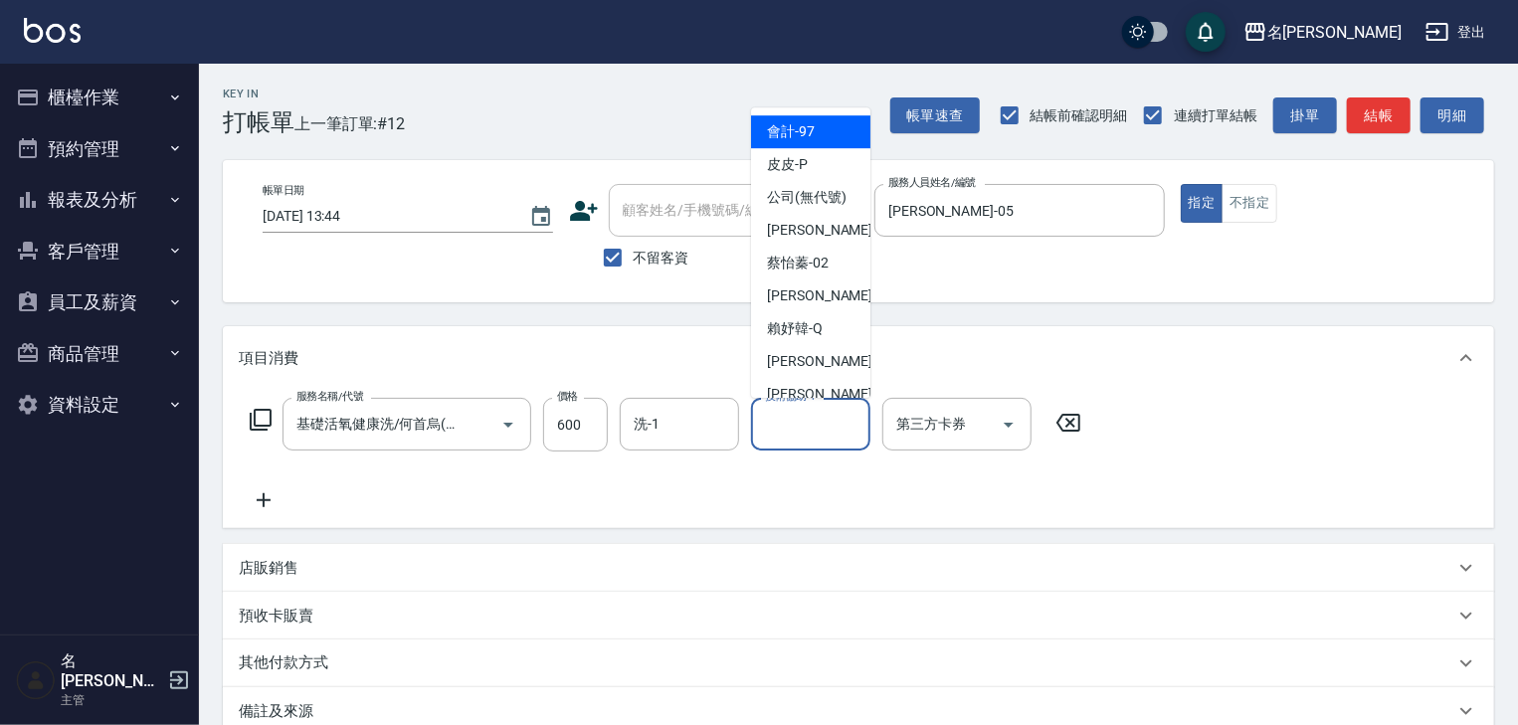
click at [810, 414] on div "技術協助-1 技術協助-1" at bounding box center [810, 424] width 119 height 53
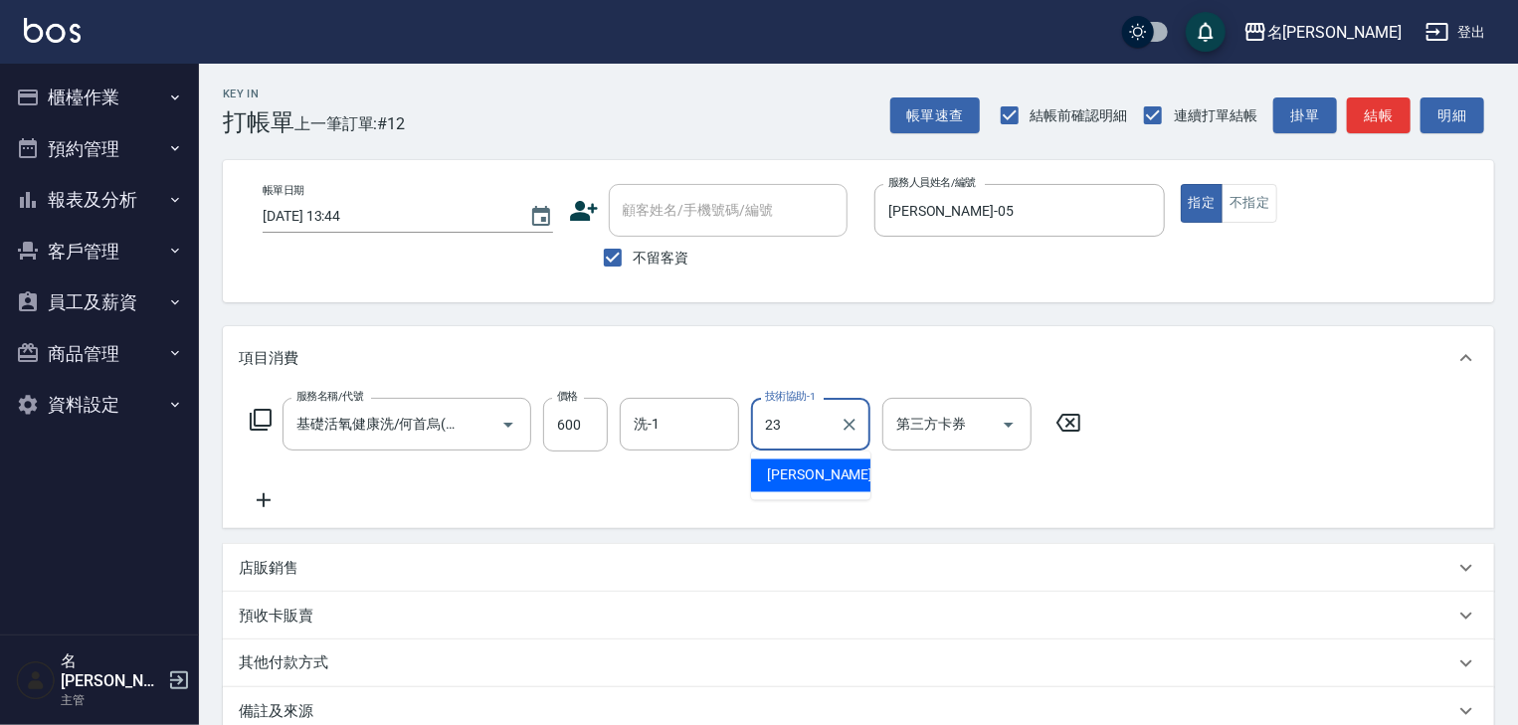
click at [783, 473] on span "葉敏辰 -23" at bounding box center [829, 475] width 125 height 21
click at [660, 444] on div "洗-1" at bounding box center [679, 424] width 119 height 53
type input "葉敏辰-23"
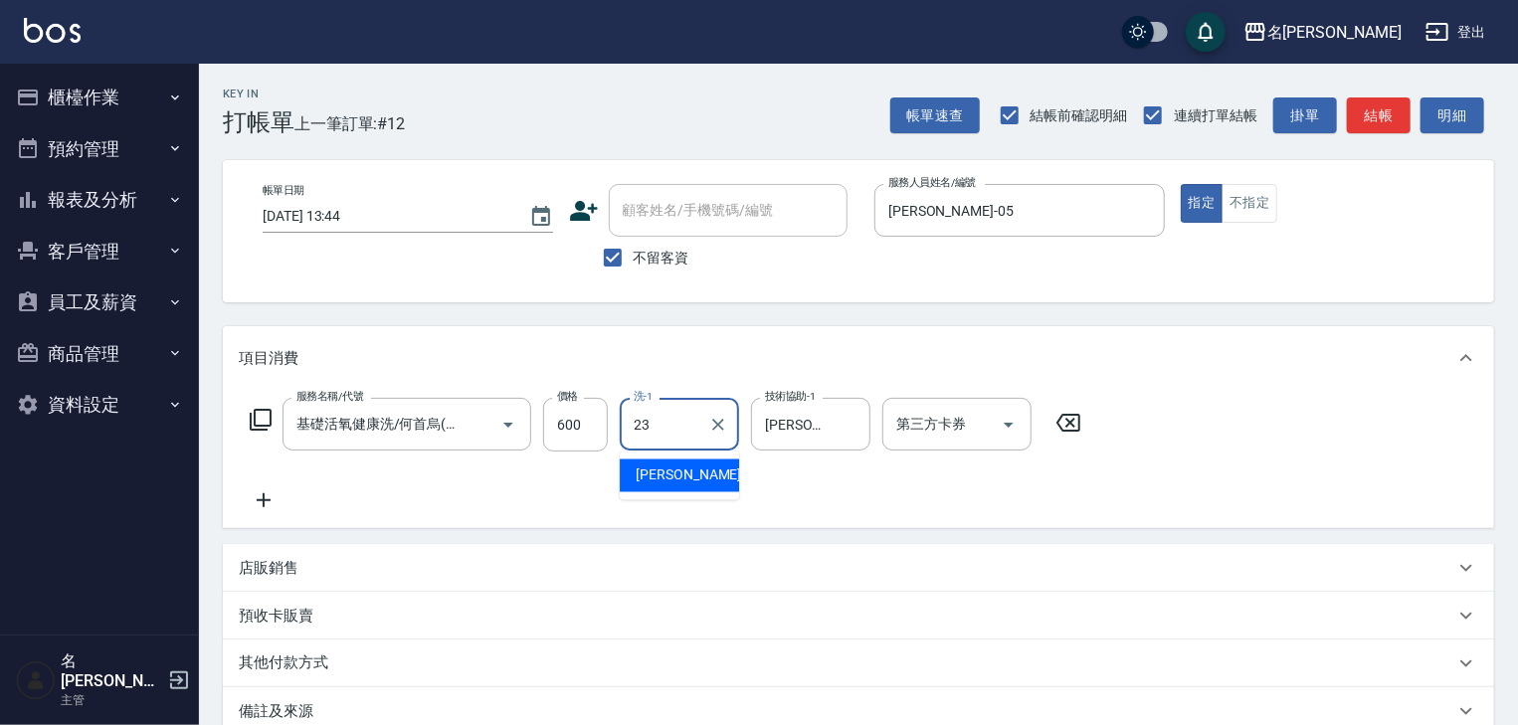
click at [664, 472] on span "葉敏辰 -23" at bounding box center [698, 475] width 125 height 21
type input "葉敏辰-23"
click at [268, 505] on icon at bounding box center [264, 500] width 50 height 24
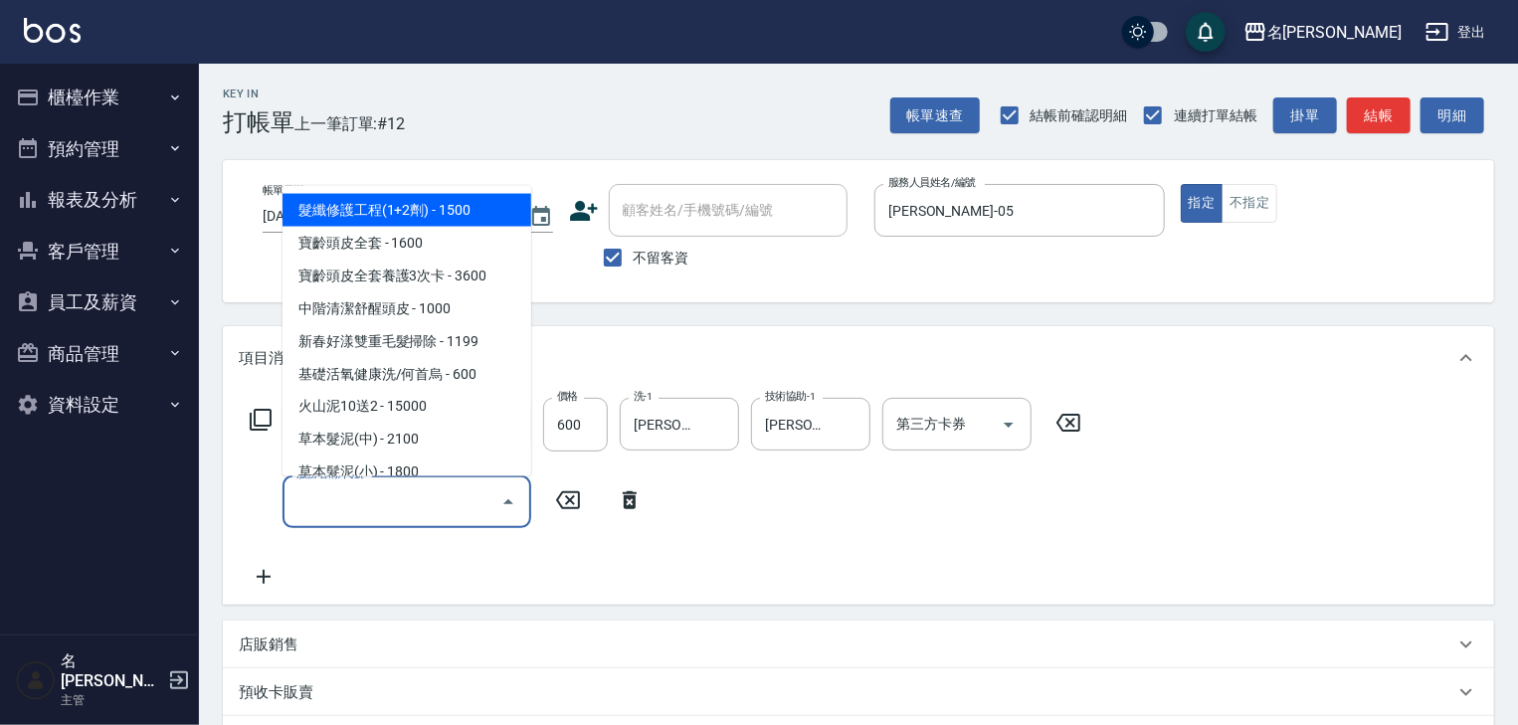
click at [313, 498] on input "服務名稱/代號" at bounding box center [391, 501] width 201 height 35
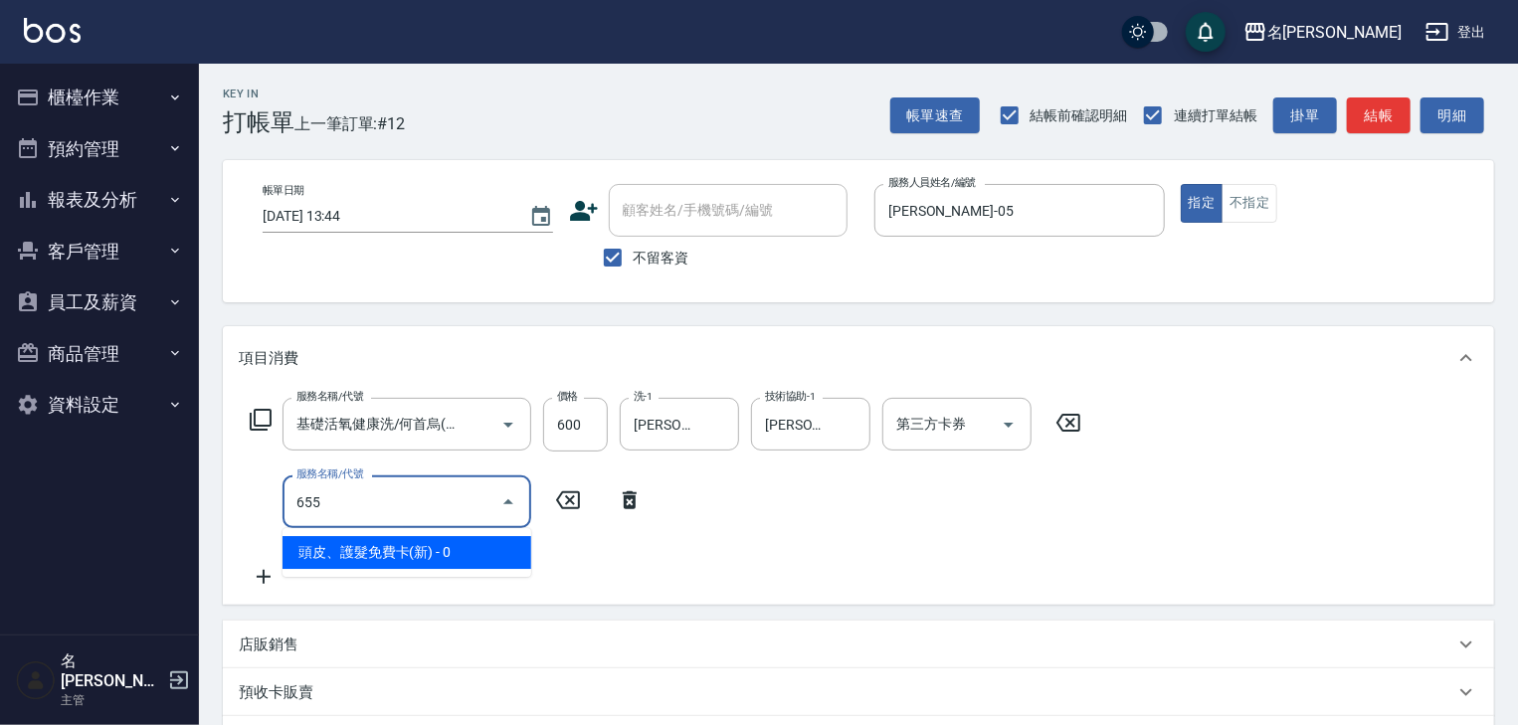
click at [353, 541] on span "頭皮、護髮免費卡(新) - 0" at bounding box center [406, 552] width 249 height 33
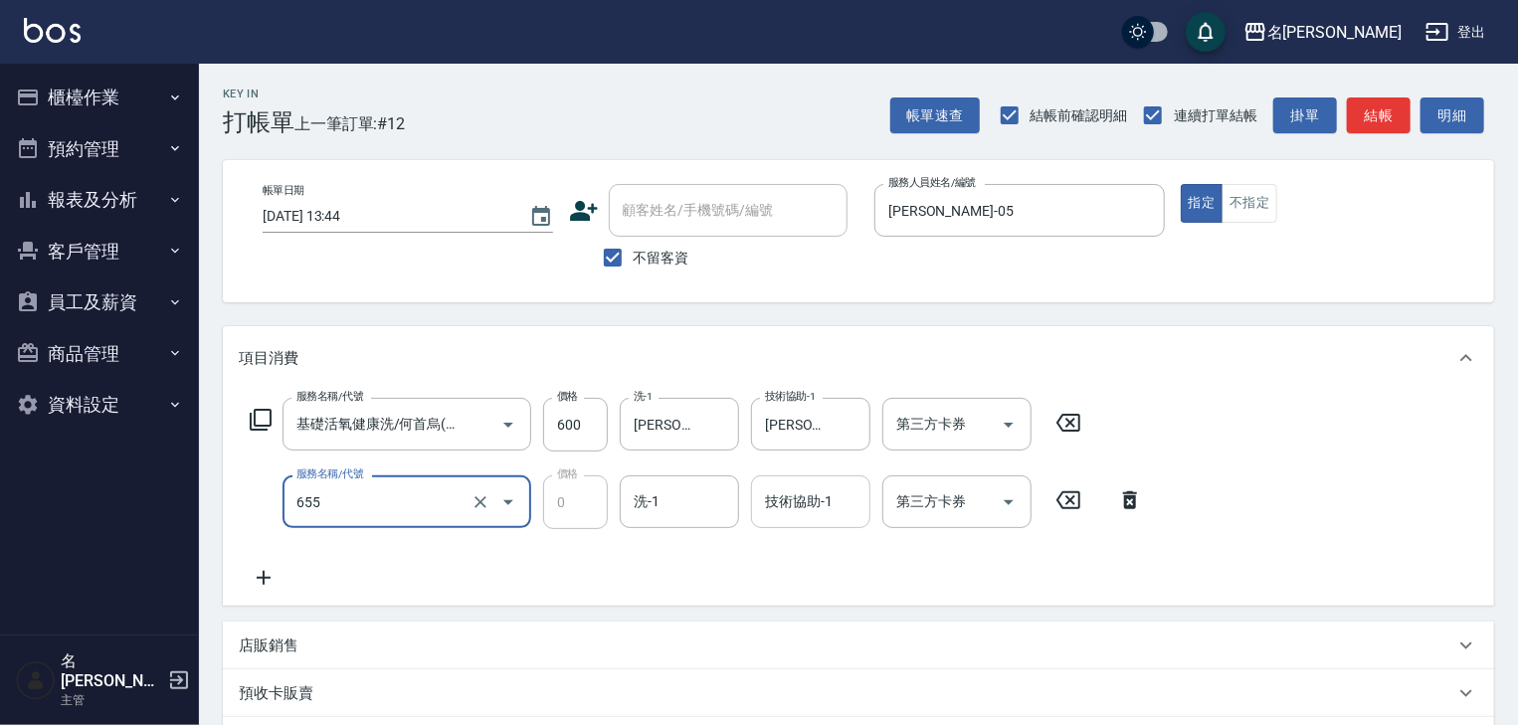
type input "頭皮、護髮免費卡(新)(655)"
click at [805, 510] on input "技術協助-1" at bounding box center [810, 501] width 101 height 35
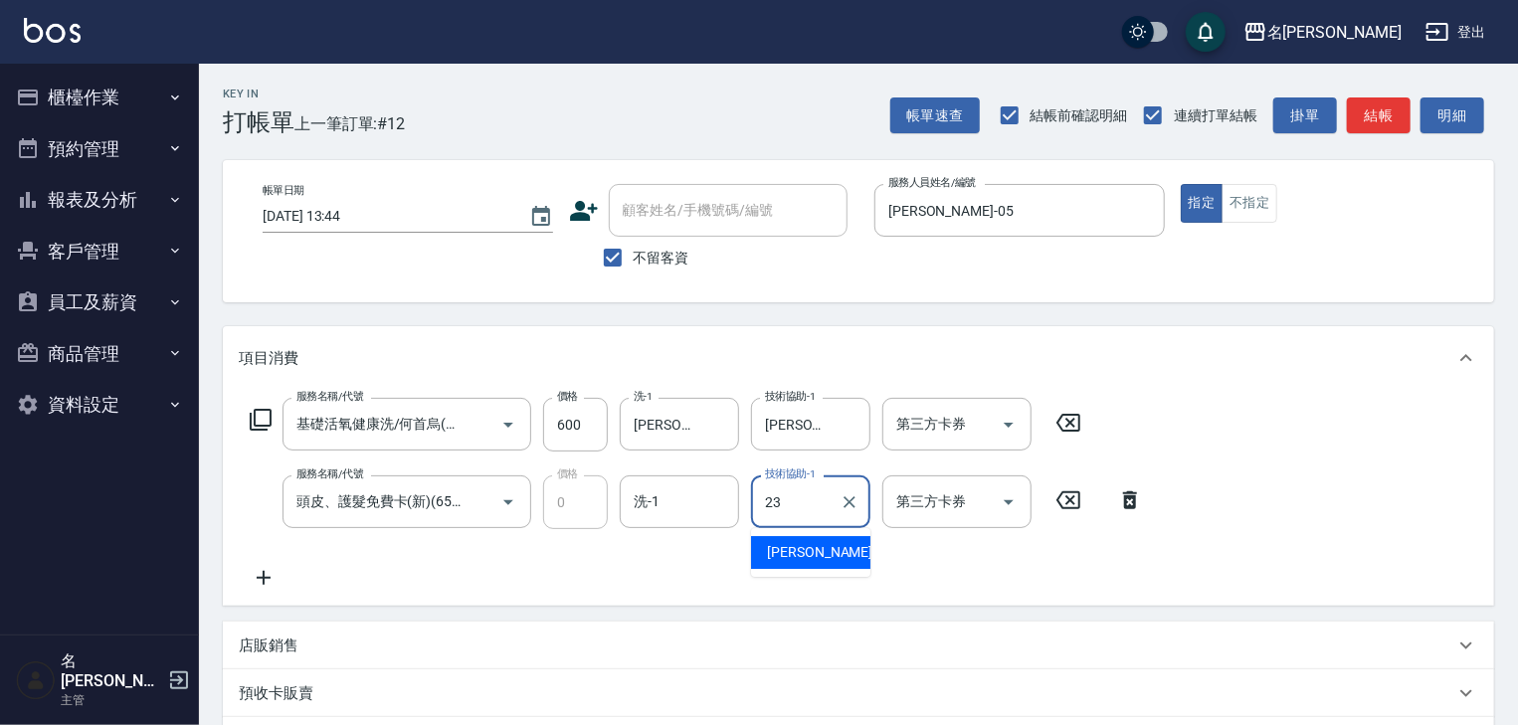
click at [768, 543] on span "葉敏辰 -23" at bounding box center [829, 552] width 125 height 21
type input "葉敏辰-23"
click at [274, 576] on icon at bounding box center [264, 578] width 50 height 24
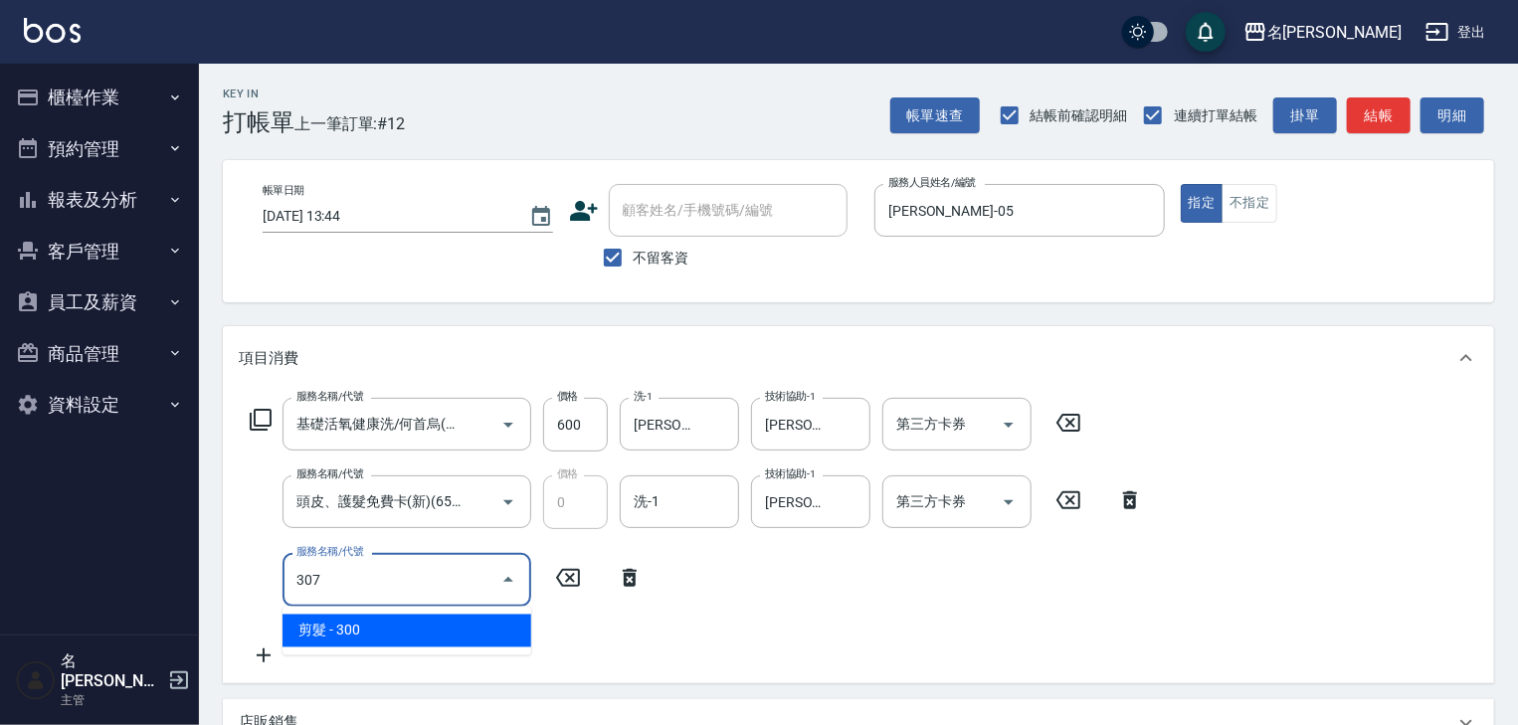
drag, startPoint x: 402, startPoint y: 630, endPoint x: 456, endPoint y: 606, distance: 59.7
click at [402, 630] on span "剪髮 - 300" at bounding box center [406, 631] width 249 height 33
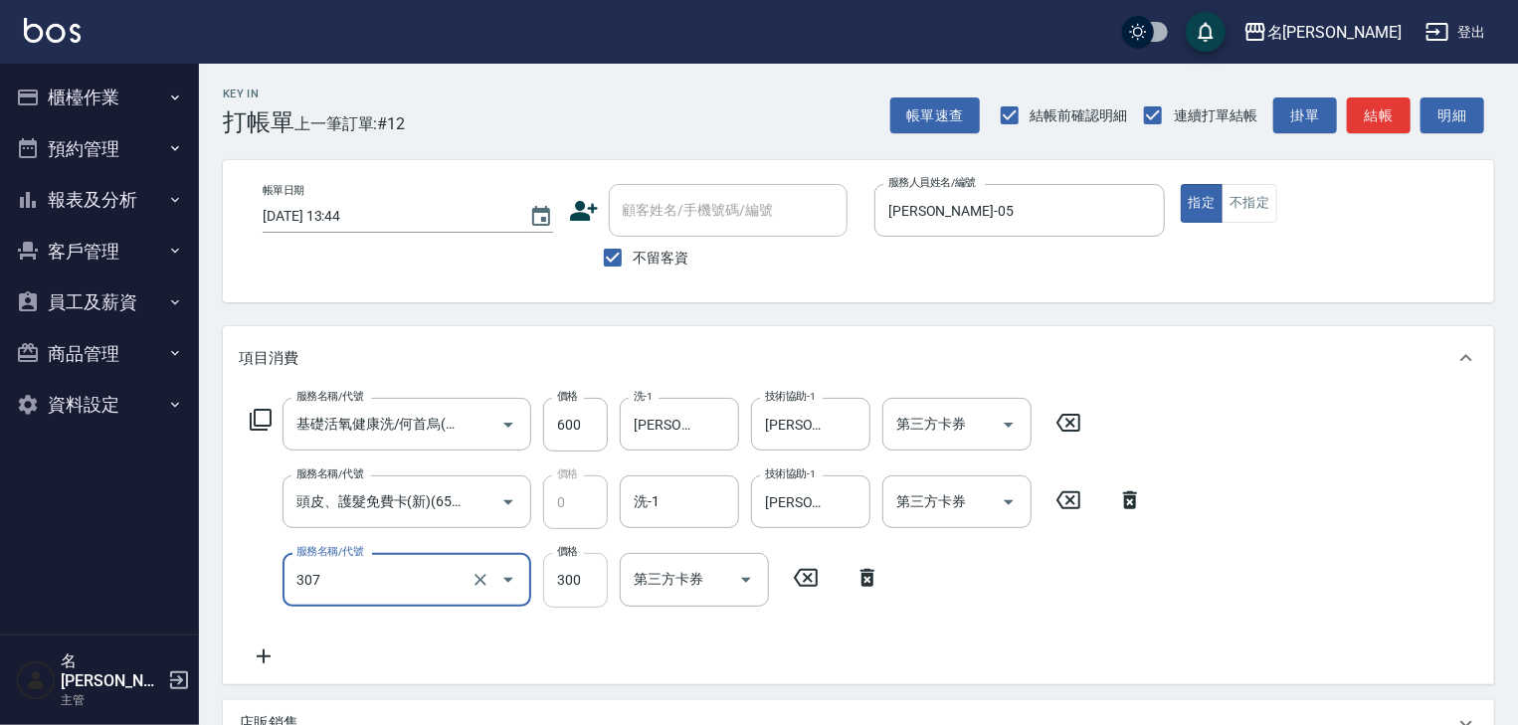
type input "剪髮(307)"
click at [579, 583] on input "300" at bounding box center [575, 580] width 65 height 54
type input "999"
click at [1358, 130] on button "結帳" at bounding box center [1379, 115] width 64 height 37
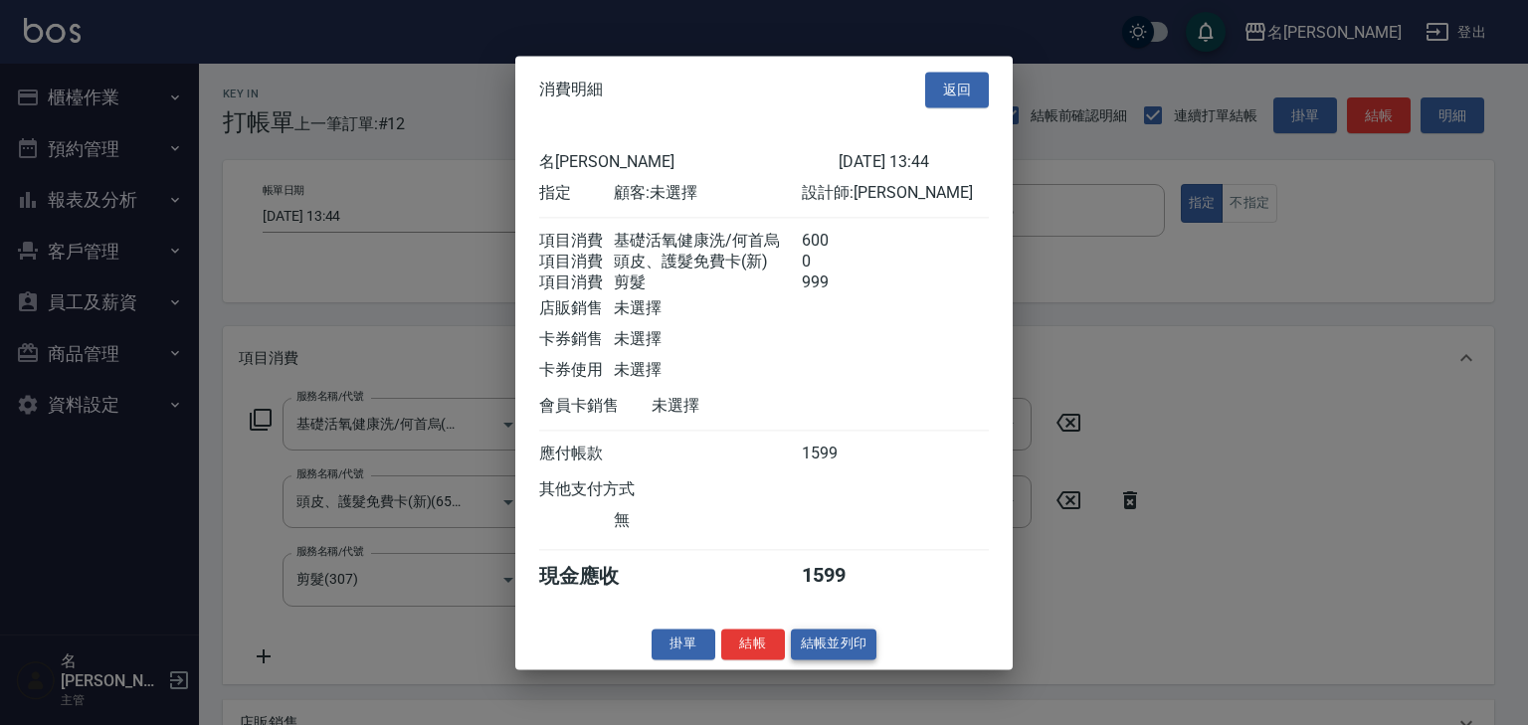
click at [855, 643] on button "結帳並列印" at bounding box center [834, 644] width 87 height 31
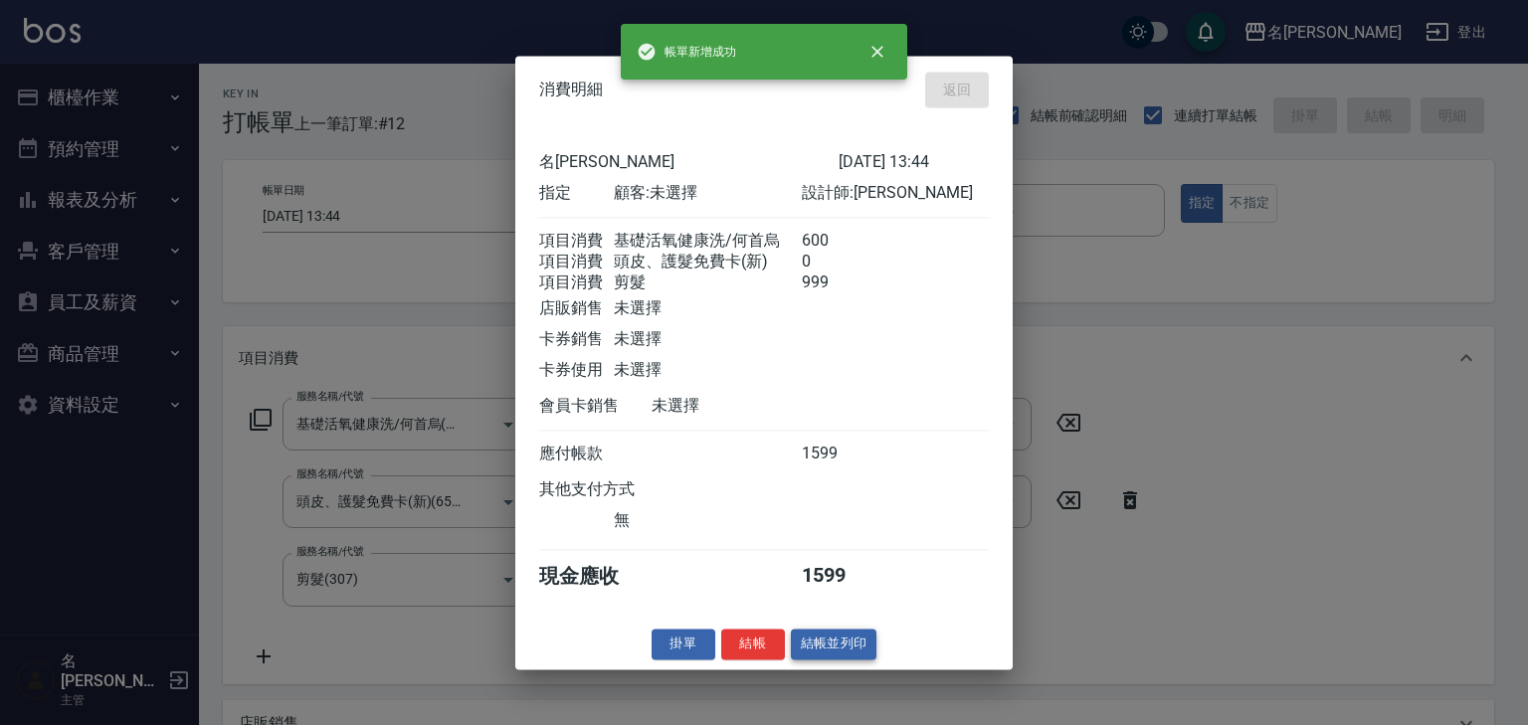
type input "2025/08/14 13:56"
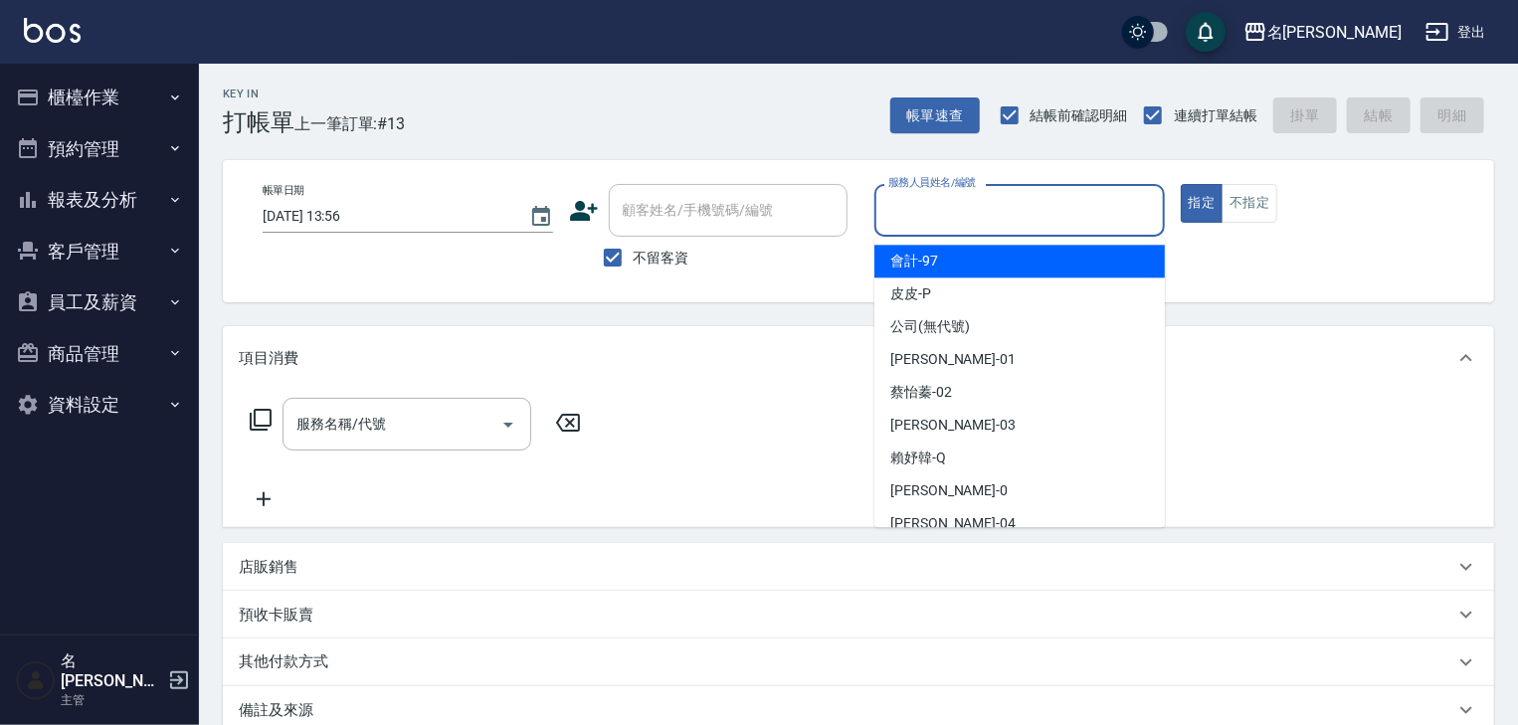
click at [967, 227] on input "服務人員姓名/編號" at bounding box center [1019, 210] width 273 height 35
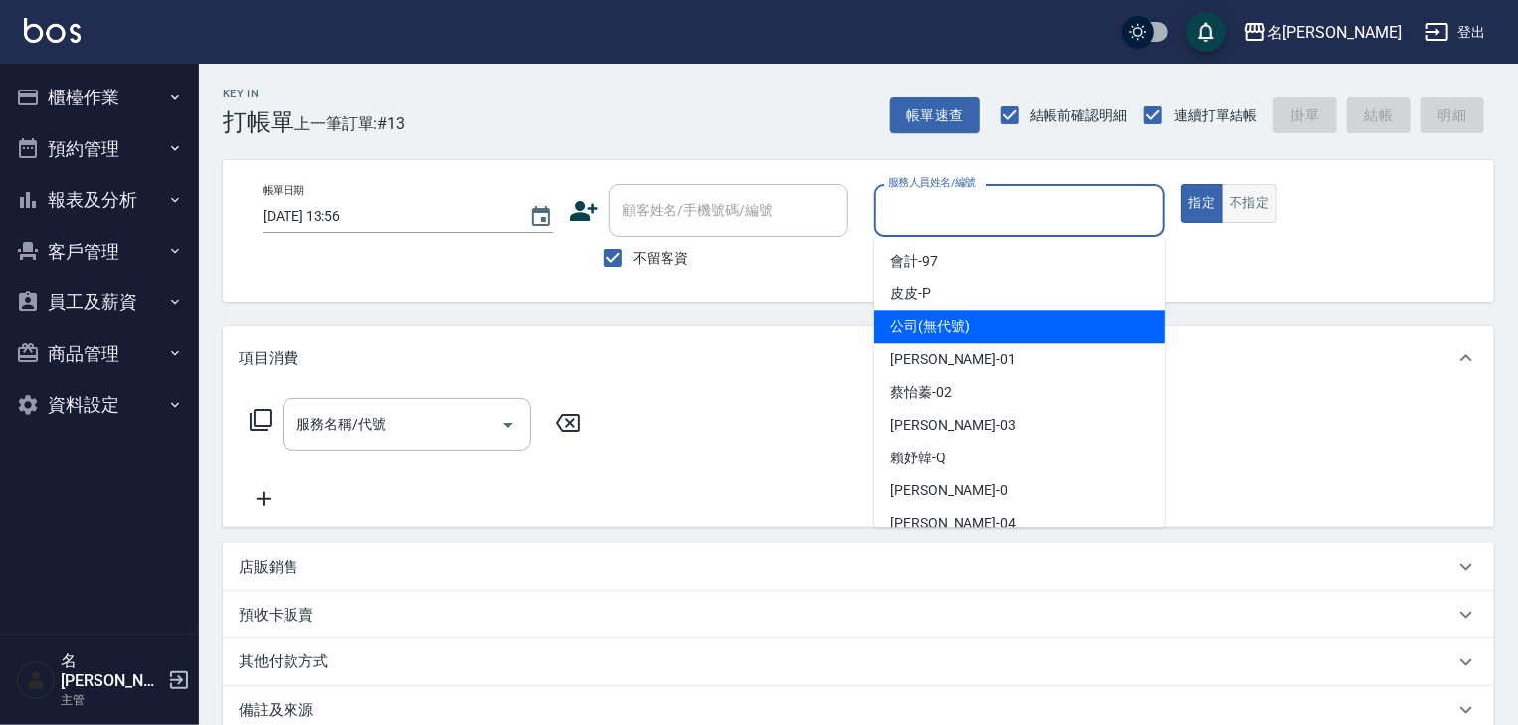
click at [1252, 208] on button "不指定" at bounding box center [1249, 203] width 56 height 39
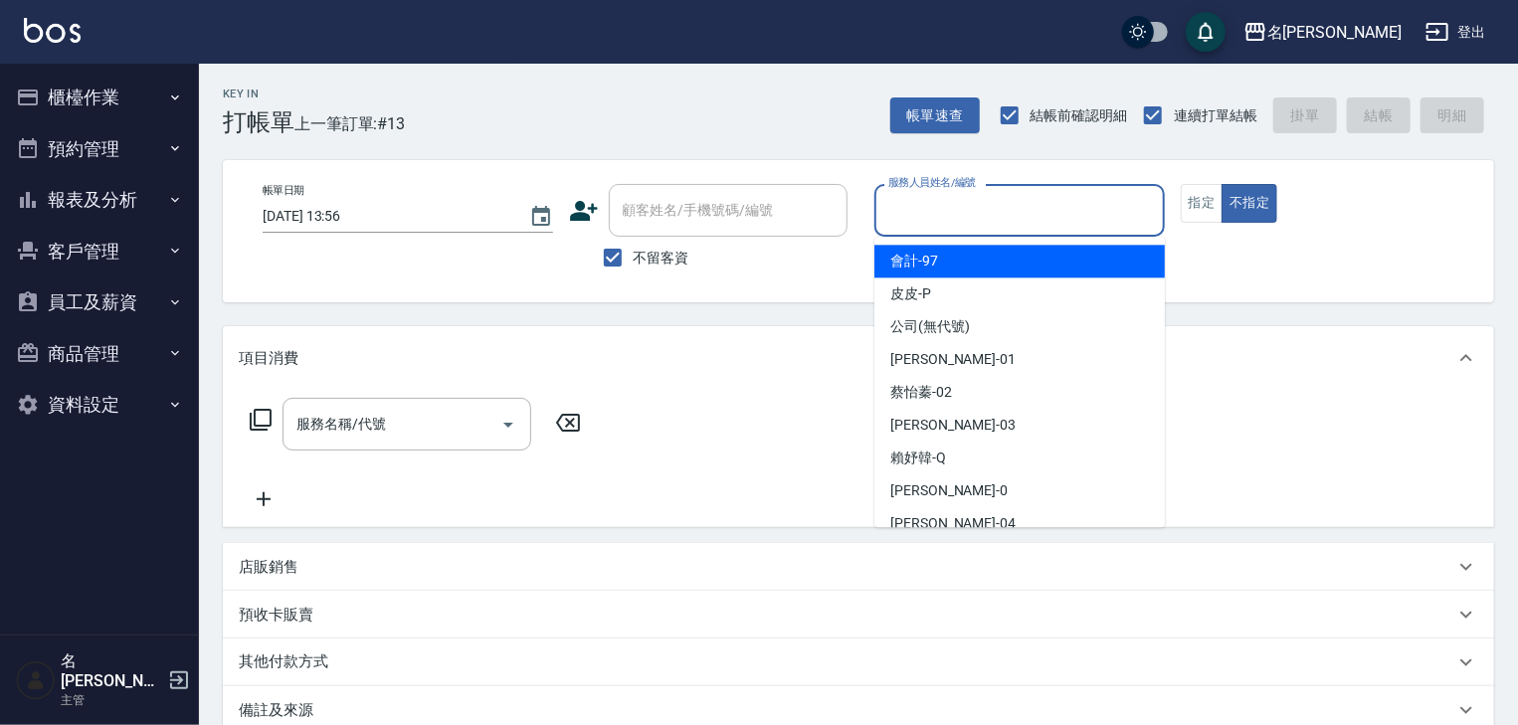
click at [1038, 207] on input "服務人員姓名/編號" at bounding box center [1019, 210] width 273 height 35
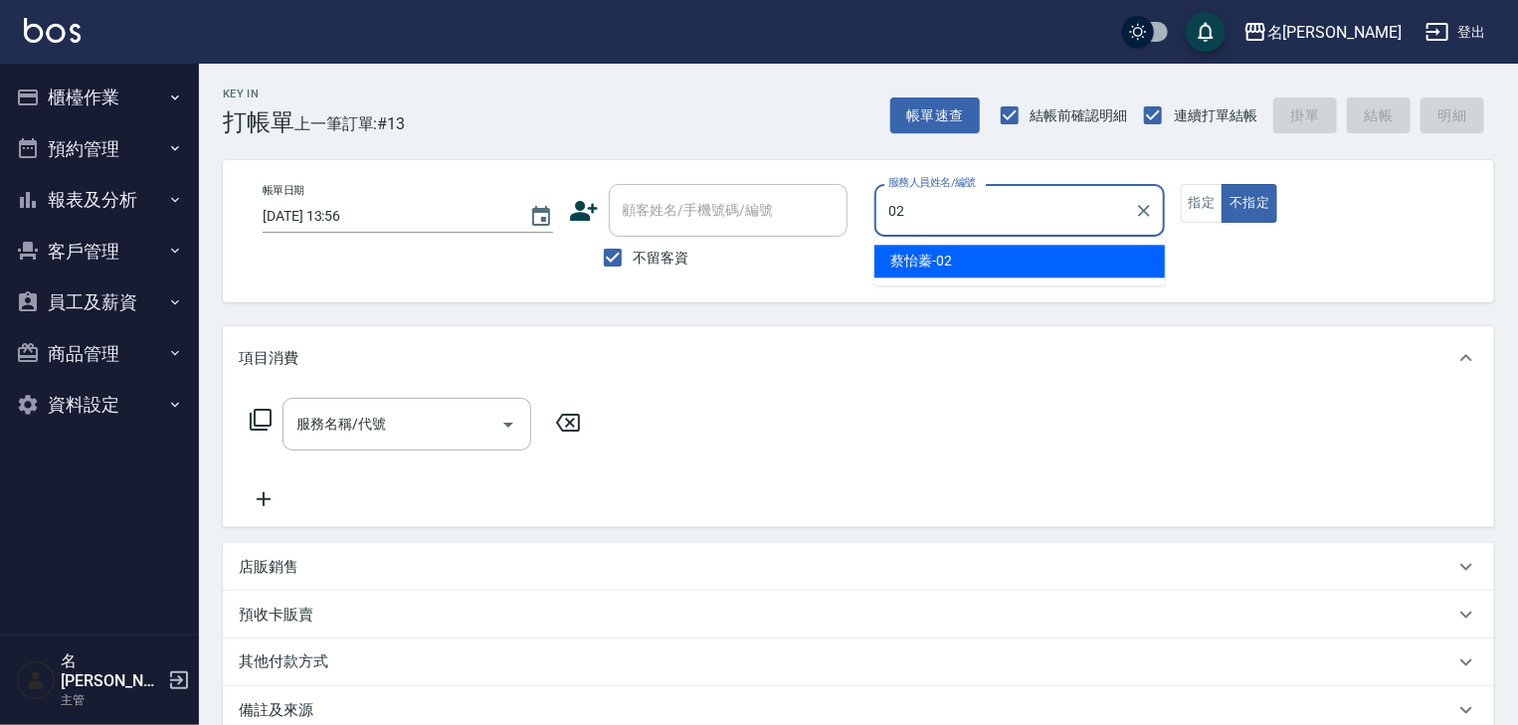
click at [979, 255] on div "蔡怡蓁 -02" at bounding box center [1019, 261] width 290 height 33
click at [426, 402] on div "服務名稱/代號" at bounding box center [406, 424] width 249 height 53
type input "[PERSON_NAME]-02"
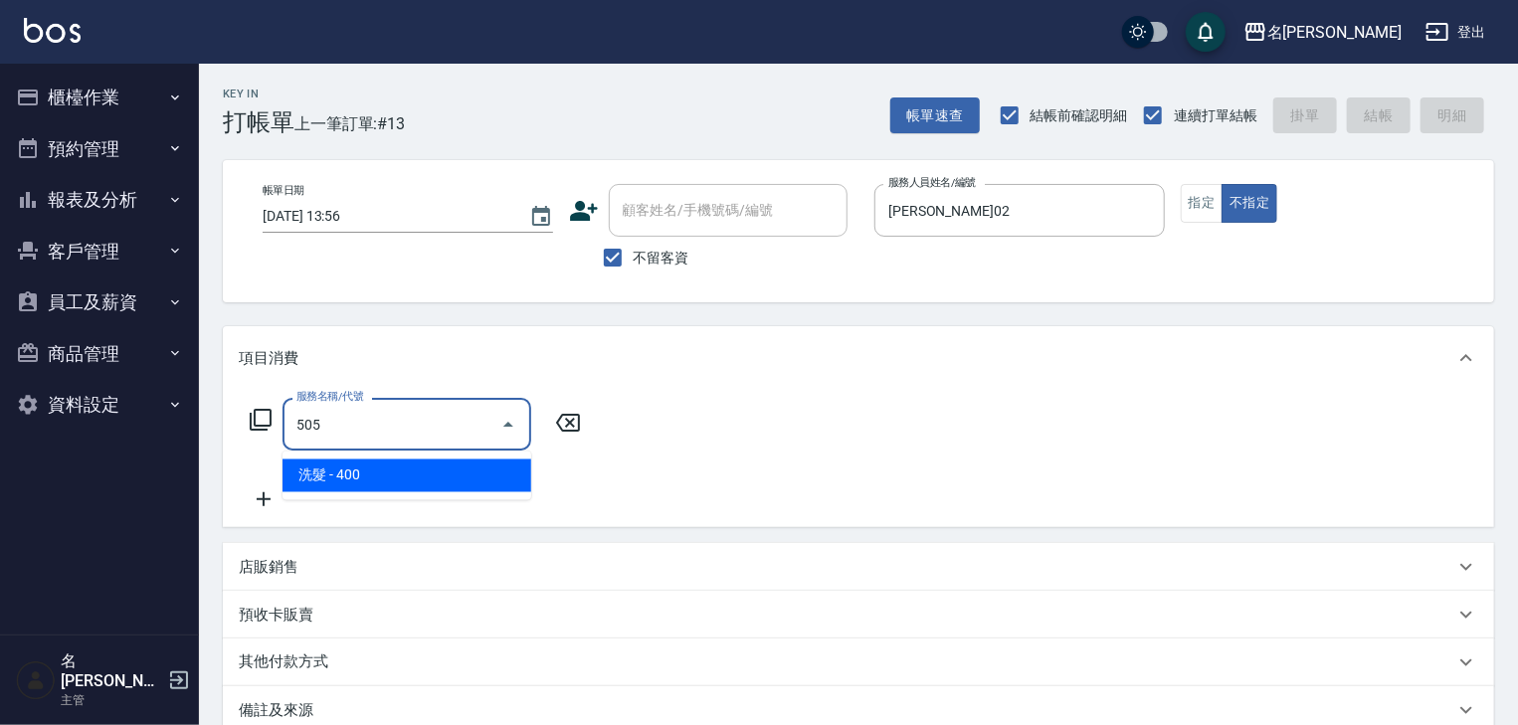
click at [454, 472] on span "洗髮 - 400" at bounding box center [406, 475] width 249 height 33
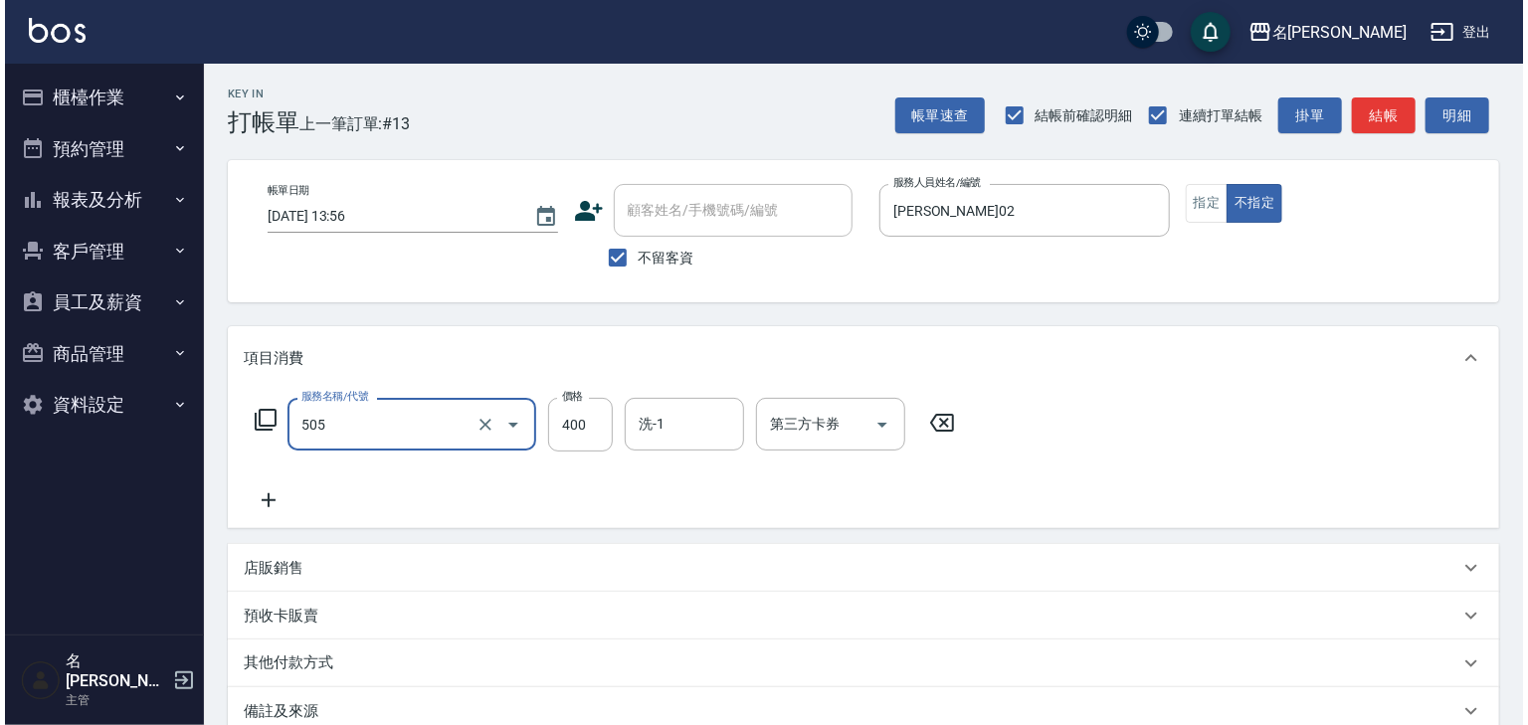
scroll to position [233, 0]
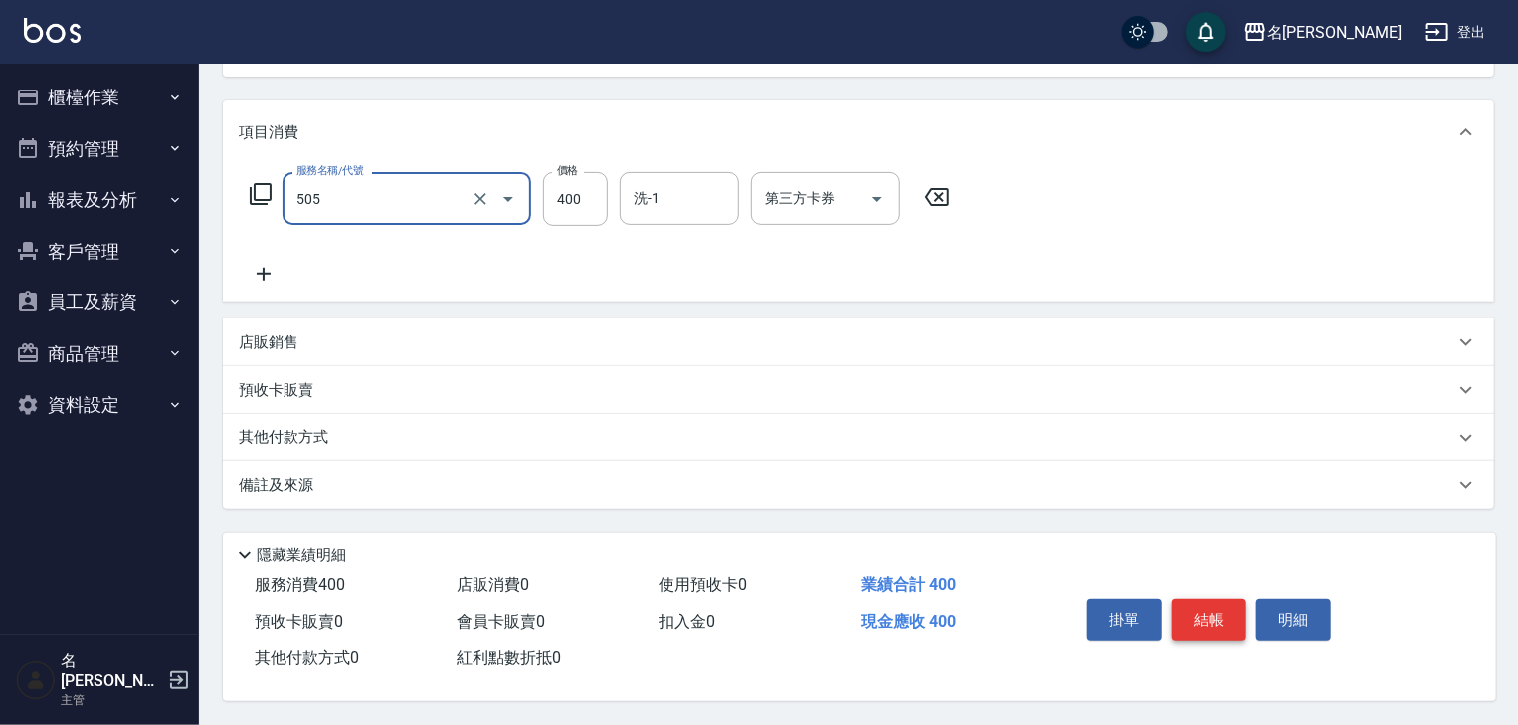
type input "洗髮(505)"
click at [1197, 628] on button "結帳" at bounding box center [1209, 620] width 75 height 42
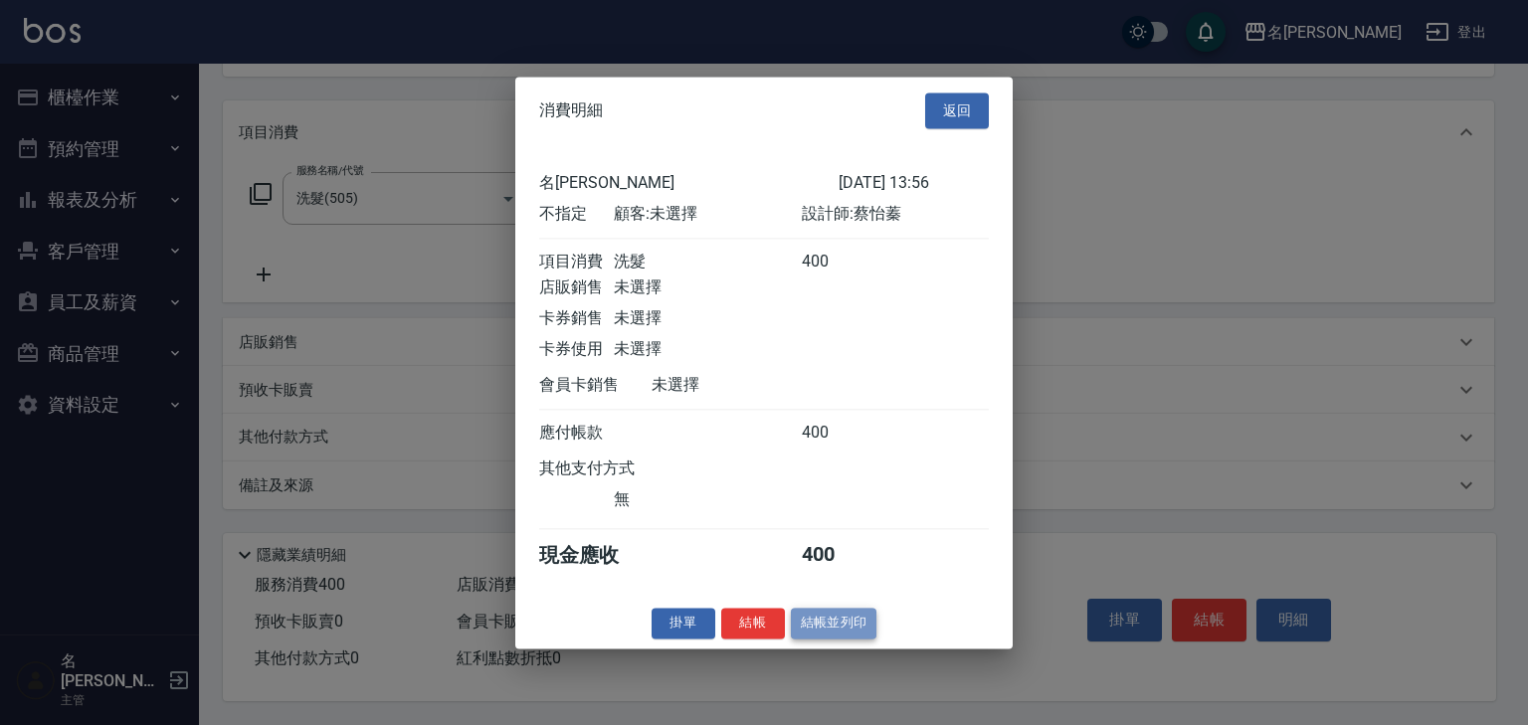
click at [839, 633] on button "結帳並列印" at bounding box center [834, 623] width 87 height 31
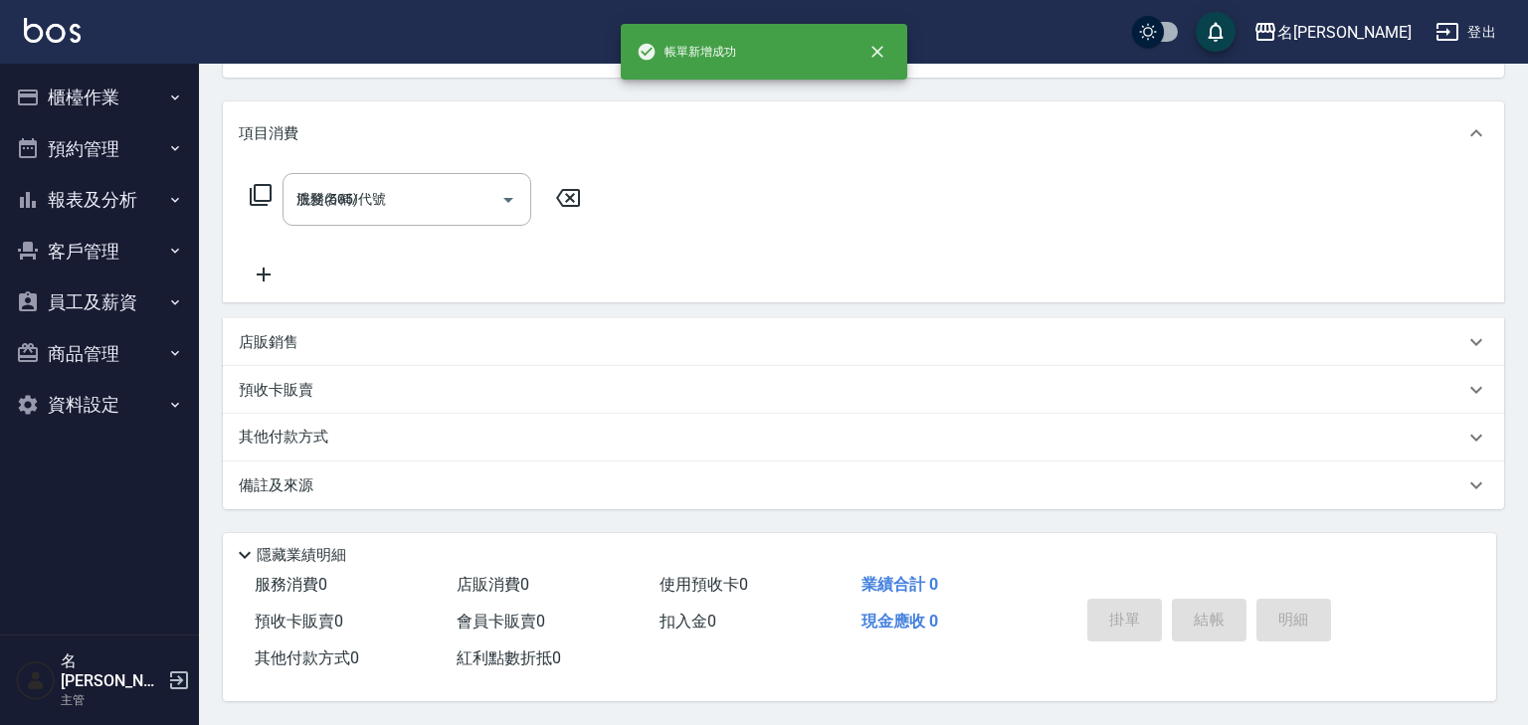
type input "2025/08/14 14:25"
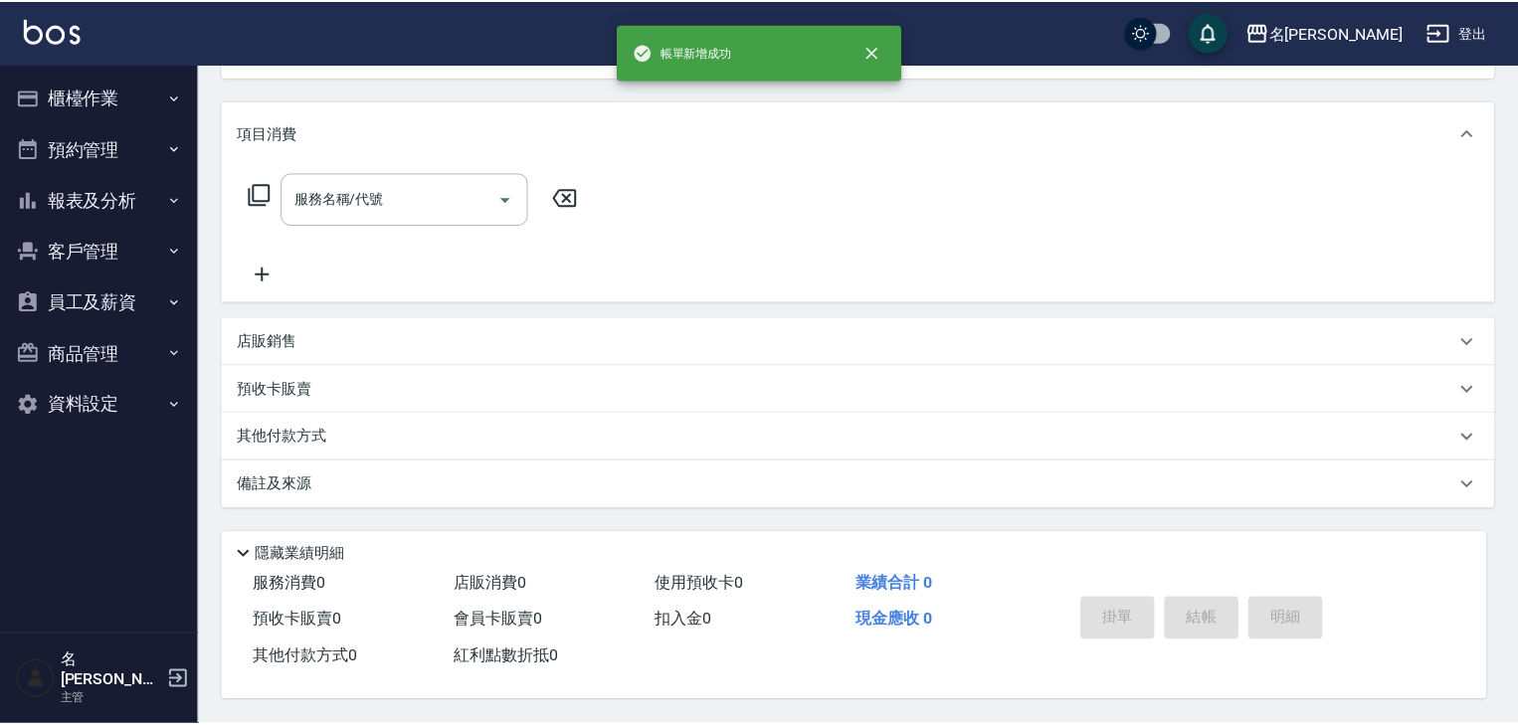
scroll to position [0, 0]
